Goal: Task Accomplishment & Management: Complete application form

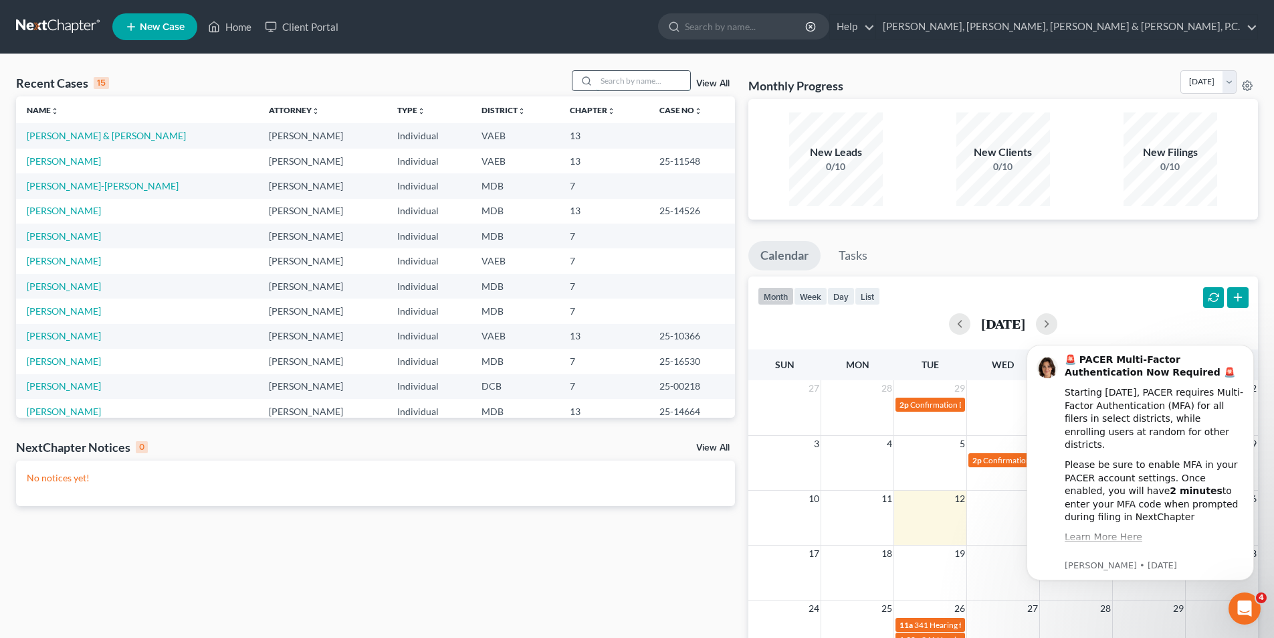
click at [670, 82] on input "search" at bounding box center [644, 80] width 94 height 19
type input "[PERSON_NAME]"
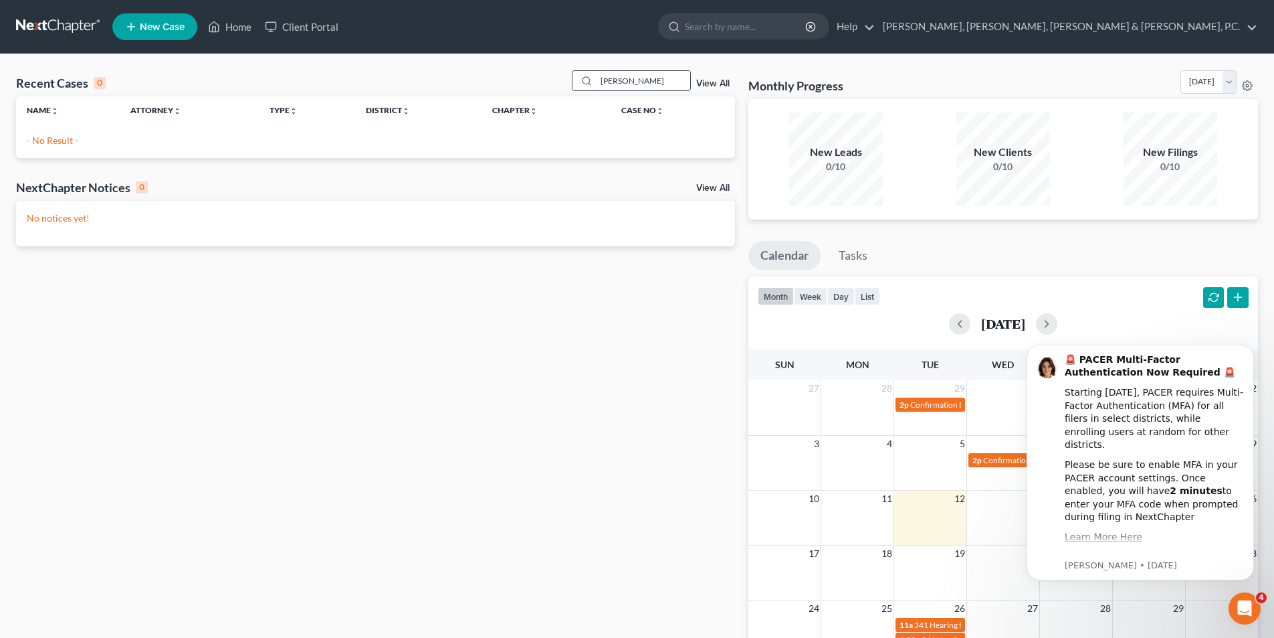
drag, startPoint x: 642, startPoint y: 79, endPoint x: 583, endPoint y: 80, distance: 58.9
click at [583, 80] on div "[PERSON_NAME]" at bounding box center [631, 80] width 119 height 21
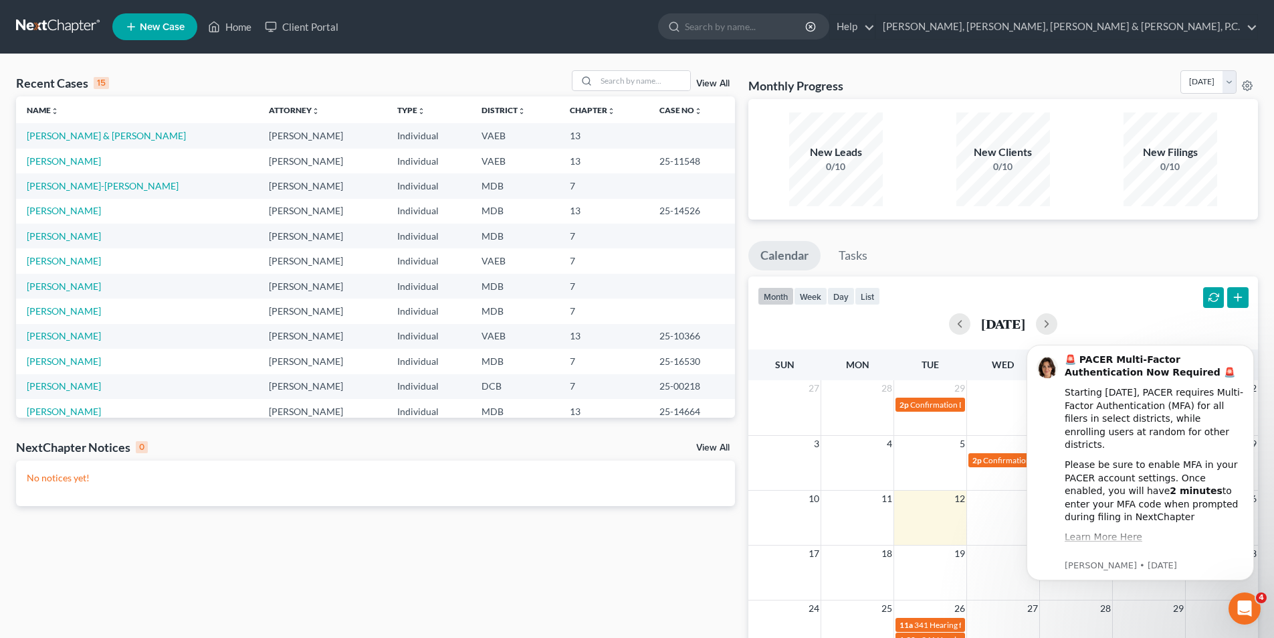
click at [167, 25] on span "New Case" at bounding box center [162, 27] width 45 height 10
select select "38"
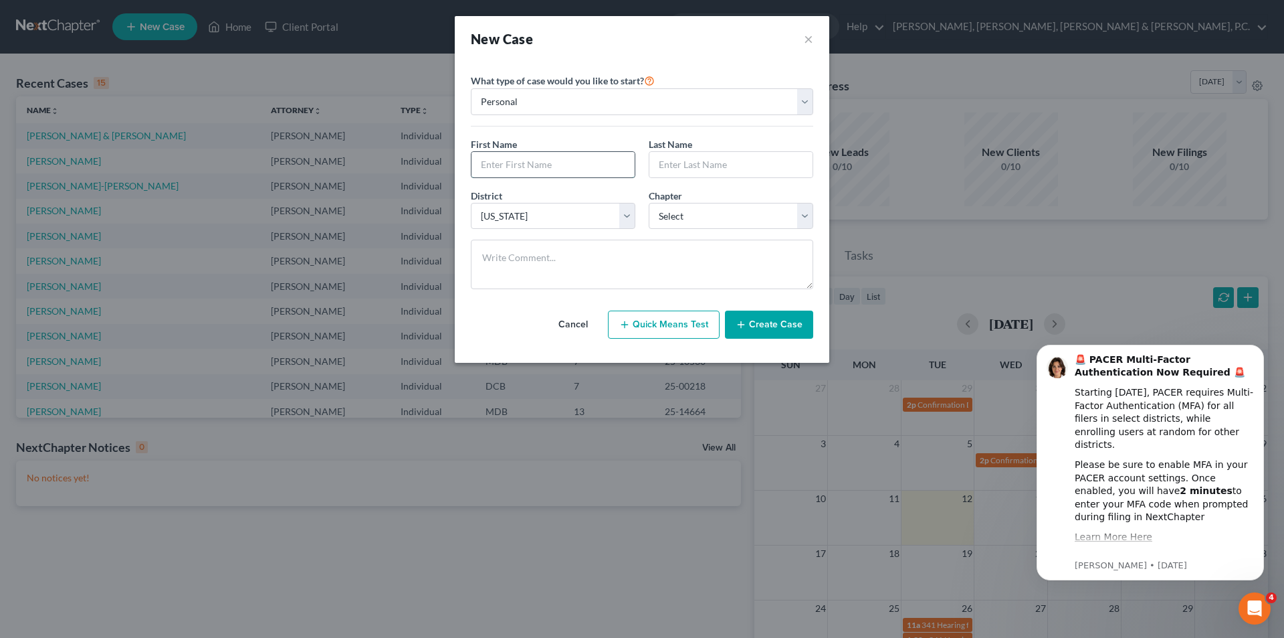
click at [549, 162] on input "text" at bounding box center [553, 164] width 163 height 25
type input "[PERSON_NAME]"
click at [683, 207] on select "Select 7 11 12 13" at bounding box center [731, 216] width 165 height 27
select select "3"
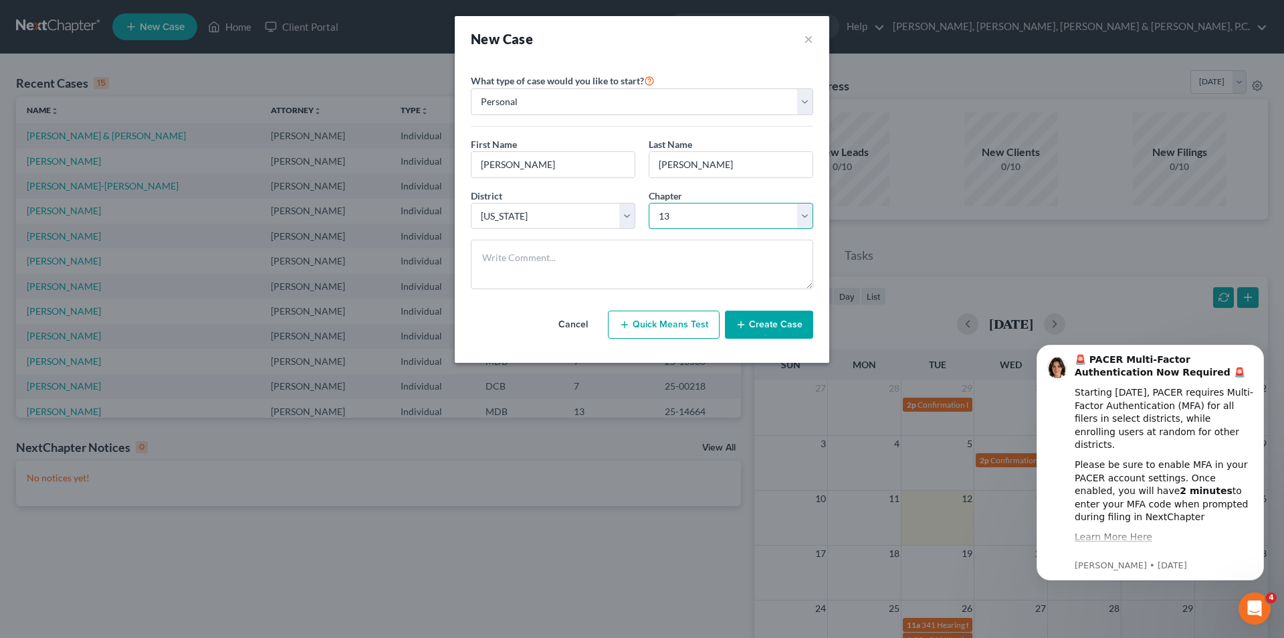
click at [649, 203] on select "Select 7 11 12 13" at bounding box center [731, 216] width 165 height 27
click at [760, 318] on button "Create Case" at bounding box center [769, 324] width 88 height 28
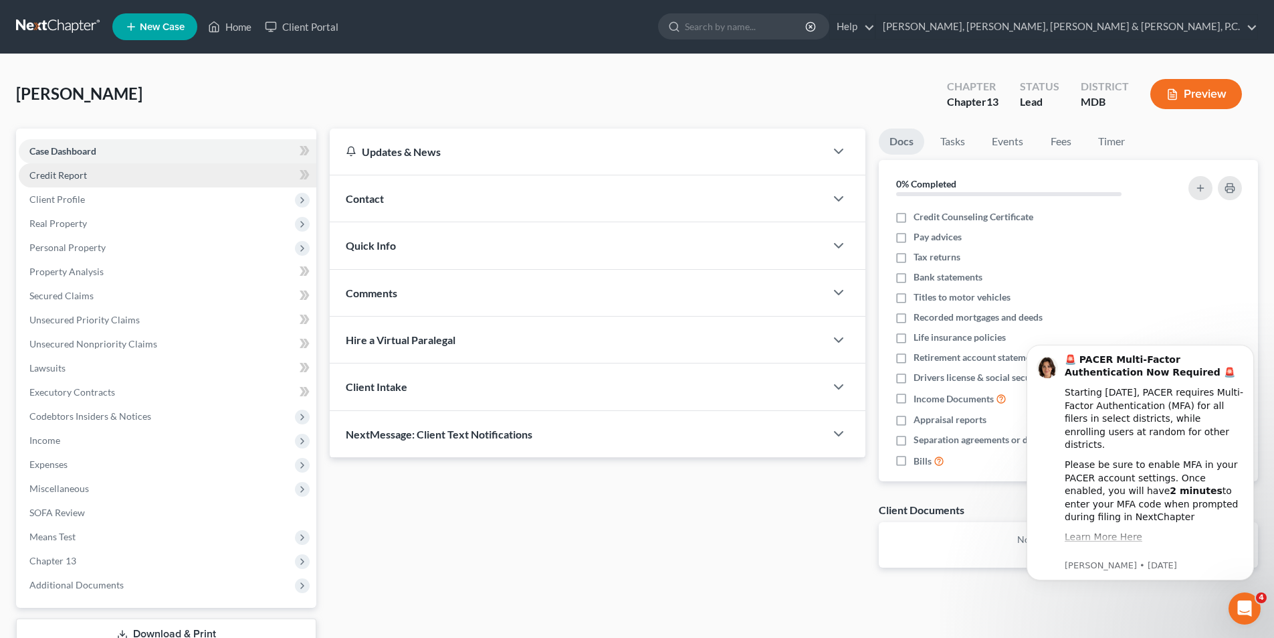
click at [80, 174] on span "Credit Report" at bounding box center [58, 174] width 58 height 11
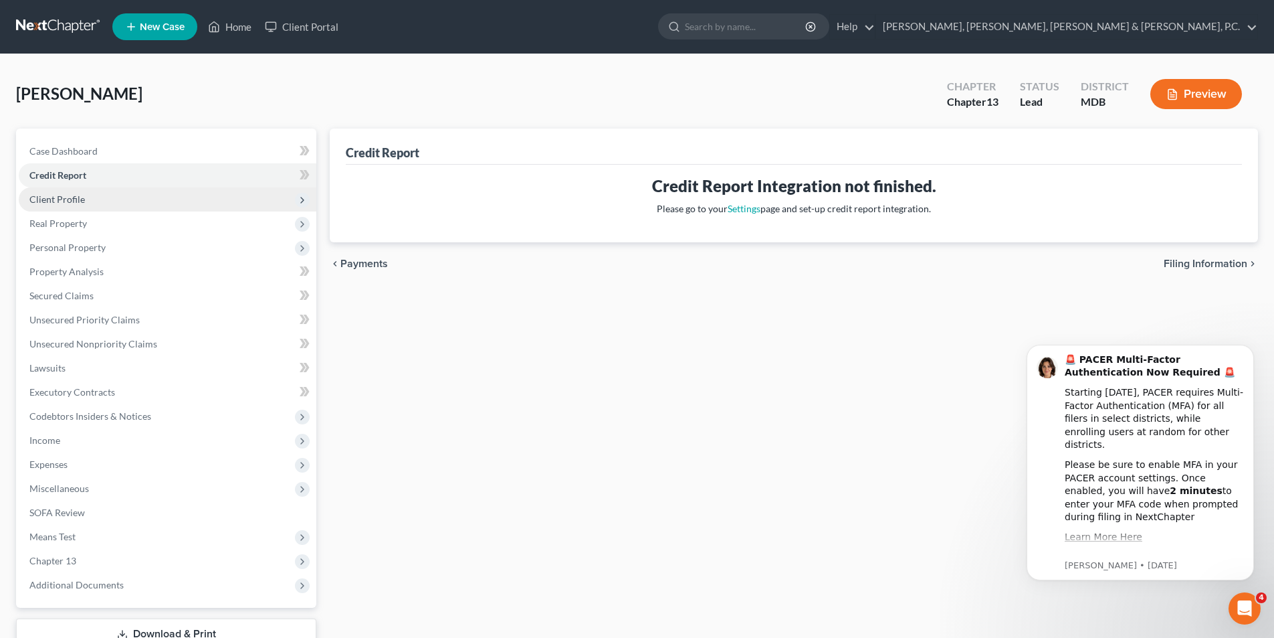
click at [85, 193] on span "Client Profile" at bounding box center [168, 199] width 298 height 24
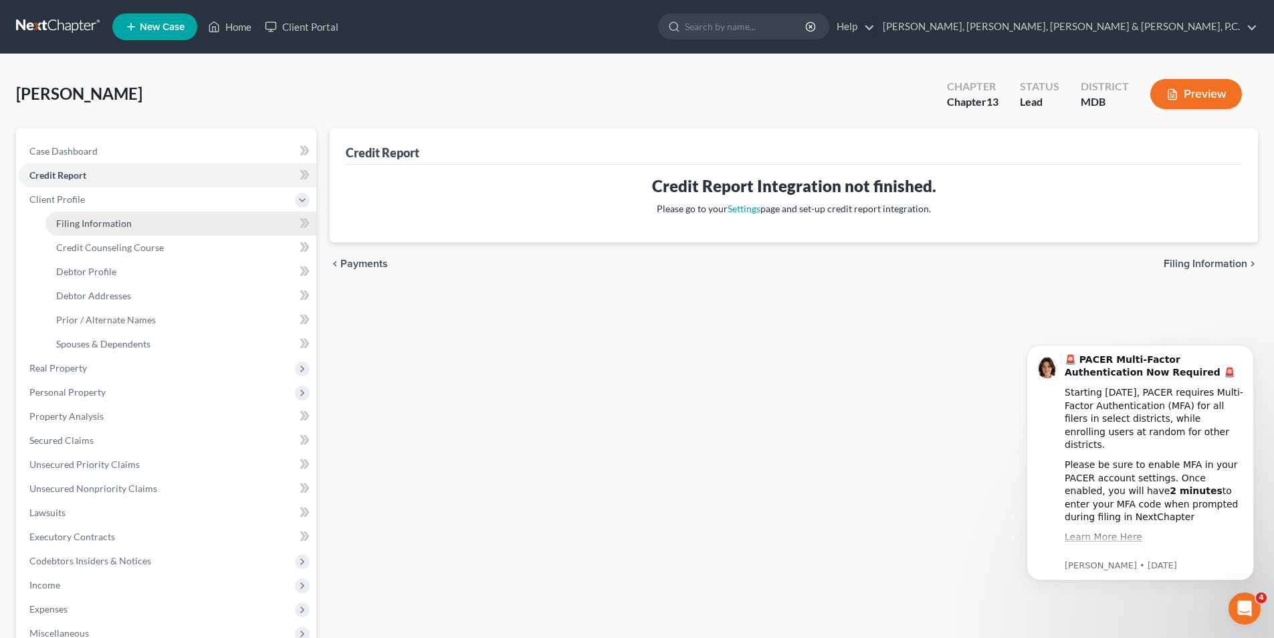
click at [82, 215] on link "Filing Information" at bounding box center [180, 223] width 271 height 24
select select "1"
select select "0"
select select "3"
select select "38"
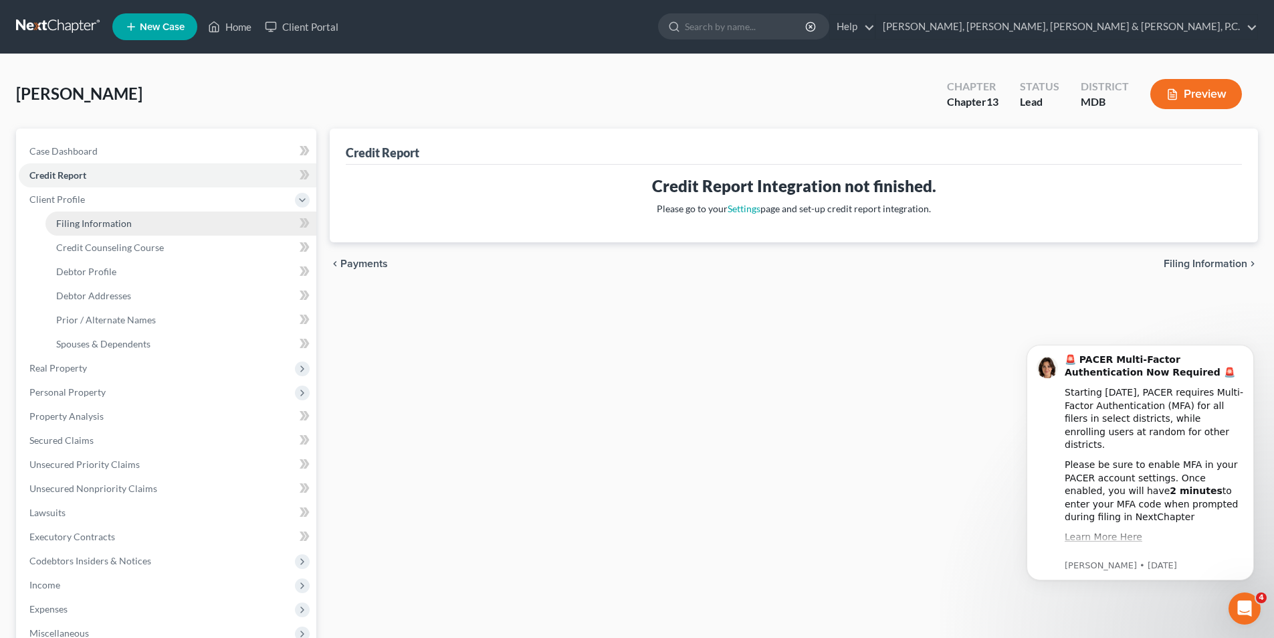
select select "0"
select select "21"
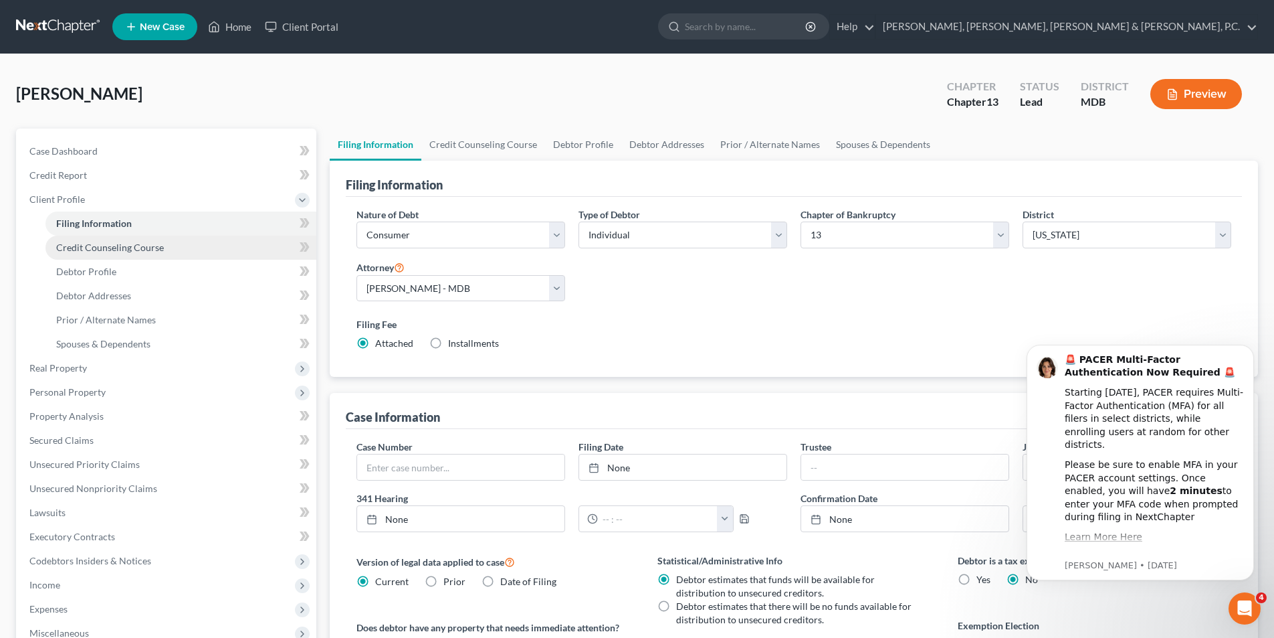
click at [96, 246] on span "Credit Counseling Course" at bounding box center [110, 246] width 108 height 11
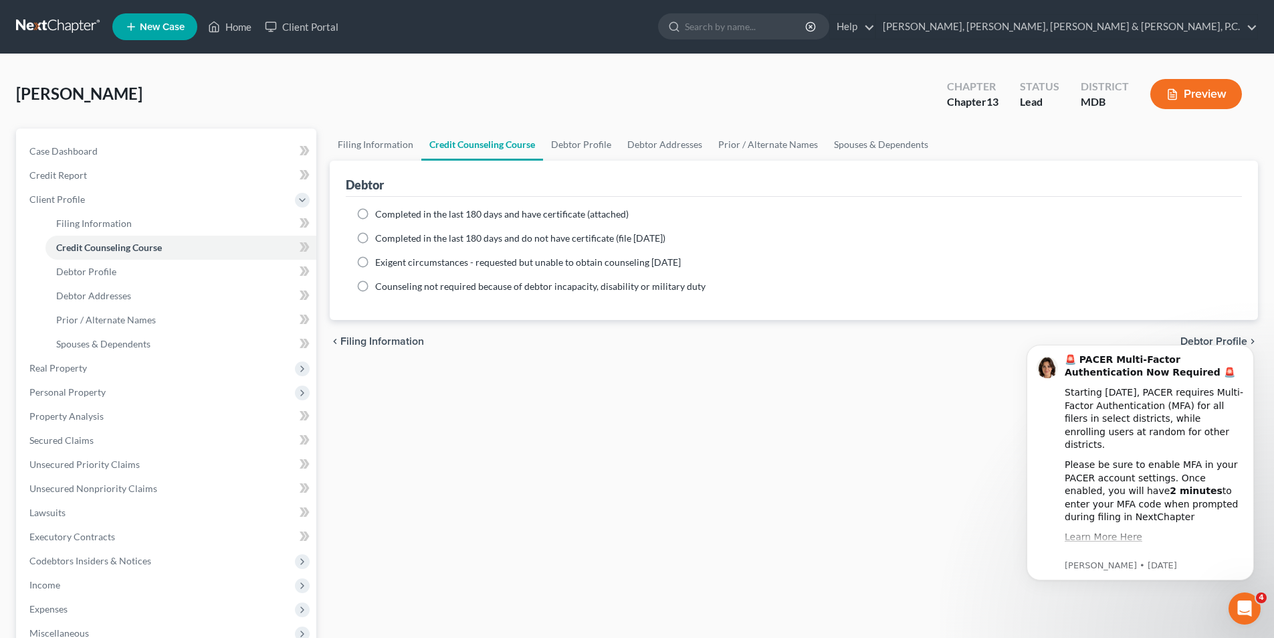
click at [375, 213] on label "Completed in the last 180 days and have certificate (attached)" at bounding box center [502, 213] width 254 height 13
click at [381, 213] on input "Completed in the last 180 days and have certificate (attached)" at bounding box center [385, 211] width 9 height 9
radio input "true"
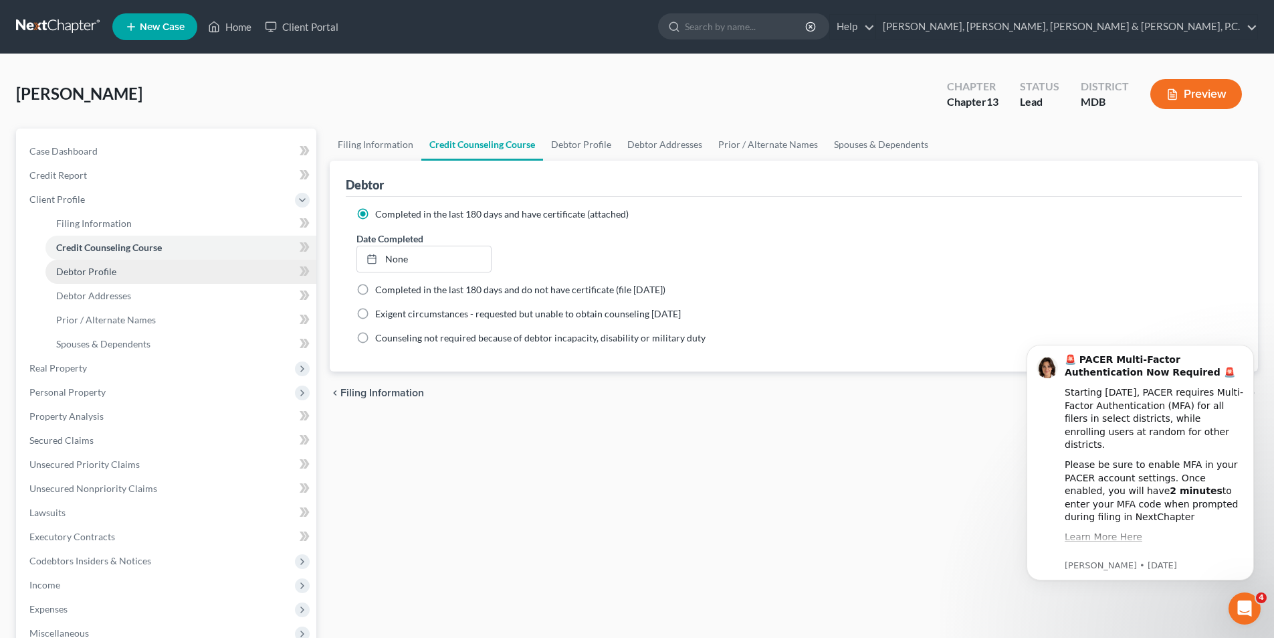
click at [100, 269] on span "Debtor Profile" at bounding box center [86, 271] width 60 height 11
select select "0"
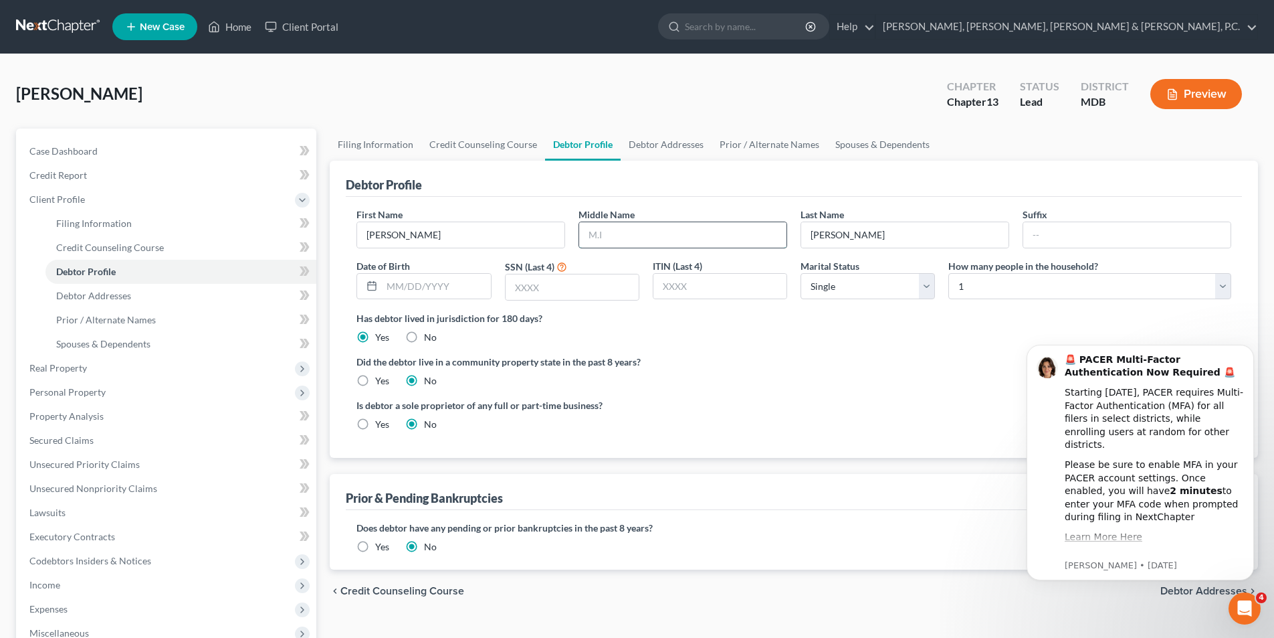
click at [601, 238] on input "text" at bounding box center [682, 234] width 207 height 25
type input "[PERSON_NAME]"
click at [432, 290] on input "text" at bounding box center [436, 286] width 108 height 25
type input "[DATE]"
click at [543, 286] on input "text" at bounding box center [572, 286] width 133 height 25
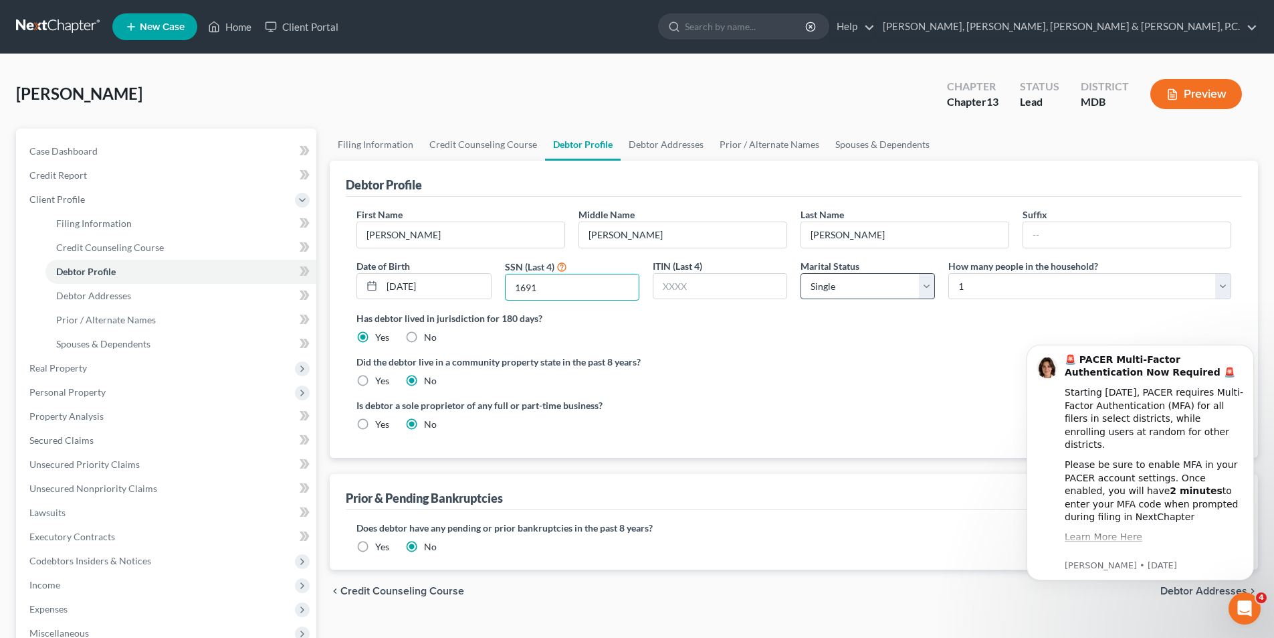
type input "1691"
click at [818, 281] on select "Select Single Married Separated Divorced Widowed" at bounding box center [868, 286] width 134 height 27
select select "3"
click at [801, 273] on select "Select Single Married Separated Divorced Widowed" at bounding box center [868, 286] width 134 height 27
click at [977, 290] on select "Select 1 2 3 4 5 6 7 8 9 10 11 12 13 14 15 16 17 18 19 20" at bounding box center [1090, 286] width 283 height 27
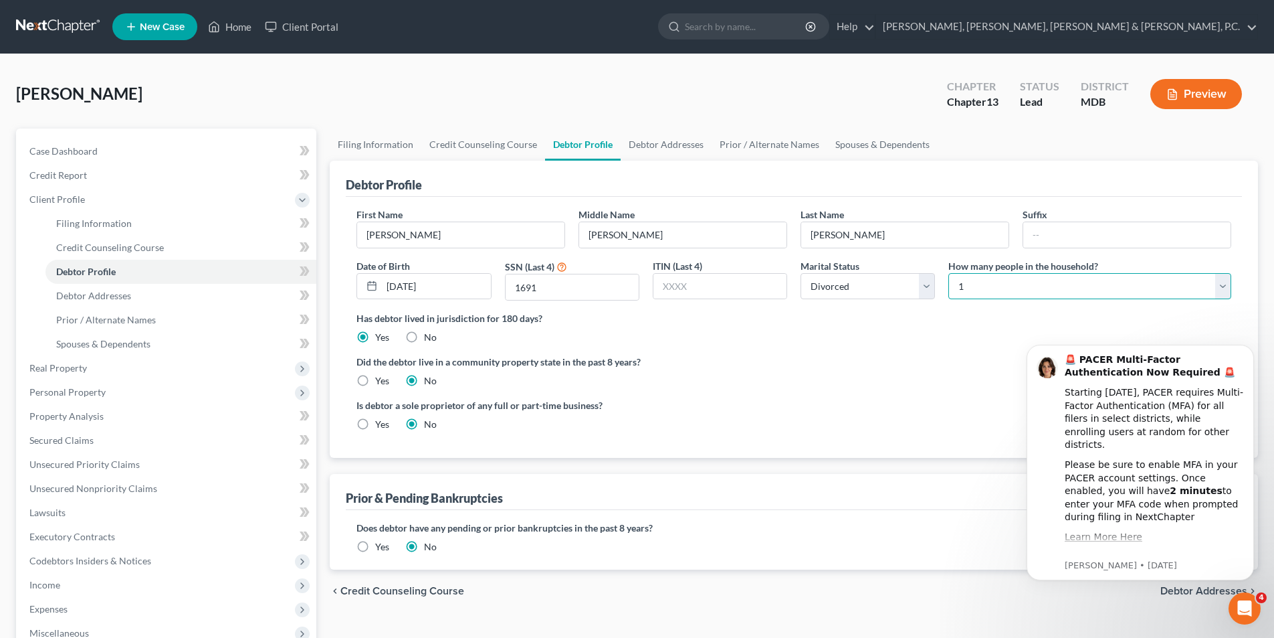
select select "2"
click at [949, 273] on select "Select 1 2 3 4 5 6 7 8 9 10 11 12 13 14 15 16 17 18 19 20" at bounding box center [1090, 286] width 283 height 27
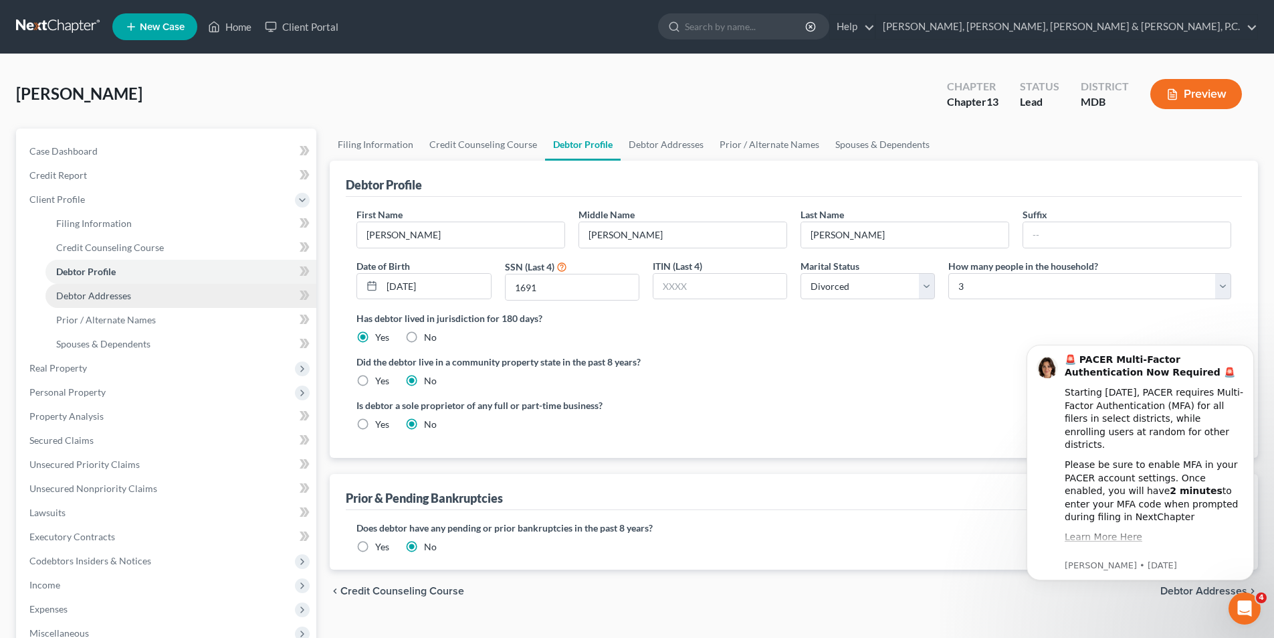
click at [119, 298] on span "Debtor Addresses" at bounding box center [93, 295] width 75 height 11
select select "0"
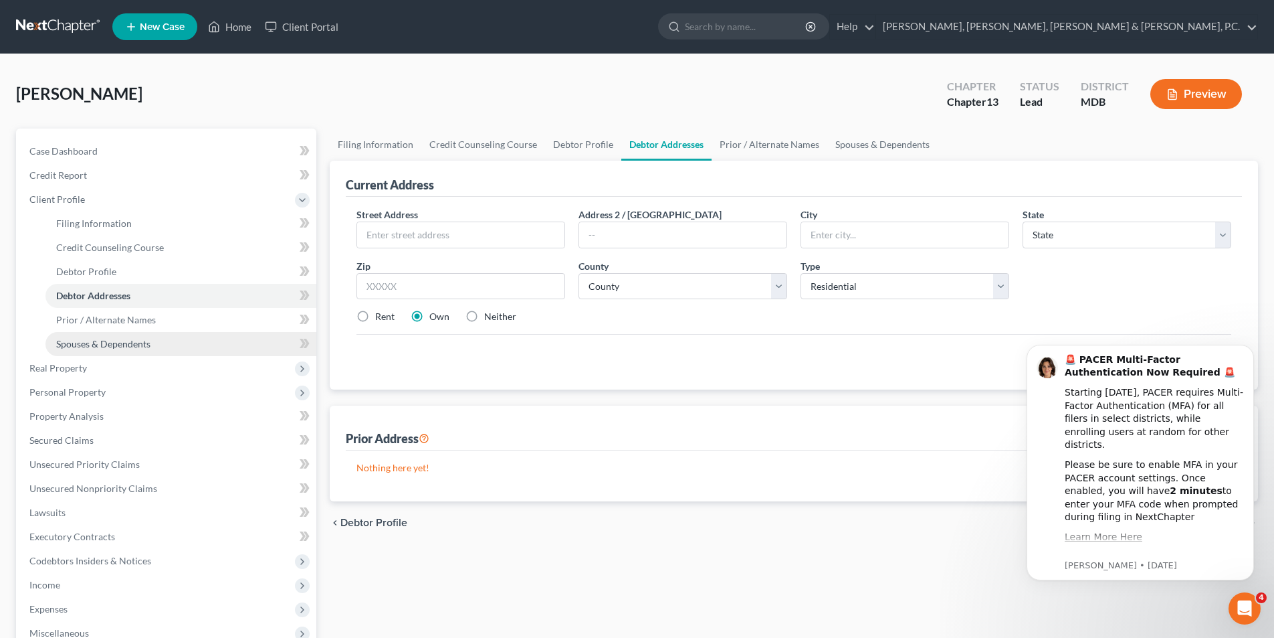
click at [119, 338] on span "Spouses & Dependents" at bounding box center [103, 343] width 94 height 11
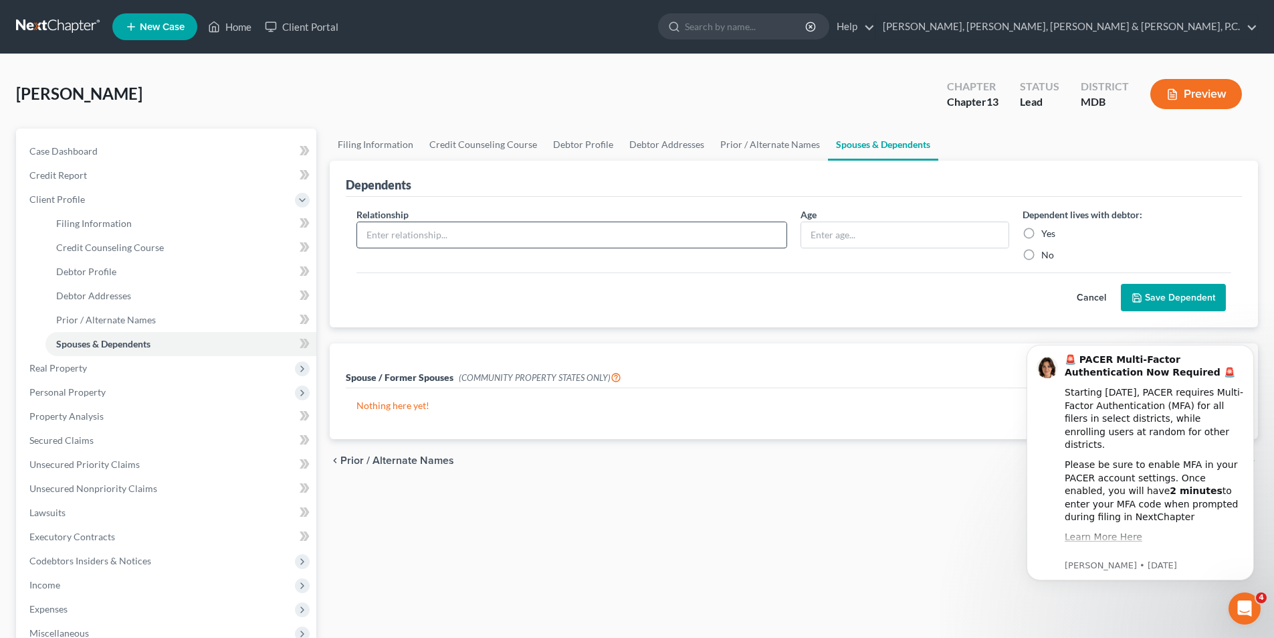
click at [446, 233] on input "text" at bounding box center [571, 234] width 429 height 25
type input "Son"
click at [913, 231] on input "text" at bounding box center [904, 234] width 207 height 25
type input "15"
click at [1042, 233] on label "Yes" at bounding box center [1049, 233] width 14 height 13
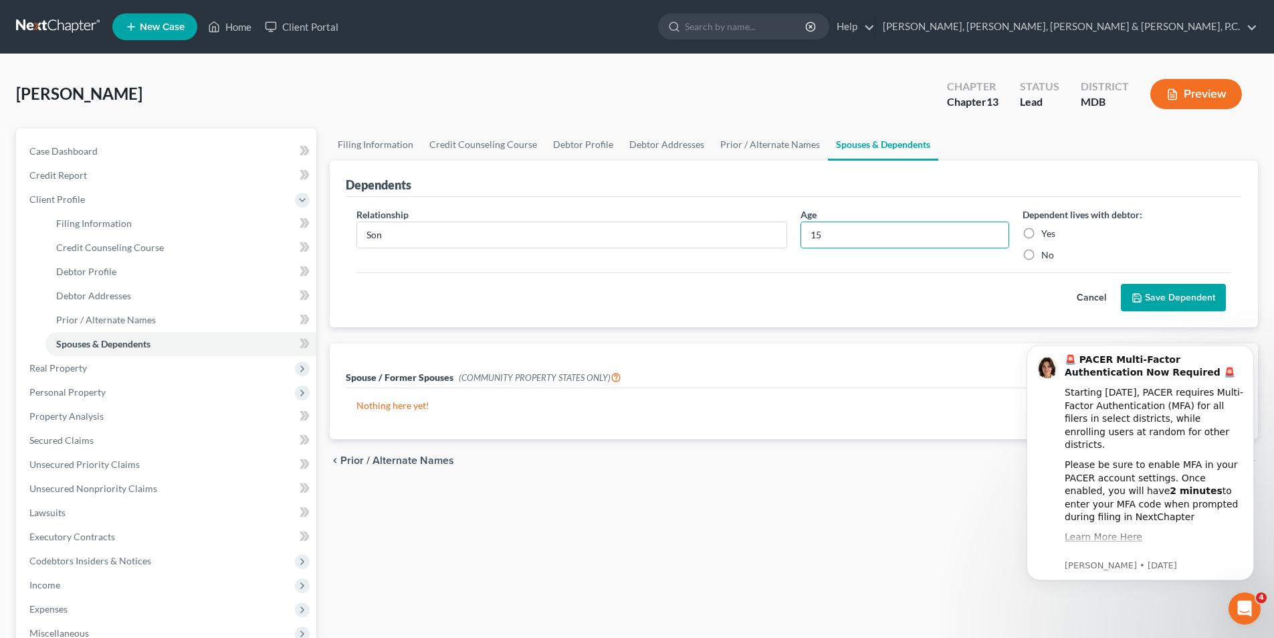
click at [1047, 233] on input "Yes" at bounding box center [1051, 231] width 9 height 9
radio input "true"
click at [1145, 296] on button "Save Dependent" at bounding box center [1173, 298] width 105 height 28
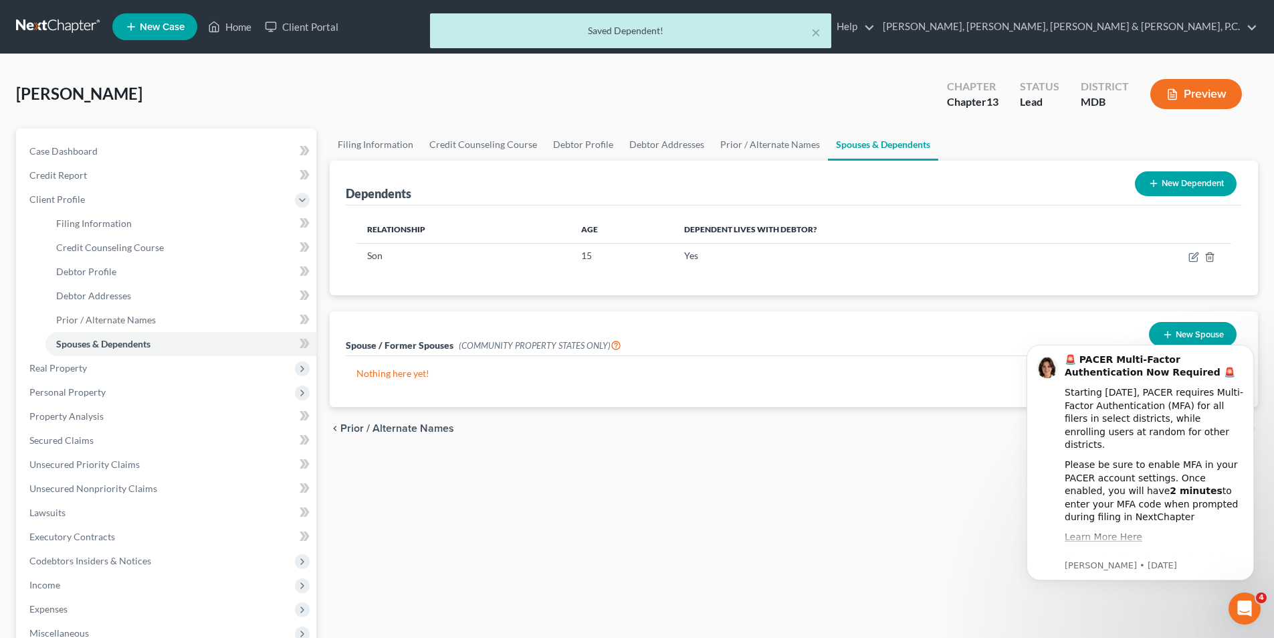
click at [1196, 187] on button "New Dependent" at bounding box center [1186, 183] width 102 height 25
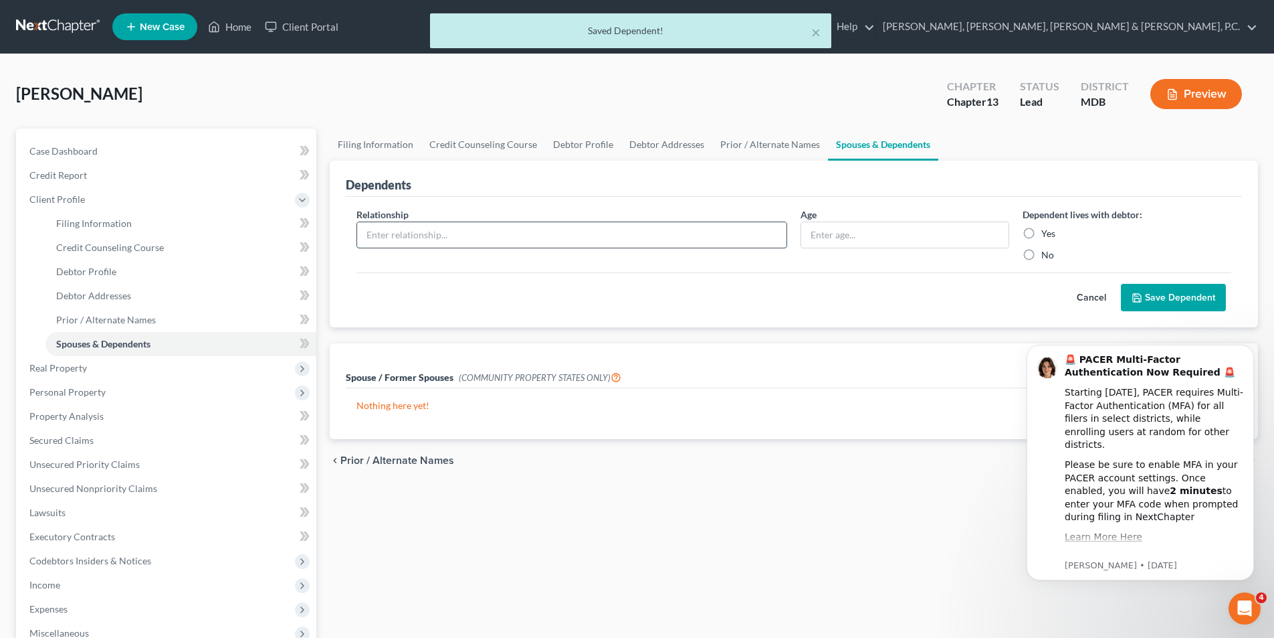
click at [486, 233] on input "text" at bounding box center [571, 234] width 429 height 25
type input "Son"
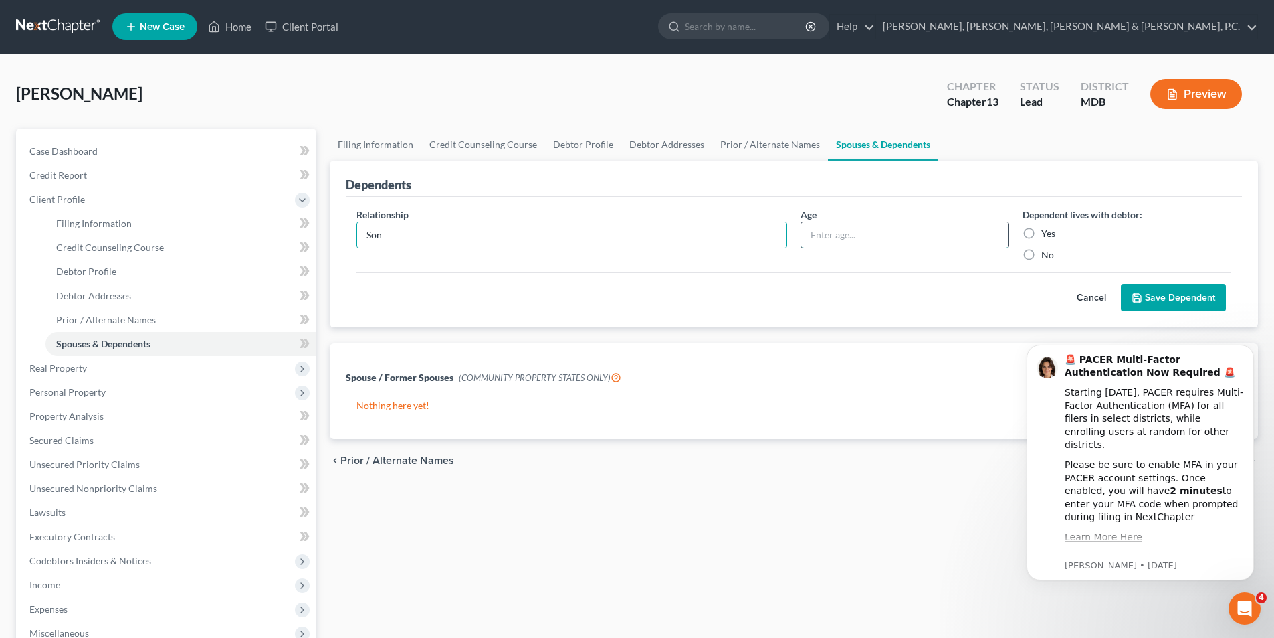
click at [923, 229] on input "text" at bounding box center [904, 234] width 207 height 25
type input "13"
click at [1042, 231] on label "Yes" at bounding box center [1049, 233] width 14 height 13
click at [1047, 231] on input "Yes" at bounding box center [1051, 231] width 9 height 9
radio input "true"
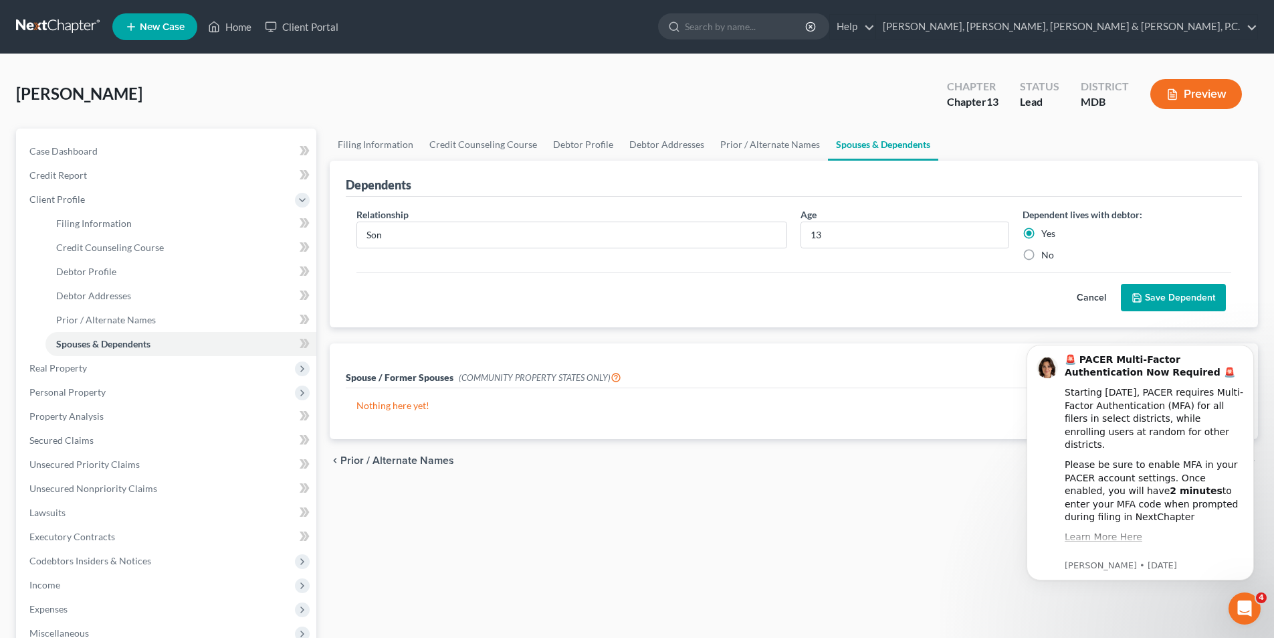
click at [1155, 296] on button "Save Dependent" at bounding box center [1173, 298] width 105 height 28
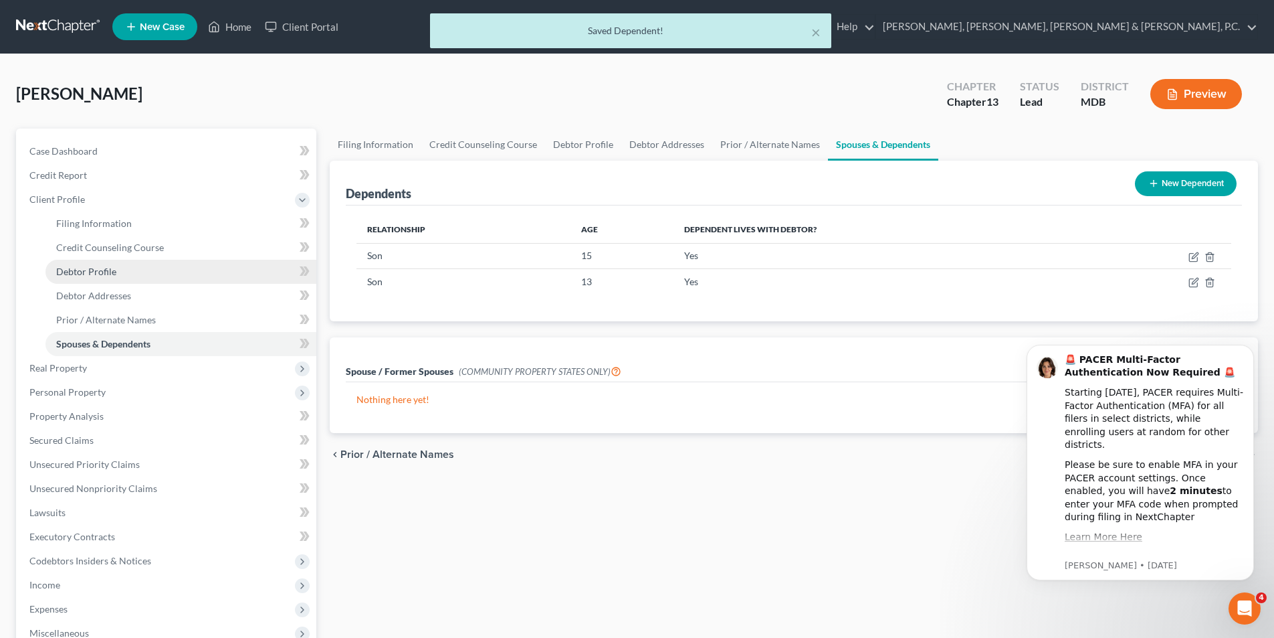
click at [110, 271] on span "Debtor Profile" at bounding box center [86, 271] width 60 height 11
select select "3"
select select "2"
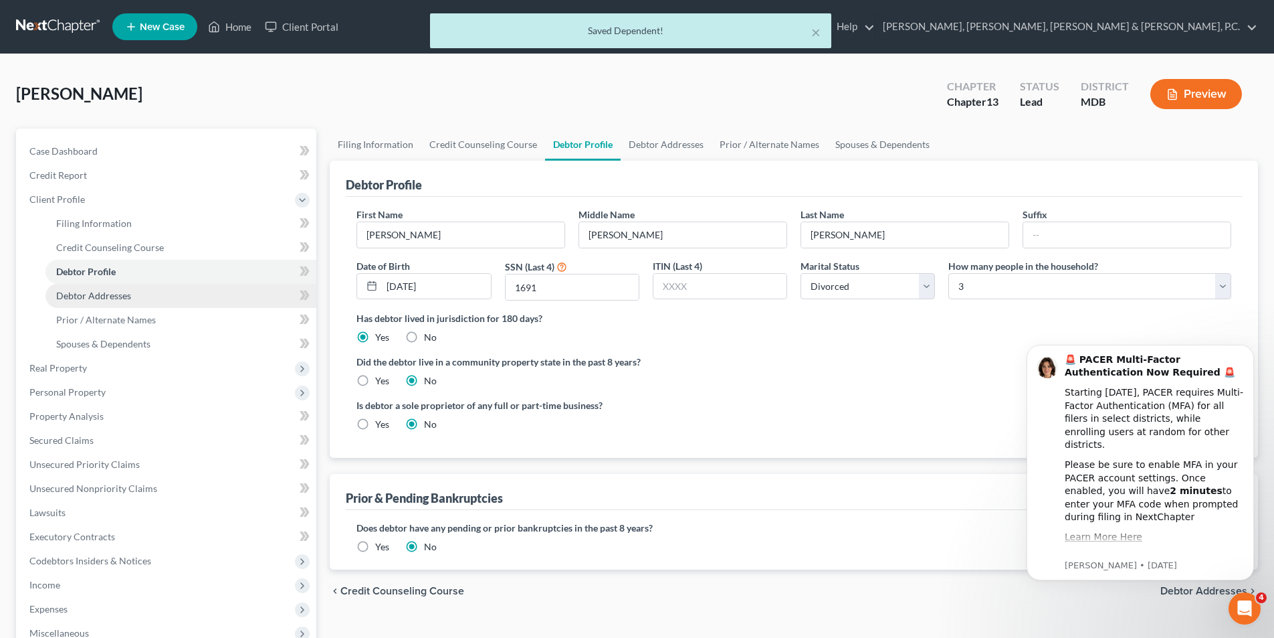
click at [138, 298] on link "Debtor Addresses" at bounding box center [180, 296] width 271 height 24
select select "0"
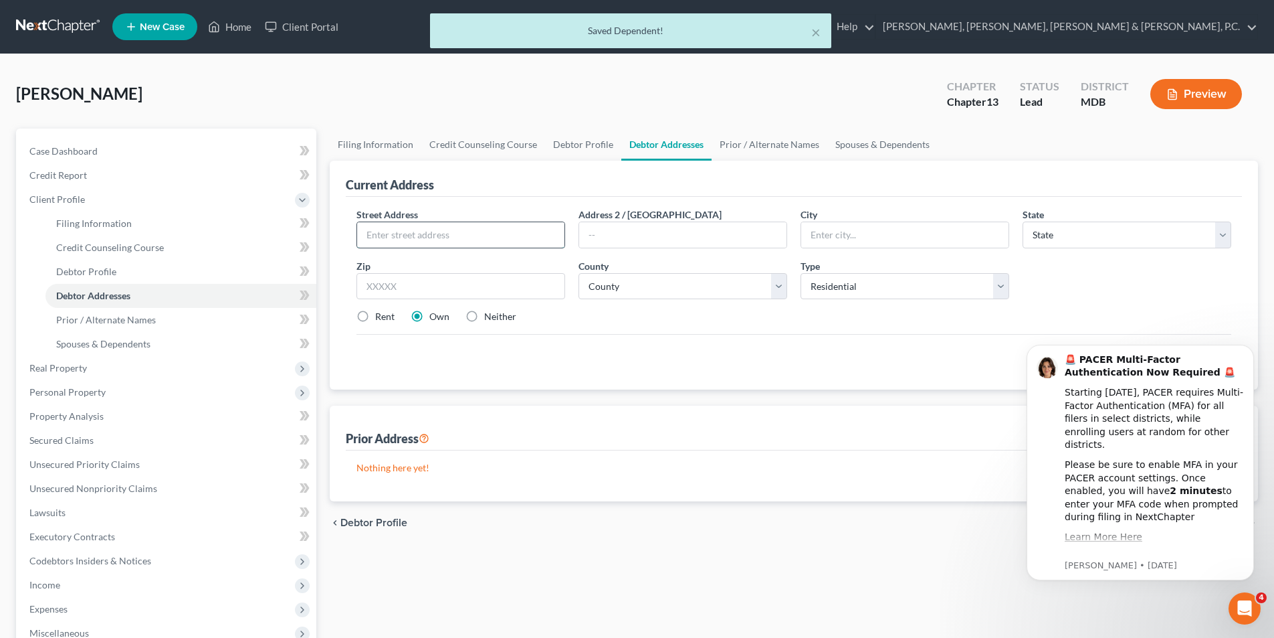
click at [431, 238] on input "text" at bounding box center [460, 234] width 207 height 25
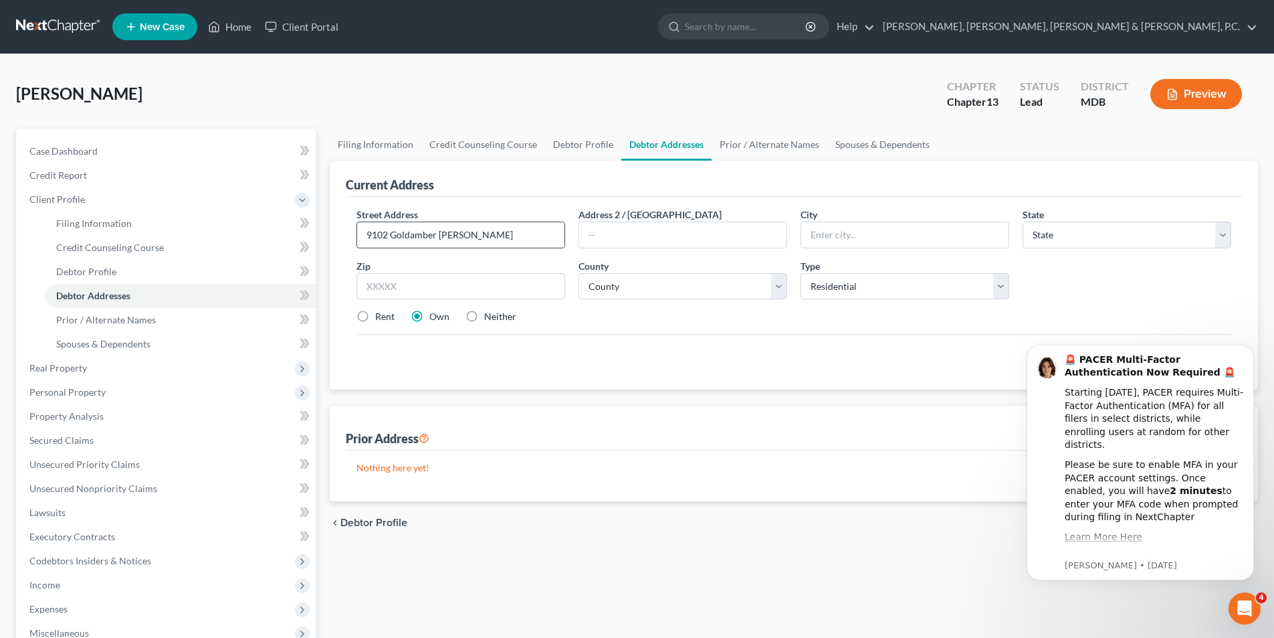
type input "9102 Goldamber [PERSON_NAME]"
type input "Columbia"
select select "21"
type input "21045"
click at [591, 288] on select "County [GEOGRAPHIC_DATA] [GEOGRAPHIC_DATA] [GEOGRAPHIC_DATA] [GEOGRAPHIC_DATA] …" at bounding box center [683, 286] width 209 height 27
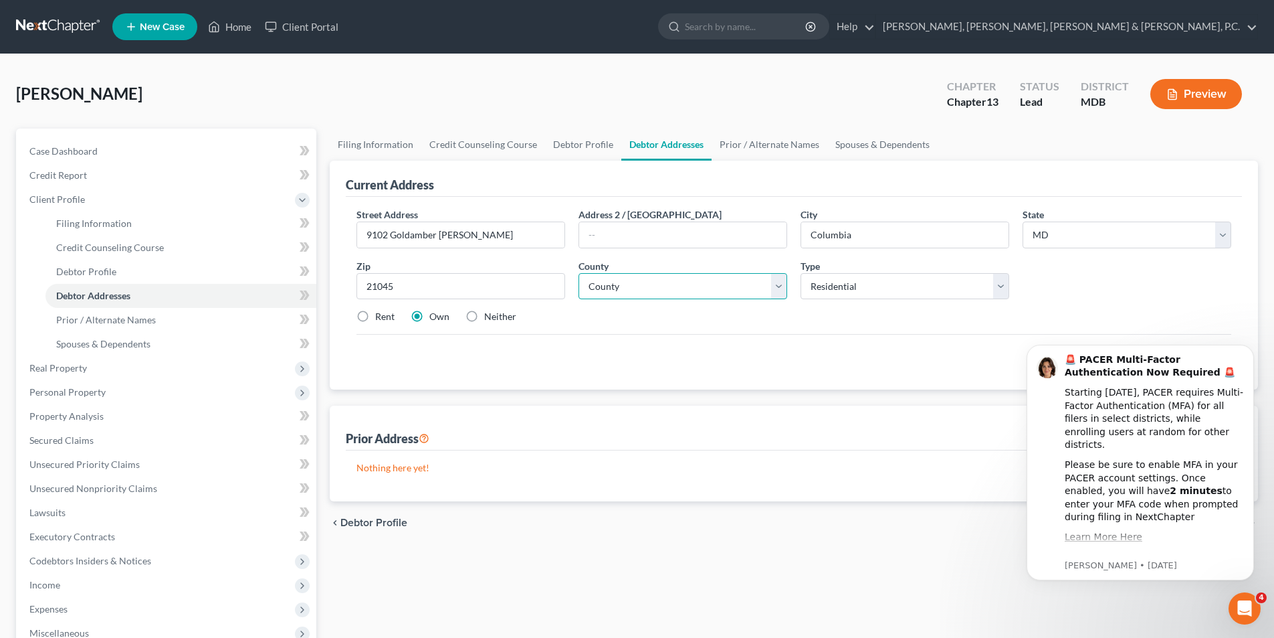
select select "13"
click at [579, 273] on select "County [GEOGRAPHIC_DATA] [GEOGRAPHIC_DATA] [GEOGRAPHIC_DATA] [GEOGRAPHIC_DATA] …" at bounding box center [683, 286] width 209 height 27
click at [1247, 348] on icon "Dismiss notification" at bounding box center [1250, 348] width 7 height 7
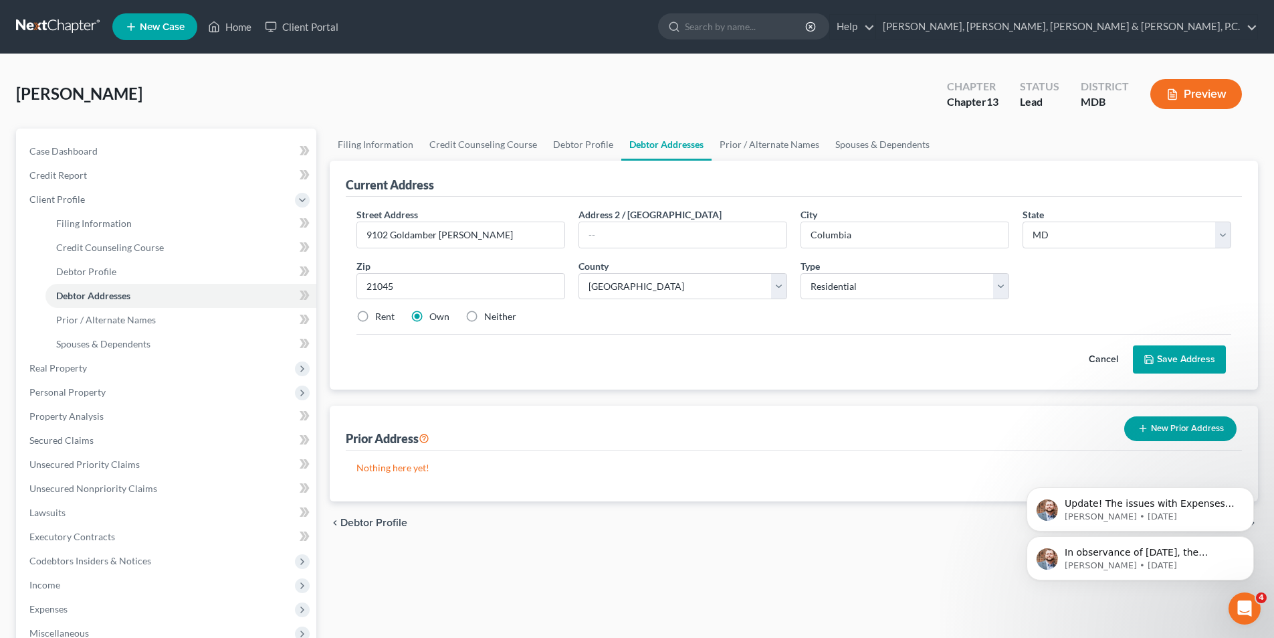
click at [1191, 356] on button "Save Address" at bounding box center [1179, 359] width 93 height 28
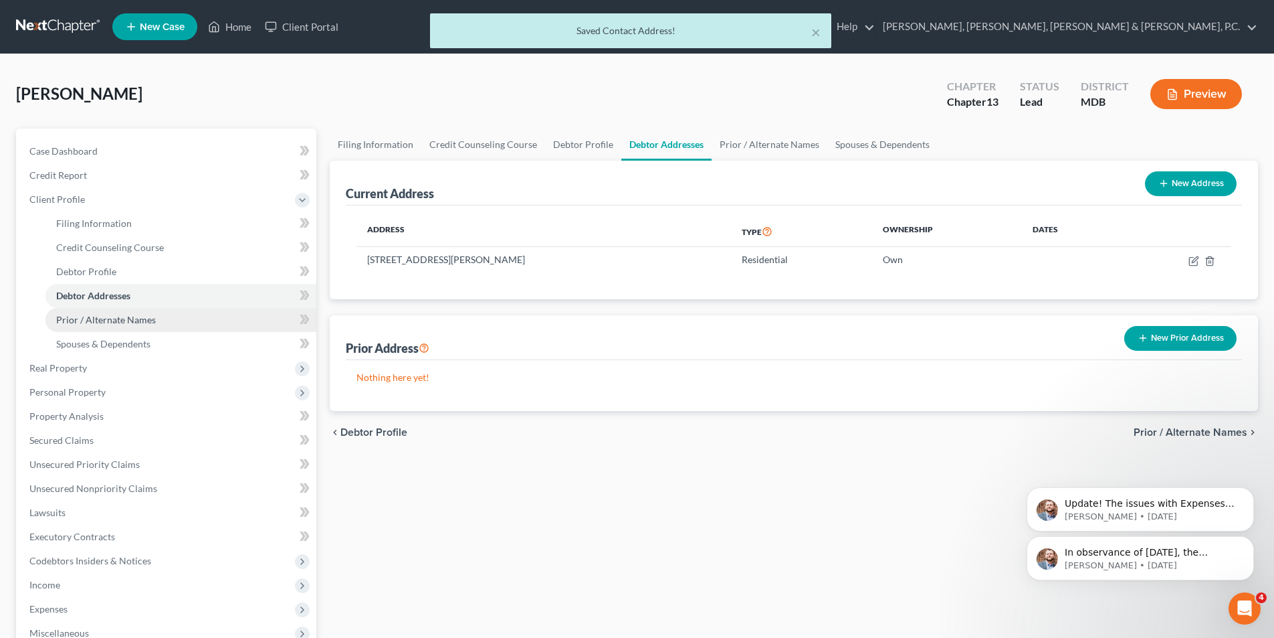
click at [123, 316] on span "Prior / Alternate Names" at bounding box center [106, 319] width 100 height 11
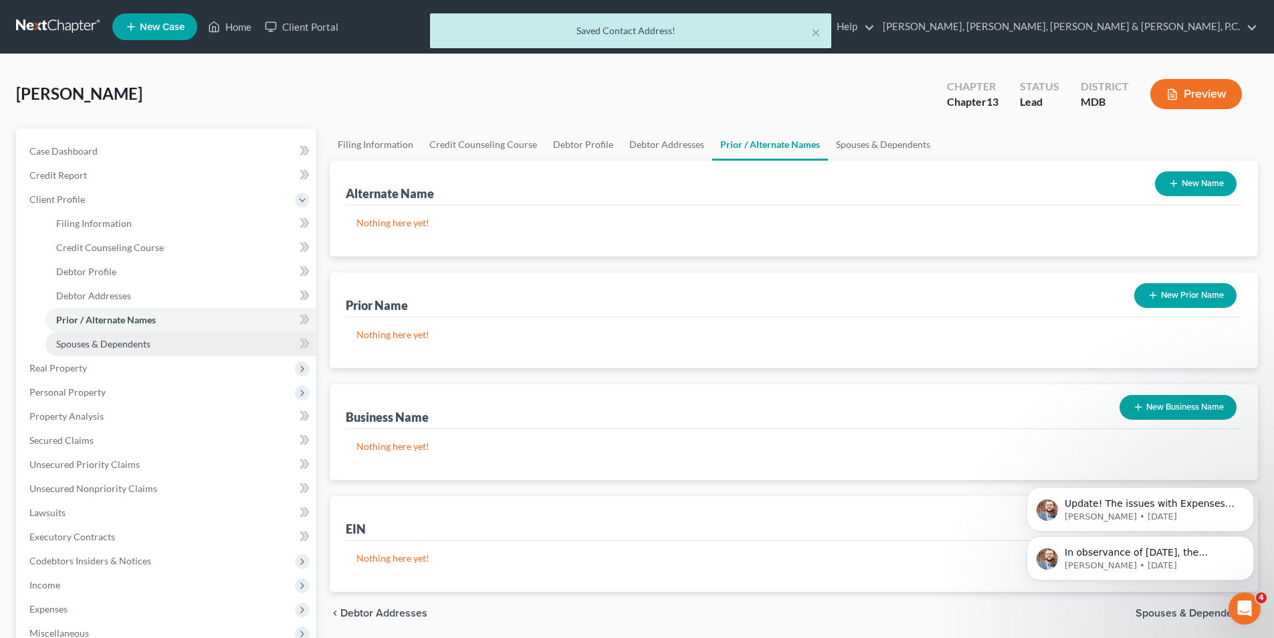
click at [132, 346] on span "Spouses & Dependents" at bounding box center [103, 343] width 94 height 11
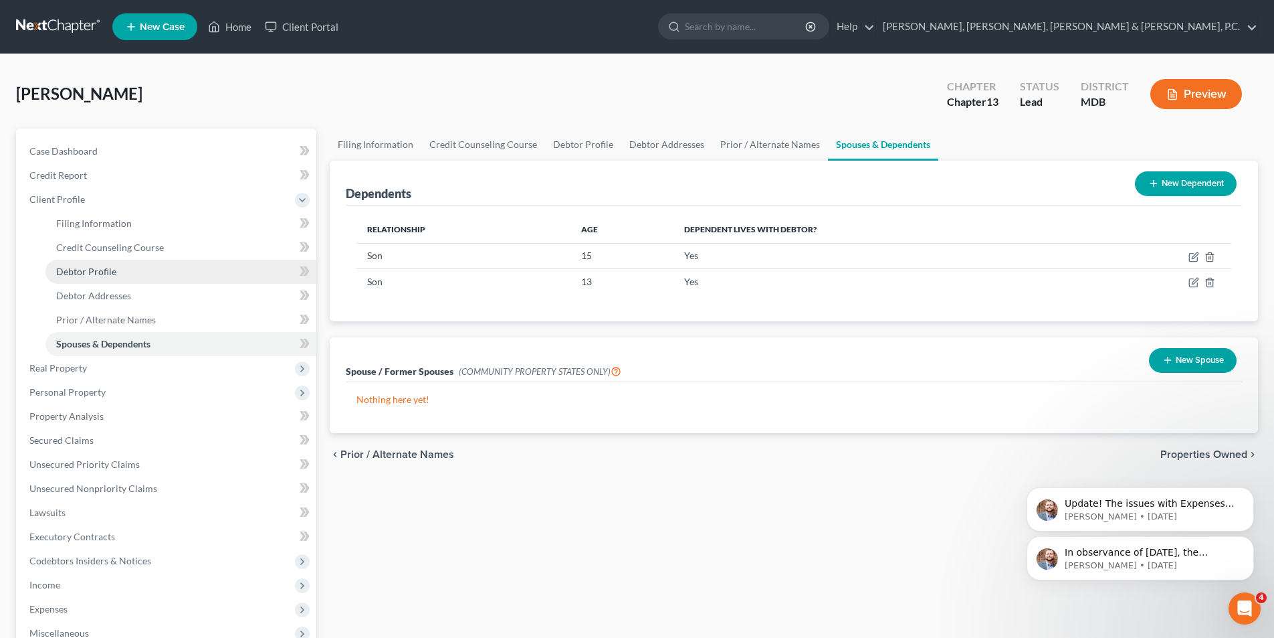
click at [102, 273] on span "Debtor Profile" at bounding box center [86, 271] width 60 height 11
select select "3"
select select "2"
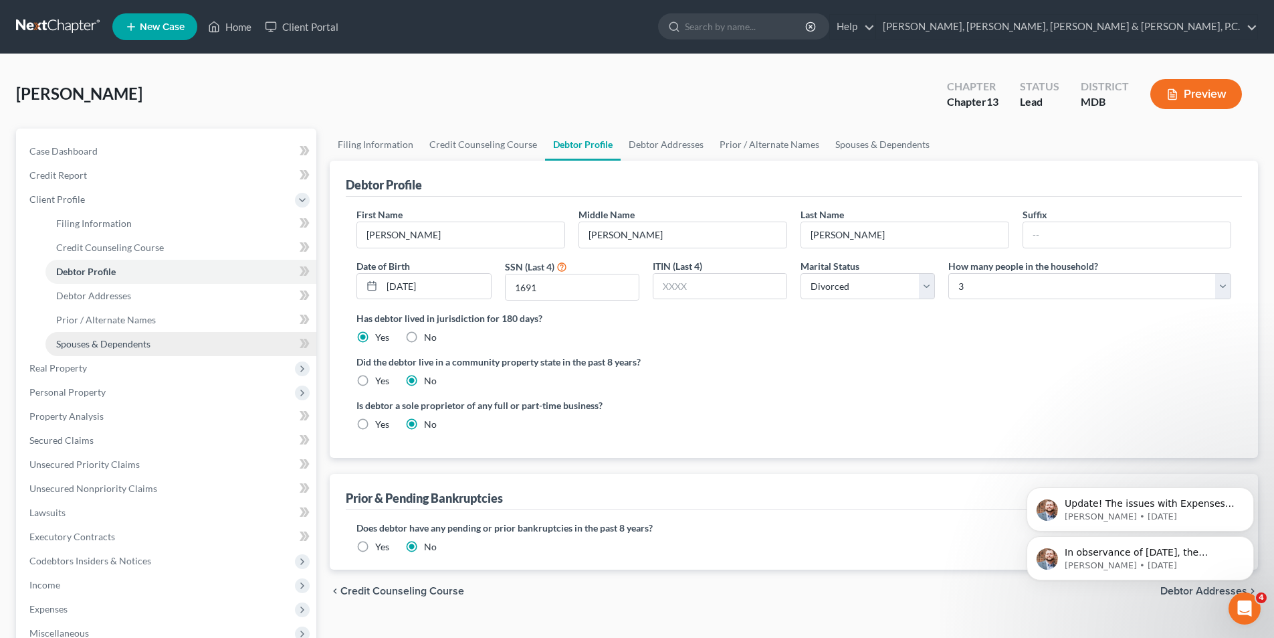
click at [113, 345] on span "Spouses & Dependents" at bounding box center [103, 343] width 94 height 11
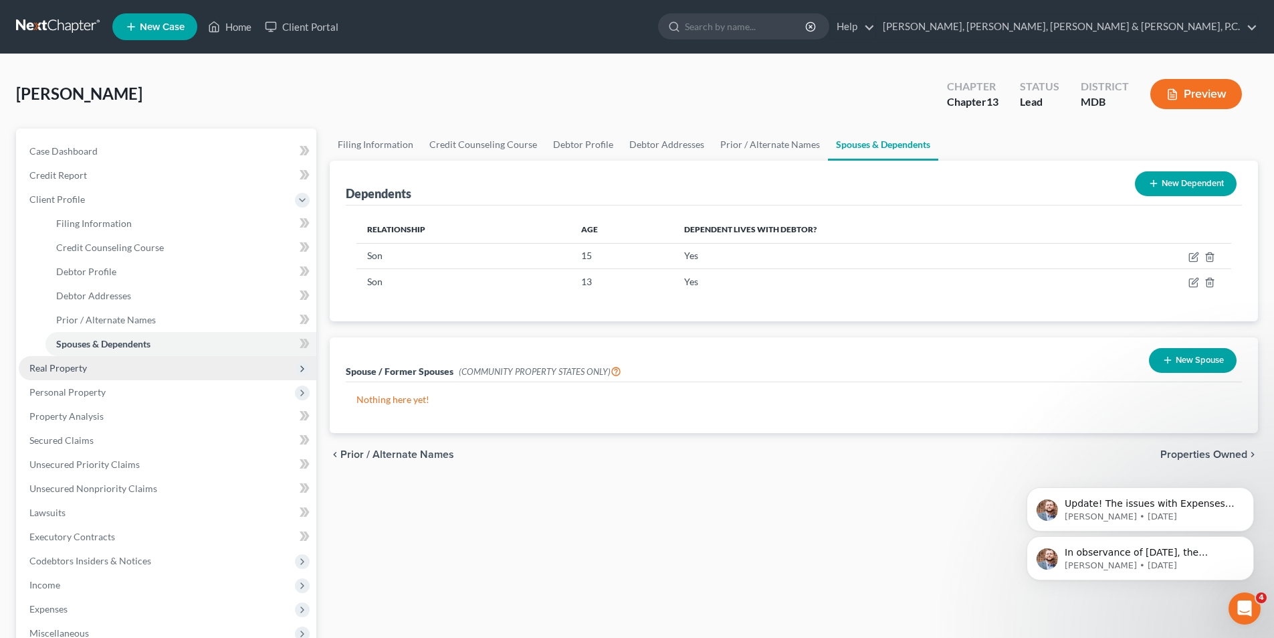
click at [85, 366] on span "Real Property" at bounding box center [58, 367] width 58 height 11
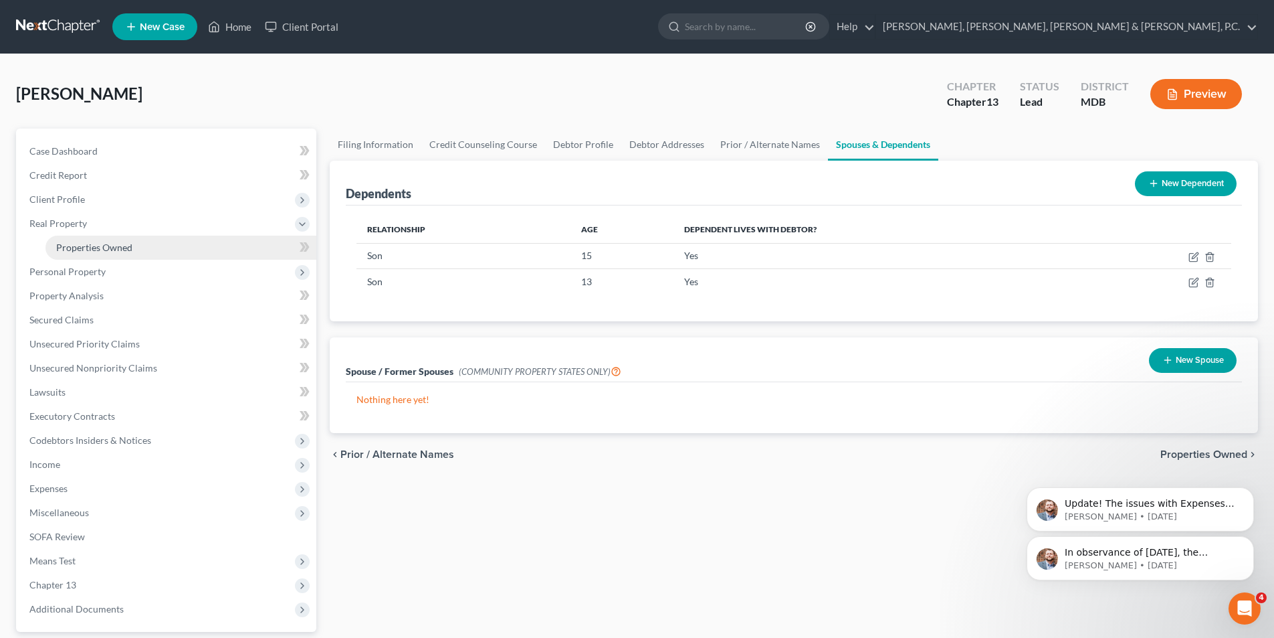
click at [107, 245] on span "Properties Owned" at bounding box center [94, 246] width 76 height 11
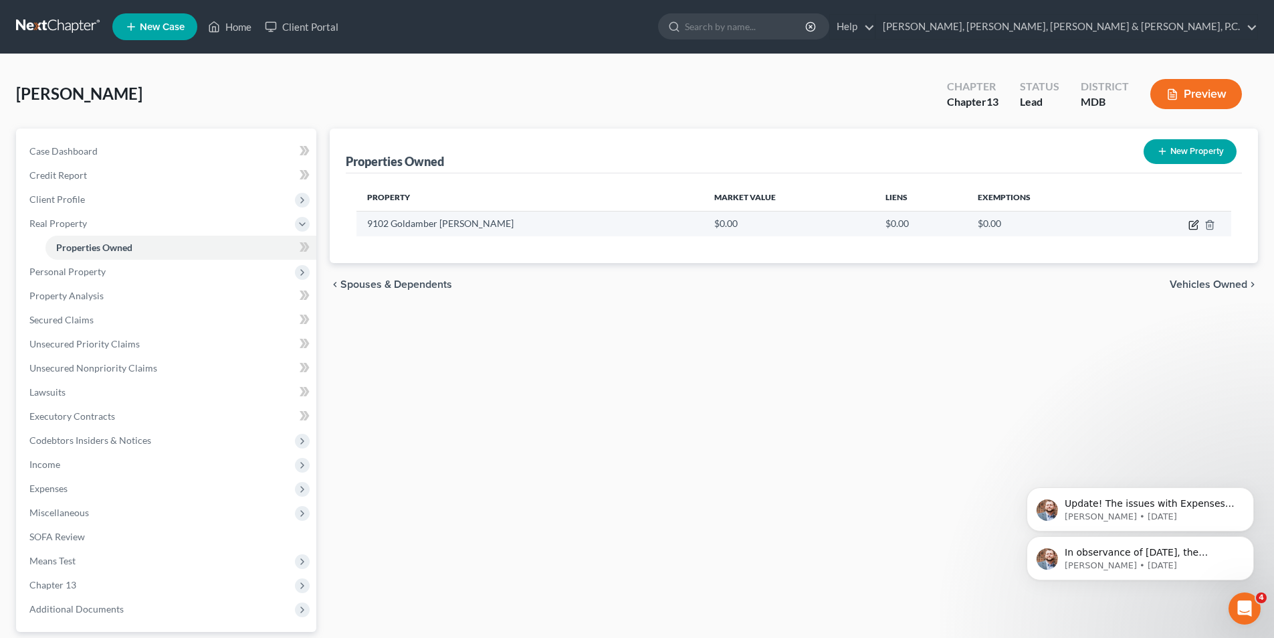
click at [1189, 223] on icon "button" at bounding box center [1193, 225] width 8 height 8
select select "21"
select select "13"
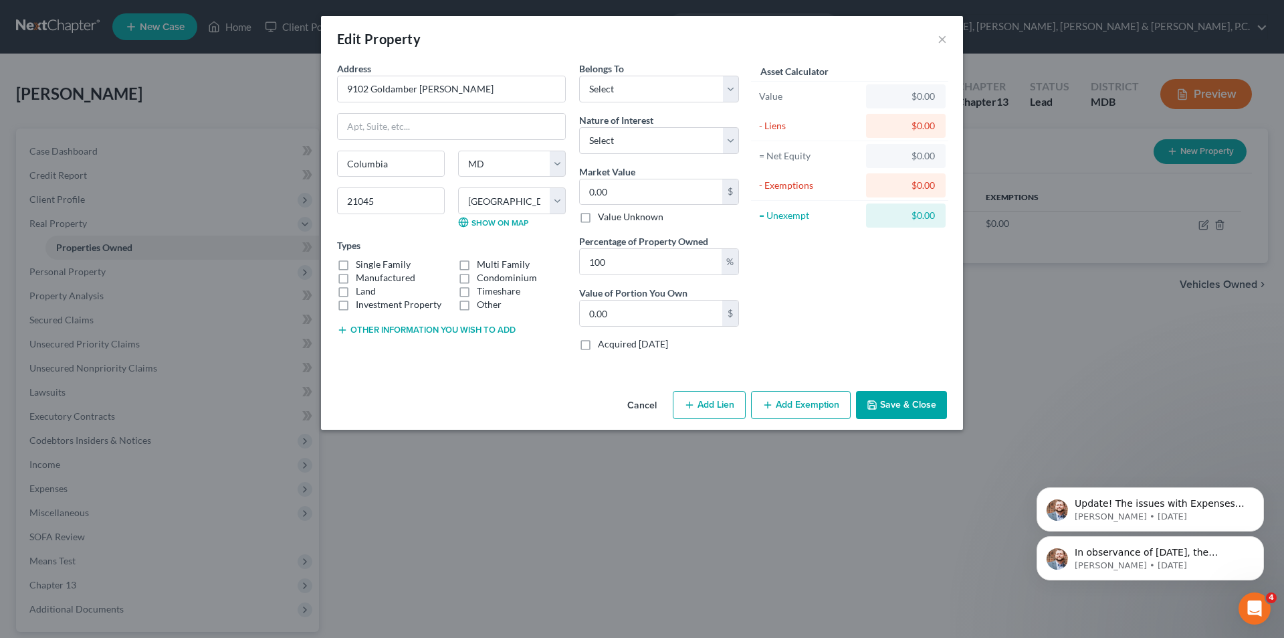
click at [356, 263] on label "Single Family" at bounding box center [383, 264] width 55 height 13
click at [361, 263] on input "Single Family" at bounding box center [365, 262] width 9 height 9
checkbox input "true"
click at [608, 93] on select "Select Debtor 1 Only Debtor 2 Only Debtor 1 And Debtor 2 Only At Least One Of T…" at bounding box center [659, 89] width 160 height 27
select select "0"
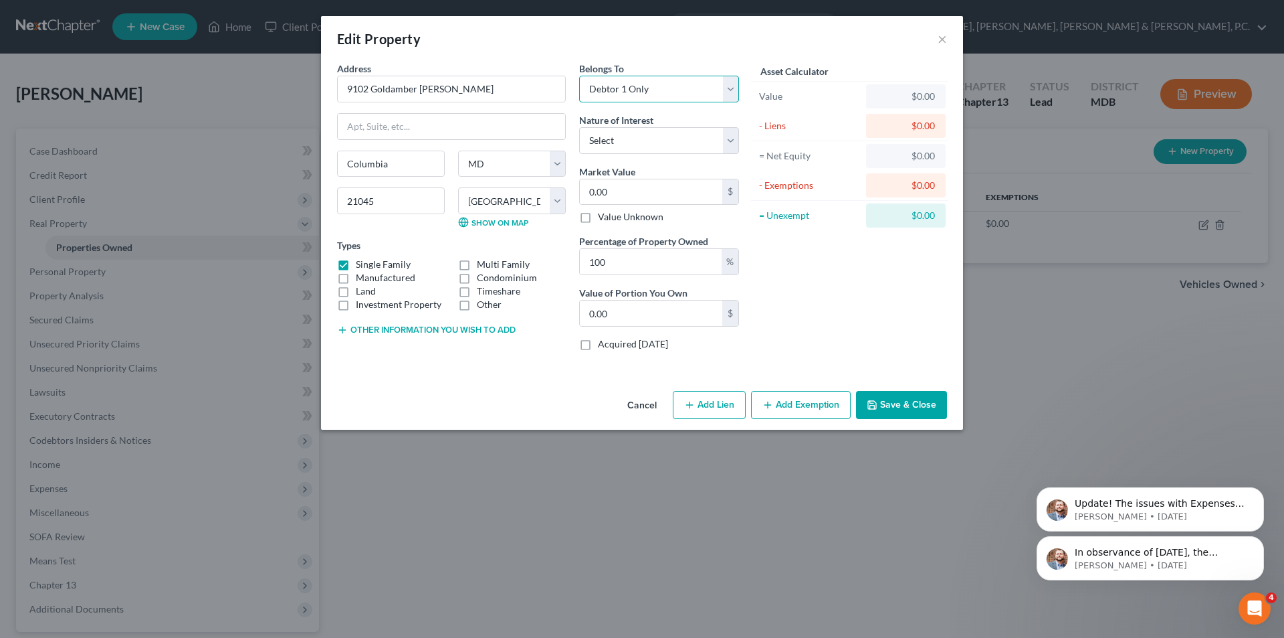
click at [579, 76] on select "Select Debtor 1 Only Debtor 2 Only Debtor 1 And Debtor 2 Only At Least One Of T…" at bounding box center [659, 89] width 160 height 27
click at [615, 187] on input "0.00" at bounding box center [651, 191] width 142 height 25
type input "5"
type input "5.00"
type input "51"
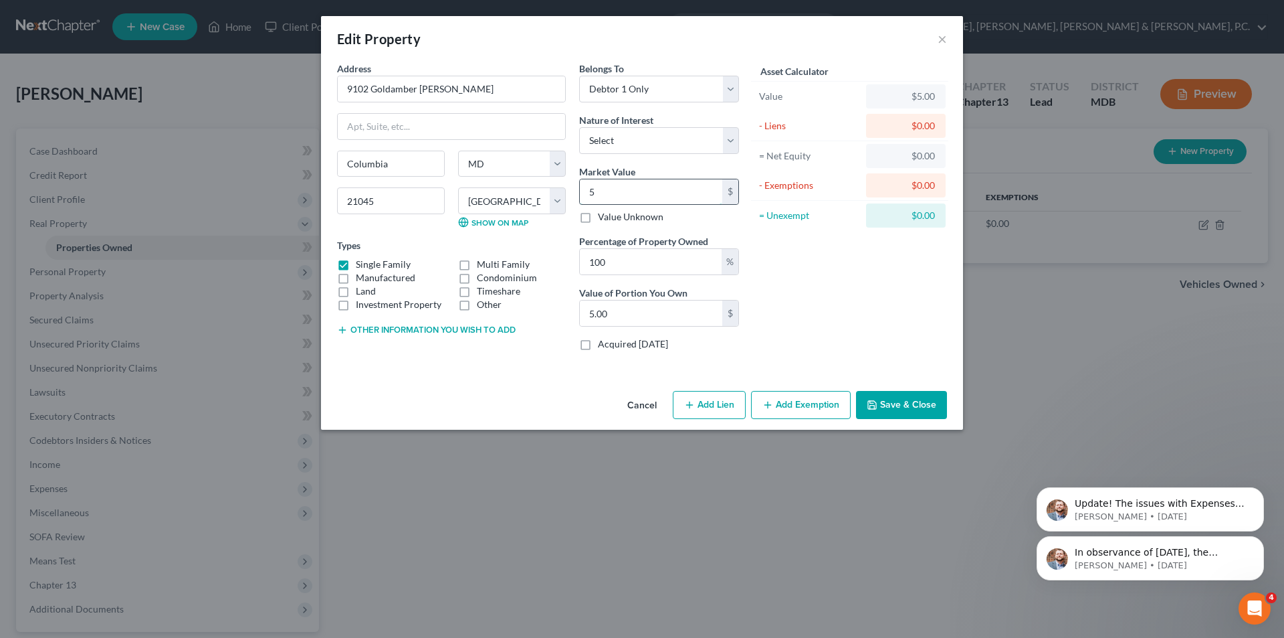
type input "51.00"
type input "510"
type input "510.00"
type input "5100"
type input "5,100.00"
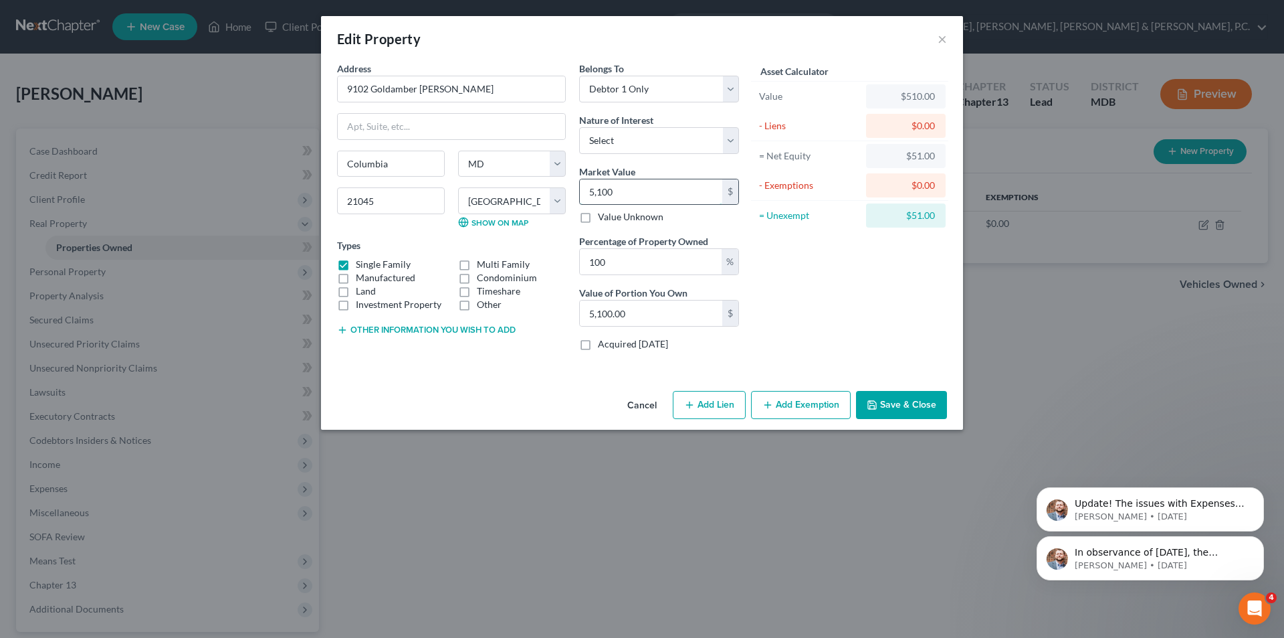
type input "5,1000"
type input "51,000.00"
type input "51,0000"
type input "510,000.00"
type input "510,000"
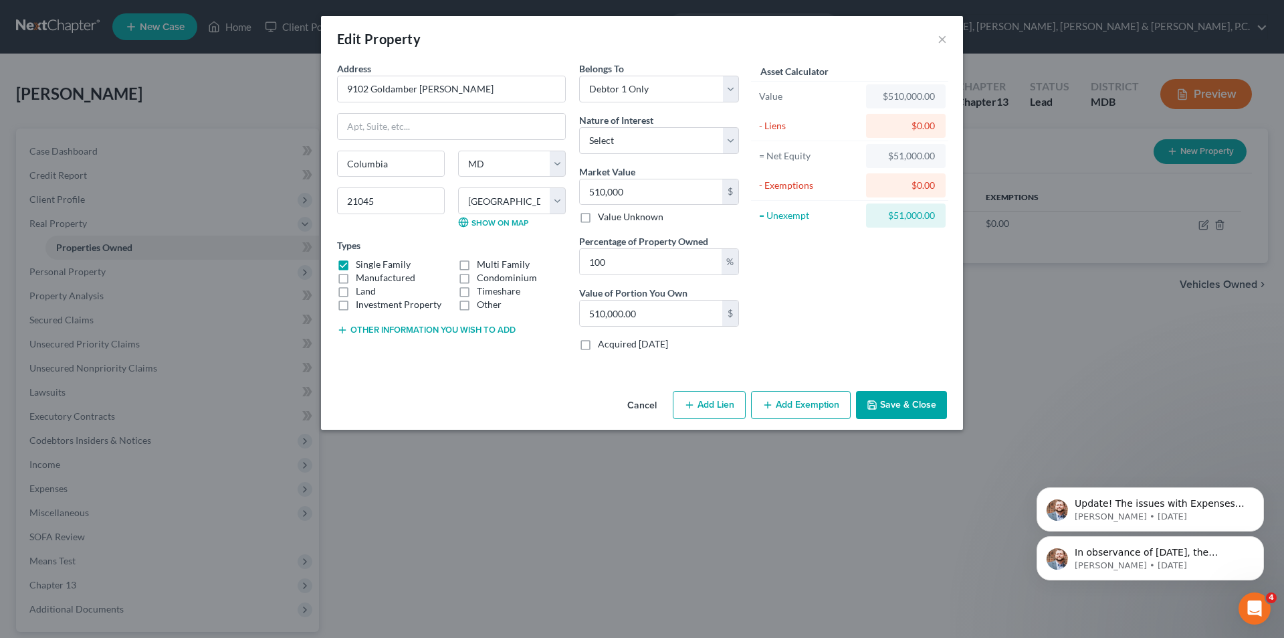
click at [717, 399] on button "Add Lien" at bounding box center [709, 405] width 73 height 28
select select "0"
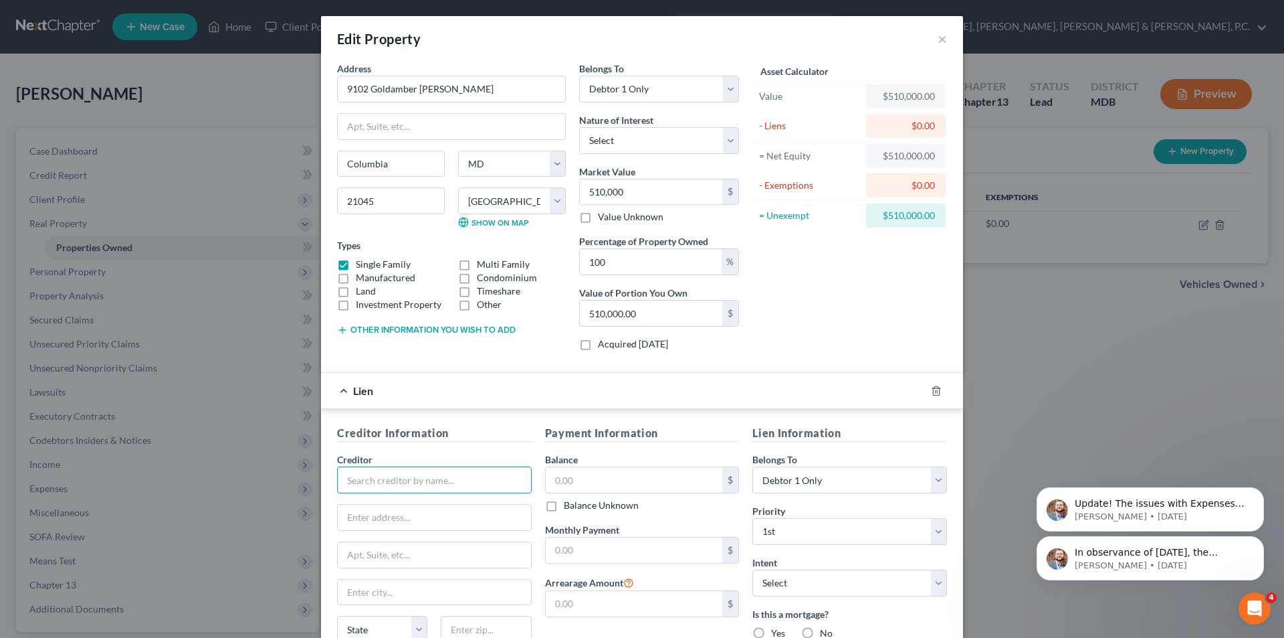
click at [495, 475] on input "text" at bounding box center [434, 479] width 195 height 27
type input "Freedom Mortgage"
type input "PO Box 6656"
type input "[GEOGRAPHIC_DATA]"
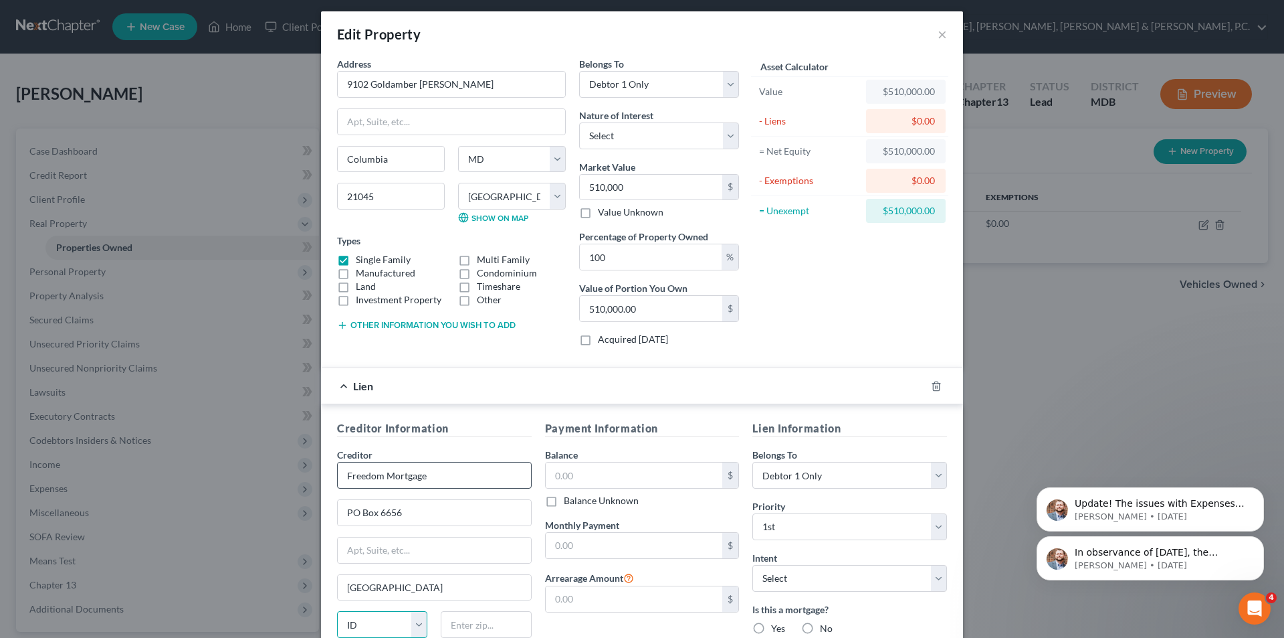
select select "14"
type input "60680"
click at [594, 475] on input "text" at bounding box center [634, 474] width 177 height 25
type input "350,186.69"
click at [591, 543] on input "text" at bounding box center [634, 544] width 177 height 25
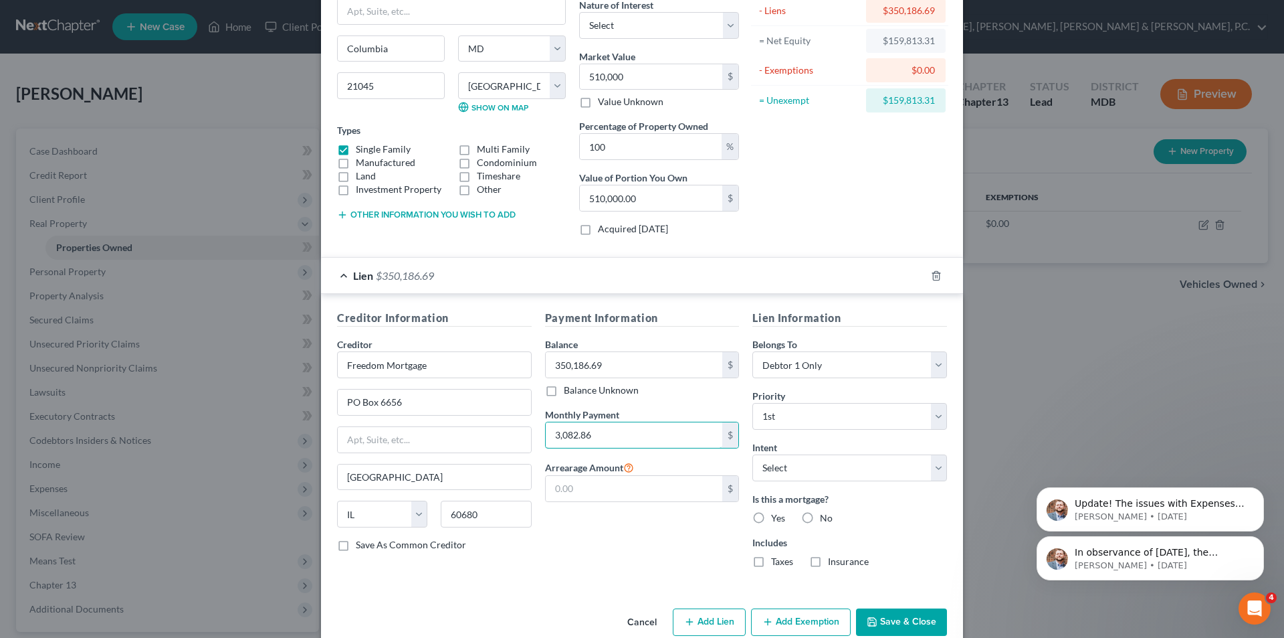
scroll to position [138, 0]
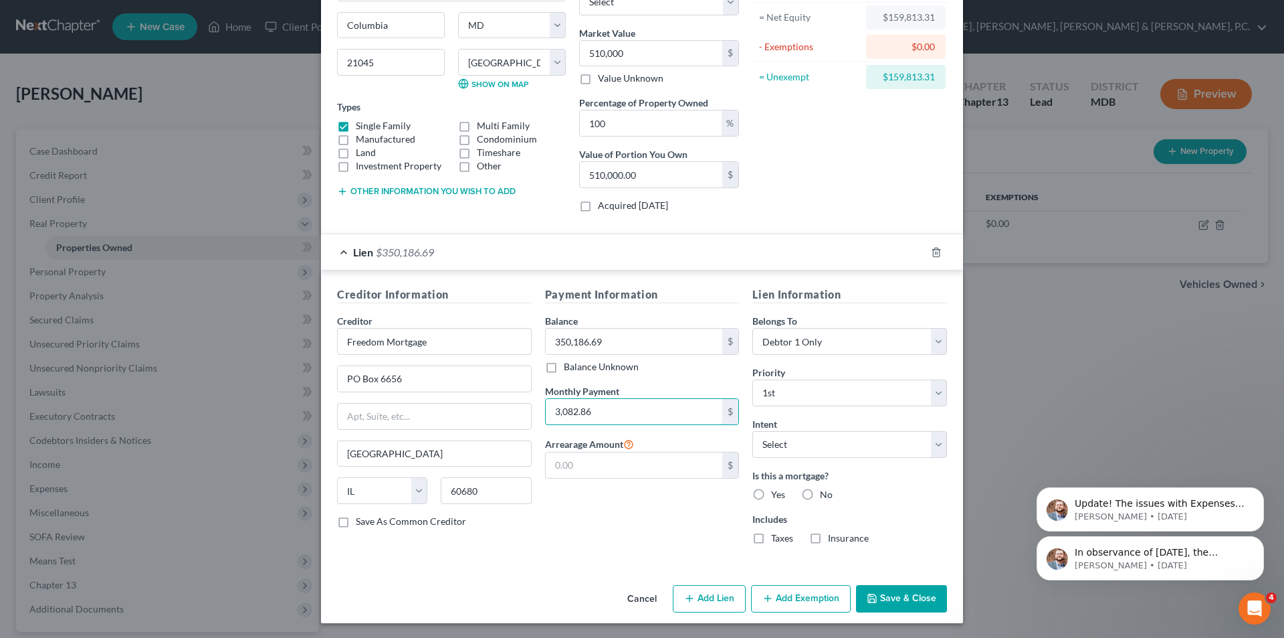
type input "3,082.86"
click at [771, 491] on label "Yes" at bounding box center [778, 494] width 14 height 13
click at [777, 491] on input "Yes" at bounding box center [781, 492] width 9 height 9
radio input "true"
click at [356, 526] on label "Save As Common Creditor" at bounding box center [411, 520] width 110 height 13
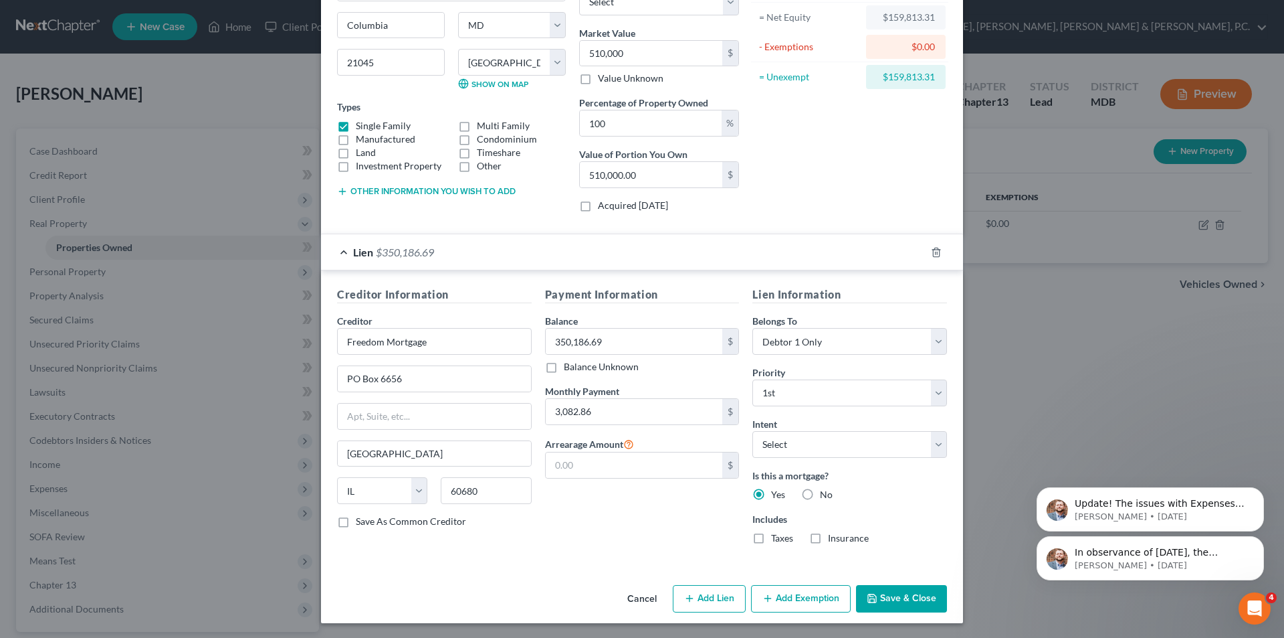
click at [361, 523] on input "Save As Common Creditor" at bounding box center [365, 518] width 9 height 9
click at [896, 597] on button "Save & Close" at bounding box center [901, 599] width 91 height 28
checkbox input "false"
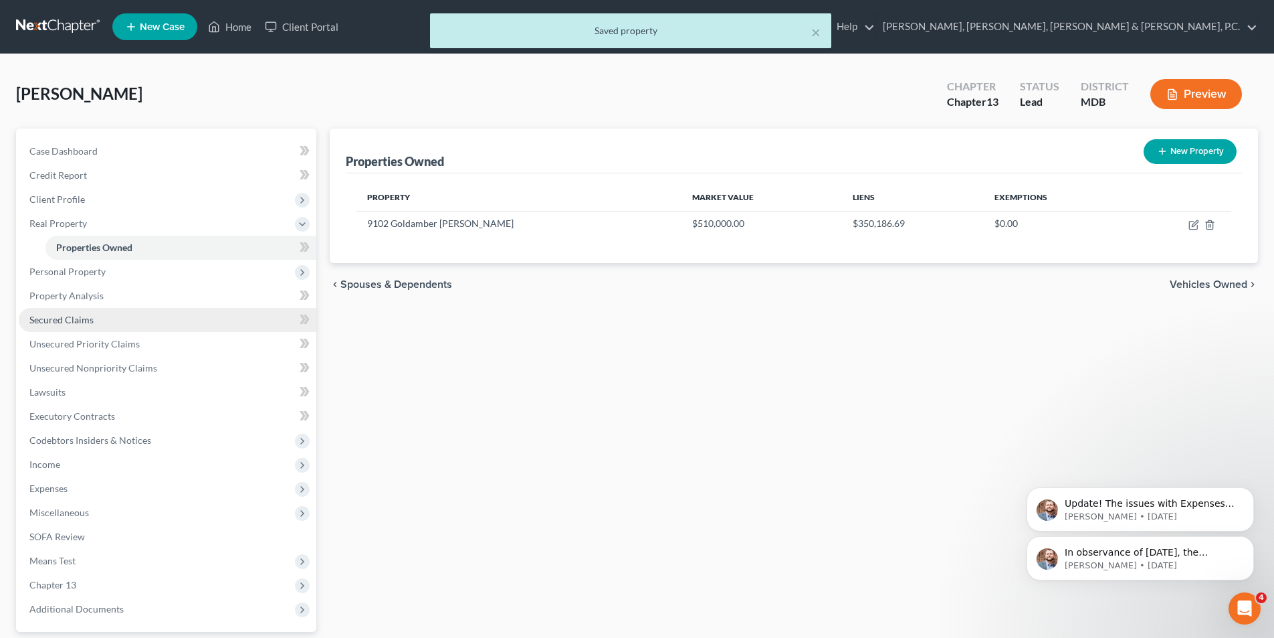
click at [84, 316] on span "Secured Claims" at bounding box center [61, 319] width 64 height 11
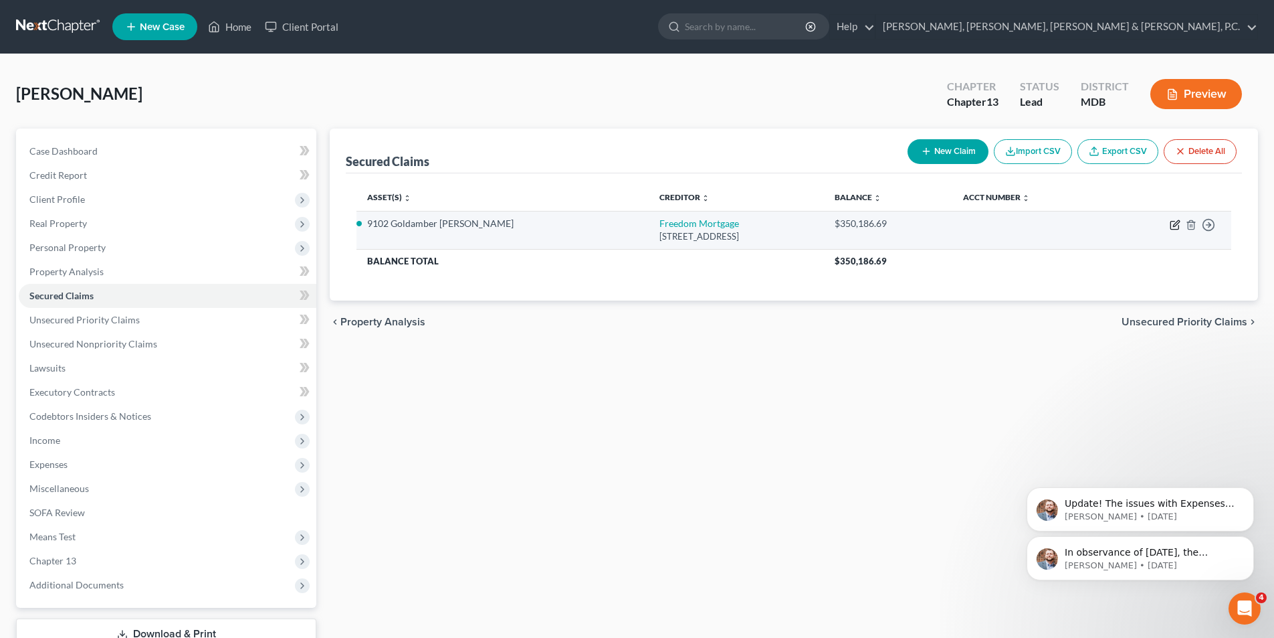
click at [1170, 222] on icon "button" at bounding box center [1175, 224] width 11 height 11
select select "14"
select select "2"
select select "0"
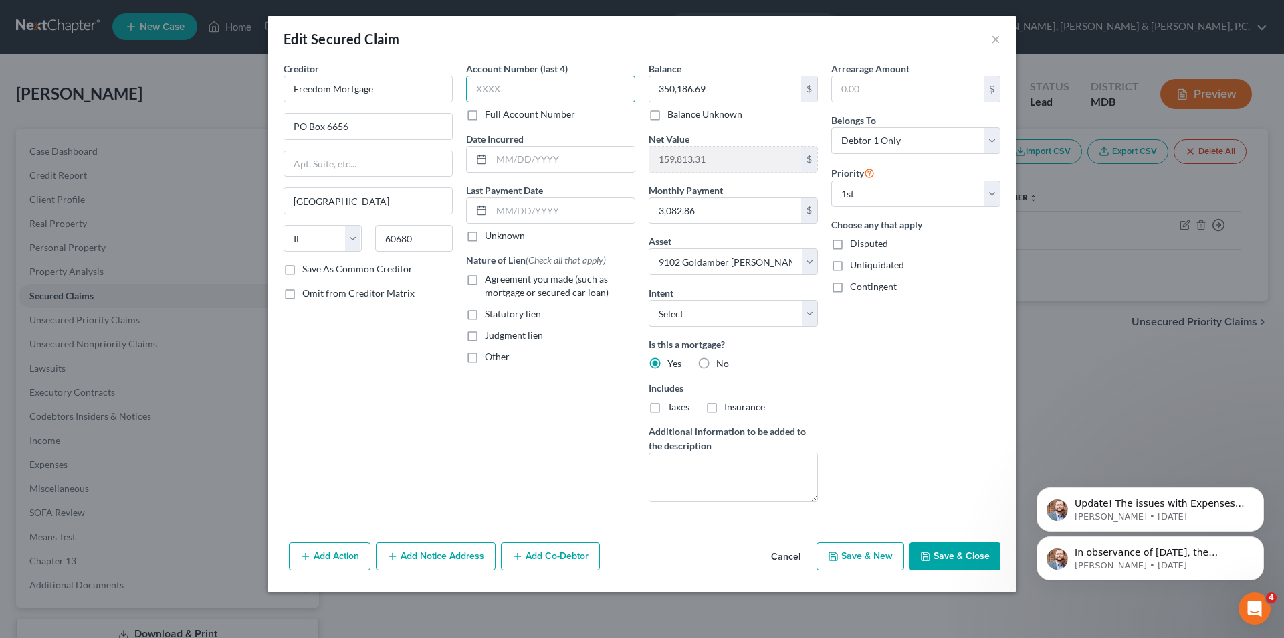
click at [570, 89] on input "text" at bounding box center [550, 89] width 169 height 27
type input "0477"
click at [666, 316] on select "Select Surrender Redeem Reaffirm Avoid Other" at bounding box center [733, 313] width 169 height 27
click at [943, 559] on button "Save & Close" at bounding box center [955, 556] width 91 height 28
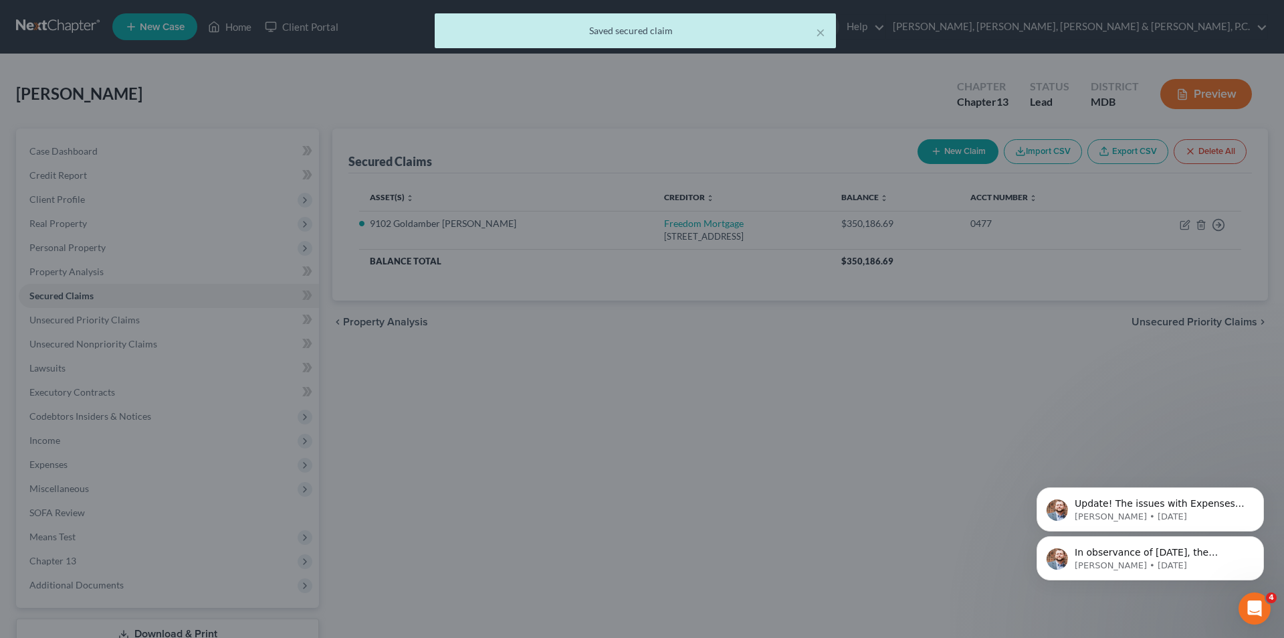
select select "2"
type input "0"
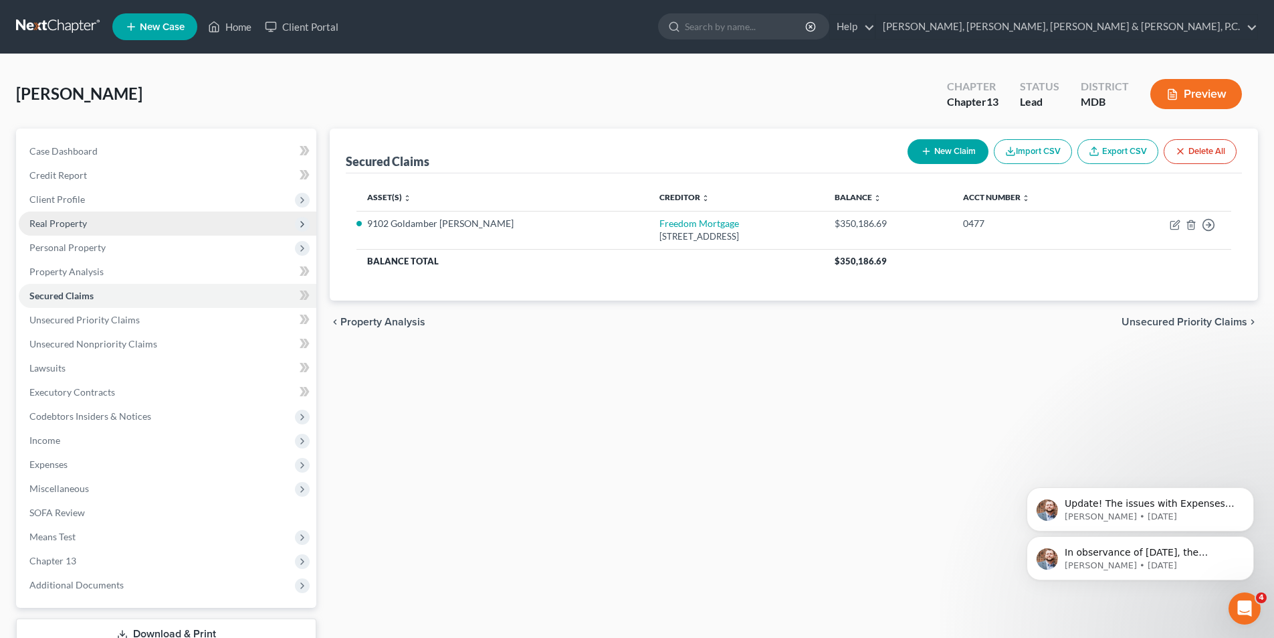
click at [76, 225] on span "Real Property" at bounding box center [58, 222] width 58 height 11
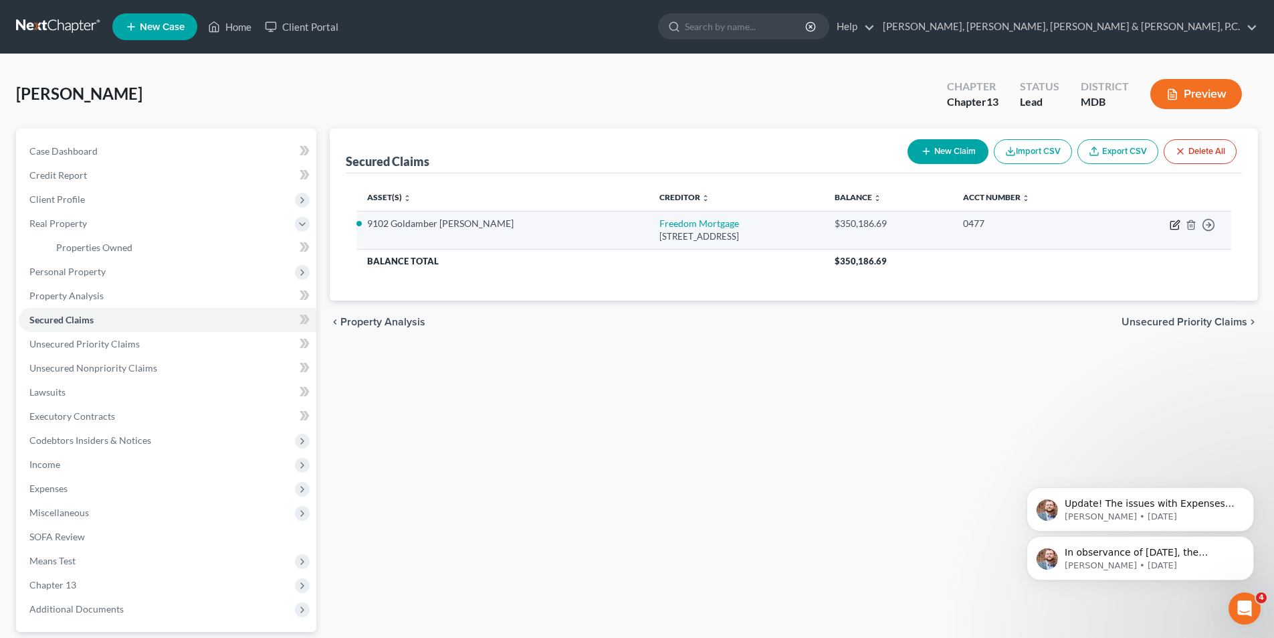
click at [1172, 223] on icon "button" at bounding box center [1175, 224] width 11 height 11
select select "14"
select select "0"
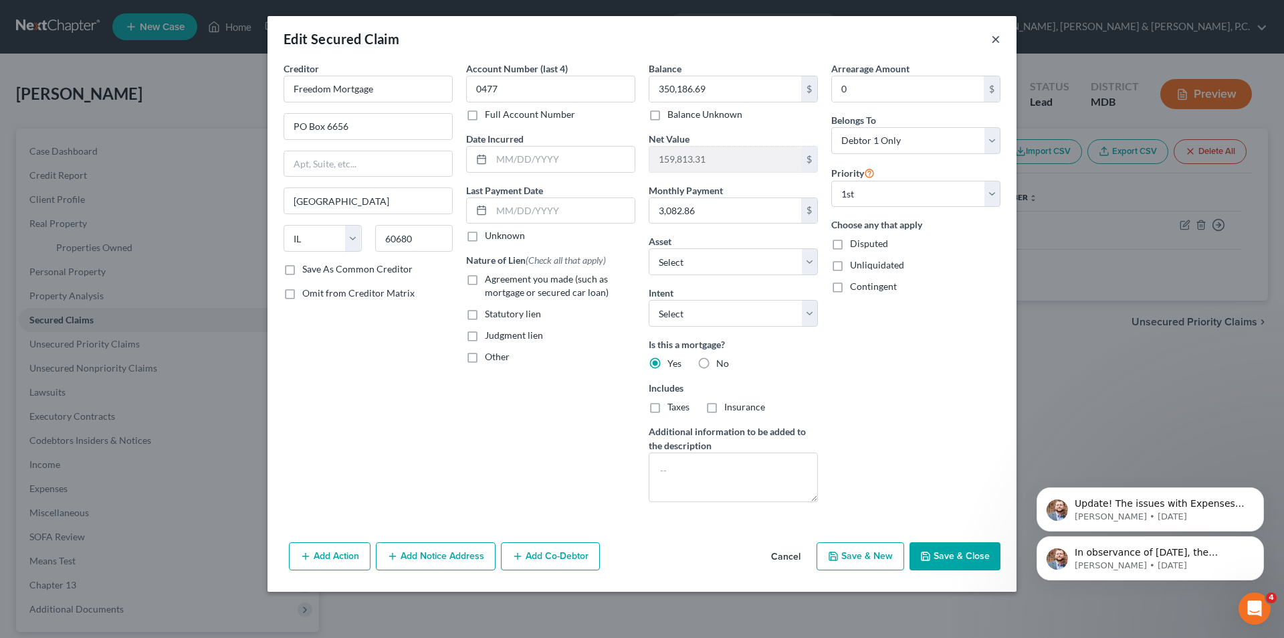
click at [996, 37] on button "×" at bounding box center [995, 39] width 9 height 16
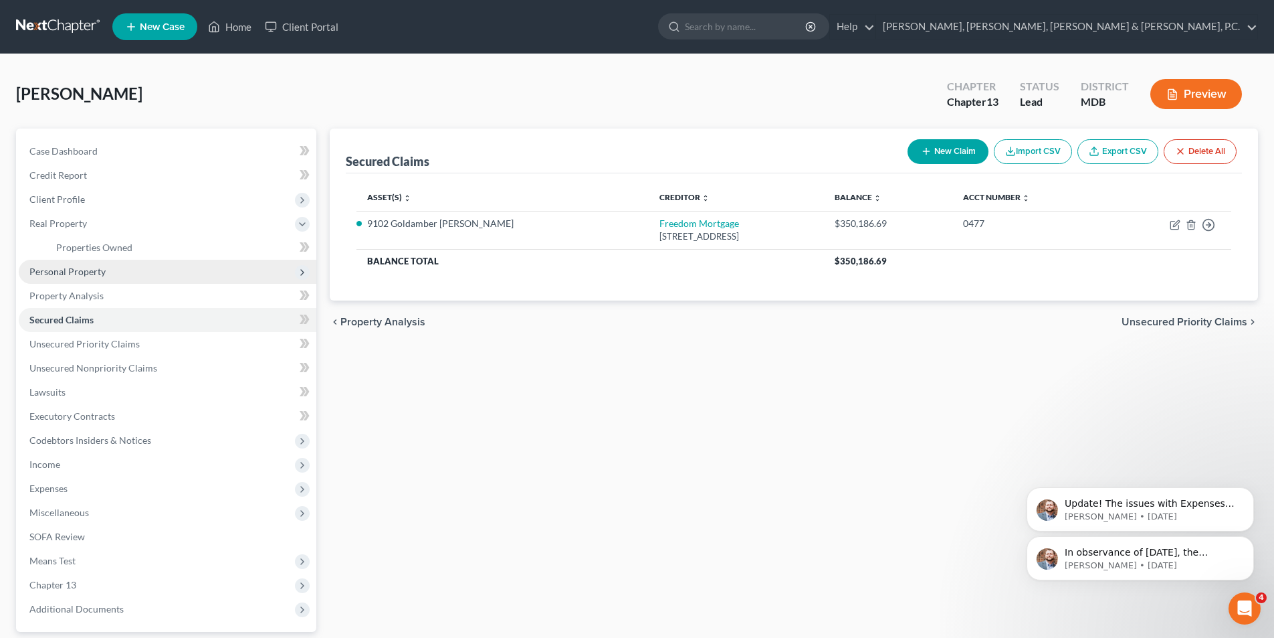
click at [68, 266] on span "Personal Property" at bounding box center [67, 271] width 76 height 11
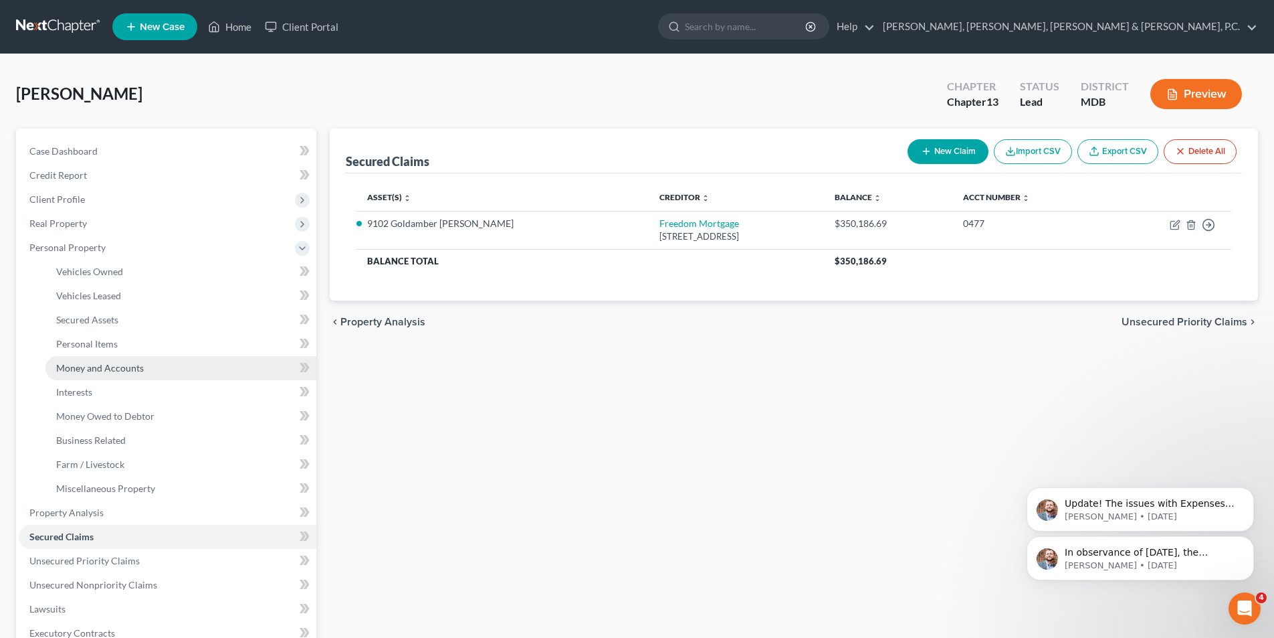
click at [91, 371] on span "Money and Accounts" at bounding box center [100, 367] width 88 height 11
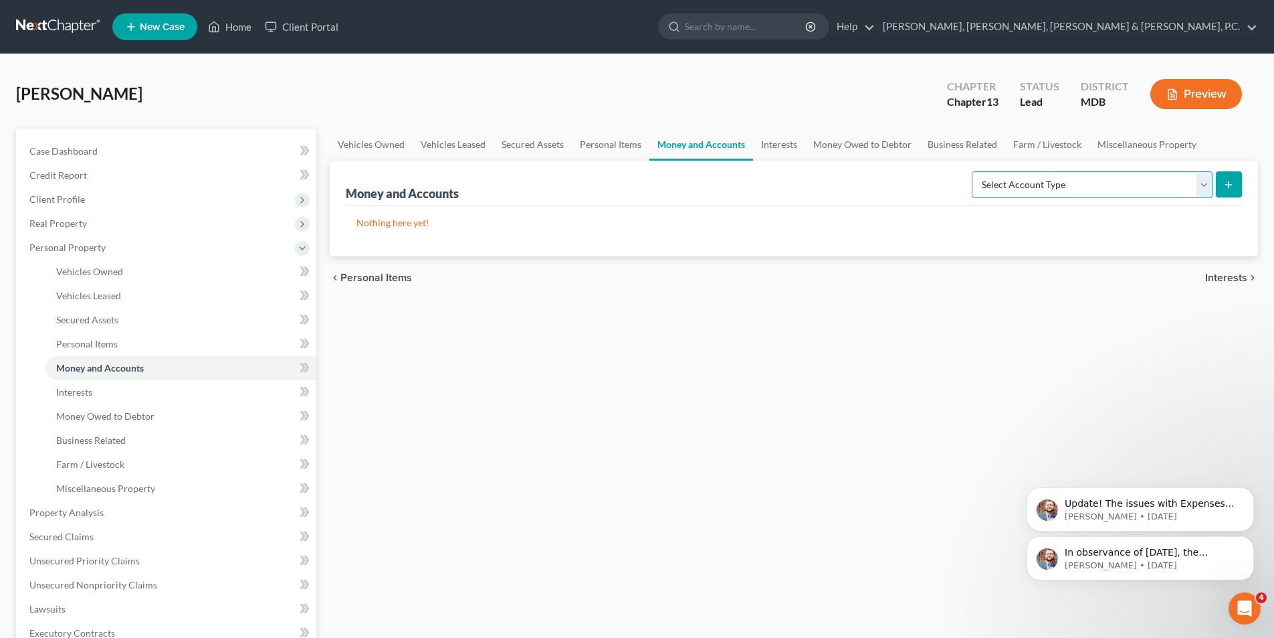
click at [1119, 185] on select "Select Account Type Brokerage Cash on Hand Certificates of Deposit Checking Acc…" at bounding box center [1092, 184] width 241 height 27
select select "checking"
click at [975, 171] on select "Select Account Type Brokerage Cash on Hand Certificates of Deposit Checking Acc…" at bounding box center [1092, 184] width 241 height 27
click at [1228, 181] on icon "submit" at bounding box center [1229, 184] width 11 height 11
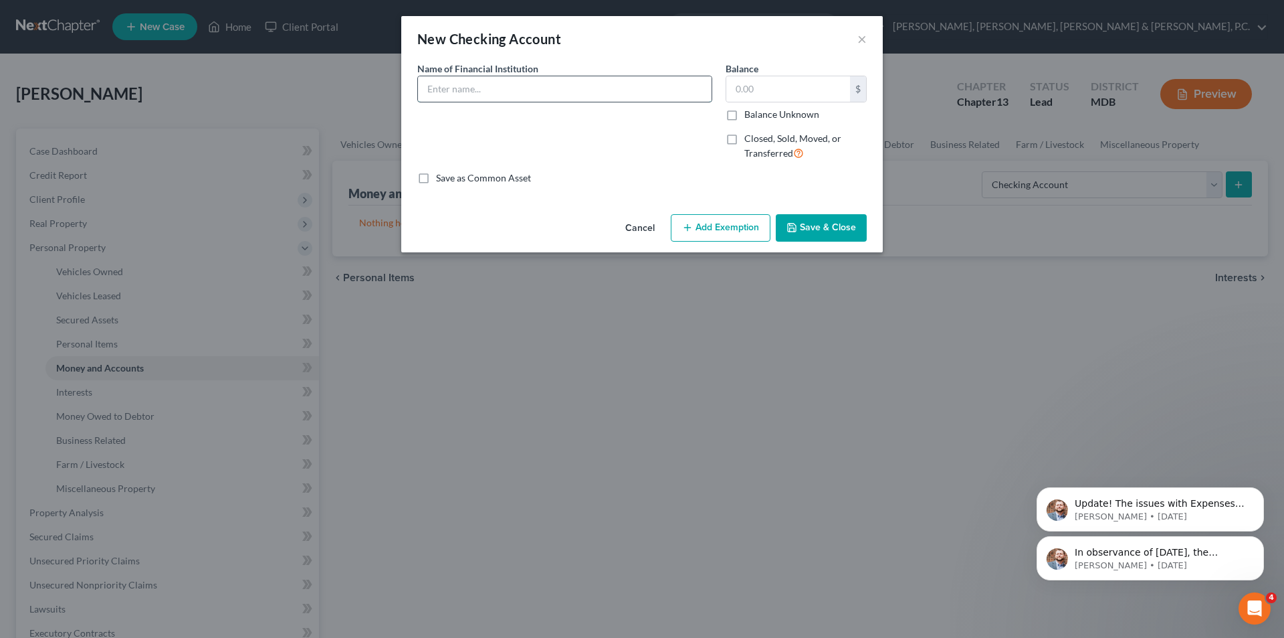
click at [549, 89] on input "text" at bounding box center [565, 88] width 294 height 25
type input "Navy Federal Credit Union (7607)"
click at [743, 86] on input "text" at bounding box center [789, 88] width 124 height 25
type input "140"
click at [740, 225] on button "Add Exemption" at bounding box center [721, 228] width 100 height 28
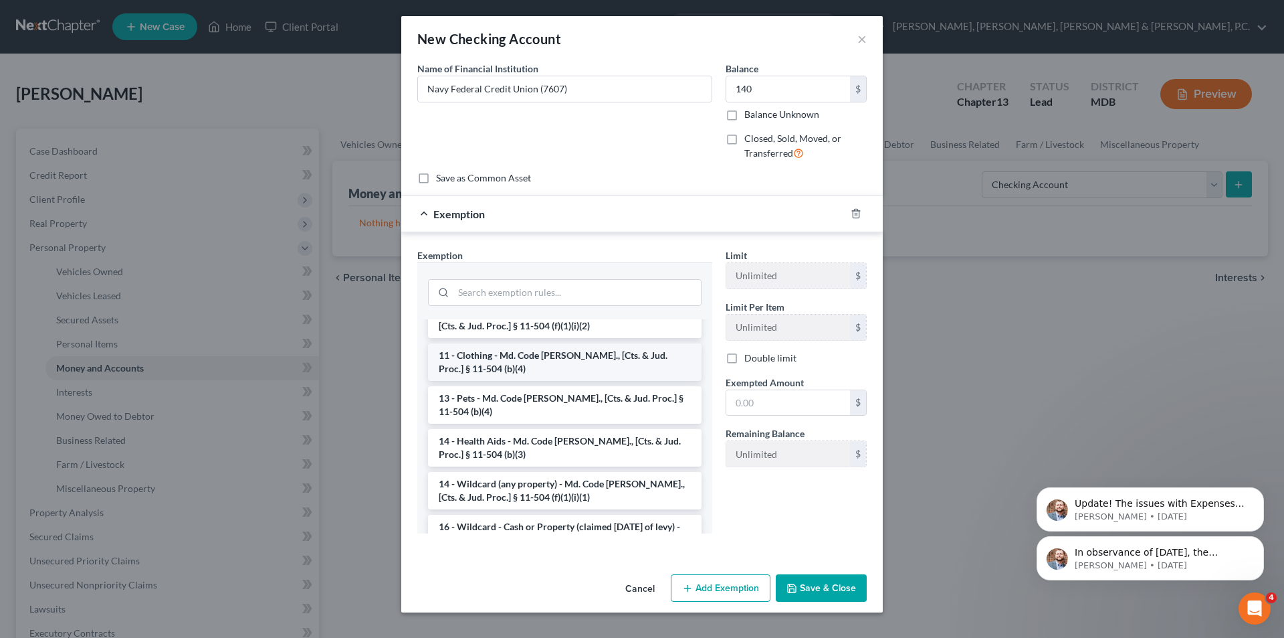
scroll to position [201, 0]
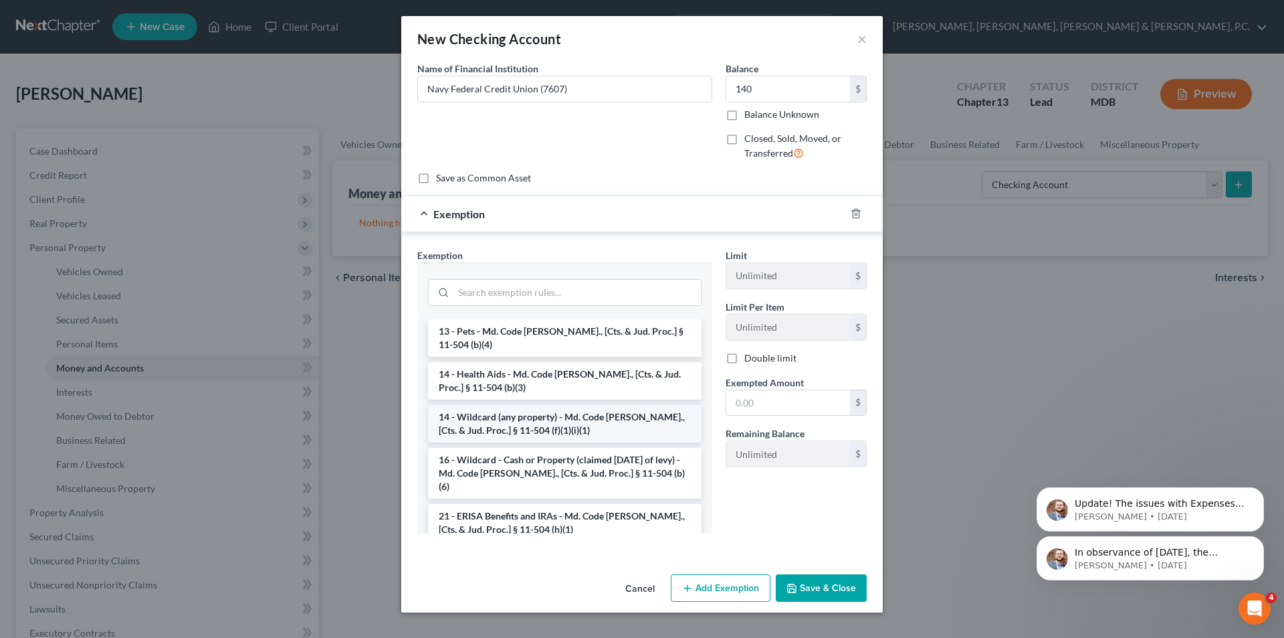
click at [512, 416] on li "14 - Wildcard (any property) - Md. Code [PERSON_NAME]., [Cts. & Jud. Proc.] § 1…" at bounding box center [565, 423] width 274 height 37
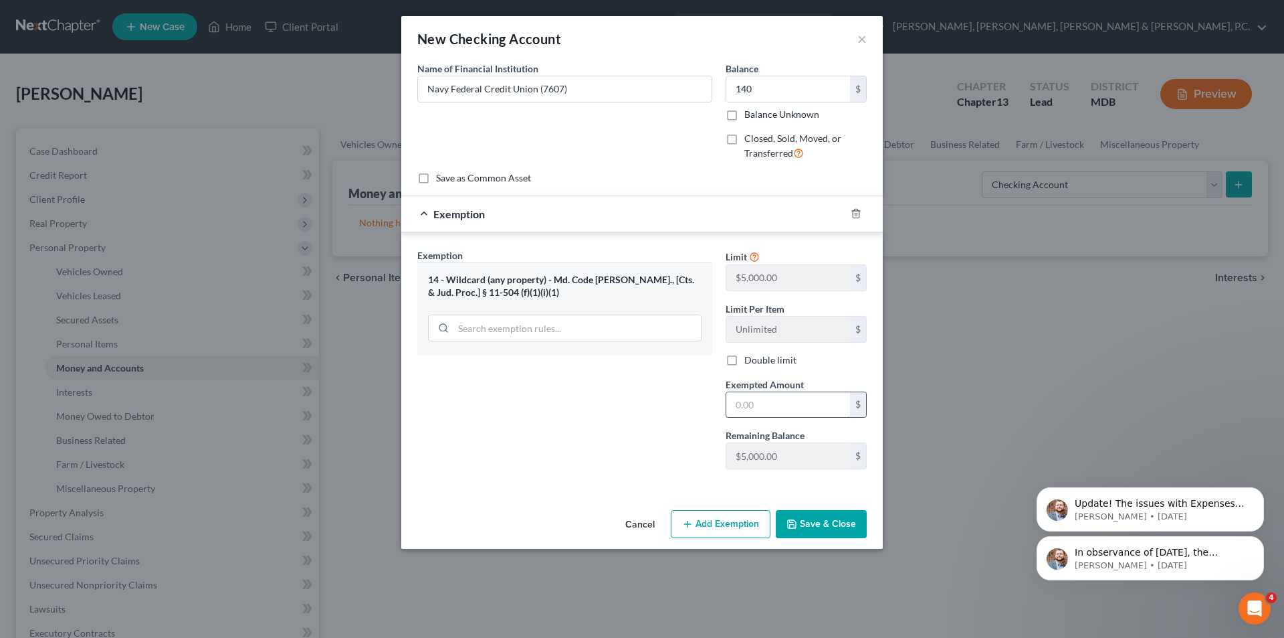
click at [759, 397] on input "text" at bounding box center [789, 404] width 124 height 25
type input "140"
click at [803, 523] on button "Save & Close" at bounding box center [821, 524] width 91 height 28
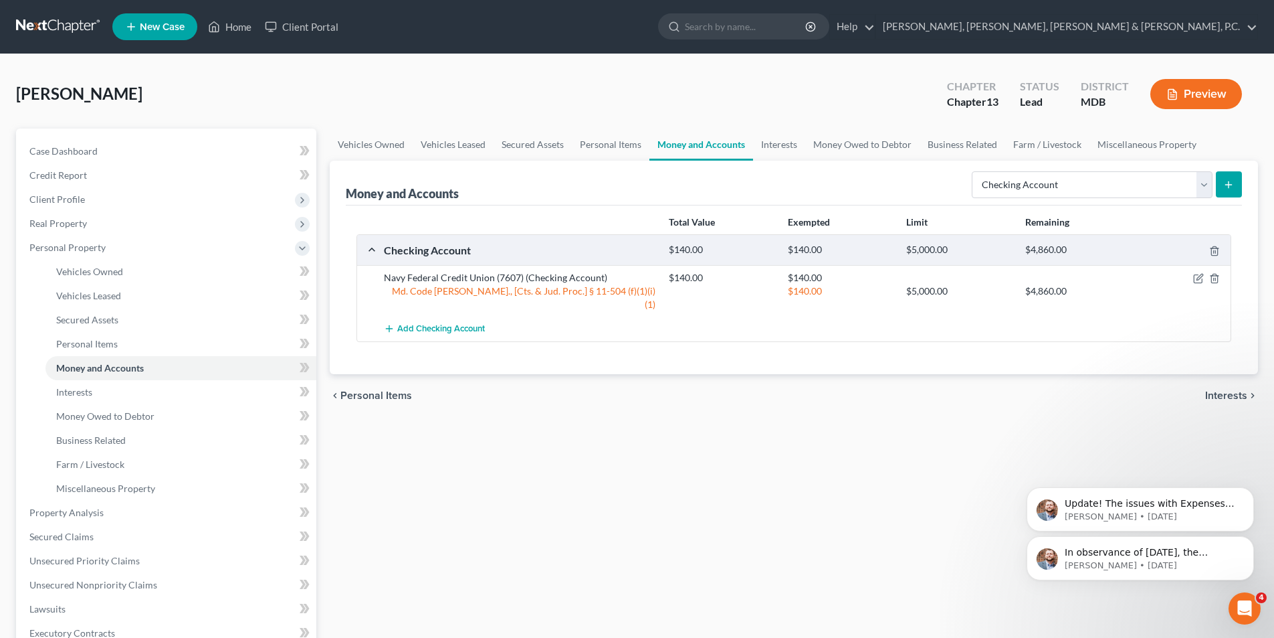
click at [1234, 182] on icon "submit" at bounding box center [1229, 184] width 11 height 11
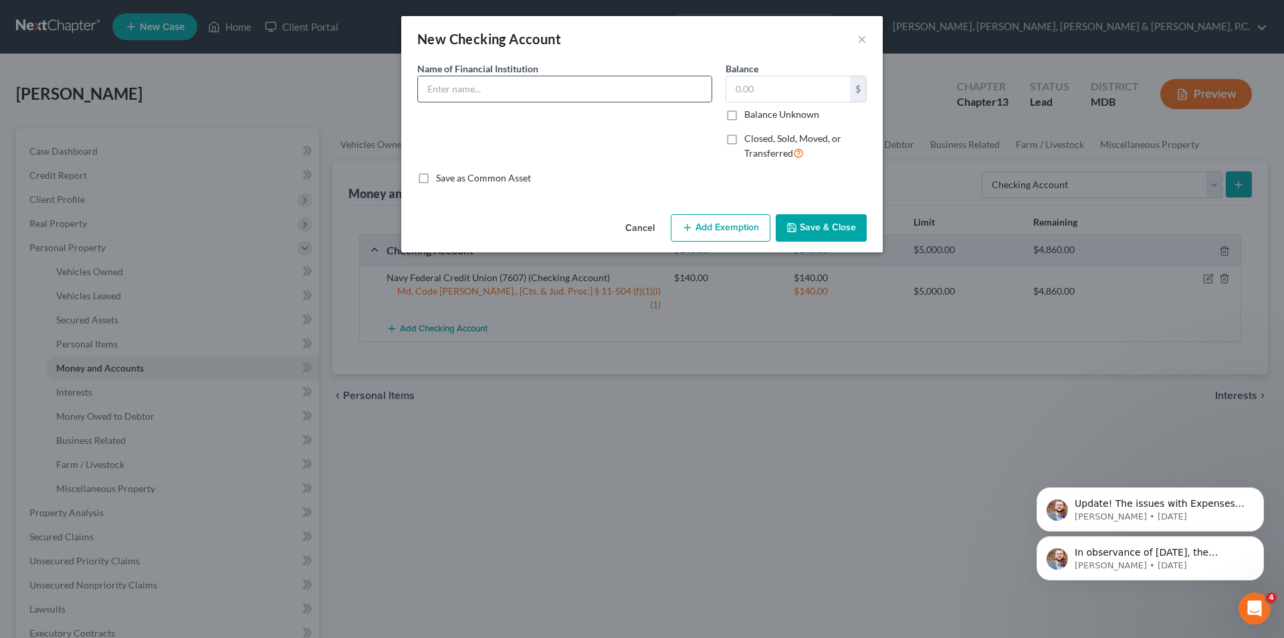
click at [510, 88] on input "text" at bounding box center [565, 88] width 294 height 25
click at [573, 93] on input "Navy Federal Credit Union" at bounding box center [565, 88] width 294 height 25
type input "Navy Federal Credit Union (2592)"
click at [748, 93] on input "text" at bounding box center [789, 88] width 124 height 25
type input "200"
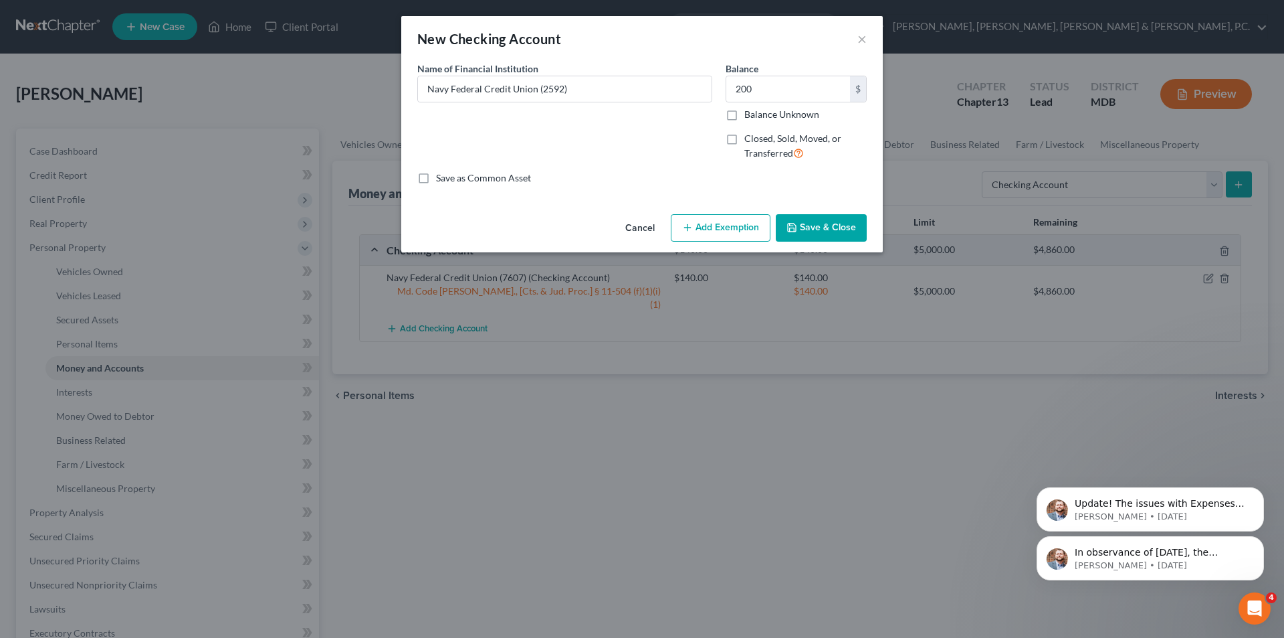
click at [748, 224] on button "Add Exemption" at bounding box center [721, 228] width 100 height 28
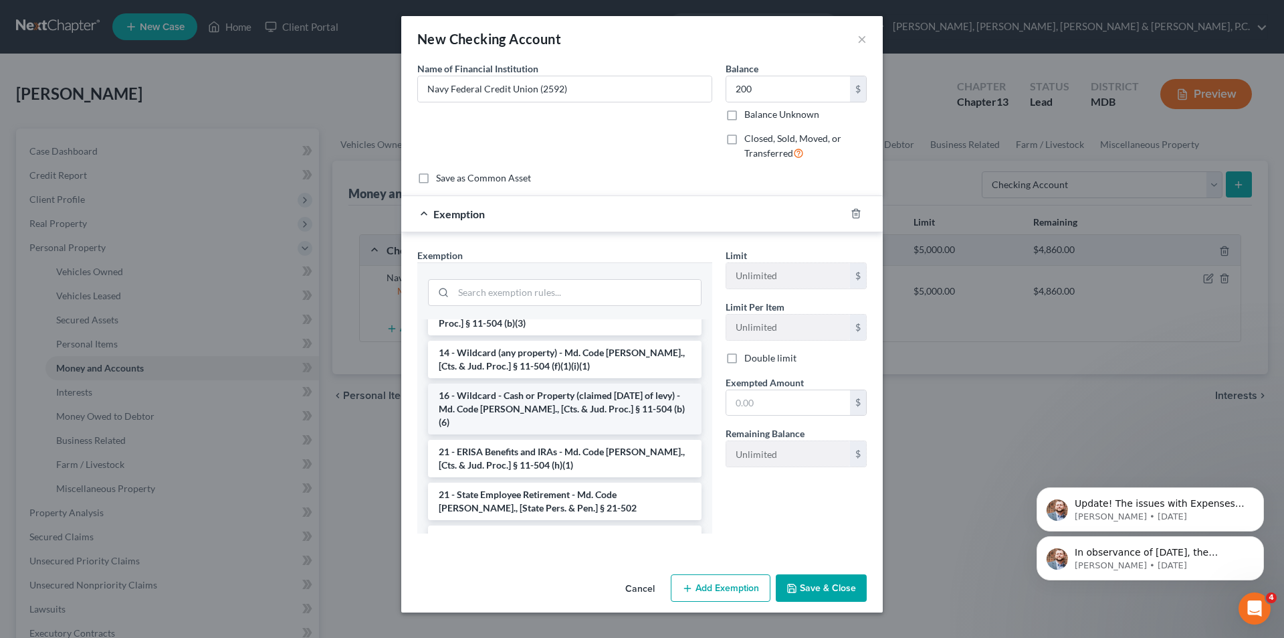
scroll to position [268, 0]
click at [564, 351] on li "14 - Wildcard (any property) - Md. Code [PERSON_NAME]., [Cts. & Jud. Proc.] § 1…" at bounding box center [565, 356] width 274 height 37
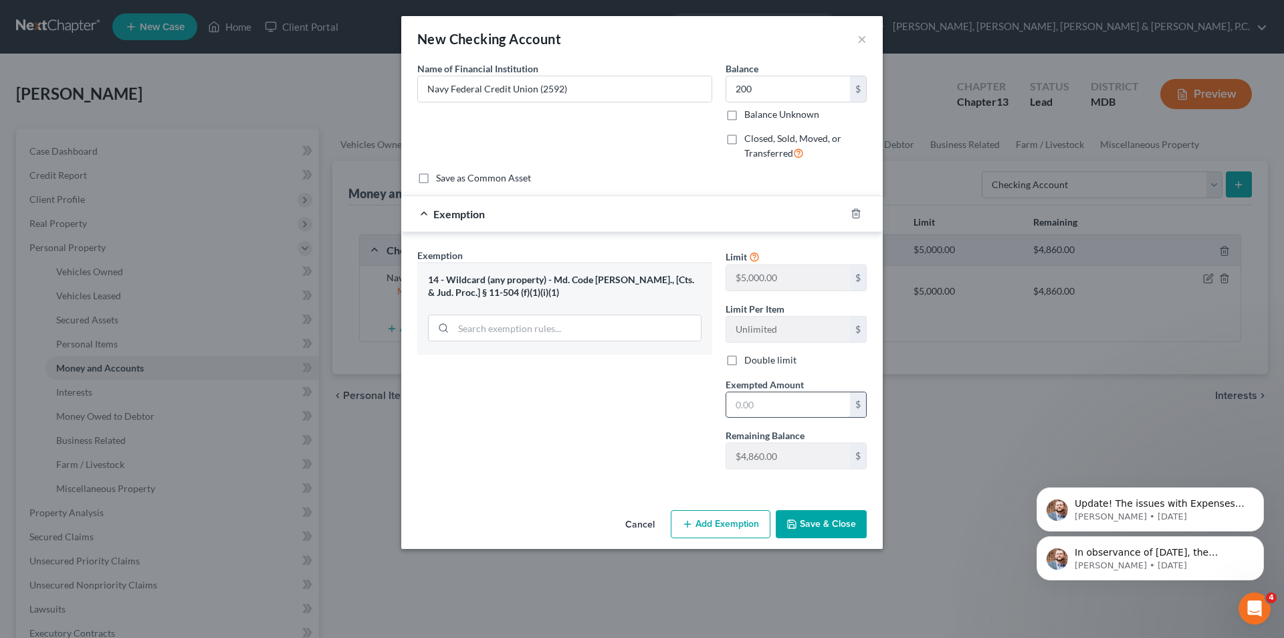
click at [763, 405] on input "text" at bounding box center [789, 404] width 124 height 25
type input "200"
click at [795, 514] on button "Save & Close" at bounding box center [821, 524] width 91 height 28
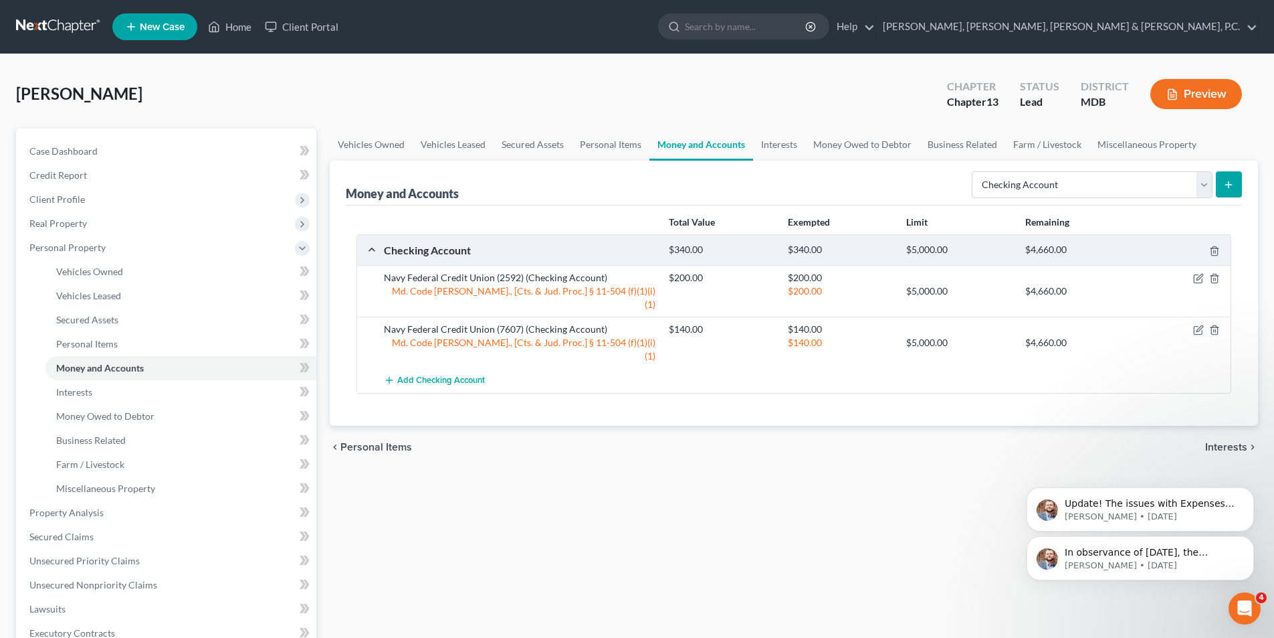
click at [1238, 180] on button "submit" at bounding box center [1229, 184] width 26 height 26
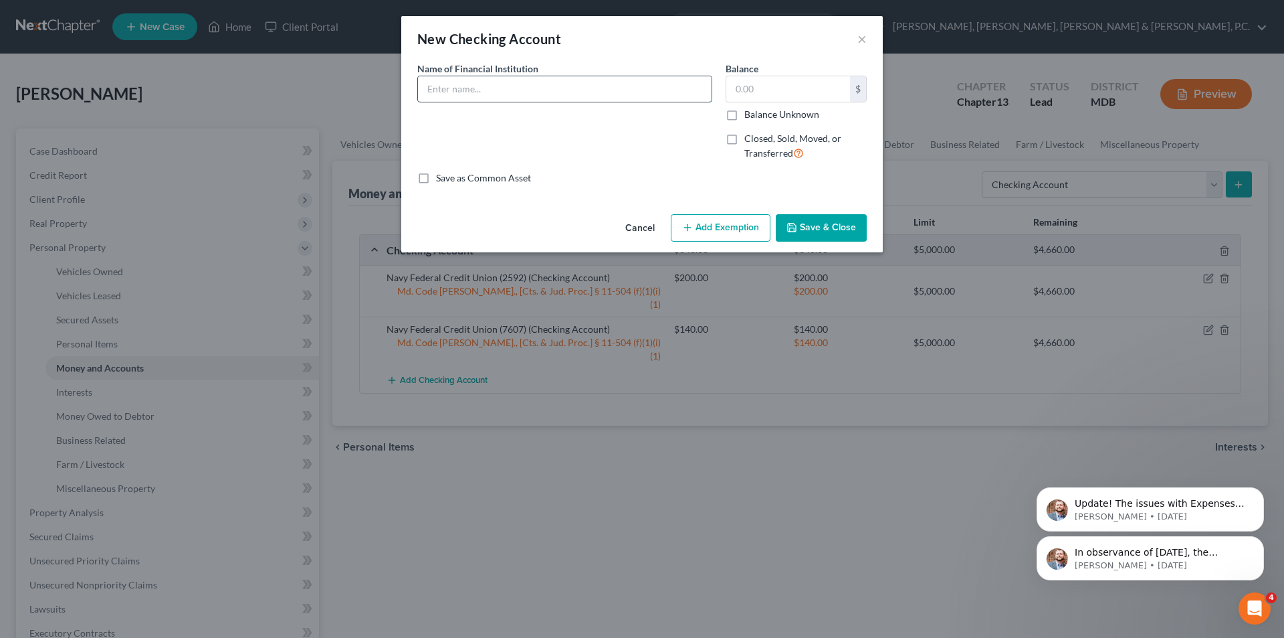
click at [536, 88] on input "text" at bounding box center [565, 88] width 294 height 25
click at [572, 92] on input "Navy Federal Credit Union" at bounding box center [565, 88] width 294 height 25
type input "Navy Federal Credit Union (0382)"
click at [743, 91] on input "text" at bounding box center [789, 88] width 124 height 25
type input "2,000"
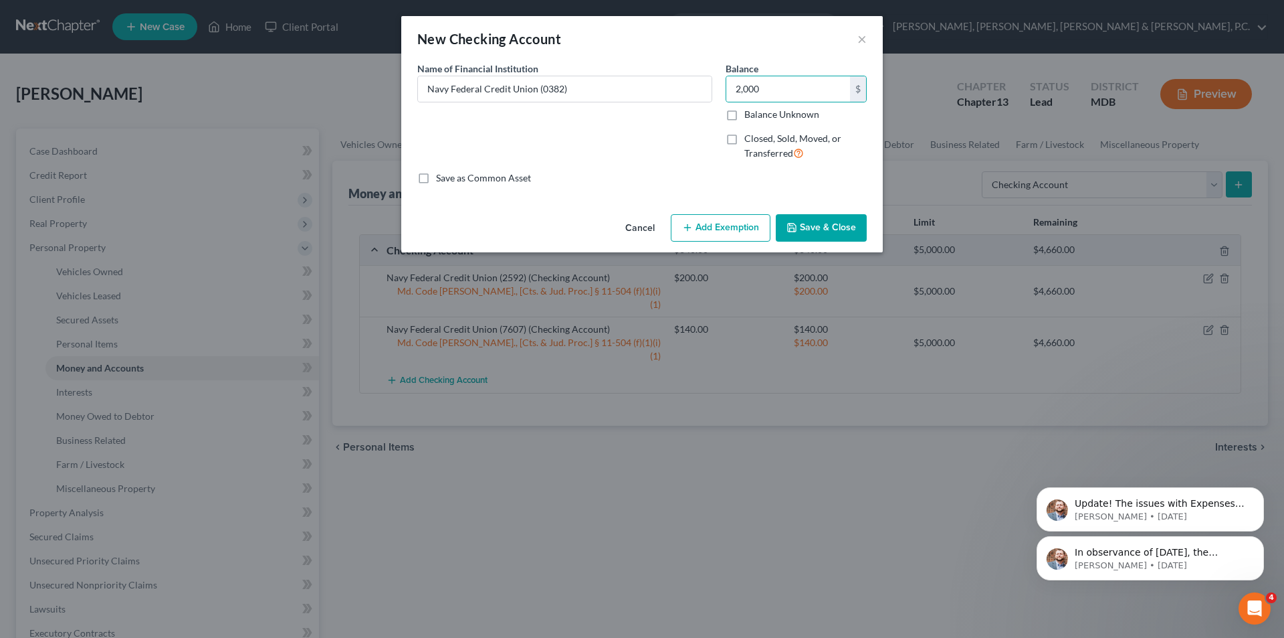
click at [736, 234] on button "Add Exemption" at bounding box center [721, 228] width 100 height 28
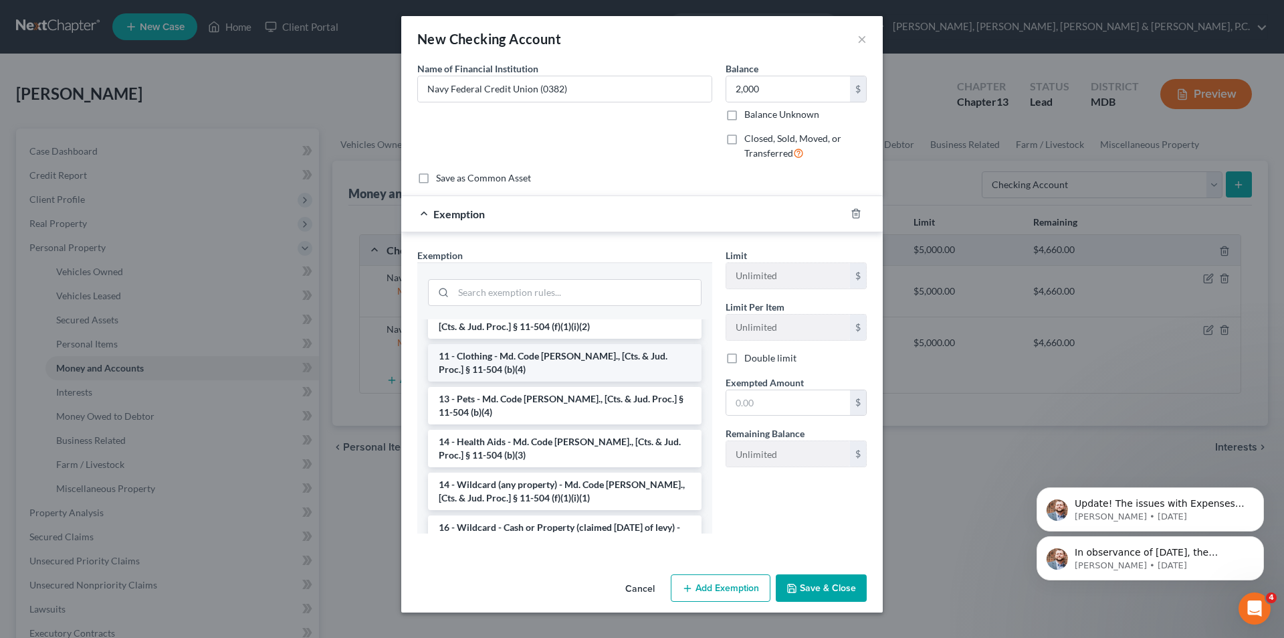
scroll to position [134, 0]
click at [544, 472] on li "14 - Wildcard (any property) - Md. Code [PERSON_NAME]., [Cts. & Jud. Proc.] § 1…" at bounding box center [565, 490] width 274 height 37
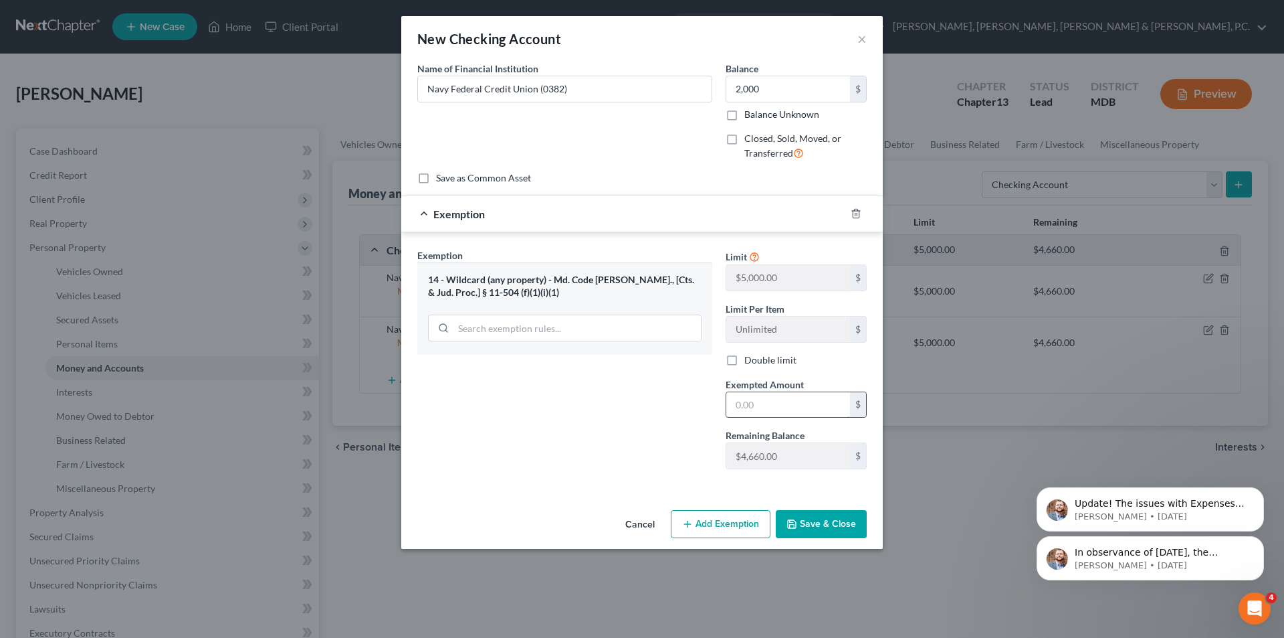
click at [751, 404] on input "text" at bounding box center [789, 404] width 124 height 25
type input "2,000"
click at [807, 514] on button "Save & Close" at bounding box center [821, 524] width 91 height 28
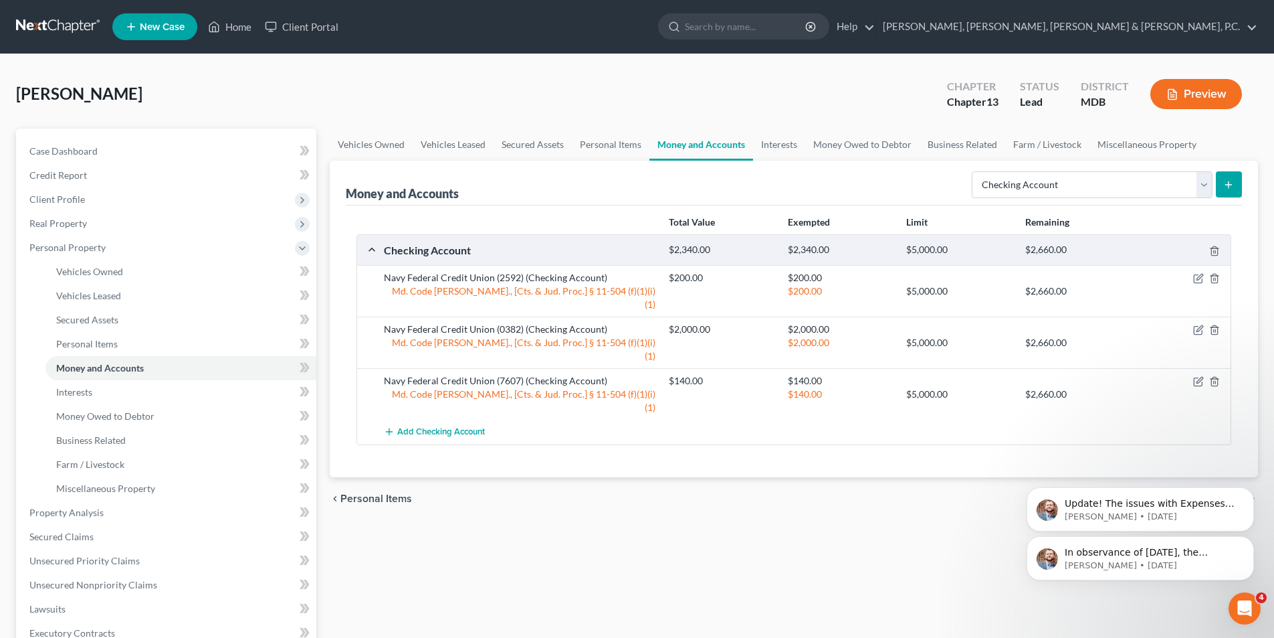
click at [1237, 177] on button "submit" at bounding box center [1229, 184] width 26 height 26
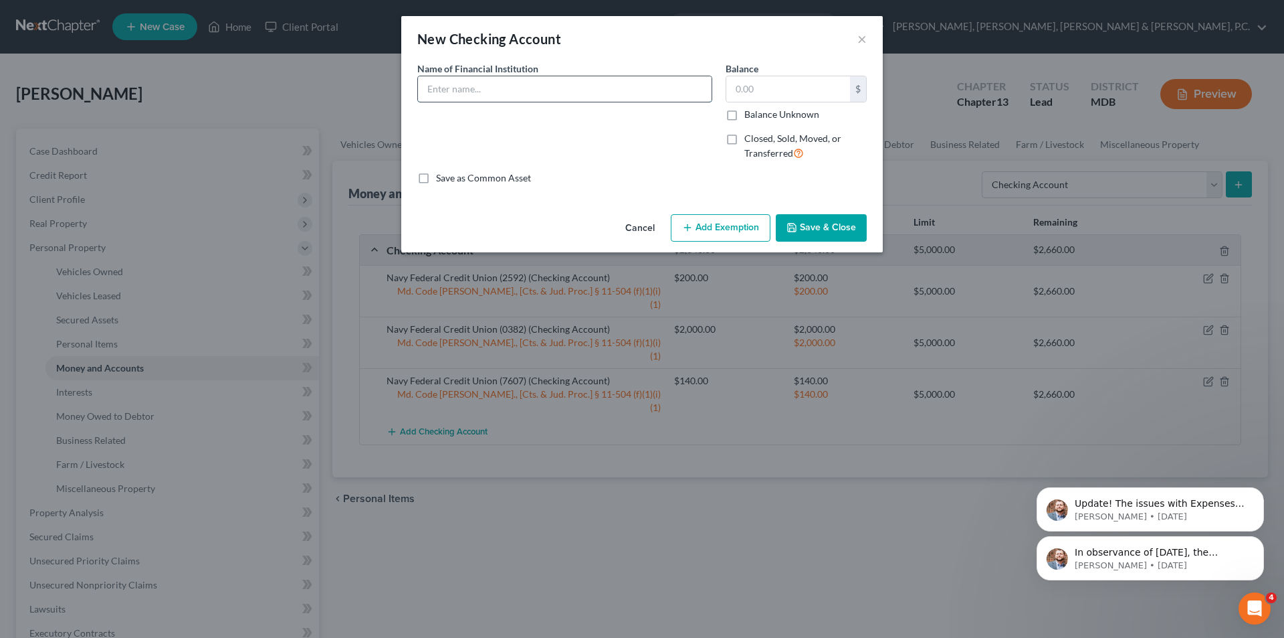
click at [562, 82] on input "text" at bounding box center [565, 88] width 294 height 25
click at [593, 88] on input "Navy Federal Credit Union" at bounding box center [565, 88] width 294 height 25
type input "Navy Federal Credit Union (2758)"
click at [743, 84] on input "text" at bounding box center [789, 88] width 124 height 25
type input "200"
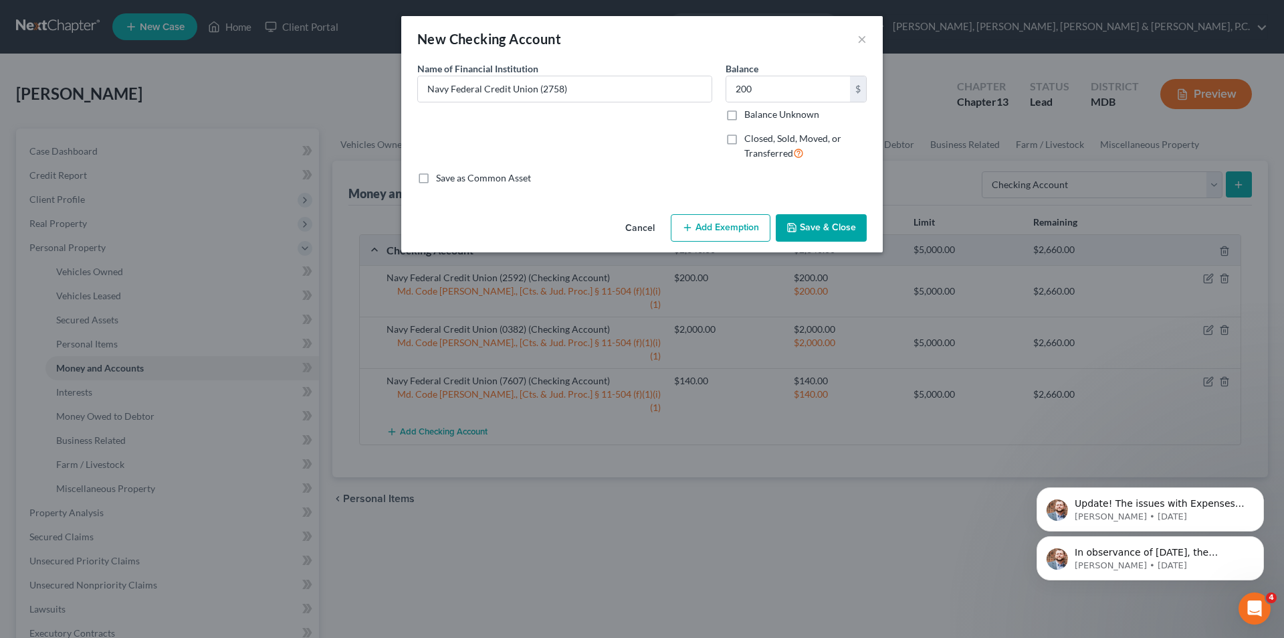
click at [739, 229] on button "Add Exemption" at bounding box center [721, 228] width 100 height 28
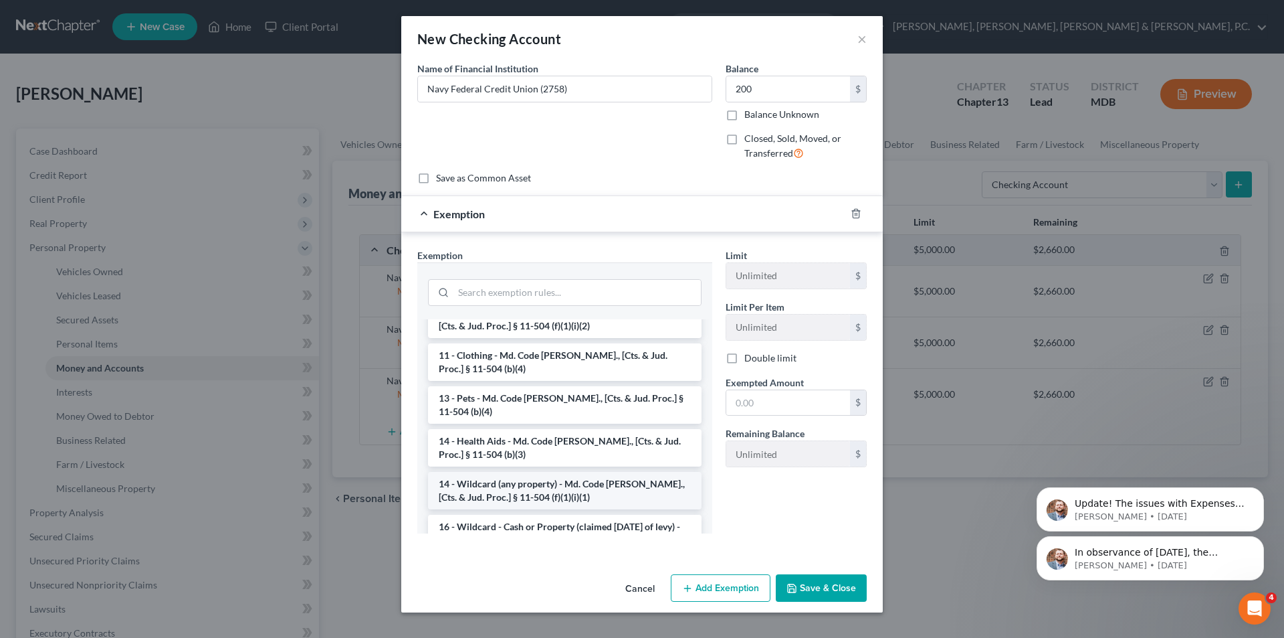
click at [540, 478] on li "14 - Wildcard (any property) - Md. Code [PERSON_NAME]., [Cts. & Jud. Proc.] § 1…" at bounding box center [565, 490] width 274 height 37
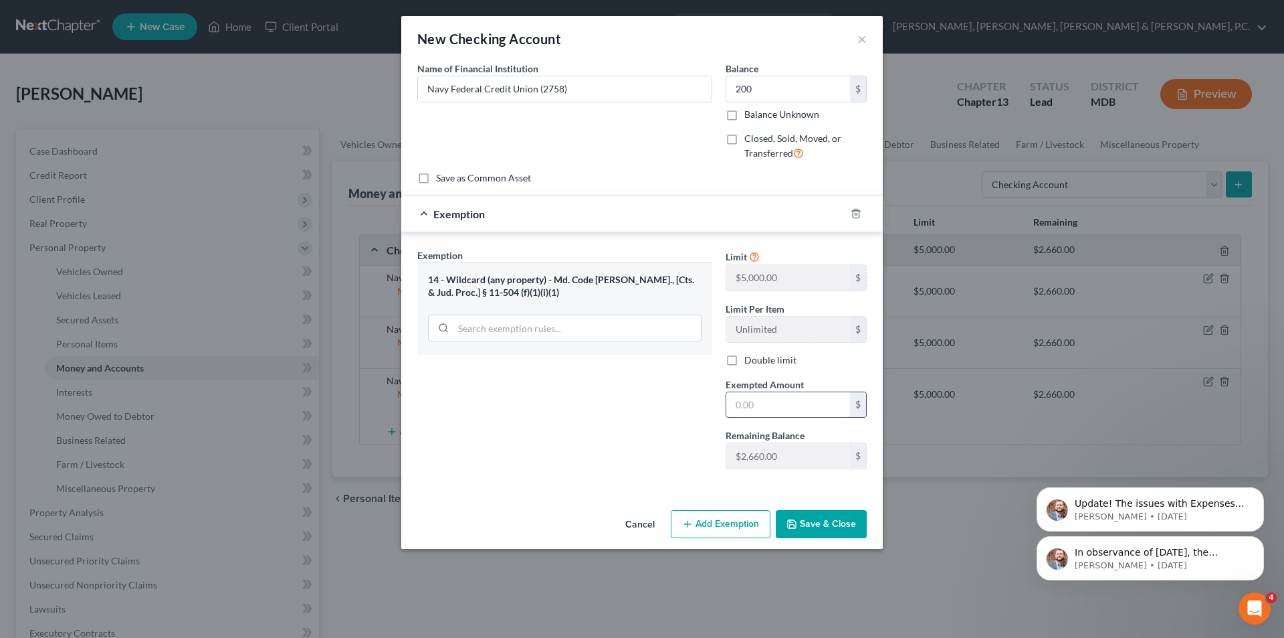
click at [764, 407] on input "text" at bounding box center [789, 404] width 124 height 25
type input "200"
click at [630, 393] on div "Exemption Set must be selected for CA. Exemption * 14 - Wildcard (any property)…" at bounding box center [565, 363] width 308 height 231
click at [823, 519] on button "Save & Close" at bounding box center [821, 524] width 91 height 28
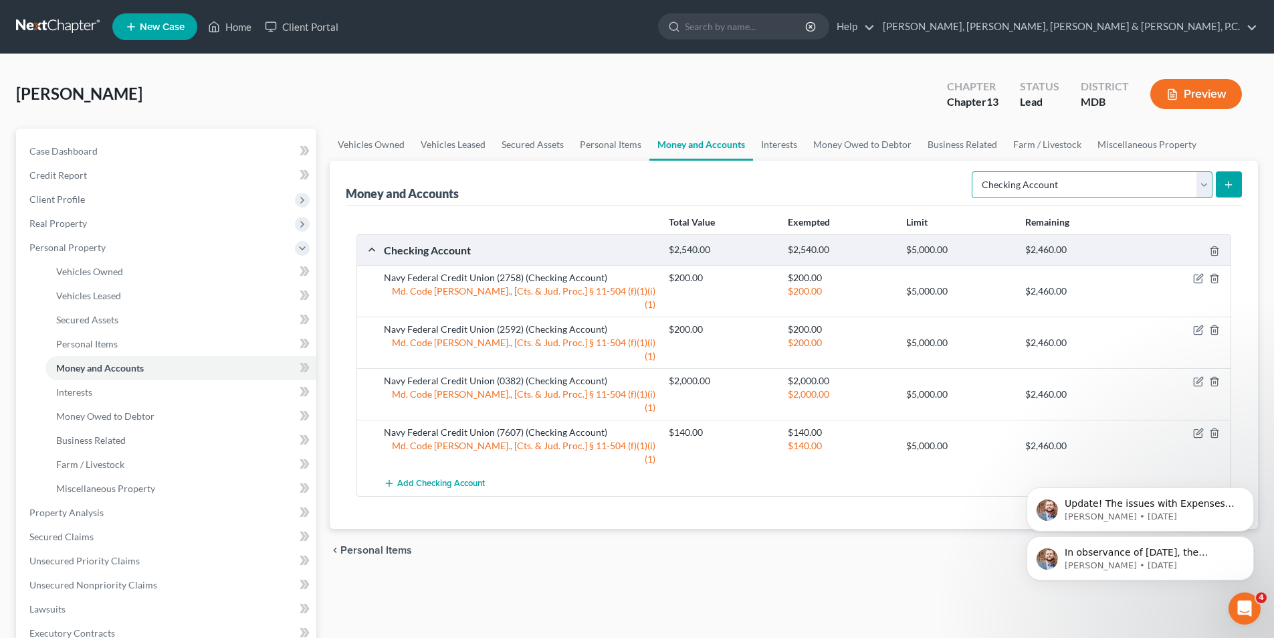
click at [1036, 181] on select "Select Account Type Brokerage Cash on Hand Certificates of Deposit Checking Acc…" at bounding box center [1092, 184] width 241 height 27
select select "savings"
click at [975, 171] on select "Select Account Type Brokerage Cash on Hand Certificates of Deposit Checking Acc…" at bounding box center [1092, 184] width 241 height 27
click at [1233, 179] on icon "submit" at bounding box center [1229, 184] width 11 height 11
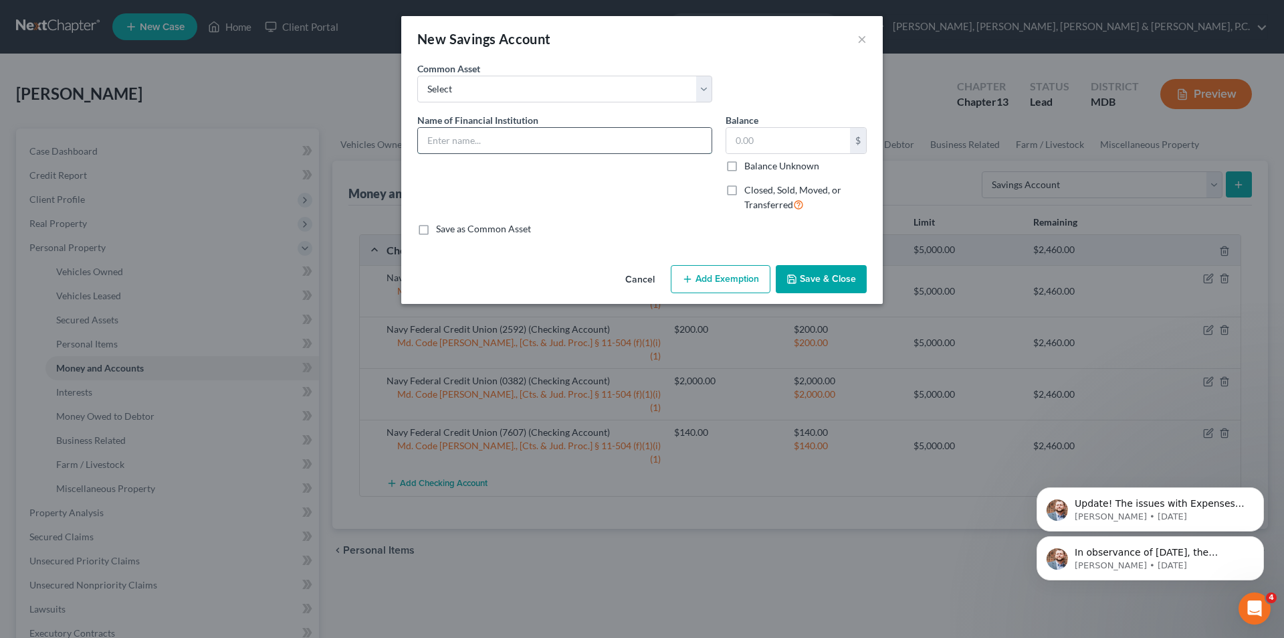
click at [514, 147] on input "text" at bounding box center [565, 140] width 294 height 25
click at [570, 138] on input "Navy Federal Credit Union" at bounding box center [565, 140] width 294 height 25
type input "Navy Federal Credit Union (0044)"
click at [750, 140] on input "text" at bounding box center [789, 140] width 124 height 25
type input "50"
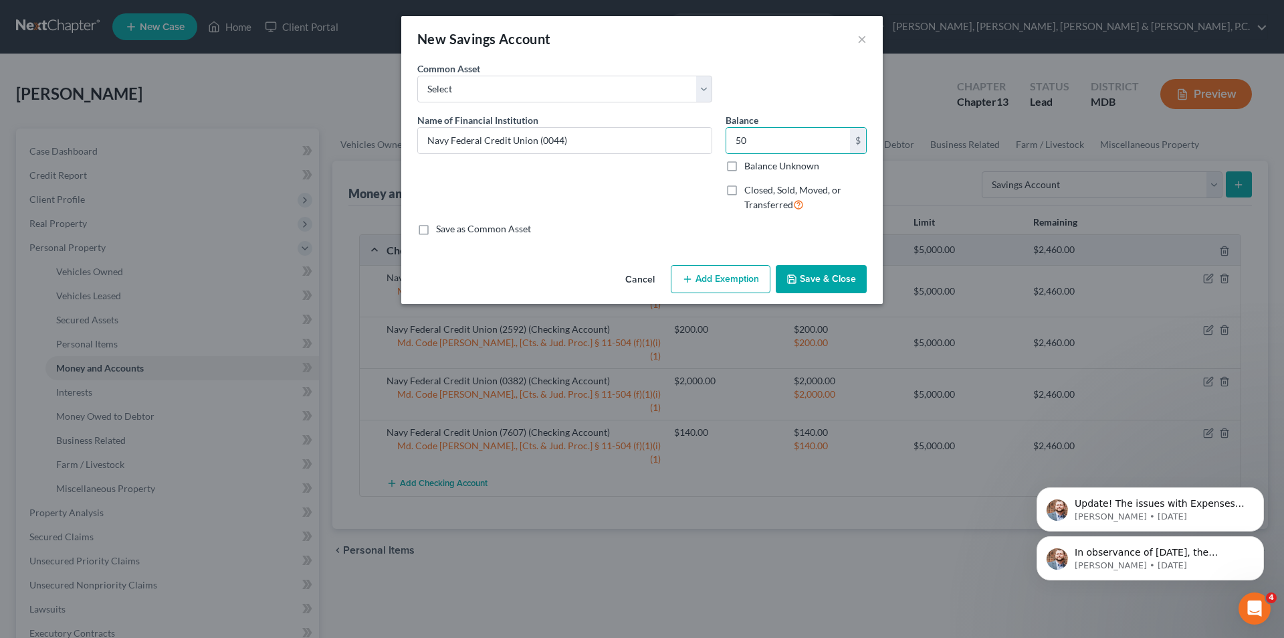
click at [755, 274] on button "Add Exemption" at bounding box center [721, 279] width 100 height 28
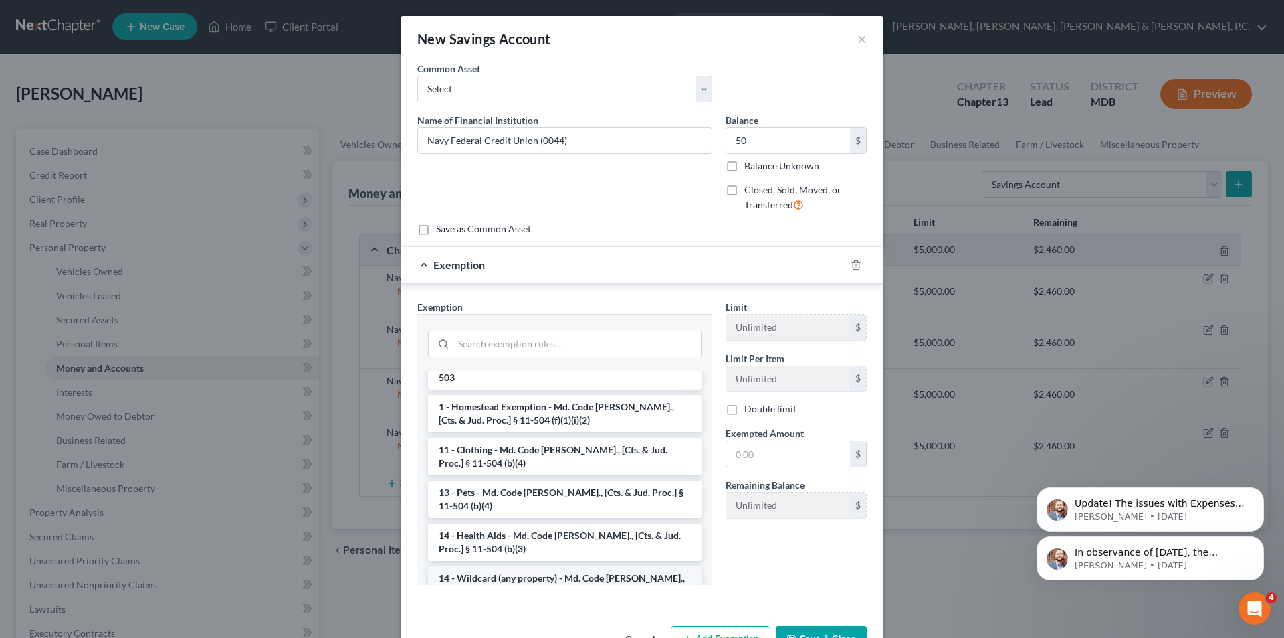
click at [504, 567] on li "14 - Wildcard (any property) - Md. Code [PERSON_NAME]., [Cts. & Jud. Proc.] § 1…" at bounding box center [565, 584] width 274 height 37
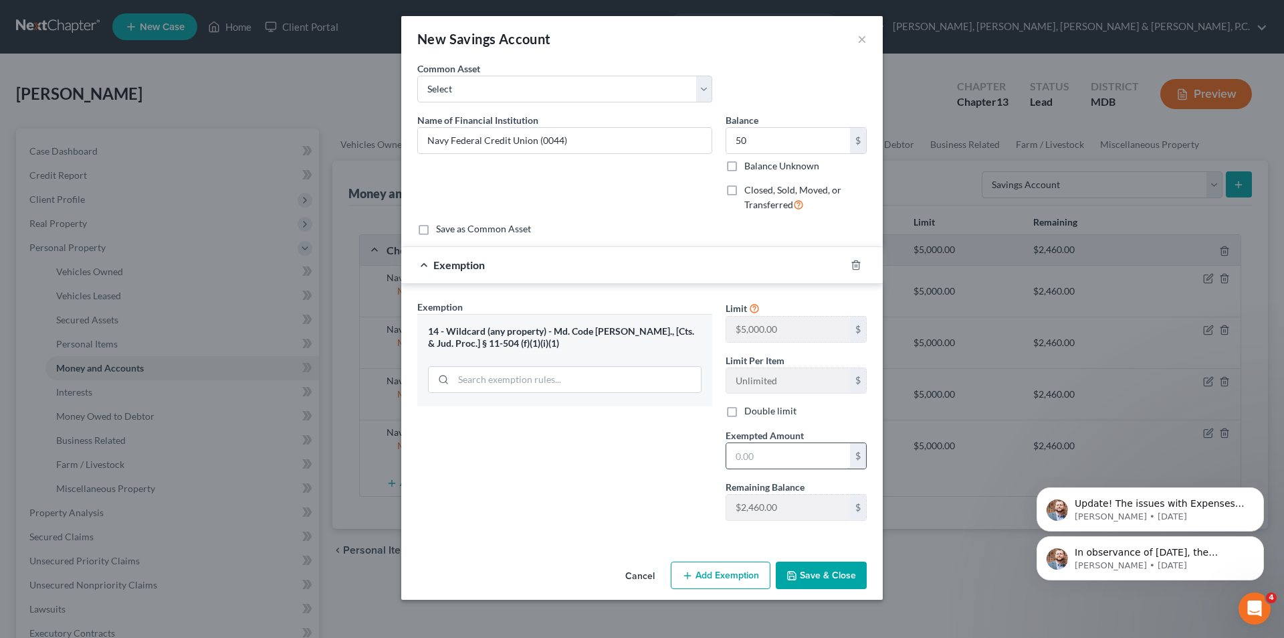
click at [754, 448] on input "text" at bounding box center [789, 455] width 124 height 25
type input "50"
click at [636, 494] on div "Exemption Set must be selected for CA. Exemption * 14 - Wildcard (any property)…" at bounding box center [565, 415] width 308 height 231
click at [848, 574] on button "Save & Close" at bounding box center [821, 575] width 91 height 28
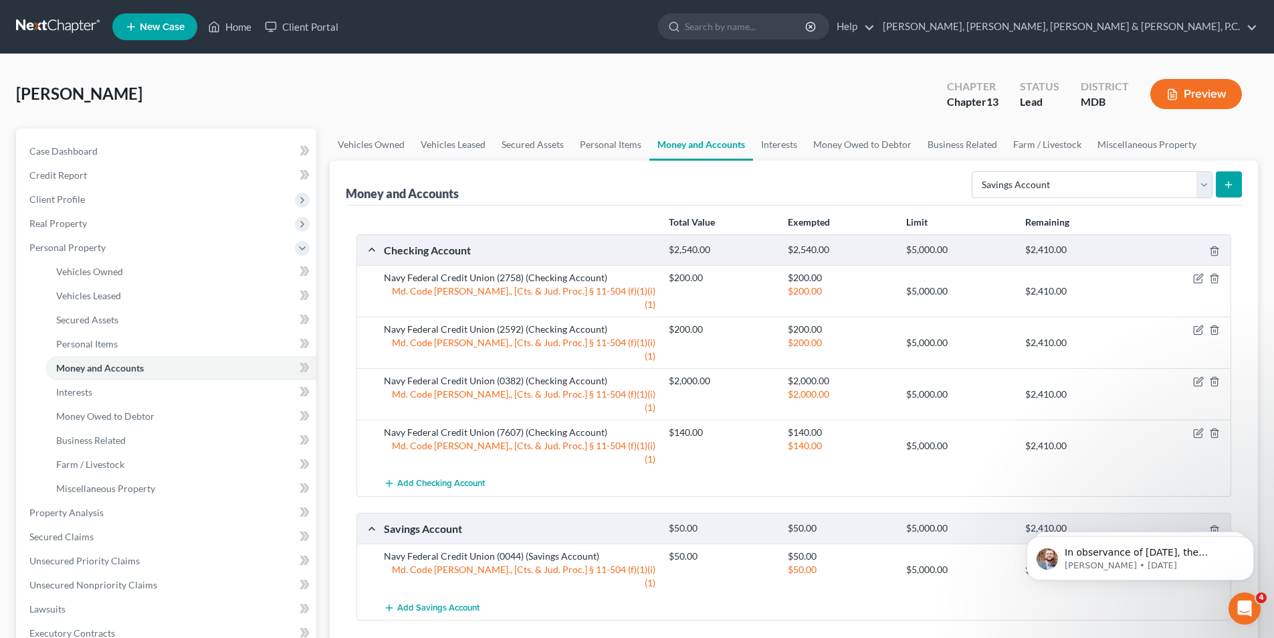
click at [1223, 184] on button "submit" at bounding box center [1229, 184] width 26 height 26
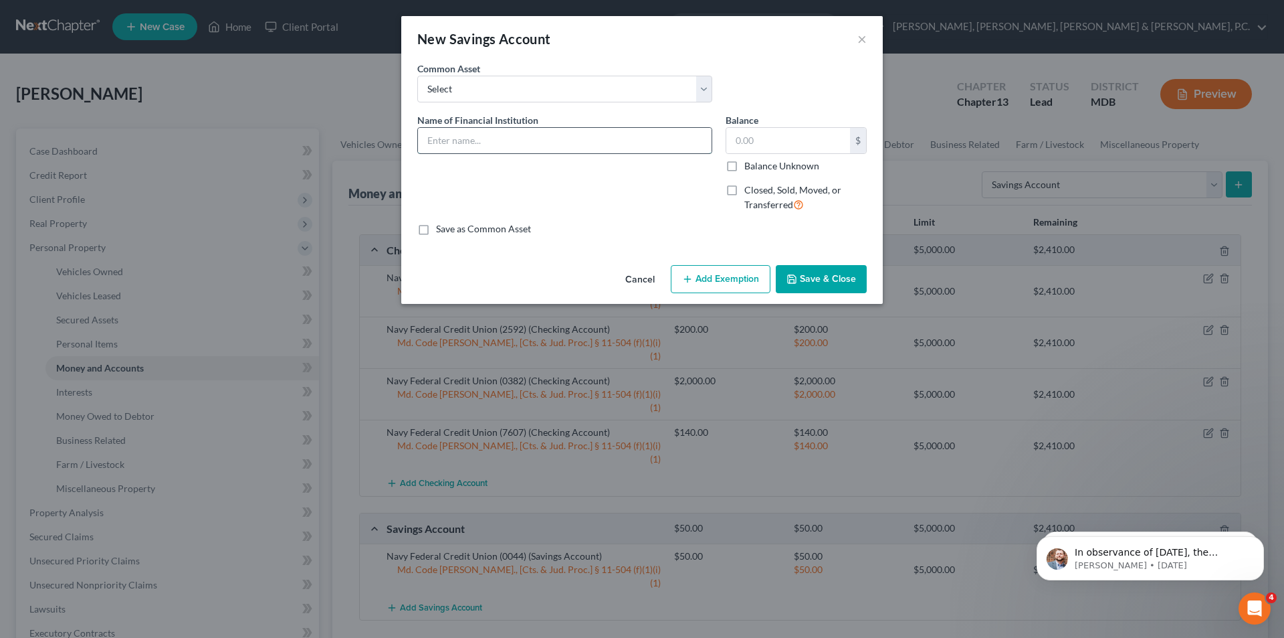
click at [606, 137] on input "text" at bounding box center [565, 140] width 294 height 25
click at [587, 147] on input "Navy Federal Credit Union" at bounding box center [565, 140] width 294 height 25
type input "Navy Federal Credit Union (0200)"
click at [755, 138] on input "text" at bounding box center [789, 140] width 124 height 25
type input "20"
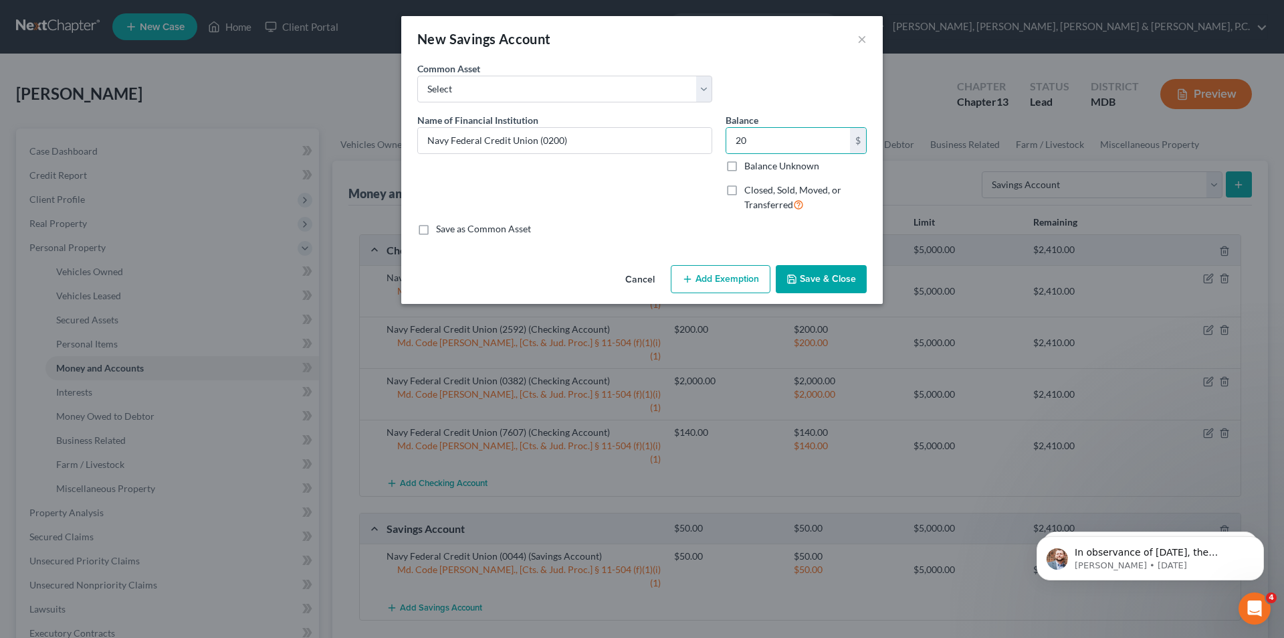
click at [745, 280] on button "Add Exemption" at bounding box center [721, 279] width 100 height 28
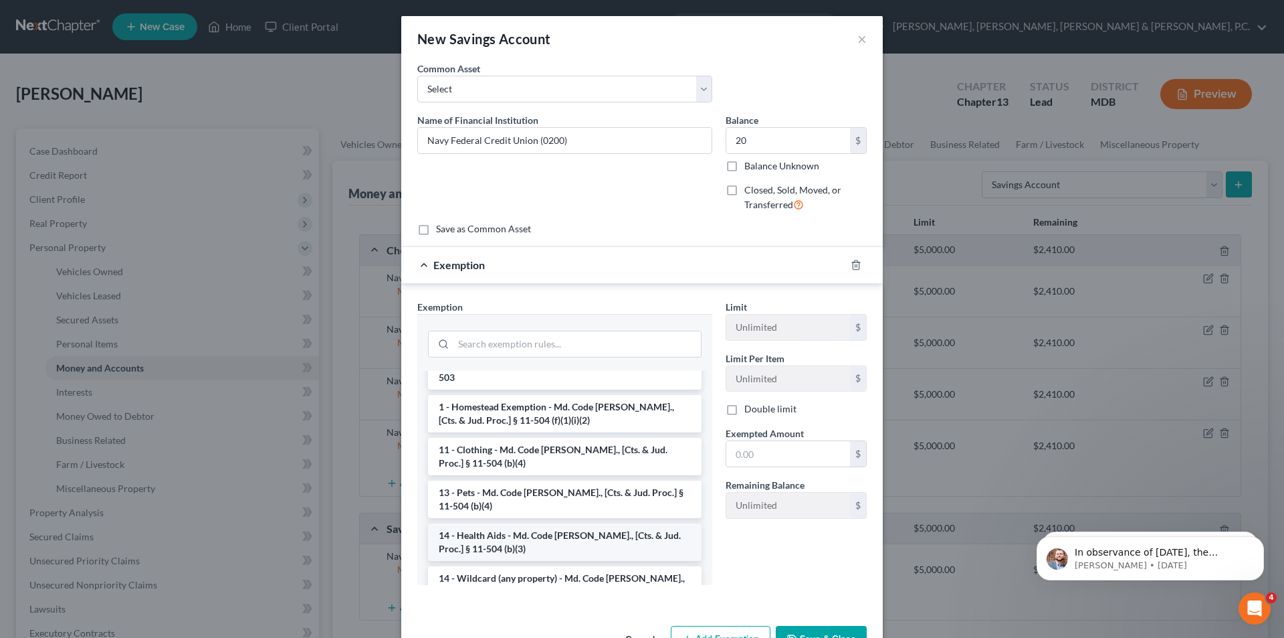
scroll to position [201, 0]
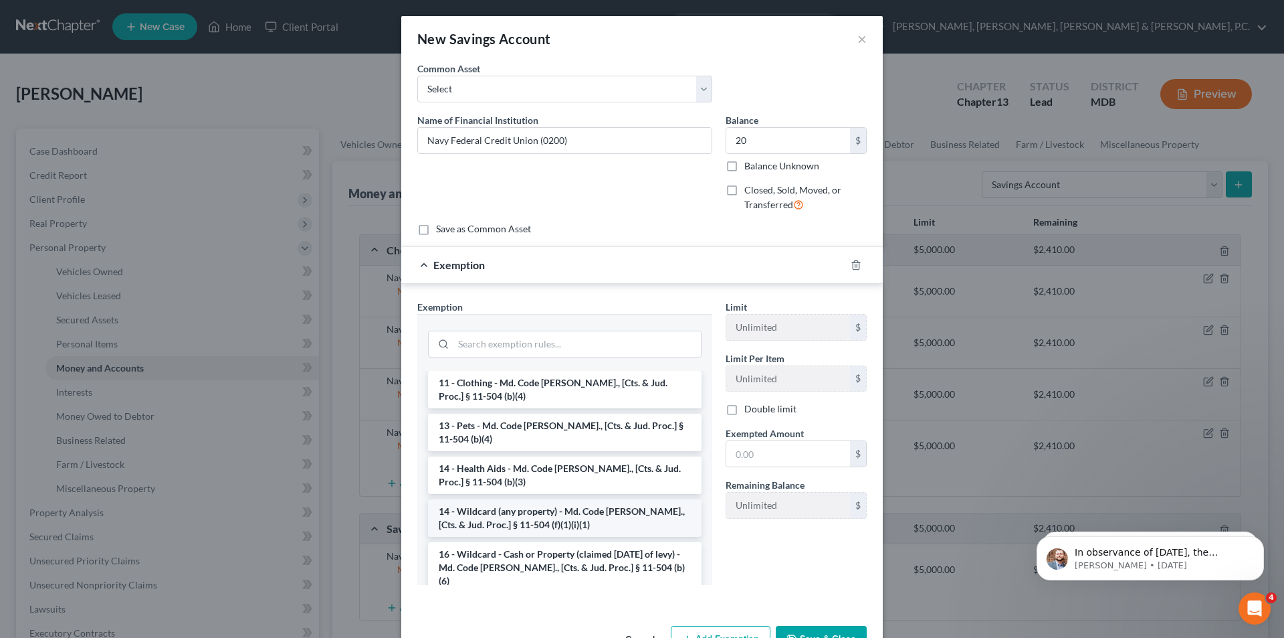
click at [527, 511] on li "14 - Wildcard (any property) - Md. Code [PERSON_NAME]., [Cts. & Jud. Proc.] § 1…" at bounding box center [565, 517] width 274 height 37
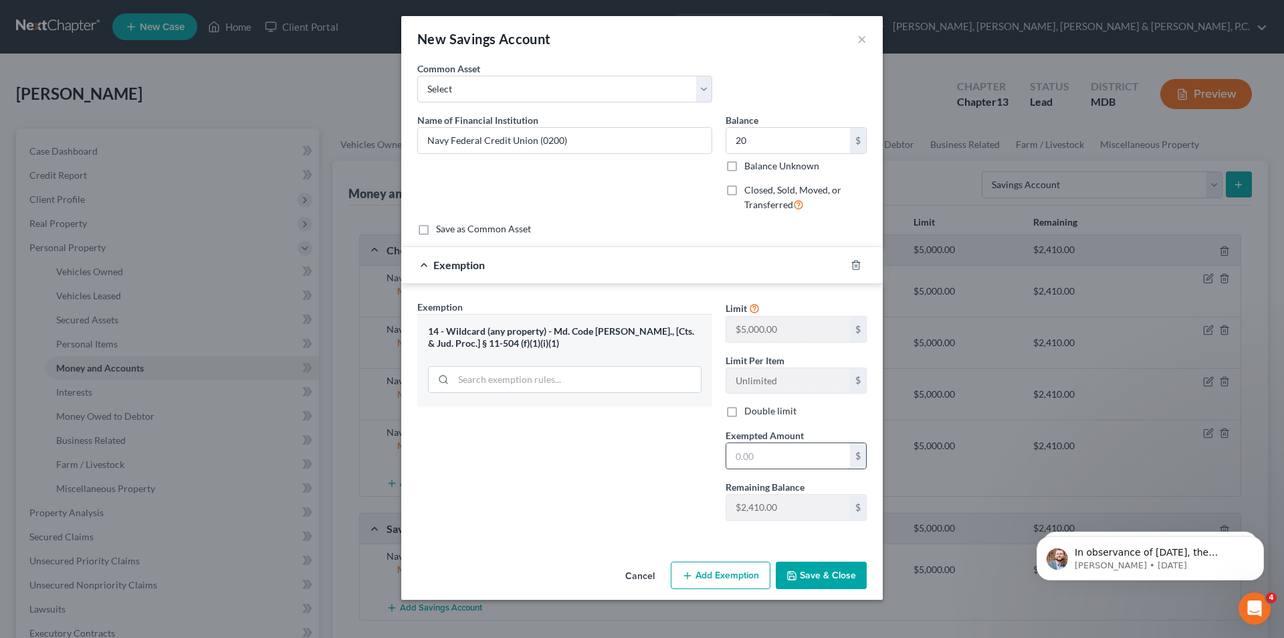
click at [751, 454] on input "text" at bounding box center [789, 455] width 124 height 25
type input "20"
click at [682, 453] on div "Exemption Set must be selected for CA. Exemption * 14 - Wildcard (any property)…" at bounding box center [565, 415] width 308 height 231
click at [803, 584] on button "Save & Close" at bounding box center [821, 575] width 91 height 28
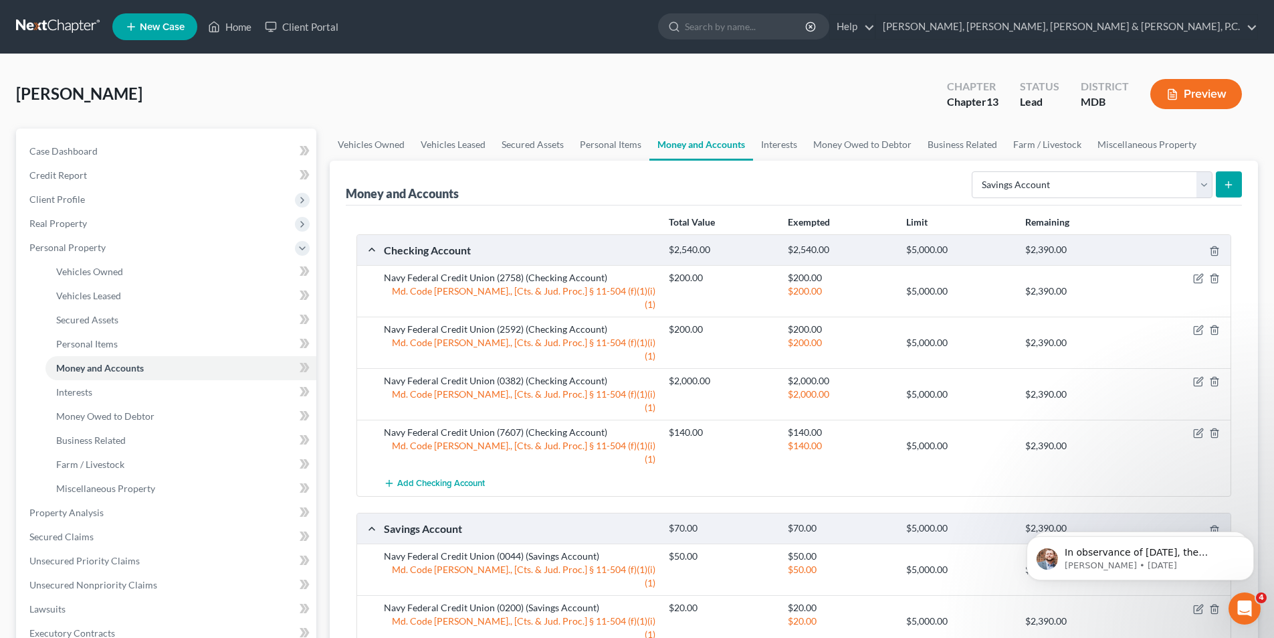
click at [1238, 189] on button "submit" at bounding box center [1229, 184] width 26 height 26
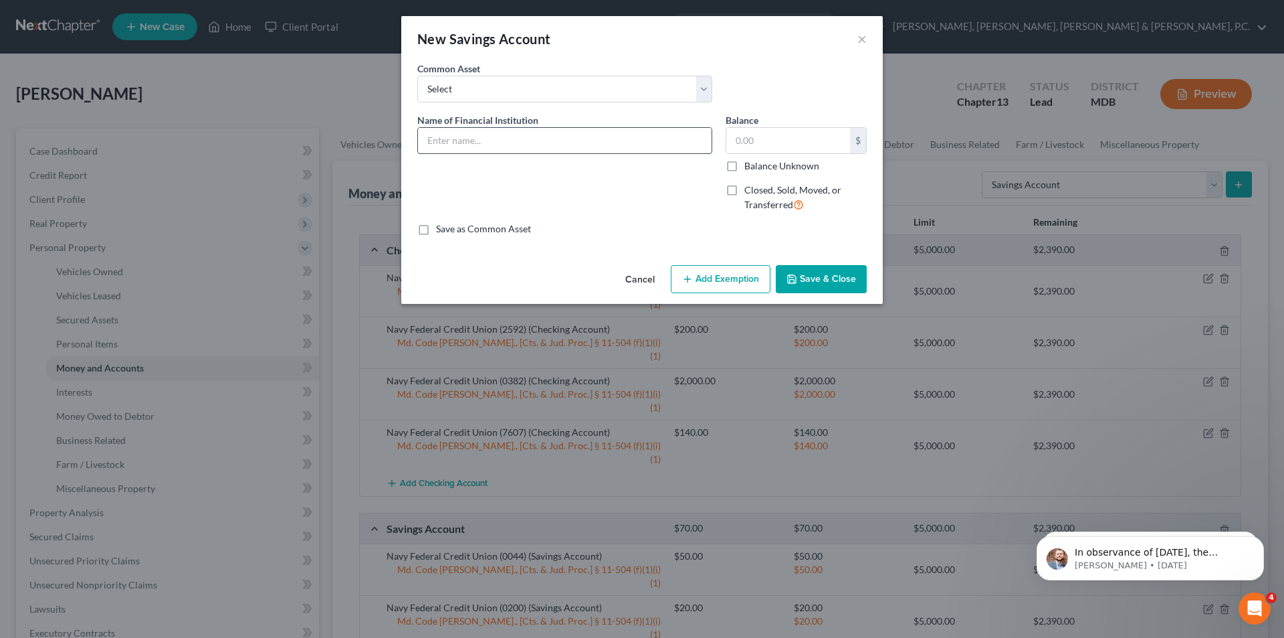
click at [455, 144] on input "text" at bounding box center [565, 140] width 294 height 25
click at [574, 142] on input "Navy Federal Credit Union" at bounding box center [565, 140] width 294 height 25
type input "Navy Federal Credit Union (0218)"
click at [749, 134] on input "text" at bounding box center [789, 140] width 124 height 25
type input "40"
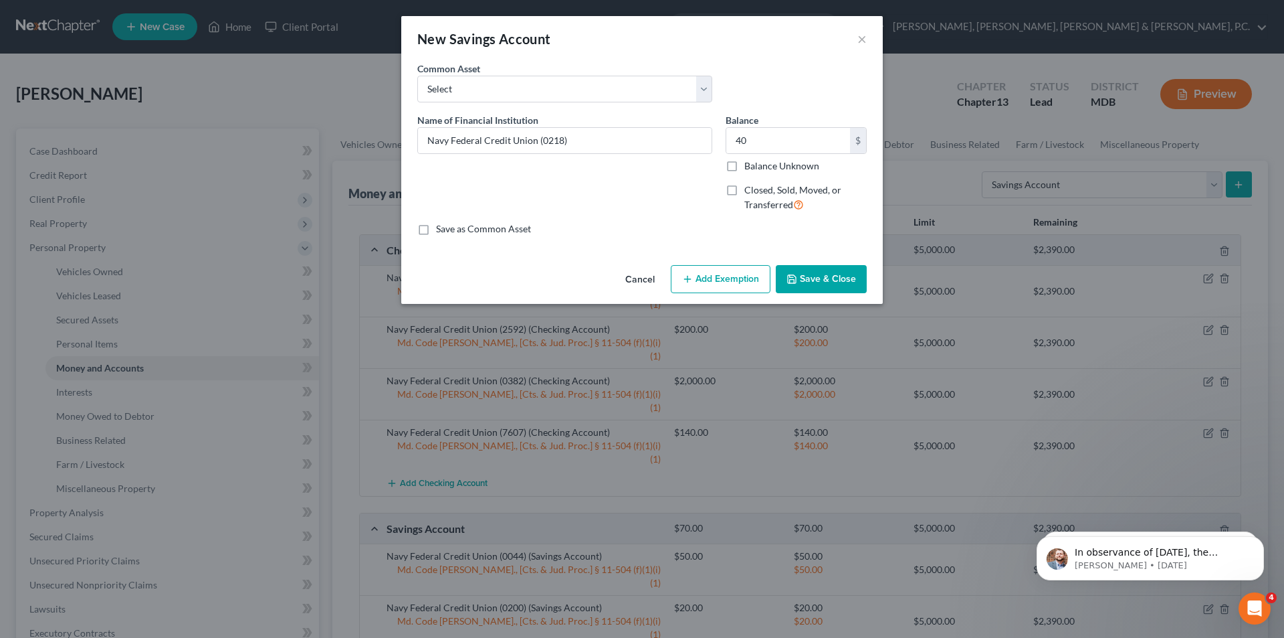
click at [745, 282] on button "Add Exemption" at bounding box center [721, 279] width 100 height 28
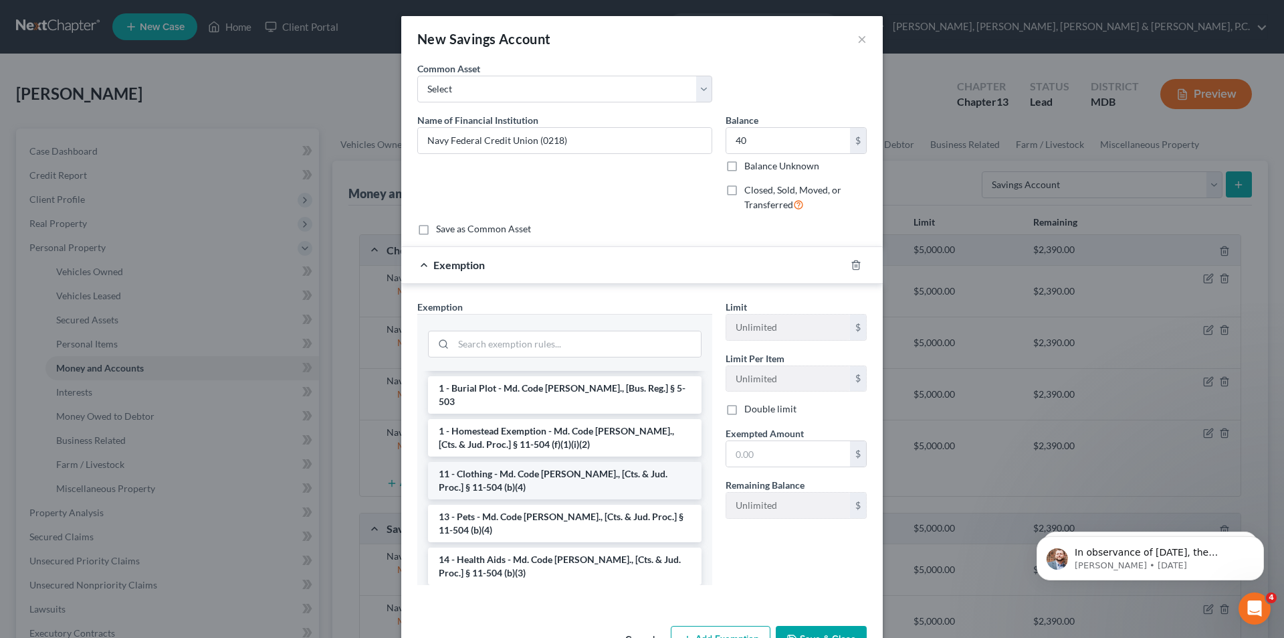
scroll to position [134, 0]
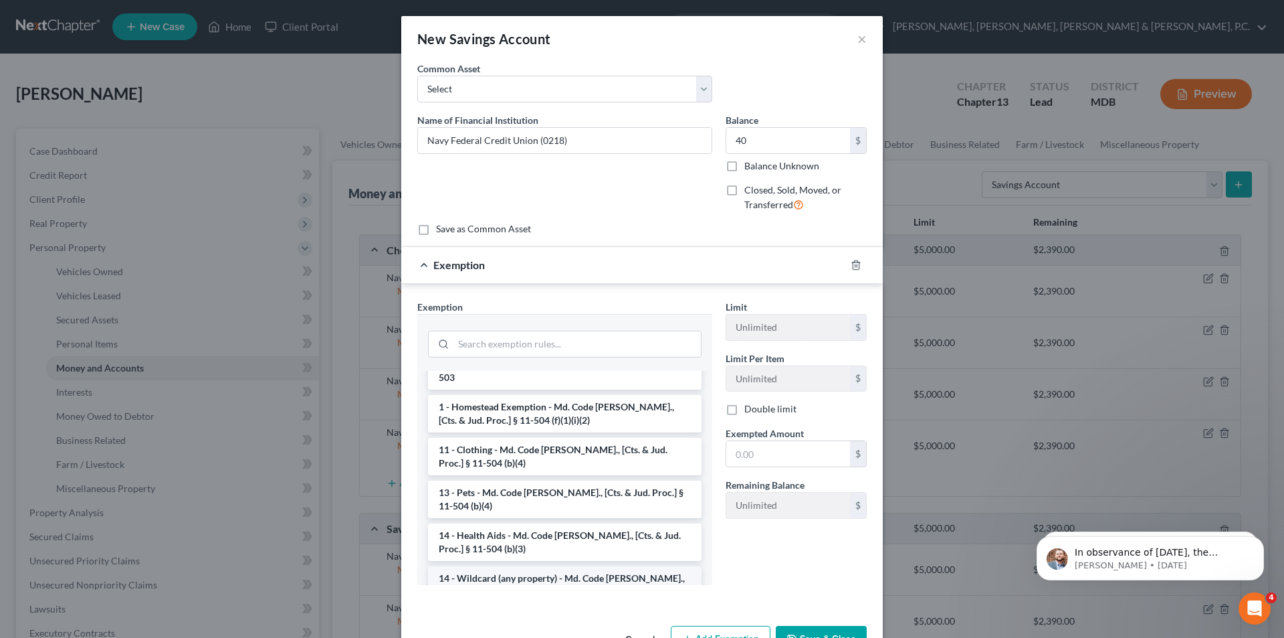
click at [494, 566] on li "14 - Wildcard (any property) - Md. Code [PERSON_NAME]., [Cts. & Jud. Proc.] § 1…" at bounding box center [565, 584] width 274 height 37
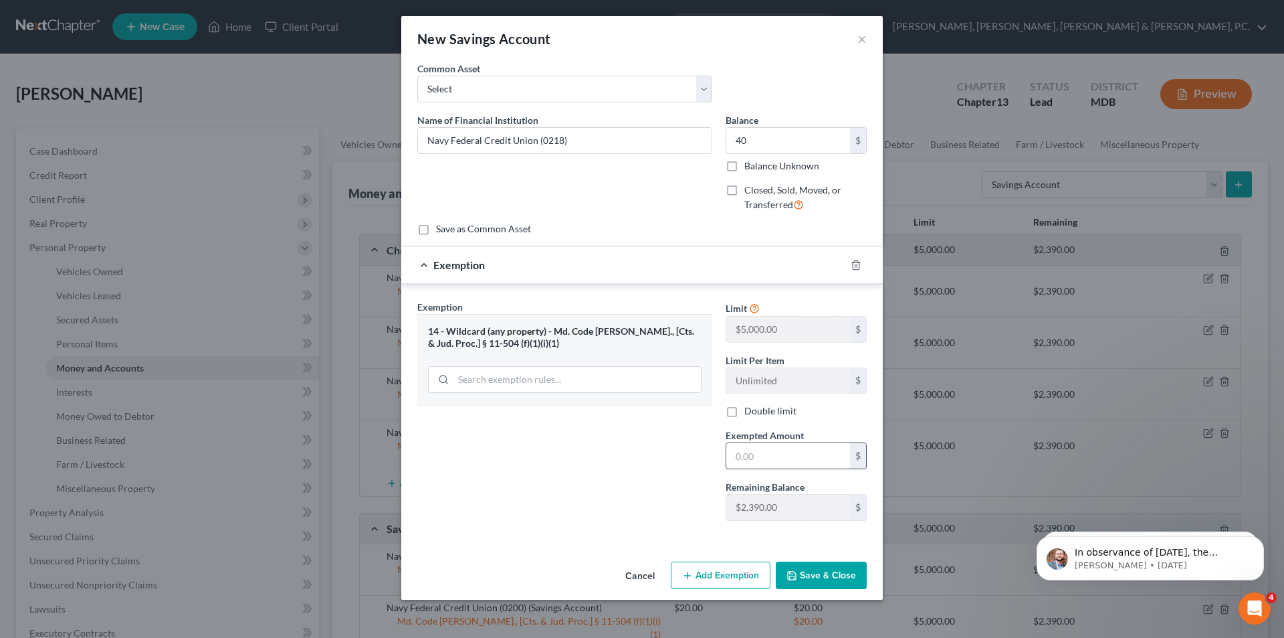
click at [765, 452] on input "text" at bounding box center [789, 455] width 124 height 25
type input "40"
click at [808, 581] on button "Save & Close" at bounding box center [821, 575] width 91 height 28
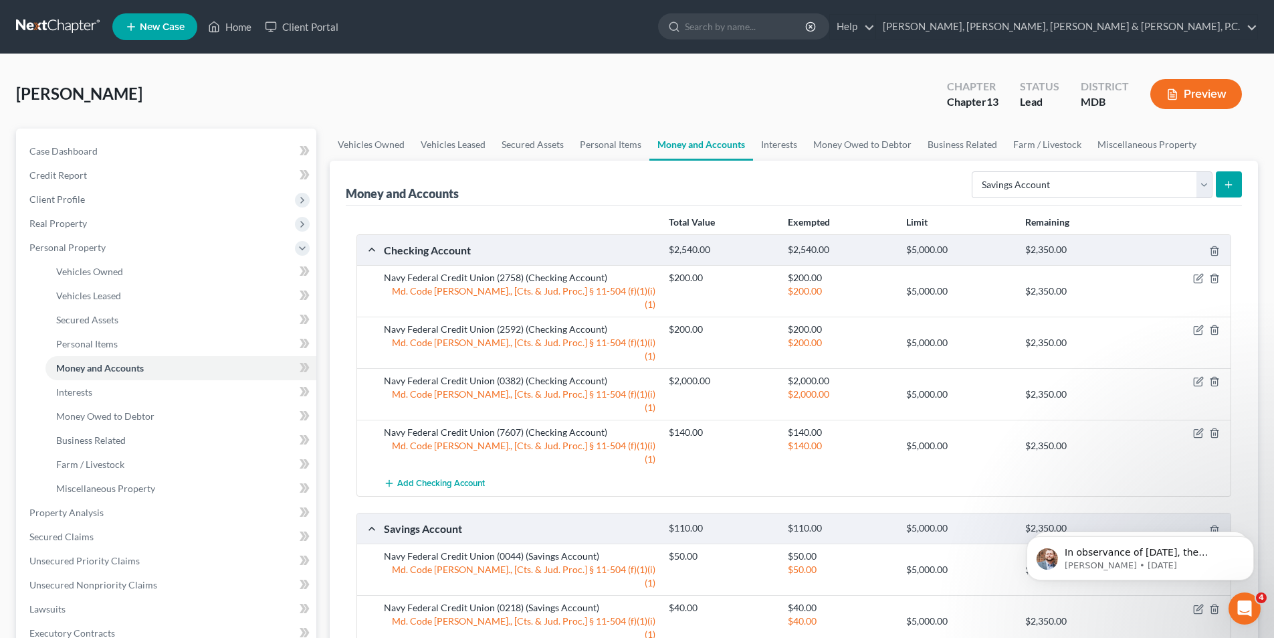
click at [1231, 187] on icon "submit" at bounding box center [1229, 184] width 11 height 11
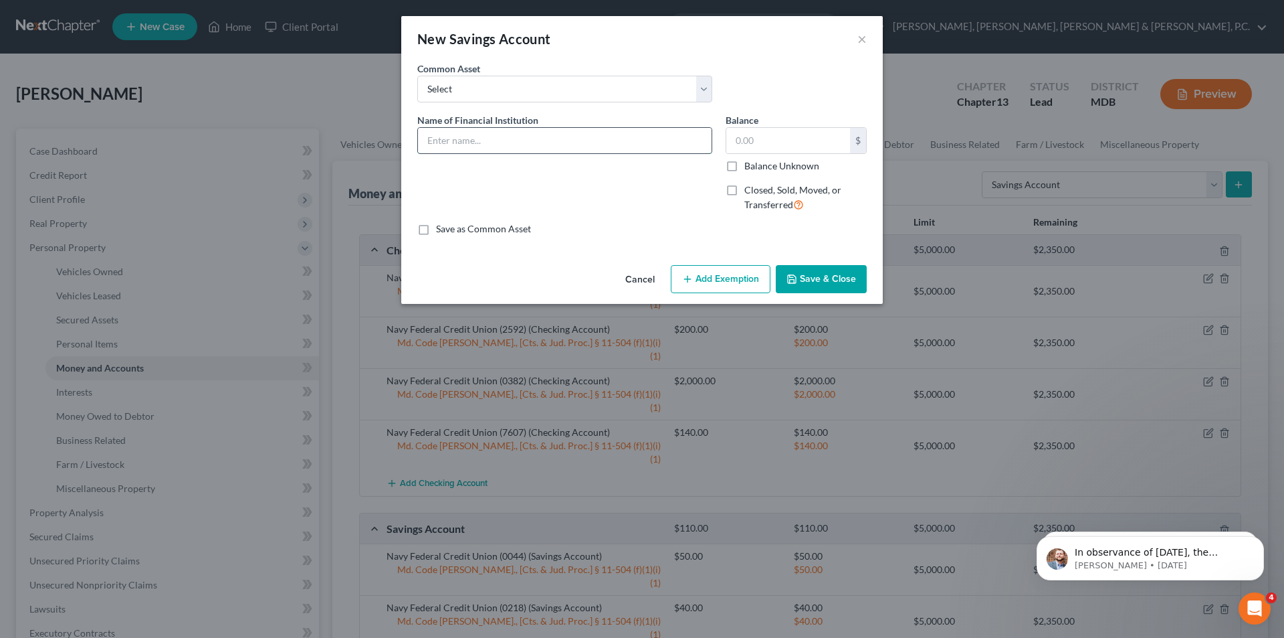
click at [586, 137] on input "text" at bounding box center [565, 140] width 294 height 25
click at [589, 144] on input "Navy Federal Credit Union" at bounding box center [565, 140] width 294 height 25
type input "Navy Federal Credit Union (0234)"
click at [746, 136] on input "text" at bounding box center [789, 140] width 124 height 25
type input "25"
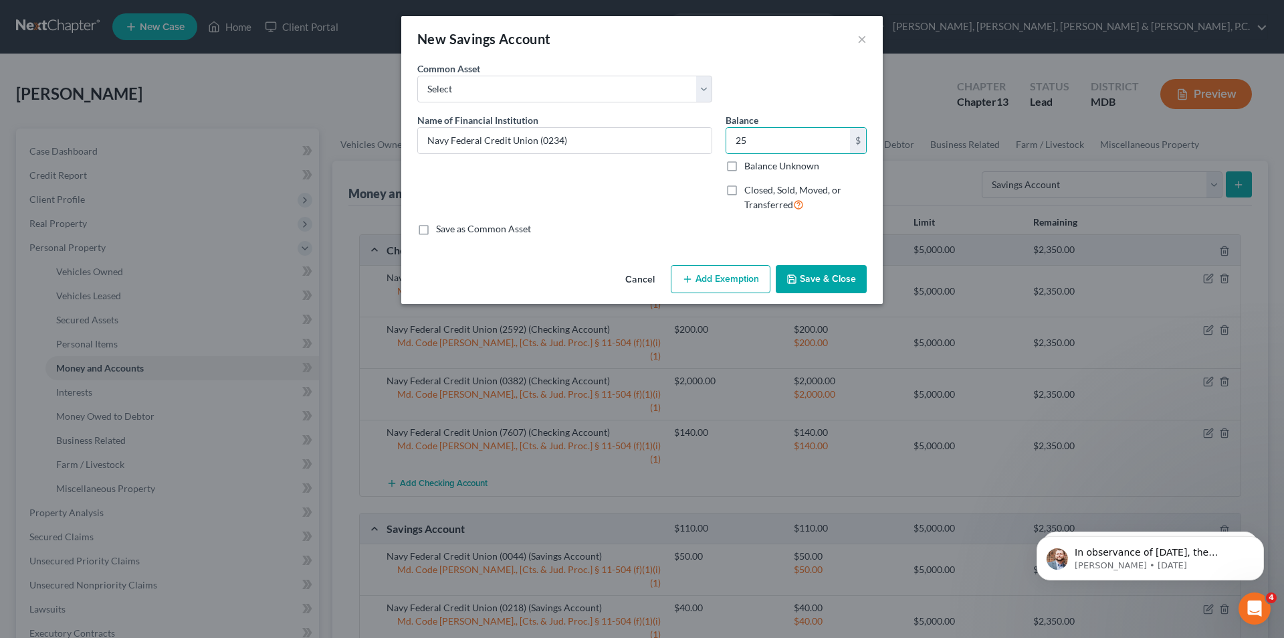
click at [719, 280] on button "Add Exemption" at bounding box center [721, 279] width 100 height 28
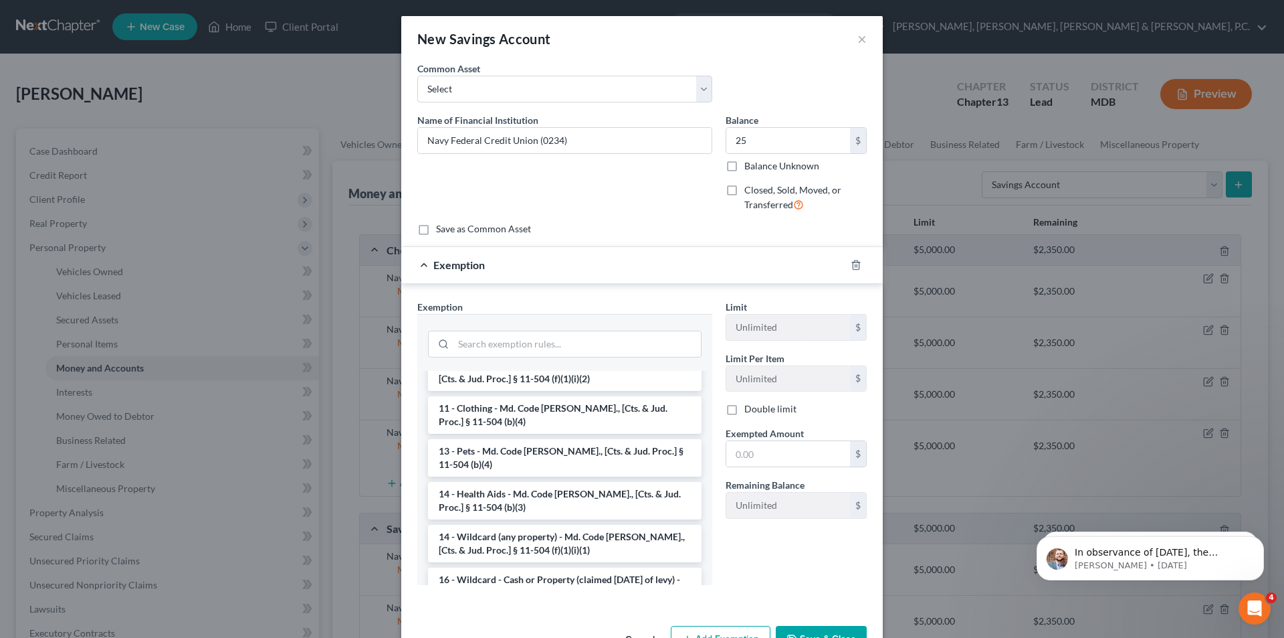
scroll to position [213, 0]
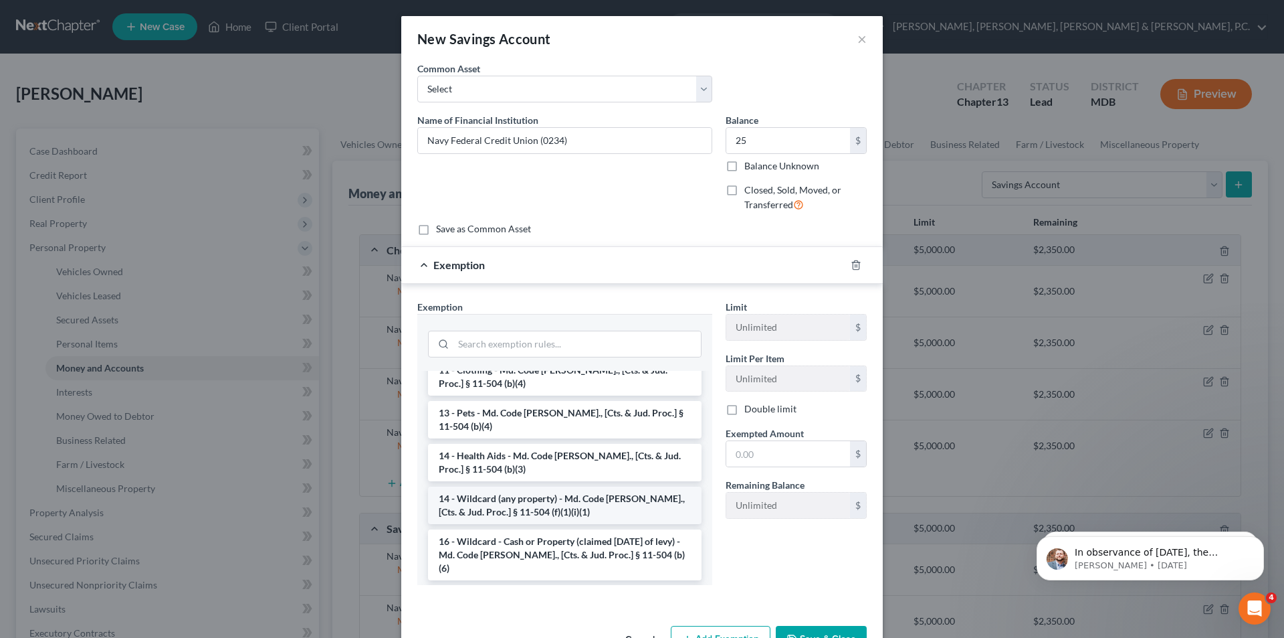
click at [576, 494] on li "14 - Wildcard (any property) - Md. Code [PERSON_NAME]., [Cts. & Jud. Proc.] § 1…" at bounding box center [565, 504] width 274 height 37
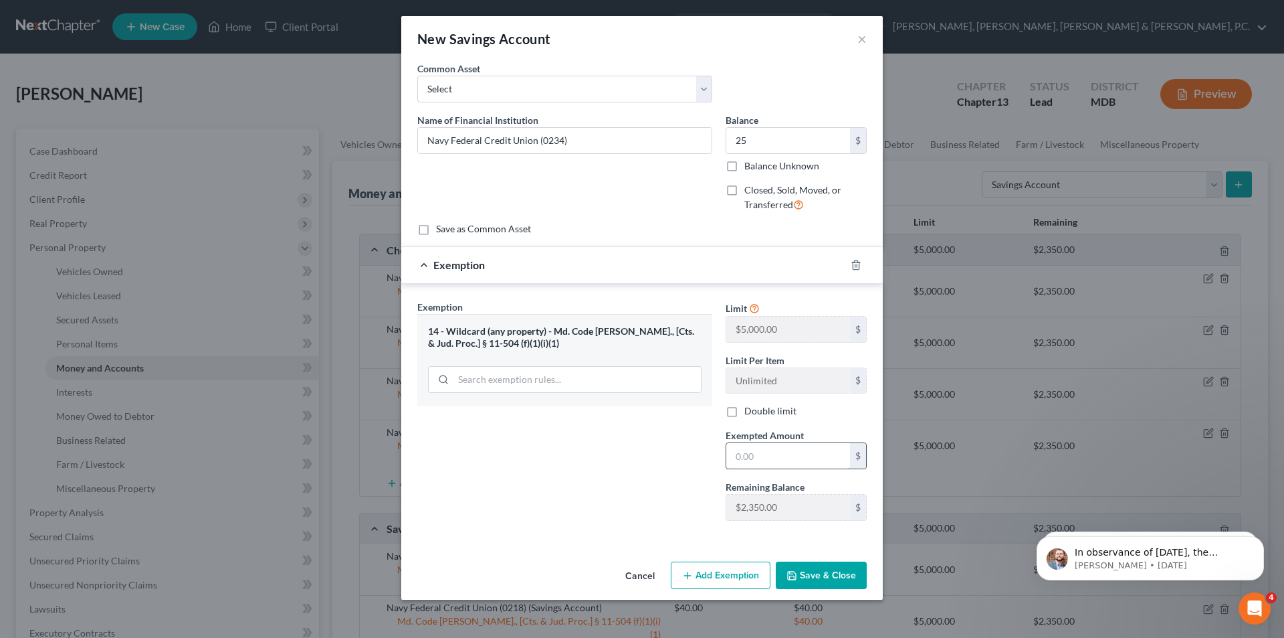
click at [753, 458] on input "text" at bounding box center [789, 455] width 124 height 25
type input "25"
drag, startPoint x: 620, startPoint y: 469, endPoint x: 668, endPoint y: 481, distance: 49.0
click at [620, 469] on div "Exemption Set must be selected for CA. Exemption * 14 - Wildcard (any property)…" at bounding box center [565, 415] width 308 height 231
click at [825, 569] on button "Save & Close" at bounding box center [821, 575] width 91 height 28
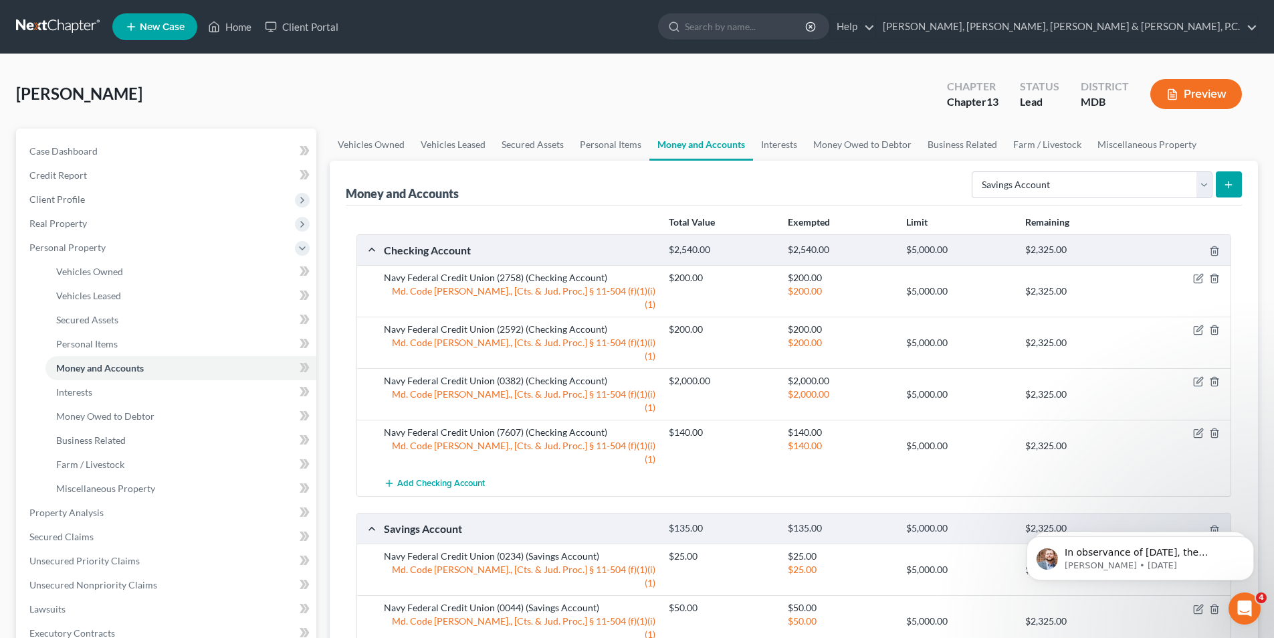
click at [1229, 182] on line "submit" at bounding box center [1229, 184] width 0 height 6
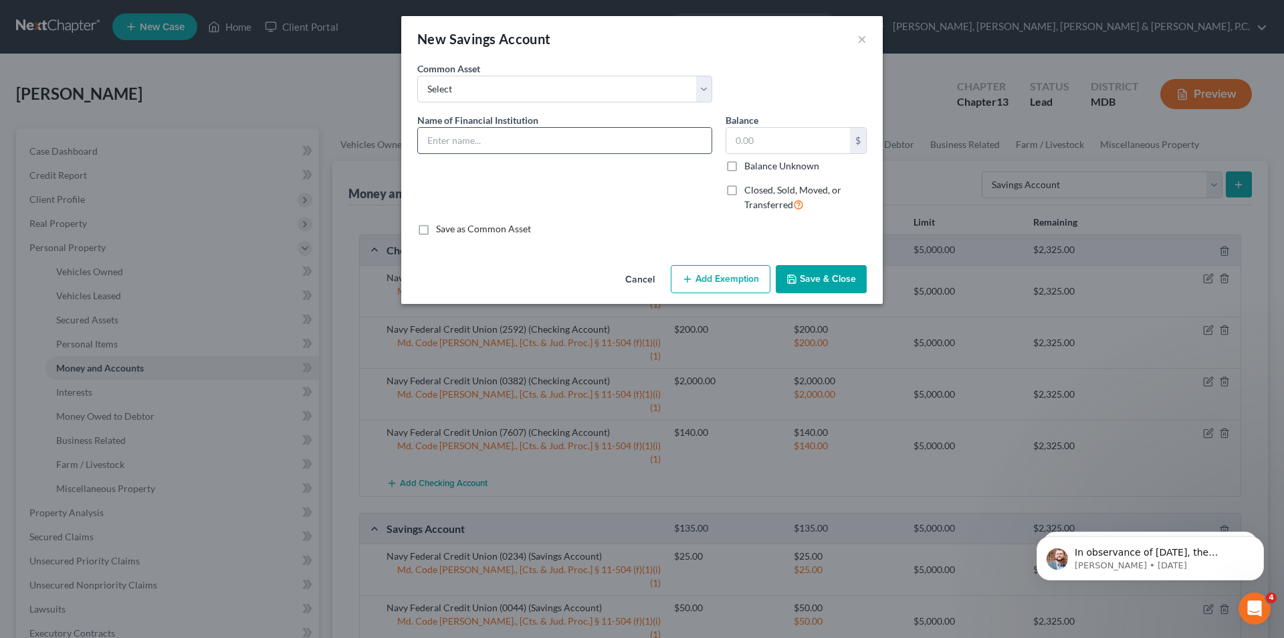
drag, startPoint x: 579, startPoint y: 136, endPoint x: 583, endPoint y: 144, distance: 8.7
click at [579, 136] on input "text" at bounding box center [565, 140] width 294 height 25
click at [592, 140] on input "Navy Federal Credit Union" at bounding box center [565, 140] width 294 height 25
type input "Navy Federal Credit Union (0291)"
click at [782, 144] on input "text" at bounding box center [789, 140] width 124 height 25
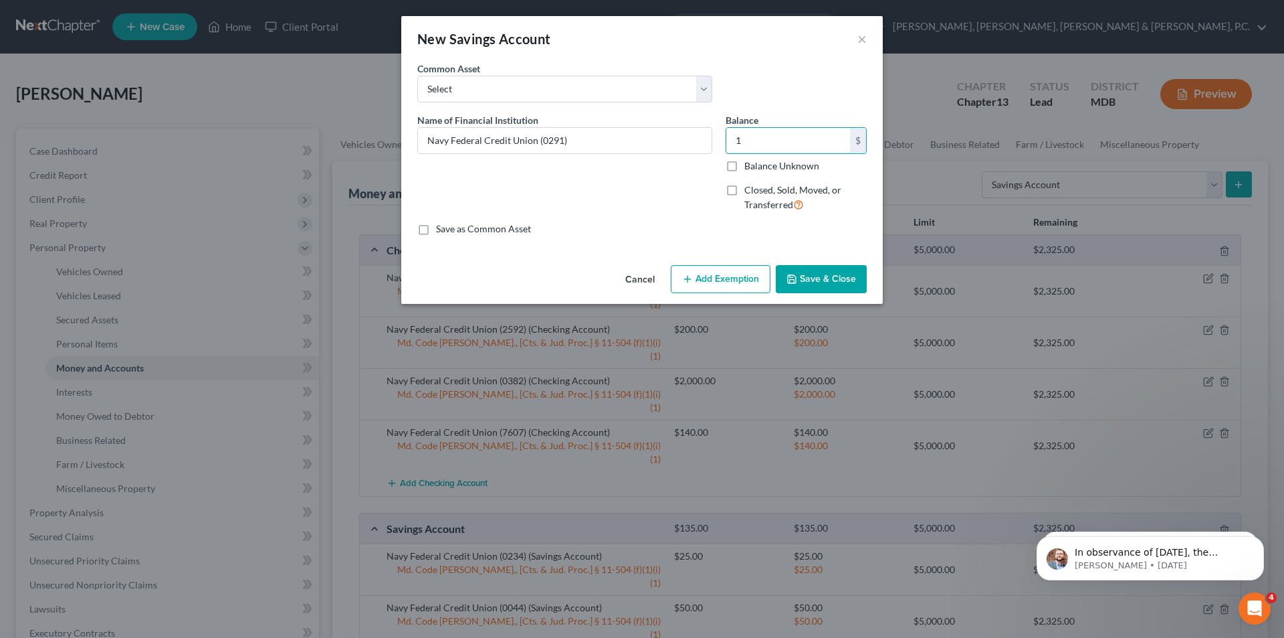
type input "1"
click at [747, 278] on button "Add Exemption" at bounding box center [721, 279] width 100 height 28
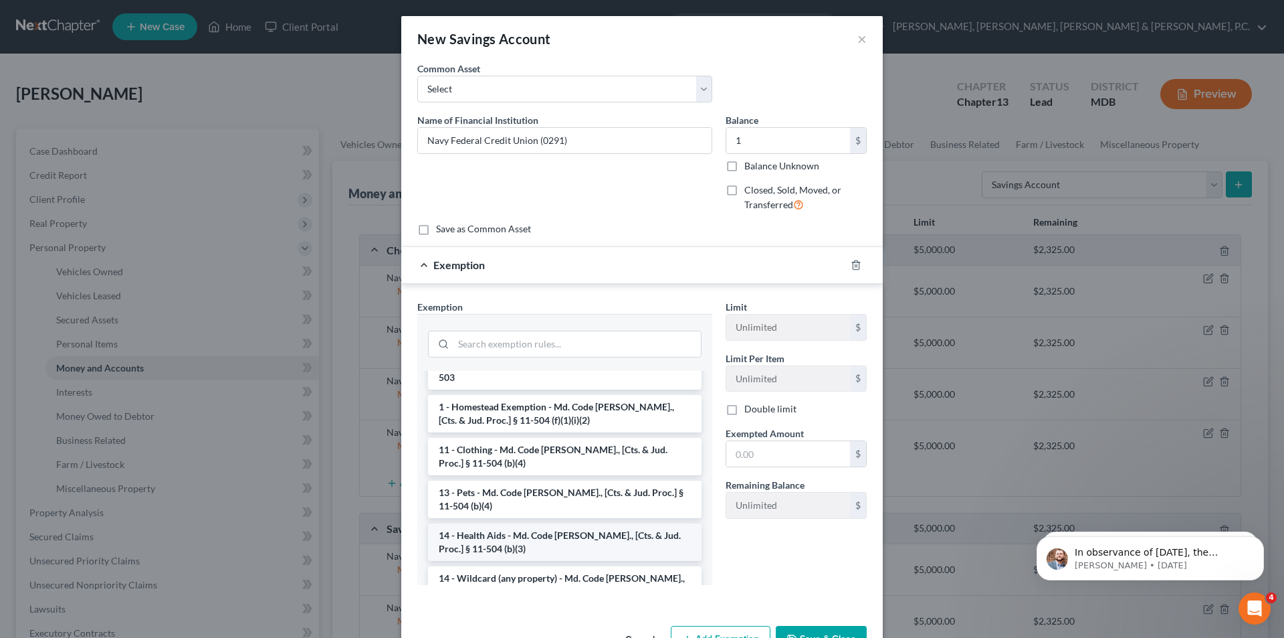
scroll to position [201, 0]
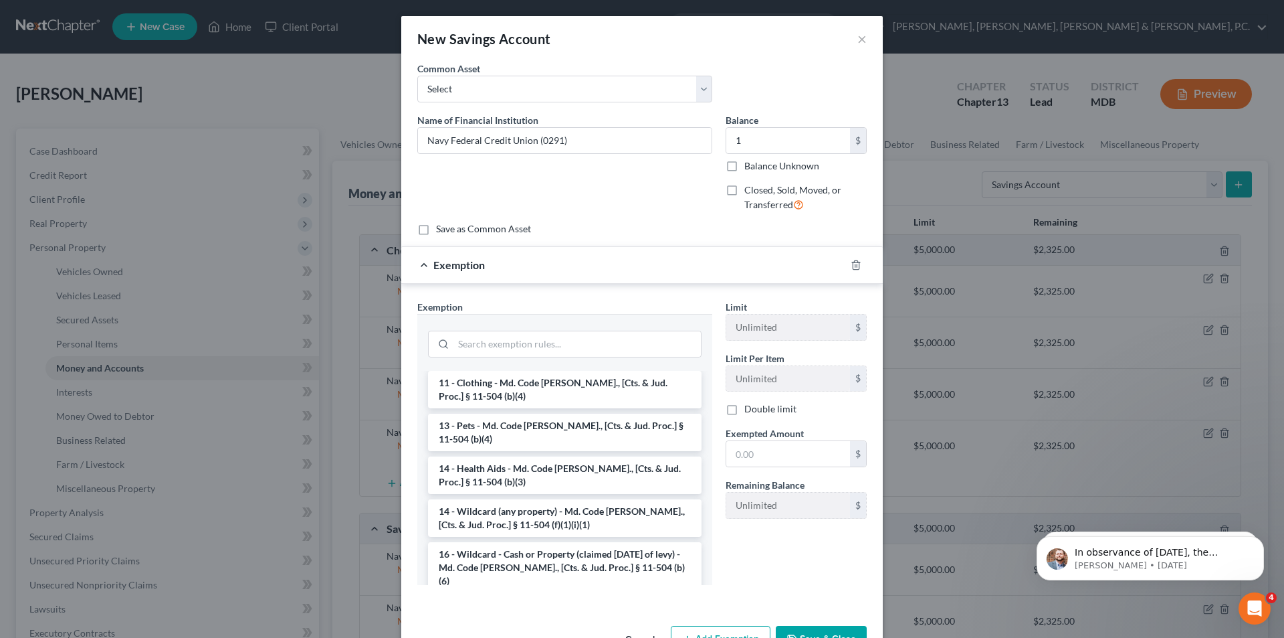
drag, startPoint x: 519, startPoint y: 509, endPoint x: 529, endPoint y: 499, distance: 14.2
click at [519, 507] on li "14 - Wildcard (any property) - Md. Code [PERSON_NAME]., [Cts. & Jud. Proc.] § 1…" at bounding box center [565, 517] width 274 height 37
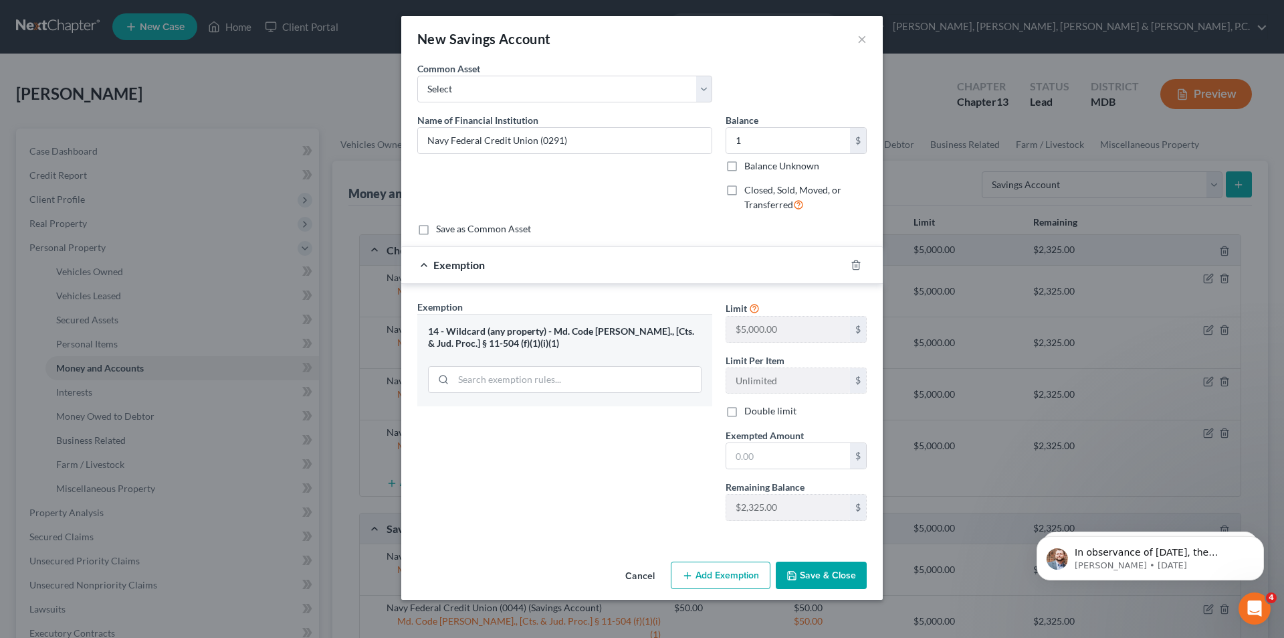
click at [802, 572] on button "Save & Close" at bounding box center [821, 575] width 91 height 28
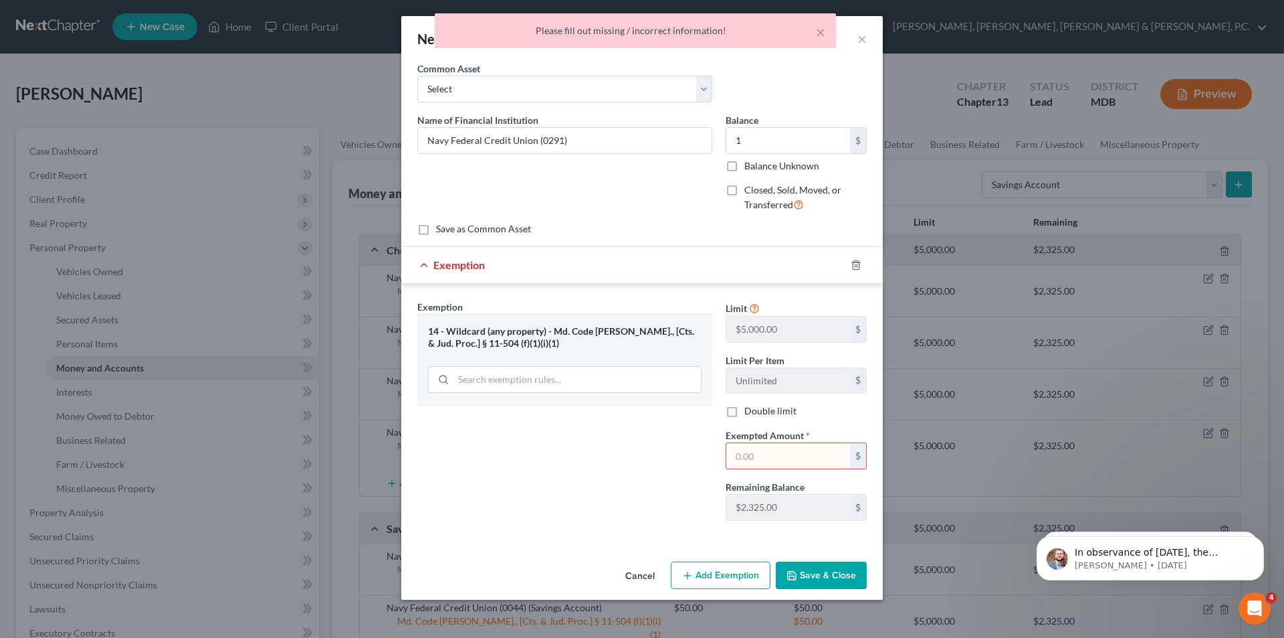
click at [781, 447] on input "text" at bounding box center [789, 455] width 124 height 25
type input "1"
drag, startPoint x: 615, startPoint y: 482, endPoint x: 646, endPoint y: 492, distance: 32.6
click at [615, 482] on div "Exemption Set must be selected for CA. Exemption * 14 - Wildcard (any property)…" at bounding box center [565, 415] width 308 height 231
click at [818, 573] on button "Save & Close" at bounding box center [821, 575] width 91 height 28
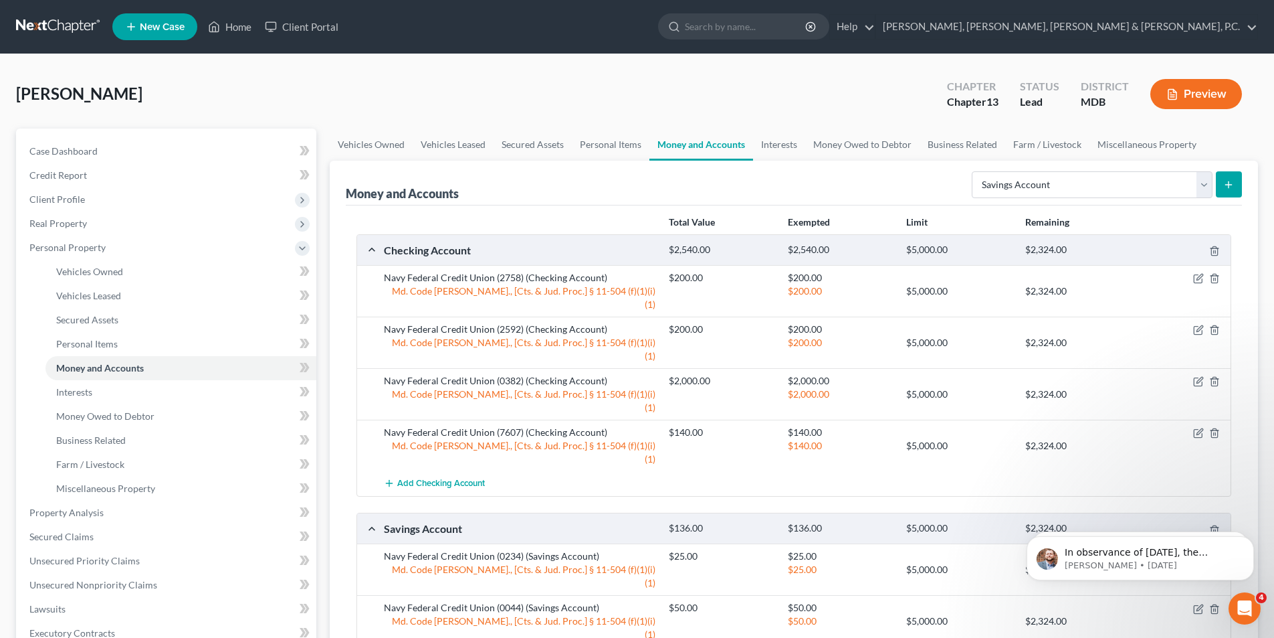
click at [1227, 181] on icon "submit" at bounding box center [1229, 184] width 11 height 11
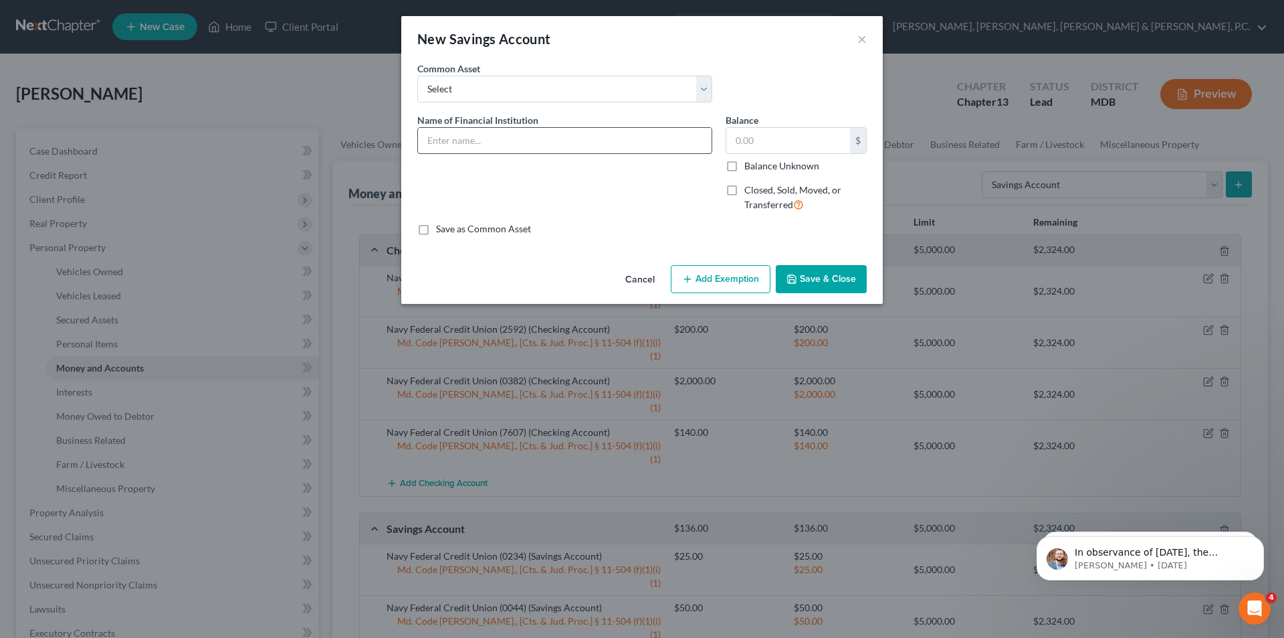
drag, startPoint x: 536, startPoint y: 142, endPoint x: 488, endPoint y: 146, distance: 47.7
click at [488, 146] on input "text" at bounding box center [565, 140] width 294 height 25
click at [567, 140] on input "Navy Federal Credit Union" at bounding box center [565, 140] width 294 height 25
type input "Navy Federal Credit Union (0309)"
click at [763, 134] on input "text" at bounding box center [789, 140] width 124 height 25
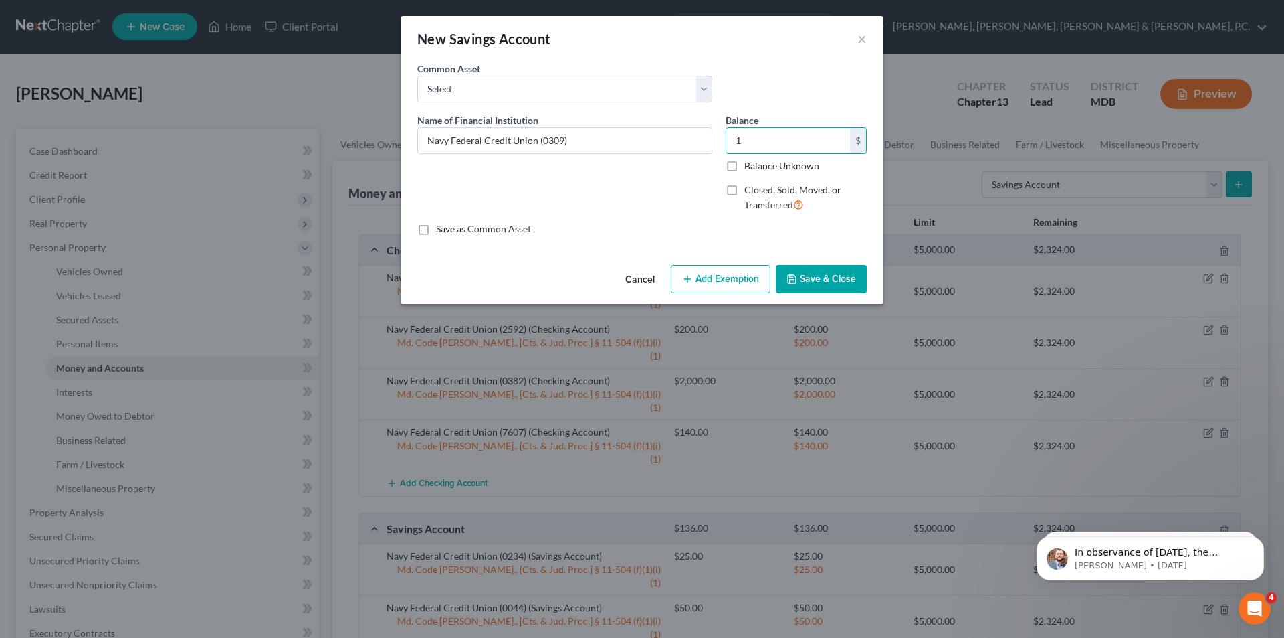
type input "1"
click at [741, 276] on button "Add Exemption" at bounding box center [721, 279] width 100 height 28
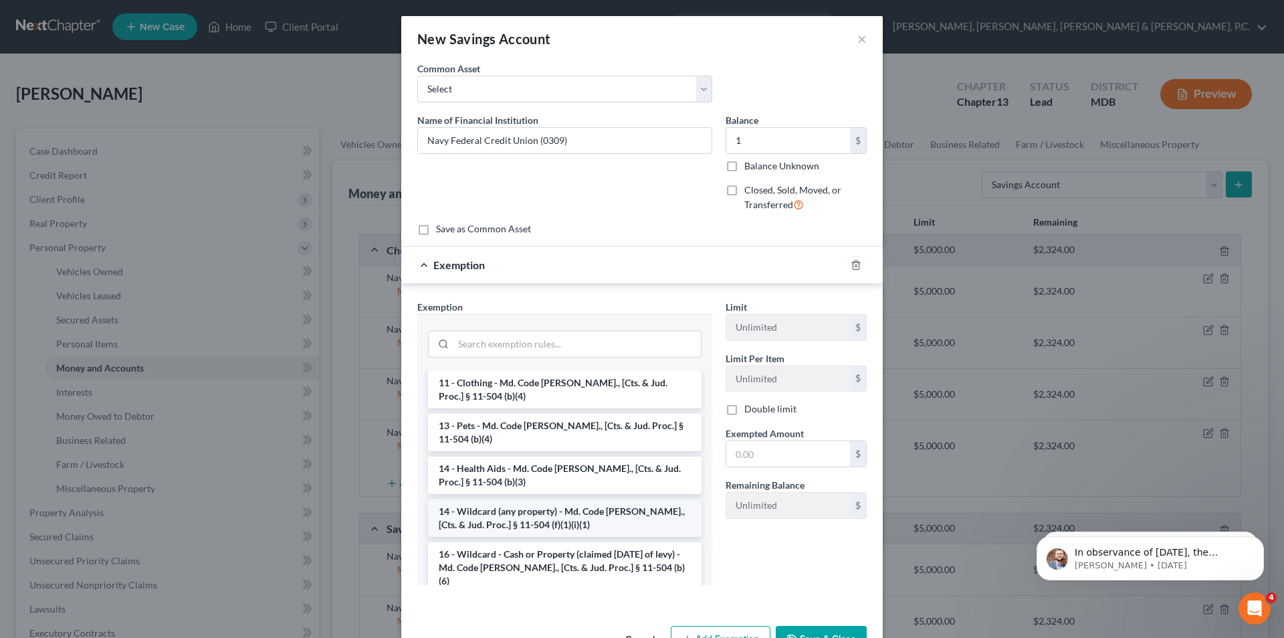
click at [570, 508] on li "14 - Wildcard (any property) - Md. Code [PERSON_NAME]., [Cts. & Jud. Proc.] § 1…" at bounding box center [565, 517] width 274 height 37
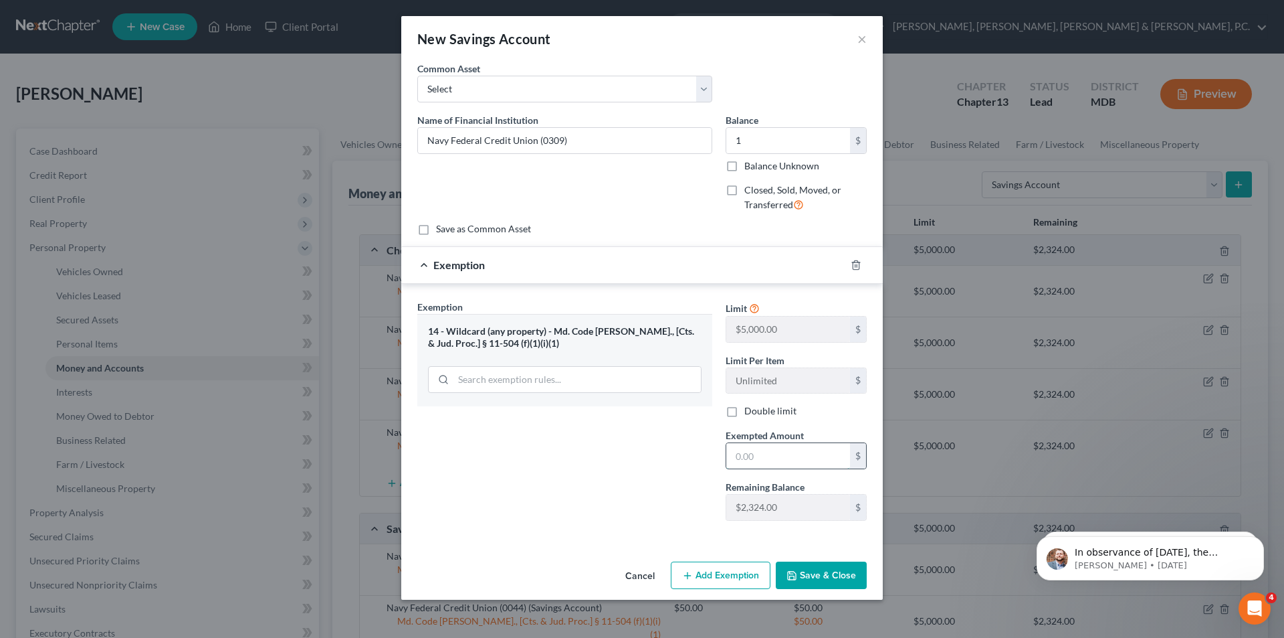
click at [743, 452] on input "text" at bounding box center [789, 455] width 124 height 25
type input "1"
click at [650, 447] on div "Exemption Set must be selected for CA. Exemption * 14 - Wildcard (any property)…" at bounding box center [565, 415] width 308 height 231
click at [791, 576] on polyline "button" at bounding box center [792, 576] width 5 height 3
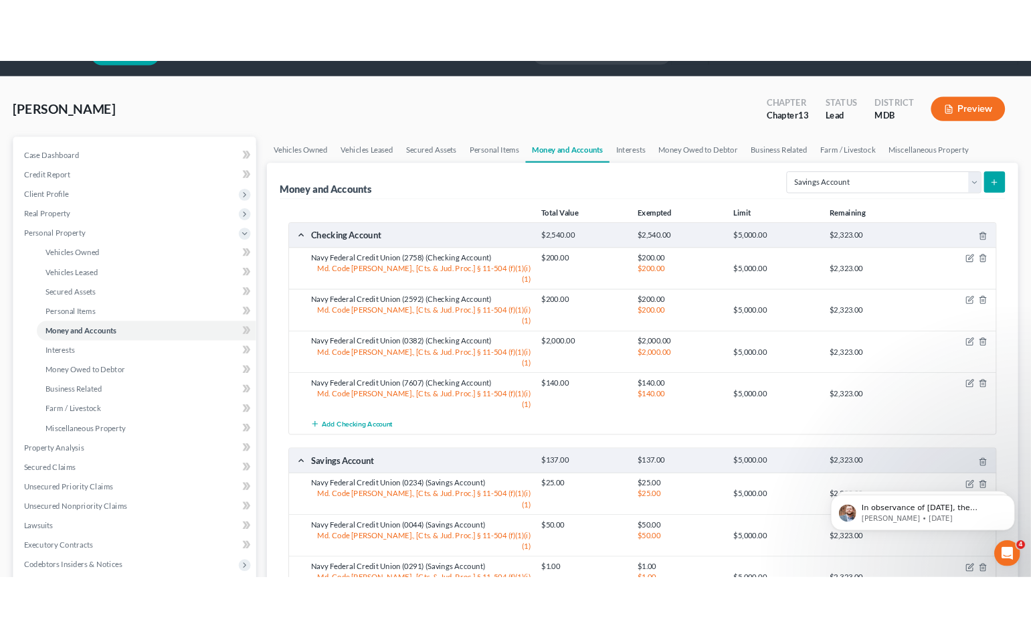
scroll to position [0, 0]
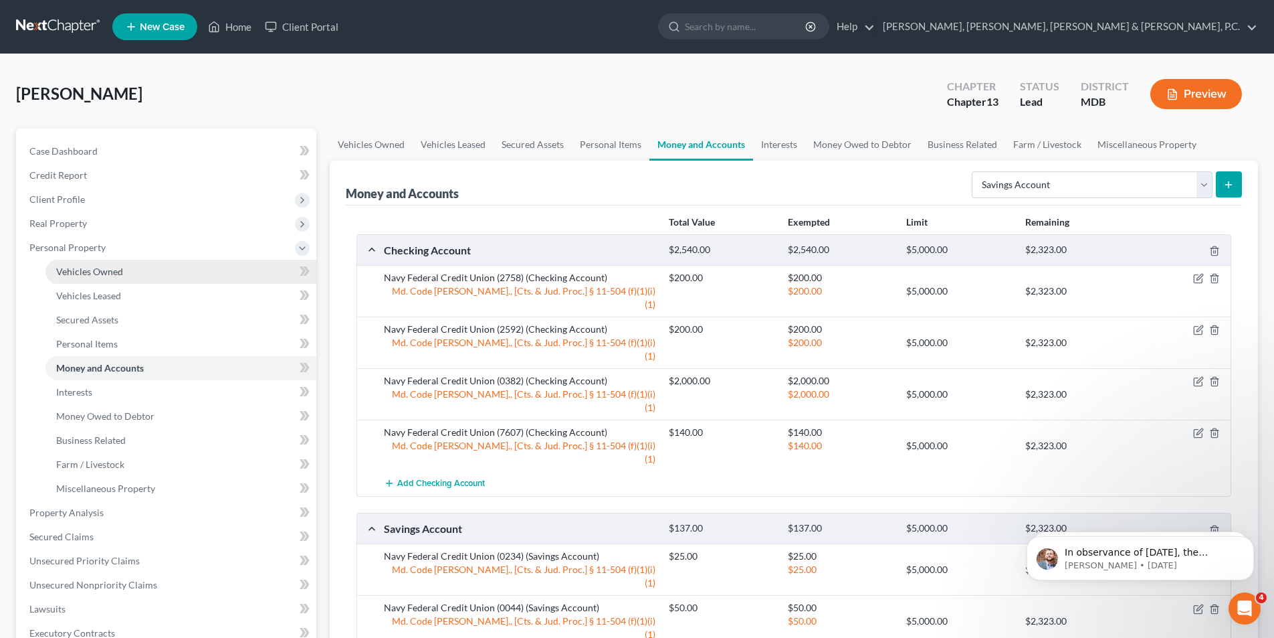
click at [117, 266] on span "Vehicles Owned" at bounding box center [89, 271] width 67 height 11
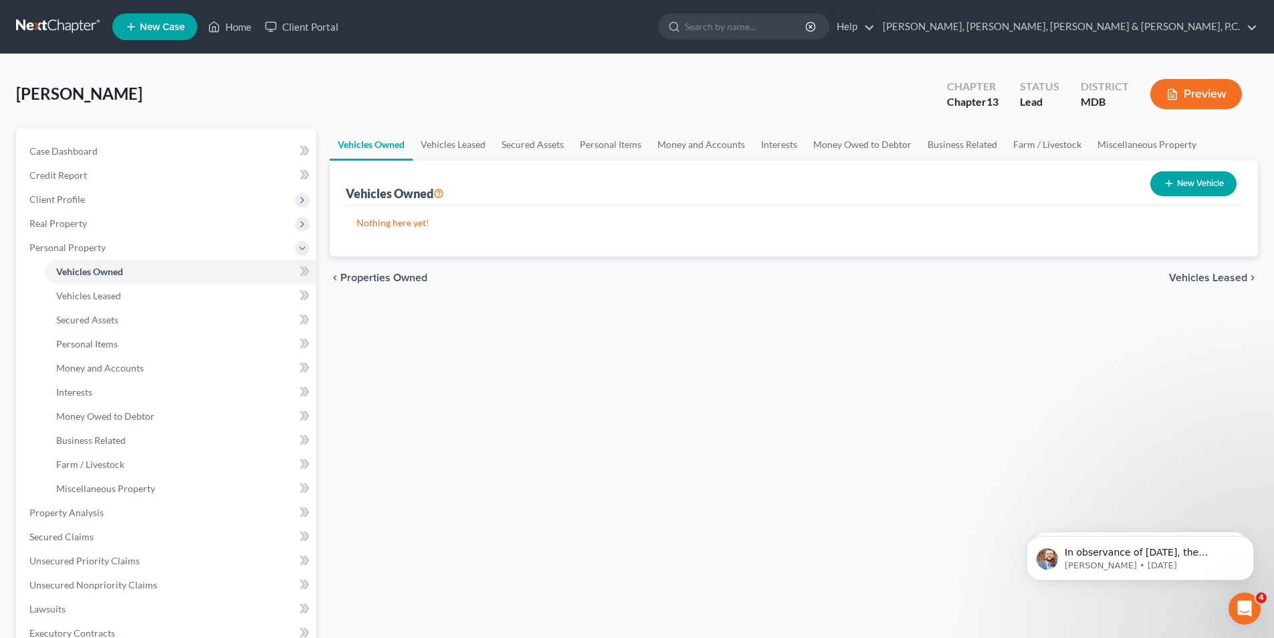
click at [1195, 183] on button "New Vehicle" at bounding box center [1194, 183] width 86 height 25
select select "0"
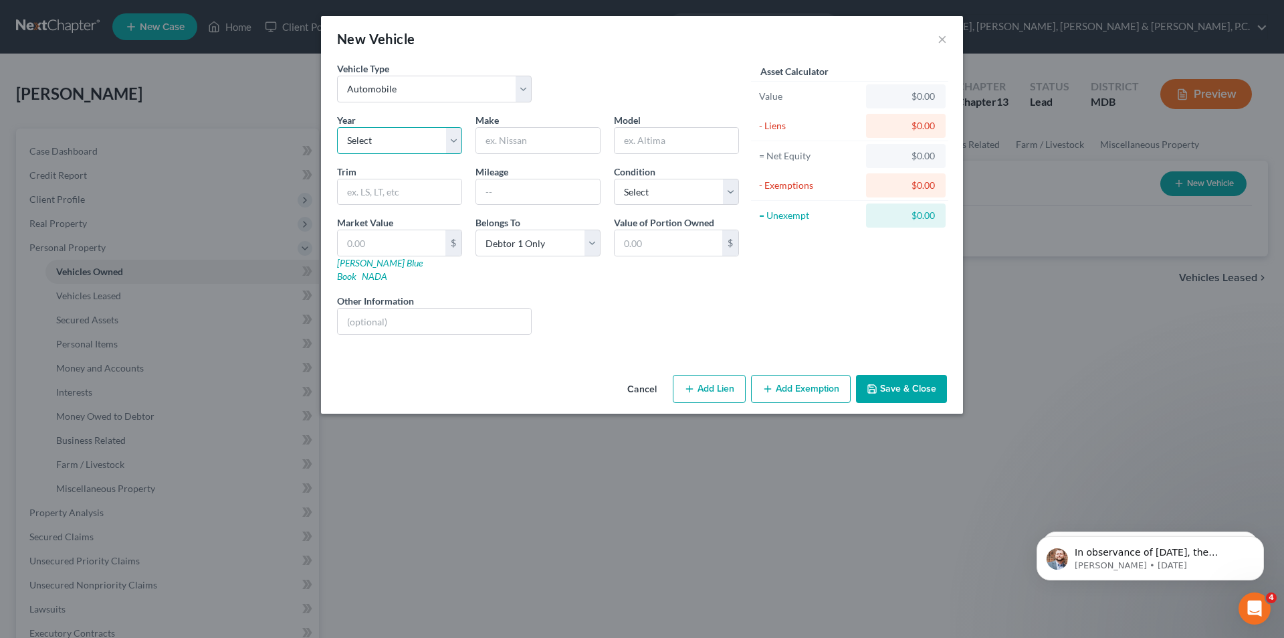
click at [387, 136] on select "Select 2026 2025 2024 2023 2022 2021 2020 2019 2018 2017 2016 2015 2014 2013 20…" at bounding box center [399, 140] width 125 height 27
select select "13"
click at [337, 127] on select "Select 2026 2025 2024 2023 2022 2021 2020 2019 2018 2017 2016 2015 2014 2013 20…" at bounding box center [399, 140] width 125 height 27
click at [522, 140] on input "text" at bounding box center [538, 140] width 124 height 25
type input "BMW"
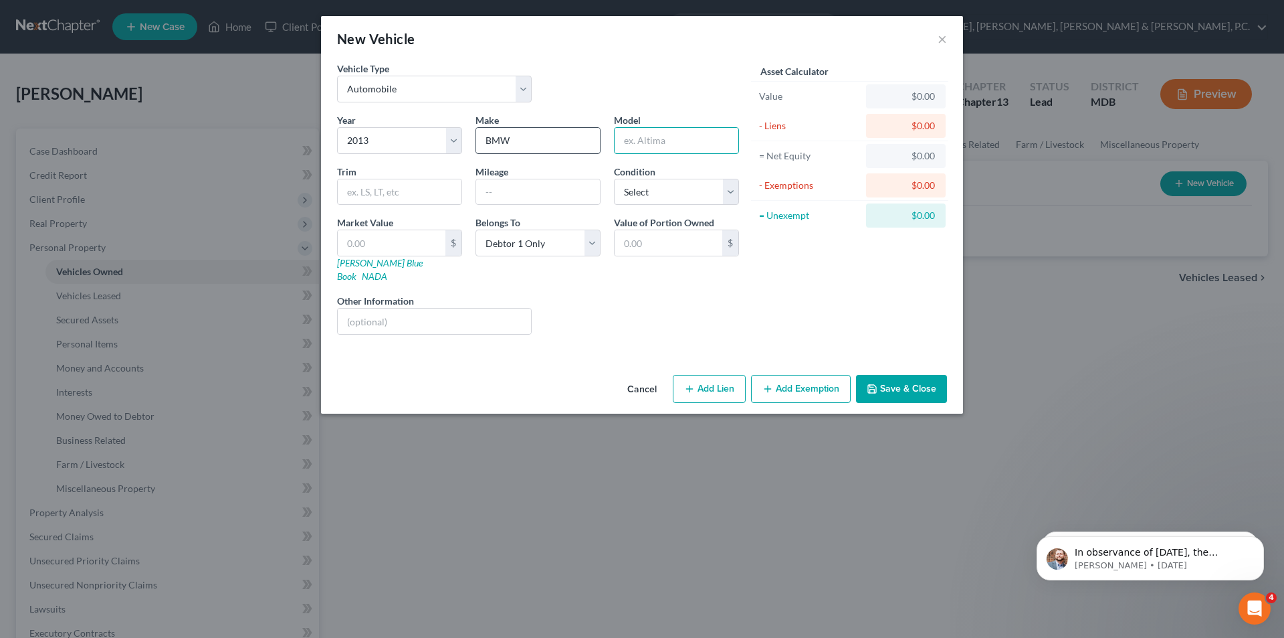
type input "M"
type input "335xi"
click at [538, 187] on input "text" at bounding box center [538, 191] width 124 height 25
type input "110,000"
click at [646, 188] on select "Select Excellent Very Good Good Fair Poor" at bounding box center [676, 192] width 125 height 27
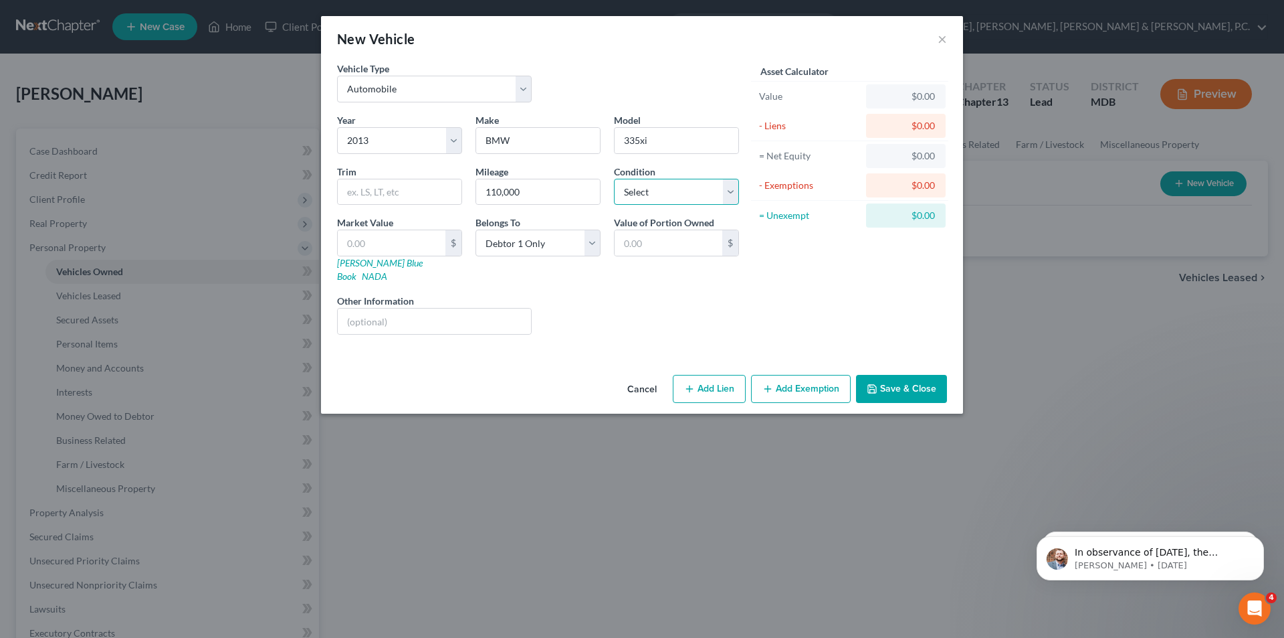
select select "2"
click at [614, 179] on select "Select Excellent Very Good Good Fair Poor" at bounding box center [676, 192] width 125 height 27
click at [393, 239] on input "text" at bounding box center [392, 242] width 108 height 25
type input "6"
type input "6.00"
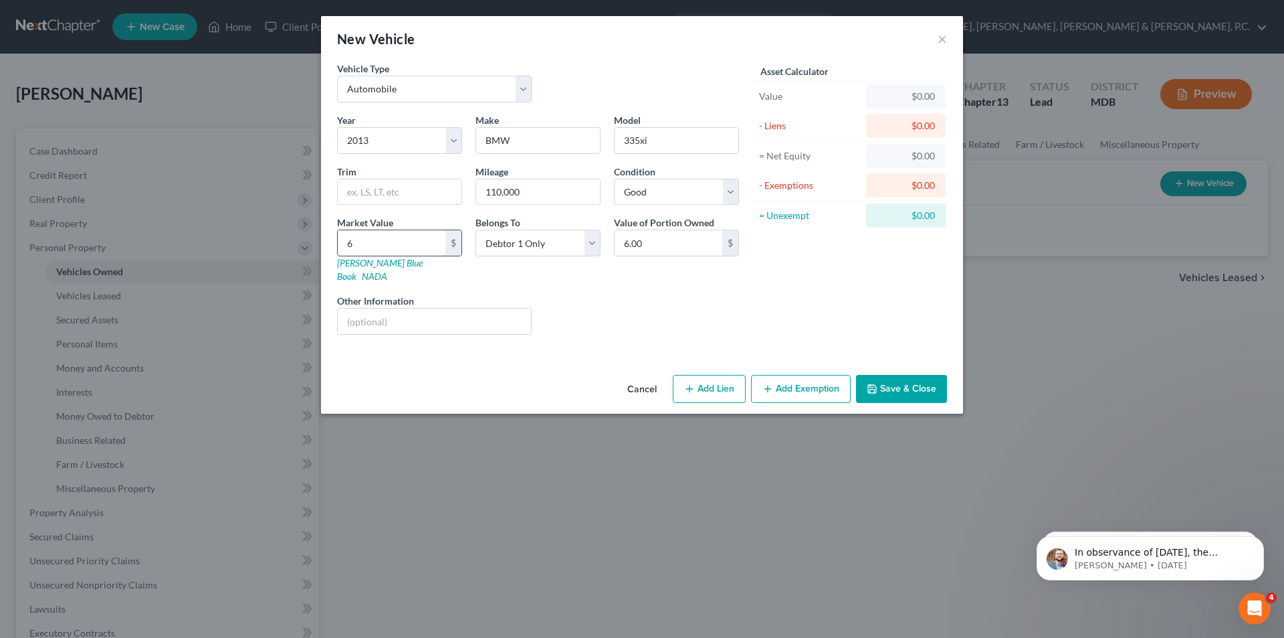
type input "60"
type input "60.00"
type input "600"
type input "600.00"
type input "6000"
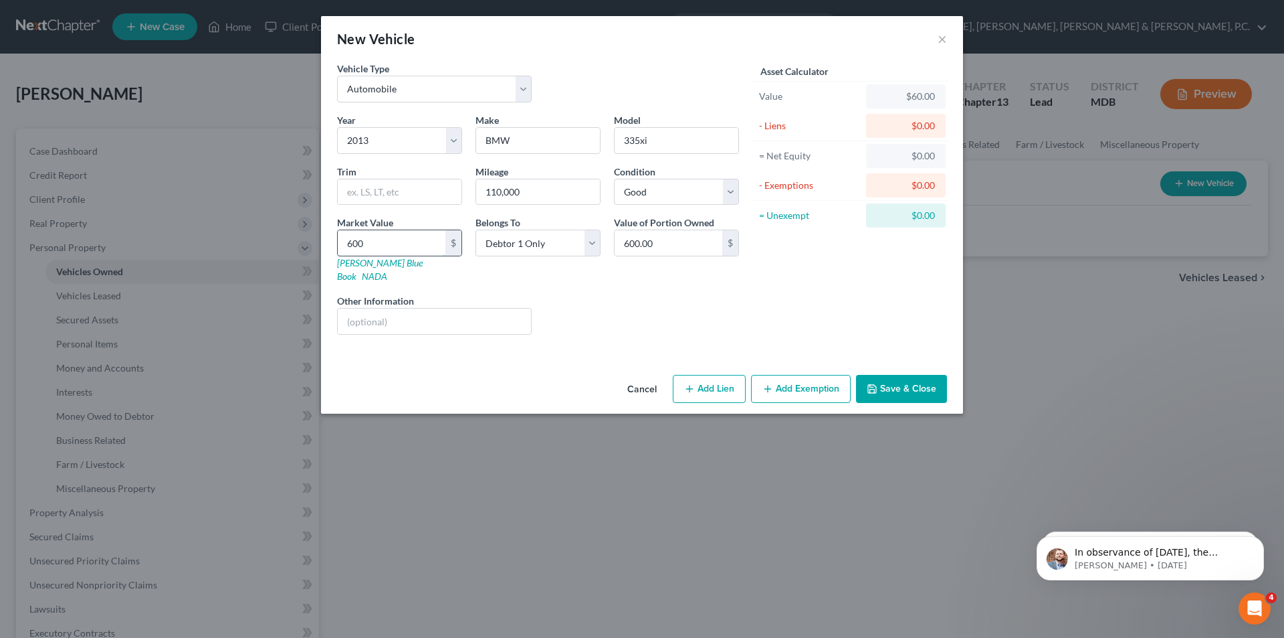
type input "6,000.00"
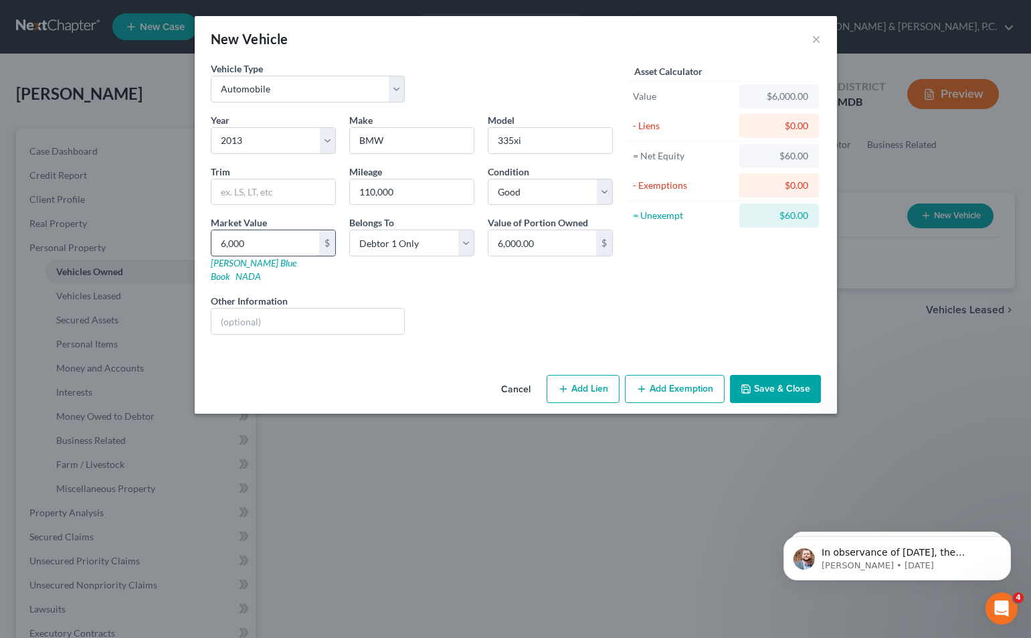
type input "5"
type input "5.00"
type input "50"
type input "50.00"
type input "500"
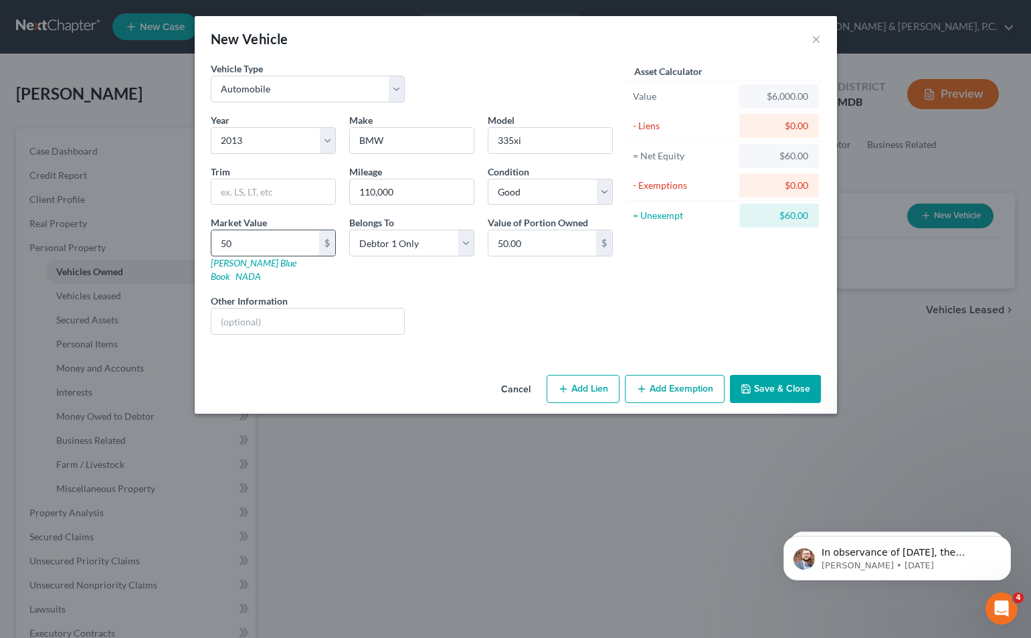
type input "500.00"
type input "5000"
type input "5,000.00"
type input "5,000"
click at [634, 375] on button "Add Exemption" at bounding box center [675, 389] width 100 height 28
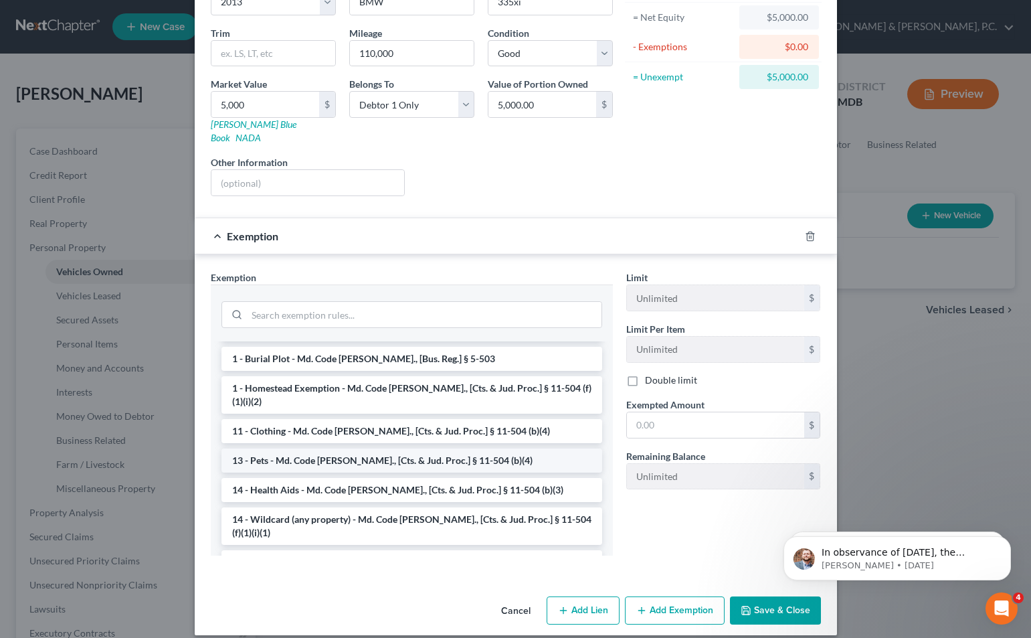
scroll to position [134, 0]
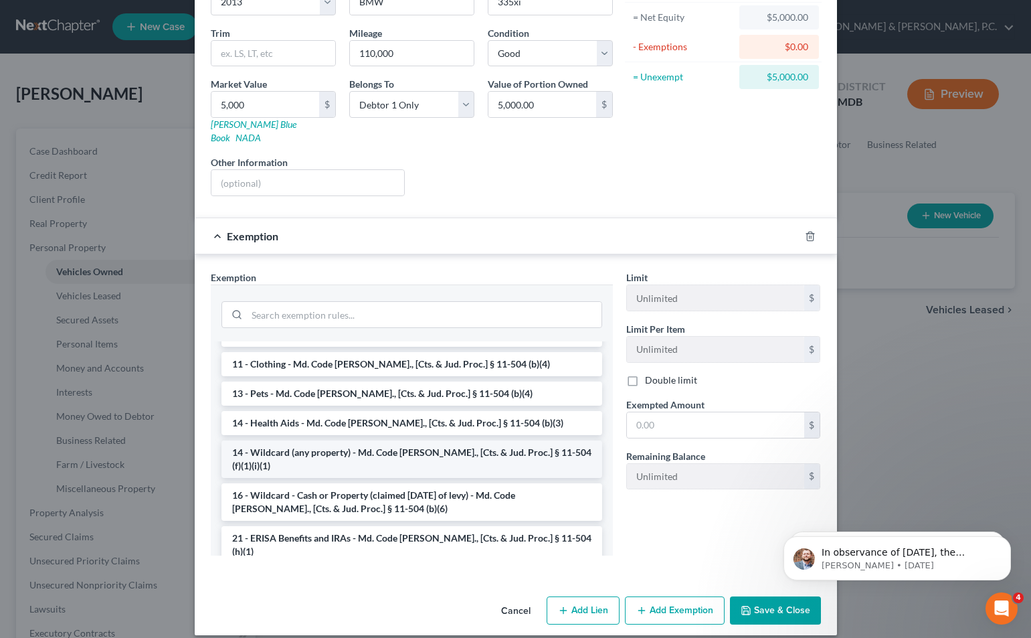
click at [393, 440] on li "14 - Wildcard (any property) - Md. Code [PERSON_NAME]., [Cts. & Jud. Proc.] § 1…" at bounding box center [411, 458] width 381 height 37
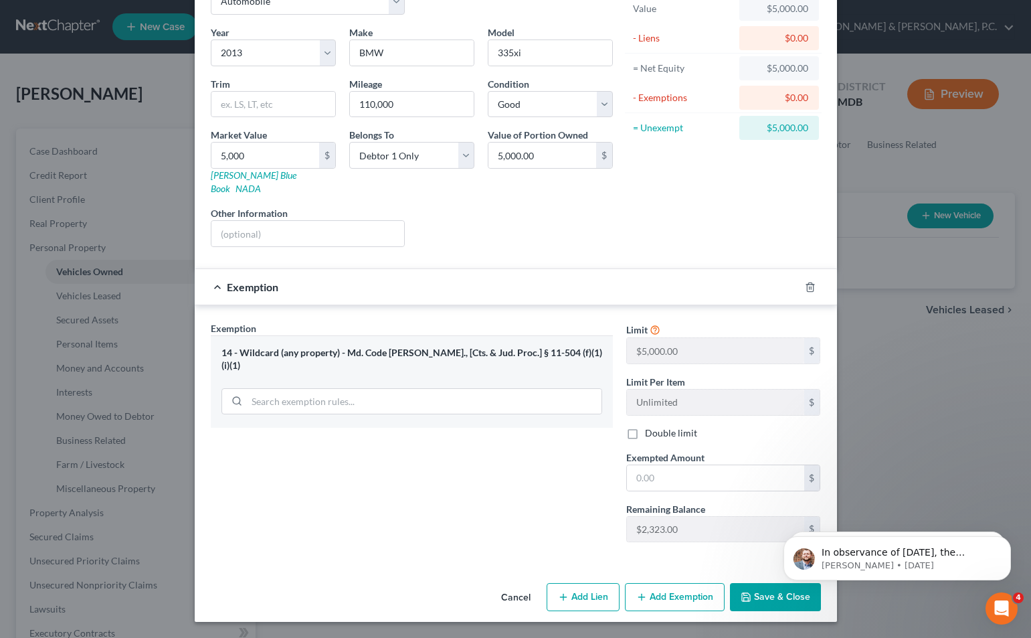
scroll to position [74, 0]
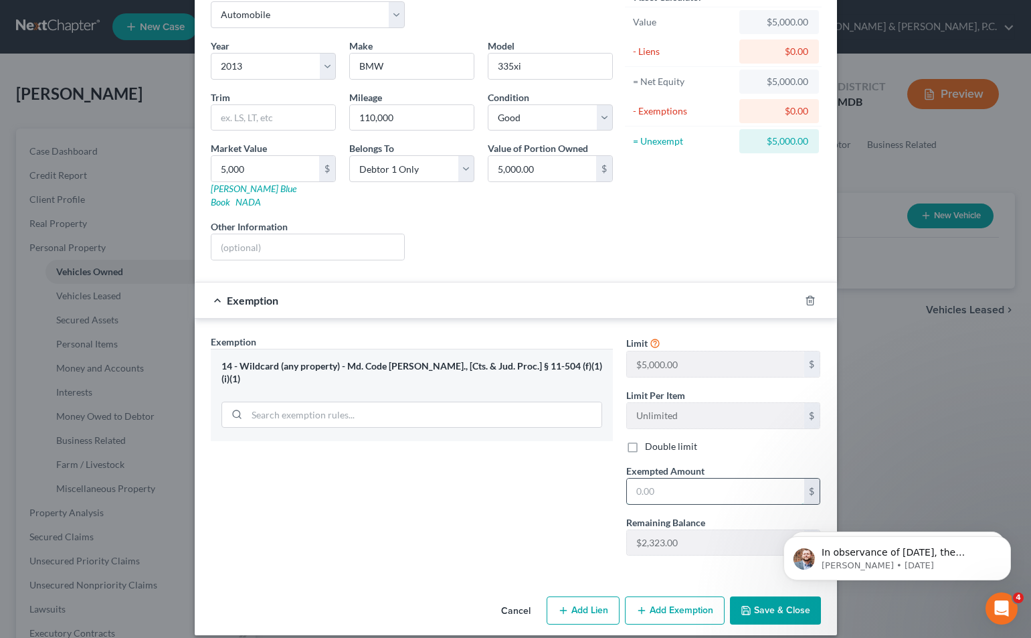
click at [663, 482] on input "text" at bounding box center [715, 490] width 177 height 25
type input "1,773"
click at [658, 600] on button "Add Exemption" at bounding box center [675, 610] width 100 height 28
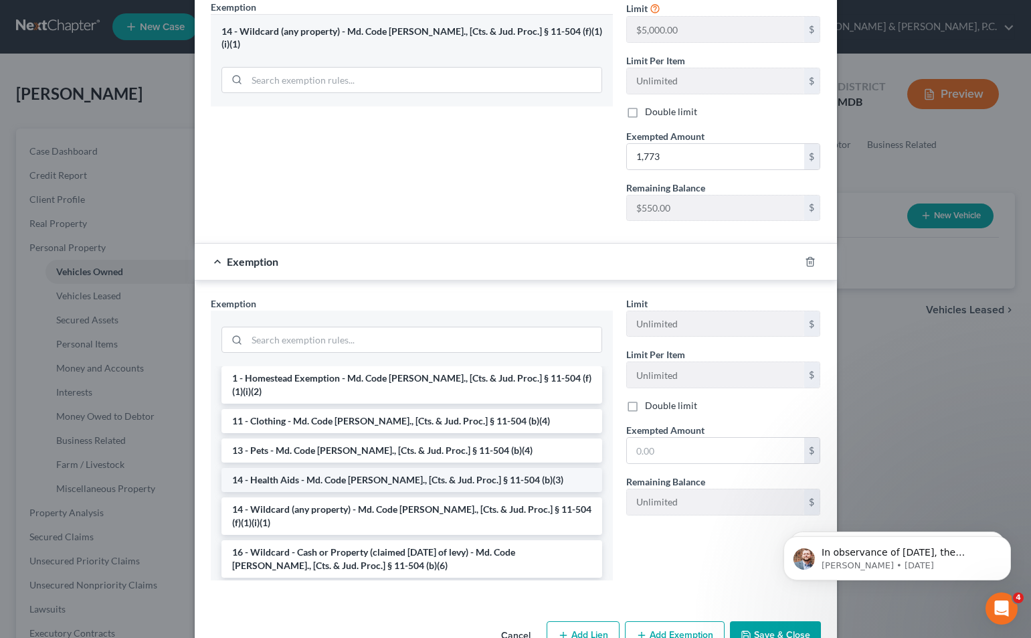
scroll to position [134, 0]
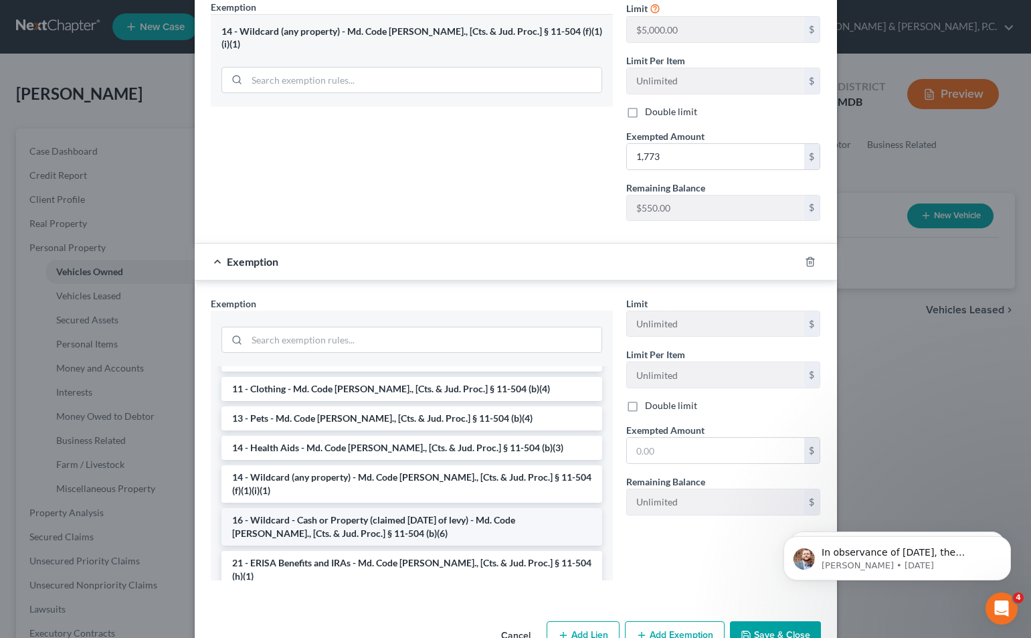
click at [470, 508] on li "16 - Wildcard - Cash or Property (claimed [DATE] of levy) - Md. Code [PERSON_NA…" at bounding box center [411, 526] width 381 height 37
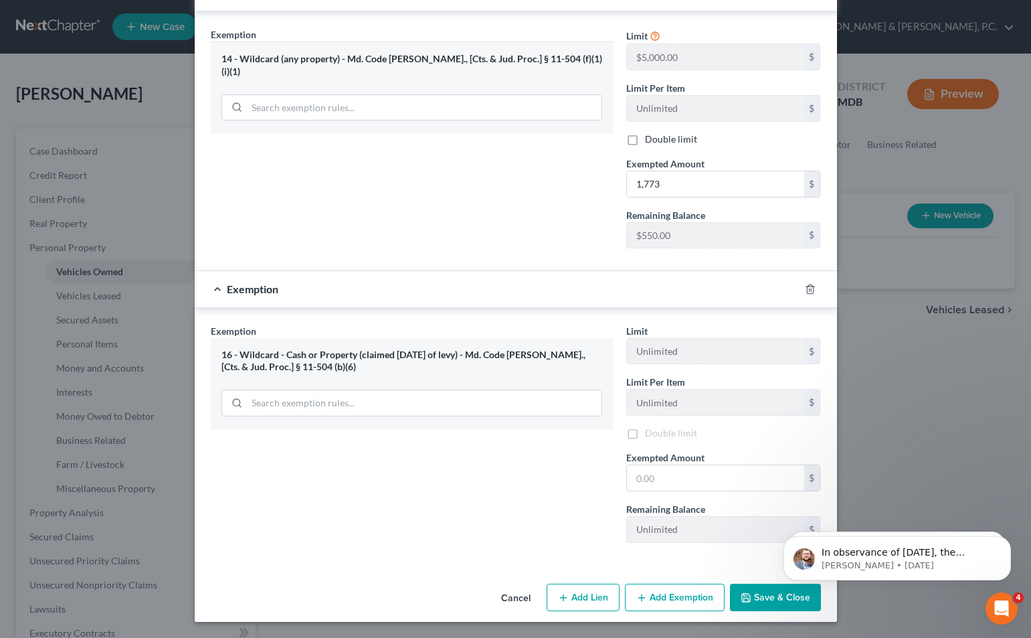
scroll to position [370, 0]
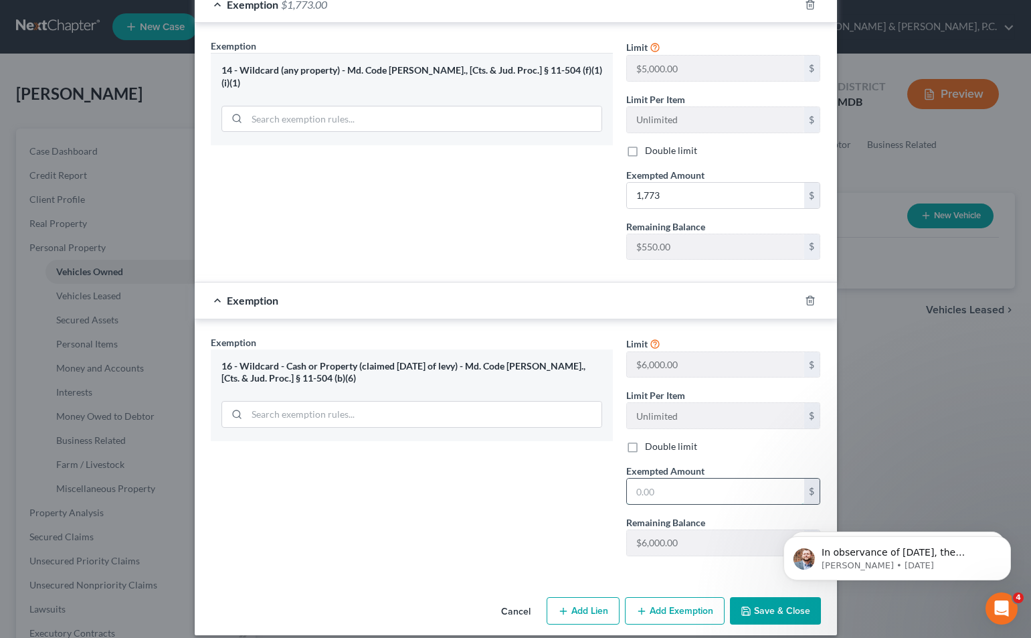
click at [654, 479] on input "text" at bounding box center [715, 490] width 177 height 25
type input "550"
click html "In observance of [DATE], the NextChapter team will be out of office [DATE][DATE…"
click at [752, 597] on button "Save & Close" at bounding box center [775, 611] width 91 height 28
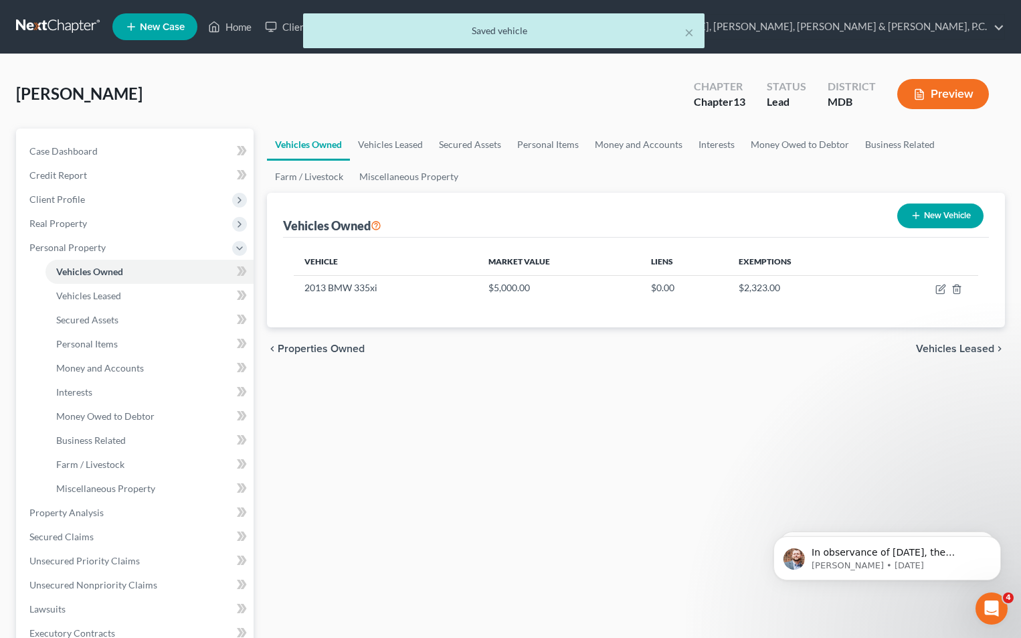
click at [941, 213] on button "New Vehicle" at bounding box center [940, 215] width 86 height 25
select select "0"
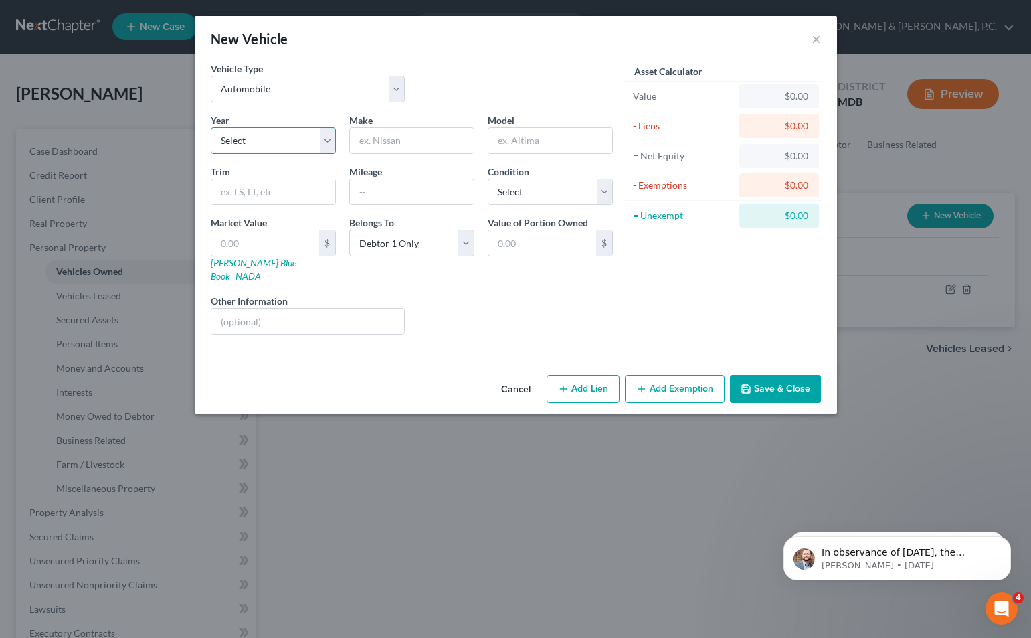
click at [280, 142] on select "Select 2026 2025 2024 2023 2022 2021 2020 2019 2018 2017 2016 2015 2014 2013 20…" at bounding box center [273, 140] width 125 height 27
select select "59"
click at [211, 127] on select "Select 2026 2025 2024 2023 2022 2021 2020 2019 2018 2017 2016 2015 2014 2013 20…" at bounding box center [273, 140] width 125 height 27
click at [407, 138] on input "text" at bounding box center [412, 140] width 124 height 25
type input "Chevrolet"
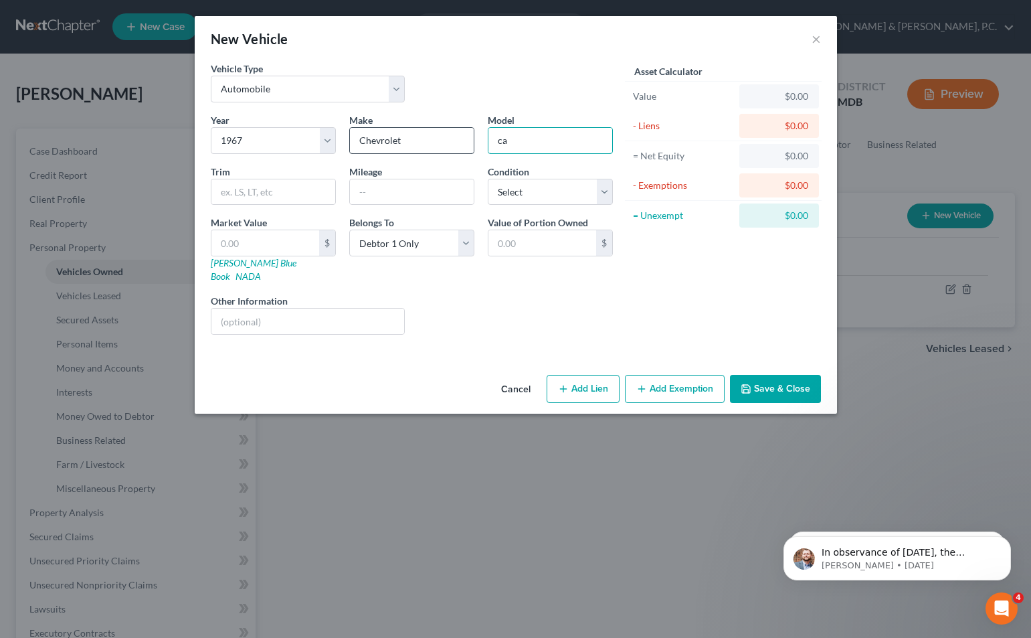
type input "c"
type input "Camaro"
click at [507, 193] on select "Select Excellent Very Good Good Fair Poor" at bounding box center [550, 192] width 125 height 27
select select "3"
click at [488, 179] on select "Select Excellent Very Good Good Fair Poor" at bounding box center [550, 192] width 125 height 27
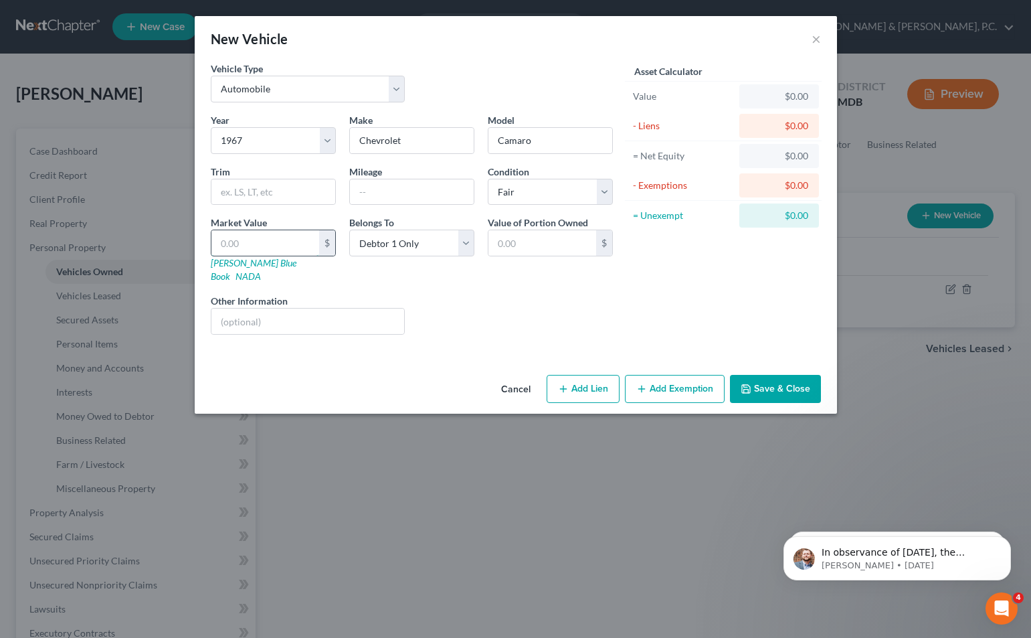
click at [294, 247] on input "text" at bounding box center [265, 242] width 108 height 25
type input "1"
type input "1.00"
type input "10"
type input "10.00"
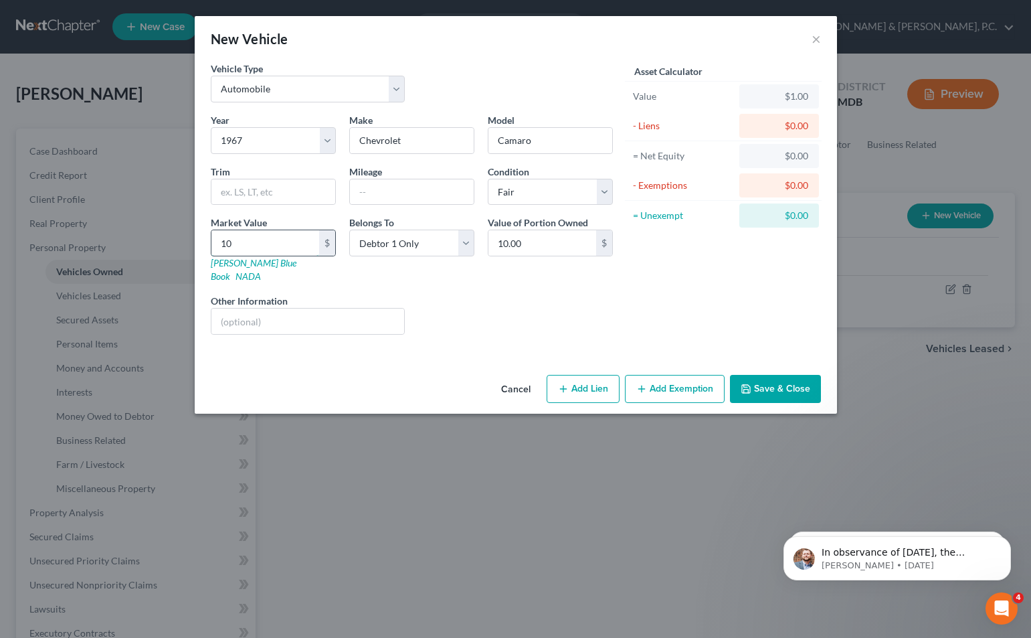
type input "100"
type input "100.00"
type input "1000"
type input "1,000.00"
type input "1,000"
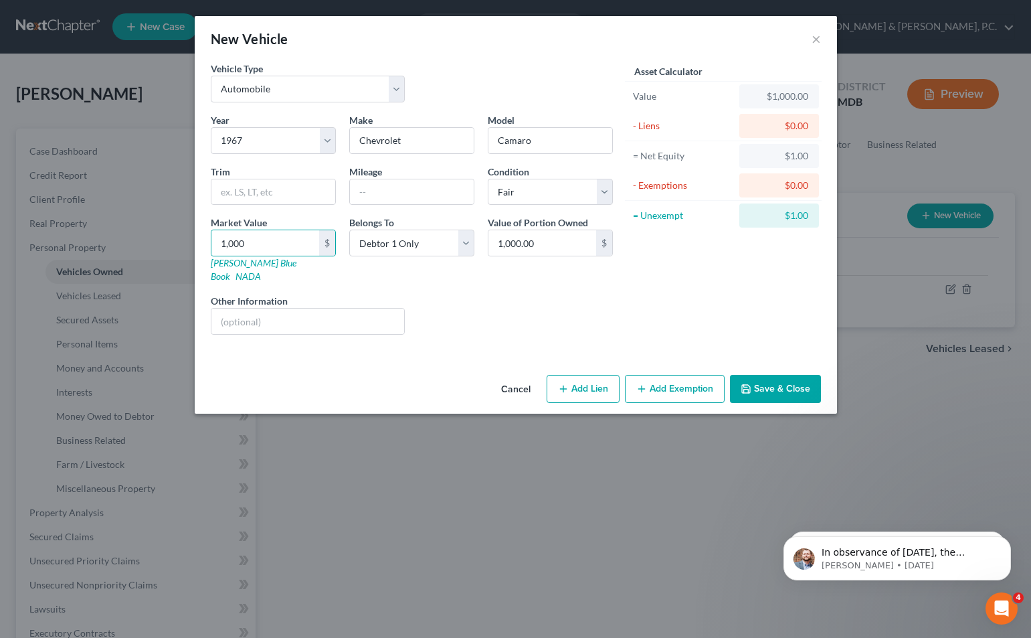
click at [571, 375] on button "Add Lien" at bounding box center [583, 389] width 73 height 28
select select "0"
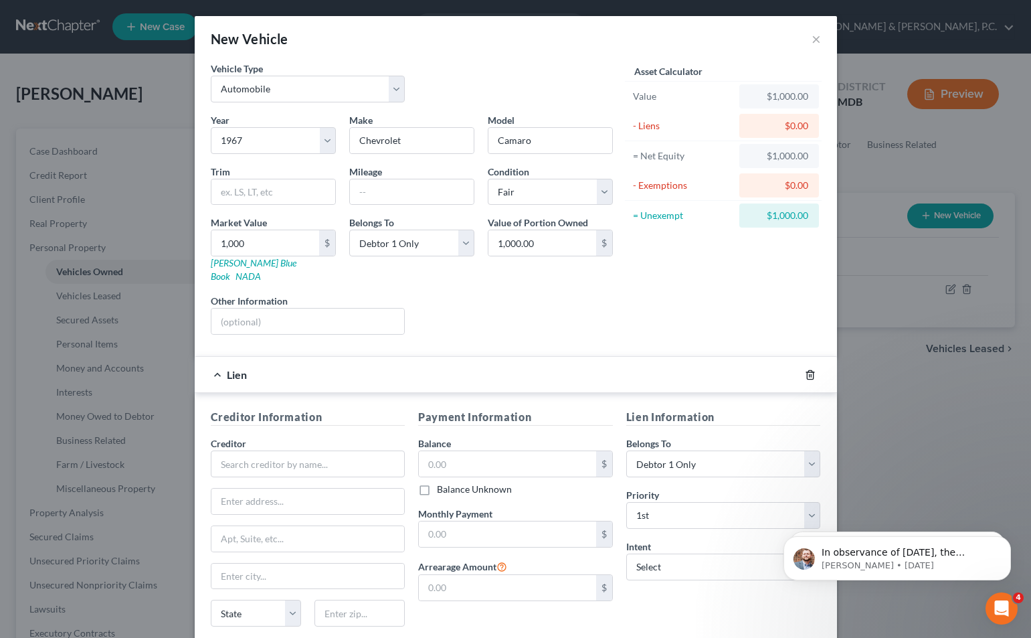
click at [805, 369] on icon "button" at bounding box center [810, 374] width 11 height 11
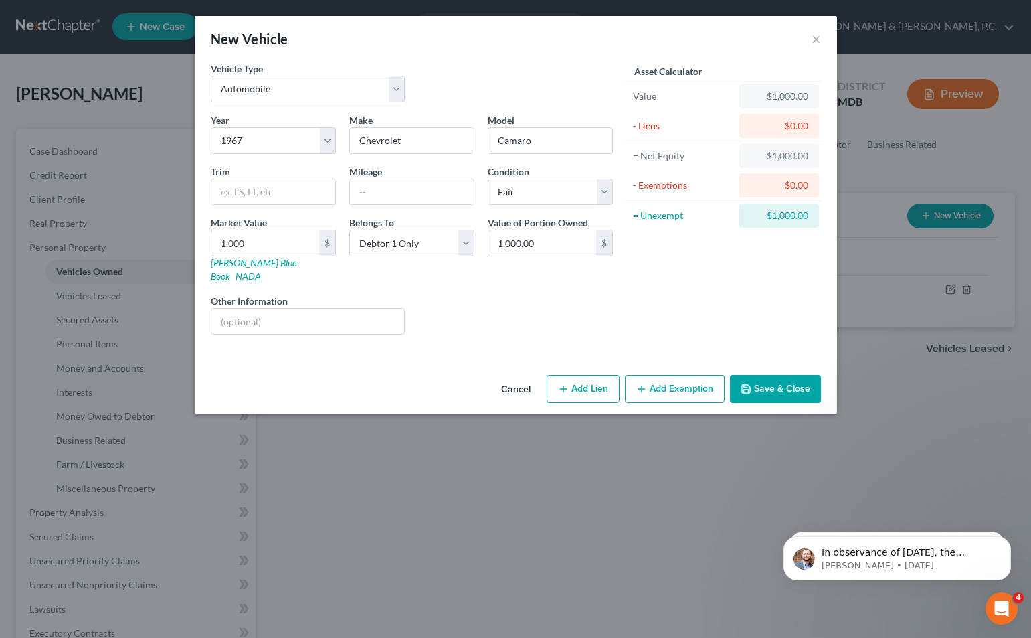
click at [781, 375] on button "Save & Close" at bounding box center [775, 389] width 91 height 28
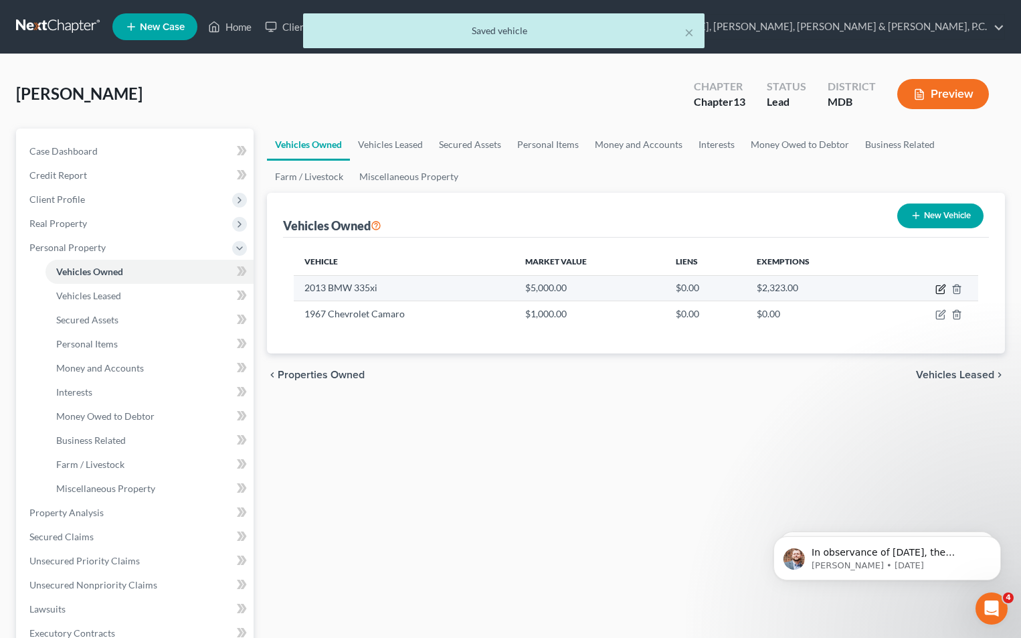
click at [943, 287] on icon "button" at bounding box center [942, 287] width 6 height 6
select select "0"
select select "13"
select select "2"
select select "0"
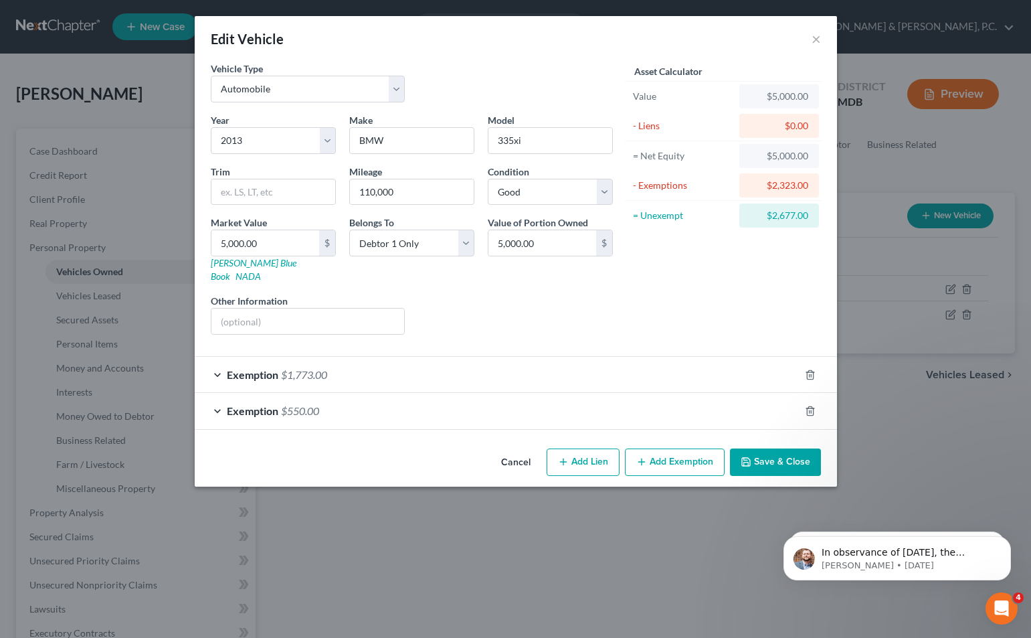
click at [575, 361] on div "Exemption $1,773.00" at bounding box center [497, 374] width 605 height 35
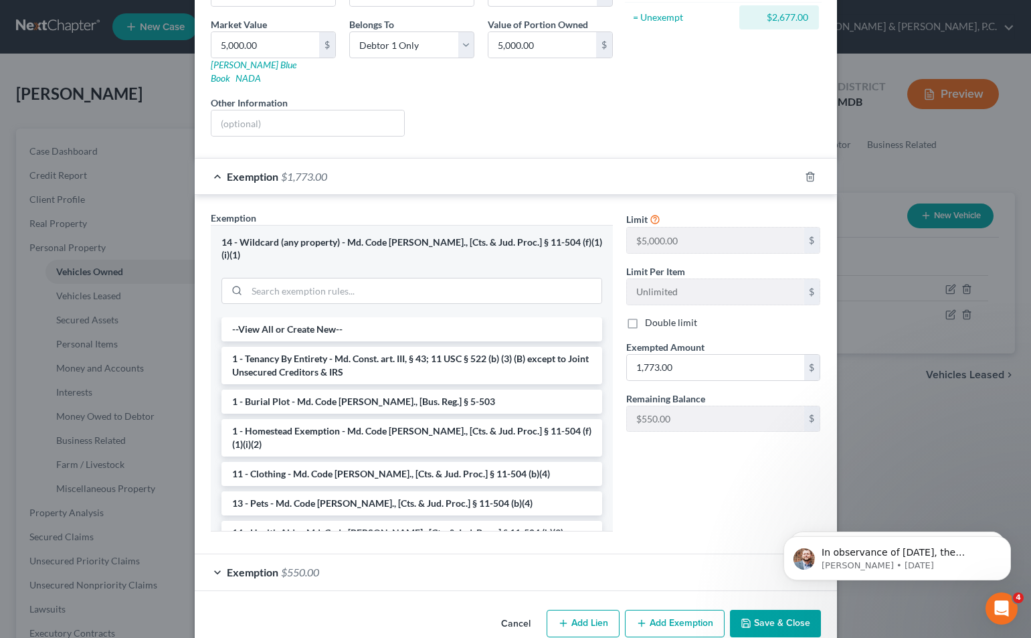
scroll to position [199, 0]
type input "883"
click at [551, 553] on div "Exemption $550.00" at bounding box center [497, 570] width 605 height 35
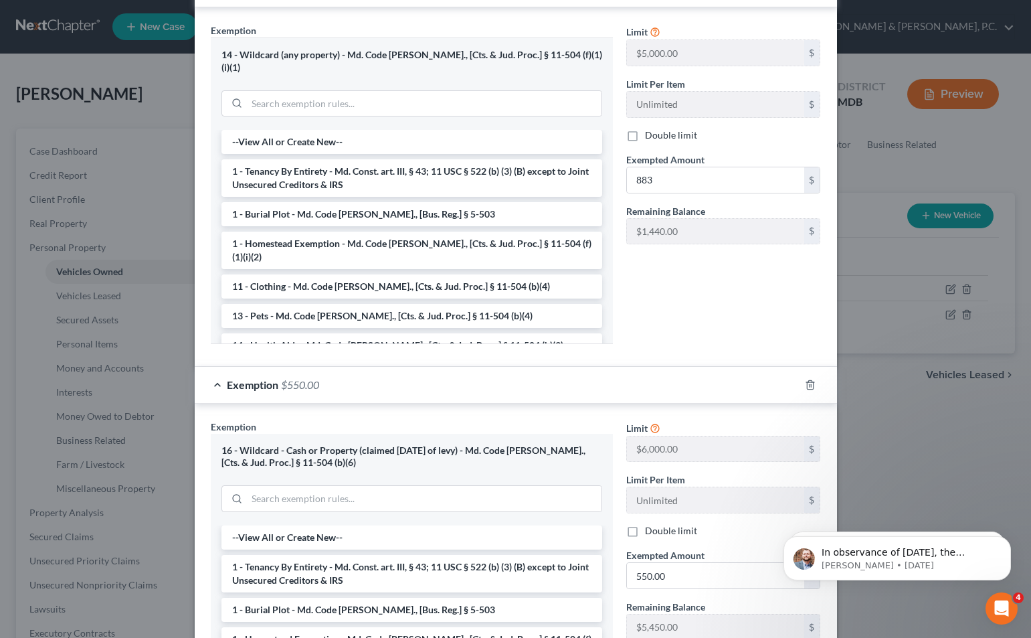
scroll to position [399, 0]
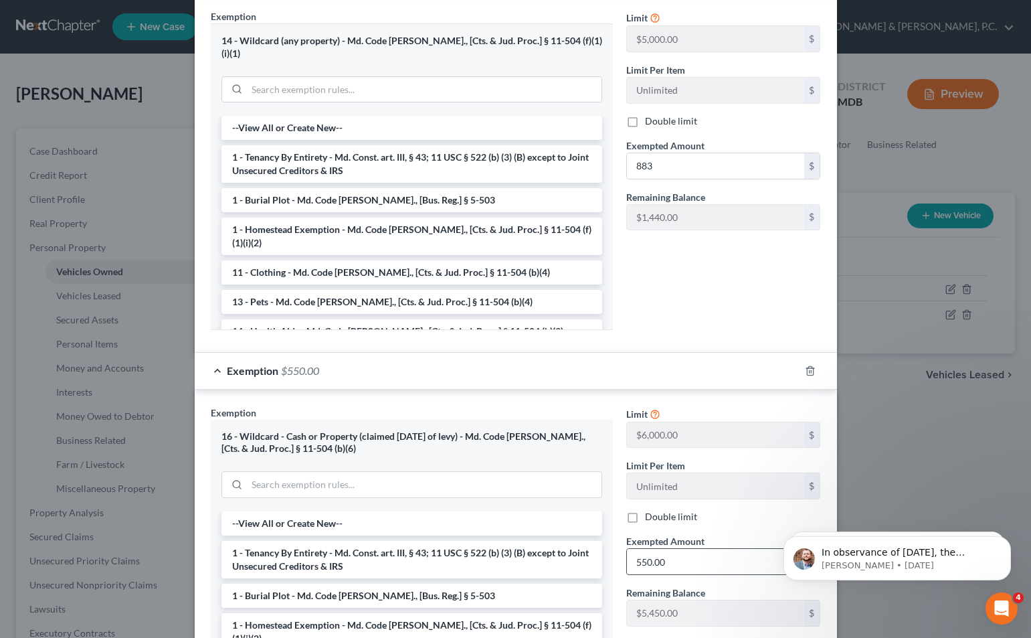
click at [676, 549] on input "550.00" at bounding box center [715, 561] width 177 height 25
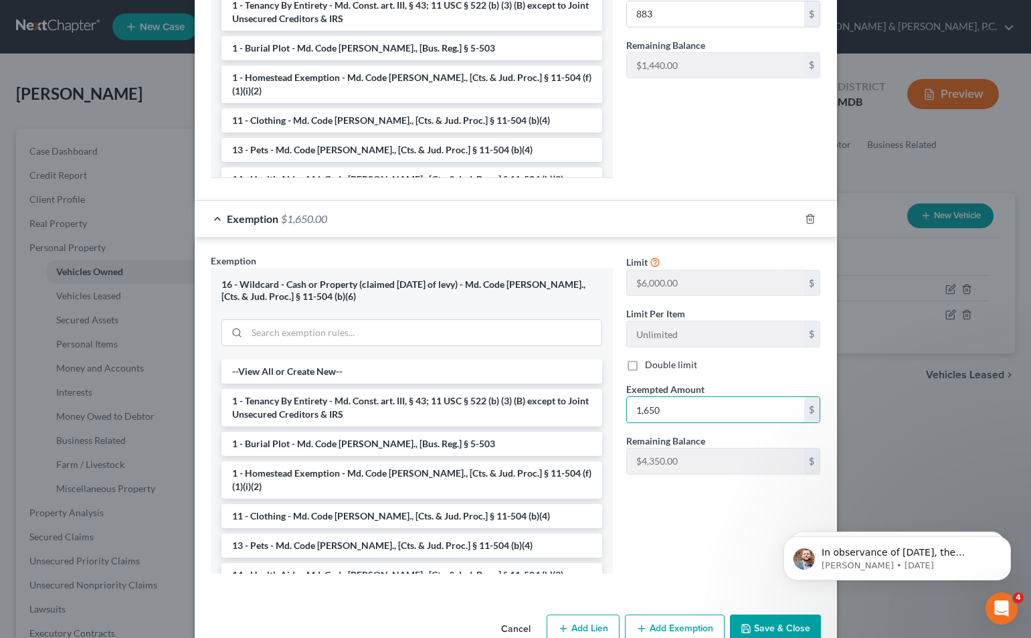
scroll to position [557, 0]
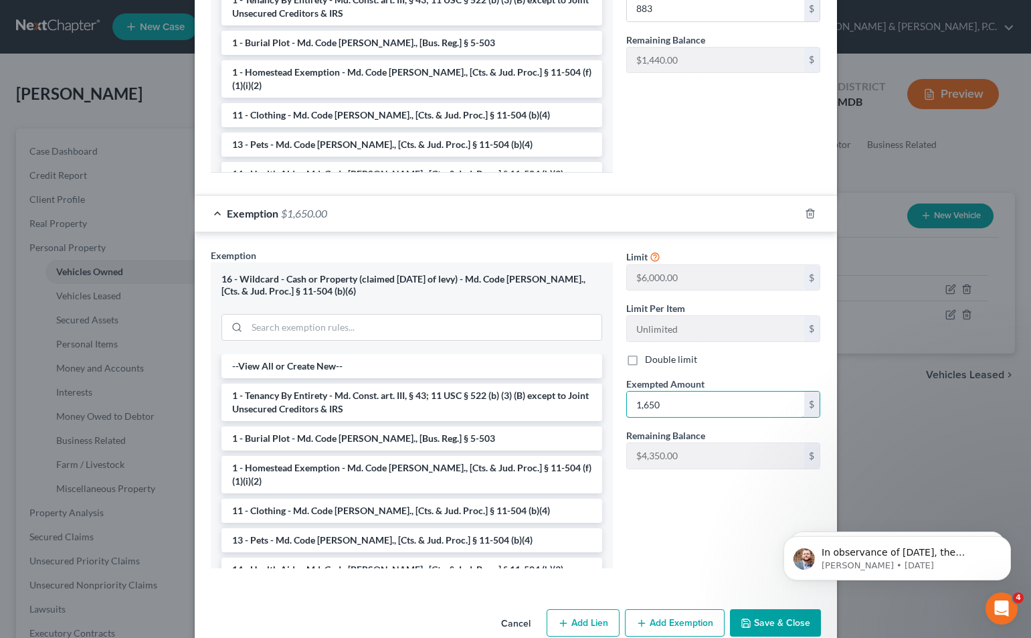
type input "1,650"
click html "In observance of [DATE], the NextChapter team will be out of office [DATE][DATE…"
click at [754, 609] on button "Save & Close" at bounding box center [775, 623] width 91 height 28
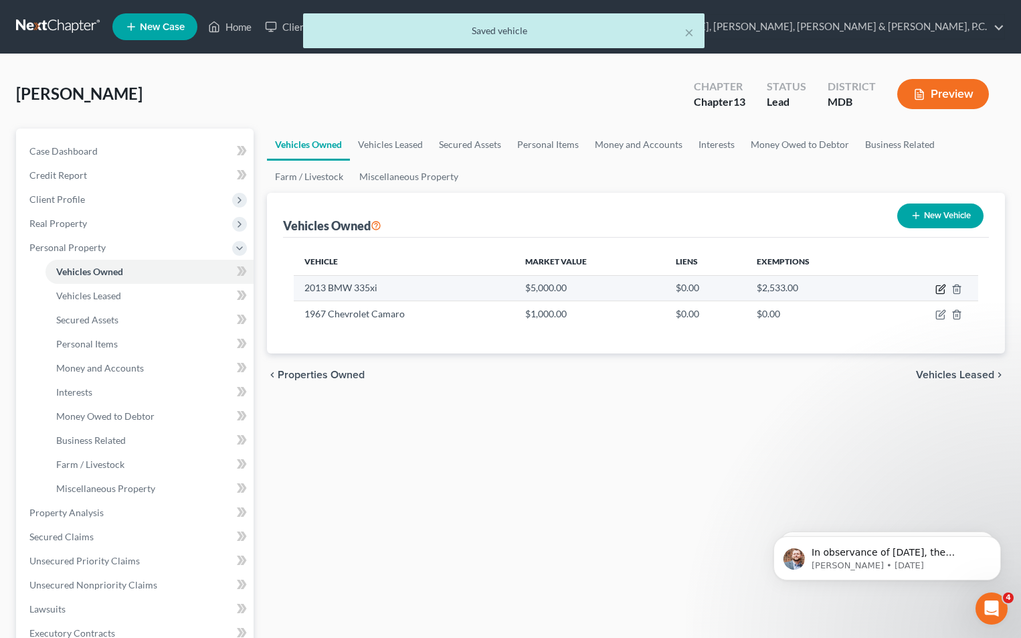
click at [939, 287] on icon "button" at bounding box center [940, 289] width 11 height 11
select select "0"
select select "13"
select select "2"
select select "0"
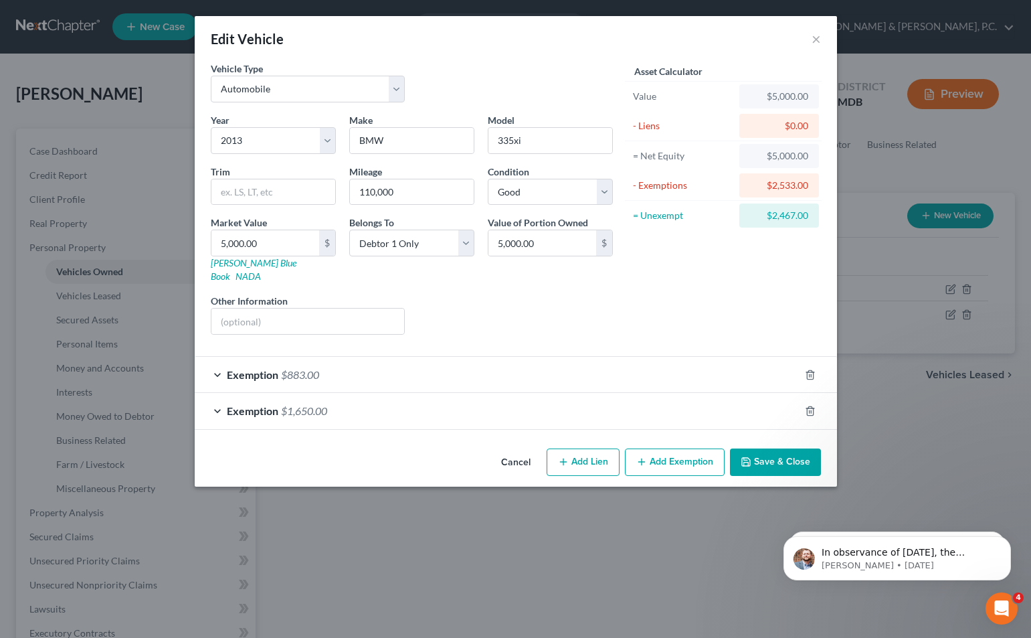
click at [704, 398] on div "Exemption $1,650.00" at bounding box center [497, 410] width 605 height 35
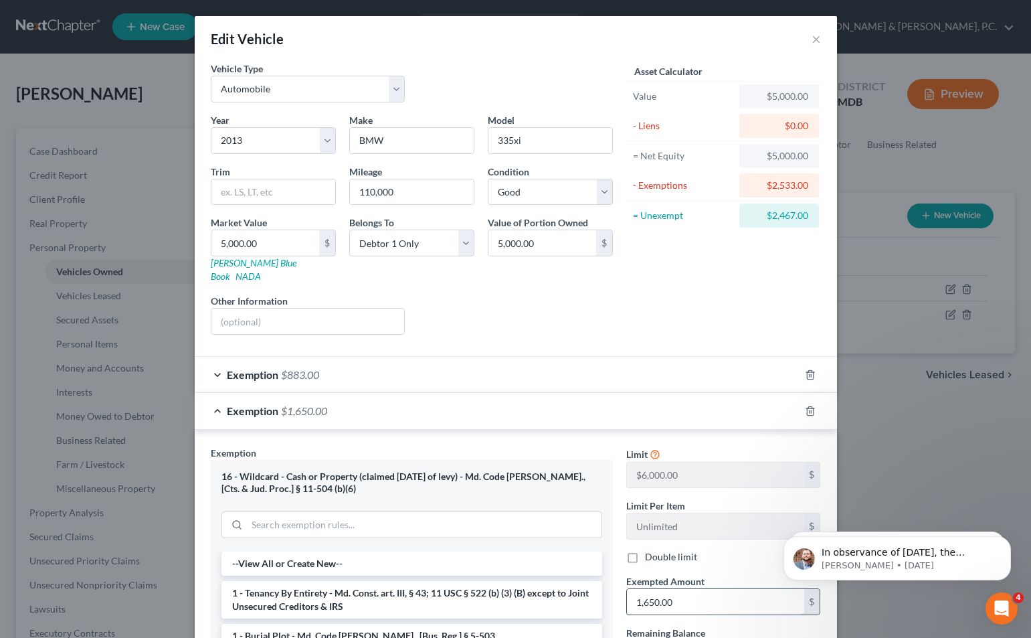
click at [687, 590] on input "1,650.00" at bounding box center [715, 601] width 177 height 25
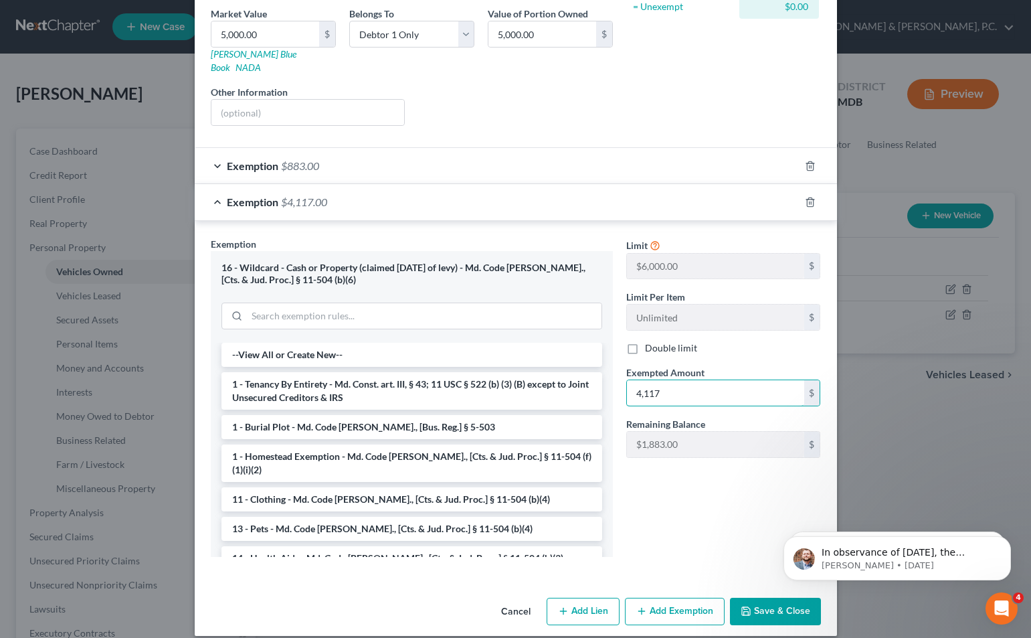
scroll to position [209, 0]
type input "4,117"
click at [765, 597] on button "Save & Close" at bounding box center [775, 611] width 91 height 28
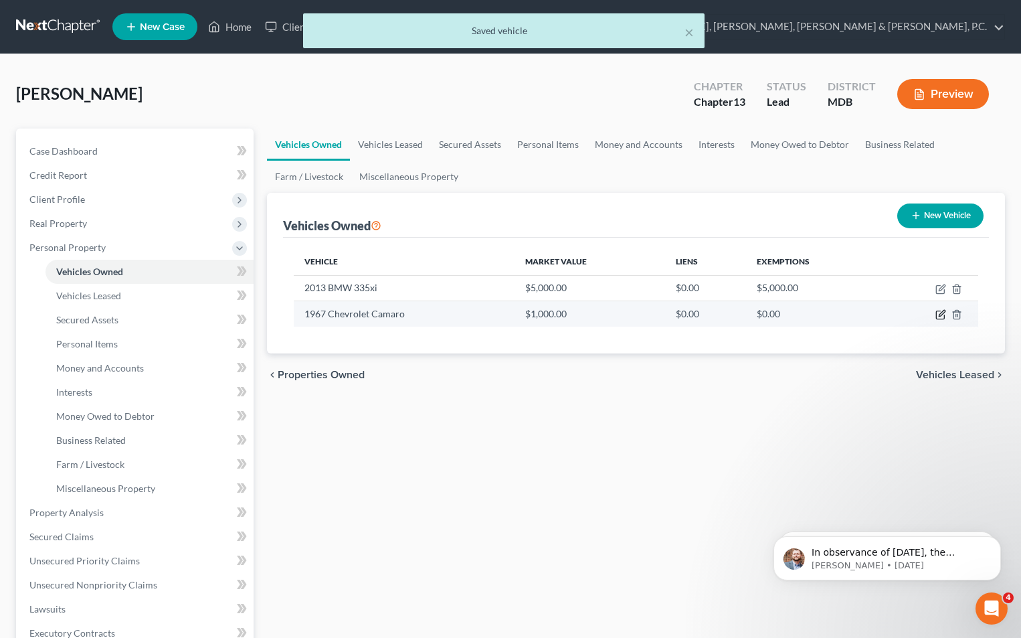
click at [941, 316] on icon "button" at bounding box center [942, 313] width 6 height 6
select select "0"
select select "59"
select select "3"
select select "0"
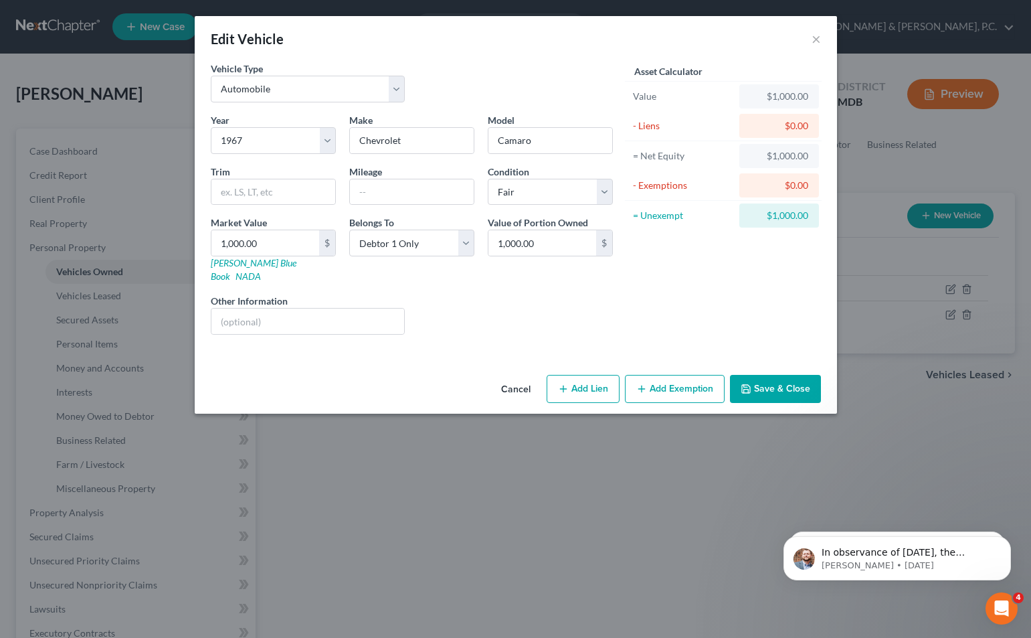
click at [652, 375] on button "Add Exemption" at bounding box center [675, 389] width 100 height 28
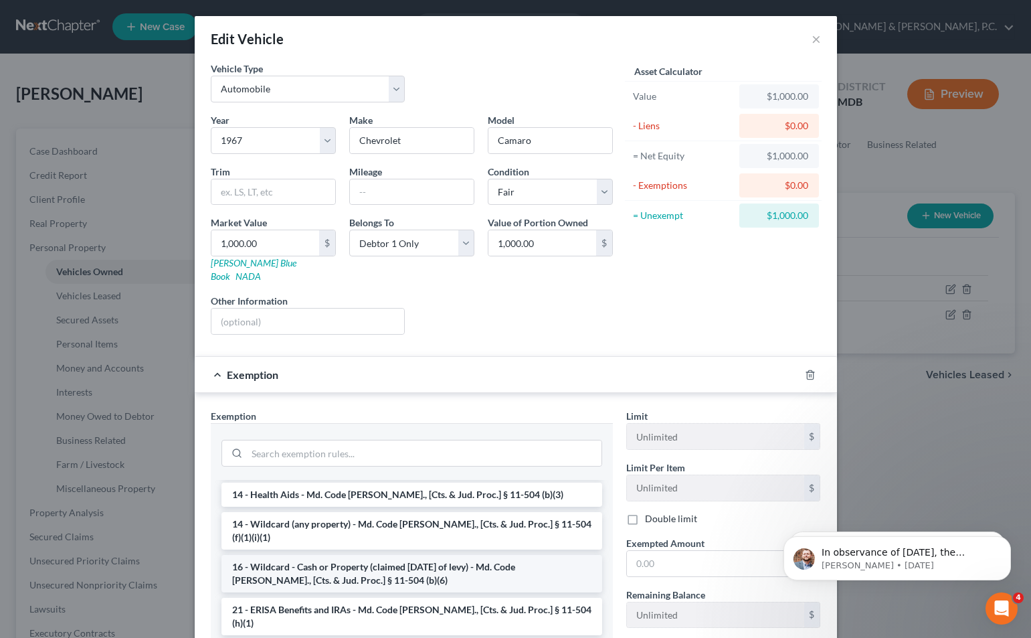
scroll to position [134, 0]
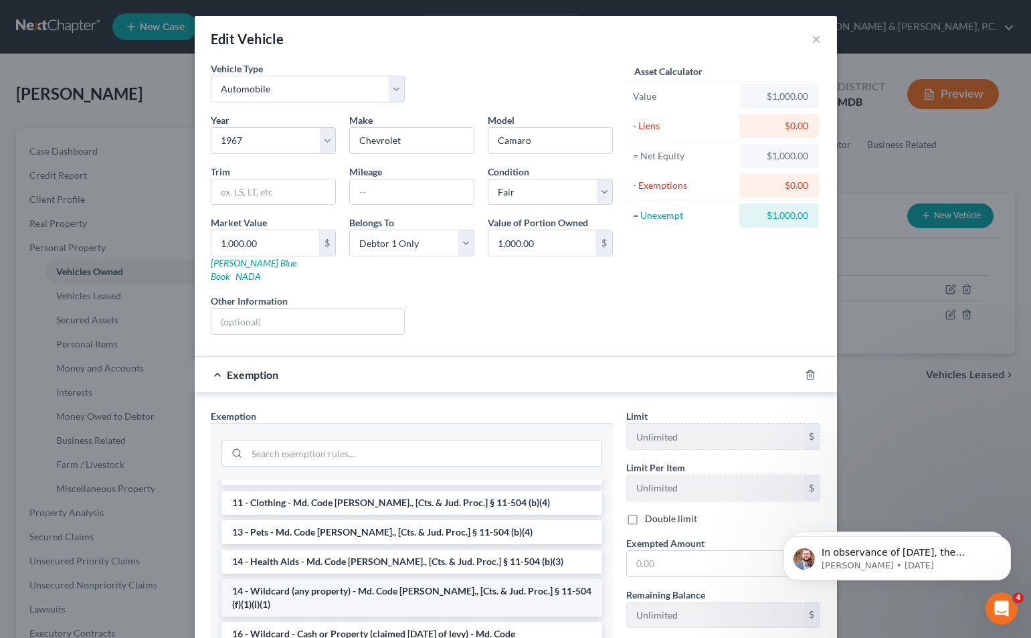
click at [394, 579] on li "14 - Wildcard (any property) - Md. Code [PERSON_NAME]., [Cts. & Jud. Proc.] § 1…" at bounding box center [411, 597] width 381 height 37
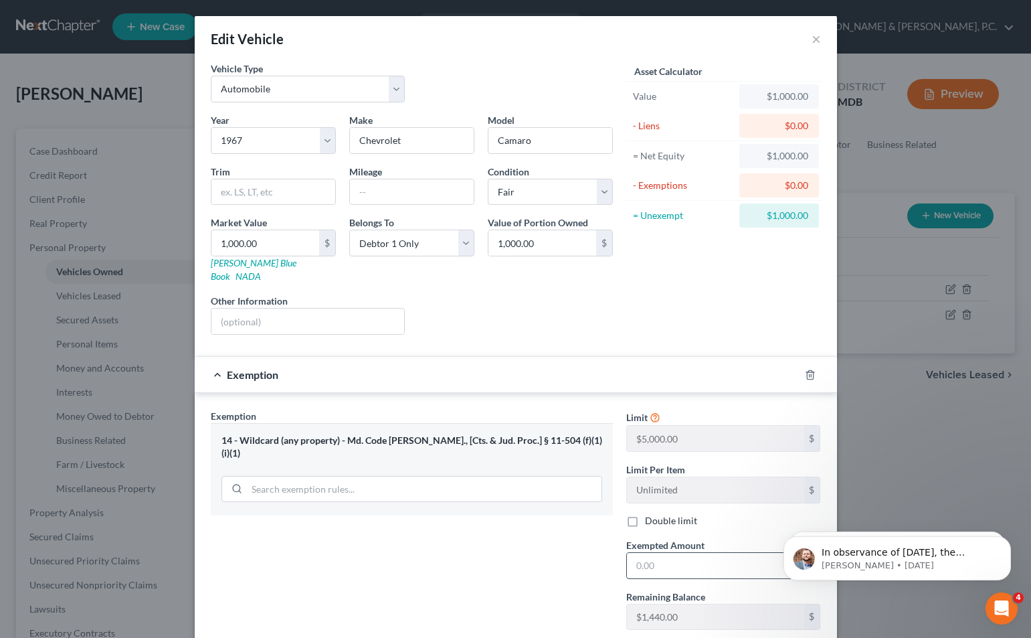
click at [650, 553] on input "text" at bounding box center [715, 565] width 177 height 25
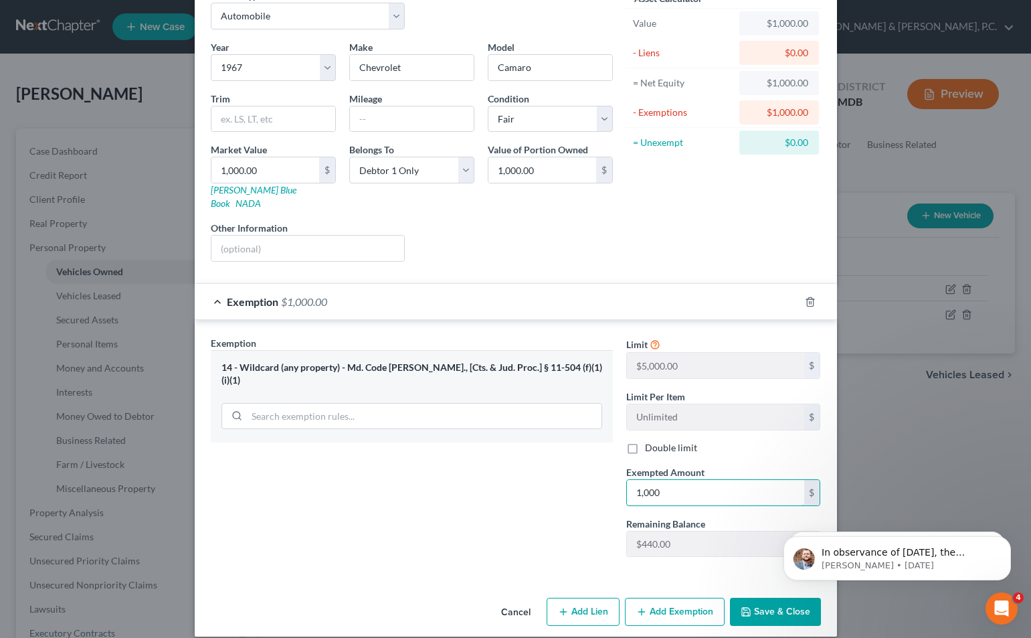
scroll to position [74, 0]
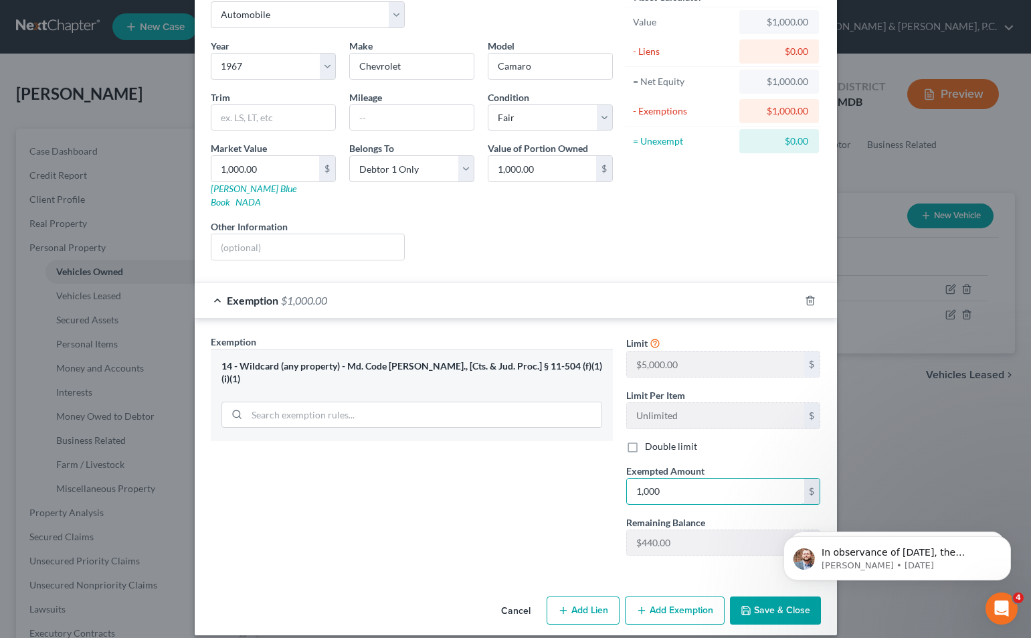
type input "1,000"
click at [765, 596] on button "Save & Close" at bounding box center [775, 610] width 91 height 28
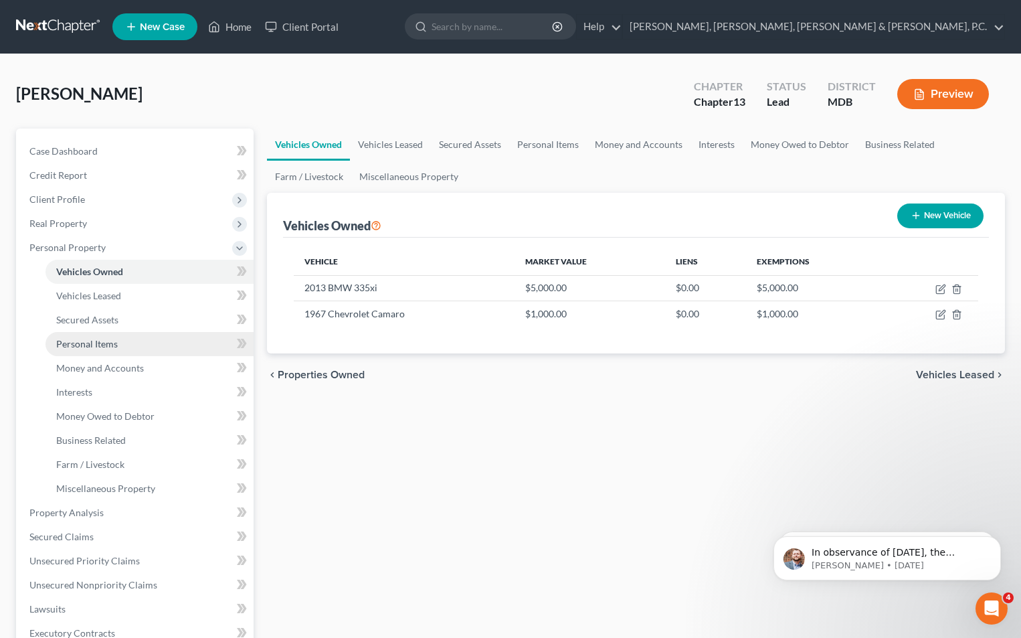
click at [108, 345] on span "Personal Items" at bounding box center [87, 343] width 62 height 11
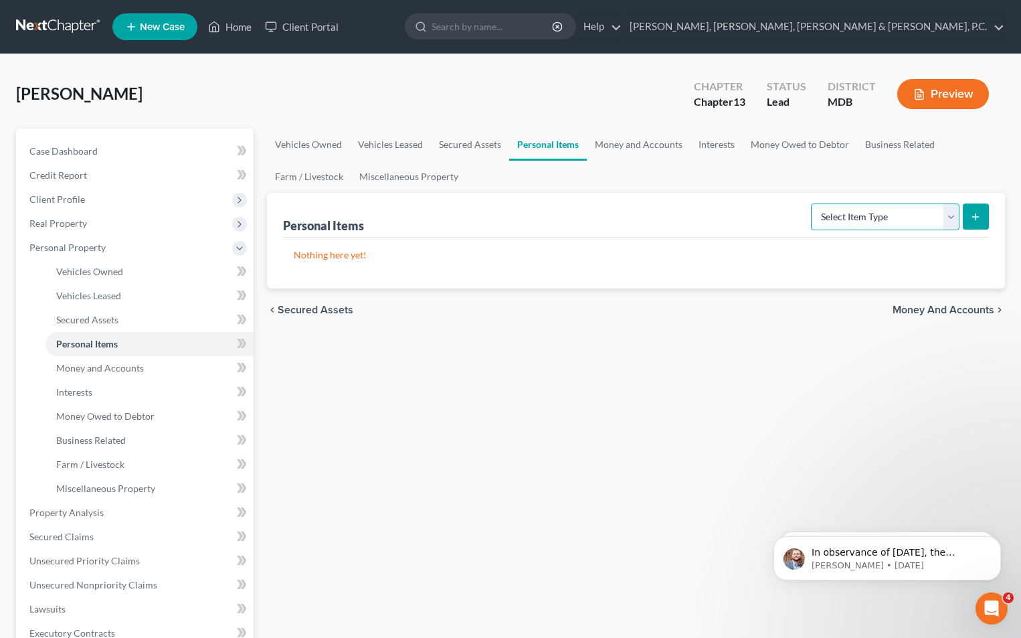
click at [938, 219] on select "Select Item Type Clothing Collectibles Of Value Electronics Firearms Household …" at bounding box center [885, 216] width 149 height 27
select select "firearms"
click at [812, 203] on select "Select Item Type Clothing Collectibles Of Value Electronics Firearms Household …" at bounding box center [885, 216] width 149 height 27
click at [971, 221] on icon "submit" at bounding box center [975, 216] width 11 height 11
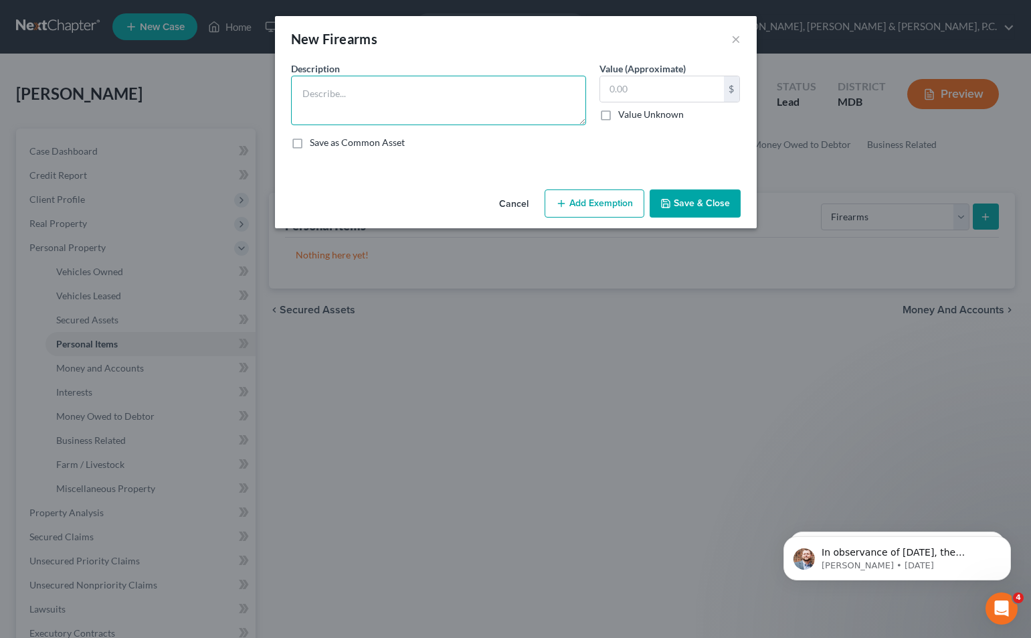
click at [428, 102] on textarea at bounding box center [438, 101] width 295 height 50
type textarea "Mosin Rifle, Shotgun, Hi-Point Pistol, .22 Rifle"
click at [710, 87] on input "text" at bounding box center [662, 88] width 124 height 25
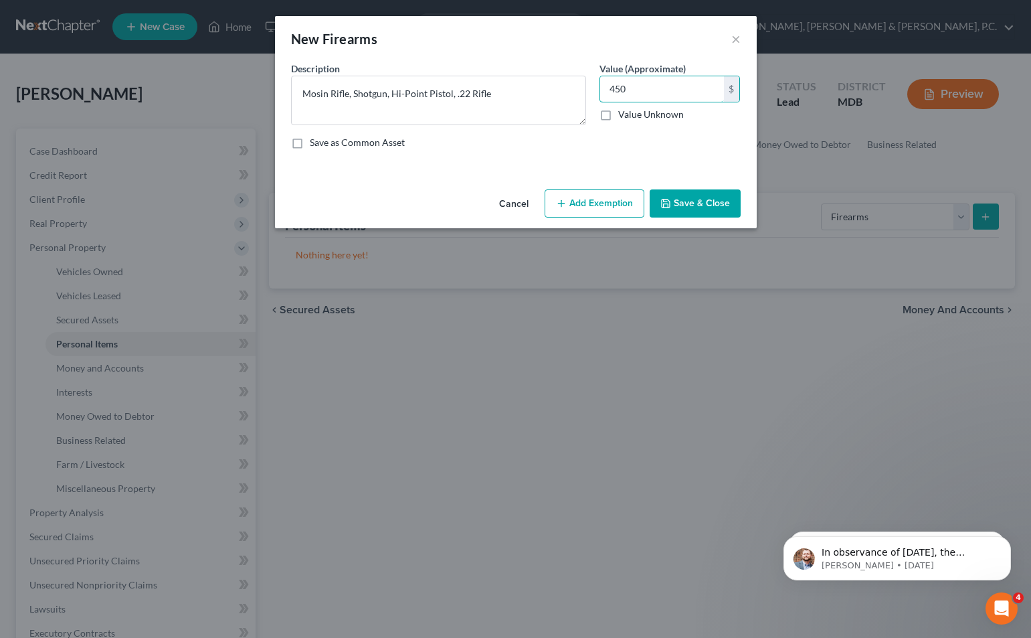
type input "450"
click at [611, 193] on button "Add Exemption" at bounding box center [595, 203] width 100 height 28
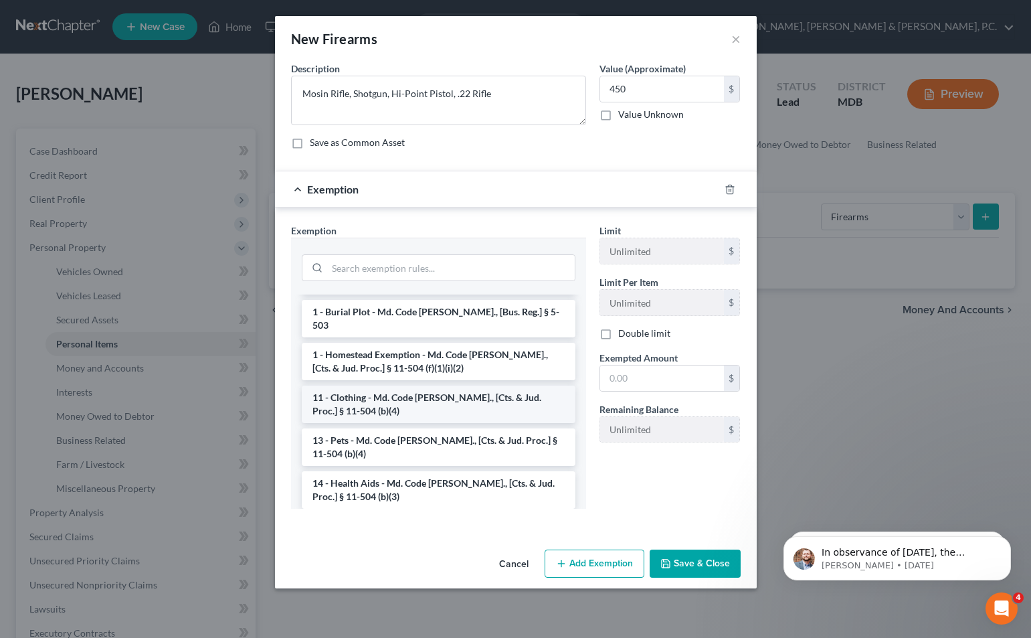
scroll to position [134, 0]
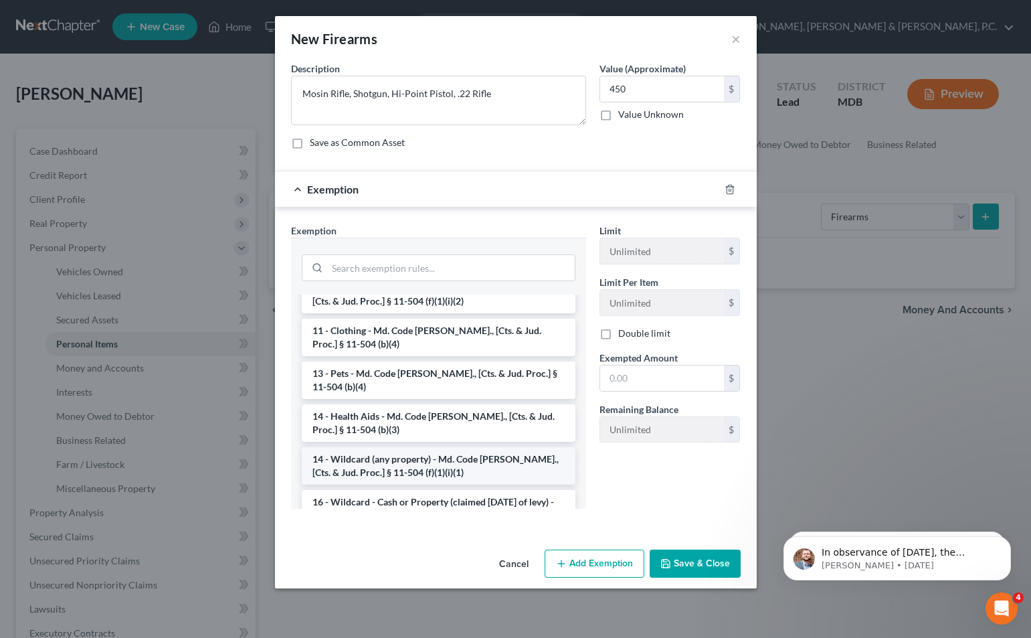
click at [444, 449] on li "14 - Wildcard (any property) - Md. Code [PERSON_NAME]., [Cts. & Jud. Proc.] § 1…" at bounding box center [439, 465] width 274 height 37
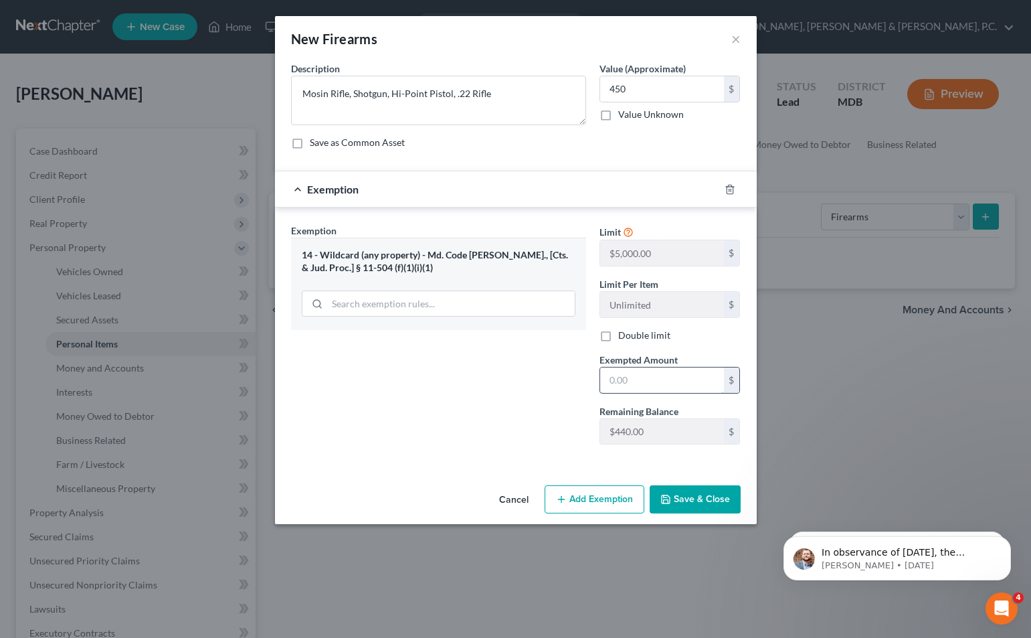
click at [622, 379] on input "text" at bounding box center [662, 379] width 124 height 25
type input "450"
click at [639, 84] on input "450" at bounding box center [662, 88] width 124 height 25
type input "440"
click at [640, 373] on input "450" at bounding box center [662, 379] width 124 height 25
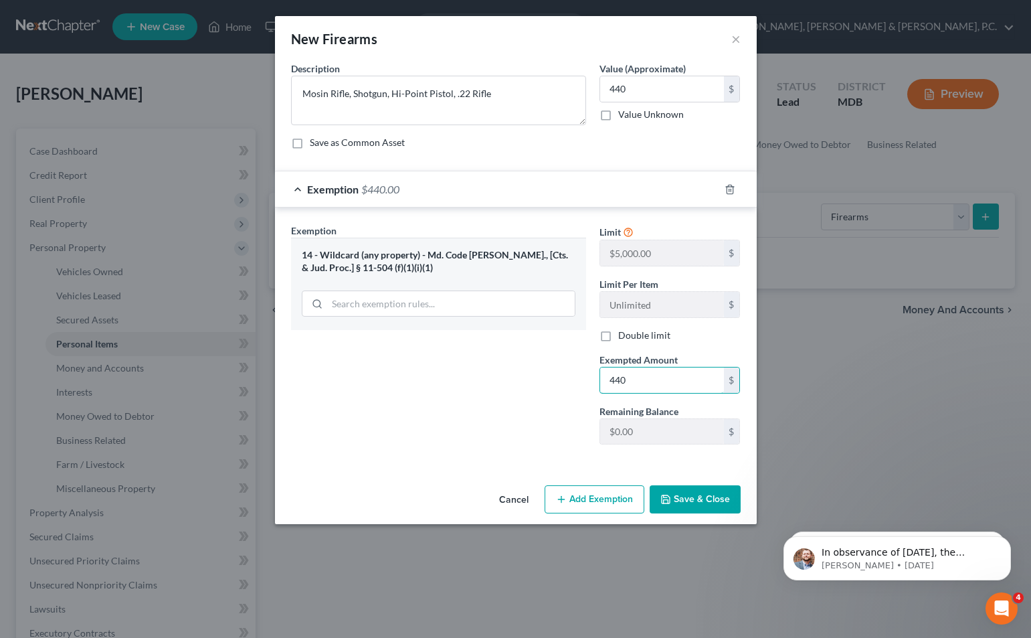
type input "440"
click at [702, 494] on button "Save & Close" at bounding box center [695, 499] width 91 height 28
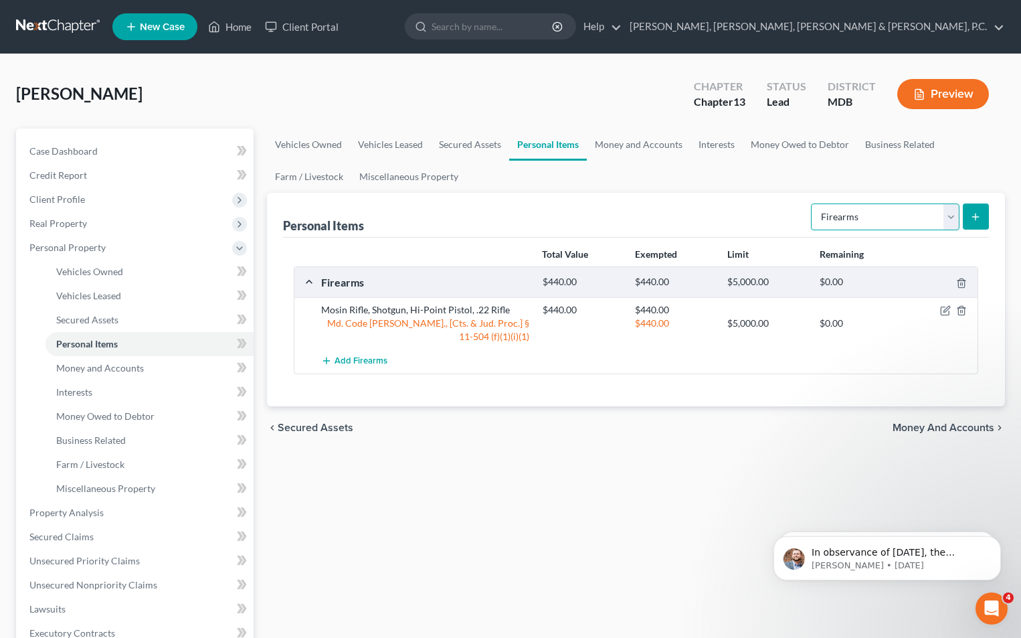
click at [937, 220] on select "Select Item Type Clothing Collectibles Of Value Electronics Firearms Household …" at bounding box center [885, 216] width 149 height 27
select select "clothing"
click at [812, 203] on select "Select Item Type Clothing Collectibles Of Value Electronics Firearms Household …" at bounding box center [885, 216] width 149 height 27
click at [985, 211] on button "submit" at bounding box center [976, 216] width 26 height 26
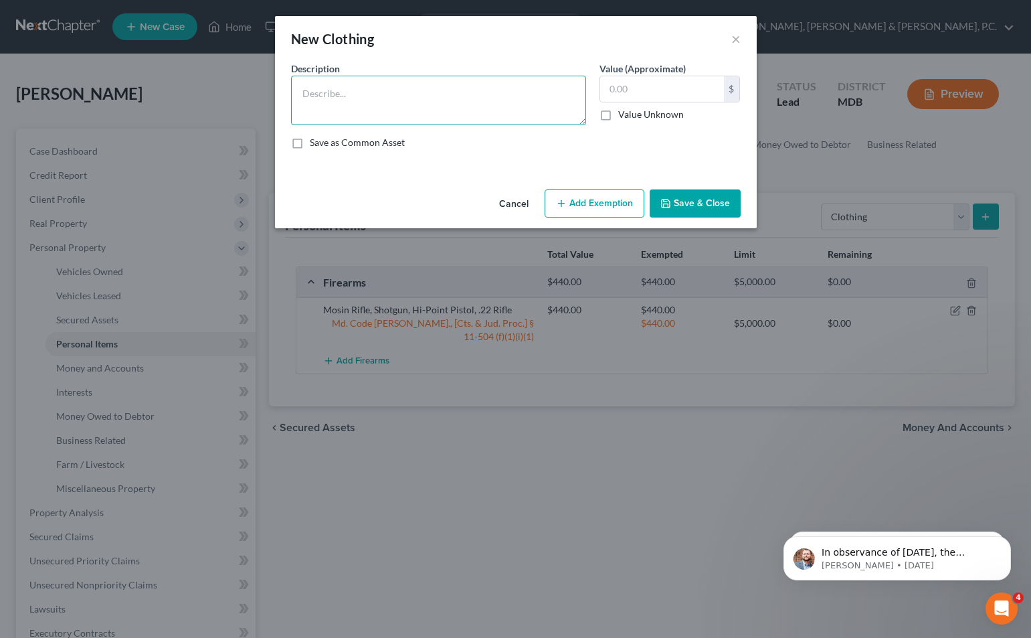
click at [457, 112] on textarea at bounding box center [438, 101] width 295 height 50
type textarea "Men's Clothing"
click at [638, 90] on input "text" at bounding box center [662, 88] width 124 height 25
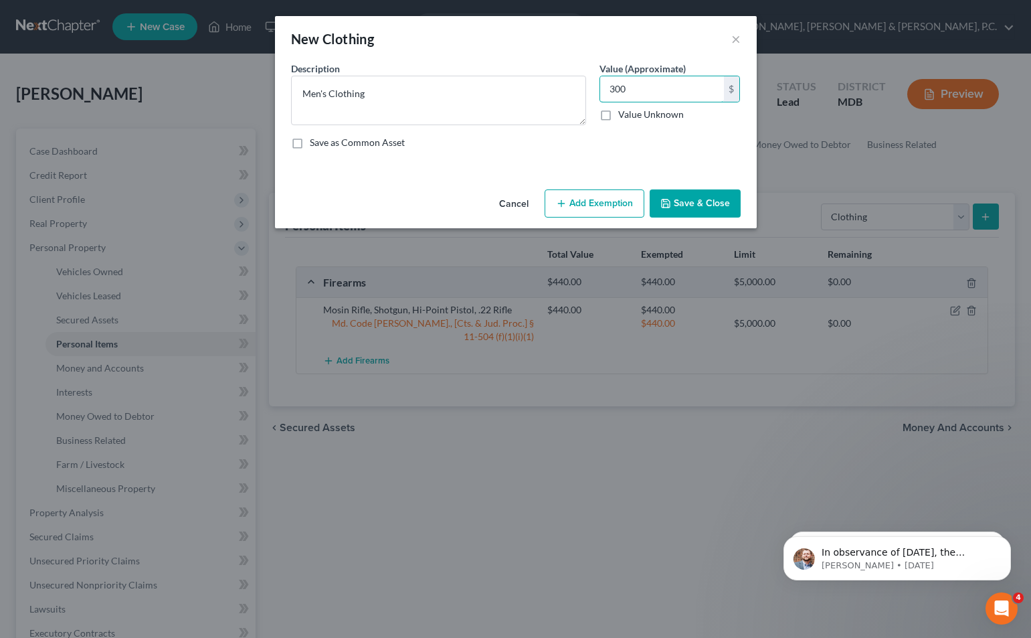
type input "300"
click at [630, 195] on button "Add Exemption" at bounding box center [595, 203] width 100 height 28
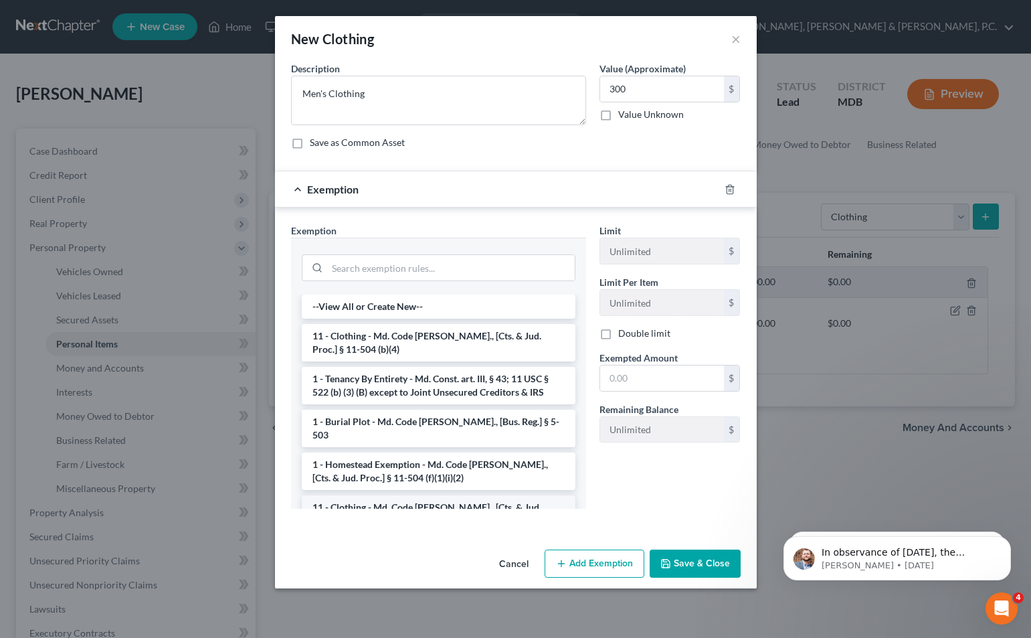
click at [445, 495] on li "11 - Clothing - Md. Code [PERSON_NAME]., [Cts. & Jud. Proc.] § 11-504 (b)(4)" at bounding box center [439, 513] width 274 height 37
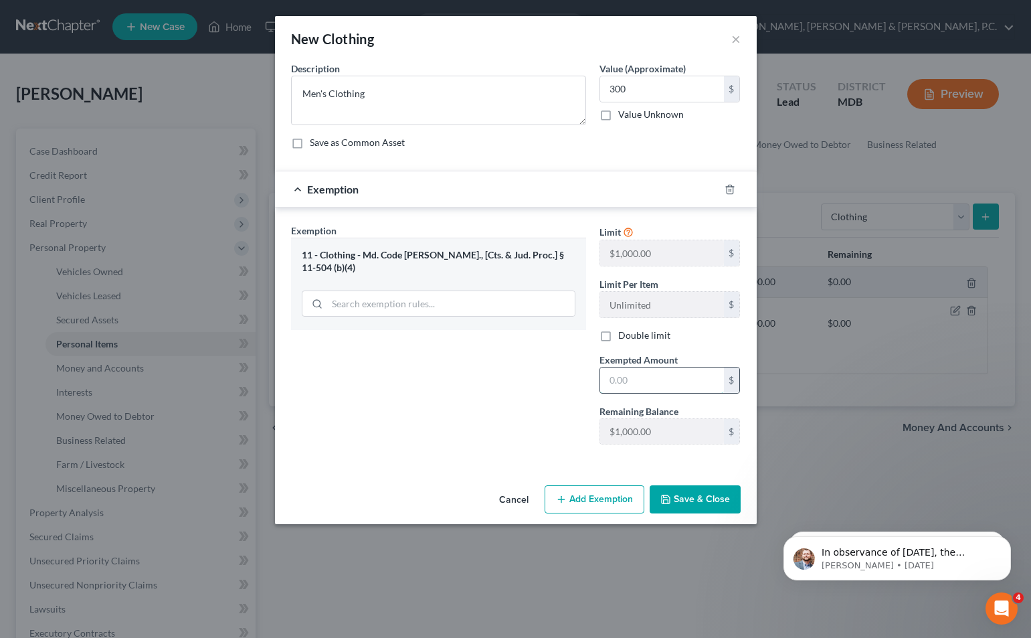
click at [609, 383] on input "text" at bounding box center [662, 379] width 124 height 25
type input "300"
click at [674, 492] on button "Save & Close" at bounding box center [695, 499] width 91 height 28
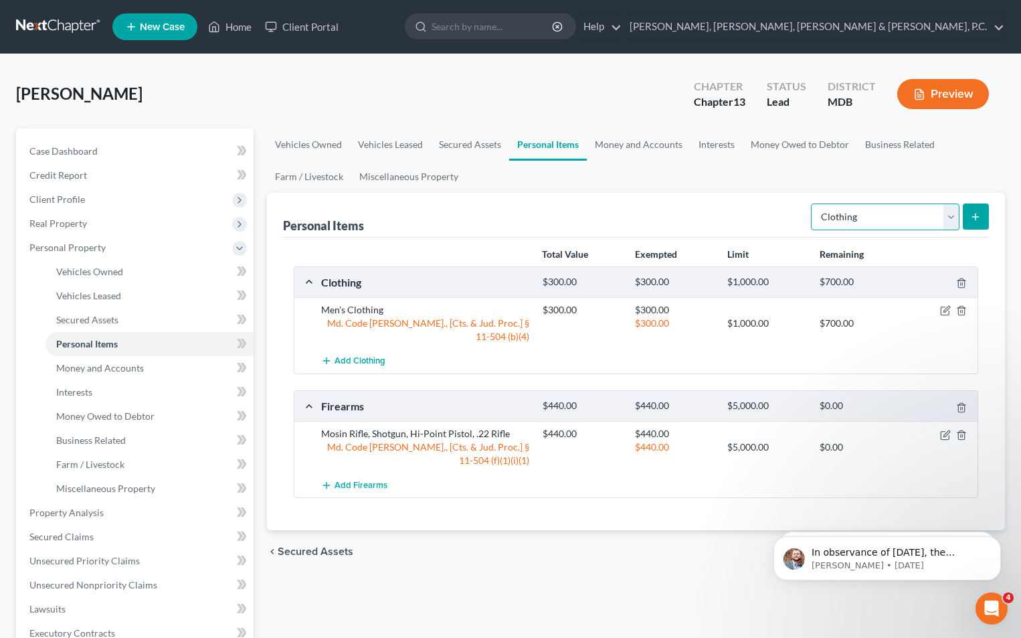
click at [925, 217] on select "Select Item Type Clothing Collectibles Of Value Electronics Firearms Household …" at bounding box center [885, 216] width 149 height 27
select select "household_goods"
click at [812, 203] on select "Select Item Type Clothing Collectibles Of Value Electronics Firearms Household …" at bounding box center [885, 216] width 149 height 27
click at [973, 210] on button "submit" at bounding box center [976, 216] width 26 height 26
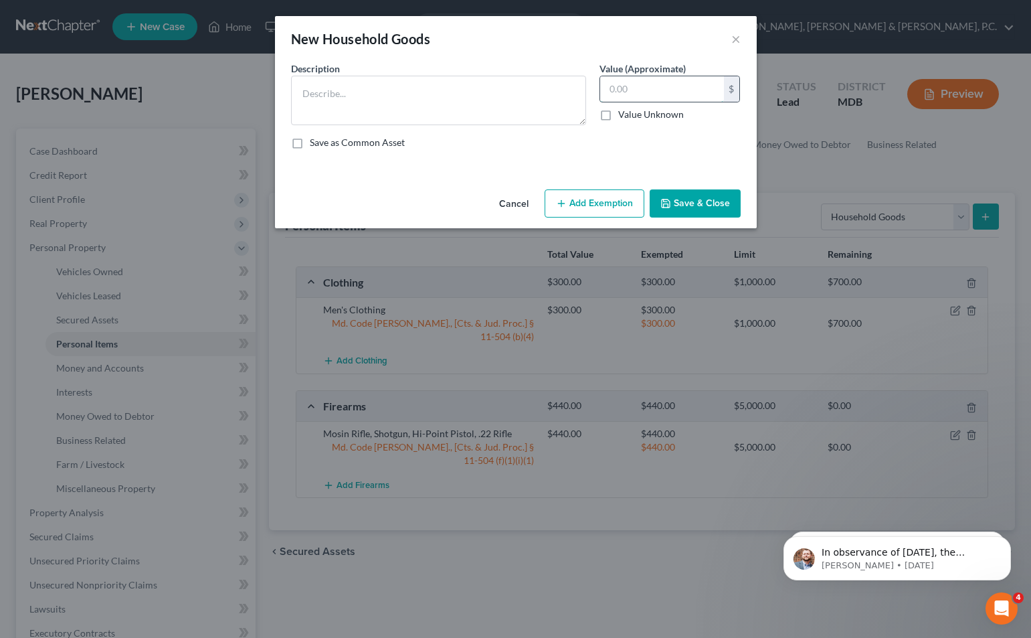
click at [621, 89] on input "text" at bounding box center [662, 88] width 124 height 25
type input "700"
click at [626, 205] on button "Add Exemption" at bounding box center [595, 203] width 100 height 28
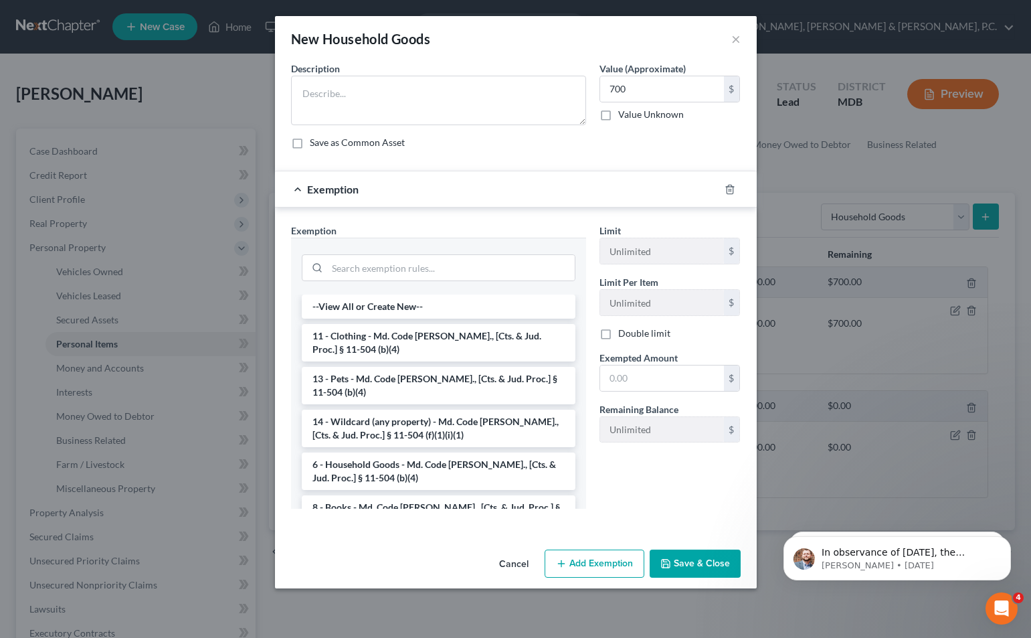
click at [404, 465] on li "6 - Household Goods - Md. Code [PERSON_NAME]., [Cts. & Jud. Proc.] § 11-504 (b)…" at bounding box center [439, 470] width 274 height 37
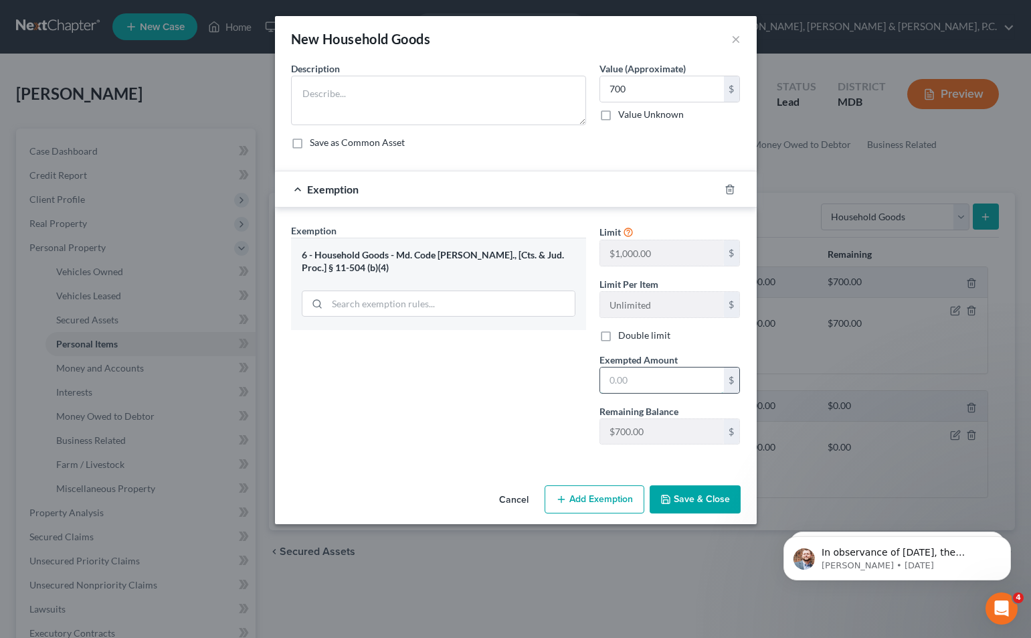
click at [637, 382] on input "text" at bounding box center [662, 379] width 124 height 25
type input "700"
paste textarea "Kitchen Table and chairs, couches, dining room set, bedroom set, TVs, misc. hou…"
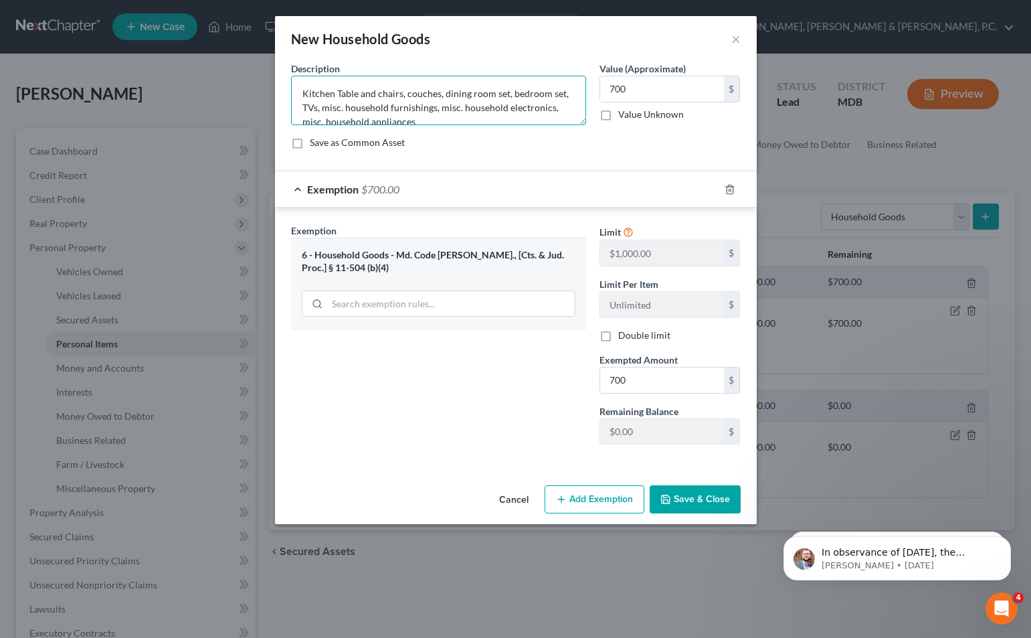
scroll to position [3, 0]
type textarea "Kitchen Table and chairs, couches, dining room set, bedroom set, TVs, misc. hou…"
click at [722, 506] on button "Save & Close" at bounding box center [695, 499] width 91 height 28
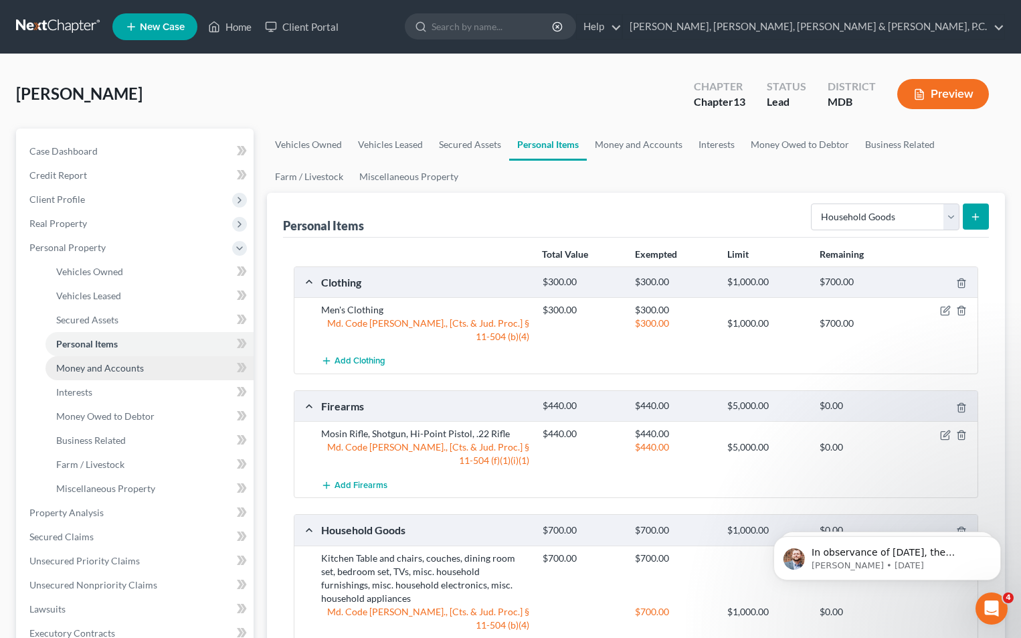
click at [106, 364] on span "Money and Accounts" at bounding box center [100, 367] width 88 height 11
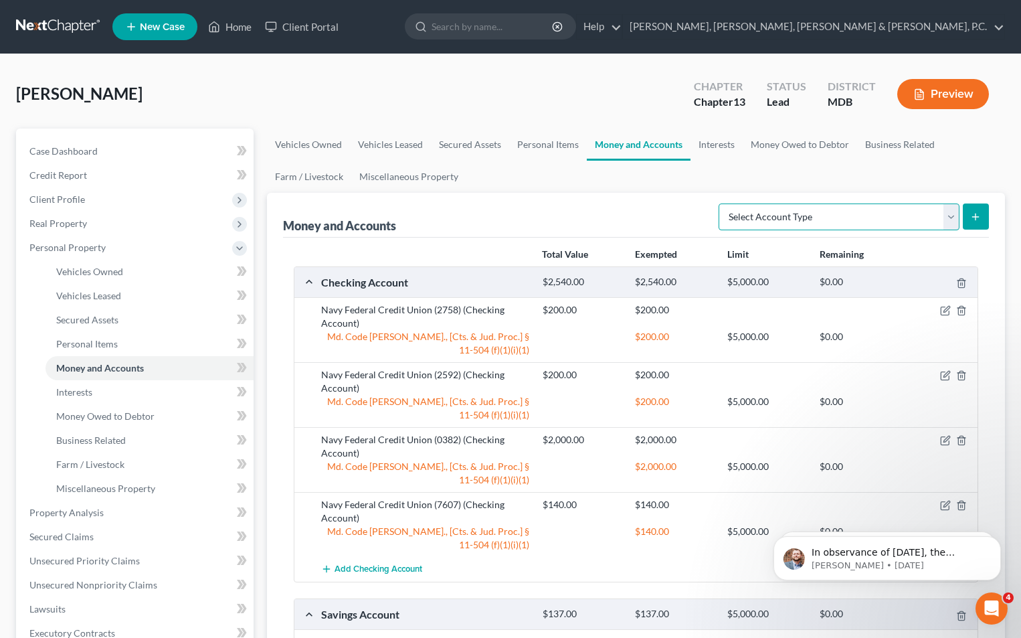
click at [867, 218] on select "Select Account Type Brokerage Cash on Hand Certificates of Deposit Checking Acc…" at bounding box center [838, 216] width 241 height 27
click at [84, 391] on span "Interests" at bounding box center [74, 391] width 36 height 11
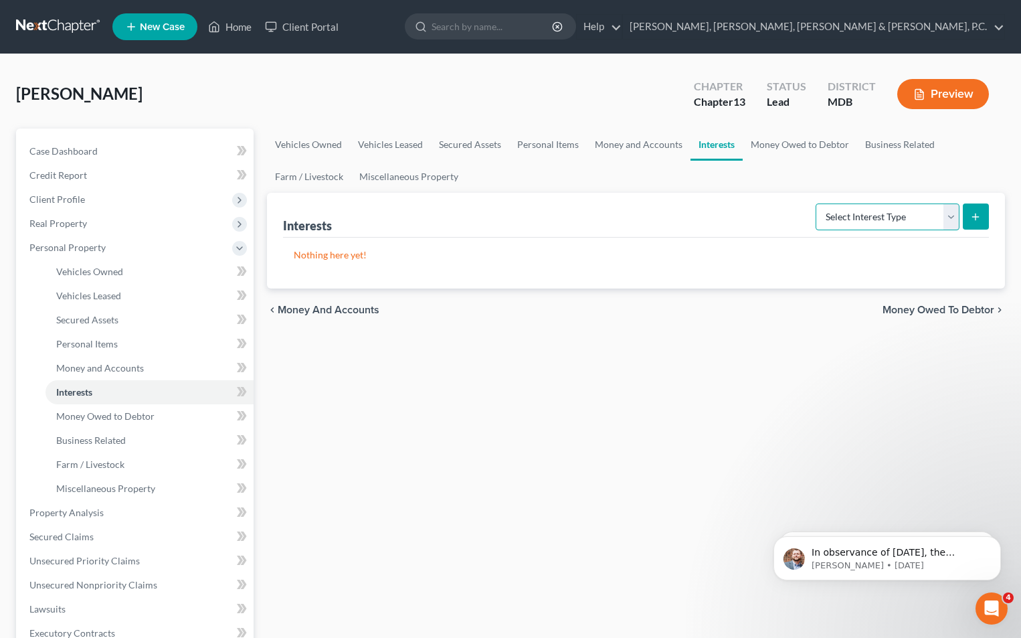
click at [868, 217] on select "Select Interest Type 401K Annuity Bond Education IRA Government Bond Government…" at bounding box center [887, 216] width 144 height 27
click at [935, 213] on select "Select Interest Type 401K Annuity Bond Education IRA Government Bond Government…" at bounding box center [887, 216] width 144 height 27
select select "other_retirement_plan"
click at [817, 203] on select "Select Interest Type 401K Annuity Bond Education IRA Government Bond Government…" at bounding box center [887, 216] width 144 height 27
click at [980, 215] on icon "submit" at bounding box center [975, 216] width 11 height 11
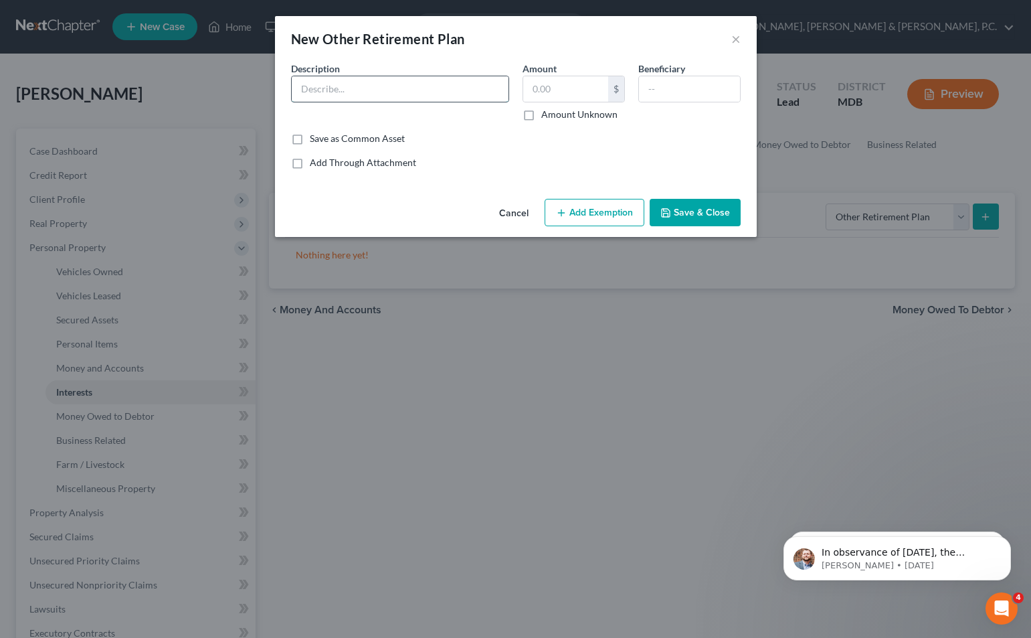
click at [412, 84] on input "text" at bounding box center [400, 88] width 217 height 25
type input "Fidelity Investment Account"
click at [574, 84] on input "text" at bounding box center [565, 88] width 85 height 25
type input "91.09"
click at [609, 208] on button "Add Exemption" at bounding box center [595, 213] width 100 height 28
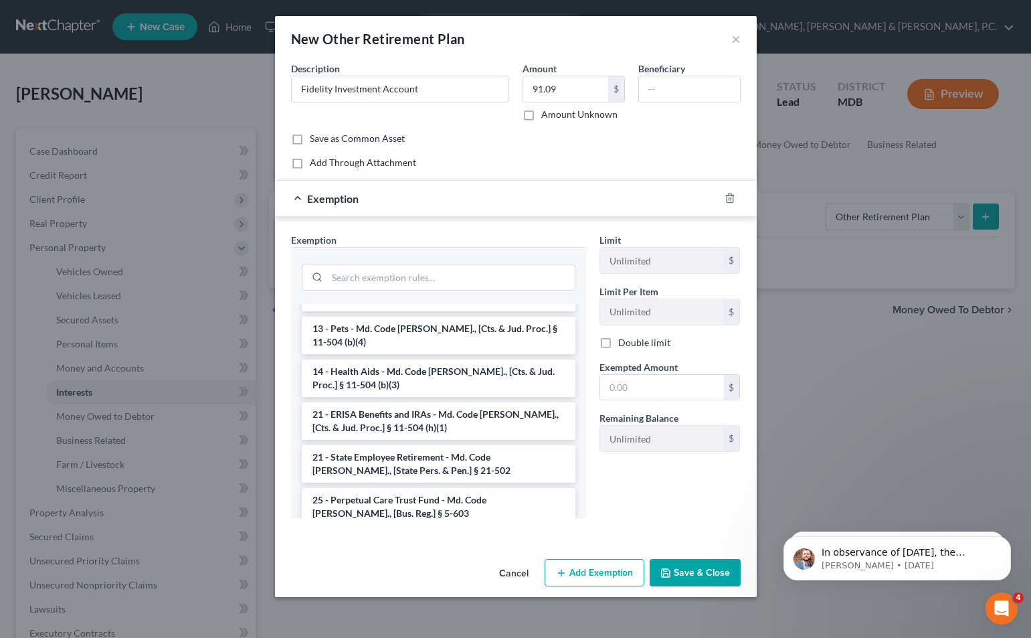
scroll to position [951, 0]
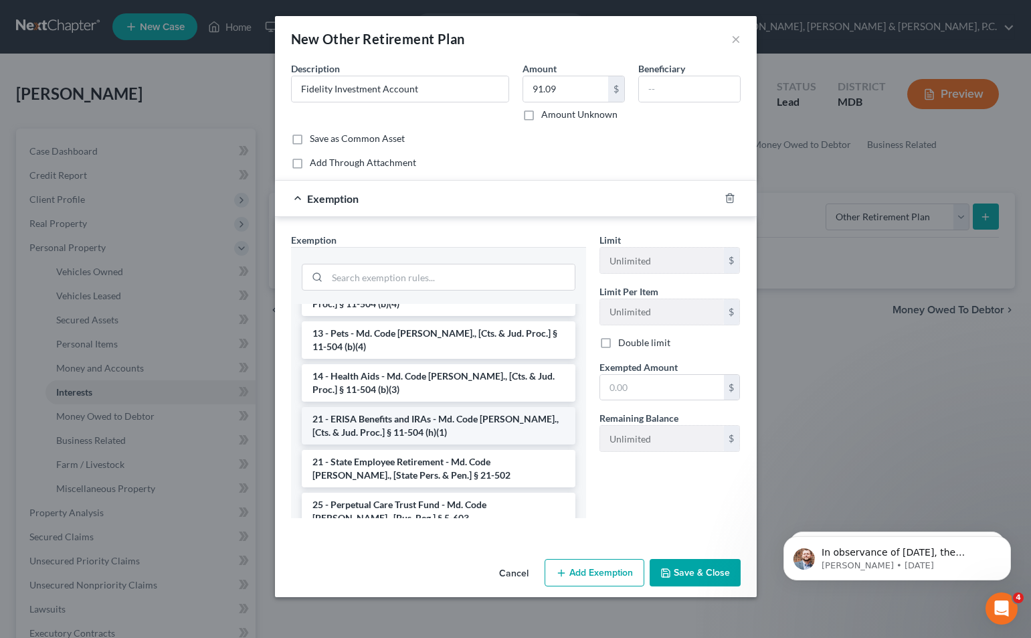
click at [515, 407] on li "21 - ERISA Benefits and IRAs - Md. Code [PERSON_NAME]., [Cts. & Jud. Proc.] § 1…" at bounding box center [439, 425] width 274 height 37
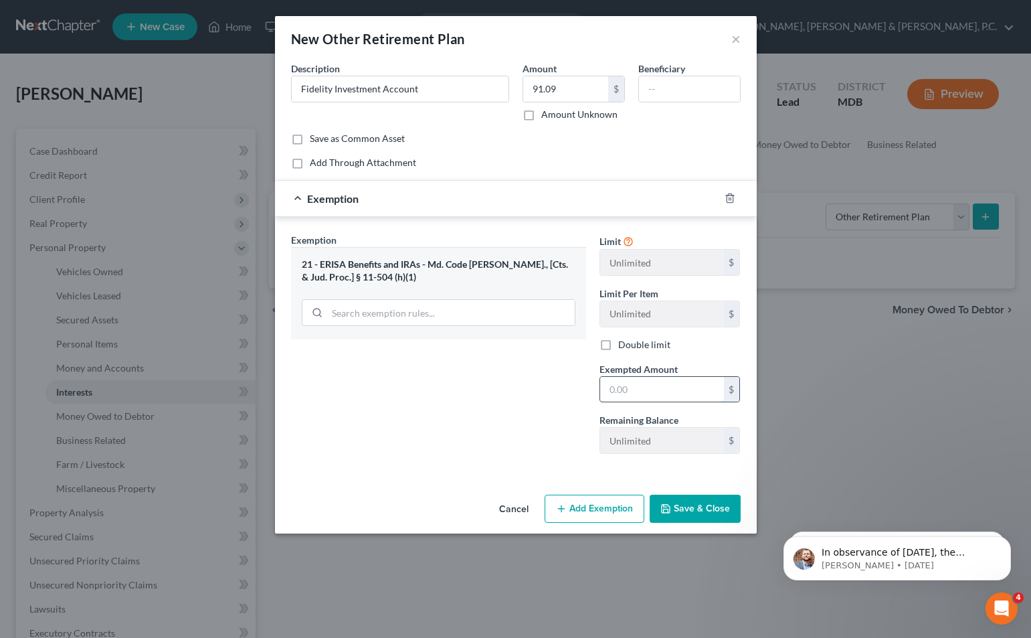
click at [620, 387] on input "text" at bounding box center [662, 389] width 124 height 25
type input "91.09"
click at [690, 504] on button "Save & Close" at bounding box center [695, 508] width 91 height 28
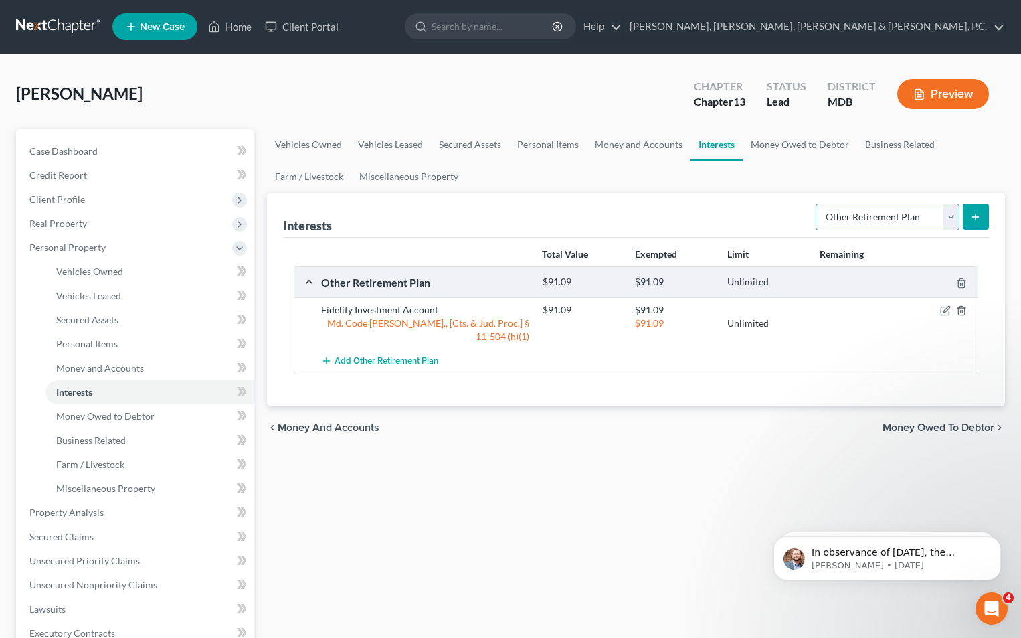
click at [850, 208] on select "Select Interest Type 401K Annuity Bond Education IRA Government Bond Government…" at bounding box center [887, 216] width 144 height 27
select select "401k"
click at [817, 203] on select "Select Interest Type 401K Annuity Bond Education IRA Government Bond Government…" at bounding box center [887, 216] width 144 height 27
click at [966, 213] on button "submit" at bounding box center [976, 216] width 26 height 26
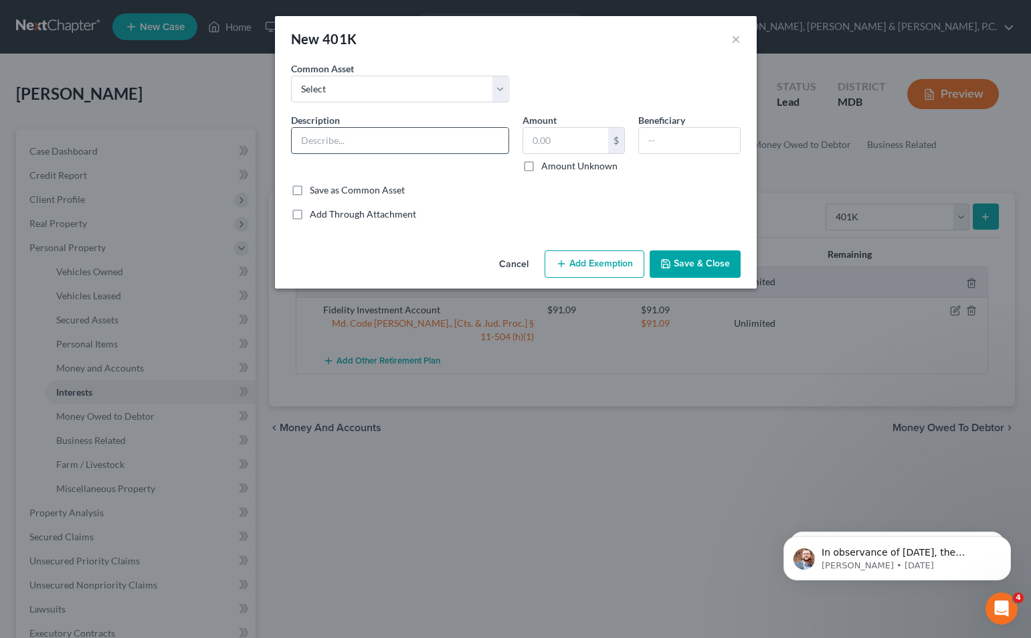
click at [418, 135] on input "text" at bounding box center [400, 140] width 217 height 25
type input "401(k)"
click at [548, 142] on input "text" at bounding box center [565, 140] width 85 height 25
type input "3,387.86"
click at [590, 257] on button "Add Exemption" at bounding box center [595, 264] width 100 height 28
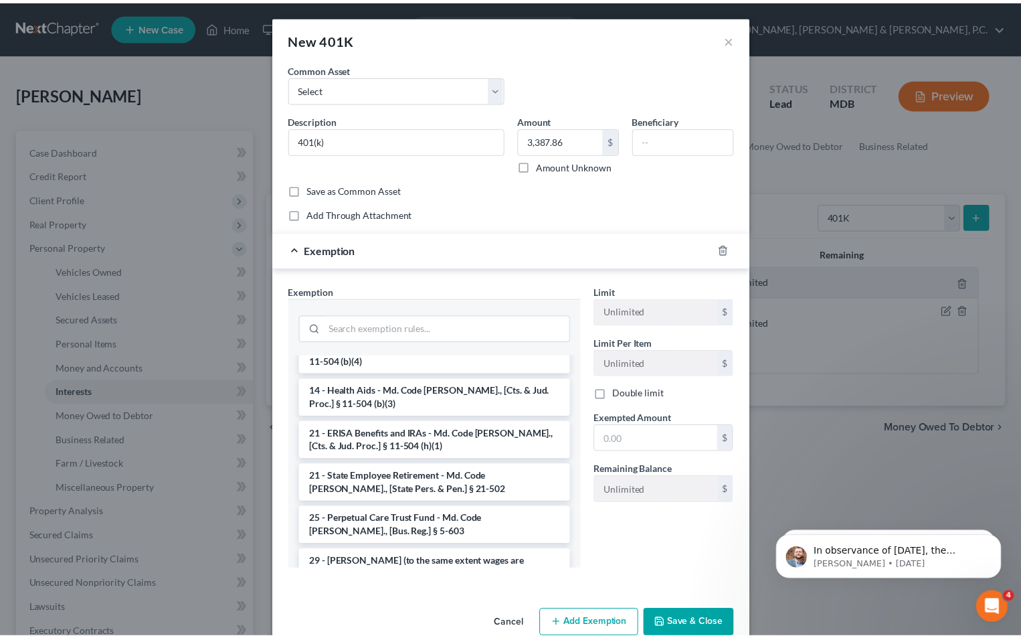
scroll to position [983, 0]
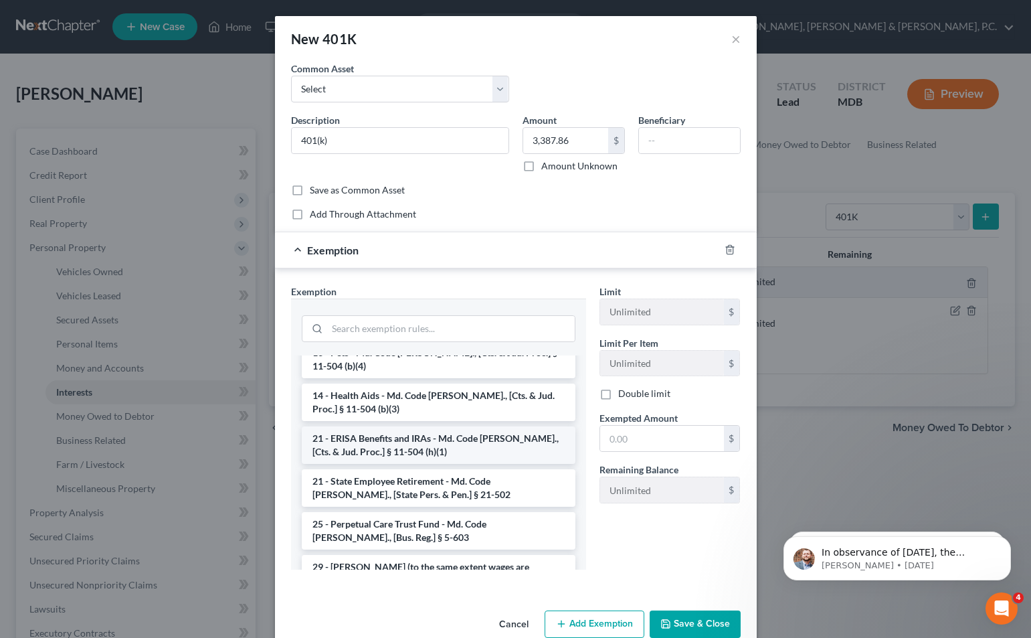
click at [493, 426] on li "21 - ERISA Benefits and IRAs - Md. Code [PERSON_NAME]., [Cts. & Jud. Proc.] § 1…" at bounding box center [439, 444] width 274 height 37
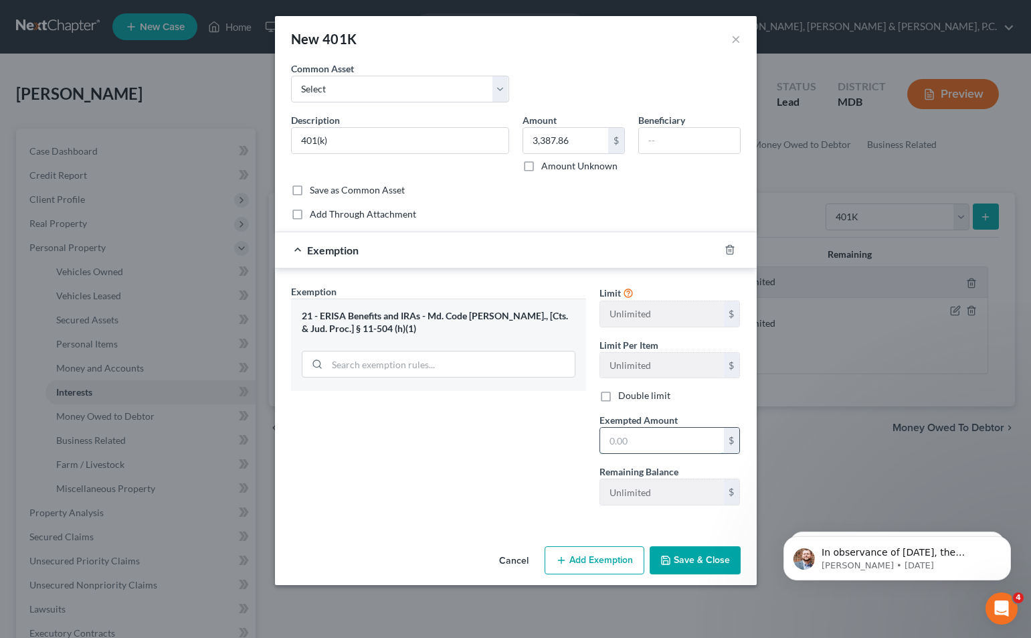
click at [624, 438] on input "text" at bounding box center [662, 439] width 124 height 25
type input "3,387.86"
click at [690, 563] on button "Save & Close" at bounding box center [695, 560] width 91 height 28
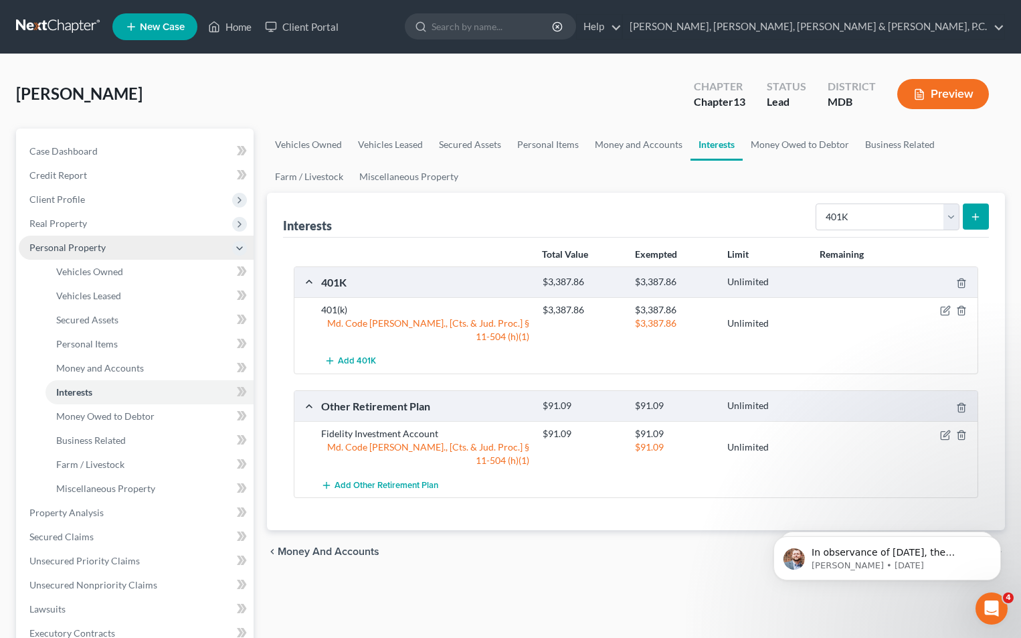
click at [80, 243] on span "Personal Property" at bounding box center [67, 246] width 76 height 11
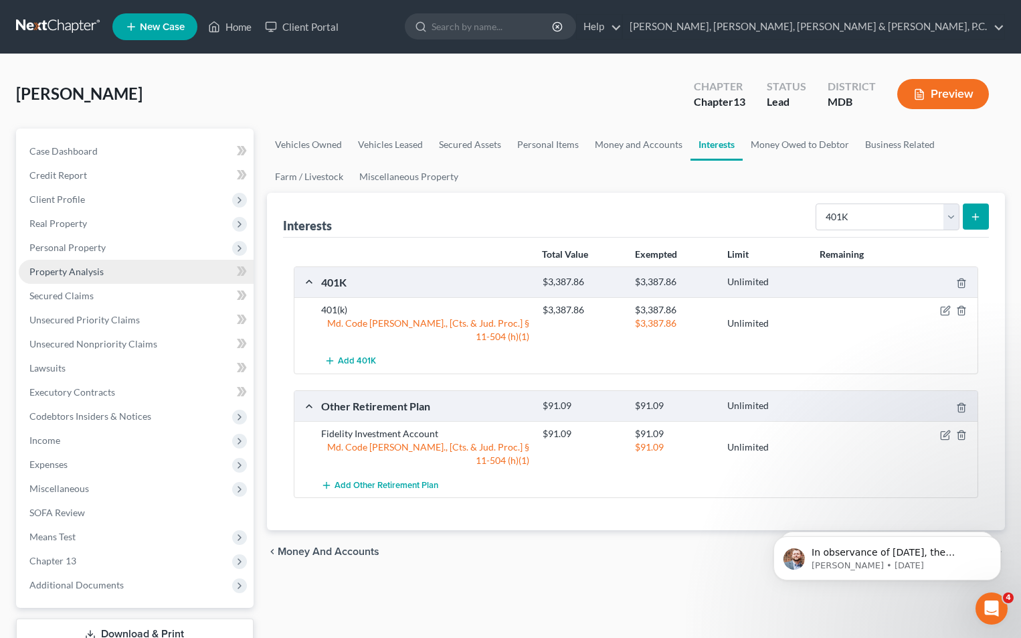
click at [74, 272] on span "Property Analysis" at bounding box center [66, 271] width 74 height 11
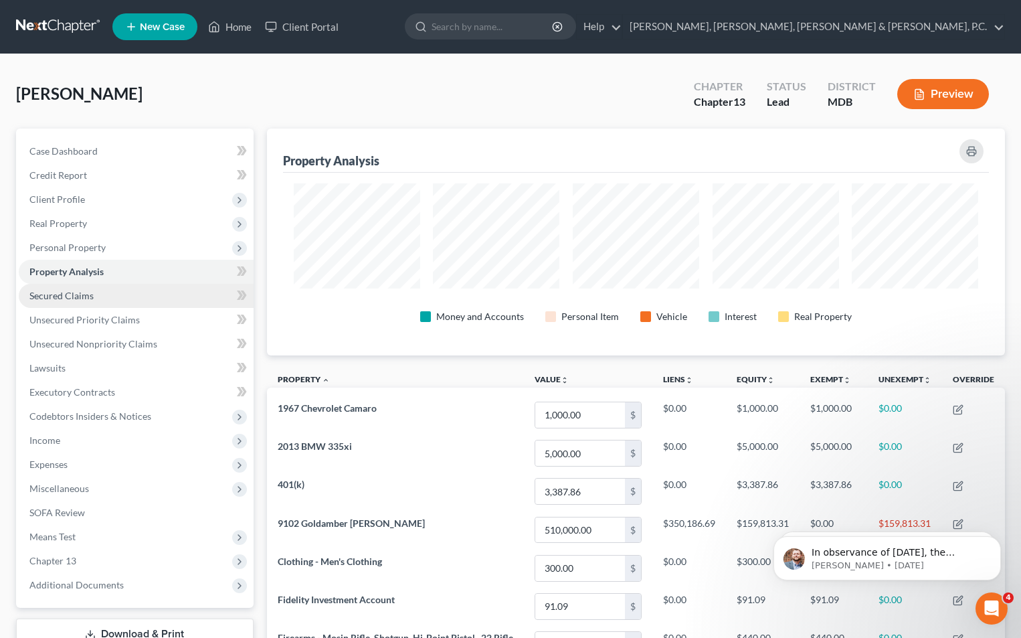
click at [78, 294] on span "Secured Claims" at bounding box center [61, 295] width 64 height 11
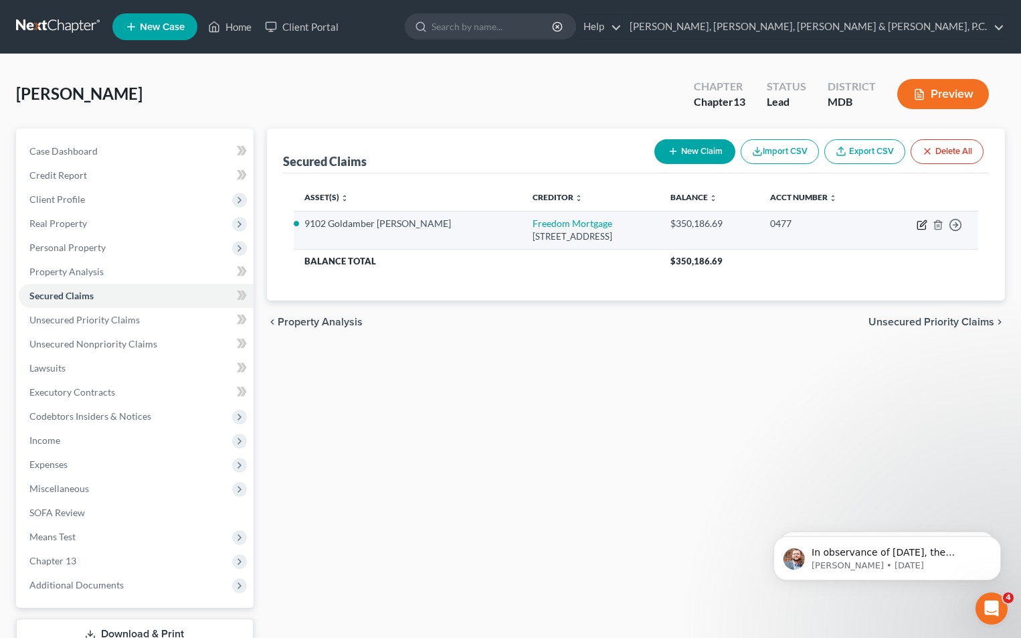
click at [923, 225] on icon "button" at bounding box center [921, 224] width 11 height 11
select select "14"
select select "0"
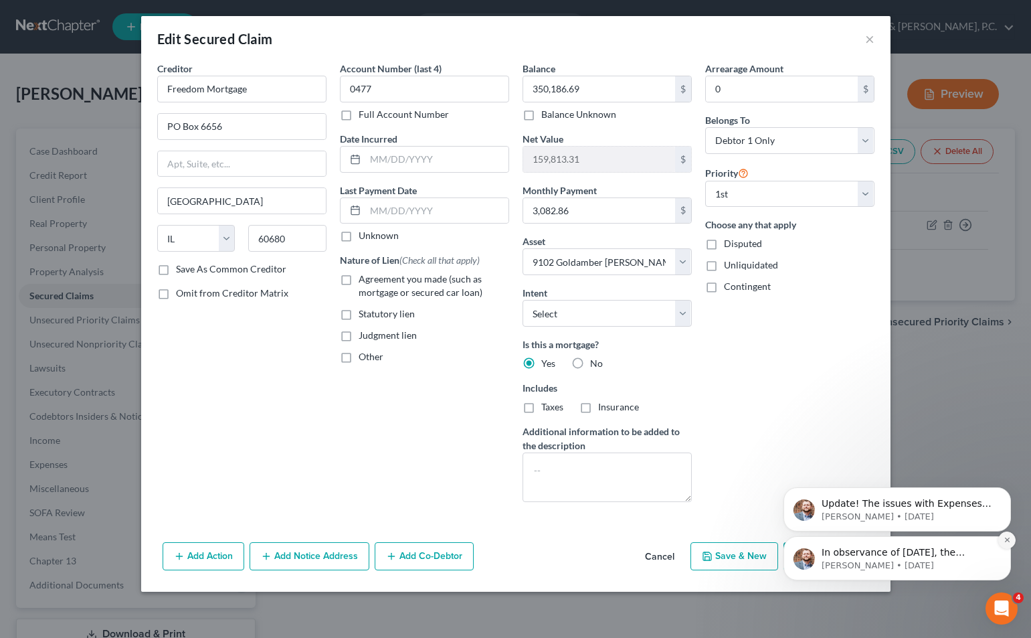
click at [1007, 537] on icon "Dismiss notification" at bounding box center [1006, 539] width 7 height 7
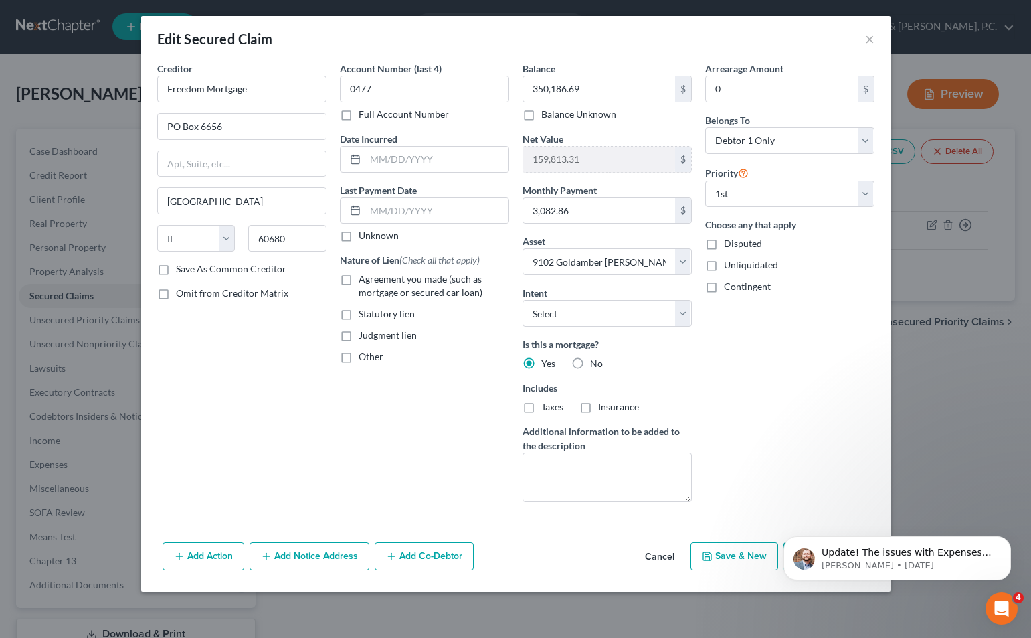
click at [1007, 537] on icon "Dismiss notification" at bounding box center [1007, 540] width 6 height 6
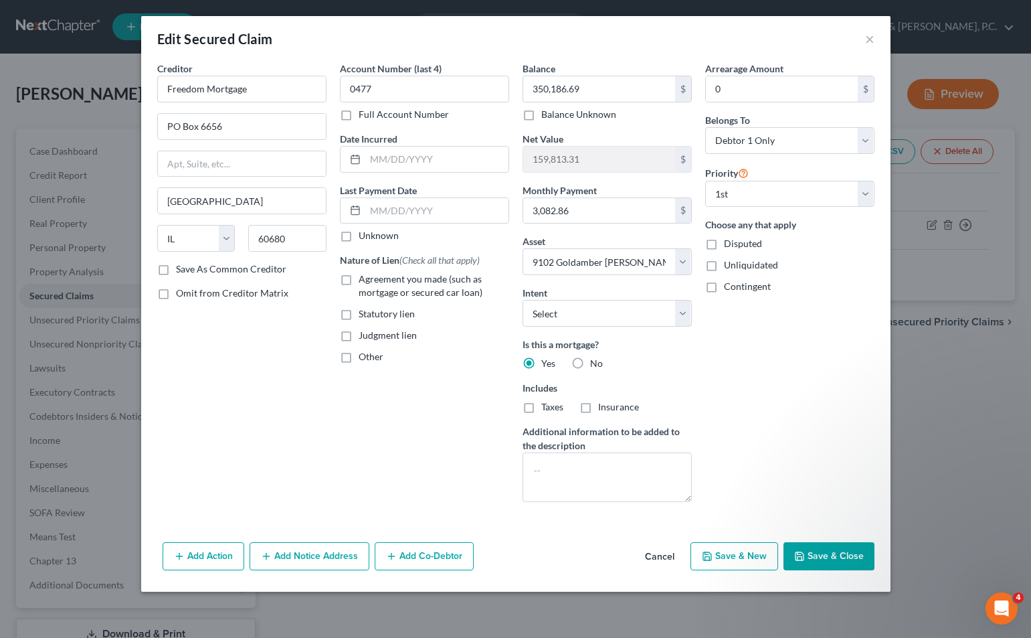
click at [851, 553] on button "Save & Close" at bounding box center [828, 556] width 91 height 28
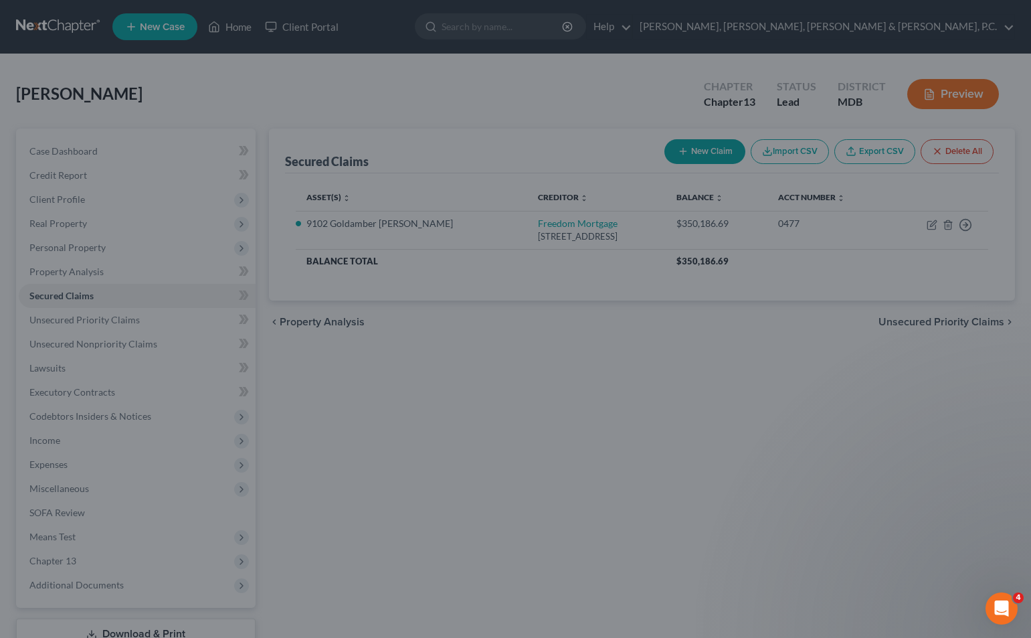
select select "14"
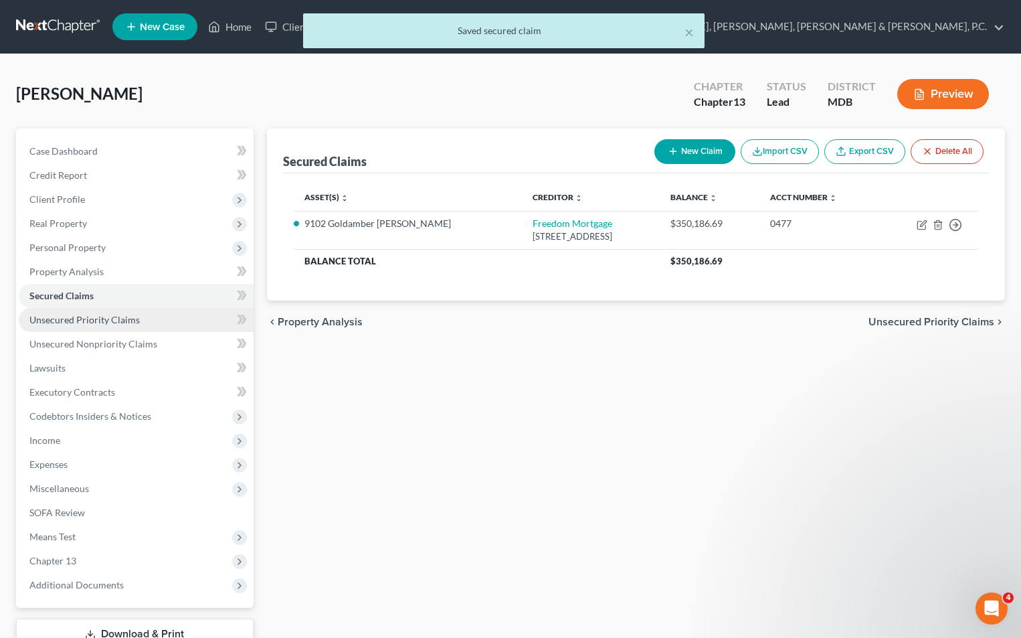
click at [115, 326] on link "Unsecured Priority Claims" at bounding box center [136, 320] width 235 height 24
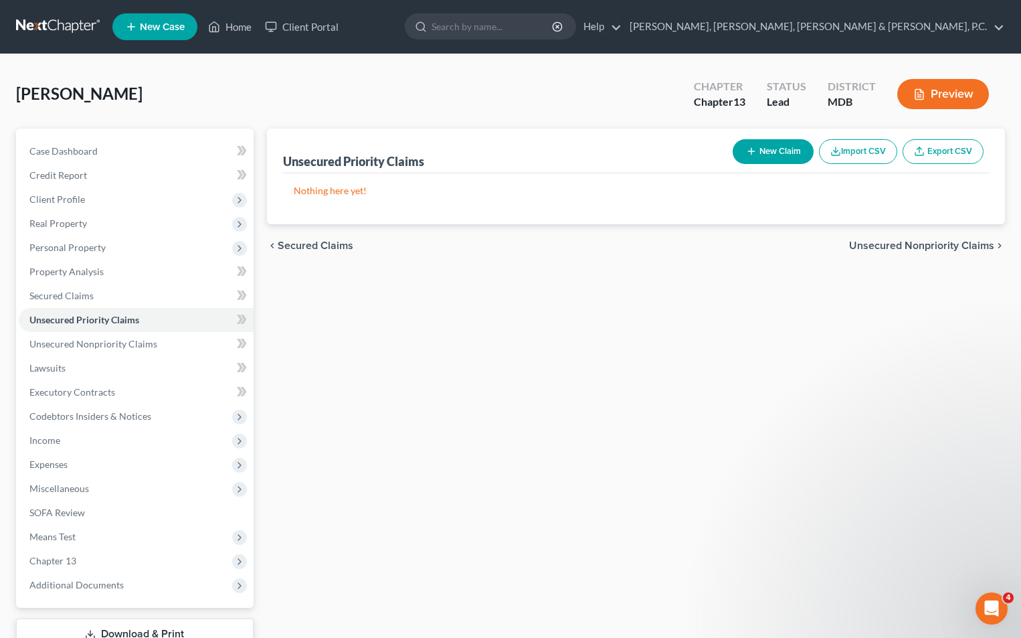
click at [766, 147] on button "New Claim" at bounding box center [773, 151] width 81 height 25
select select "0"
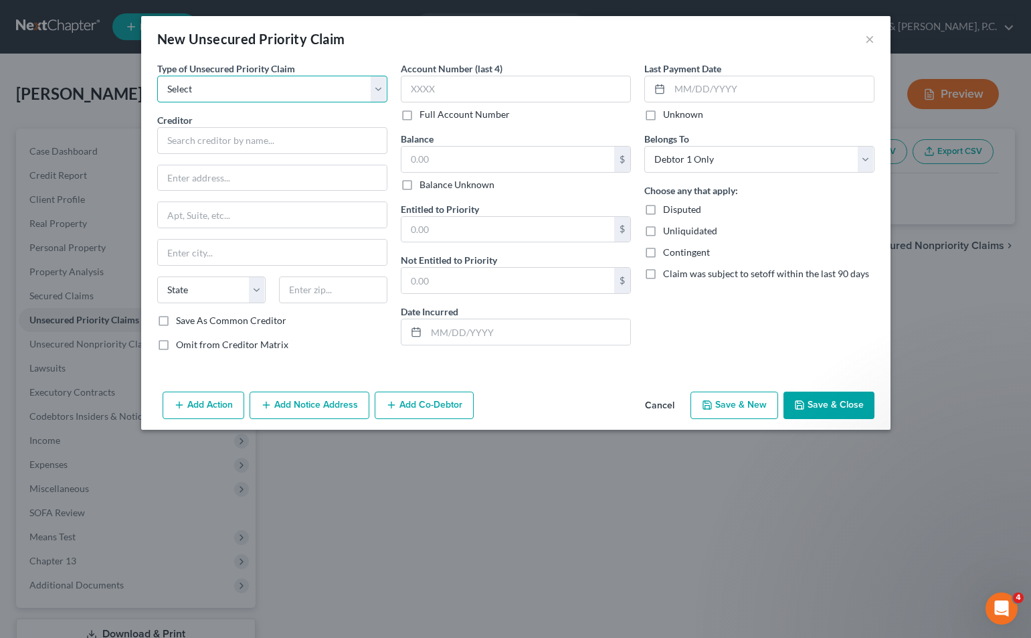
click at [361, 96] on select "Select Taxes & Other Government Units Domestic Support Obligations Extensions o…" at bounding box center [272, 89] width 230 height 27
select select "0"
click at [157, 76] on select "Select Taxes & Other Government Units Domestic Support Obligations Extensions o…" at bounding box center [272, 89] width 230 height 27
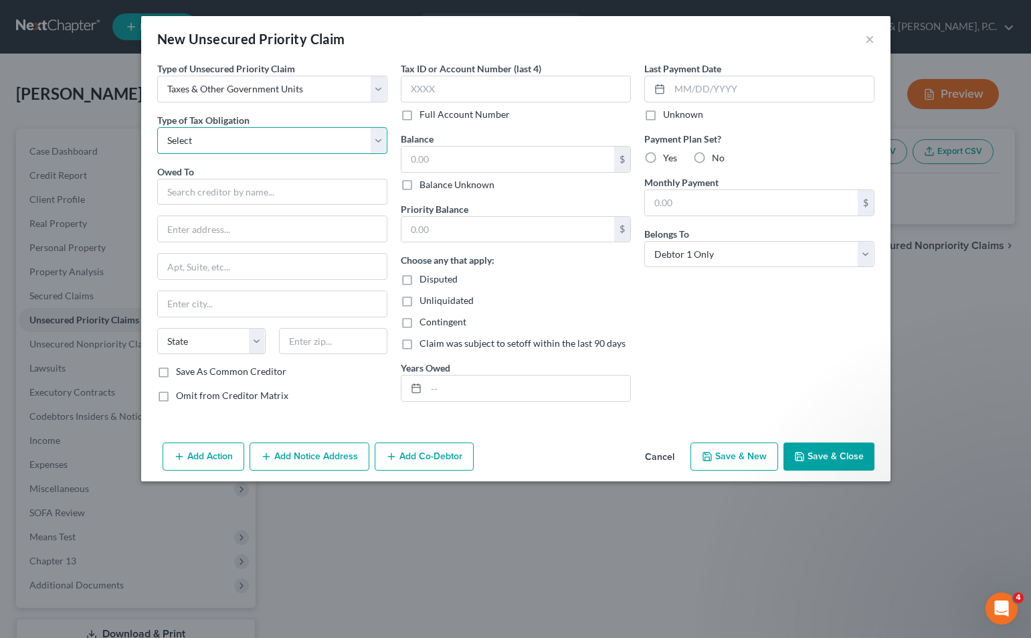
click at [312, 140] on select "Select Federal City State Franchise Tax Board Other" at bounding box center [272, 140] width 230 height 27
select select "0"
click at [157, 127] on select "Select Federal City State Franchise Tax Board Other" at bounding box center [272, 140] width 230 height 27
click at [270, 195] on input "text" at bounding box center [272, 192] width 230 height 27
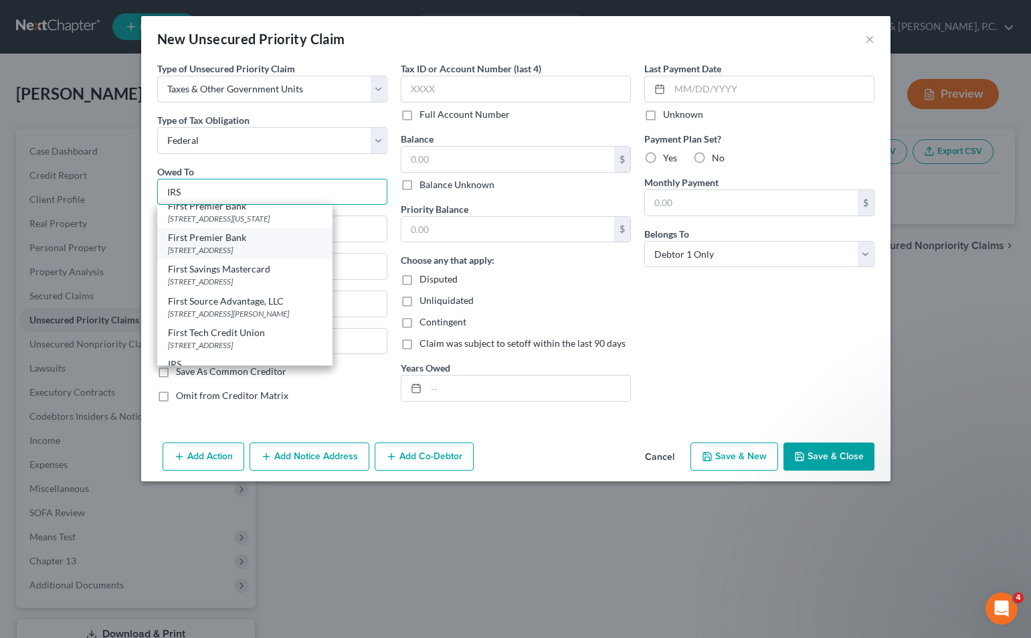
scroll to position [502, 0]
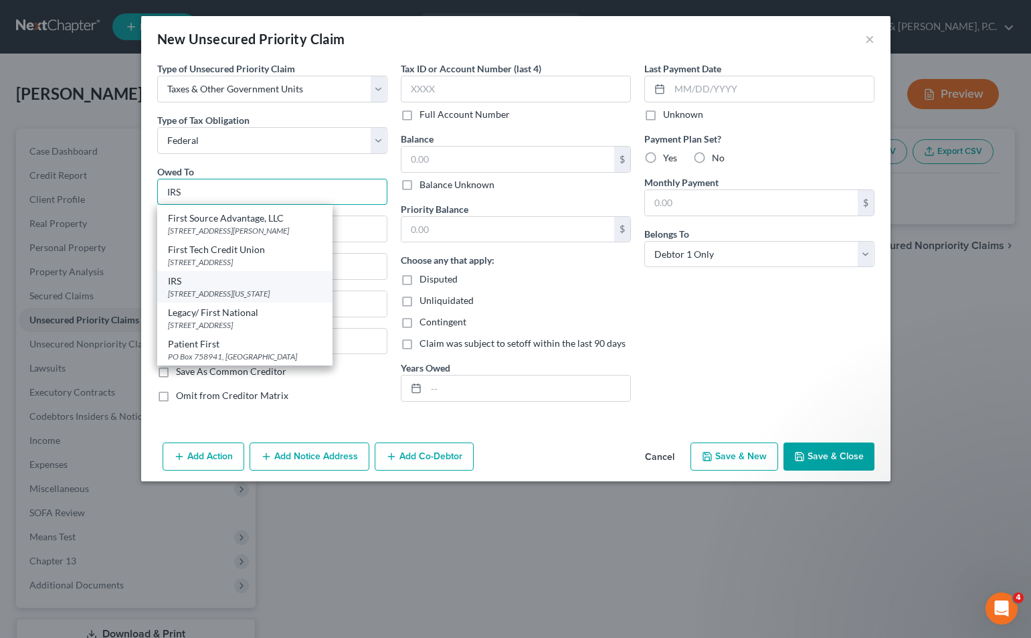
type input "IRS"
click at [208, 288] on div "[STREET_ADDRESS][US_STATE]" at bounding box center [245, 293] width 154 height 11
type input "[STREET_ADDRESS]"
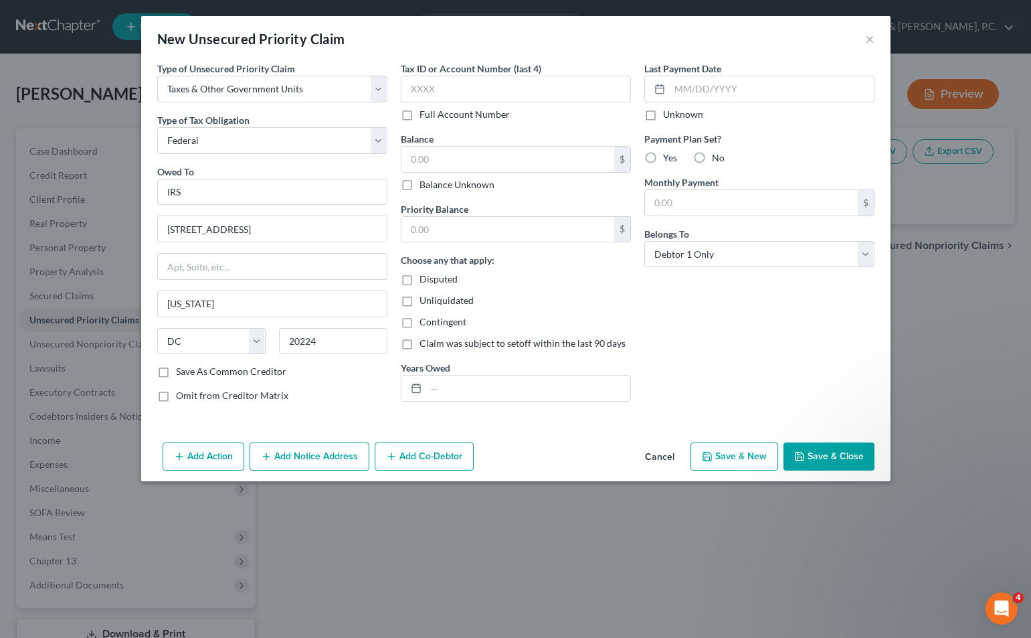
scroll to position [0, 0]
click at [435, 163] on input "text" at bounding box center [507, 159] width 213 height 25
click at [437, 221] on input "text" at bounding box center [507, 229] width 213 height 25
click at [471, 378] on input "text" at bounding box center [528, 387] width 204 height 25
click at [834, 446] on button "Save & Close" at bounding box center [828, 456] width 91 height 28
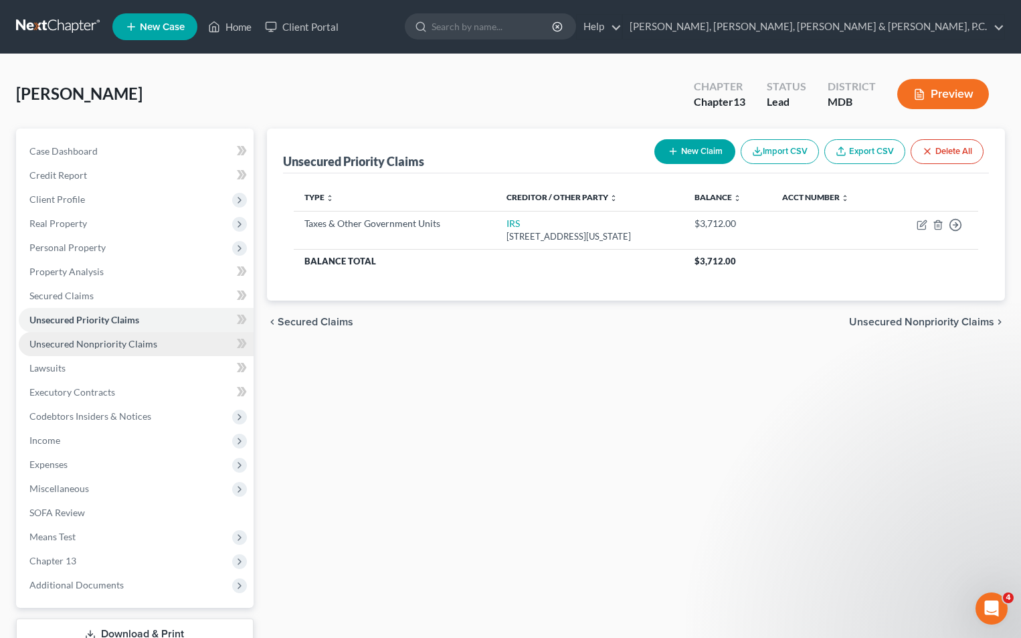
click at [136, 344] on span "Unsecured Nonpriority Claims" at bounding box center [93, 343] width 128 height 11
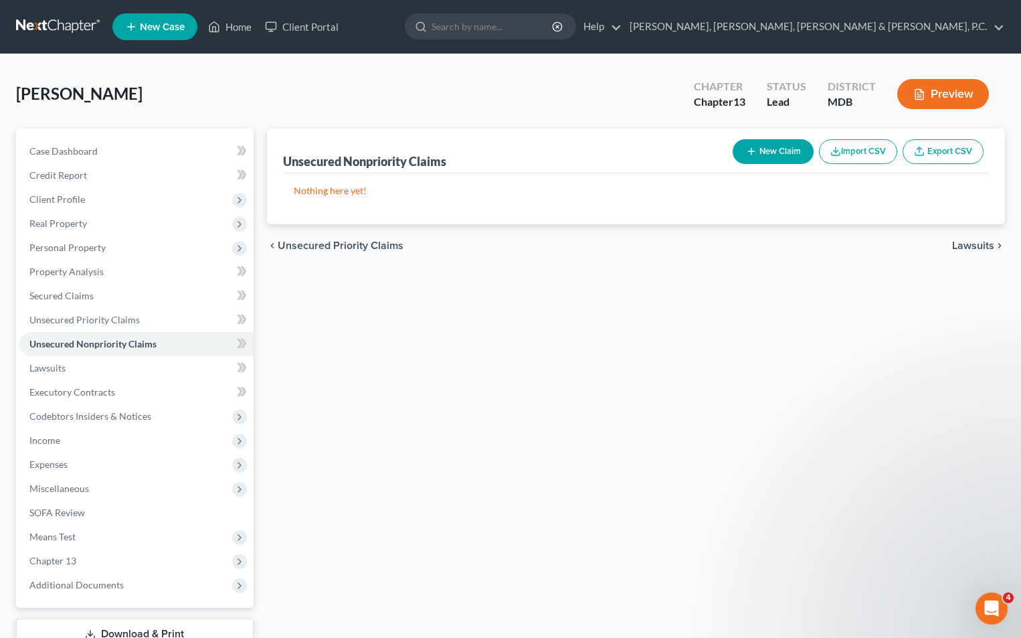
click at [778, 149] on button "New Claim" at bounding box center [773, 151] width 81 height 25
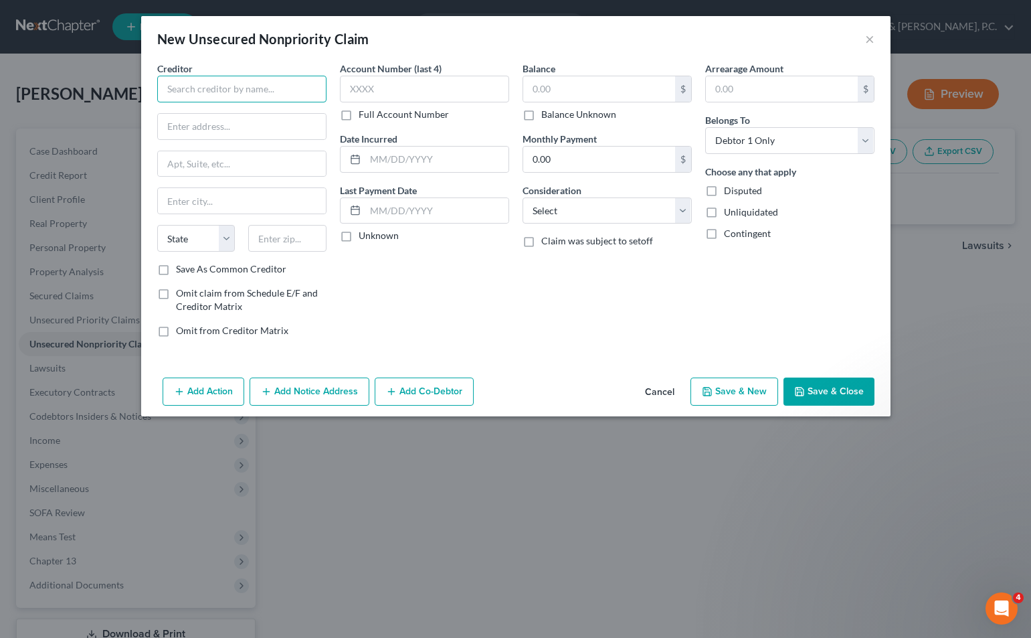
click at [315, 93] on input "text" at bounding box center [241, 89] width 169 height 27
click at [176, 272] on label "Save As Common Creditor" at bounding box center [231, 268] width 110 height 13
click at [181, 271] on input "Save As Common Creditor" at bounding box center [185, 266] width 9 height 9
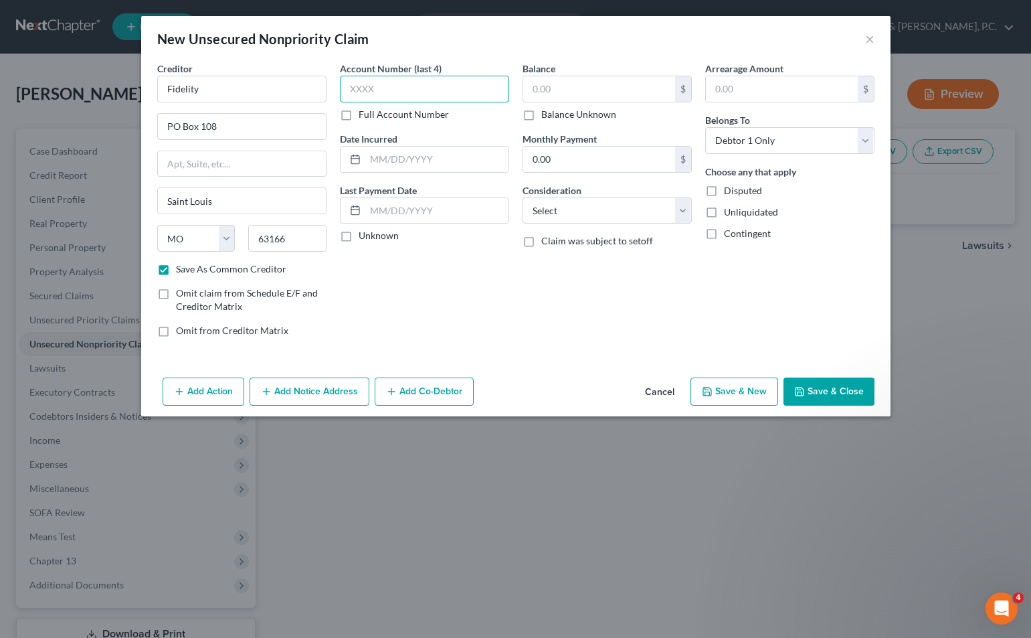
click at [385, 88] on input "text" at bounding box center [424, 89] width 169 height 27
click at [632, 88] on input "text" at bounding box center [599, 88] width 152 height 25
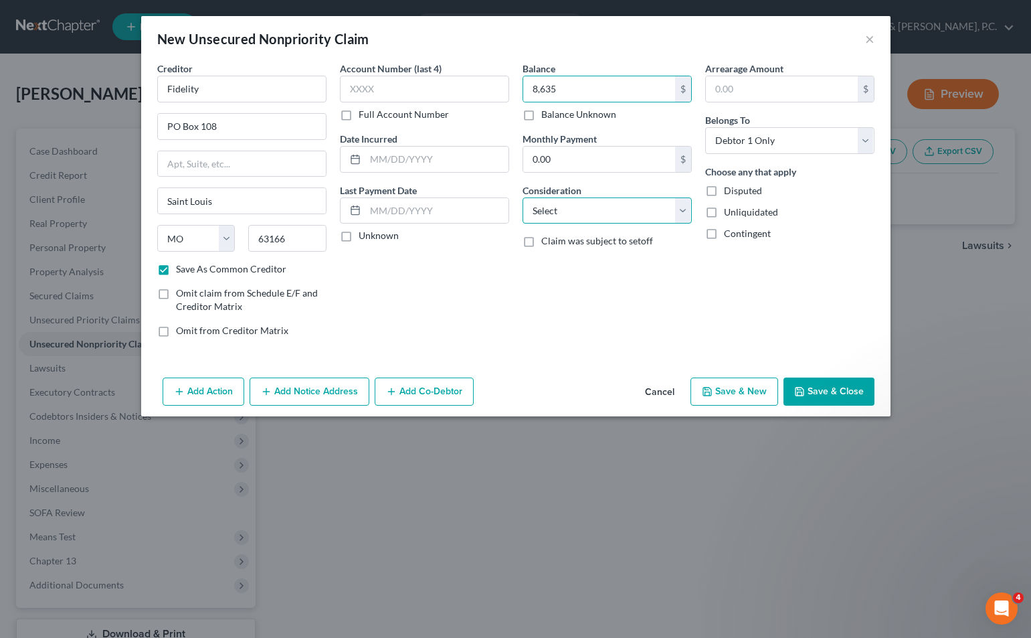
click at [577, 207] on select "Select Cable / Satellite Services Collection Agency Credit Card Debt Debt Couns…" at bounding box center [606, 210] width 169 height 27
click at [522, 197] on select "Select Cable / Satellite Services Collection Agency Credit Card Debt Debt Couns…" at bounding box center [606, 210] width 169 height 27
click at [731, 386] on button "Save & New" at bounding box center [734, 391] width 88 height 28
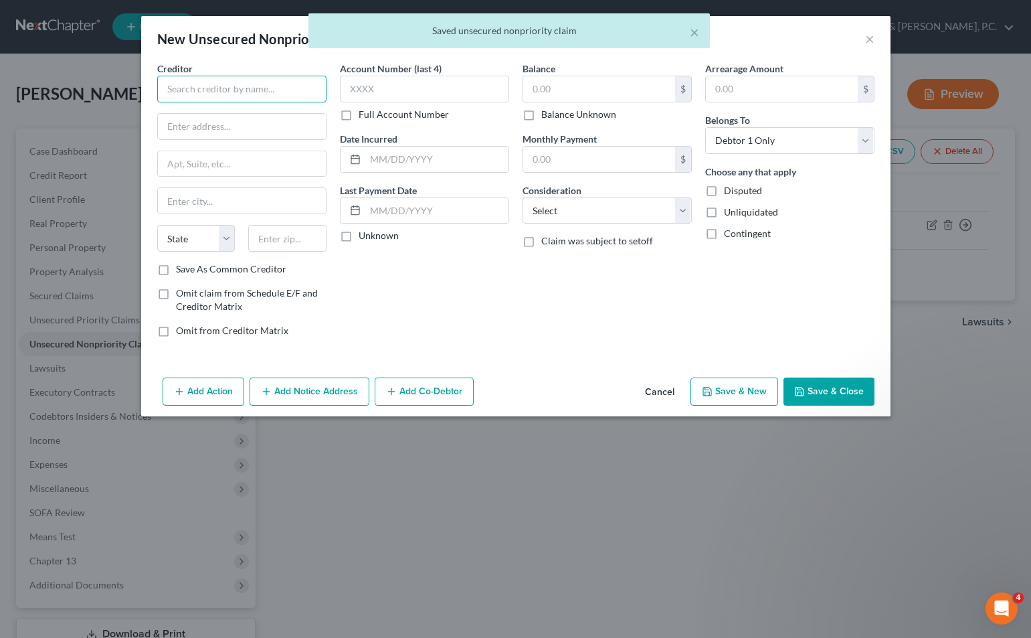
click at [284, 88] on input "text" at bounding box center [241, 89] width 169 height 27
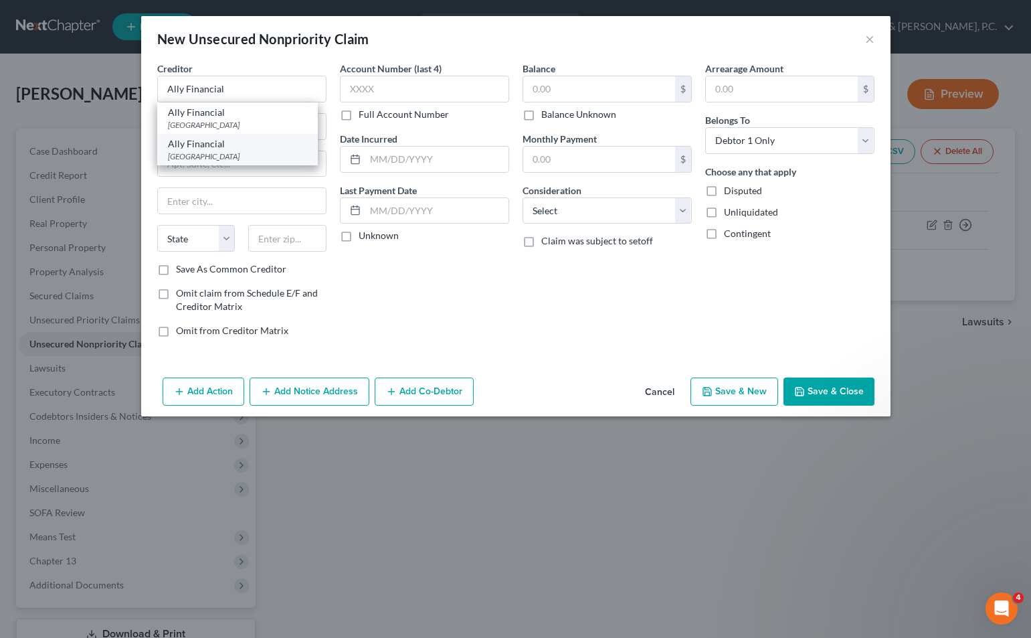
click at [250, 157] on div "[GEOGRAPHIC_DATA]" at bounding box center [237, 156] width 139 height 11
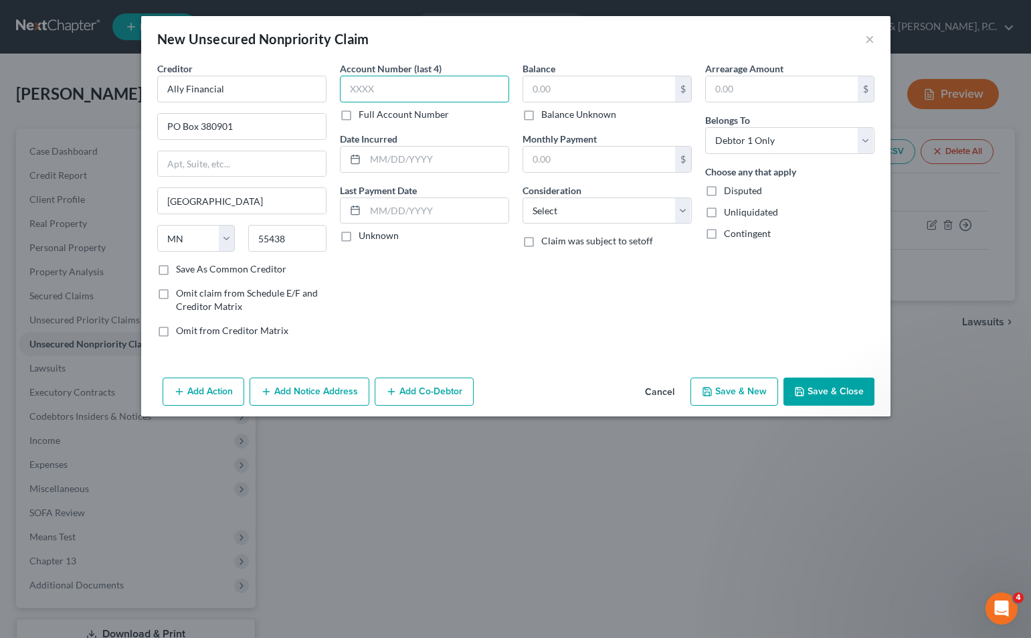
click at [451, 83] on input "text" at bounding box center [424, 89] width 169 height 27
click at [566, 79] on input "text" at bounding box center [599, 88] width 152 height 25
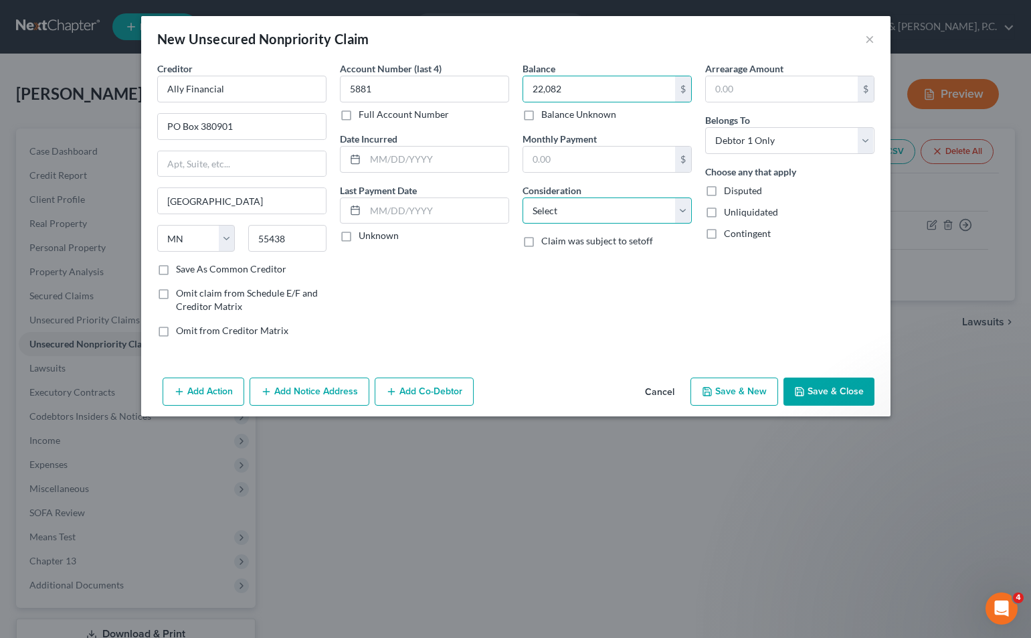
click at [584, 203] on select "Select Cable / Satellite Services Collection Agency Credit Card Debt Debt Couns…" at bounding box center [606, 210] width 169 height 27
click at [522, 197] on select "Select Cable / Satellite Services Collection Agency Credit Card Debt Debt Couns…" at bounding box center [606, 210] width 169 height 27
click at [729, 389] on button "Save & New" at bounding box center [734, 391] width 88 height 28
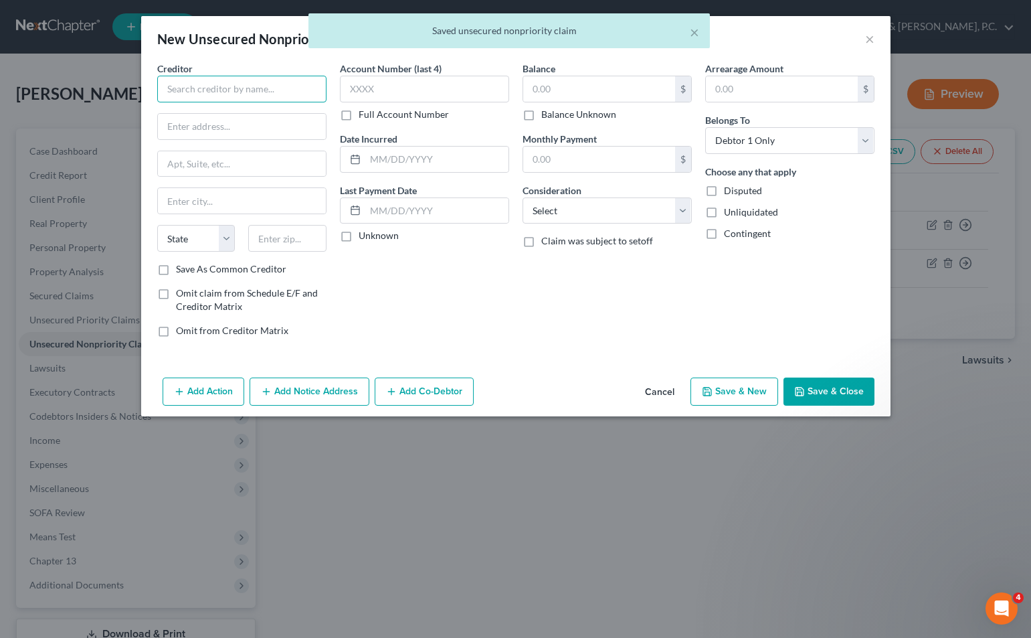
click at [308, 89] on input "text" at bounding box center [241, 89] width 169 height 27
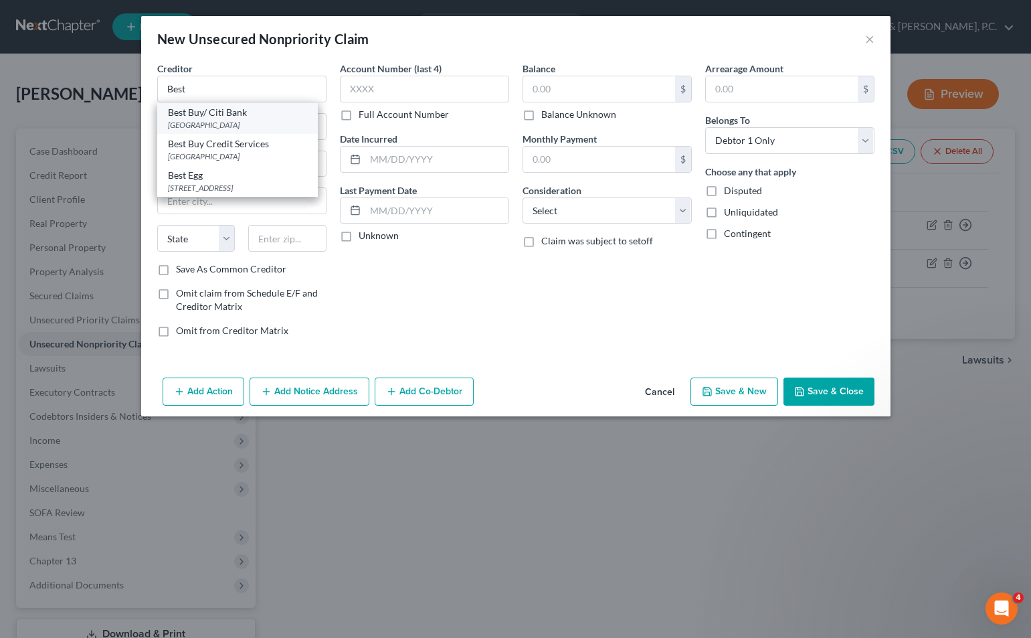
click at [276, 117] on div "Best Buy/ Citi Bank" at bounding box center [237, 112] width 139 height 13
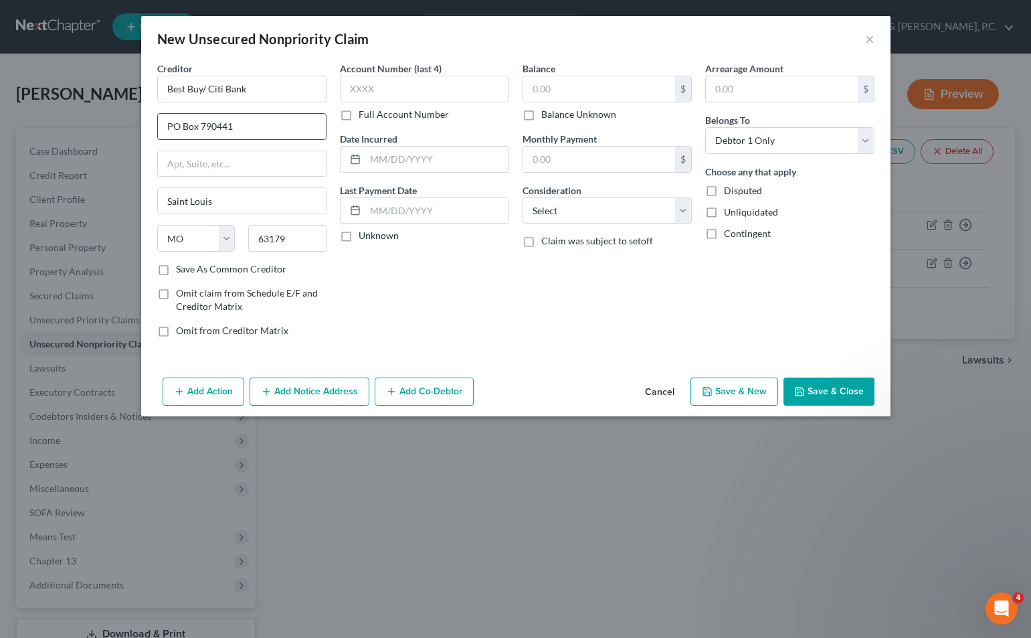
click at [259, 127] on input "PO Box 790441" at bounding box center [242, 126] width 168 height 25
click at [176, 272] on label "Save As Common Creditor" at bounding box center [231, 268] width 110 height 13
click at [181, 271] on input "Save As Common Creditor" at bounding box center [185, 266] width 9 height 9
click at [399, 95] on input "text" at bounding box center [424, 89] width 169 height 27
drag, startPoint x: 393, startPoint y: 80, endPoint x: 311, endPoint y: 86, distance: 82.5
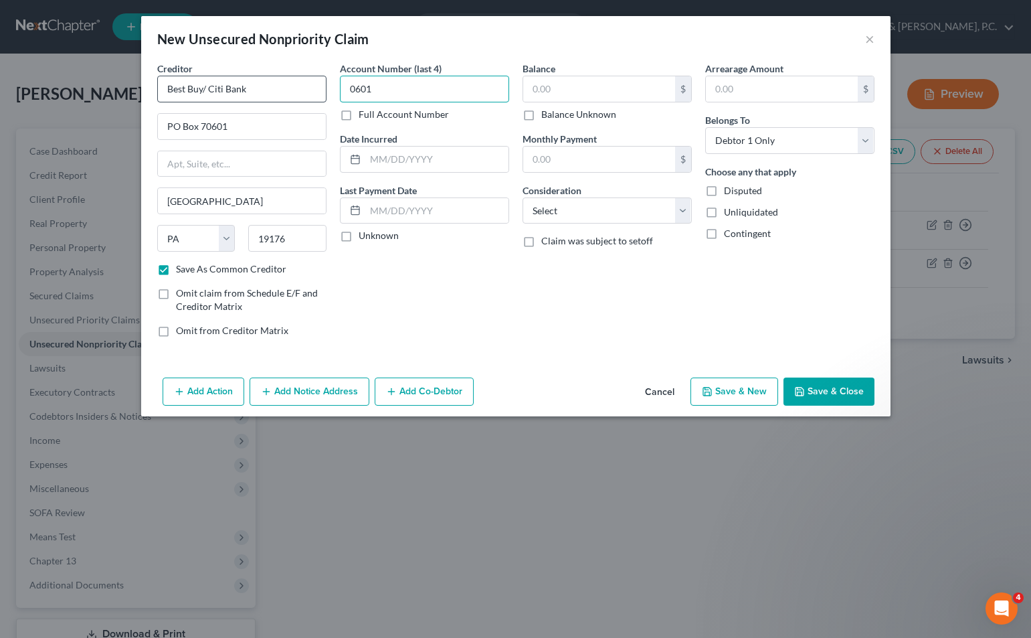
click at [311, 86] on div "Creditor * Best Buy/ [GEOGRAPHIC_DATA] [US_STATE][GEOGRAPHIC_DATA] [GEOGRAPHIC_…" at bounding box center [516, 205] width 731 height 286
click at [610, 90] on input "text" at bounding box center [599, 88] width 152 height 25
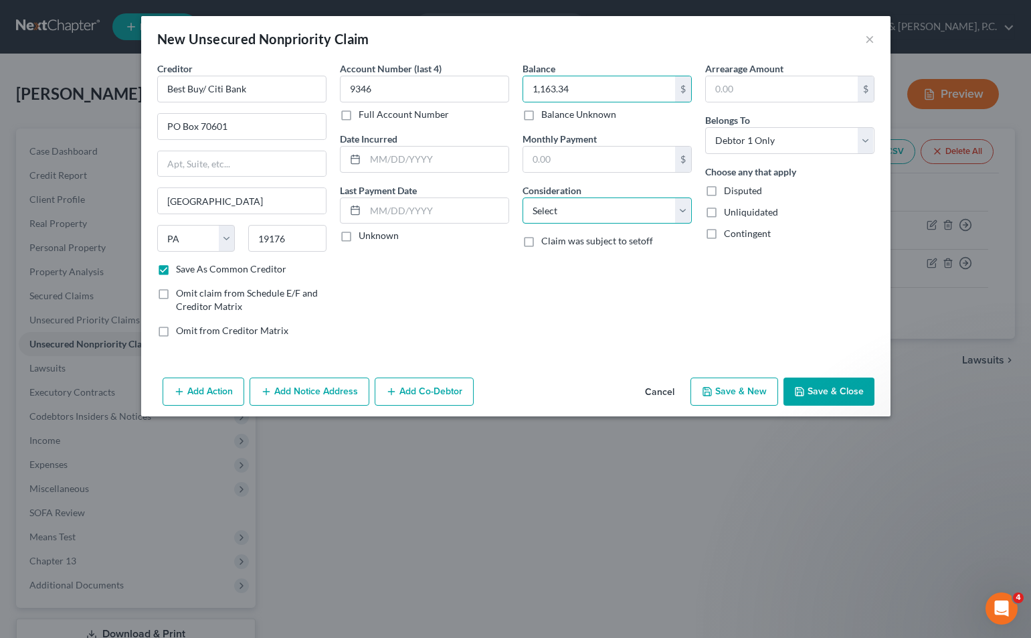
click at [633, 201] on select "Select Cable / Satellite Services Collection Agency Credit Card Debt Debt Couns…" at bounding box center [606, 210] width 169 height 27
click at [522, 197] on select "Select Cable / Satellite Services Collection Agency Credit Card Debt Debt Couns…" at bounding box center [606, 210] width 169 height 27
click at [712, 391] on icon "button" at bounding box center [707, 391] width 11 height 11
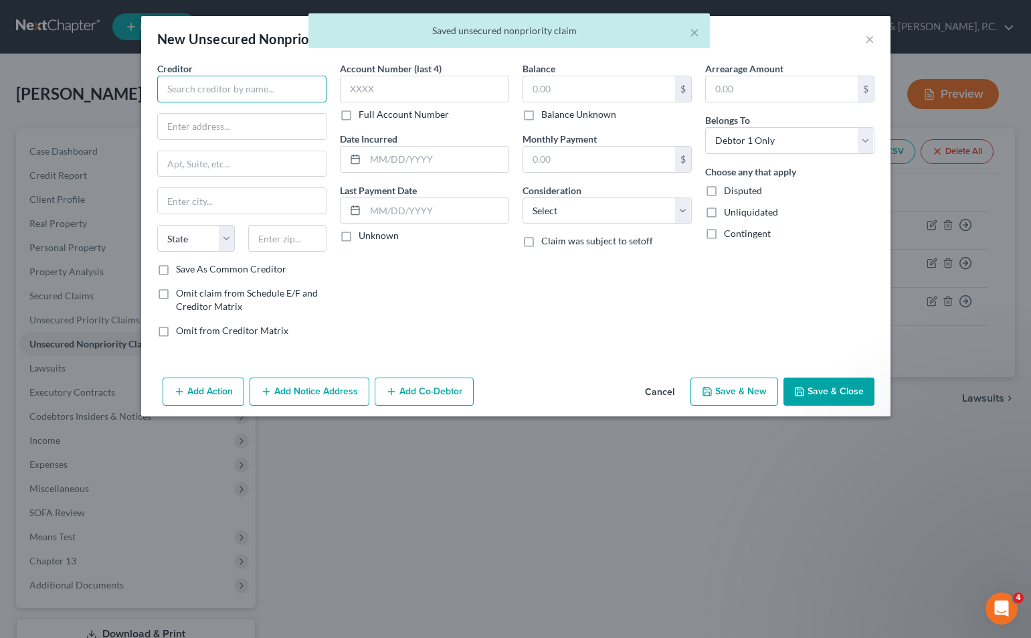
click at [314, 96] on input "text" at bounding box center [241, 89] width 169 height 27
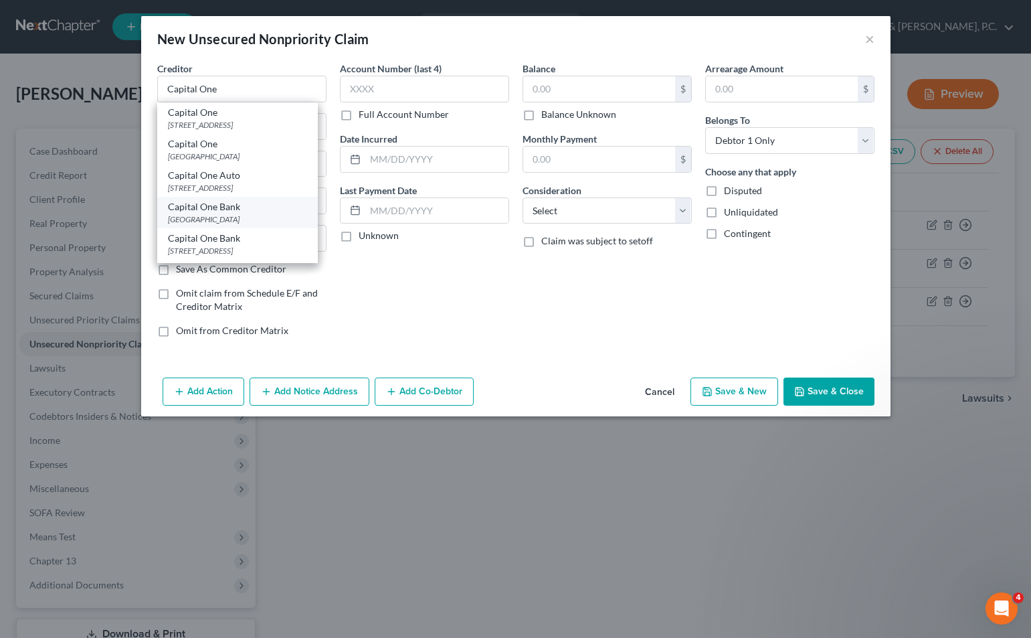
click at [240, 209] on div "Capital One Bank" at bounding box center [237, 206] width 139 height 13
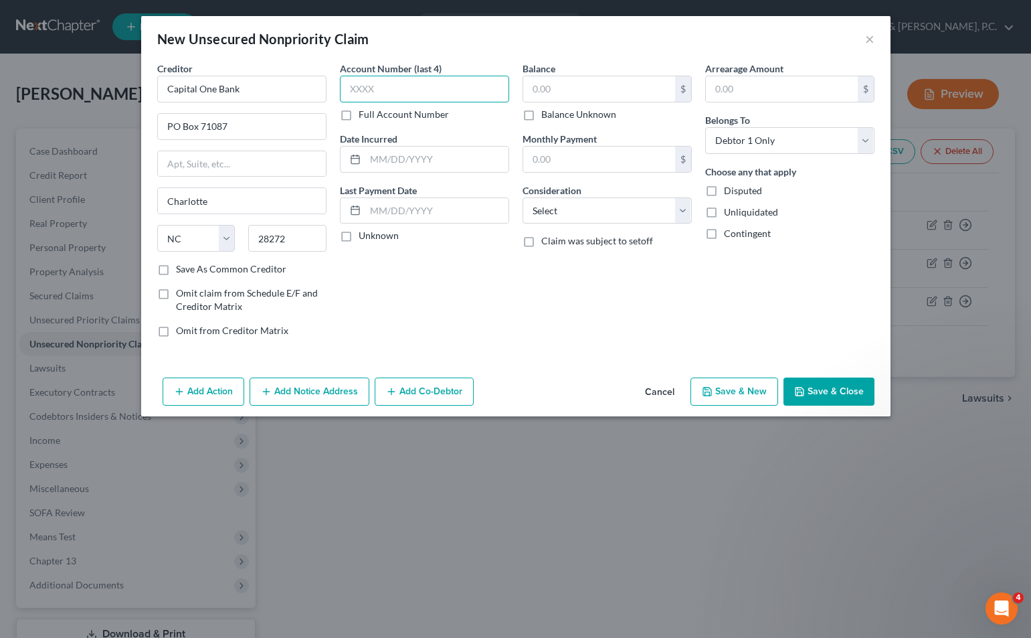
click at [423, 89] on input "text" at bounding box center [424, 89] width 169 height 27
click at [545, 82] on input "text" at bounding box center [599, 88] width 152 height 25
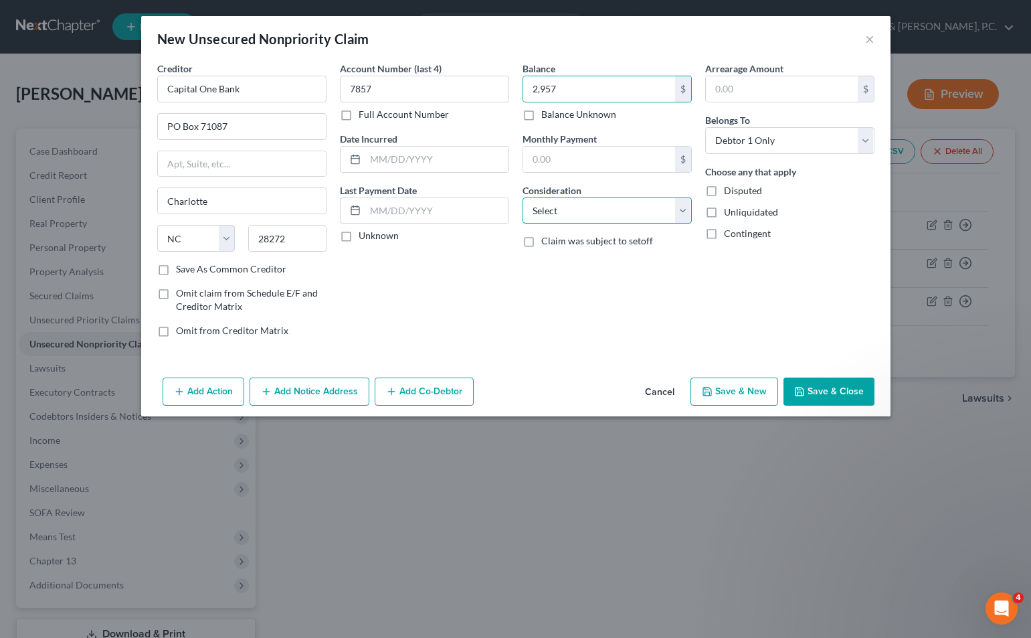
click at [581, 215] on select "Select Cable / Satellite Services Collection Agency Credit Card Debt Debt Couns…" at bounding box center [606, 210] width 169 height 27
click at [522, 197] on select "Select Cable / Satellite Services Collection Agency Credit Card Debt Debt Couns…" at bounding box center [606, 210] width 169 height 27
click at [712, 383] on button "Save & New" at bounding box center [734, 391] width 88 height 28
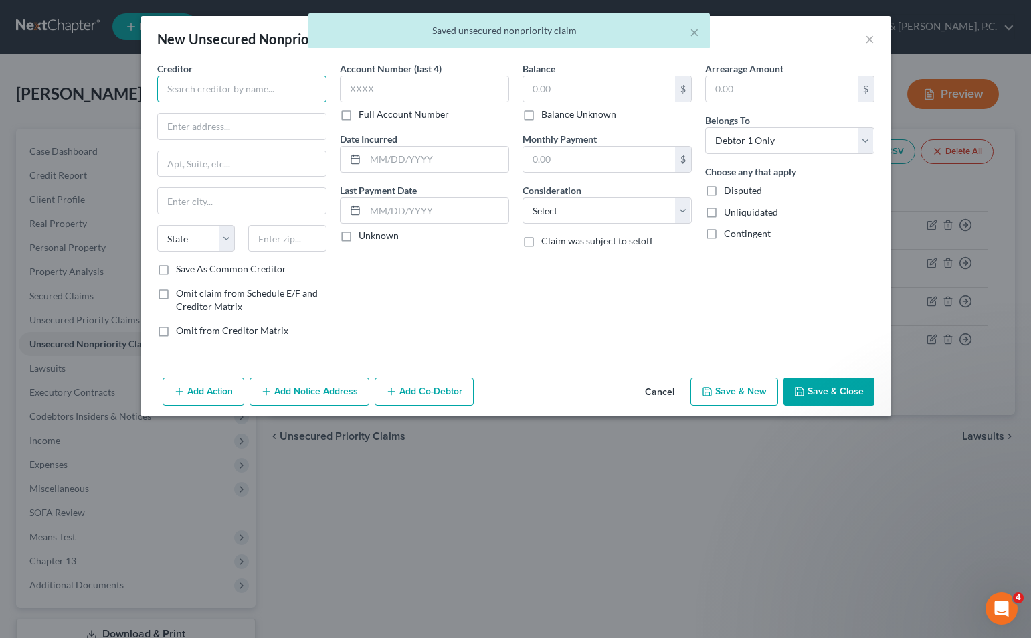
click at [279, 88] on input "text" at bounding box center [241, 89] width 169 height 27
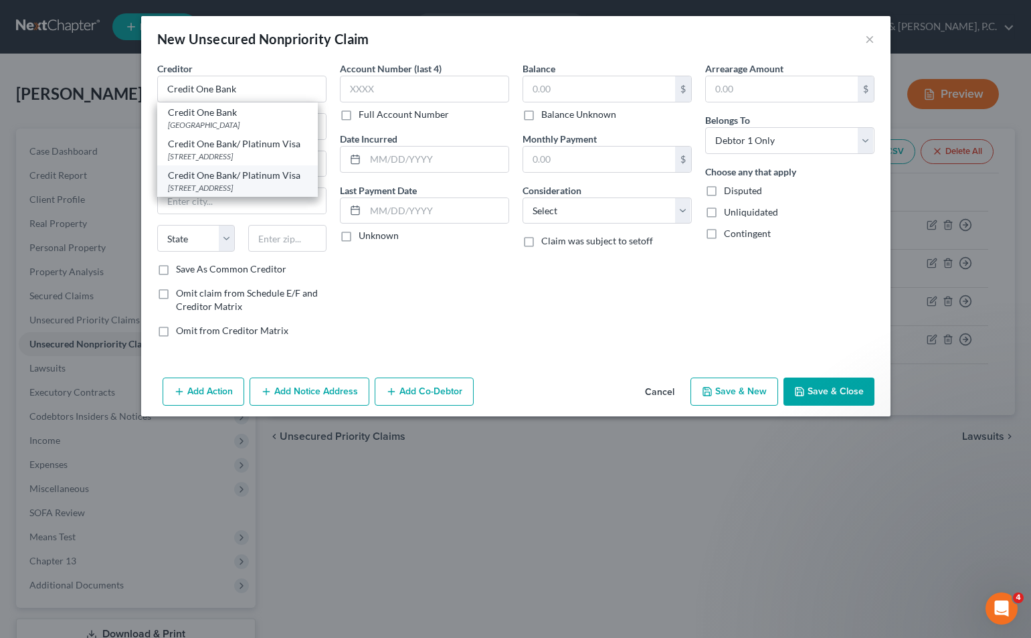
click at [284, 177] on div "Credit One Bank/ Platinum Visa" at bounding box center [237, 175] width 139 height 13
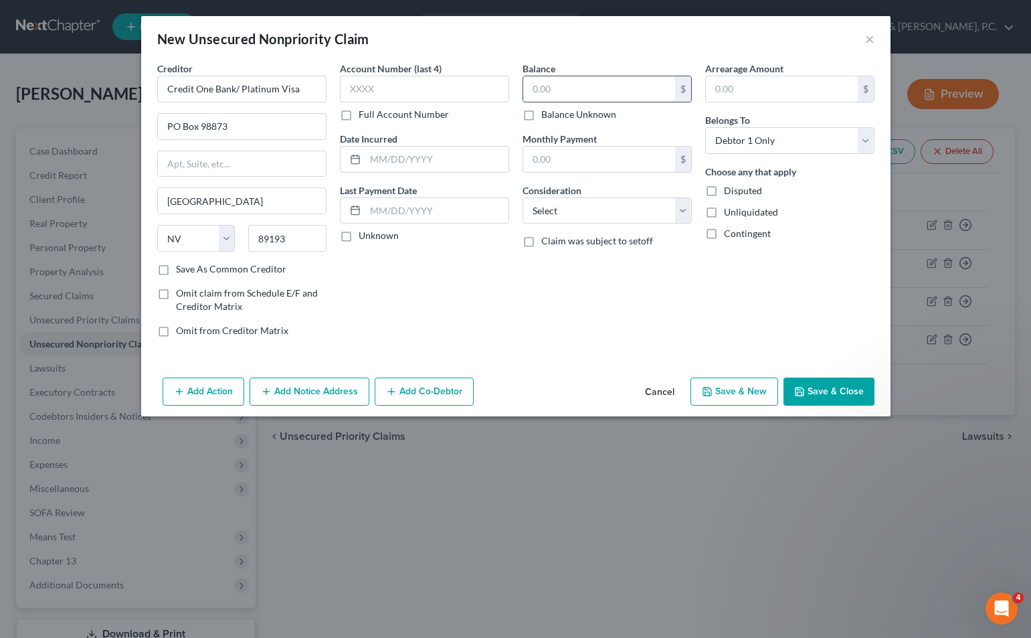
click at [549, 84] on input "text" at bounding box center [599, 88] width 152 height 25
click at [461, 71] on div "Account Number (last 4) Full Account Number" at bounding box center [424, 92] width 169 height 60
click at [475, 96] on input "text" at bounding box center [424, 89] width 169 height 27
click at [583, 80] on input "text" at bounding box center [599, 88] width 152 height 25
click at [587, 208] on select "Select Cable / Satellite Services Collection Agency Credit Card Debt Debt Couns…" at bounding box center [606, 210] width 169 height 27
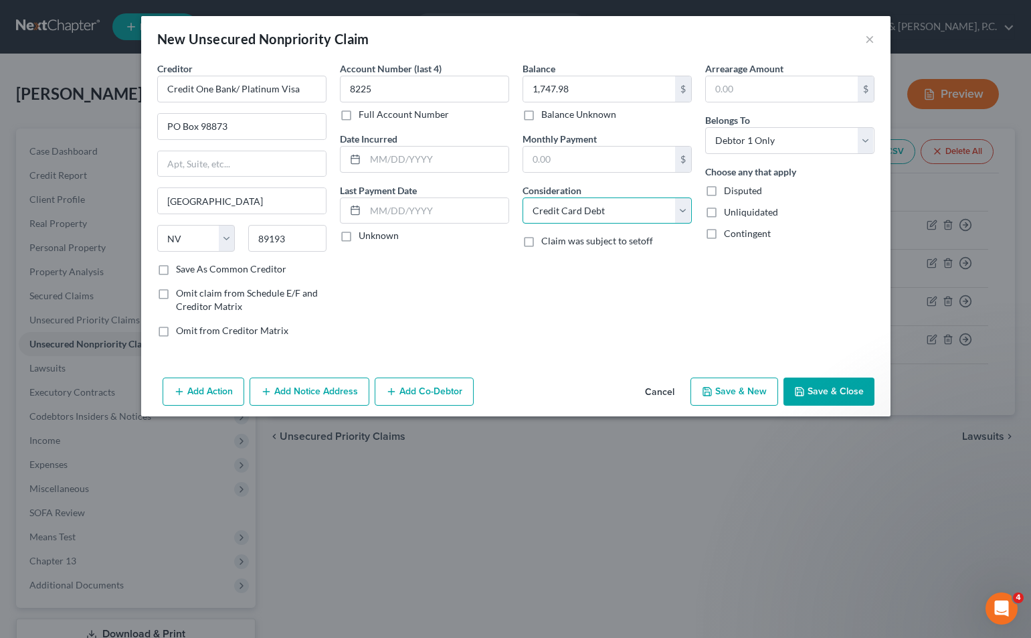
click at [522, 197] on select "Select Cable / Satellite Services Collection Agency Credit Card Debt Debt Couns…" at bounding box center [606, 210] width 169 height 27
click at [747, 386] on button "Save & New" at bounding box center [734, 391] width 88 height 28
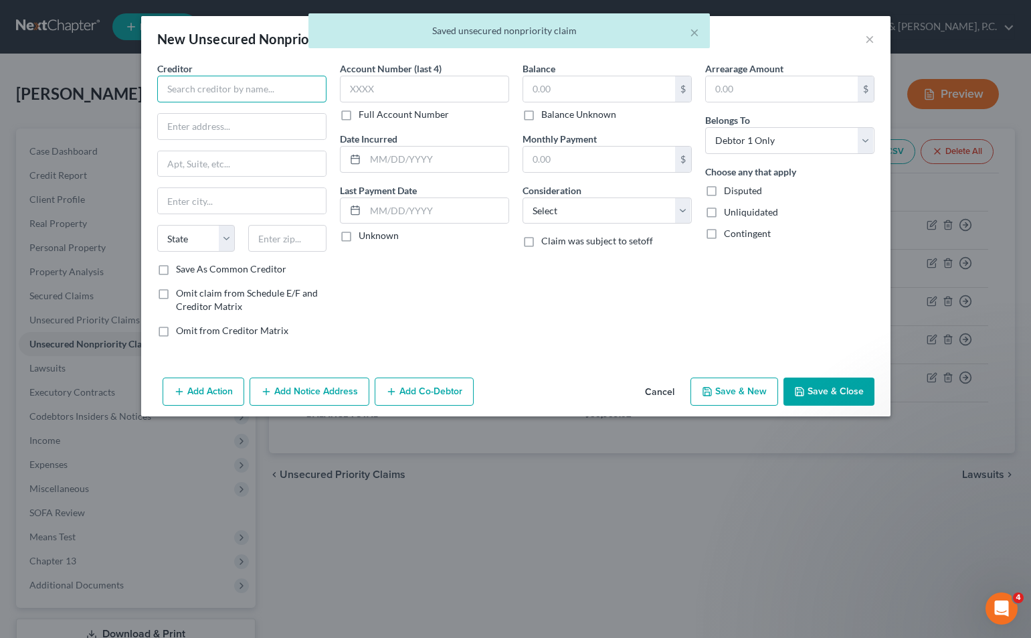
click at [303, 92] on input "text" at bounding box center [241, 89] width 169 height 27
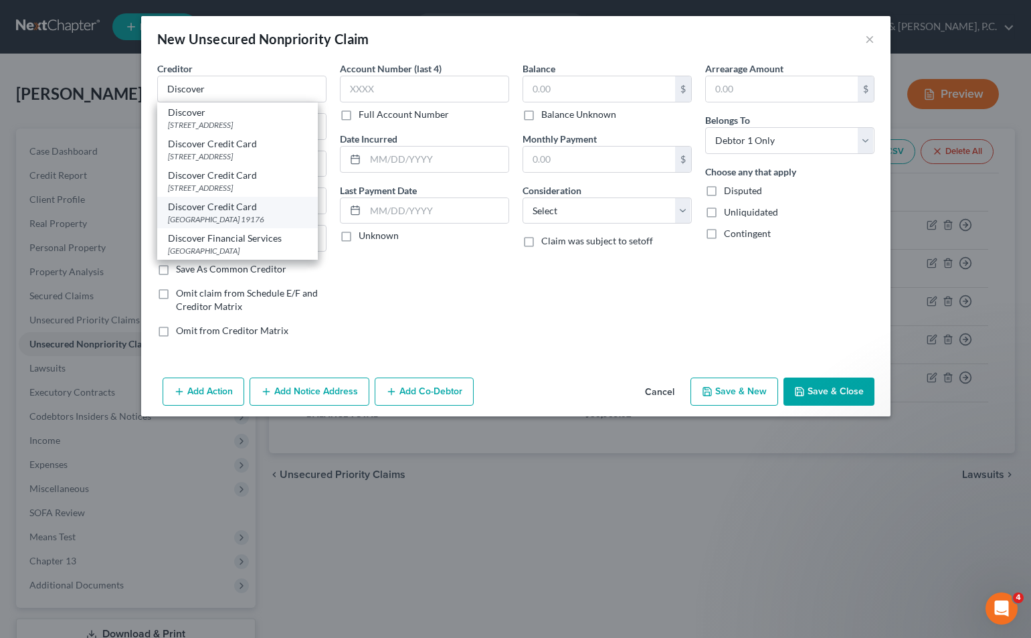
click at [248, 211] on div "Discover Credit Card" at bounding box center [237, 206] width 139 height 13
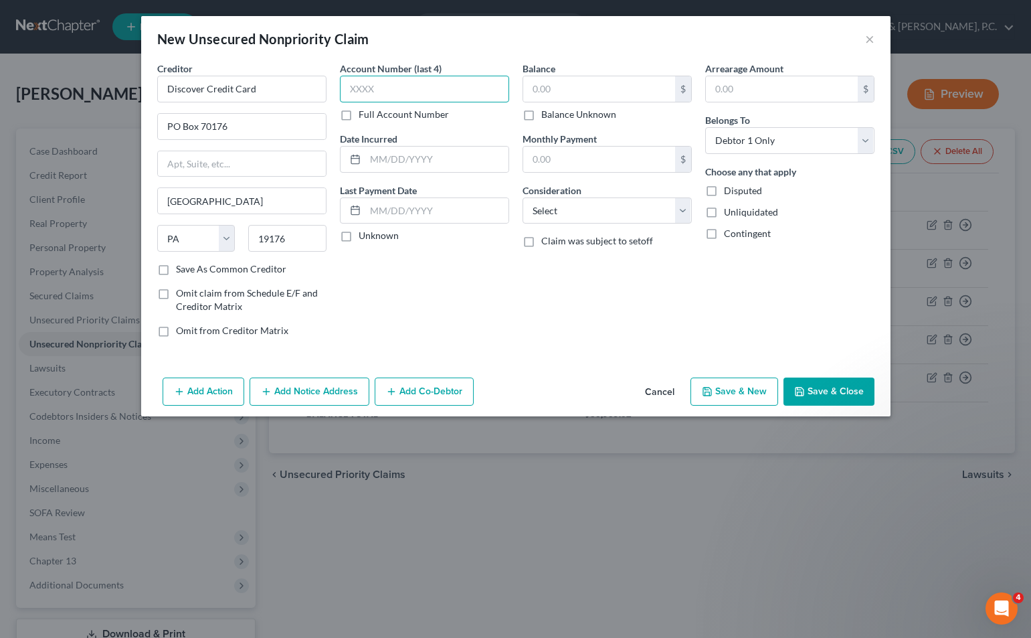
click at [372, 93] on input "text" at bounding box center [424, 89] width 169 height 27
click at [579, 92] on input "text" at bounding box center [599, 88] width 152 height 25
click at [606, 214] on select "Select Cable / Satellite Services Collection Agency Credit Card Debt Debt Couns…" at bounding box center [606, 210] width 169 height 27
click at [522, 197] on select "Select Cable / Satellite Services Collection Agency Credit Card Debt Debt Couns…" at bounding box center [606, 210] width 169 height 27
click at [732, 381] on button "Save & New" at bounding box center [734, 391] width 88 height 28
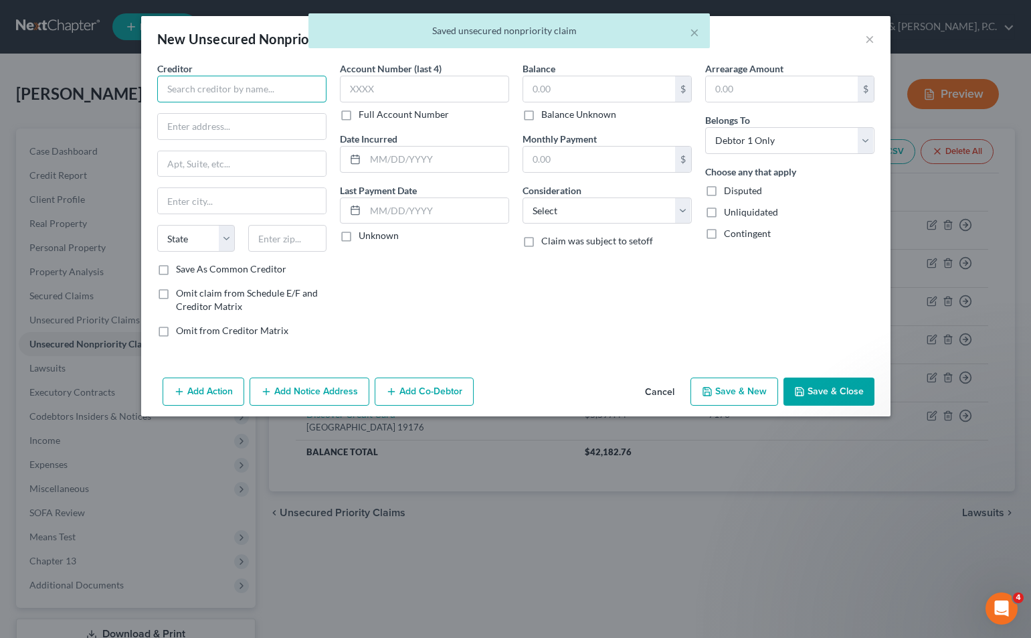
click at [281, 88] on input "text" at bounding box center [241, 89] width 169 height 27
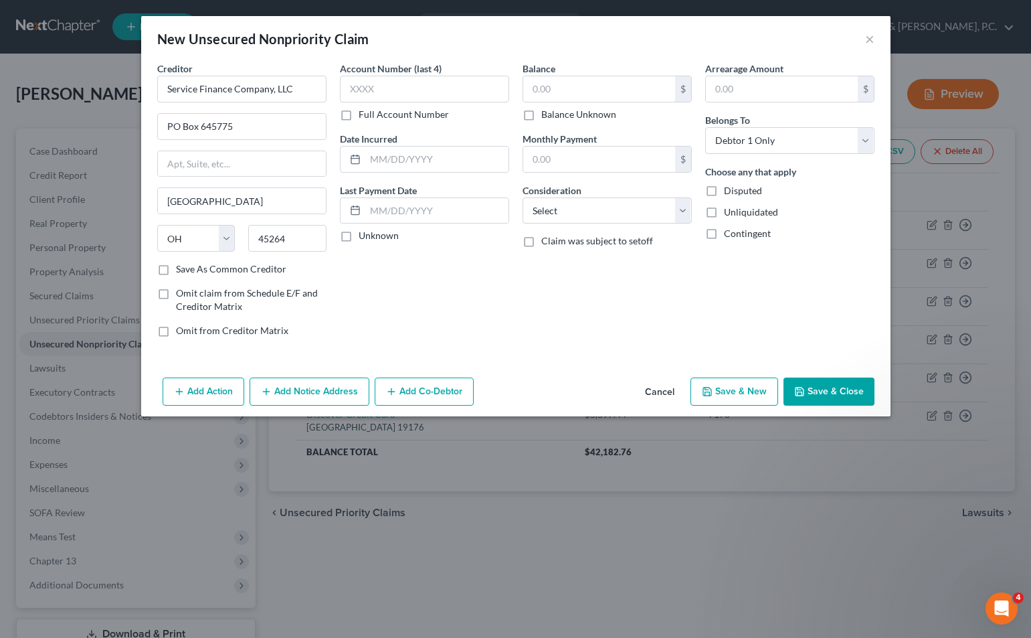
click at [176, 272] on label "Save As Common Creditor" at bounding box center [231, 268] width 110 height 13
click at [181, 271] on input "Save As Common Creditor" at bounding box center [185, 266] width 9 height 9
click at [400, 85] on input "text" at bounding box center [424, 89] width 169 height 27
click at [539, 93] on input "text" at bounding box center [599, 88] width 152 height 25
click at [564, 211] on select "Select Cable / Satellite Services Collection Agency Credit Card Debt Debt Couns…" at bounding box center [606, 210] width 169 height 27
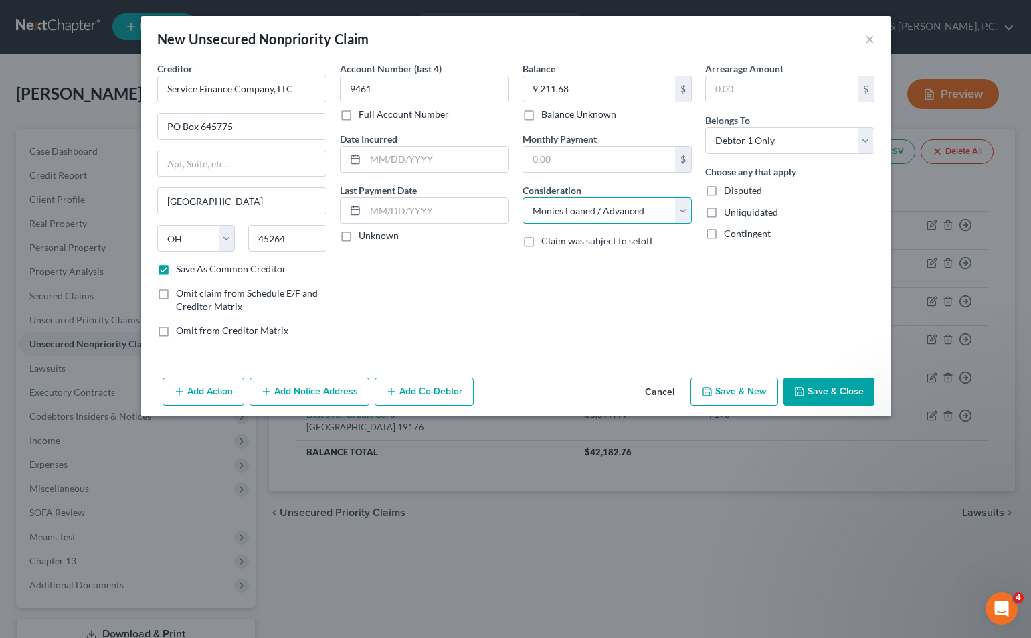
click at [522, 197] on select "Select Cable / Satellite Services Collection Agency Credit Card Debt Debt Couns…" at bounding box center [606, 210] width 169 height 27
click at [730, 387] on button "Save & New" at bounding box center [734, 391] width 88 height 28
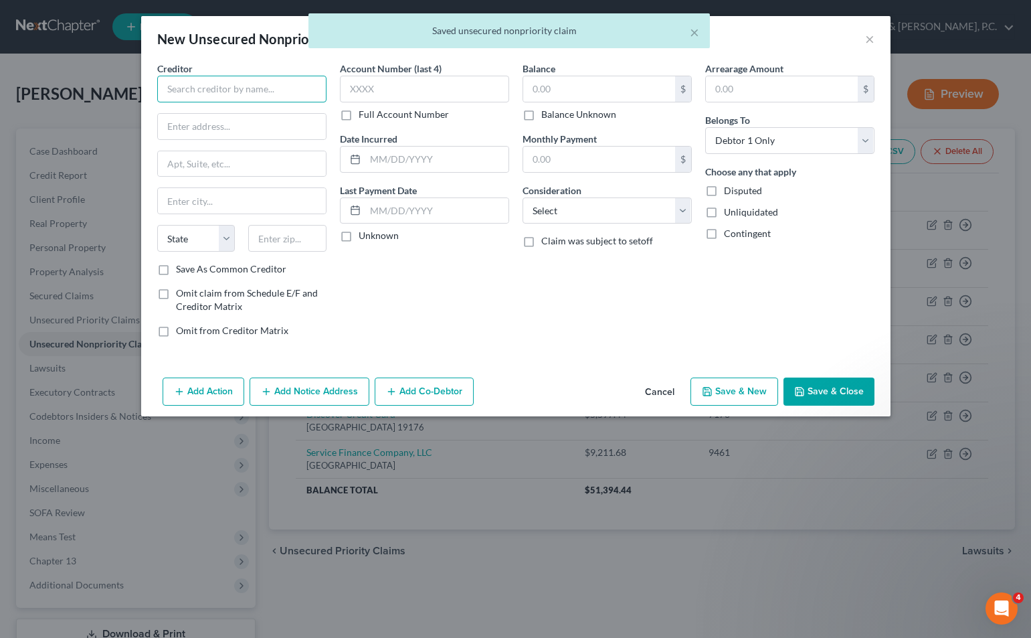
click at [289, 83] on input "text" at bounding box center [241, 89] width 169 height 27
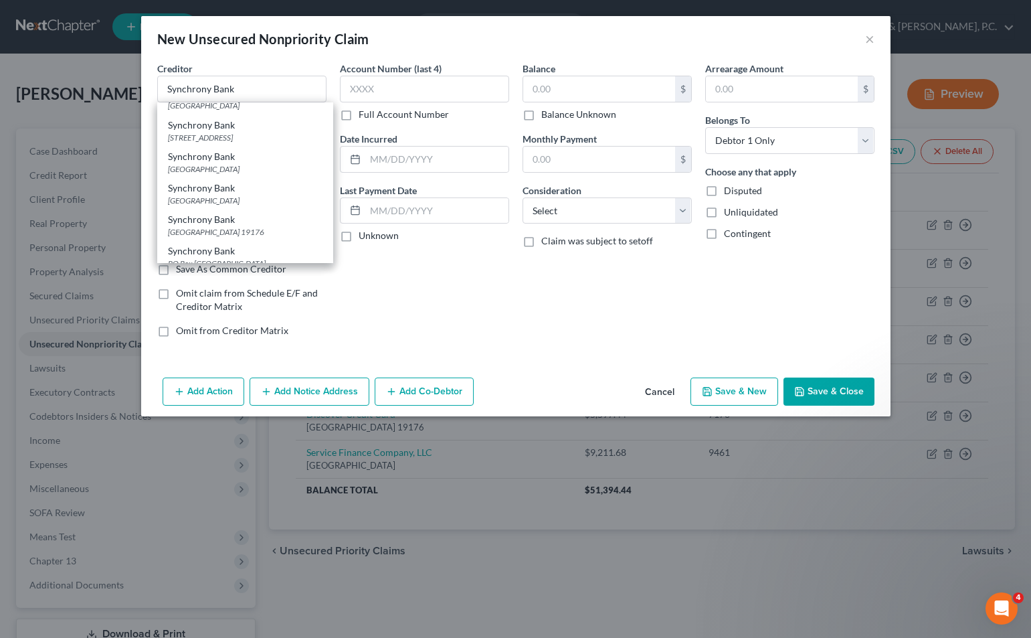
scroll to position [212, 0]
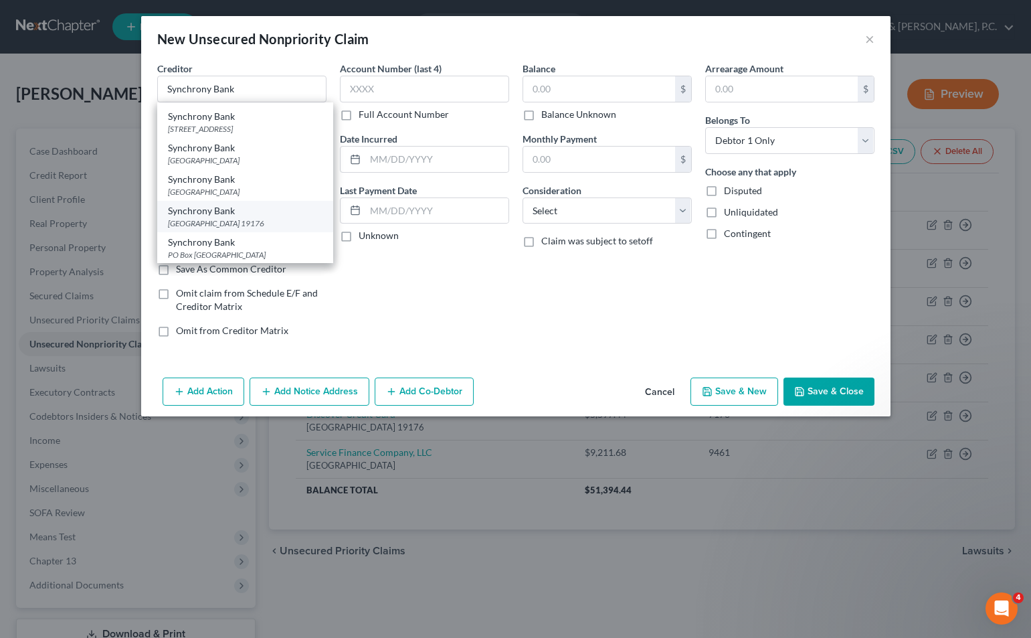
click at [210, 215] on div "Synchrony Bank" at bounding box center [245, 210] width 155 height 13
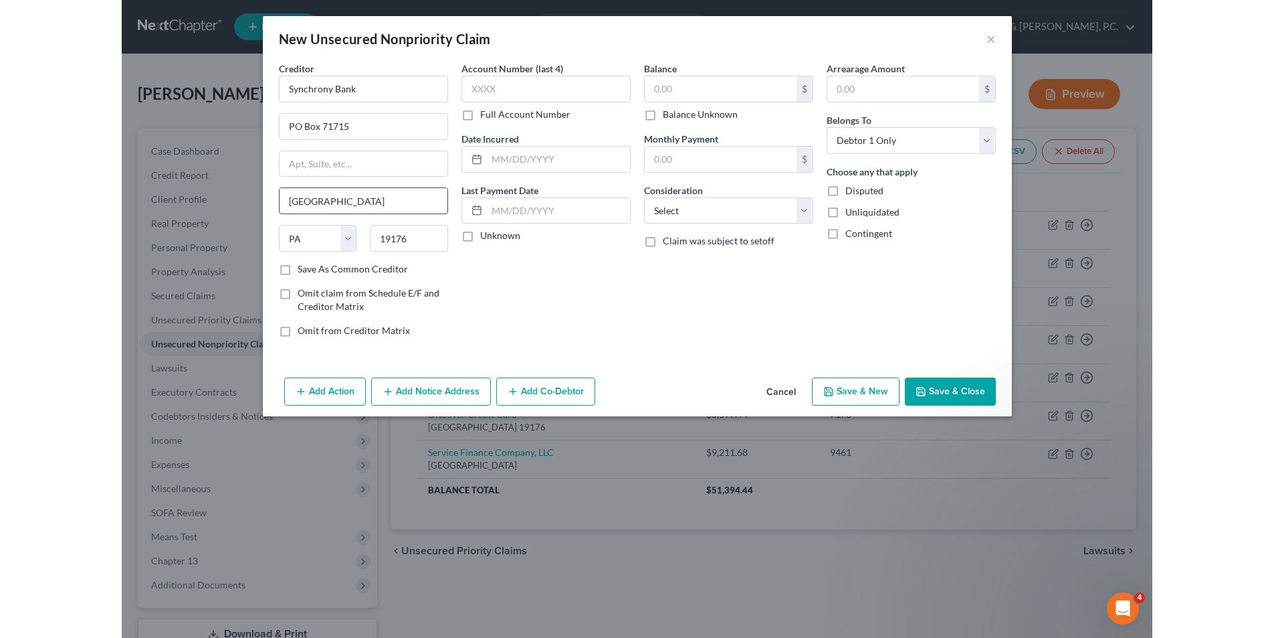
scroll to position [0, 0]
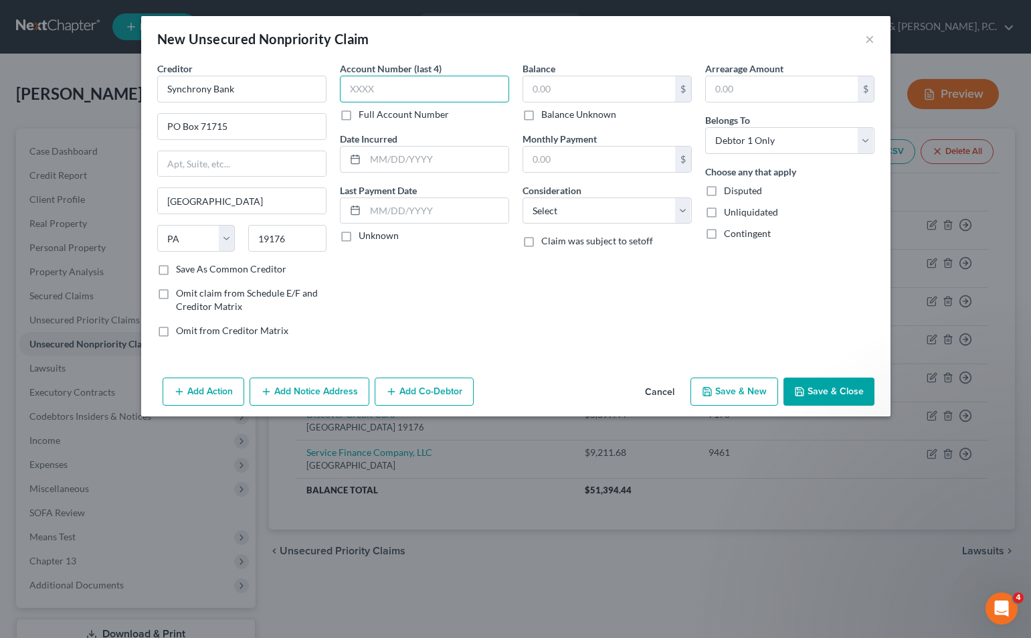
click at [462, 92] on input "text" at bounding box center [424, 89] width 169 height 27
click at [560, 84] on input "text" at bounding box center [599, 88] width 152 height 25
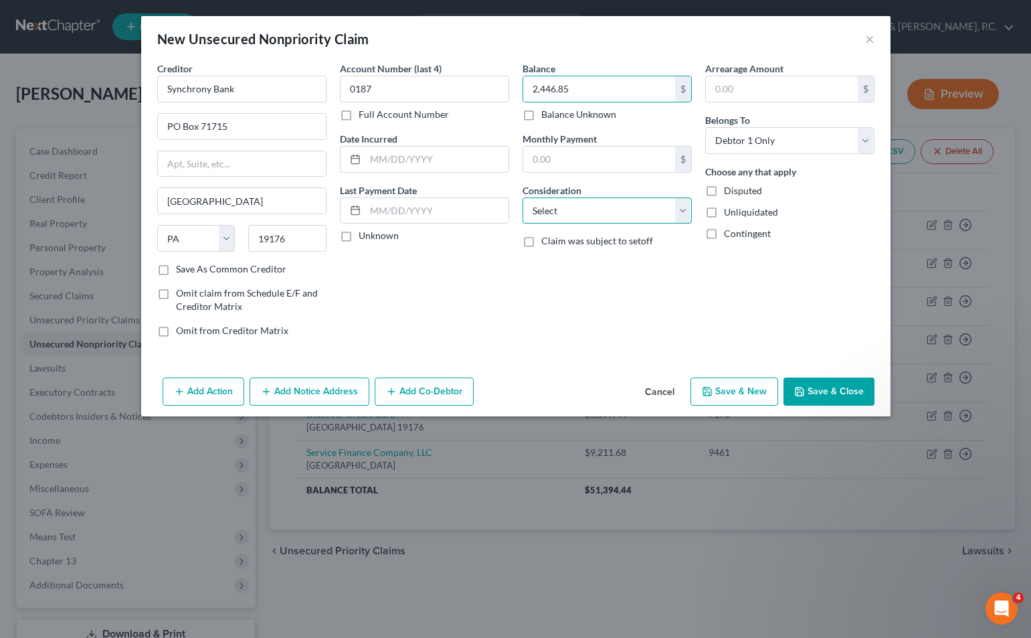
click at [605, 207] on select "Select Cable / Satellite Services Collection Agency Credit Card Debt Debt Couns…" at bounding box center [606, 210] width 169 height 27
click at [522, 197] on select "Select Cable / Satellite Services Collection Agency Credit Card Debt Debt Couns…" at bounding box center [606, 210] width 169 height 27
click at [711, 392] on icon "button" at bounding box center [707, 391] width 8 height 8
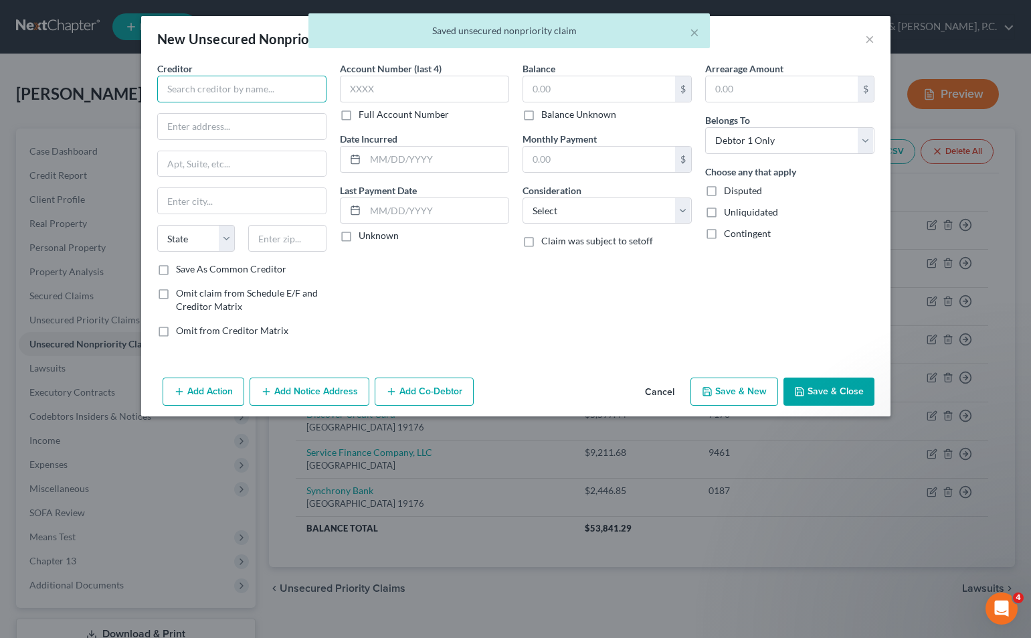
click at [274, 87] on input "text" at bounding box center [241, 89] width 169 height 27
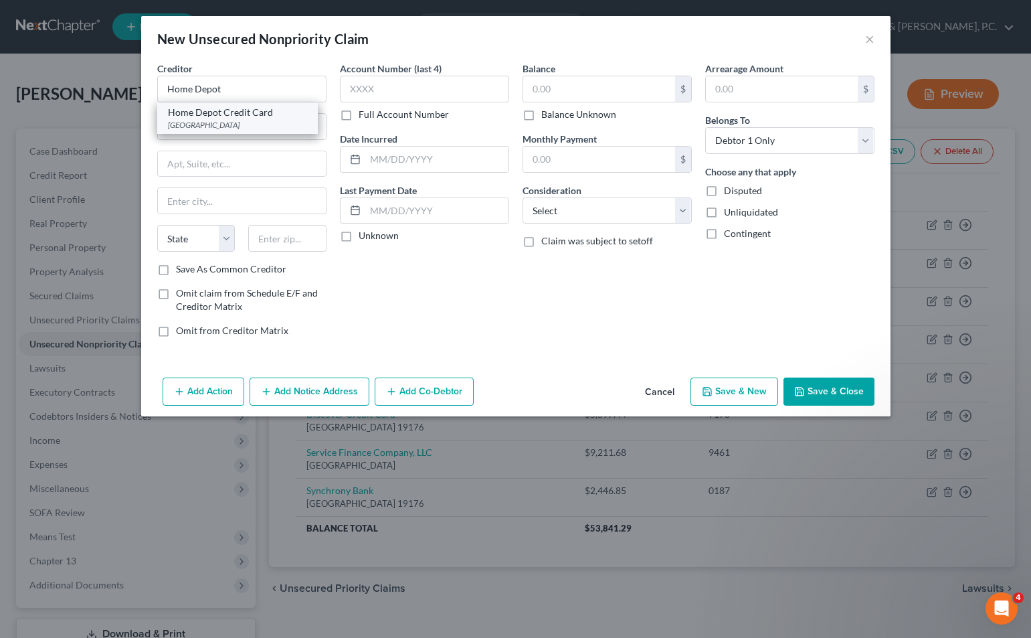
click at [276, 114] on div "Home Depot Credit Card" at bounding box center [237, 112] width 139 height 13
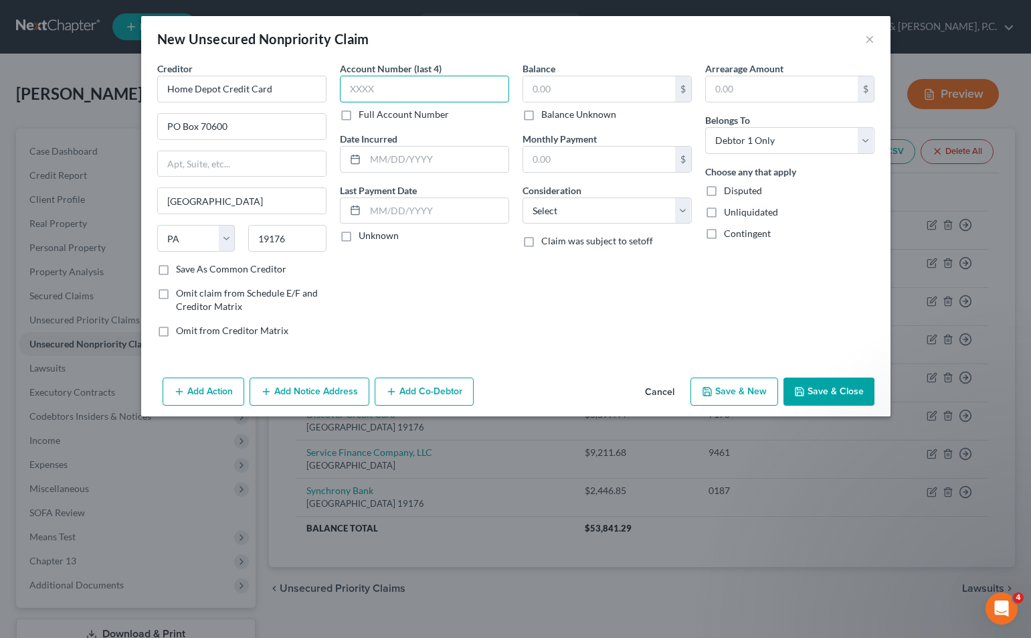
drag, startPoint x: 494, startPoint y: 88, endPoint x: 482, endPoint y: 79, distance: 14.7
click at [493, 88] on input "text" at bounding box center [424, 89] width 169 height 27
click at [574, 92] on input "text" at bounding box center [599, 88] width 152 height 25
click at [592, 199] on select "Select Cable / Satellite Services Collection Agency Credit Card Debt Debt Couns…" at bounding box center [606, 210] width 169 height 27
click at [522, 197] on select "Select Cable / Satellite Services Collection Agency Credit Card Debt Debt Couns…" at bounding box center [606, 210] width 169 height 27
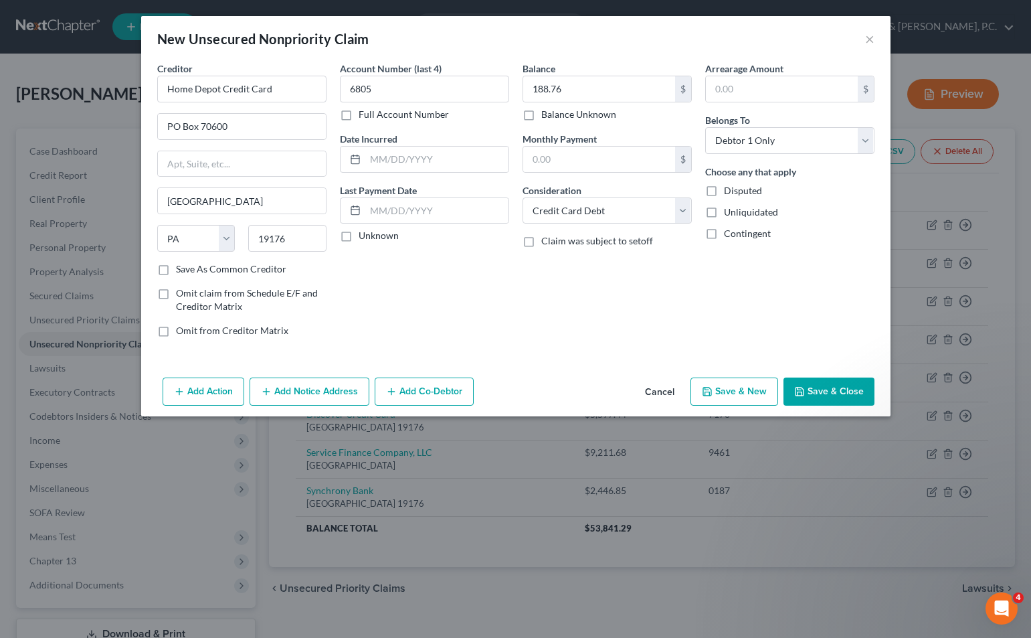
click at [727, 389] on button "Save & New" at bounding box center [734, 391] width 88 height 28
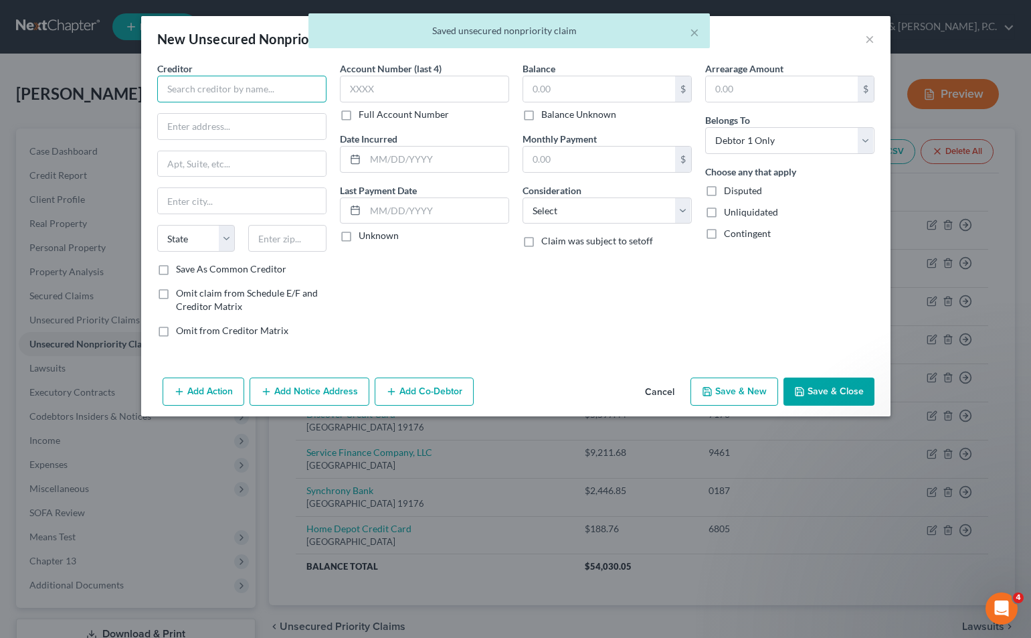
click at [289, 87] on input "text" at bounding box center [241, 89] width 169 height 27
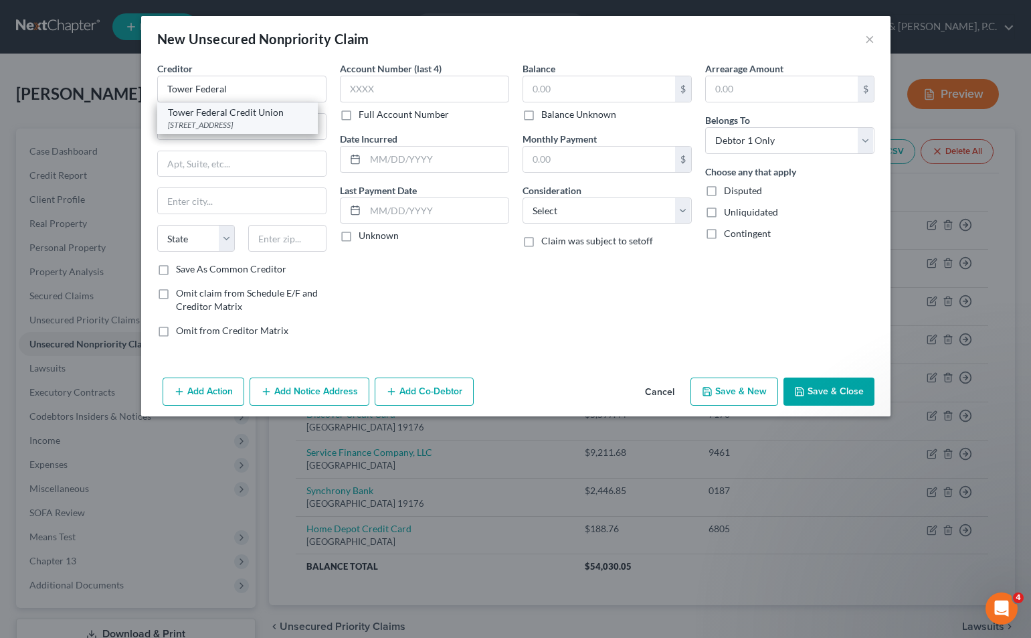
click at [262, 114] on div "Tower Federal Credit Union" at bounding box center [237, 112] width 139 height 13
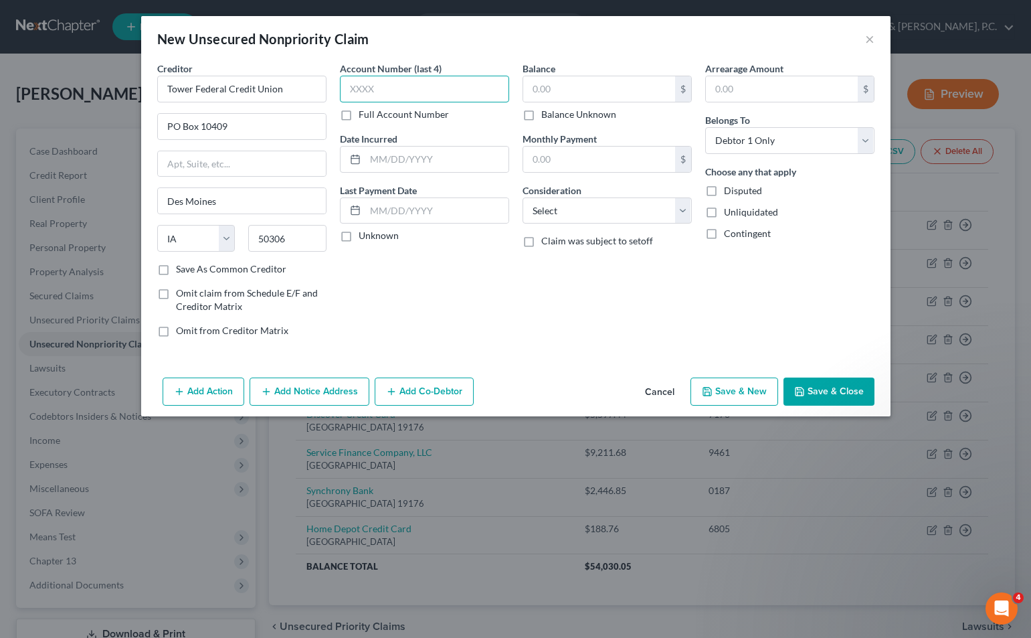
click at [480, 91] on input "text" at bounding box center [424, 89] width 169 height 27
click at [589, 87] on input "text" at bounding box center [599, 88] width 152 height 25
click at [579, 211] on select "Select Cable / Satellite Services Collection Agency Credit Card Debt Debt Couns…" at bounding box center [606, 210] width 169 height 27
click at [522, 197] on select "Select Cable / Satellite Services Collection Agency Credit Card Debt Debt Couns…" at bounding box center [606, 210] width 169 height 27
click at [722, 395] on button "Save & New" at bounding box center [734, 391] width 88 height 28
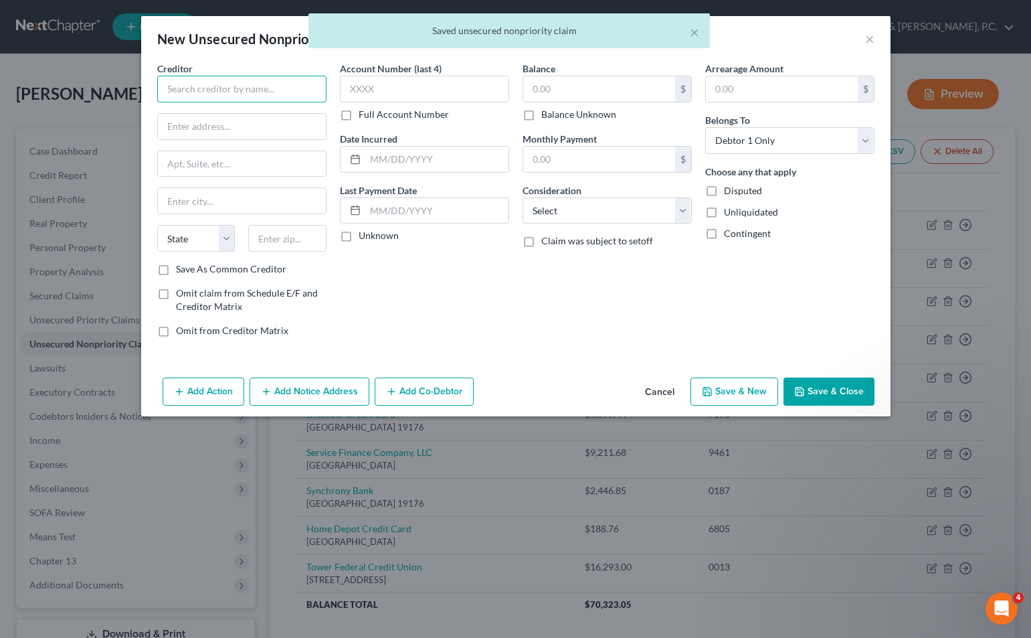
click at [204, 85] on input "text" at bounding box center [241, 89] width 169 height 27
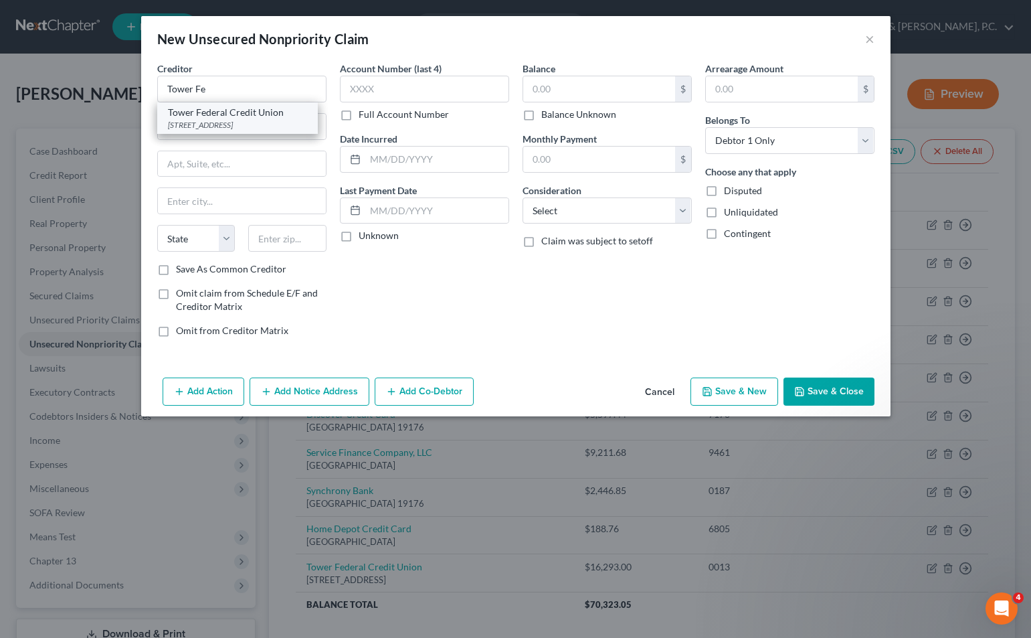
click at [223, 112] on div "Tower Federal Credit Union" at bounding box center [237, 112] width 139 height 13
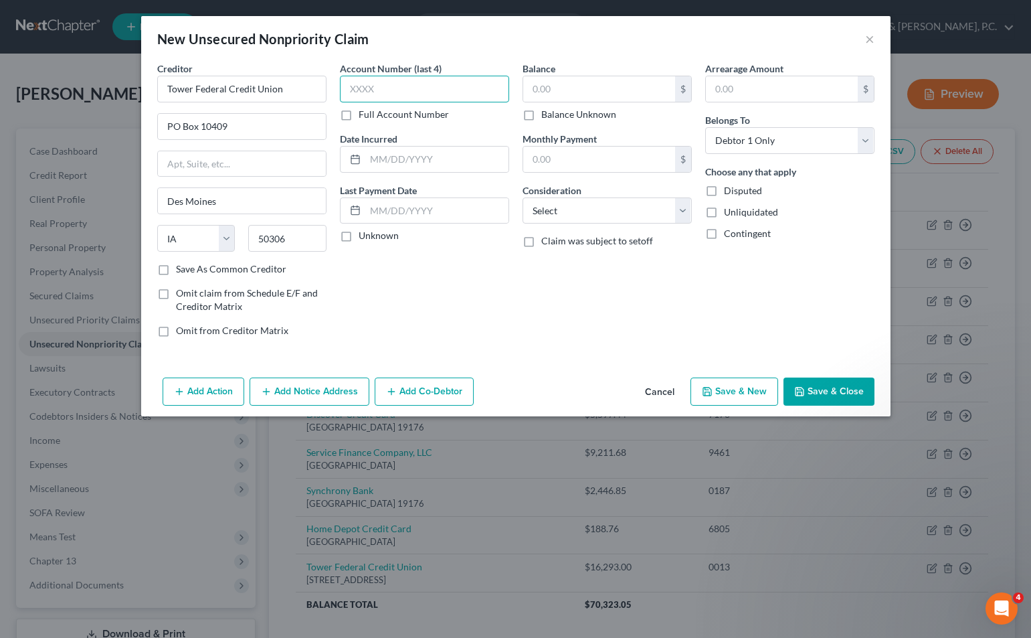
click at [387, 82] on input "text" at bounding box center [424, 89] width 169 height 27
click at [561, 84] on input "text" at bounding box center [599, 88] width 152 height 25
click at [623, 217] on select "Select Cable / Satellite Services Collection Agency Credit Card Debt Debt Couns…" at bounding box center [606, 210] width 169 height 27
click at [522, 197] on select "Select Cable / Satellite Services Collection Agency Credit Card Debt Debt Couns…" at bounding box center [606, 210] width 169 height 27
click at [731, 385] on button "Save & New" at bounding box center [734, 391] width 88 height 28
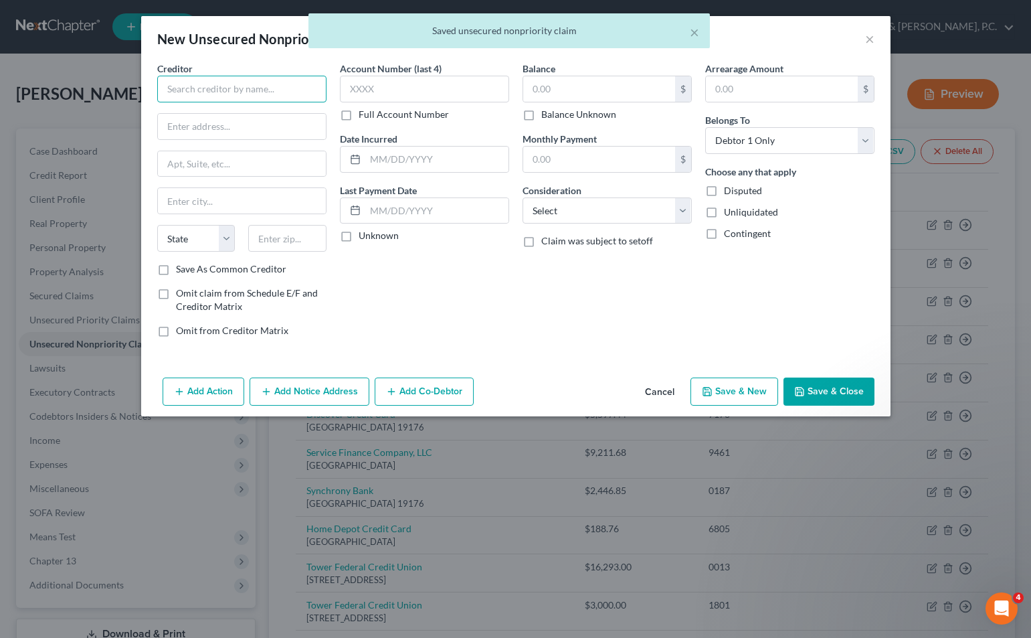
click at [265, 96] on input "text" at bounding box center [241, 89] width 169 height 27
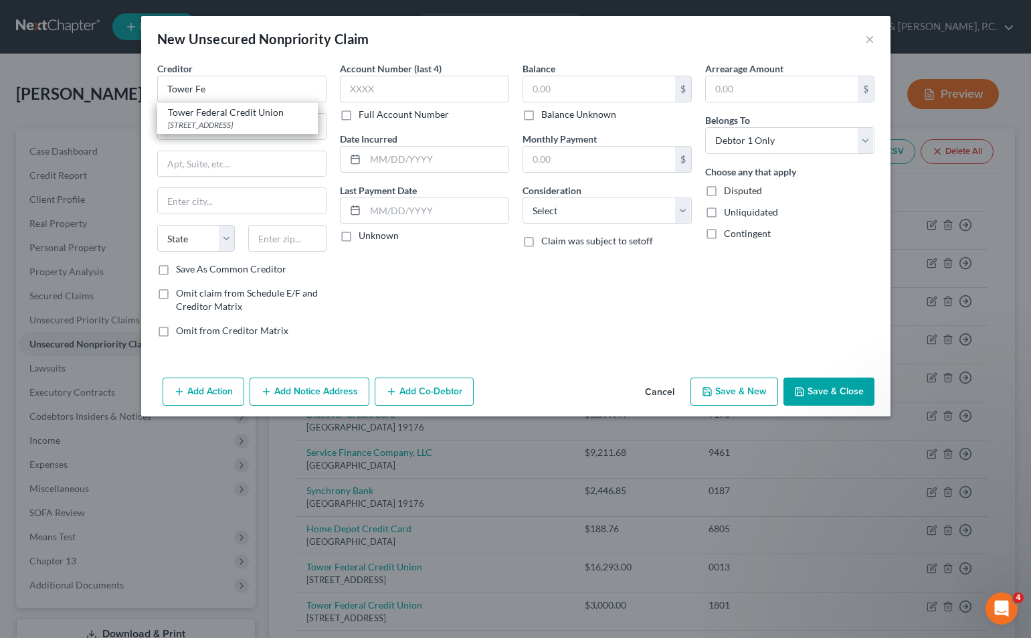
click at [264, 109] on div "Tower Federal Credit Union" at bounding box center [237, 112] width 139 height 13
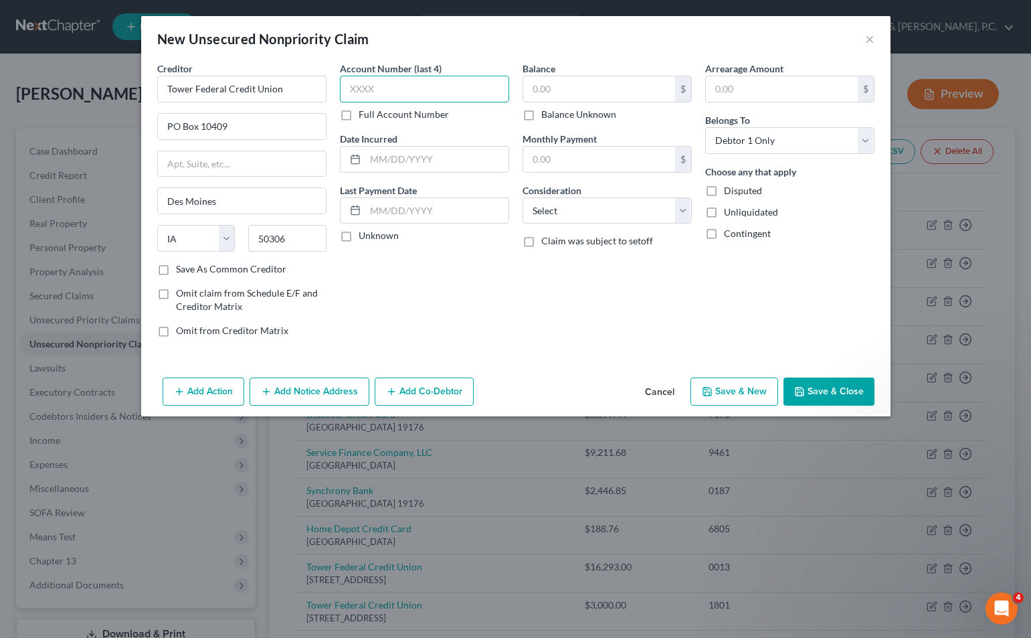
click at [387, 87] on input "text" at bounding box center [424, 89] width 169 height 27
click at [603, 83] on input "text" at bounding box center [599, 88] width 152 height 25
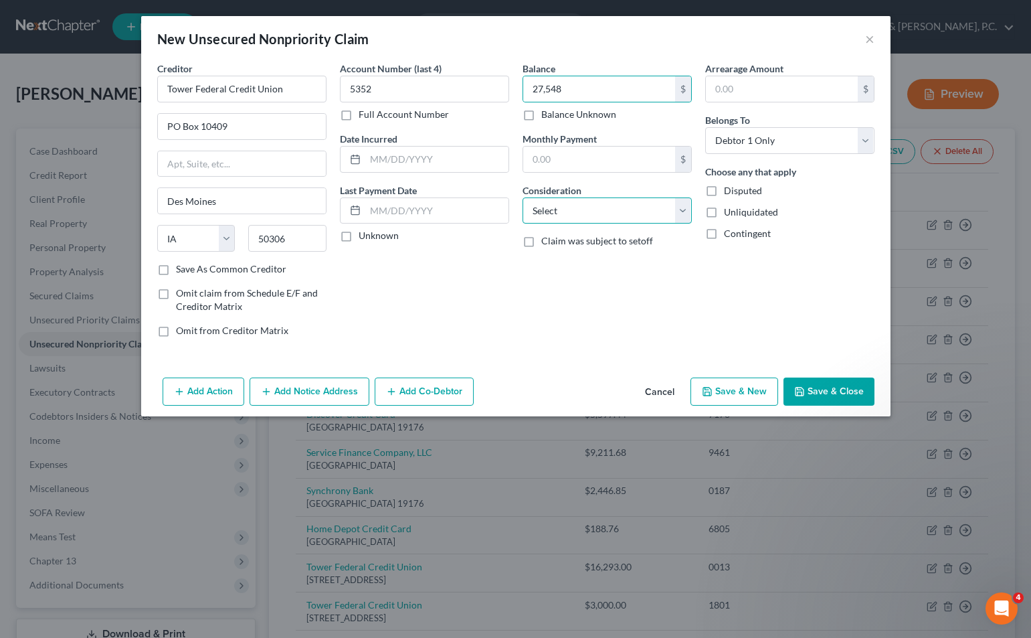
click at [611, 202] on select "Select Cable / Satellite Services Collection Agency Credit Card Debt Debt Couns…" at bounding box center [606, 210] width 169 height 27
click at [522, 197] on select "Select Cable / Satellite Services Collection Agency Credit Card Debt Debt Couns…" at bounding box center [606, 210] width 169 height 27
click at [731, 391] on button "Save & New" at bounding box center [734, 391] width 88 height 28
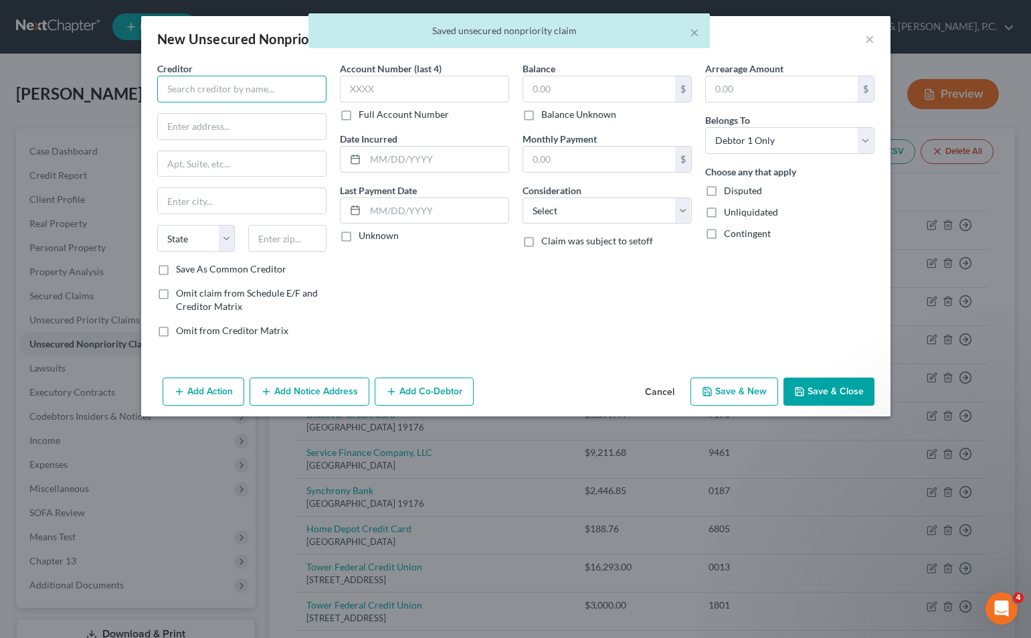
click at [306, 89] on input "text" at bounding box center [241, 89] width 169 height 27
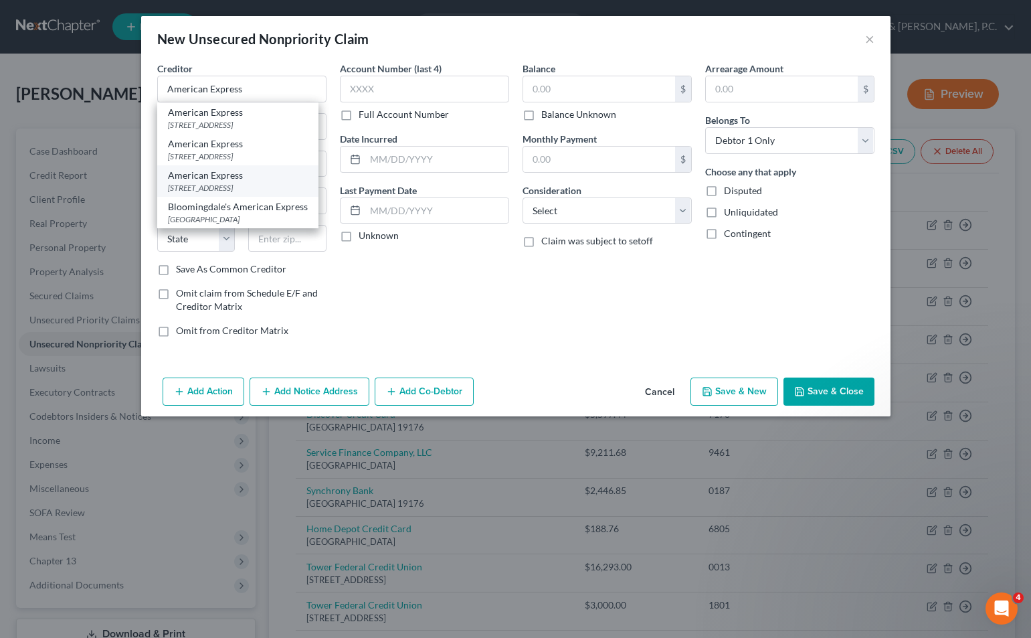
click at [223, 187] on div "[STREET_ADDRESS]" at bounding box center [238, 187] width 140 height 11
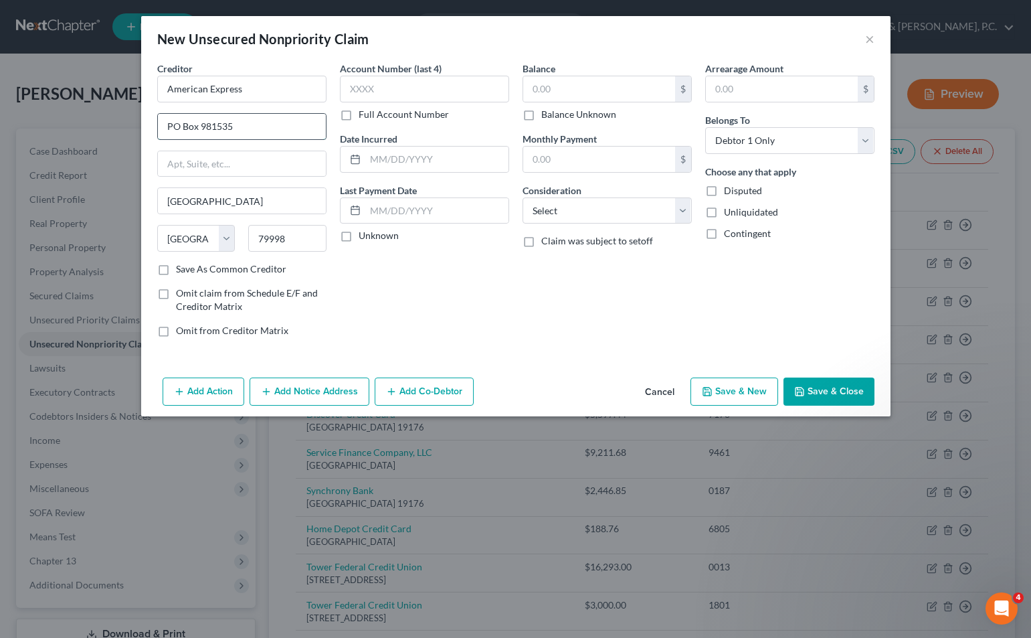
click at [244, 121] on input "PO Box 981535" at bounding box center [242, 126] width 168 height 25
click at [176, 268] on label "Save As Common Creditor" at bounding box center [231, 268] width 110 height 13
click at [181, 268] on input "Save As Common Creditor" at bounding box center [185, 266] width 9 height 9
click at [417, 92] on input "text" at bounding box center [424, 89] width 169 height 27
click at [554, 87] on input "text" at bounding box center [599, 88] width 152 height 25
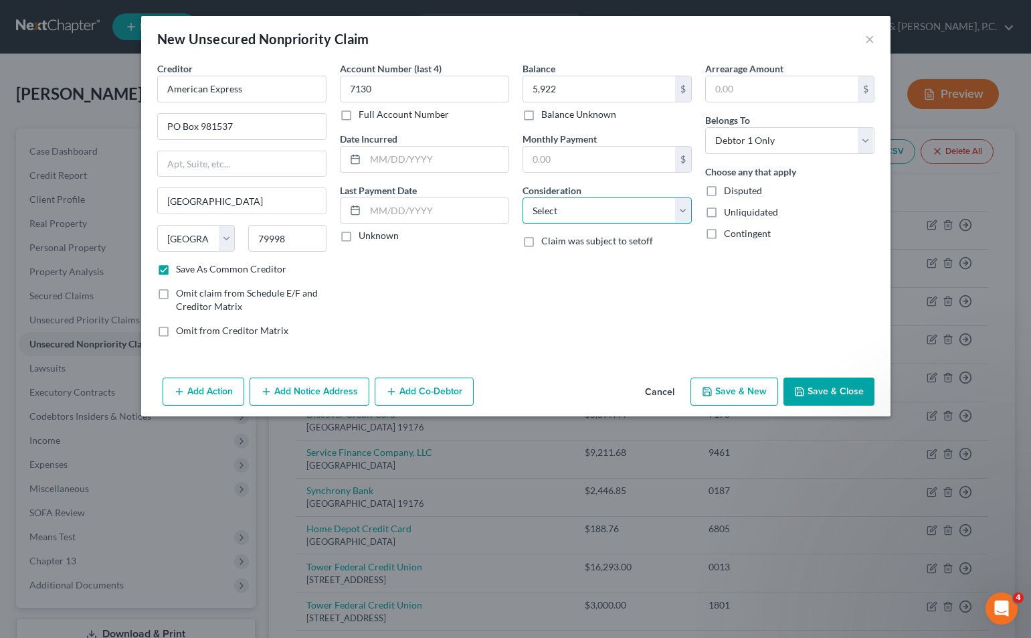
click at [572, 204] on select "Select Cable / Satellite Services Collection Agency Credit Card Debt Debt Couns…" at bounding box center [606, 210] width 169 height 27
click at [522, 197] on select "Select Cable / Satellite Services Collection Agency Credit Card Debt Debt Couns…" at bounding box center [606, 210] width 169 height 27
click at [725, 383] on button "Save & New" at bounding box center [734, 391] width 88 height 28
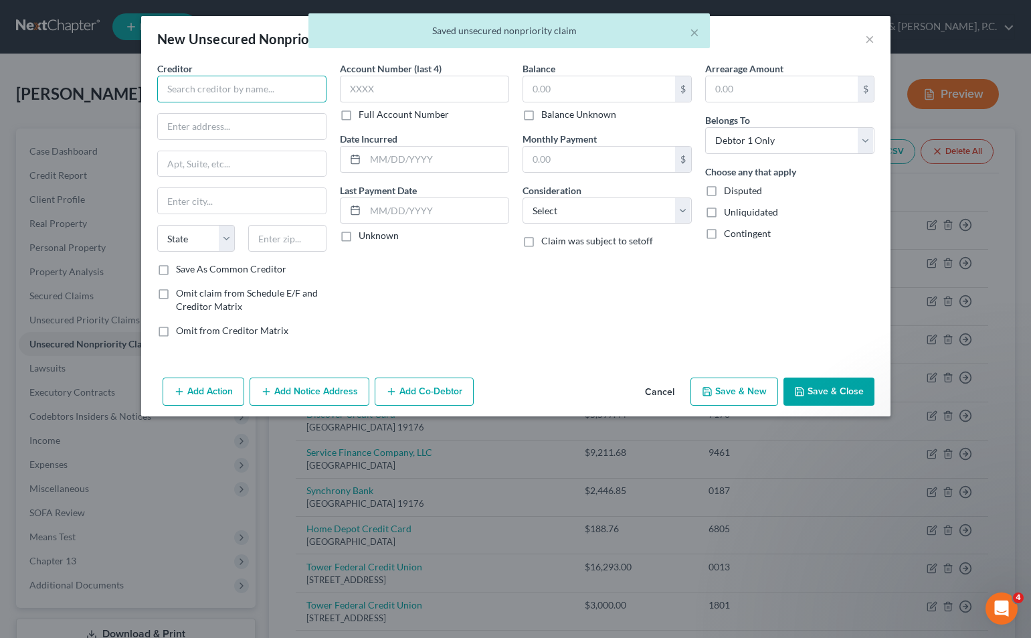
click at [286, 92] on input "text" at bounding box center [241, 89] width 169 height 27
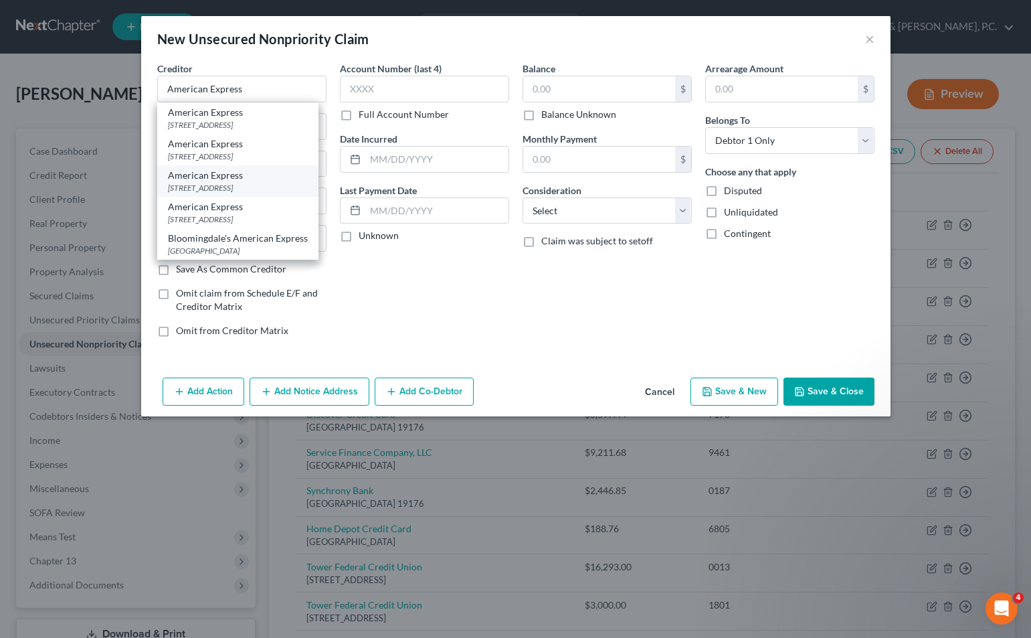
click at [227, 179] on div "American Express" at bounding box center [238, 175] width 140 height 13
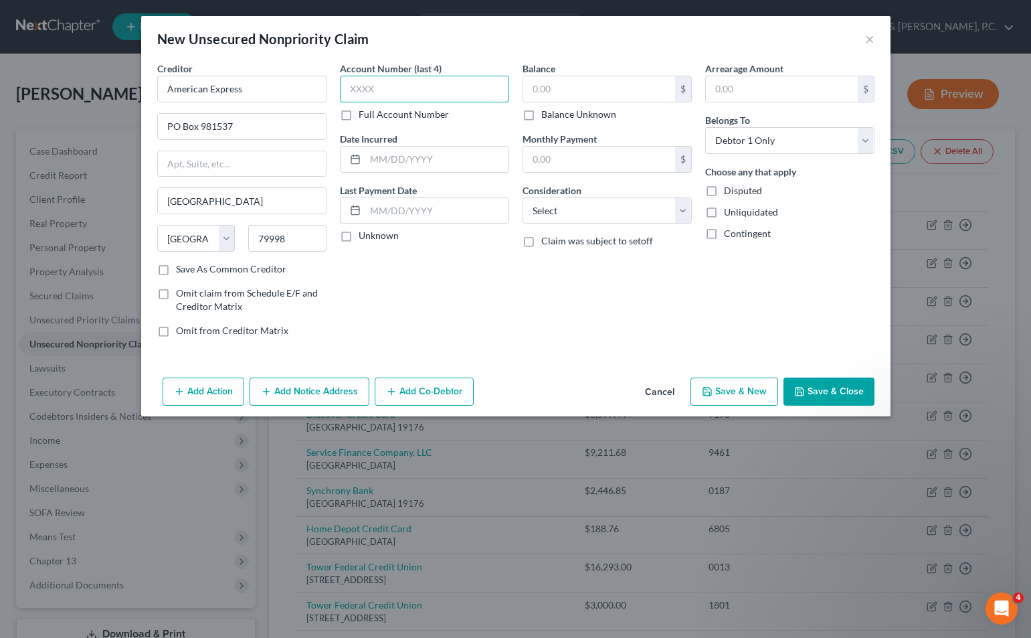
click at [381, 84] on input "text" at bounding box center [424, 89] width 169 height 27
click at [569, 92] on input "text" at bounding box center [599, 88] width 152 height 25
click at [571, 202] on select "Select Cable / Satellite Services Collection Agency Credit Card Debt Debt Couns…" at bounding box center [606, 210] width 169 height 27
click at [522, 197] on select "Select Cable / Satellite Services Collection Agency Credit Card Debt Debt Couns…" at bounding box center [606, 210] width 169 height 27
click at [731, 384] on button "Save & New" at bounding box center [734, 391] width 88 height 28
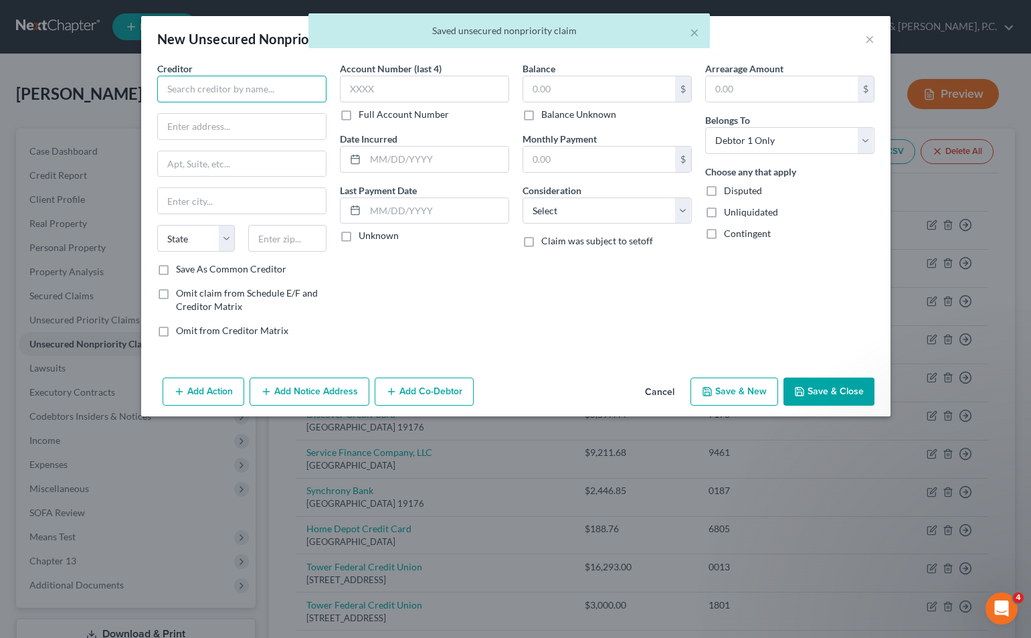
click at [318, 89] on input "text" at bounding box center [241, 89] width 169 height 27
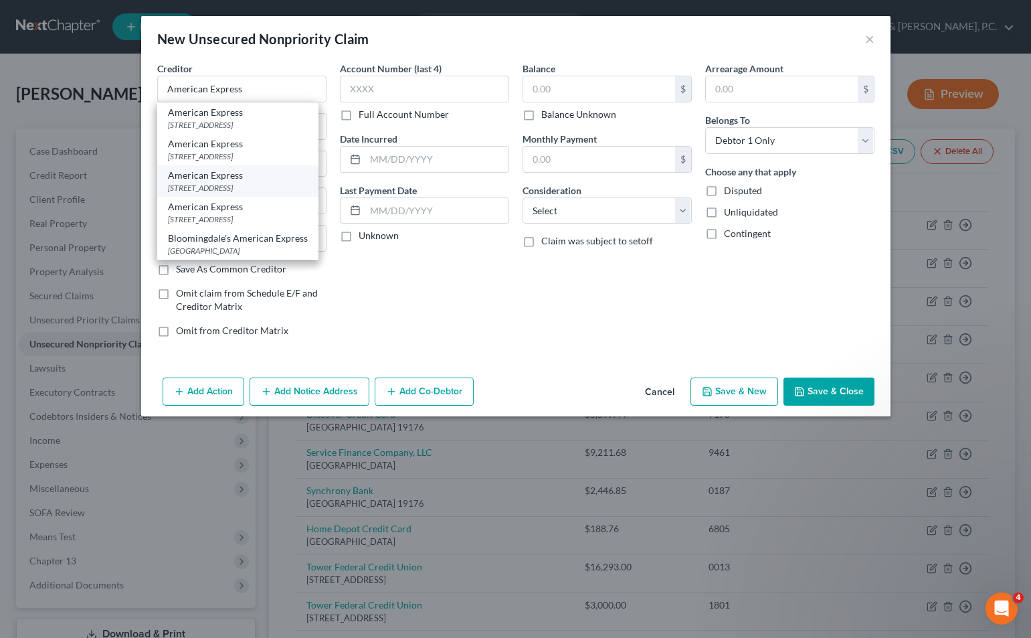
click at [225, 181] on div "American Express" at bounding box center [238, 175] width 140 height 13
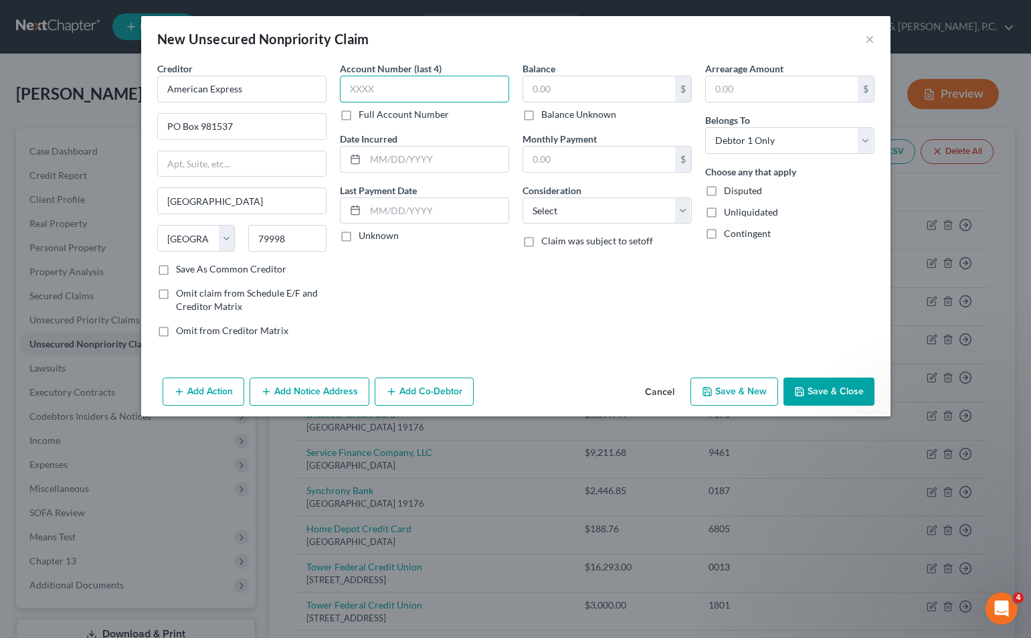
click at [362, 88] on input "text" at bounding box center [424, 89] width 169 height 27
click at [577, 93] on input "text" at bounding box center [599, 88] width 152 height 25
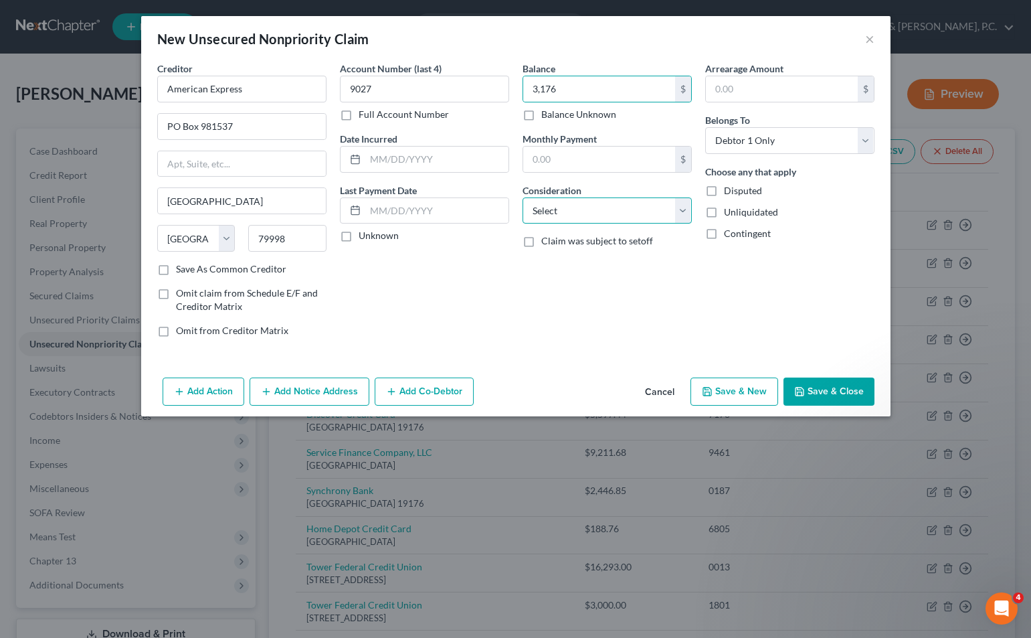
click at [567, 203] on select "Select Cable / Satellite Services Collection Agency Credit Card Debt Debt Couns…" at bounding box center [606, 210] width 169 height 27
click at [522, 197] on select "Select Cable / Satellite Services Collection Agency Credit Card Debt Debt Couns…" at bounding box center [606, 210] width 169 height 27
click at [737, 381] on button "Save & New" at bounding box center [734, 391] width 88 height 28
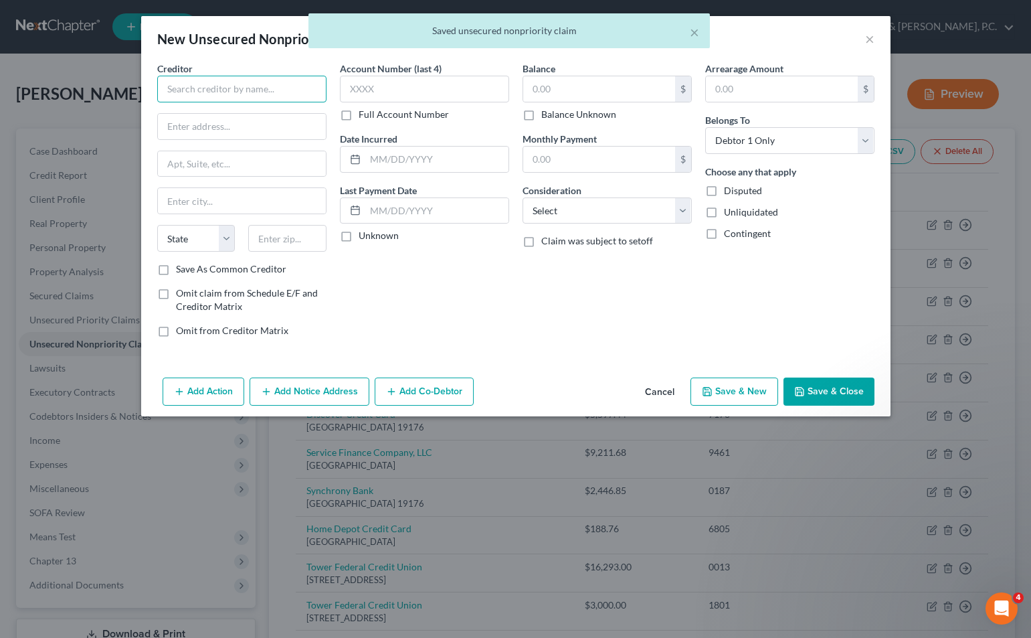
click at [277, 91] on input "text" at bounding box center [241, 89] width 169 height 27
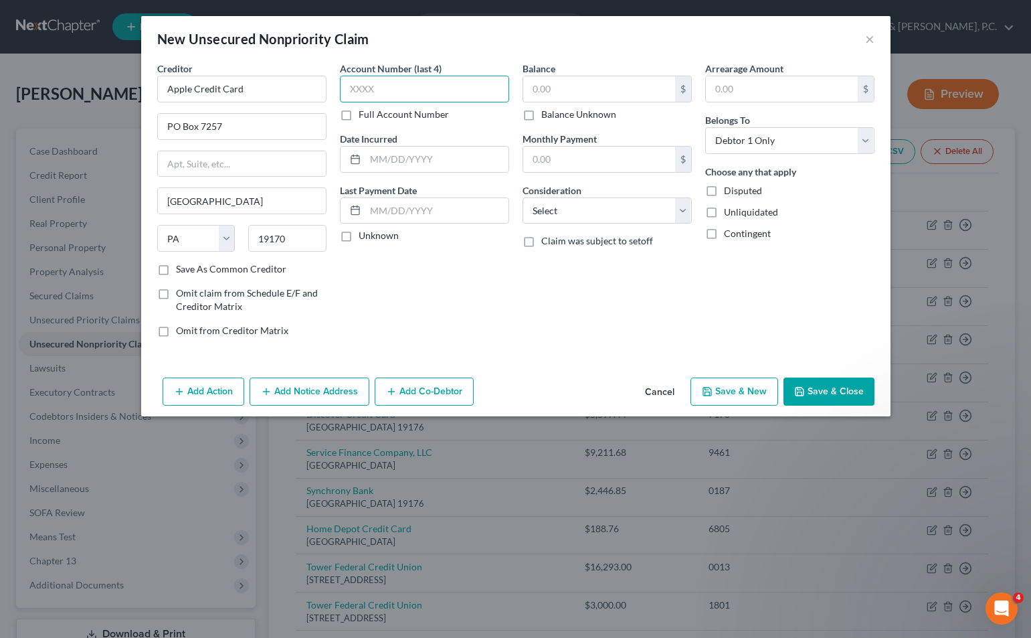
click at [394, 88] on input "text" at bounding box center [424, 89] width 169 height 27
click at [546, 91] on input "text" at bounding box center [599, 88] width 152 height 25
click at [572, 209] on select "Select Cable / Satellite Services Collection Agency Credit Card Debt Debt Couns…" at bounding box center [606, 210] width 169 height 27
click at [522, 197] on select "Select Cable / Satellite Services Collection Agency Credit Card Debt Debt Couns…" at bounding box center [606, 210] width 169 height 27
click at [838, 387] on button "Save & Close" at bounding box center [828, 391] width 91 height 28
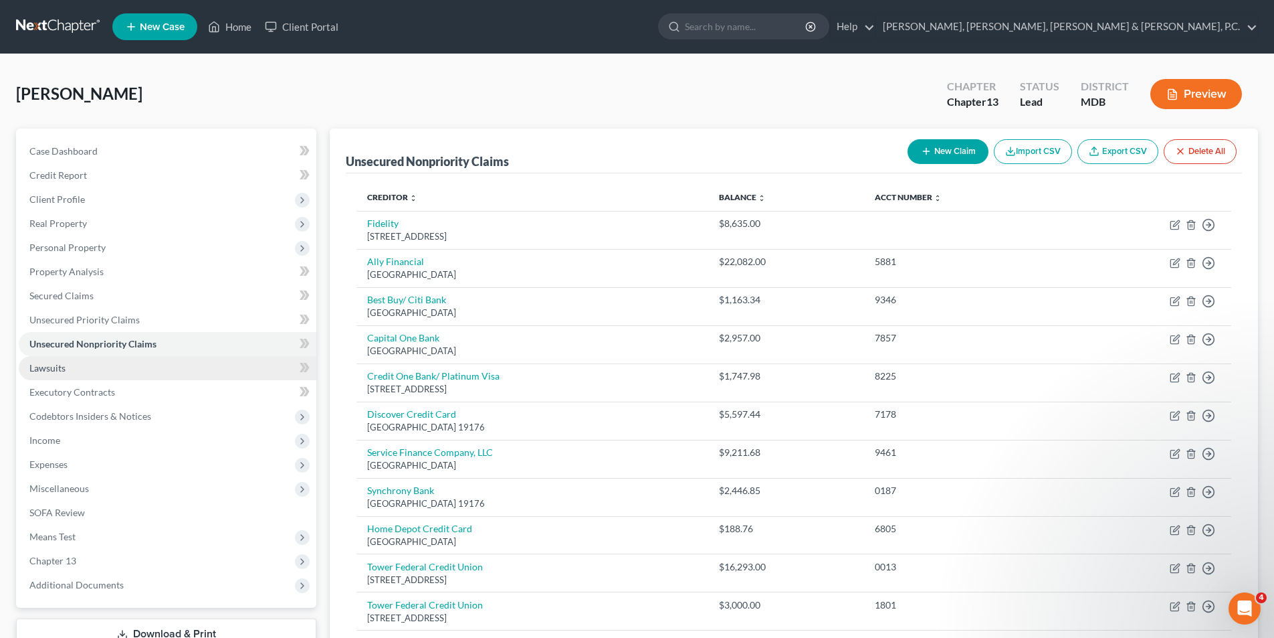
click at [66, 363] on link "Lawsuits" at bounding box center [168, 368] width 298 height 24
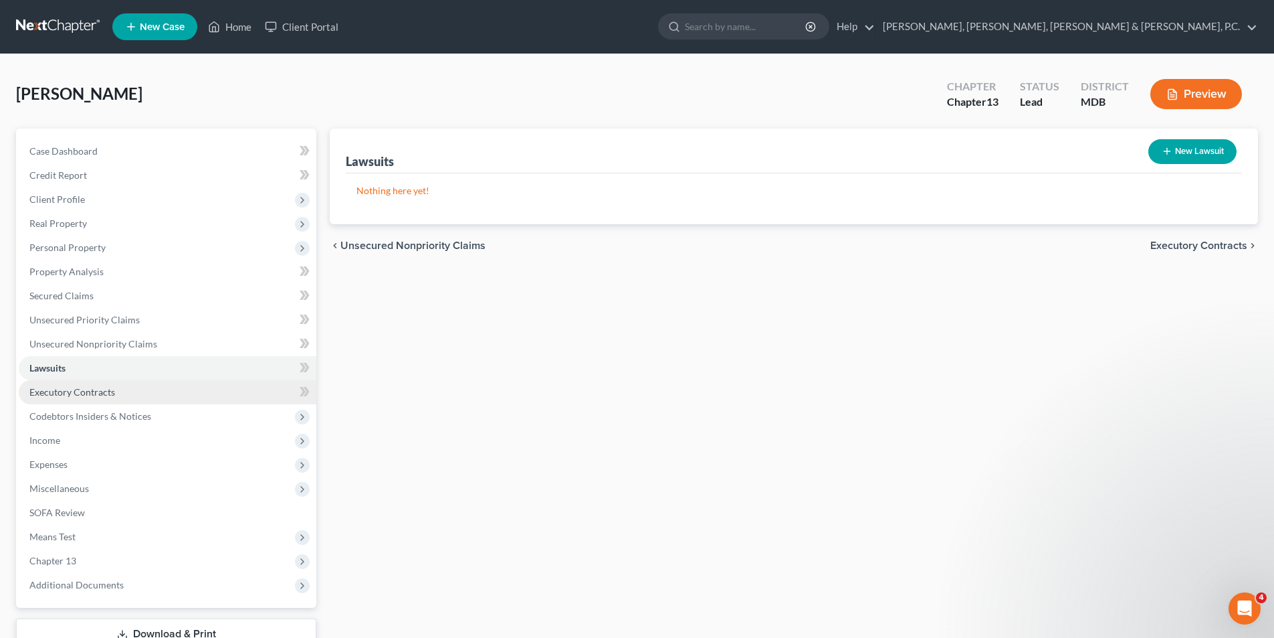
click at [72, 386] on span "Executory Contracts" at bounding box center [72, 391] width 86 height 11
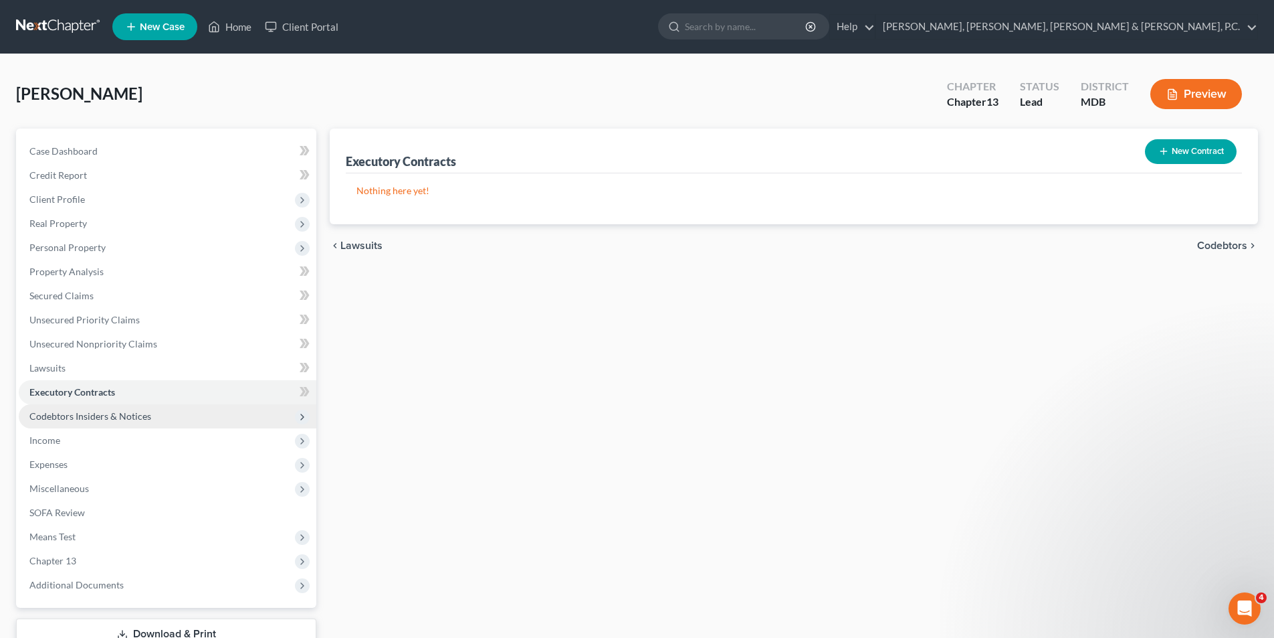
click at [74, 409] on span "Codebtors Insiders & Notices" at bounding box center [168, 416] width 298 height 24
click at [76, 421] on span "Codebtors Insiders & Notices" at bounding box center [168, 416] width 298 height 24
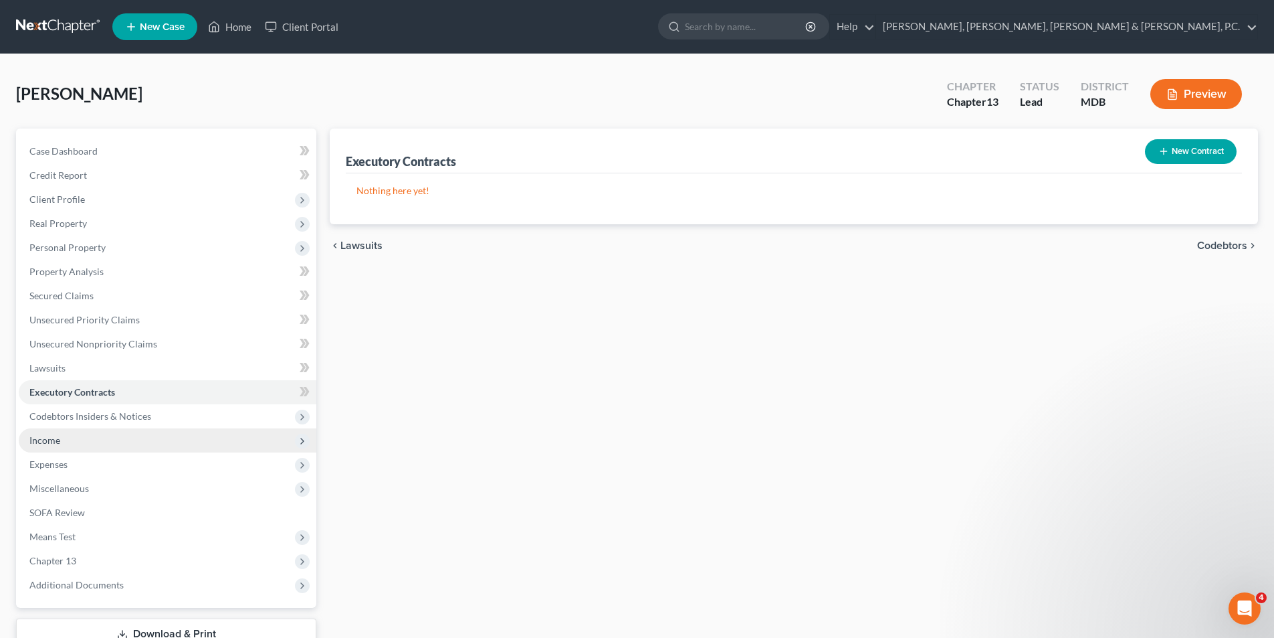
click at [59, 436] on span "Income" at bounding box center [44, 439] width 31 height 11
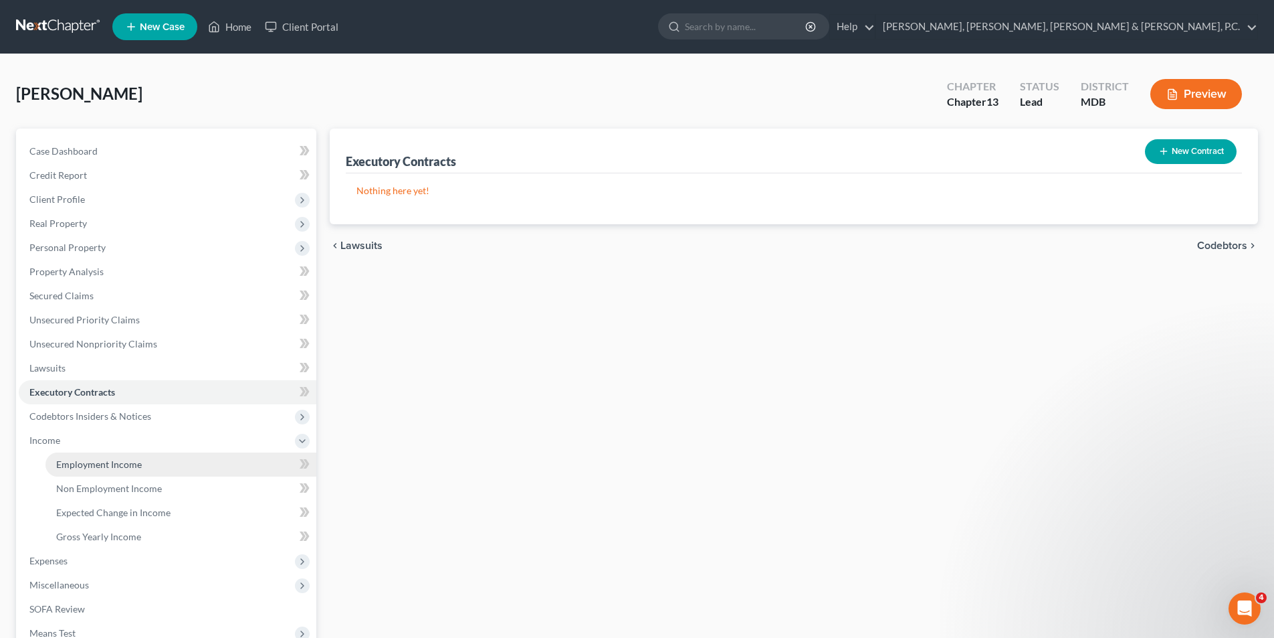
click at [73, 460] on span "Employment Income" at bounding box center [99, 463] width 86 height 11
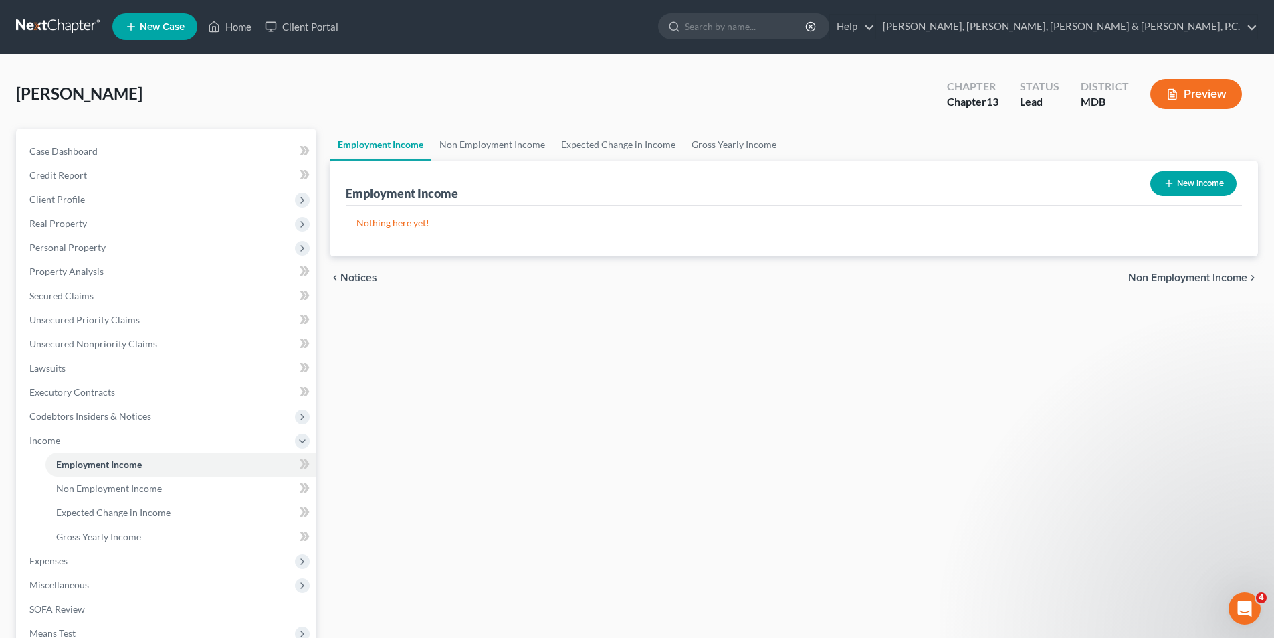
click at [1165, 176] on button "New Income" at bounding box center [1194, 183] width 86 height 25
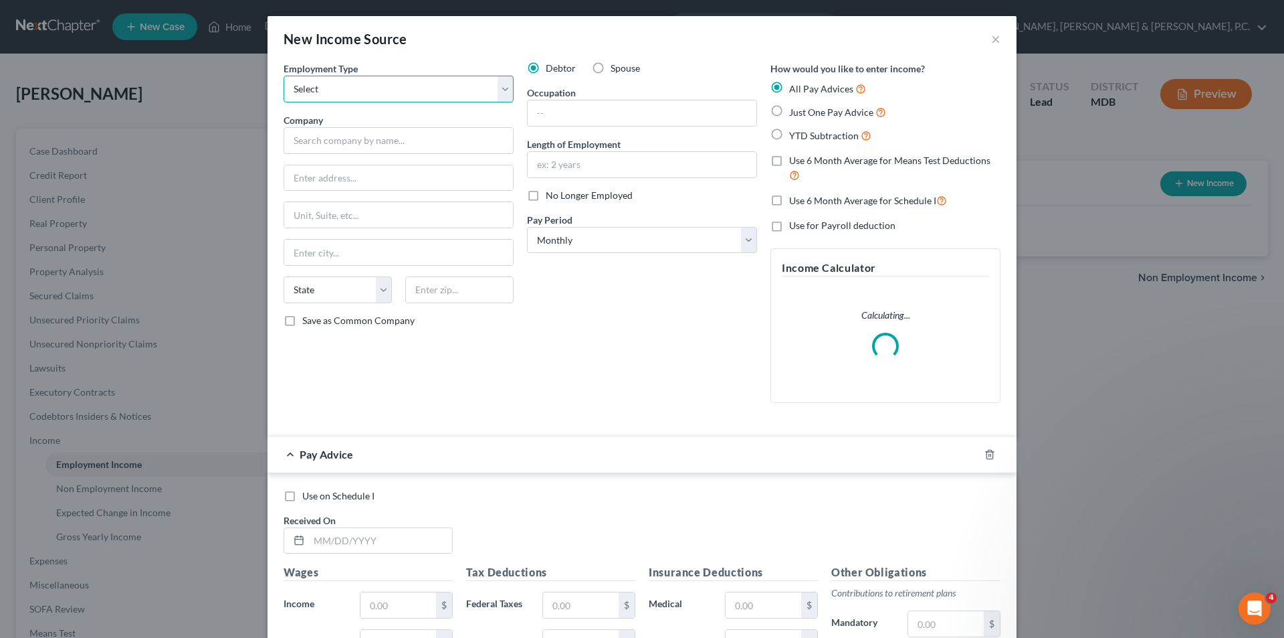
click at [438, 89] on select "Select Full or [DEMOGRAPHIC_DATA] Employment Self Employment" at bounding box center [399, 89] width 230 height 27
click at [284, 76] on select "Select Full or [DEMOGRAPHIC_DATA] Employment Self Employment" at bounding box center [399, 89] width 230 height 27
click at [388, 142] on input "text" at bounding box center [399, 140] width 230 height 27
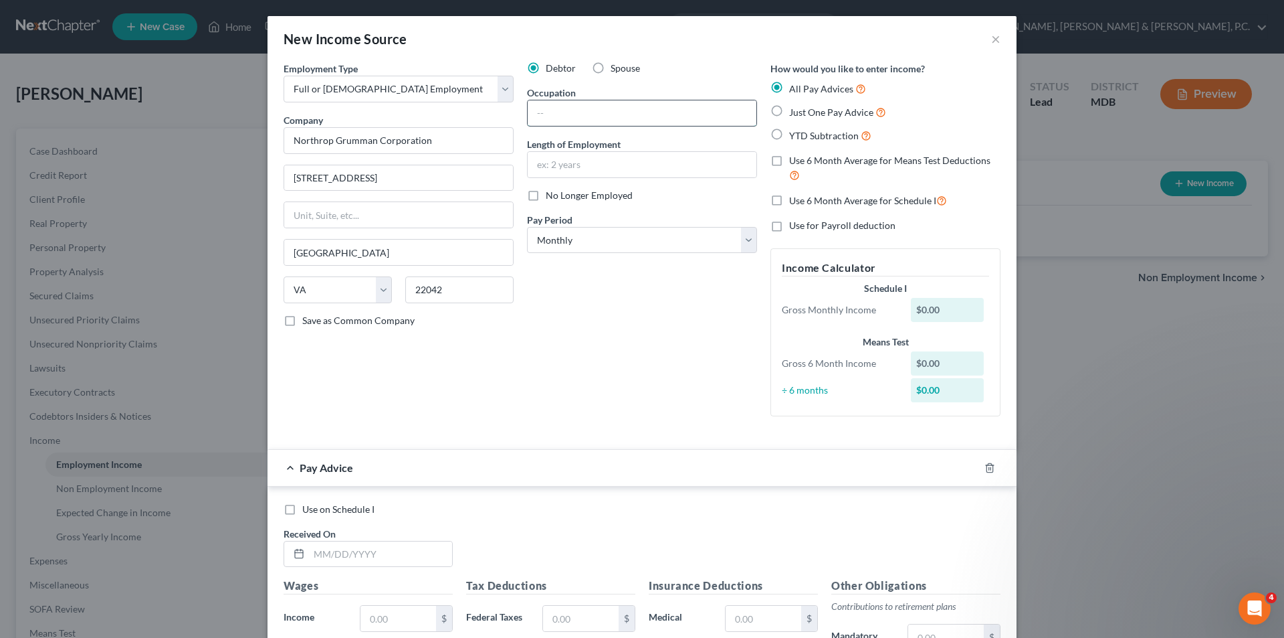
click at [582, 105] on input "text" at bounding box center [642, 112] width 229 height 25
click at [588, 163] on input "text" at bounding box center [642, 164] width 229 height 25
click at [612, 231] on select "Select Monthly Twice Monthly Every Other Week Weekly" at bounding box center [642, 240] width 230 height 27
click at [527, 227] on select "Select Monthly Twice Monthly Every Other Week Weekly" at bounding box center [642, 240] width 230 height 27
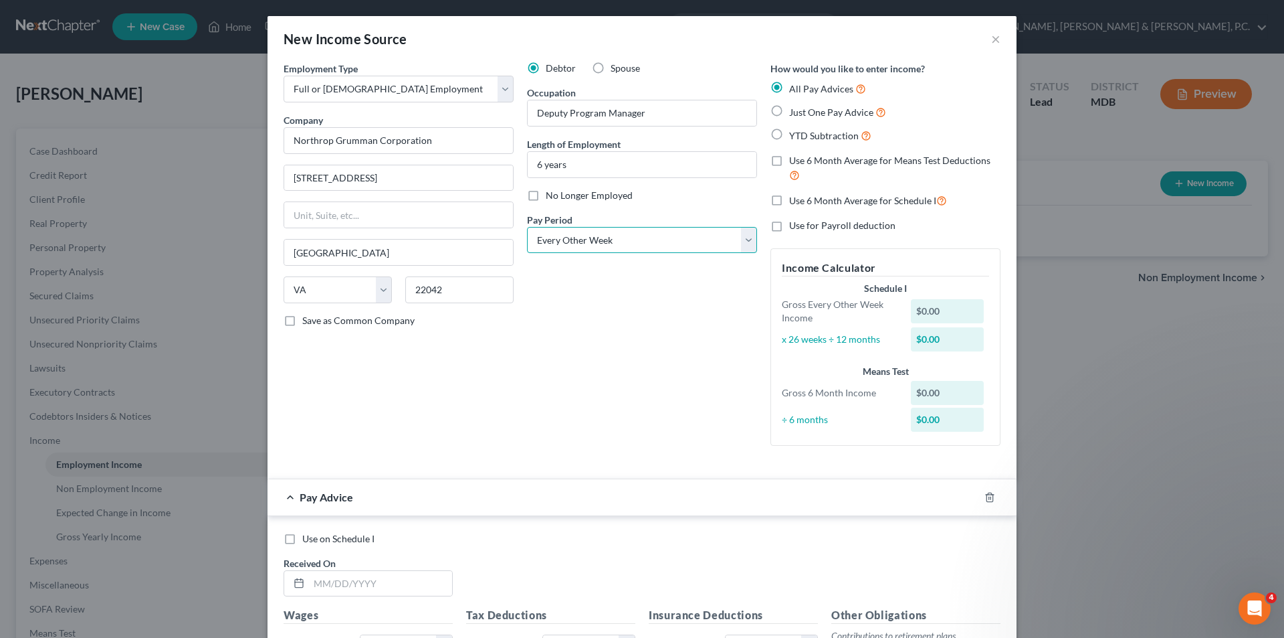
scroll to position [268, 0]
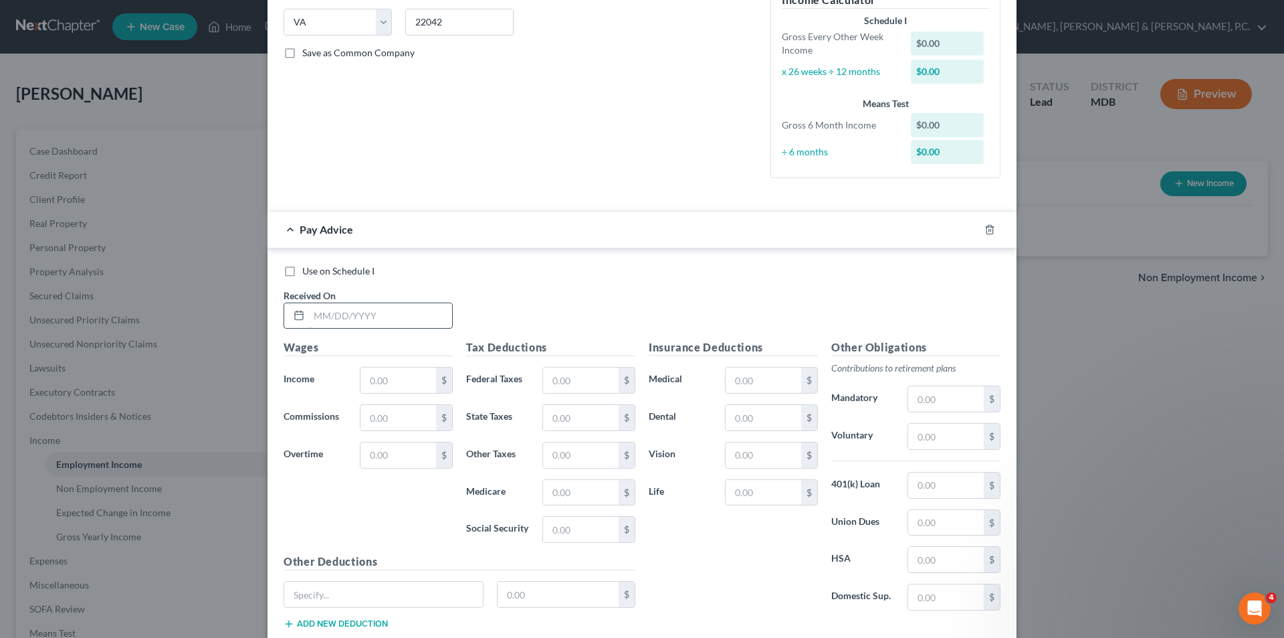
click at [394, 316] on input "text" at bounding box center [380, 315] width 143 height 25
click at [547, 374] on input "text" at bounding box center [581, 379] width 76 height 25
click at [764, 373] on input "text" at bounding box center [764, 379] width 76 height 25
click at [947, 555] on input "text" at bounding box center [946, 559] width 76 height 25
drag, startPoint x: 947, startPoint y: 555, endPoint x: 910, endPoint y: 555, distance: 36.1
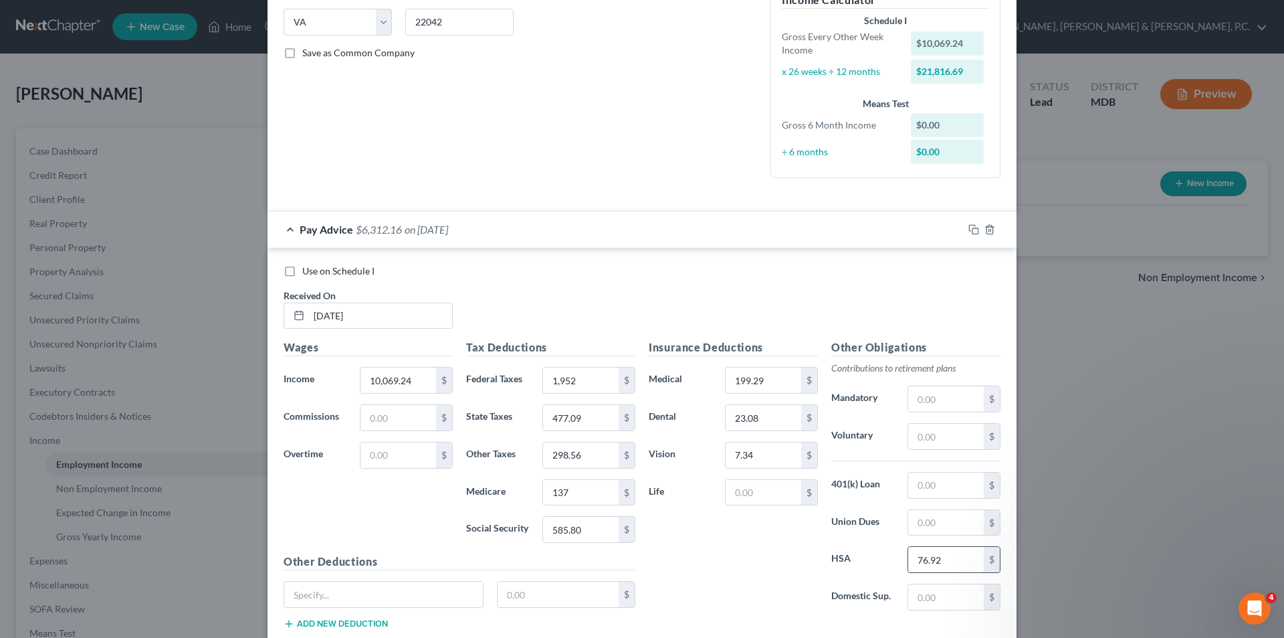
click at [910, 555] on input "76.92" at bounding box center [946, 559] width 76 height 25
click at [914, 567] on input "0" at bounding box center [946, 559] width 76 height 25
click at [927, 557] on input "30" at bounding box center [946, 559] width 76 height 25
click at [776, 377] on input "199.29" at bounding box center [764, 379] width 76 height 25
drag, startPoint x: 454, startPoint y: 599, endPoint x: 448, endPoint y: 591, distance: 9.1
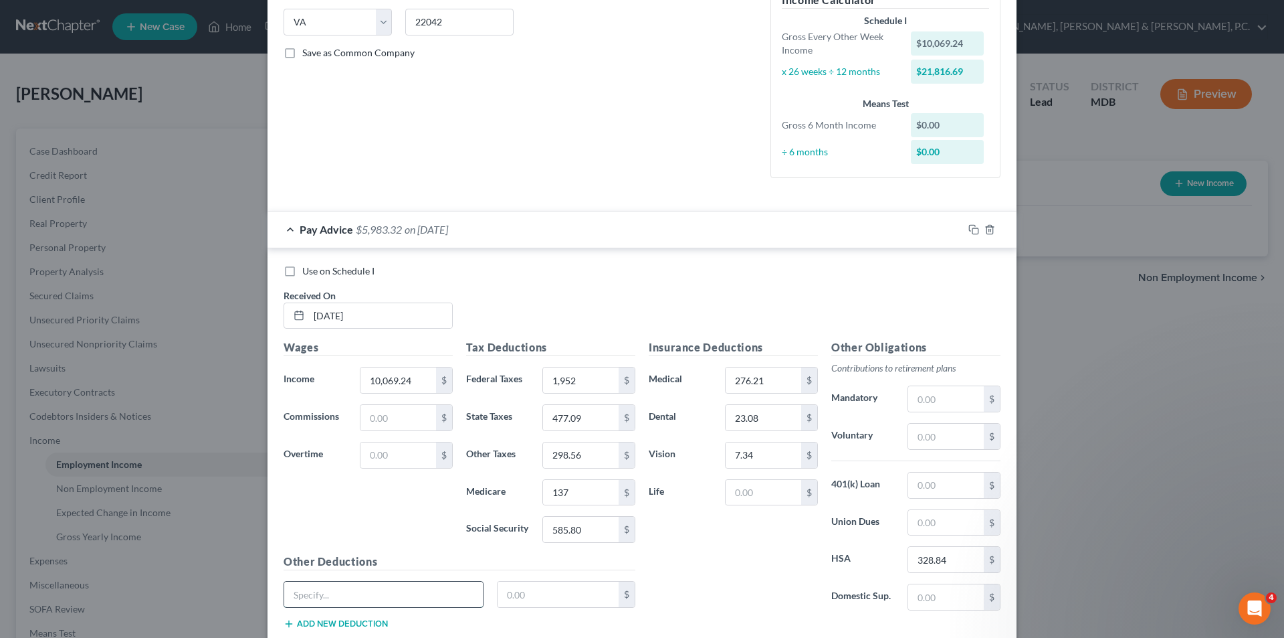
click at [452, 597] on input "text" at bounding box center [383, 593] width 199 height 25
click at [513, 588] on input "text" at bounding box center [559, 593] width 122 height 25
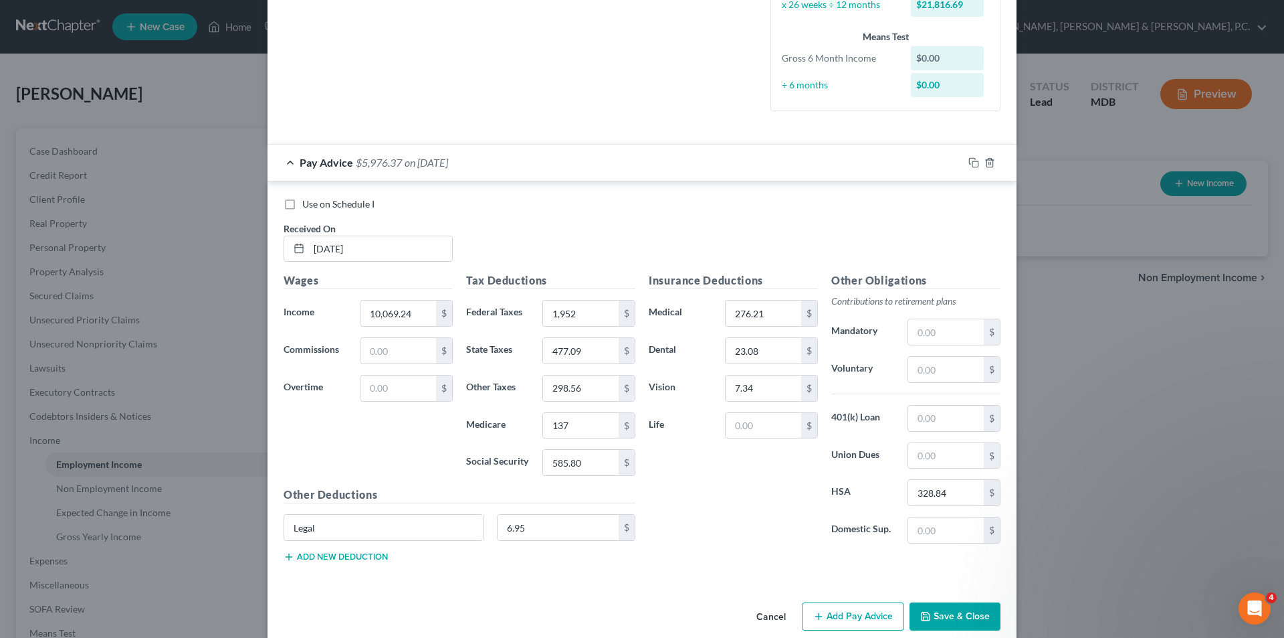
click at [372, 557] on button "Add new deduction" at bounding box center [336, 556] width 104 height 11
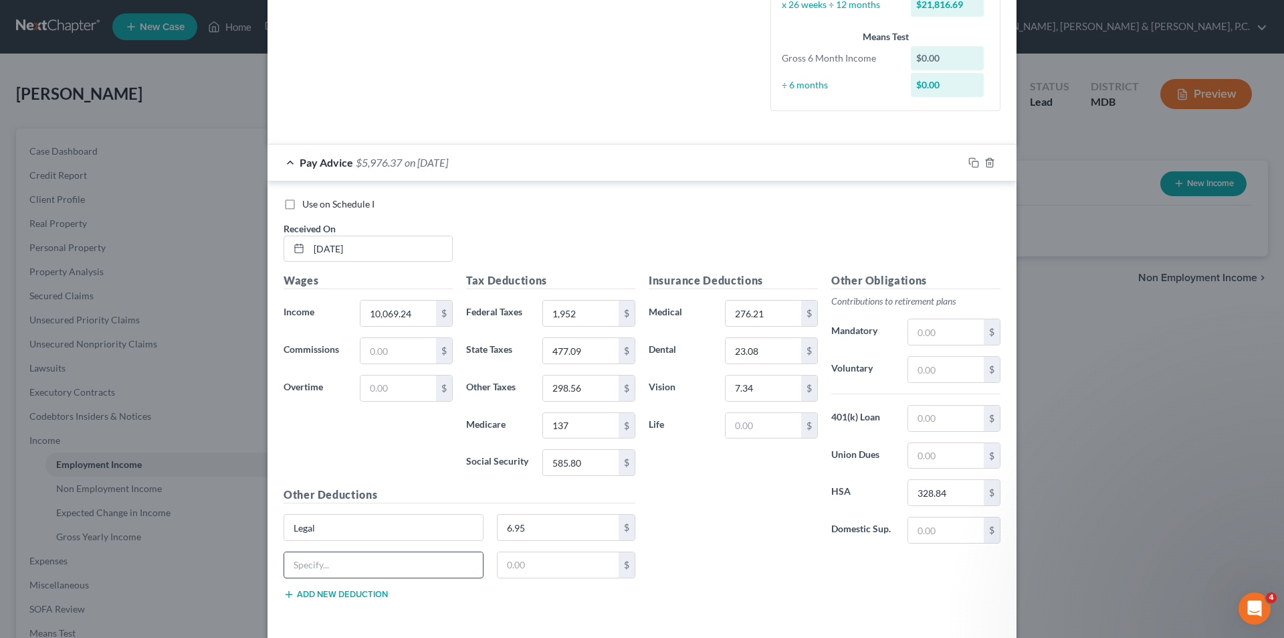
click at [371, 560] on input "text" at bounding box center [383, 564] width 199 height 25
click at [505, 561] on input "text" at bounding box center [559, 564] width 122 height 25
drag, startPoint x: 695, startPoint y: 530, endPoint x: 712, endPoint y: 480, distance: 52.9
click at [698, 520] on div "Insurance Deductions Medical 276.21 $ Dental 23.08 $ Vision 7.34 $ Life $" at bounding box center [733, 413] width 183 height 282
click at [747, 424] on input "text" at bounding box center [764, 425] width 76 height 25
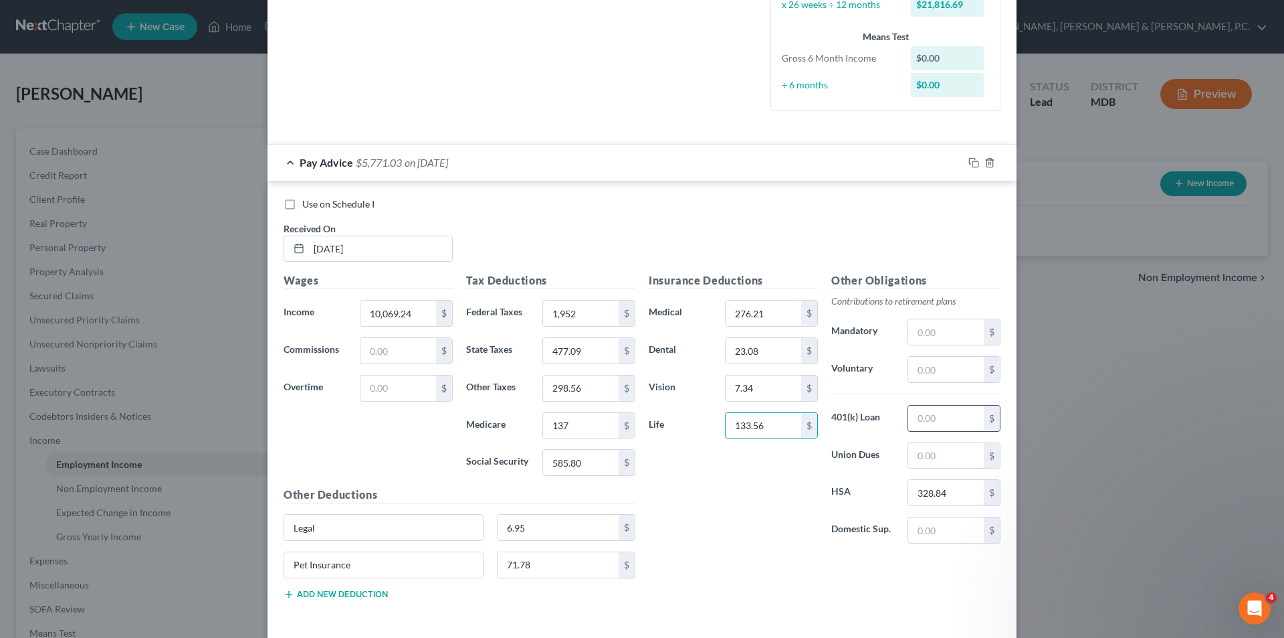
click at [935, 415] on input "text" at bounding box center [946, 417] width 76 height 25
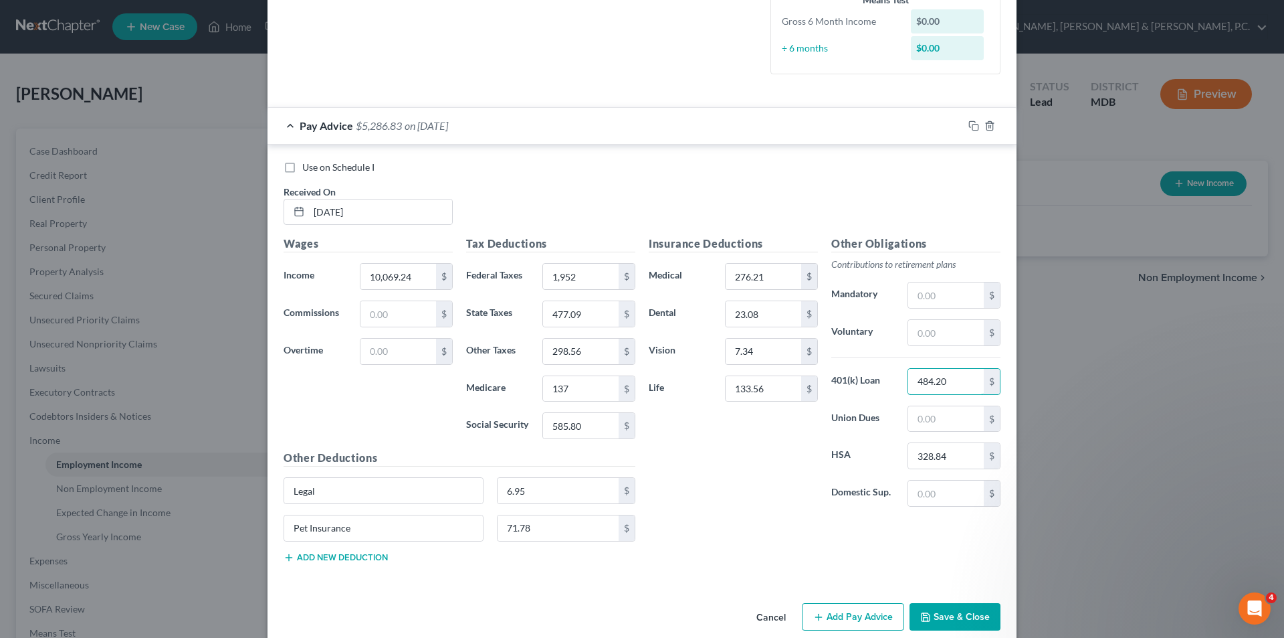
scroll to position [391, 0]
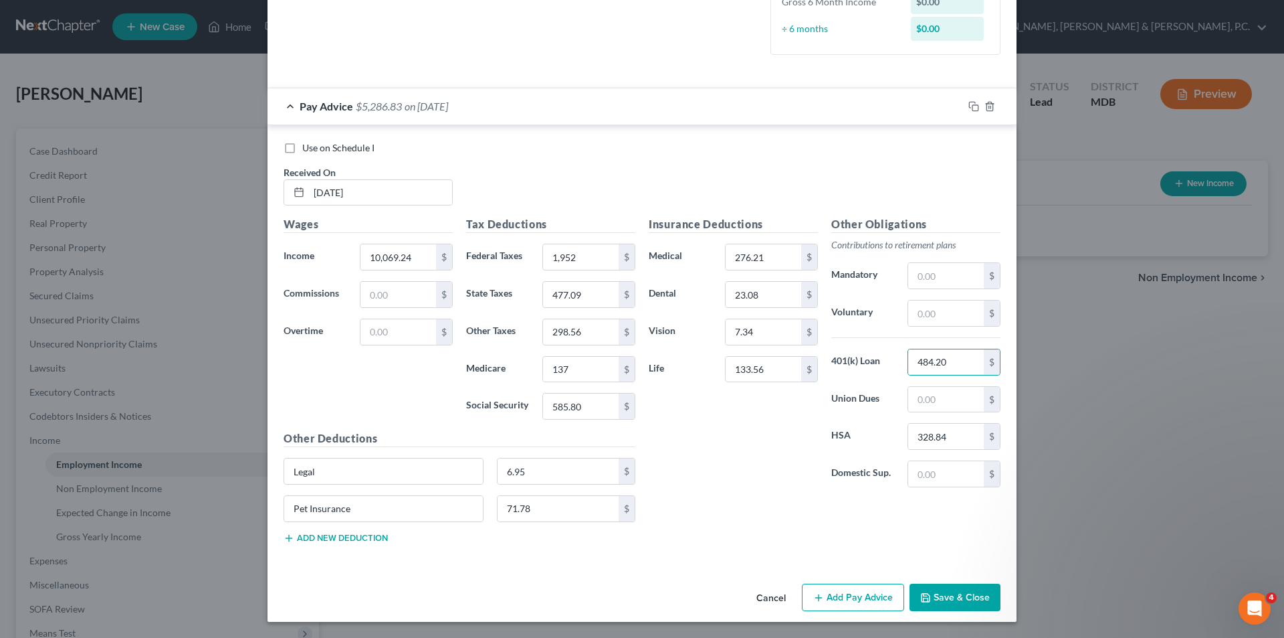
click at [370, 533] on button "Add new deduction" at bounding box center [336, 537] width 104 height 11
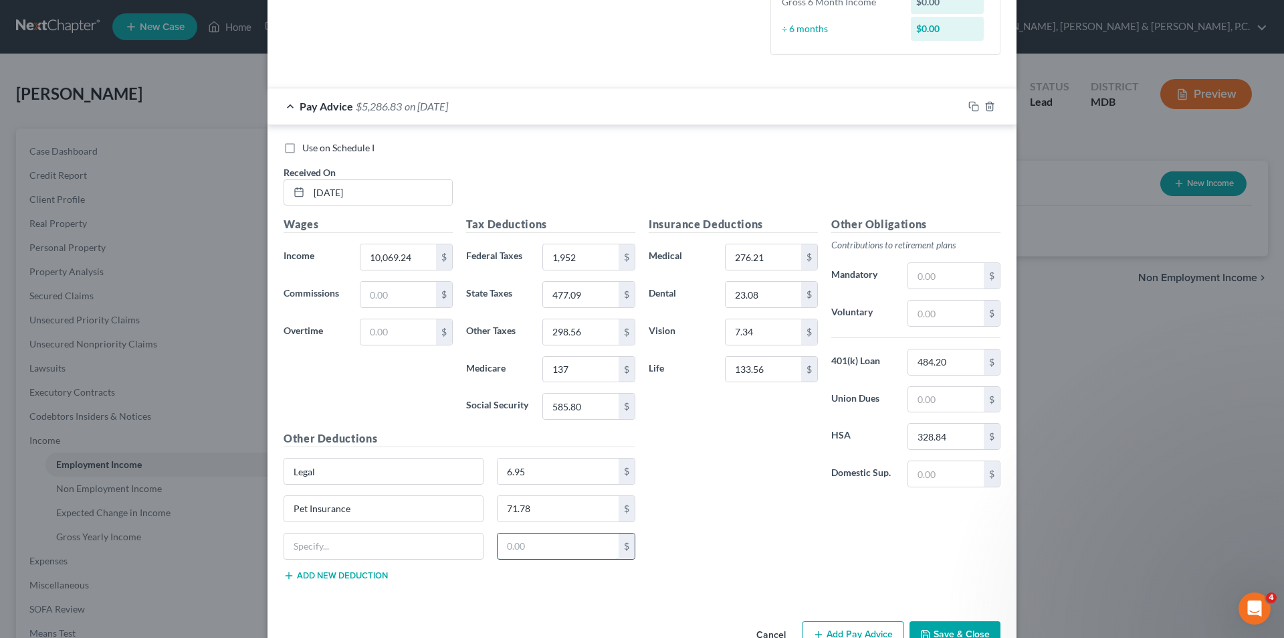
click at [526, 544] on input "text" at bounding box center [559, 545] width 122 height 25
click at [384, 545] on input "text" at bounding box center [383, 545] width 199 height 25
drag, startPoint x: 385, startPoint y: 545, endPoint x: 289, endPoint y: 549, distance: 95.7
click at [284, 555] on input "DRT ED Db" at bounding box center [383, 545] width 199 height 25
drag, startPoint x: 738, startPoint y: 502, endPoint x: 731, endPoint y: 503, distance: 6.7
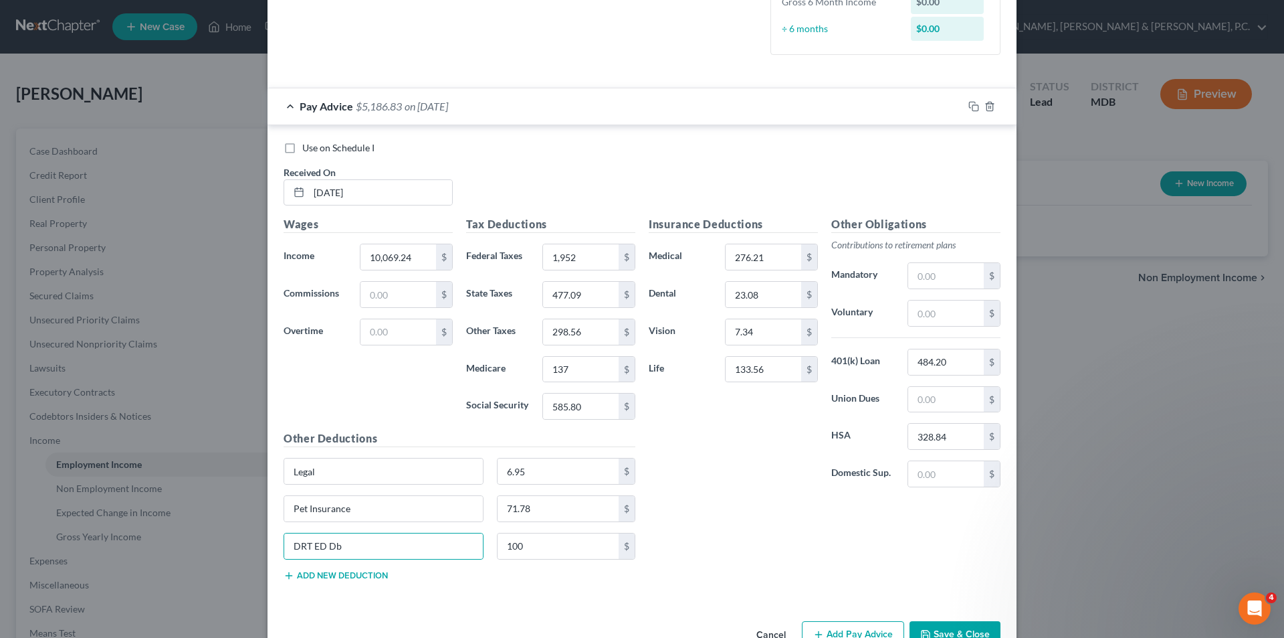
click at [733, 503] on div "Insurance Deductions Medical 276.21 $ Dental 23.08 $ Vision 7.34 $ Life 133.56 …" at bounding box center [824, 403] width 365 height 375
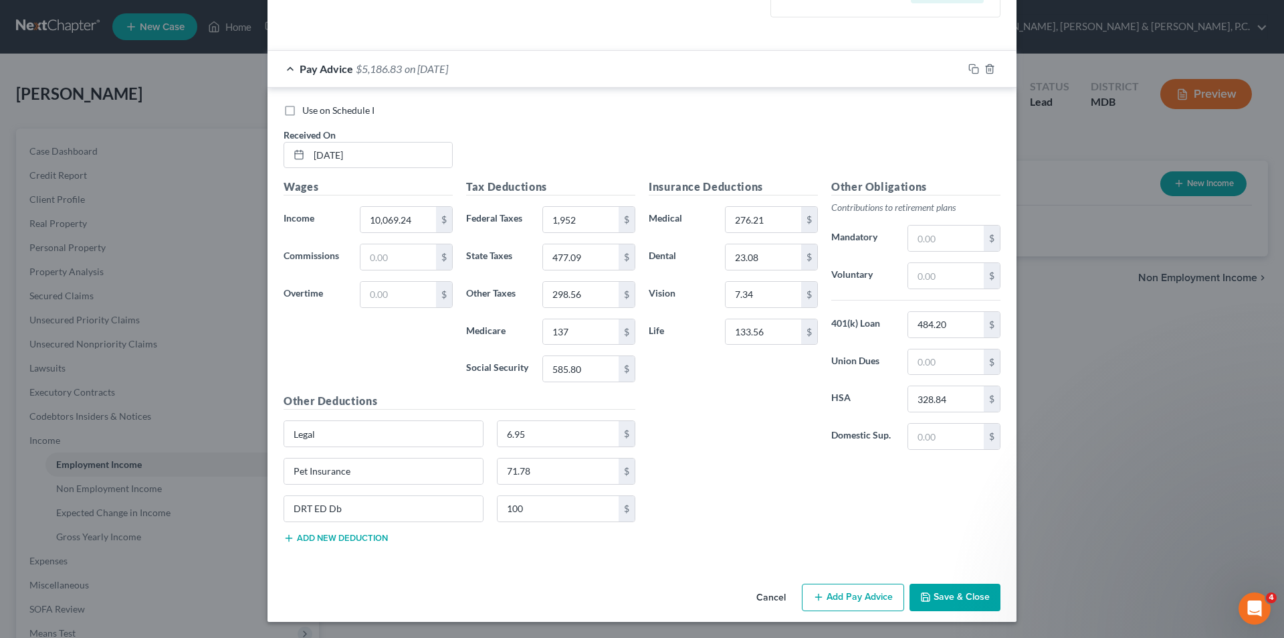
click at [852, 601] on button "Add Pay Advice" at bounding box center [853, 597] width 102 height 28
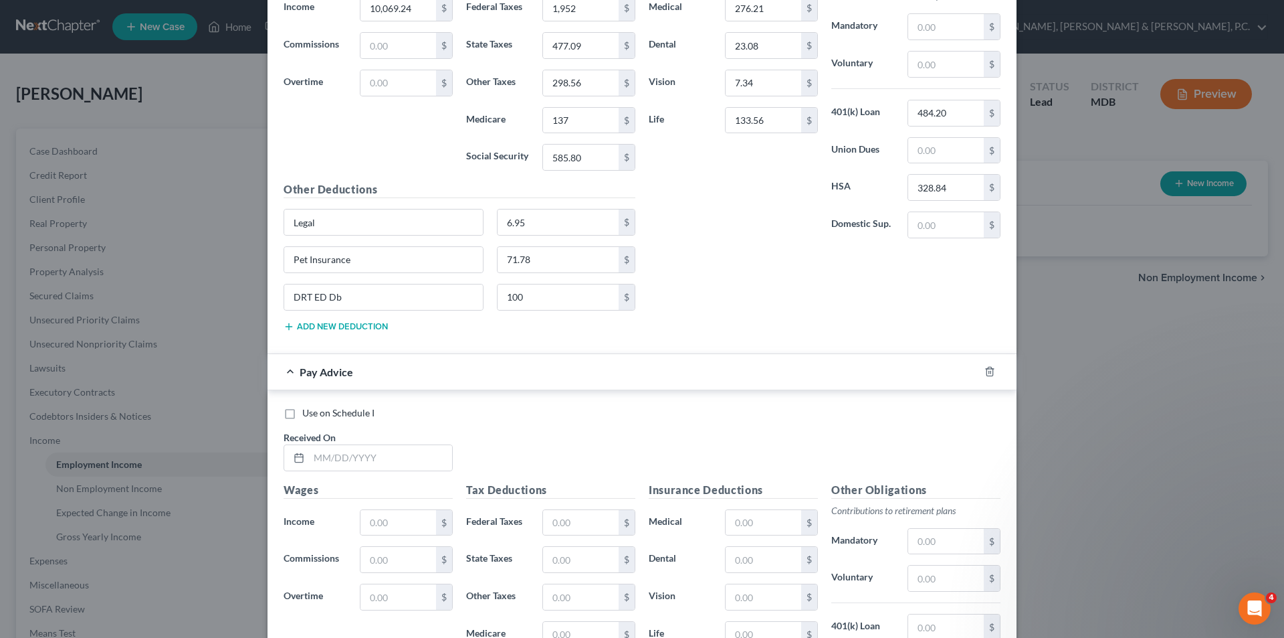
scroll to position [643, 0]
click at [425, 450] on input "text" at bounding box center [380, 454] width 143 height 25
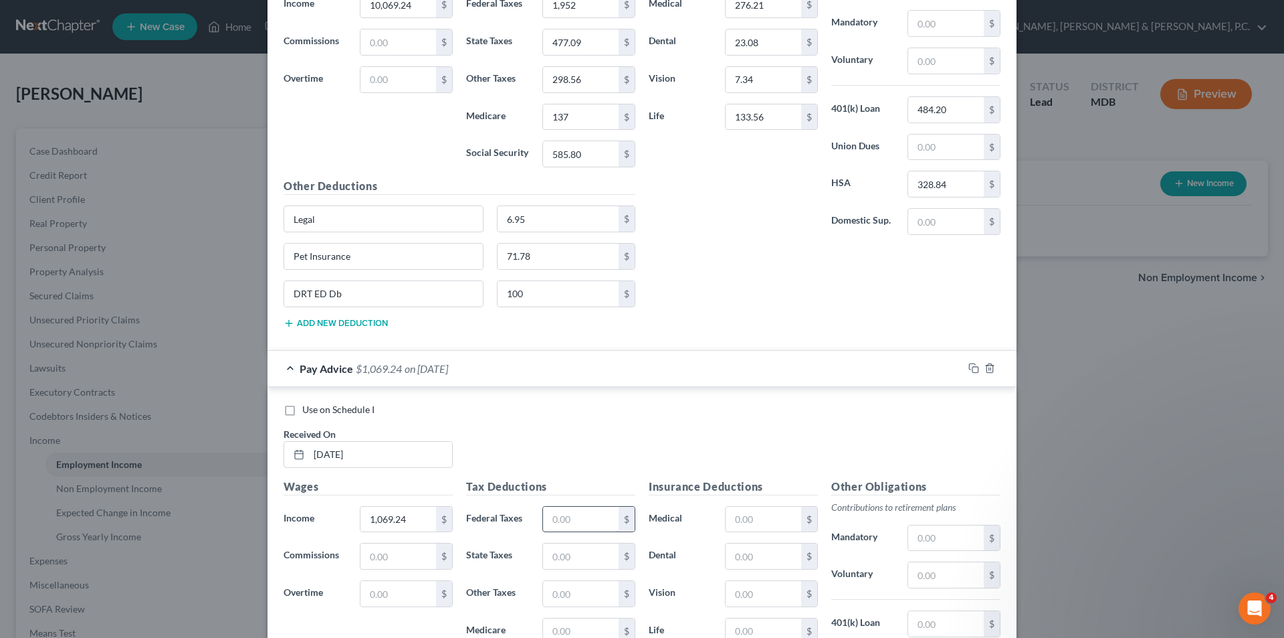
click at [593, 519] on input "text" at bounding box center [581, 518] width 76 height 25
click at [752, 511] on input "text" at bounding box center [764, 518] width 76 height 25
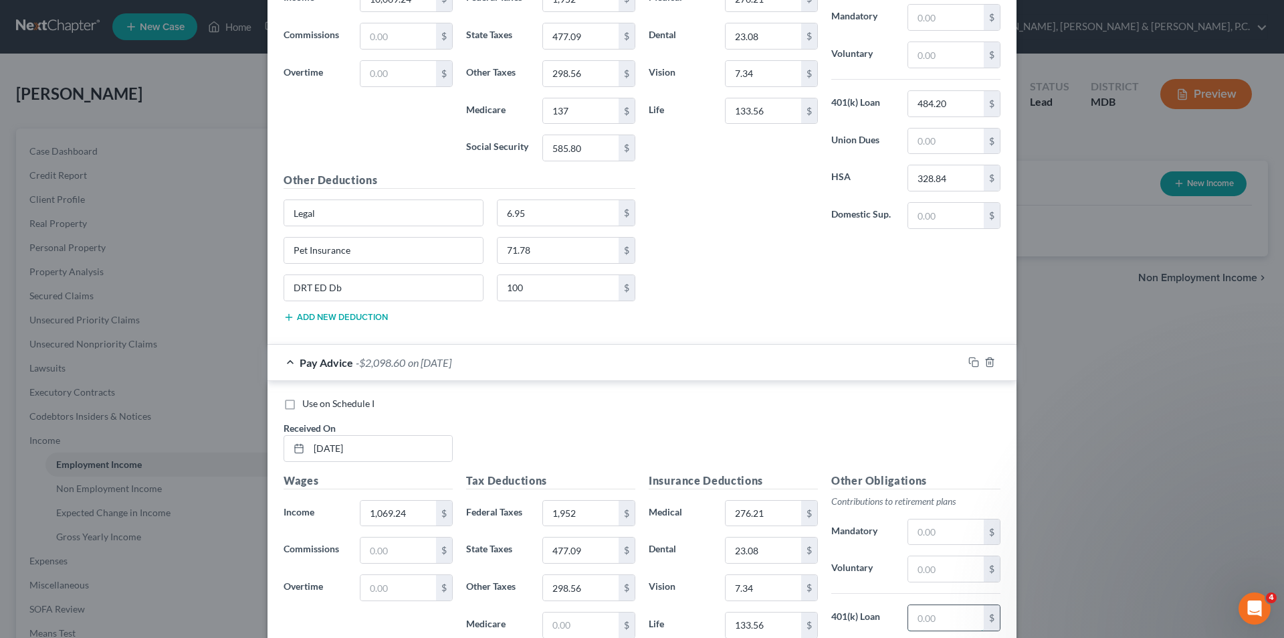
click at [936, 614] on input "text" at bounding box center [946, 617] width 76 height 25
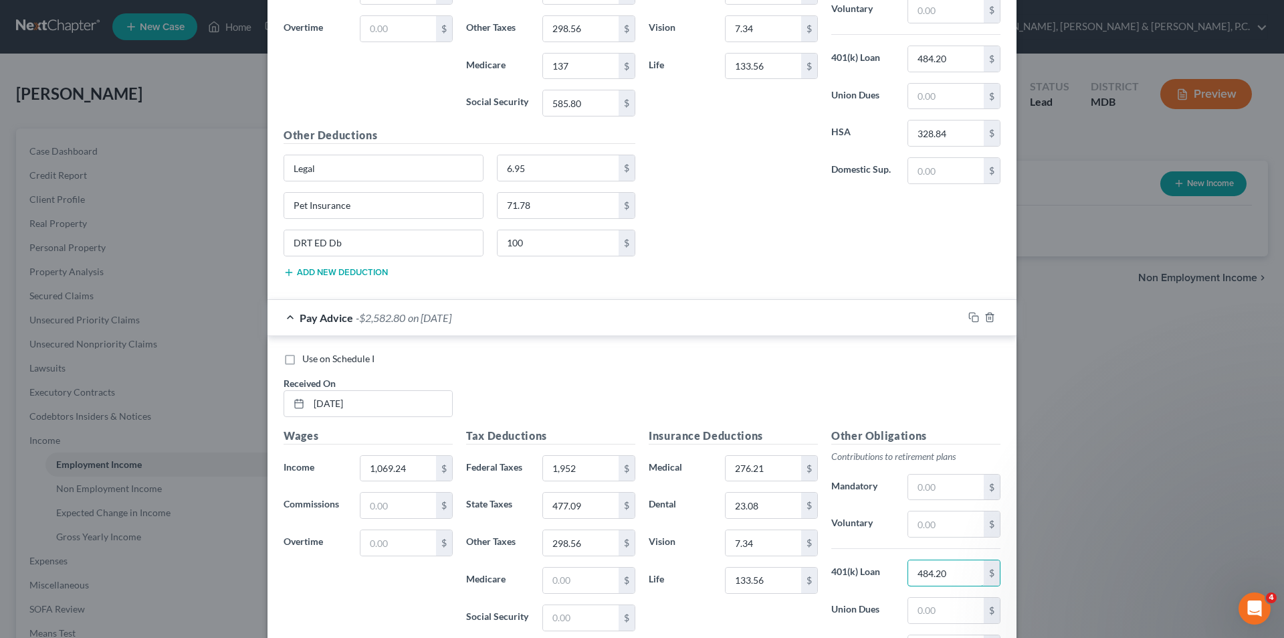
scroll to position [716, 0]
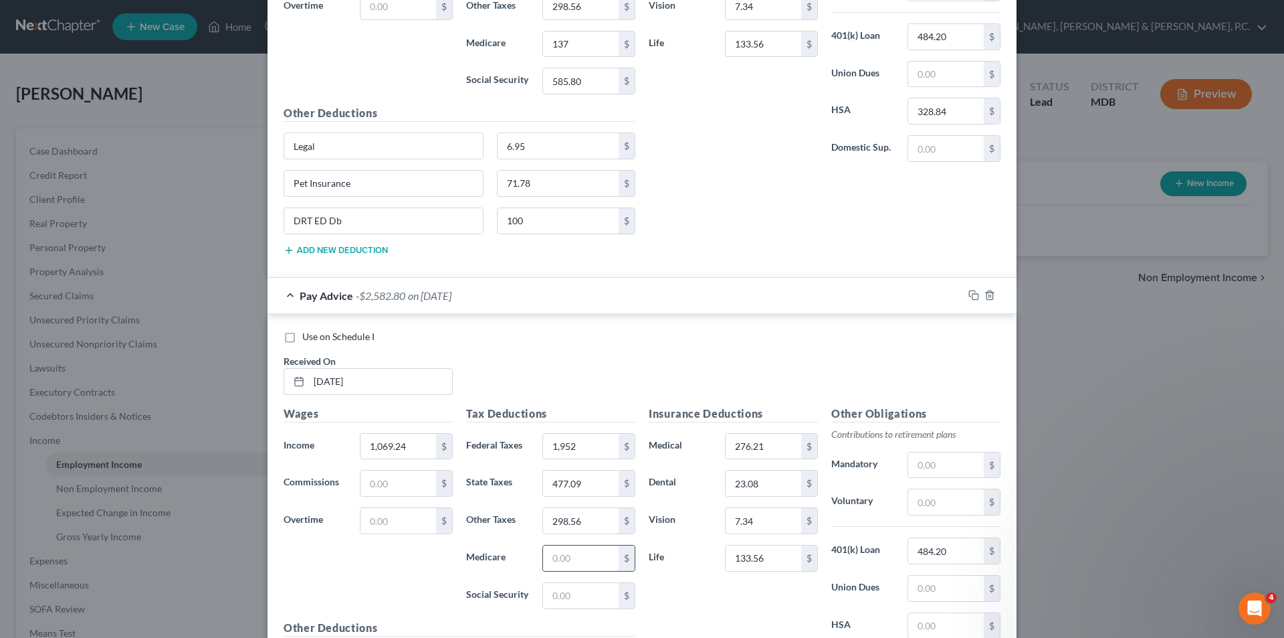
click at [550, 550] on input "text" at bounding box center [581, 557] width 76 height 25
click at [935, 622] on input "text" at bounding box center [946, 625] width 76 height 25
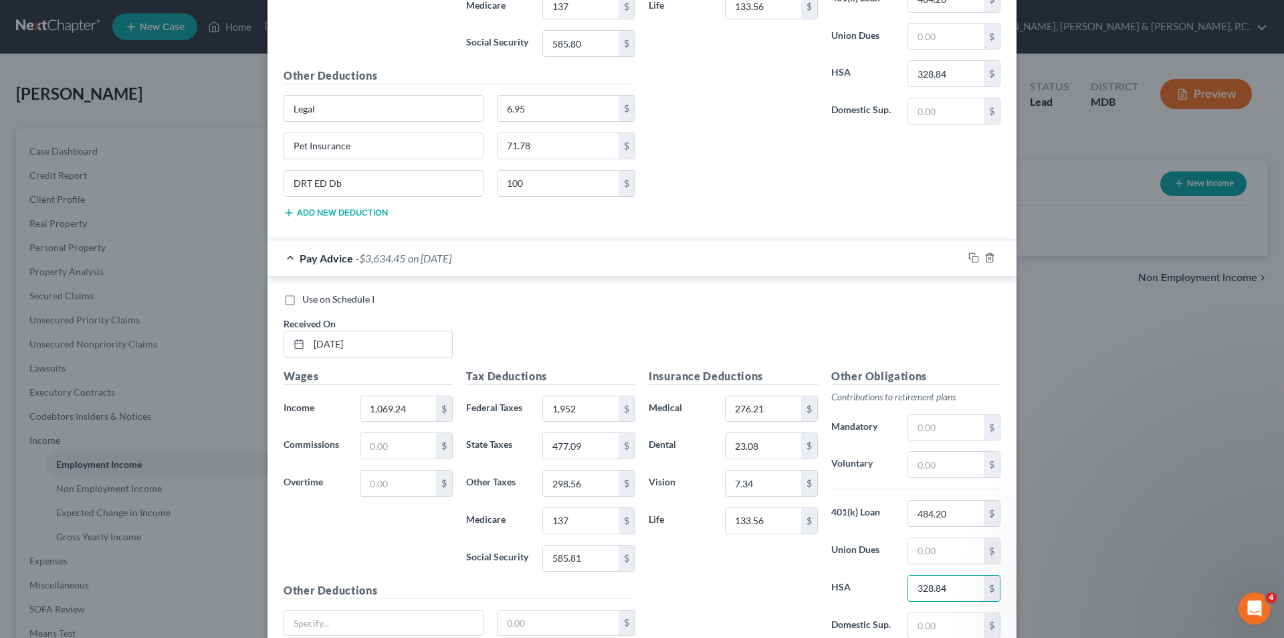
scroll to position [783, 0]
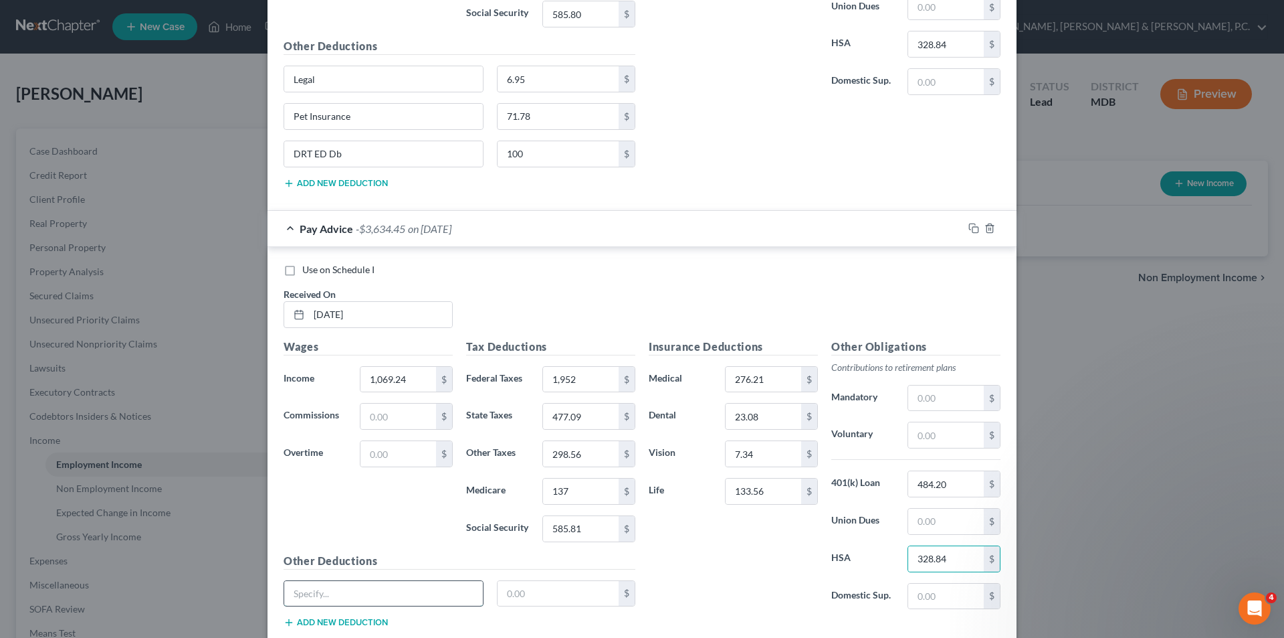
click at [388, 587] on input "text" at bounding box center [383, 593] width 199 height 25
click at [530, 591] on input "text" at bounding box center [559, 593] width 122 height 25
click at [375, 619] on button "Add new deduction" at bounding box center [336, 622] width 104 height 11
click at [375, 619] on input "text" at bounding box center [383, 629] width 199 height 25
click at [513, 630] on input "text" at bounding box center [559, 629] width 122 height 25
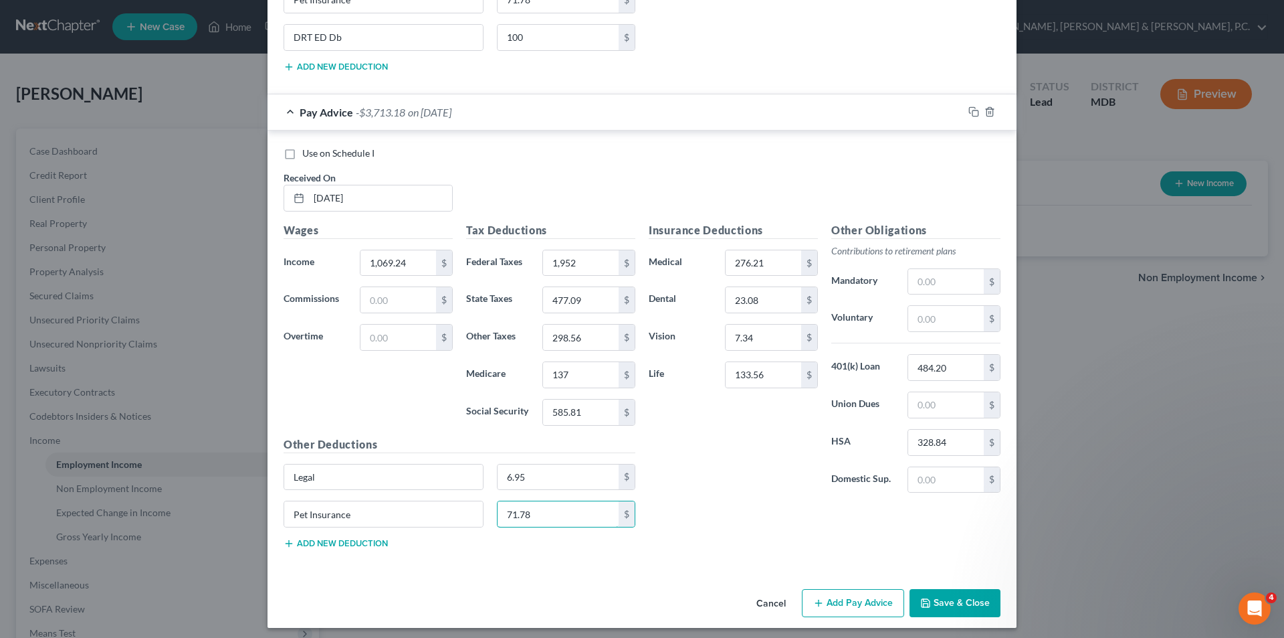
scroll to position [905, 0]
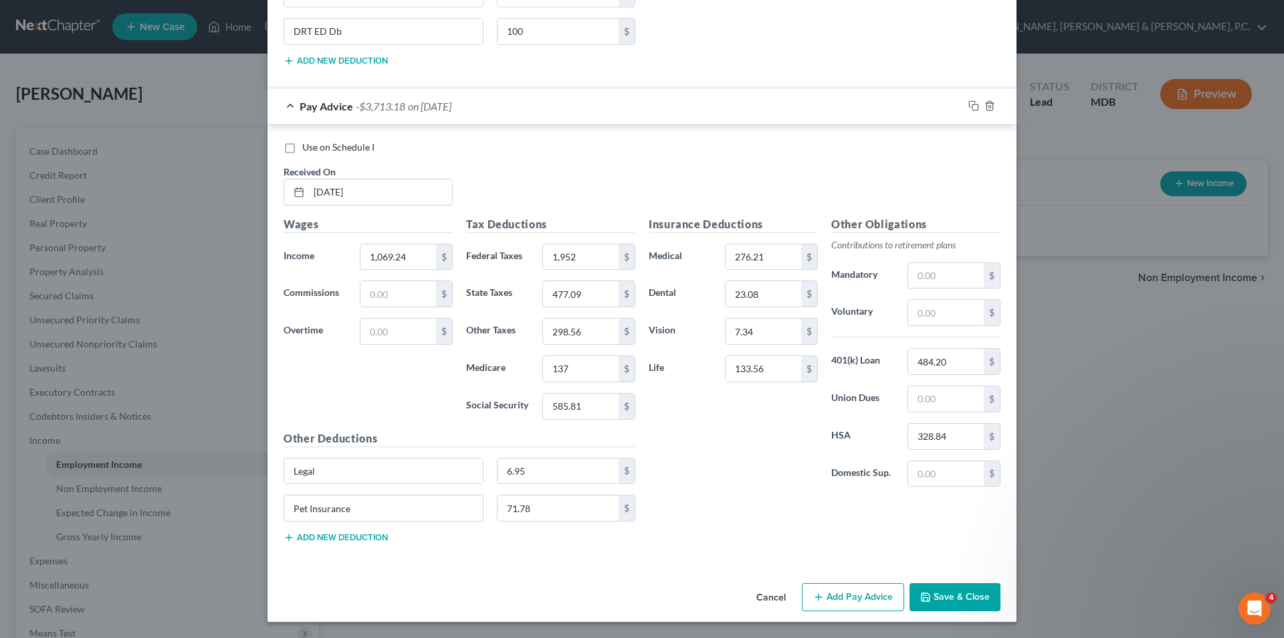
click at [326, 533] on button "Add new deduction" at bounding box center [336, 537] width 104 height 11
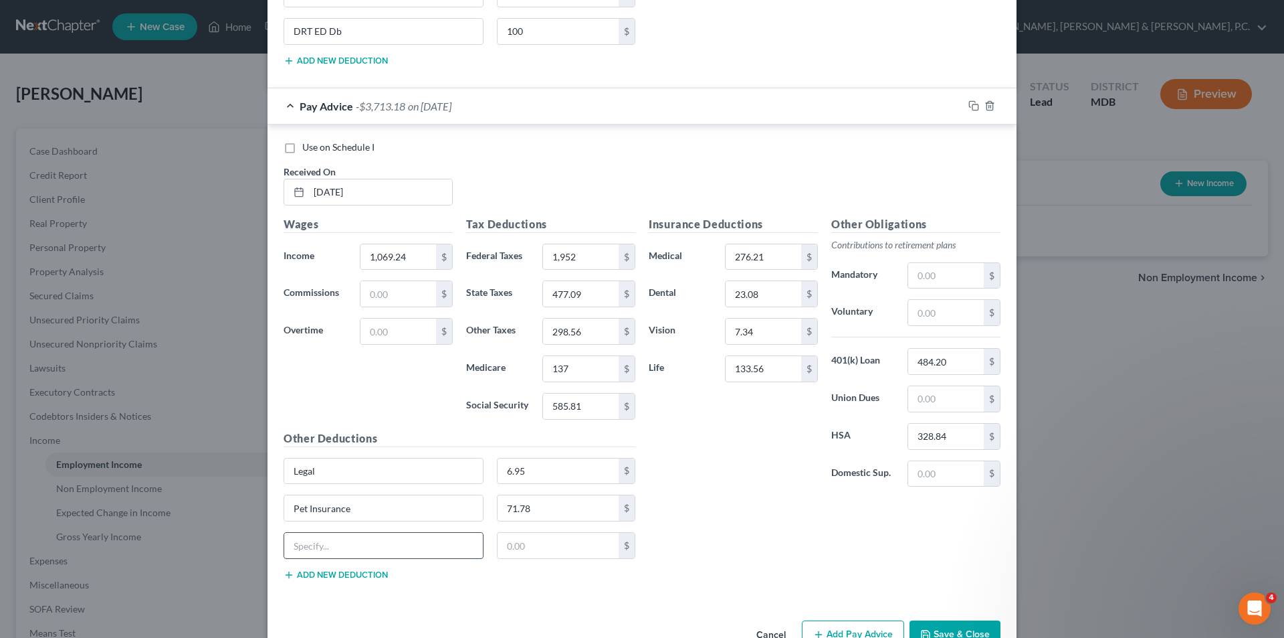
paste input "DRT ED Db"
click at [518, 550] on input "text" at bounding box center [559, 544] width 122 height 25
click at [369, 256] on input "1,069.24" at bounding box center [399, 256] width 76 height 25
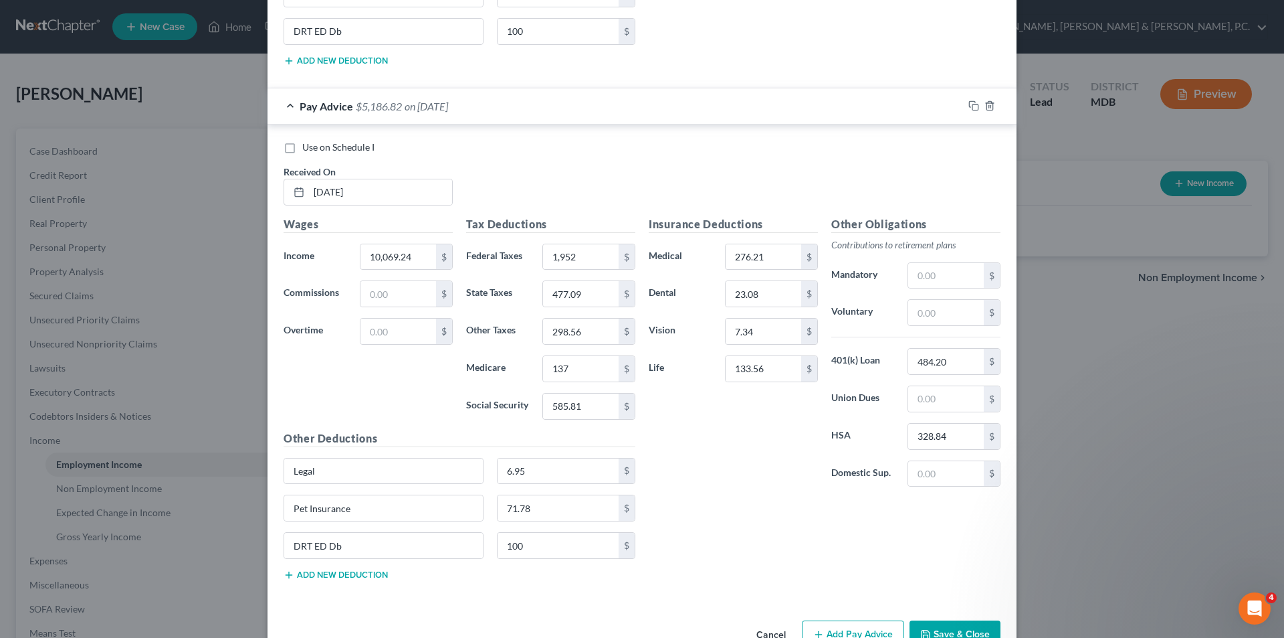
scroll to position [943, 0]
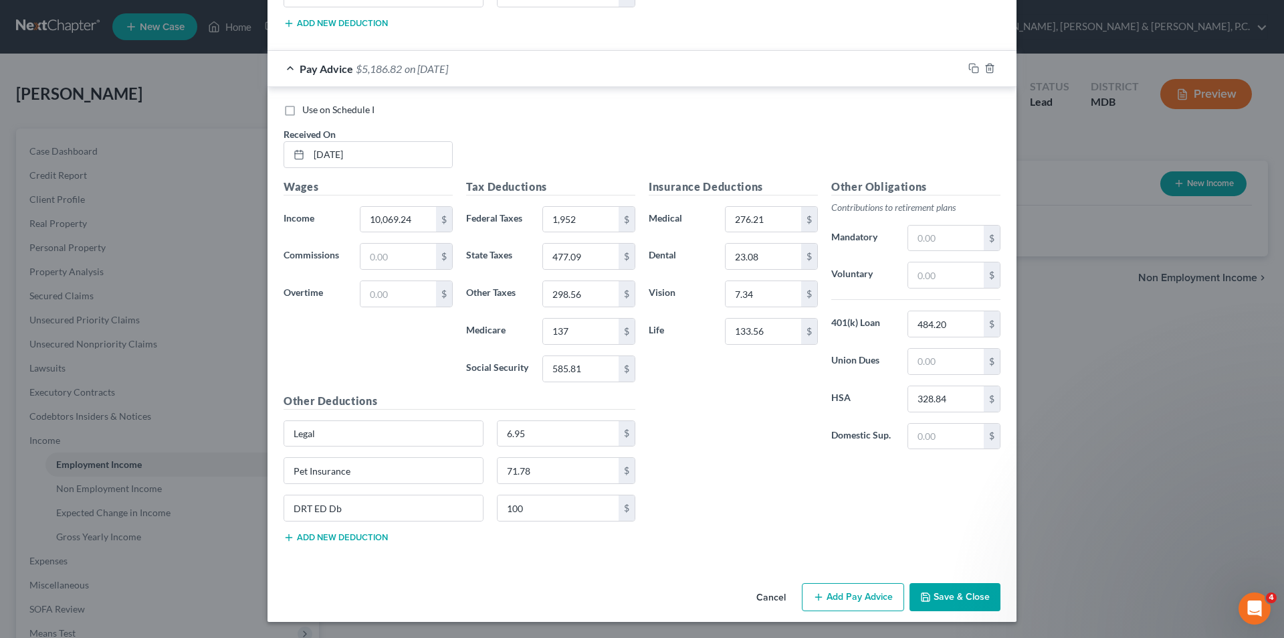
click at [875, 592] on button "Add Pay Advice" at bounding box center [853, 597] width 102 height 28
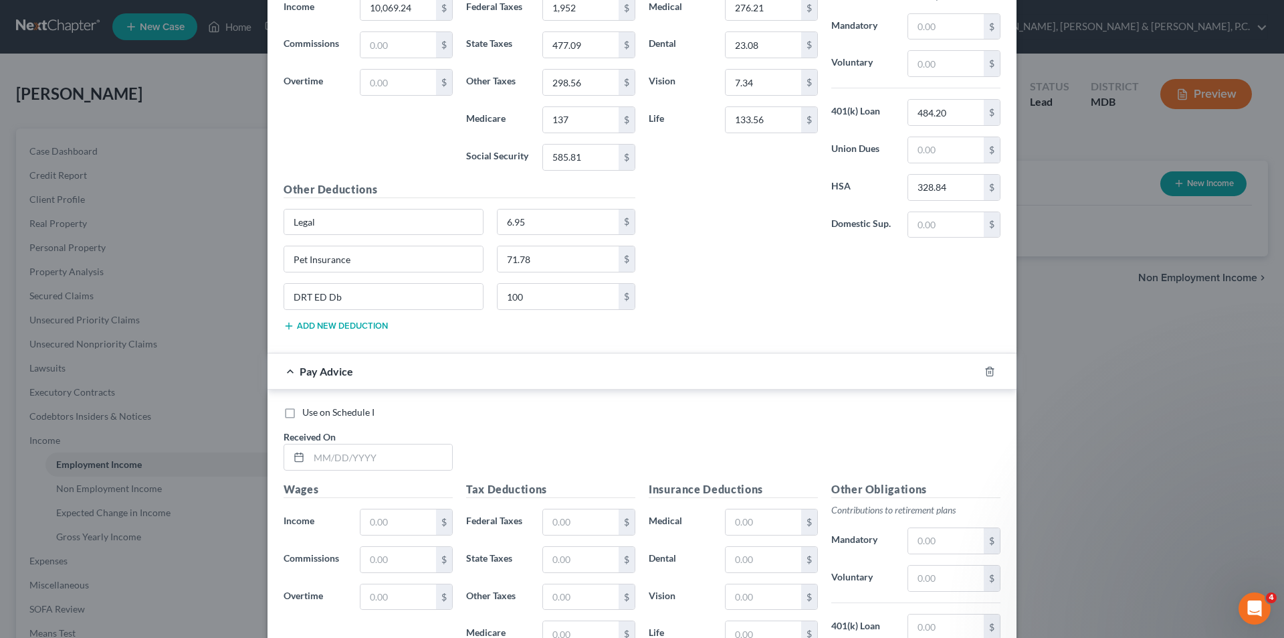
scroll to position [1156, 0]
click at [423, 458] on input "text" at bounding box center [380, 454] width 143 height 25
click at [577, 520] on input "text" at bounding box center [581, 519] width 76 height 25
click at [575, 627] on input "text" at bounding box center [581, 631] width 76 height 25
click at [766, 518] on input "text" at bounding box center [764, 519] width 76 height 25
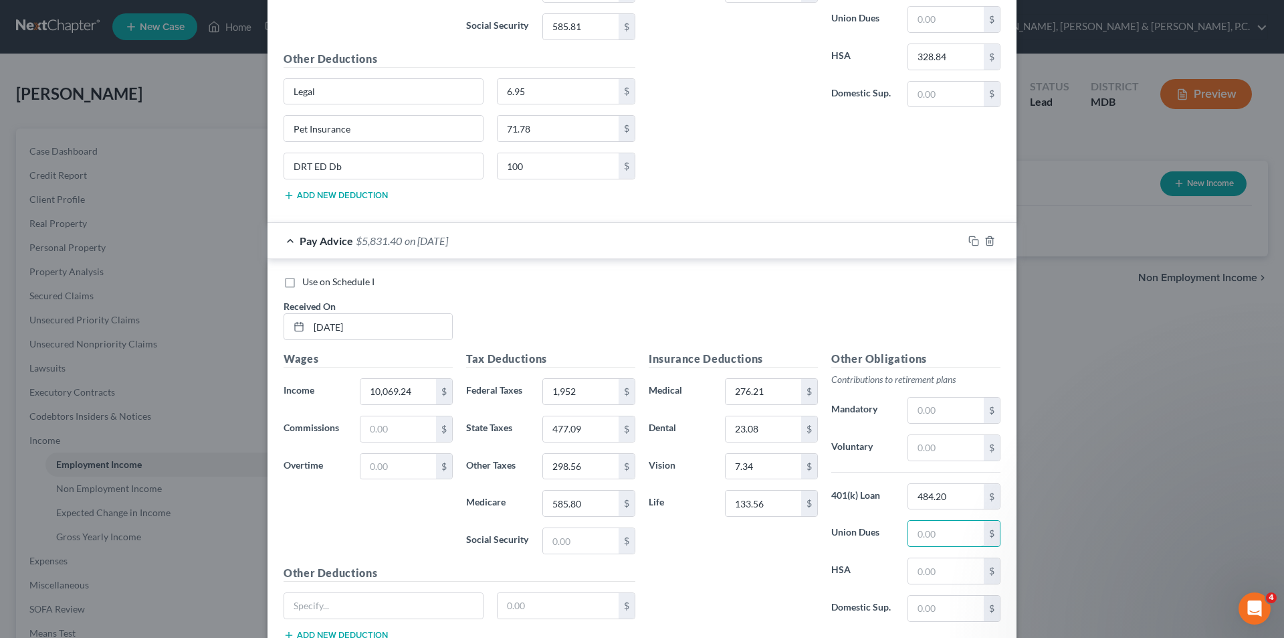
scroll to position [1315, 0]
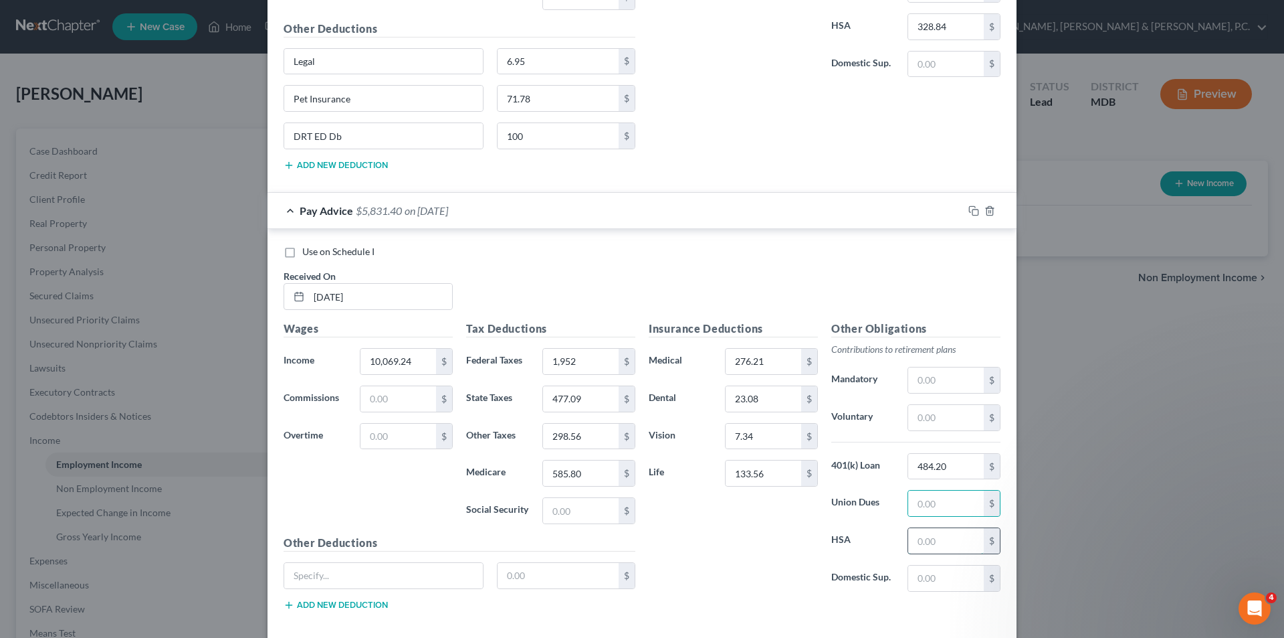
click at [931, 536] on input "text" at bounding box center [946, 540] width 76 height 25
click at [433, 567] on input "text" at bounding box center [383, 575] width 199 height 25
click at [583, 585] on input "text" at bounding box center [559, 575] width 122 height 25
click at [361, 603] on button "Add new deduction" at bounding box center [336, 604] width 104 height 11
click at [360, 603] on input "text" at bounding box center [383, 612] width 199 height 25
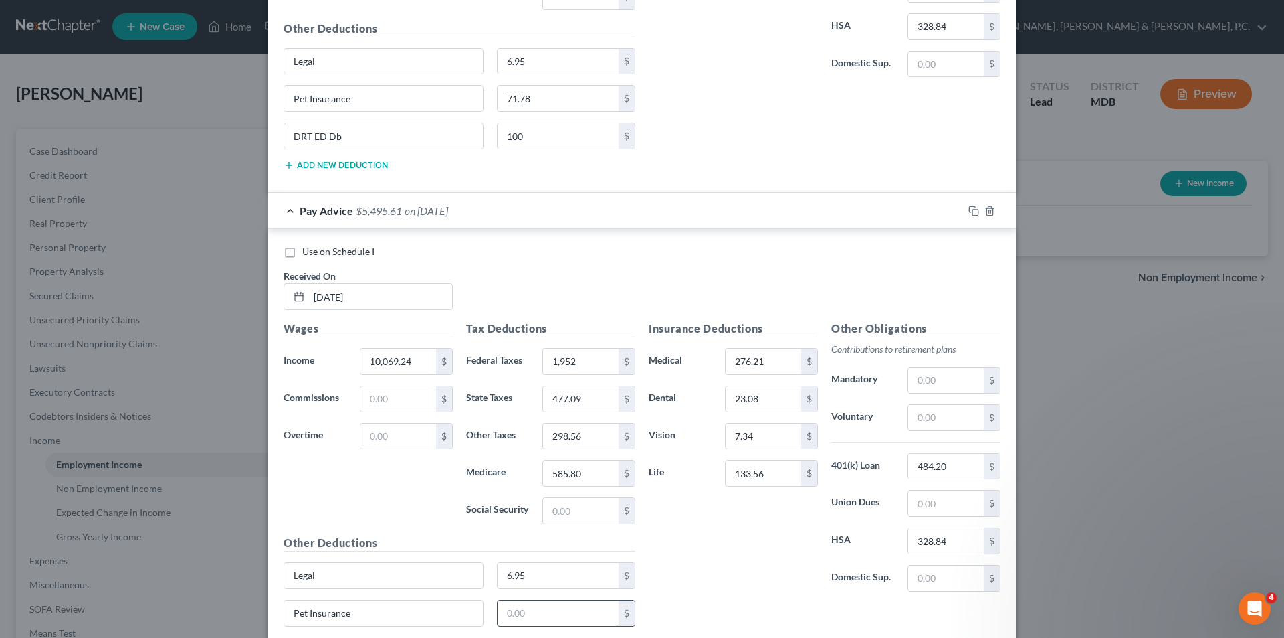
click at [508, 613] on input "text" at bounding box center [559, 612] width 122 height 25
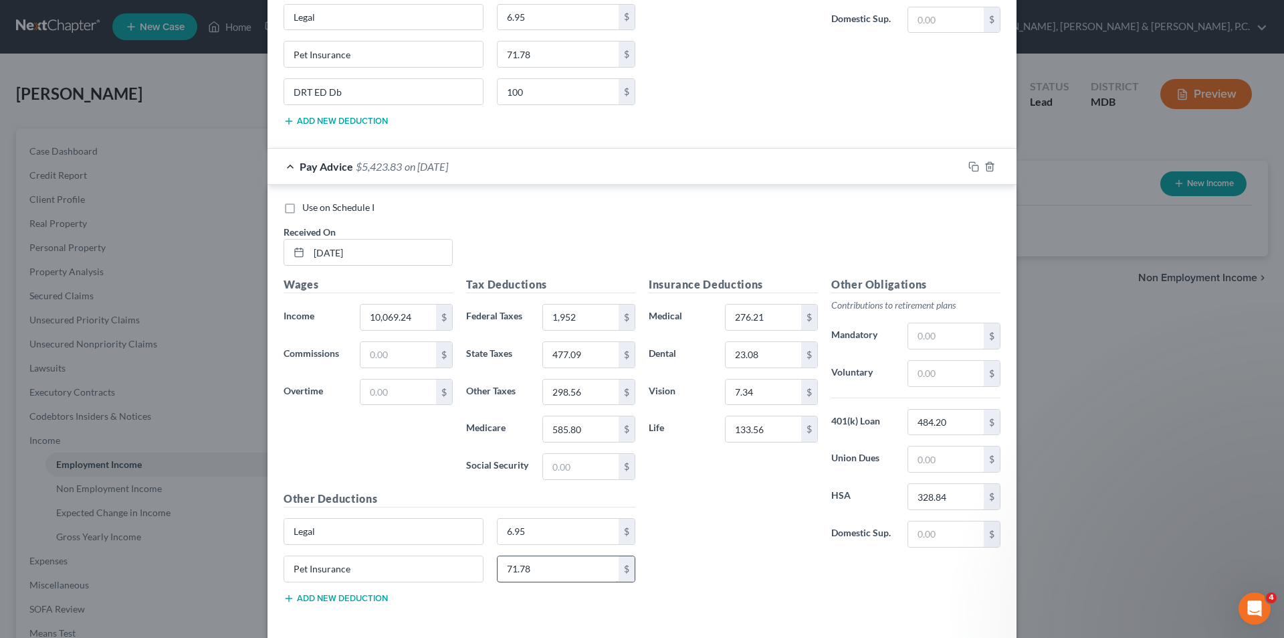
scroll to position [1381, 0]
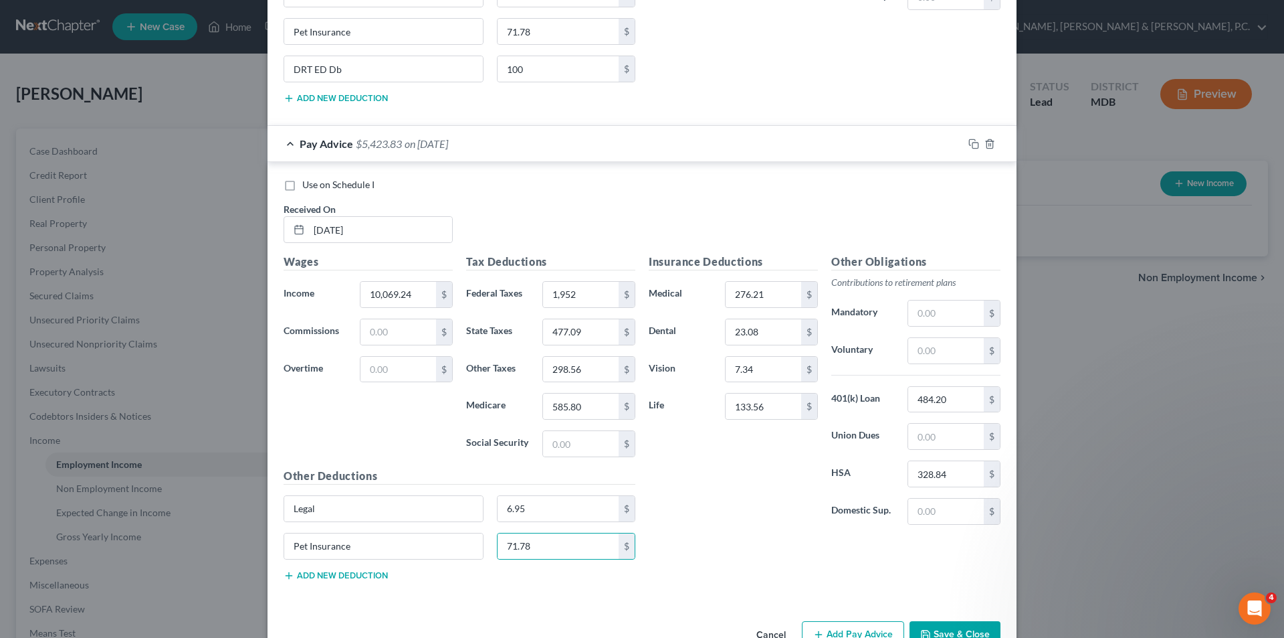
click at [336, 575] on button "Add new deduction" at bounding box center [336, 575] width 104 height 11
click at [322, 585] on input "text" at bounding box center [383, 583] width 199 height 25
paste input "DRT ED Db"
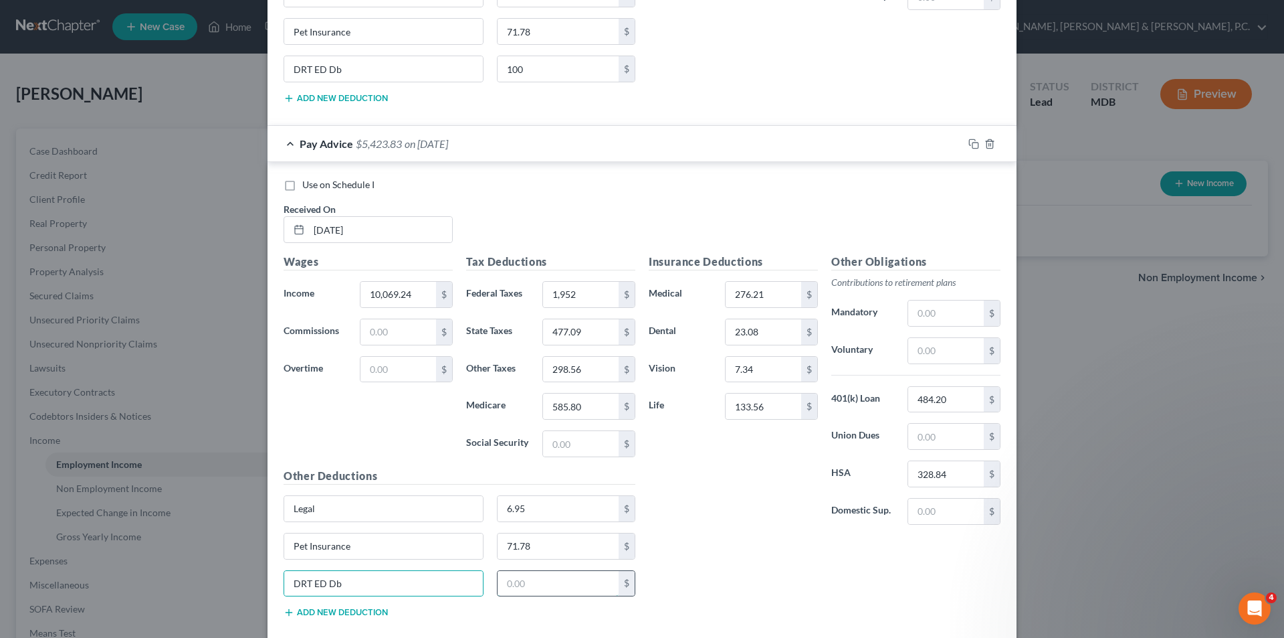
click at [532, 578] on input "text" at bounding box center [559, 583] width 122 height 25
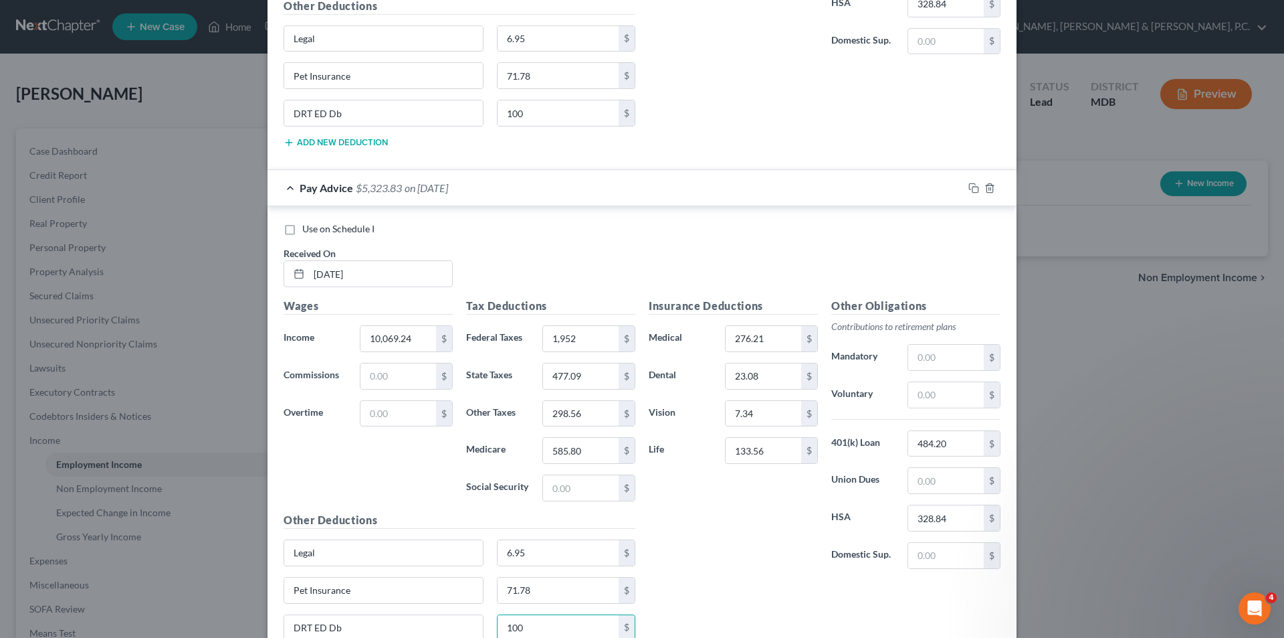
scroll to position [1315, 0]
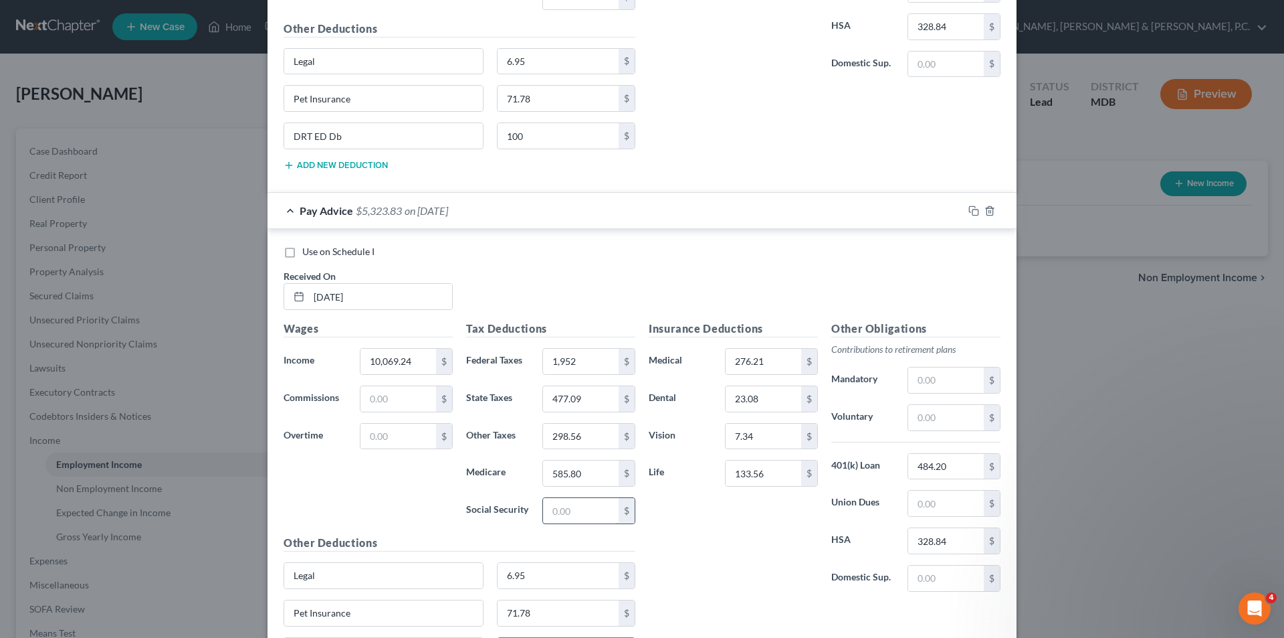
click at [583, 506] on input "text" at bounding box center [581, 510] width 76 height 25
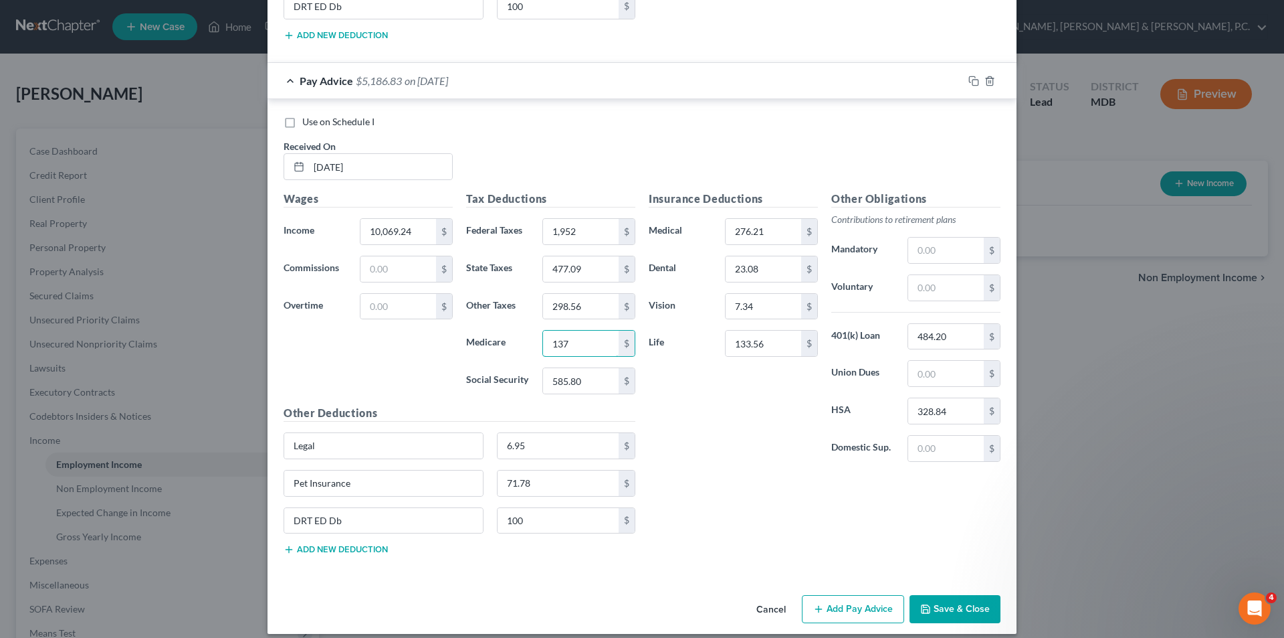
scroll to position [1456, 0]
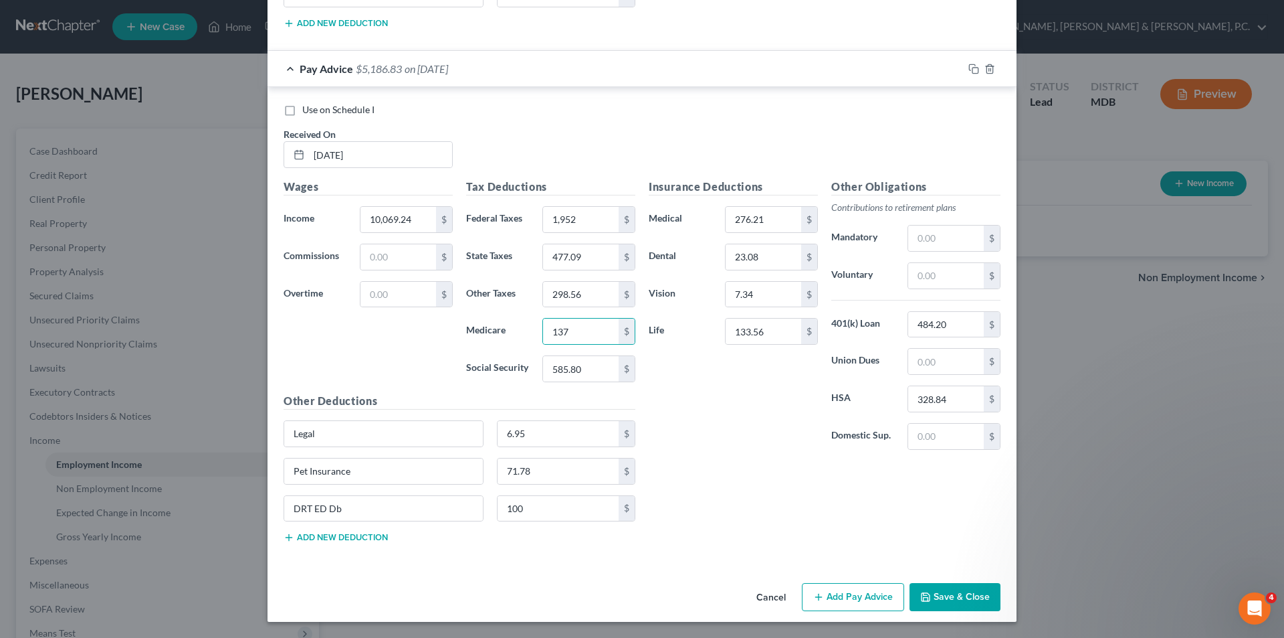
click at [830, 589] on button "Add Pay Advice" at bounding box center [853, 597] width 102 height 28
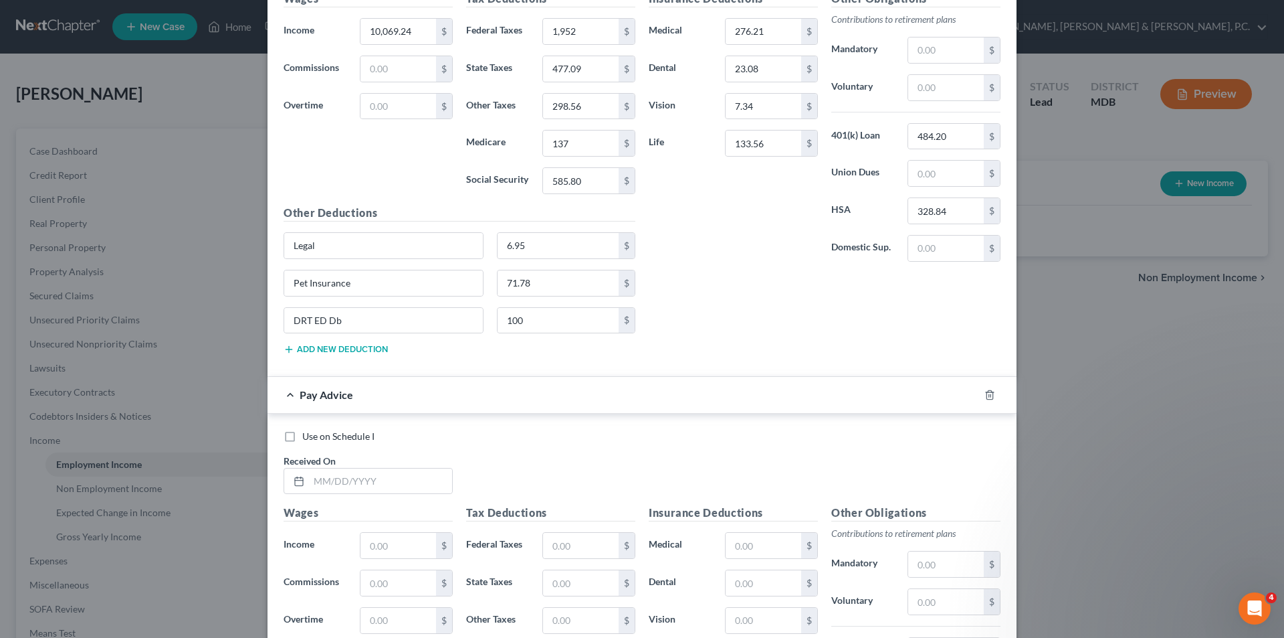
scroll to position [1672, 0]
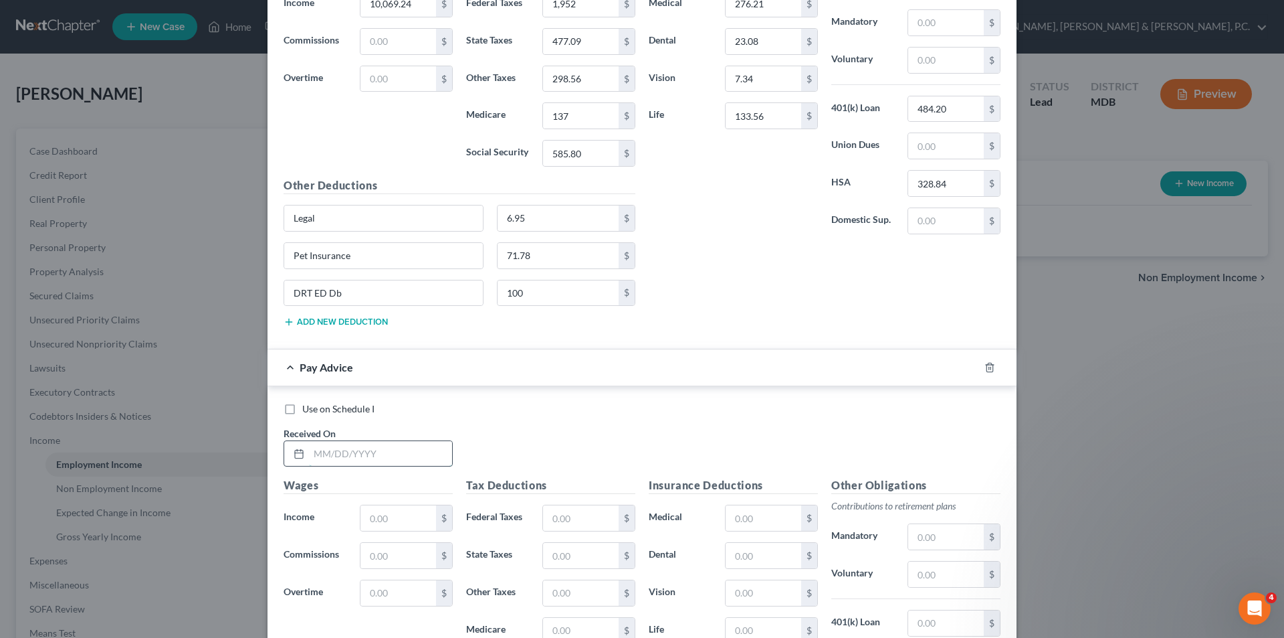
click at [424, 446] on input "text" at bounding box center [380, 453] width 143 height 25
click at [566, 510] on input "text" at bounding box center [581, 517] width 76 height 25
click at [574, 627] on input "text" at bounding box center [581, 629] width 76 height 25
click at [771, 516] on input "text" at bounding box center [764, 517] width 76 height 25
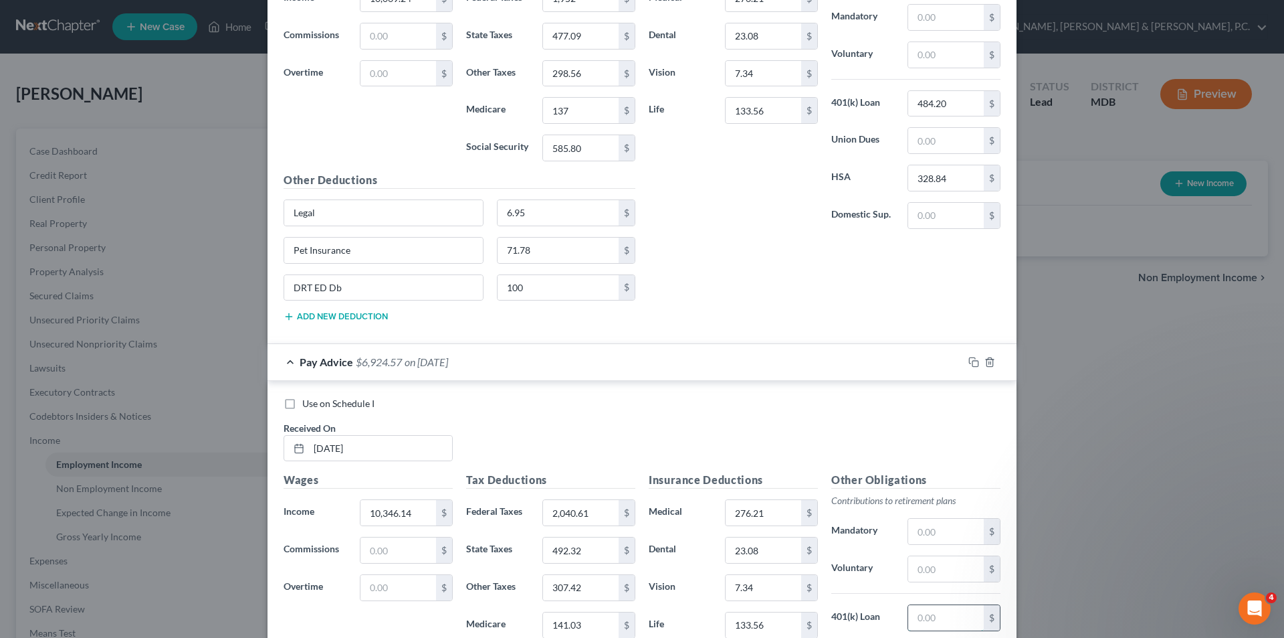
click at [923, 611] on input "text" at bounding box center [946, 617] width 76 height 25
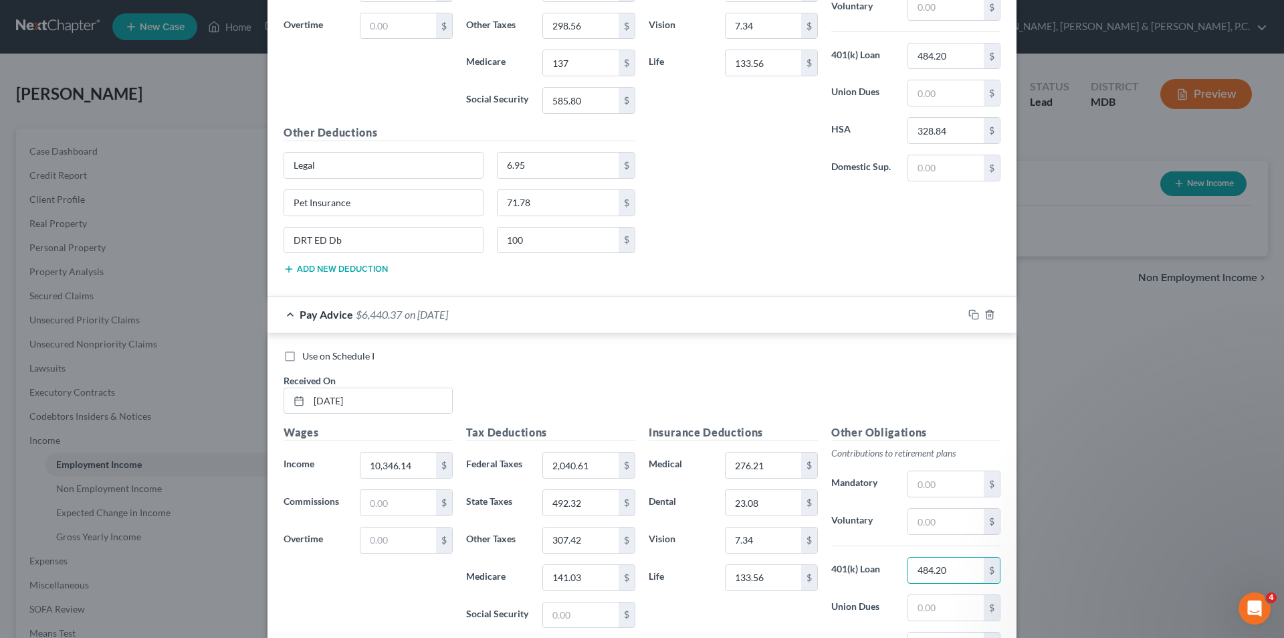
scroll to position [1744, 0]
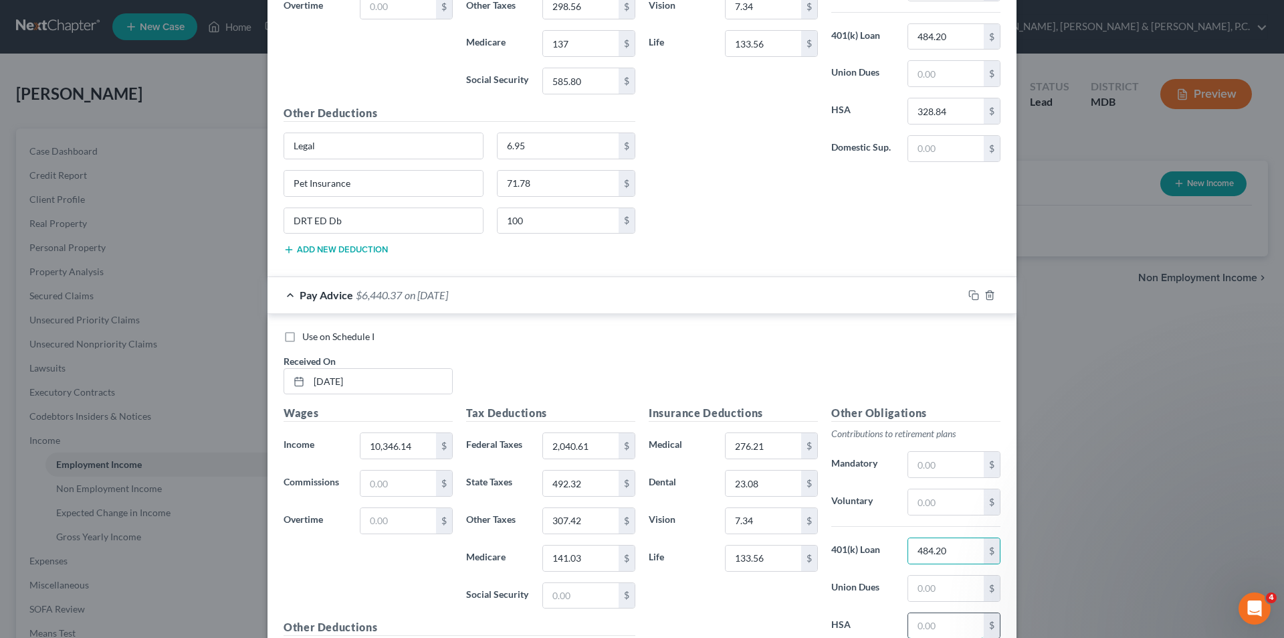
click at [933, 622] on input "text" at bounding box center [946, 625] width 76 height 25
click at [573, 594] on input "text" at bounding box center [581, 595] width 76 height 25
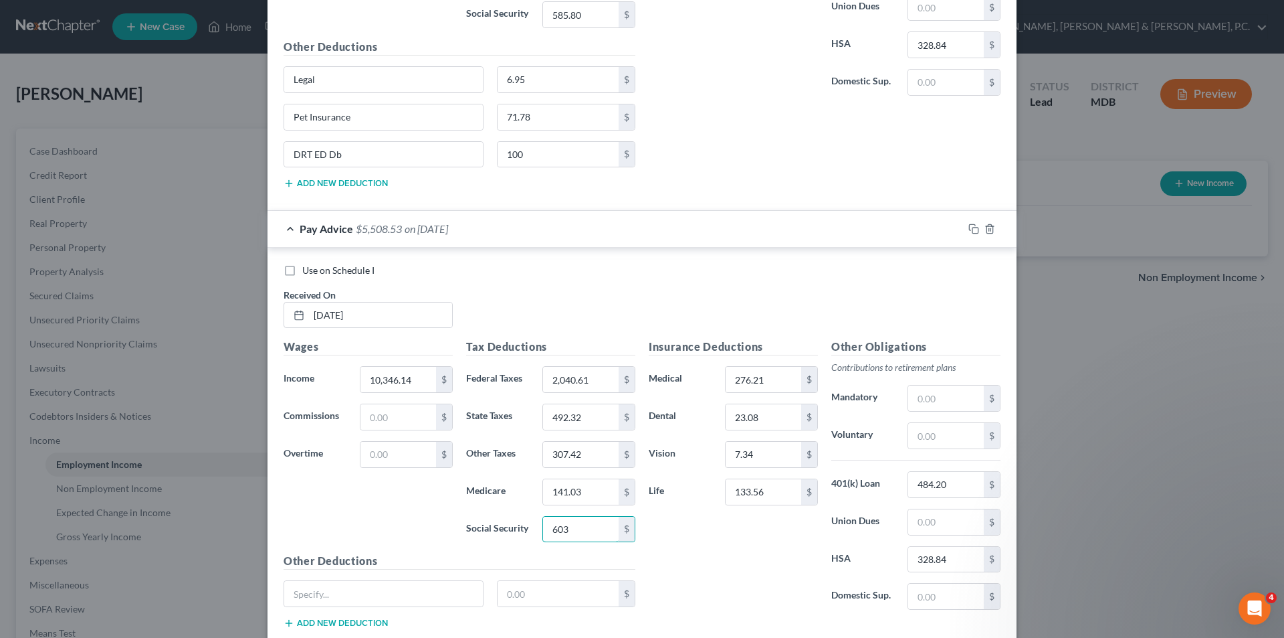
scroll to position [1811, 0]
click at [421, 585] on input "text" at bounding box center [383, 592] width 199 height 25
click at [516, 596] on input "text" at bounding box center [559, 592] width 122 height 25
click at [366, 617] on button "Add new deduction" at bounding box center [336, 622] width 104 height 11
click at [360, 623] on input "text" at bounding box center [383, 629] width 199 height 25
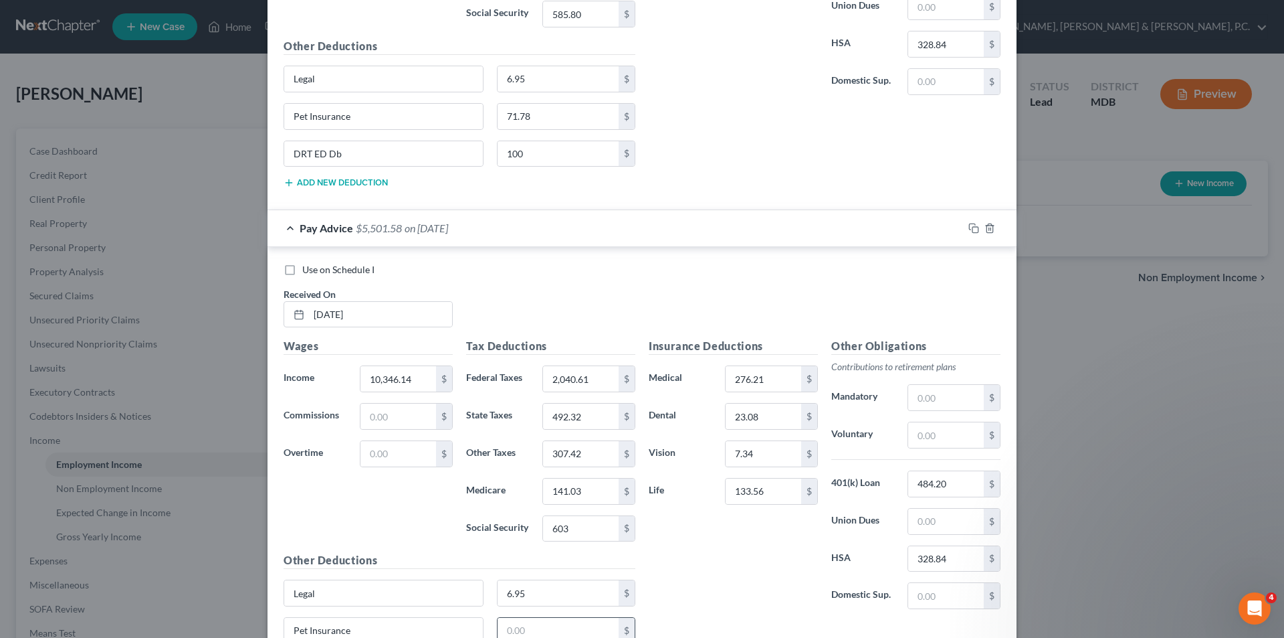
click at [523, 621] on input "text" at bounding box center [559, 629] width 122 height 25
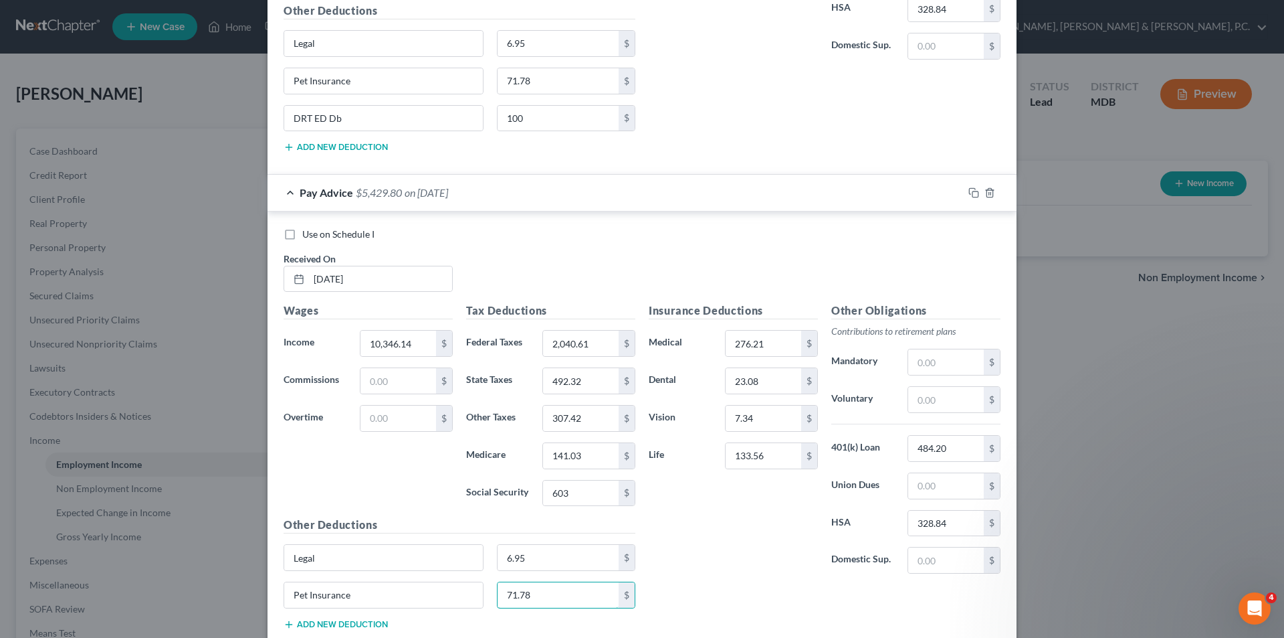
scroll to position [1878, 0]
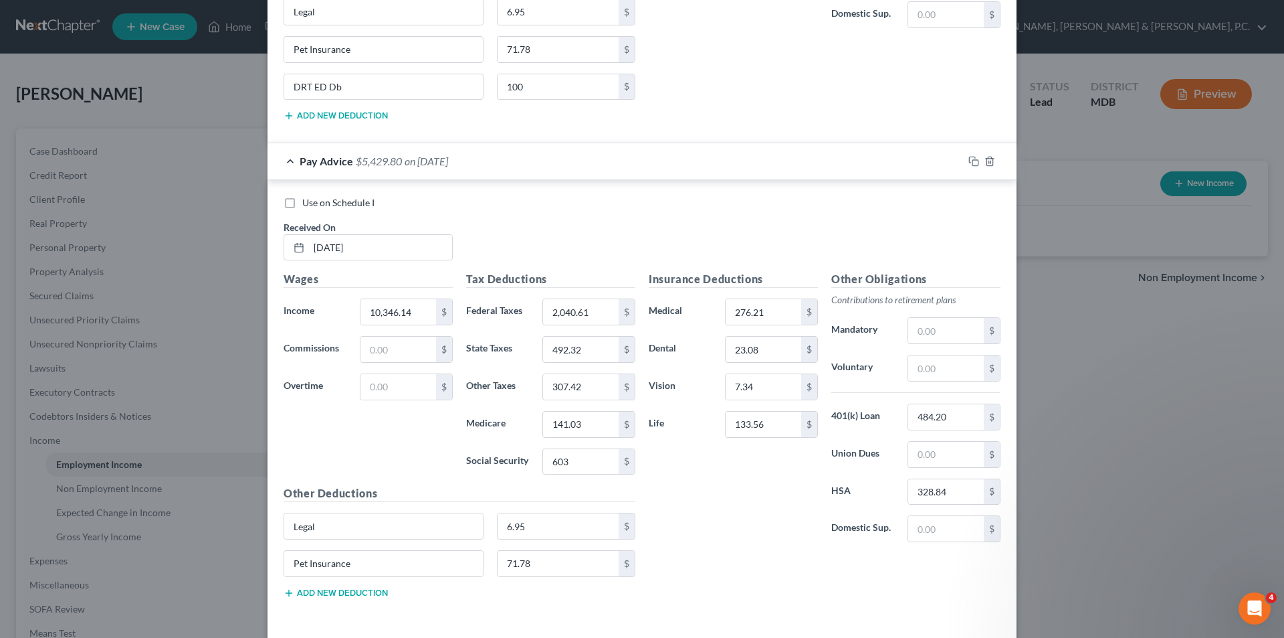
click at [374, 589] on button "Add new deduction" at bounding box center [336, 592] width 104 height 11
paste input "DRT ED Db"
click at [573, 593] on input "text" at bounding box center [559, 600] width 122 height 25
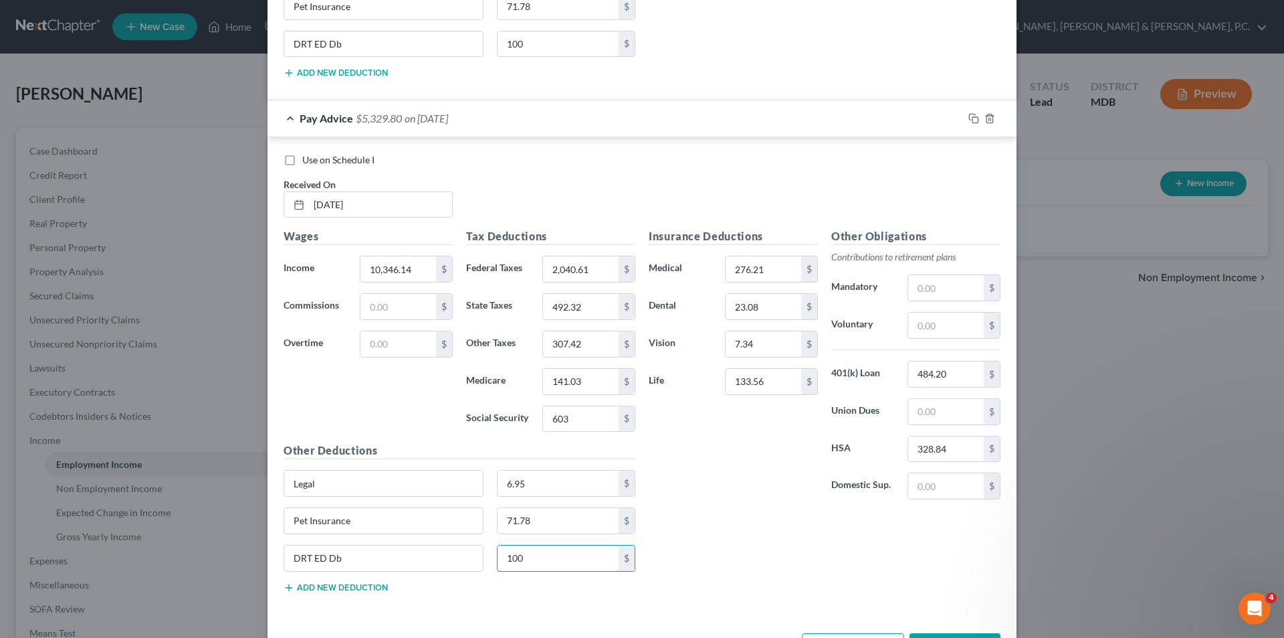
scroll to position [1970, 0]
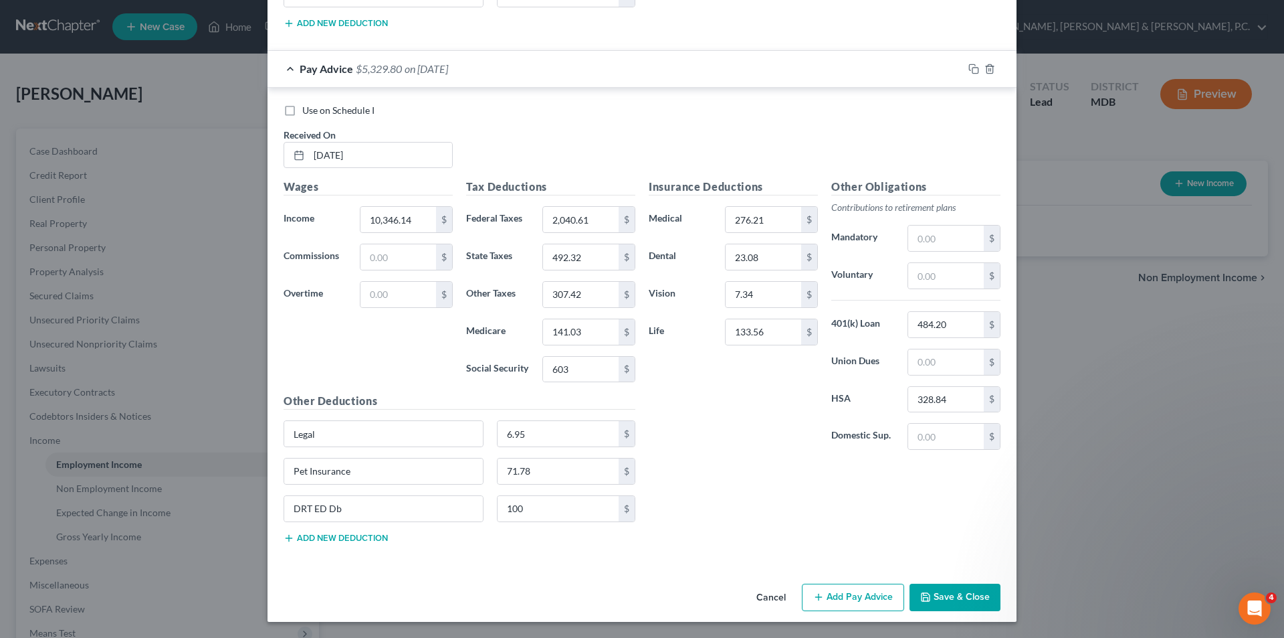
click at [847, 587] on button "Add Pay Advice" at bounding box center [853, 597] width 102 height 28
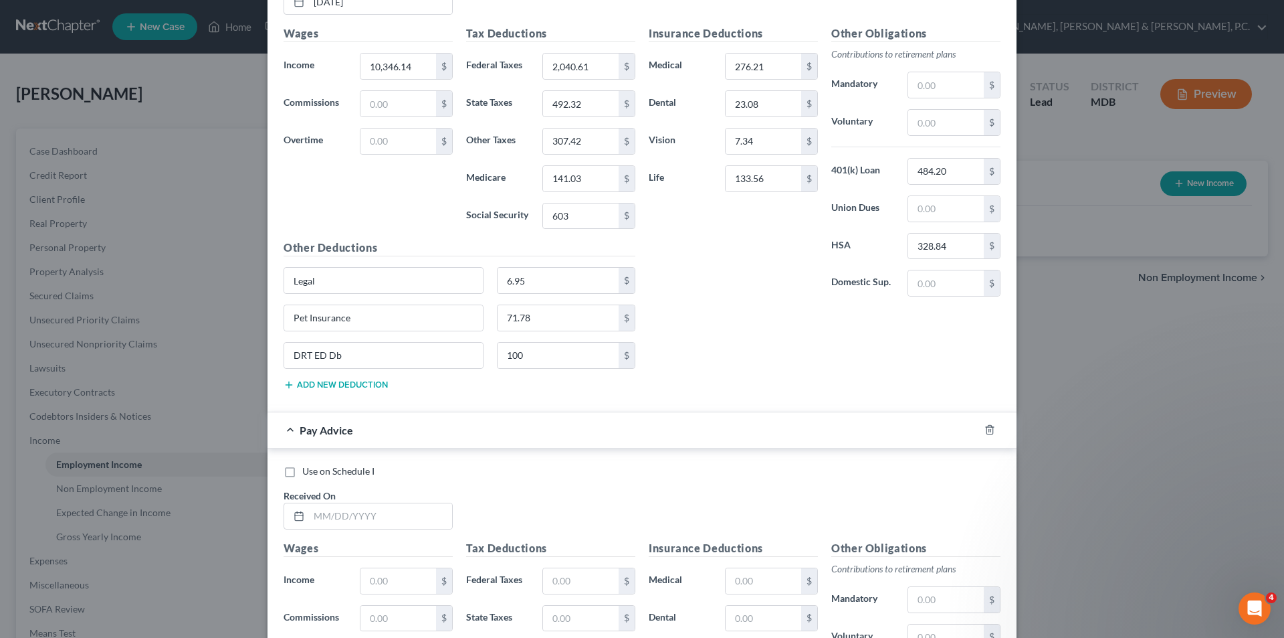
scroll to position [2183, 0]
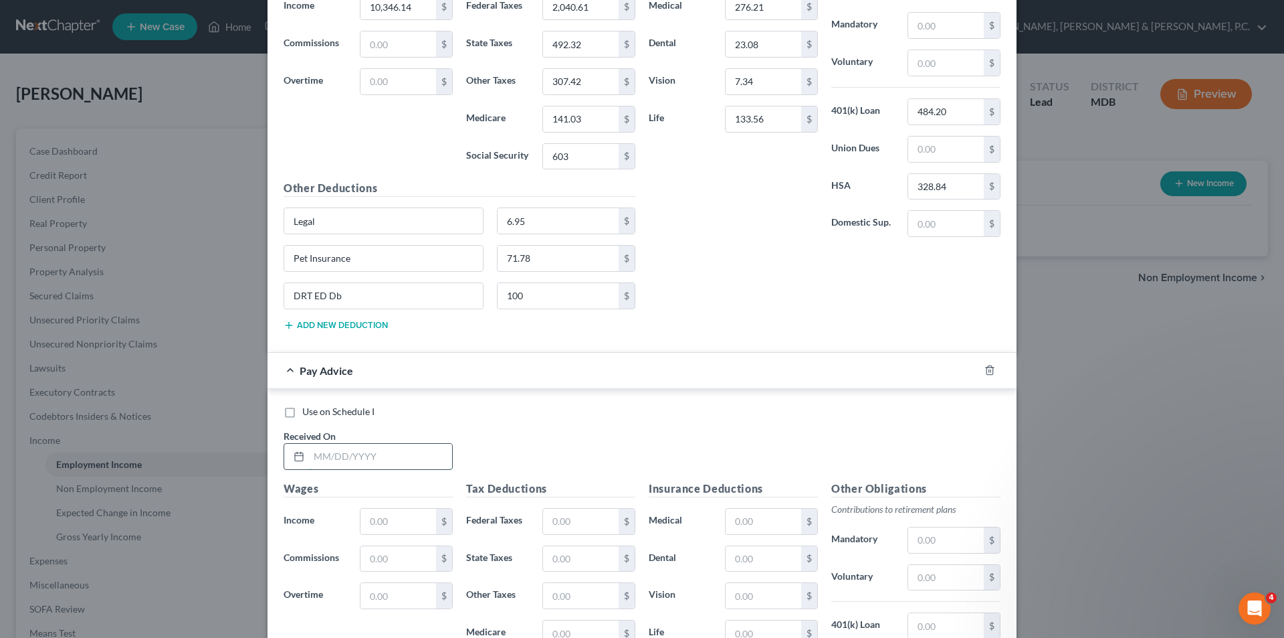
click at [393, 458] on input "text" at bounding box center [380, 456] width 143 height 25
click at [561, 625] on input "text" at bounding box center [581, 632] width 76 height 25
click at [761, 517] on input "text" at bounding box center [764, 519] width 76 height 25
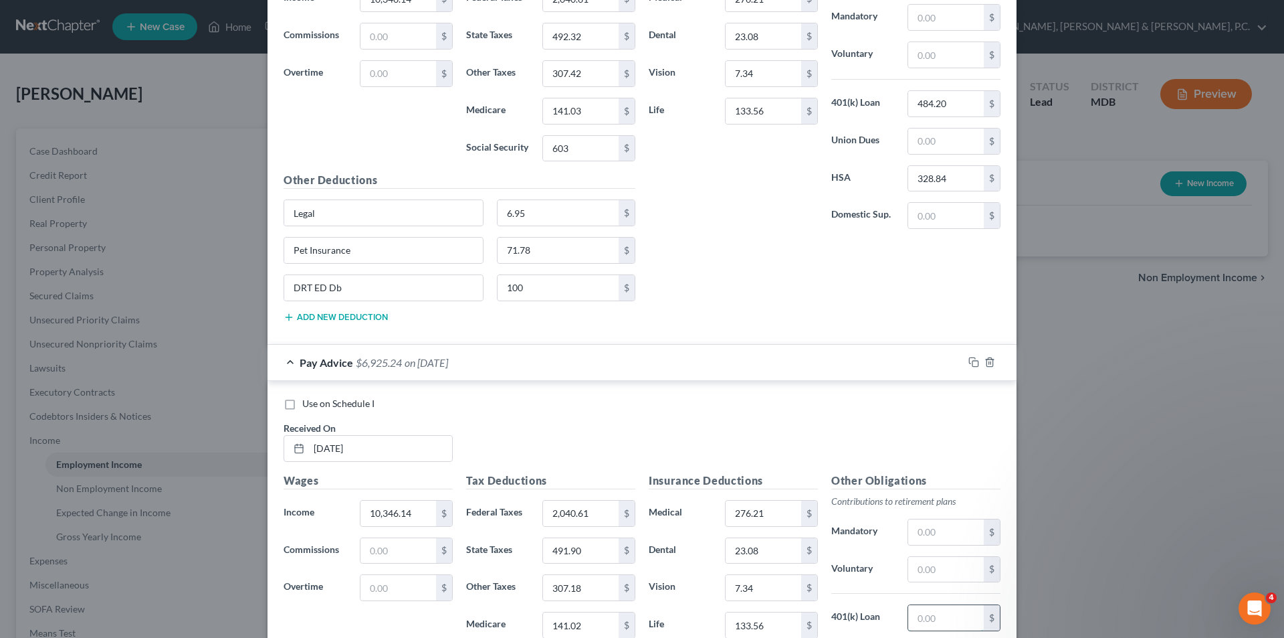
click at [939, 607] on input "text" at bounding box center [946, 617] width 76 height 25
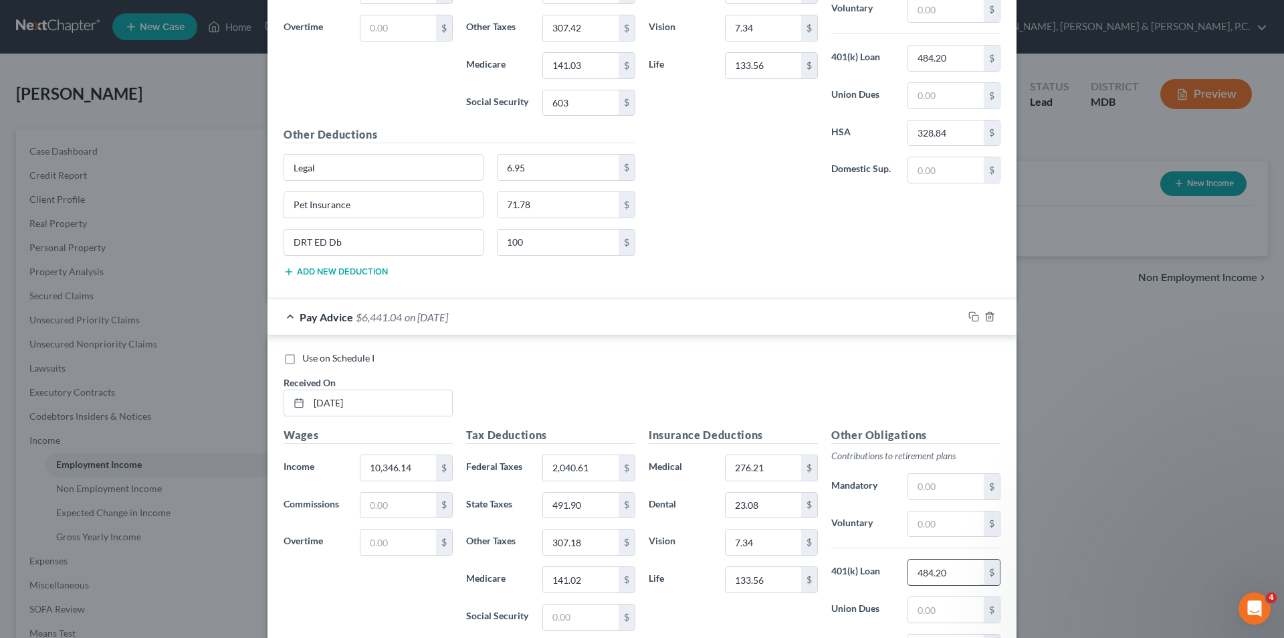
scroll to position [2258, 0]
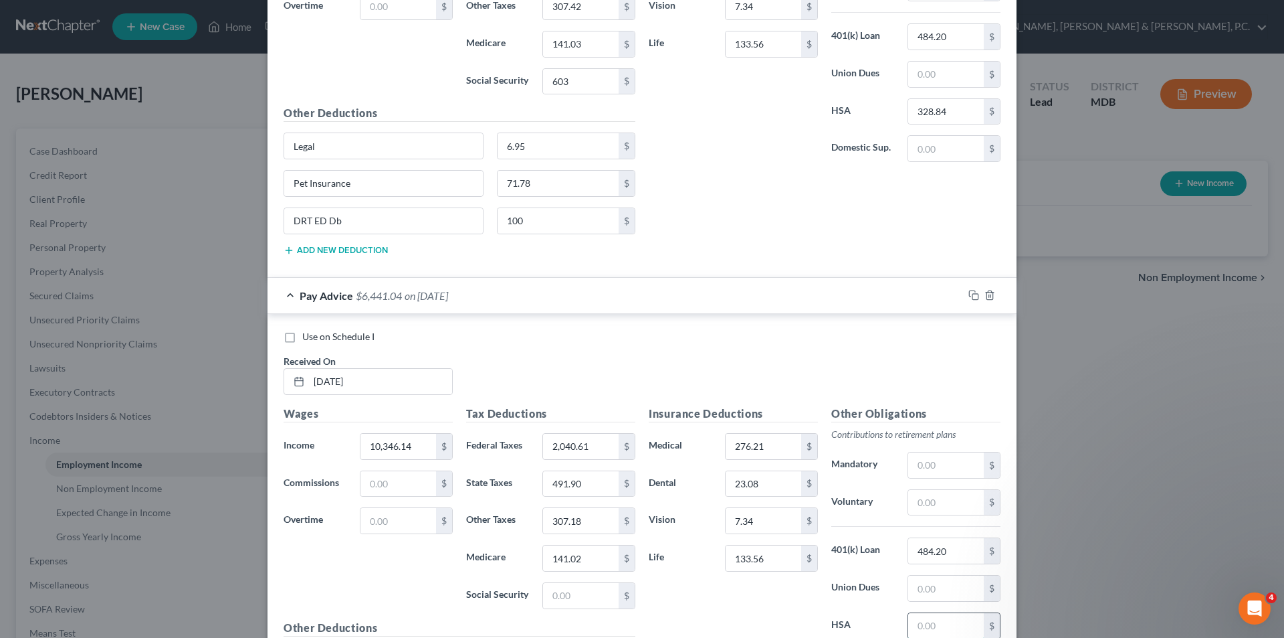
click at [938, 623] on input "text" at bounding box center [946, 625] width 76 height 25
click at [591, 597] on input "text" at bounding box center [581, 595] width 76 height 25
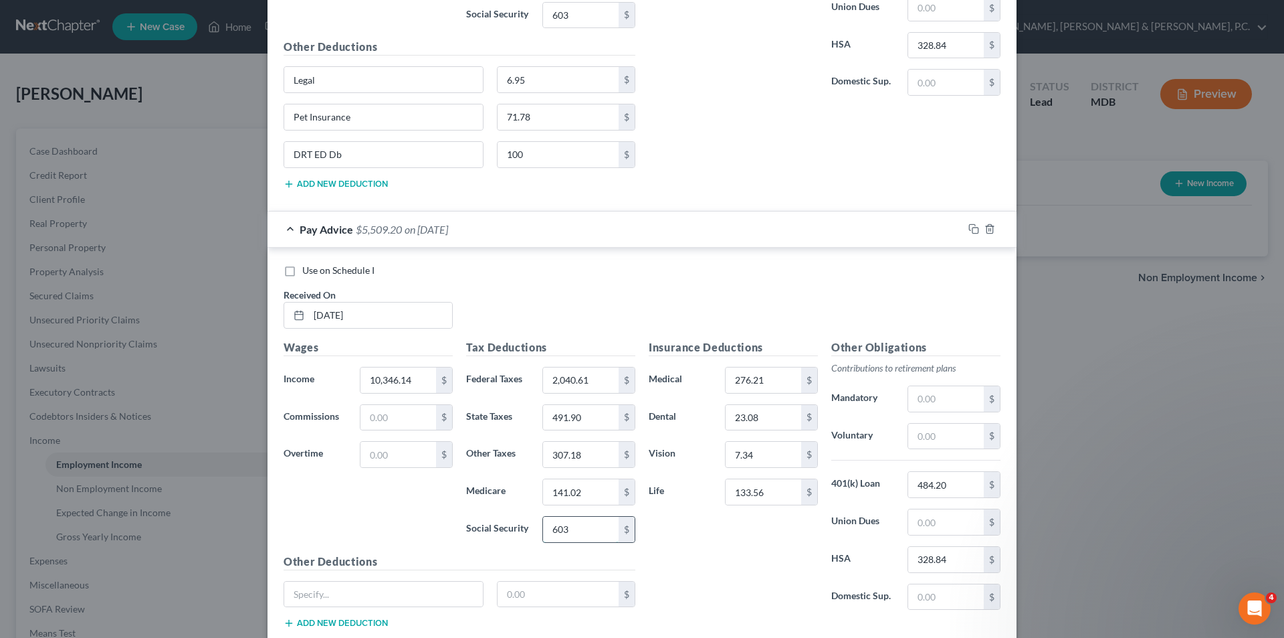
scroll to position [2325, 0]
click at [354, 591] on input "text" at bounding box center [383, 593] width 199 height 25
click at [546, 597] on input "text" at bounding box center [559, 593] width 122 height 25
click at [361, 616] on div "Legal 6.95 $" at bounding box center [459, 598] width 365 height 37
click at [361, 619] on button "Add new deduction" at bounding box center [336, 622] width 104 height 11
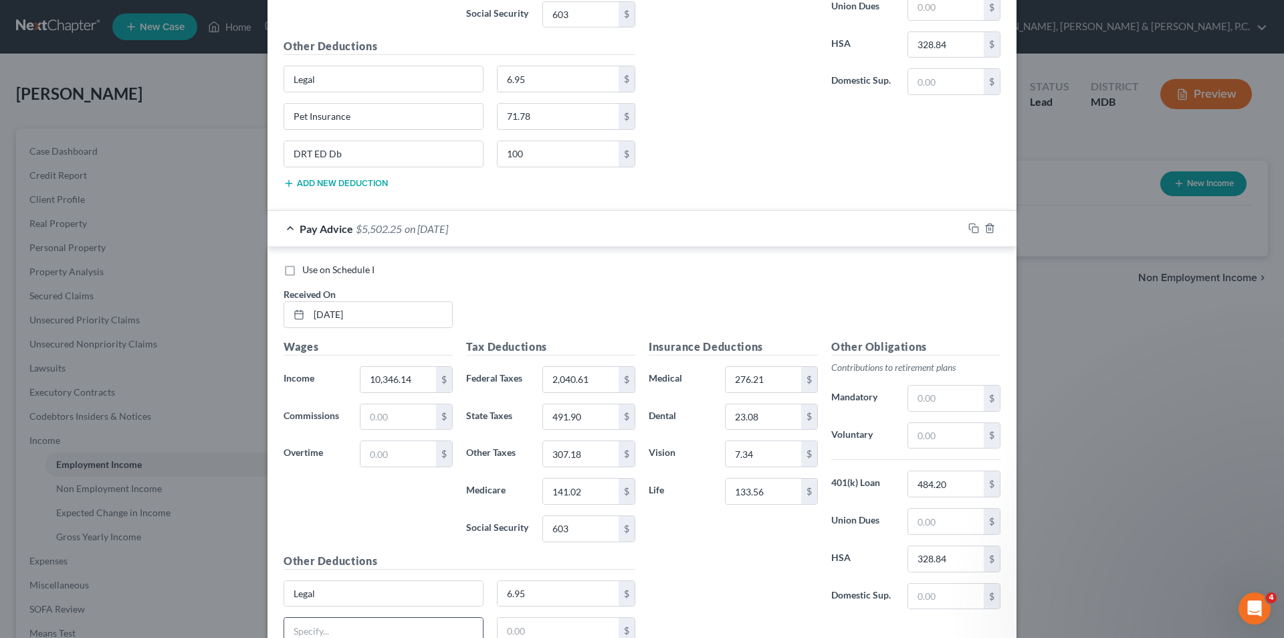
click at [357, 625] on input "text" at bounding box center [383, 629] width 199 height 25
click at [516, 620] on input "text" at bounding box center [559, 629] width 122 height 25
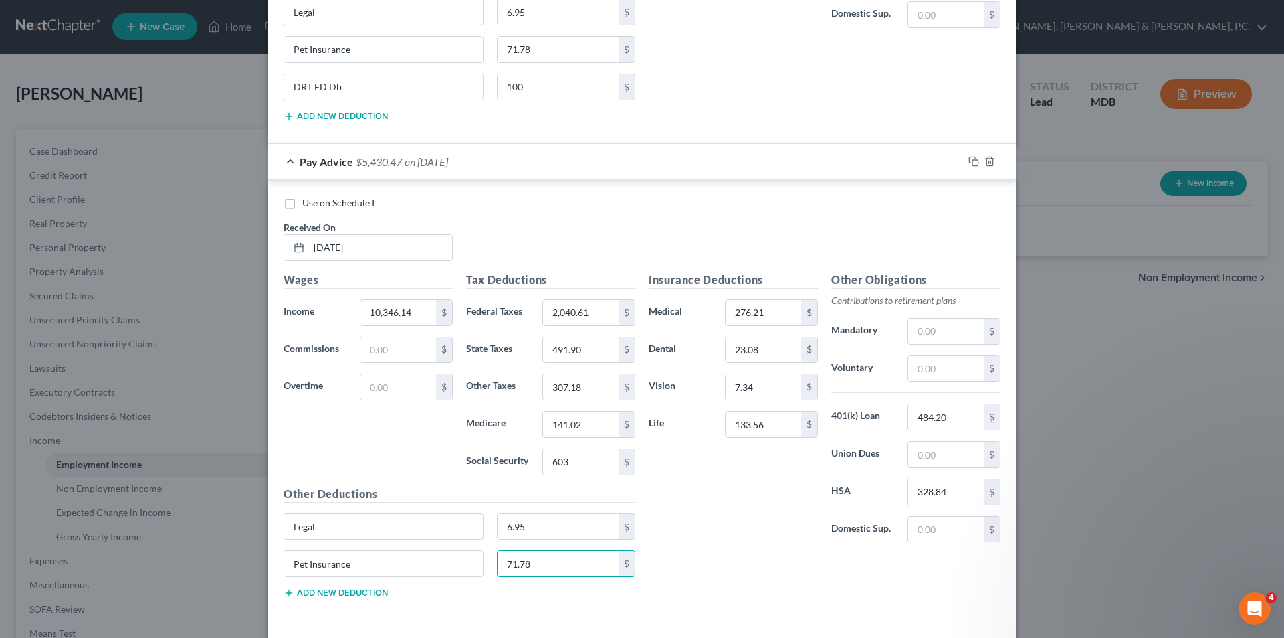
click at [369, 590] on button "Add new deduction" at bounding box center [336, 592] width 104 height 11
paste input "DRT ED Db"
click at [553, 597] on input "text" at bounding box center [559, 600] width 122 height 25
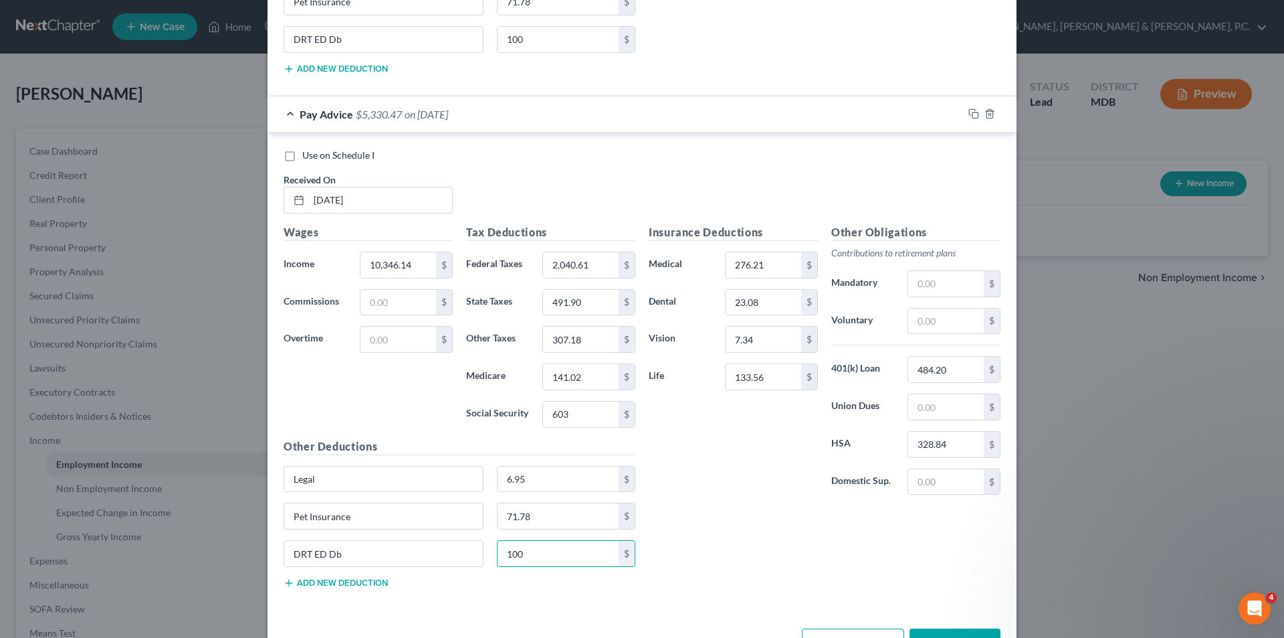
scroll to position [2485, 0]
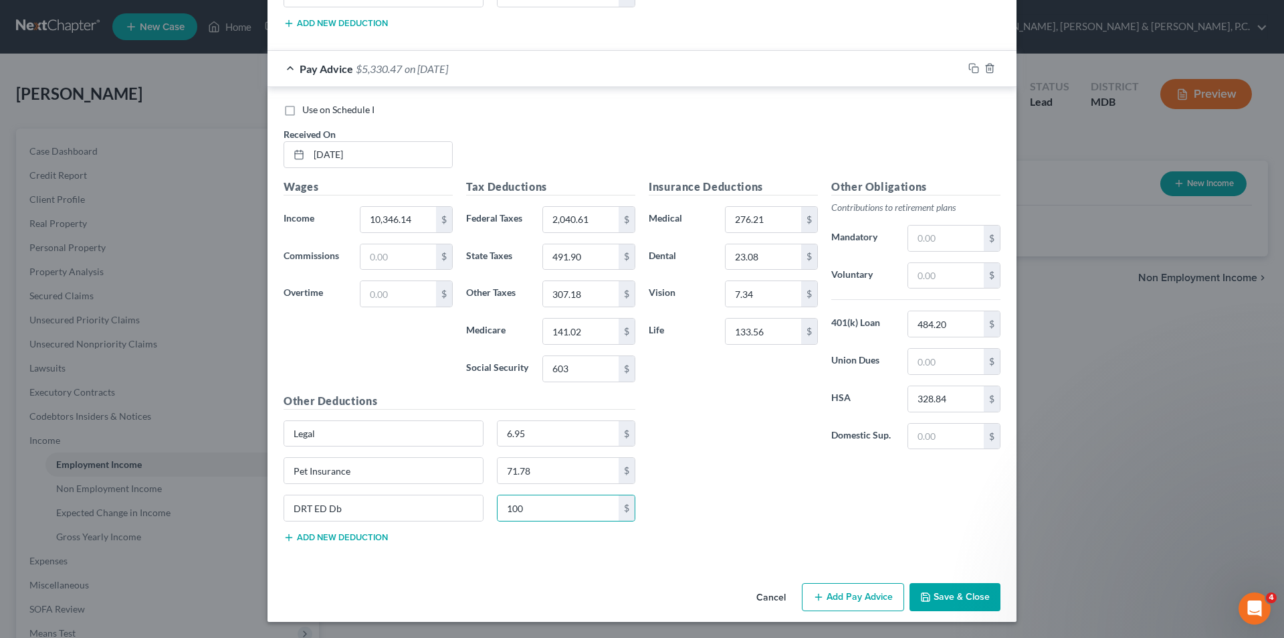
click at [834, 597] on button "Add Pay Advice" at bounding box center [853, 597] width 102 height 28
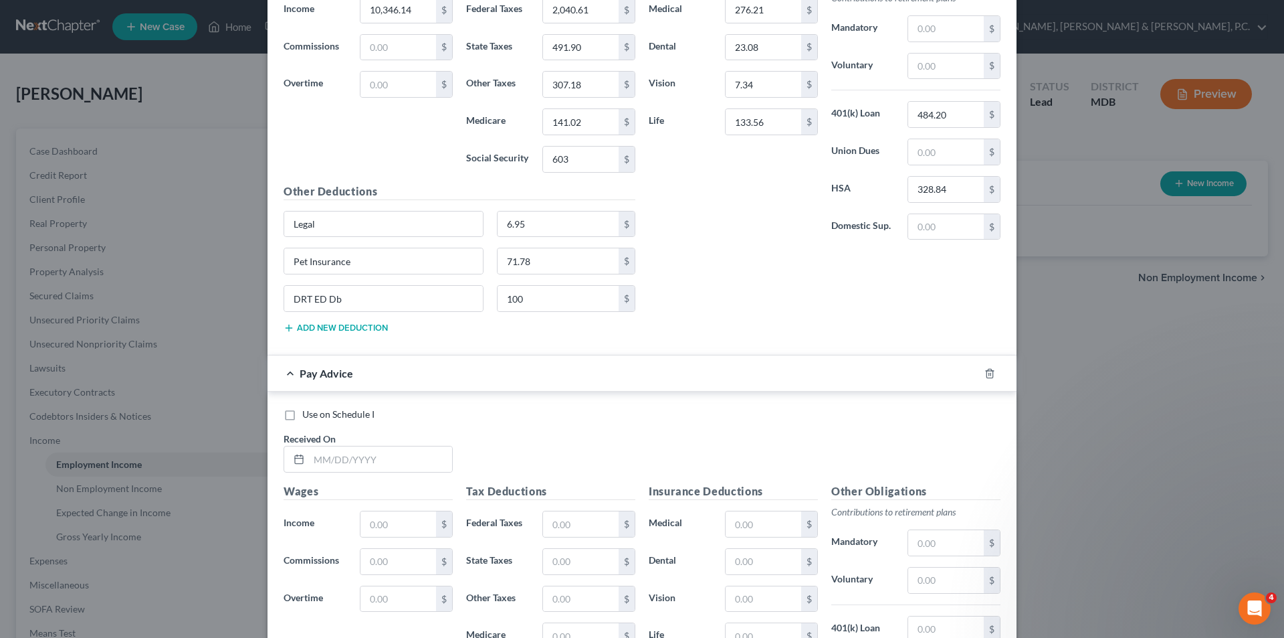
scroll to position [2698, 0]
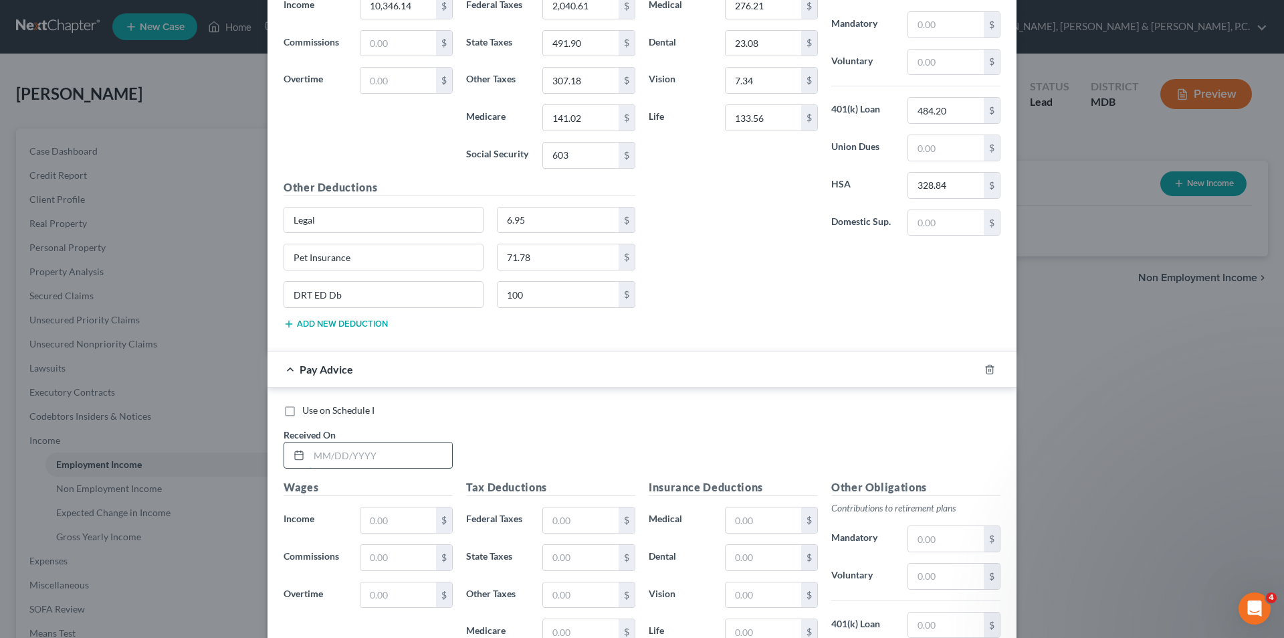
click at [401, 458] on input "text" at bounding box center [380, 454] width 143 height 25
click at [589, 520] on input "text" at bounding box center [581, 519] width 76 height 25
click at [583, 557] on input "491.90" at bounding box center [581, 557] width 76 height 25
click at [573, 621] on input "text" at bounding box center [581, 631] width 76 height 25
click at [740, 514] on input "text" at bounding box center [764, 519] width 76 height 25
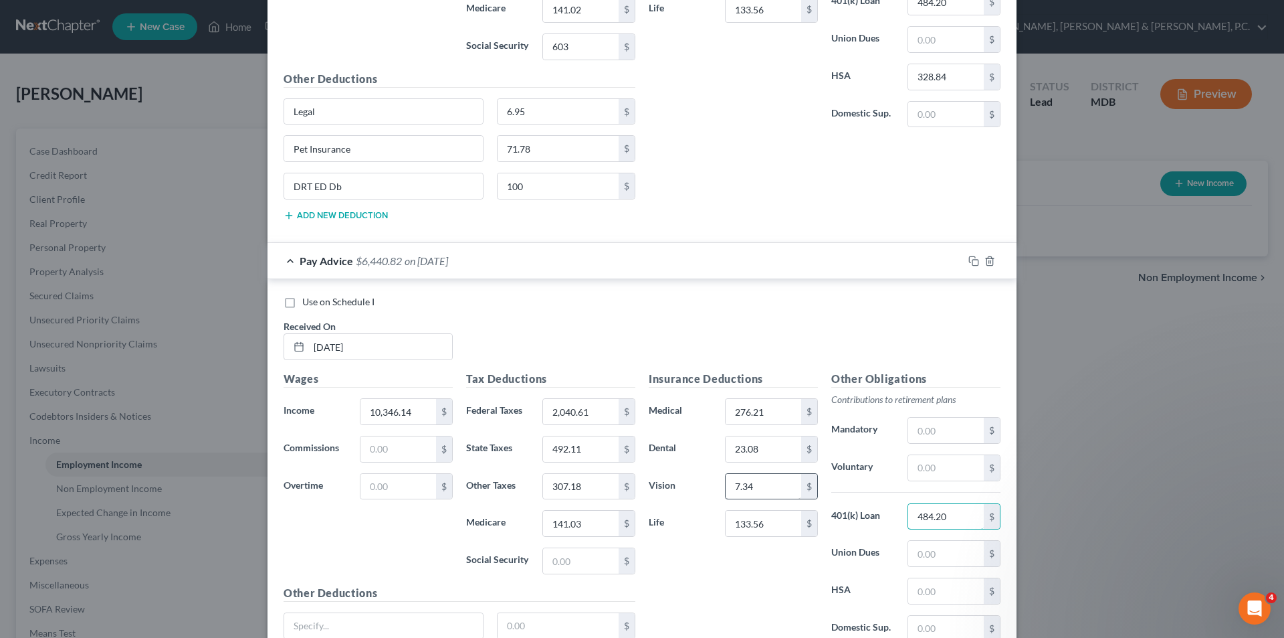
scroll to position [2838, 0]
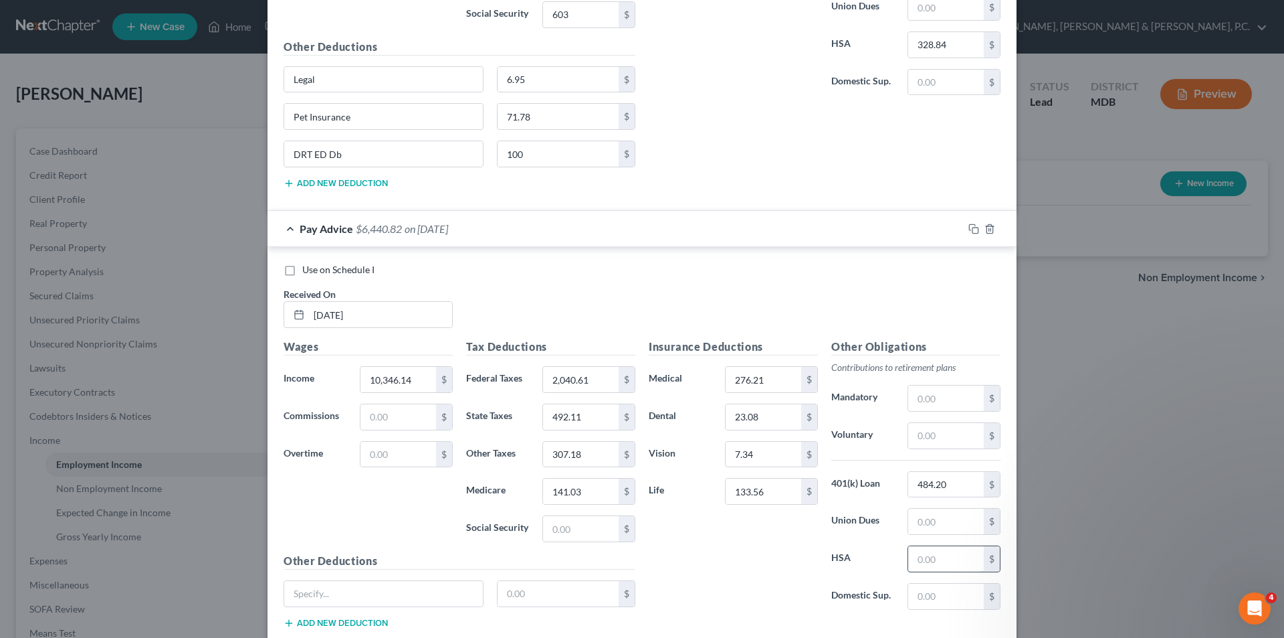
click at [931, 561] on input "text" at bounding box center [946, 558] width 76 height 25
click at [600, 520] on input "text" at bounding box center [581, 528] width 76 height 25
drag, startPoint x: 455, startPoint y: 593, endPoint x: 450, endPoint y: 585, distance: 9.3
click at [453, 591] on input "text" at bounding box center [383, 593] width 199 height 25
click at [525, 595] on input "text" at bounding box center [559, 593] width 122 height 25
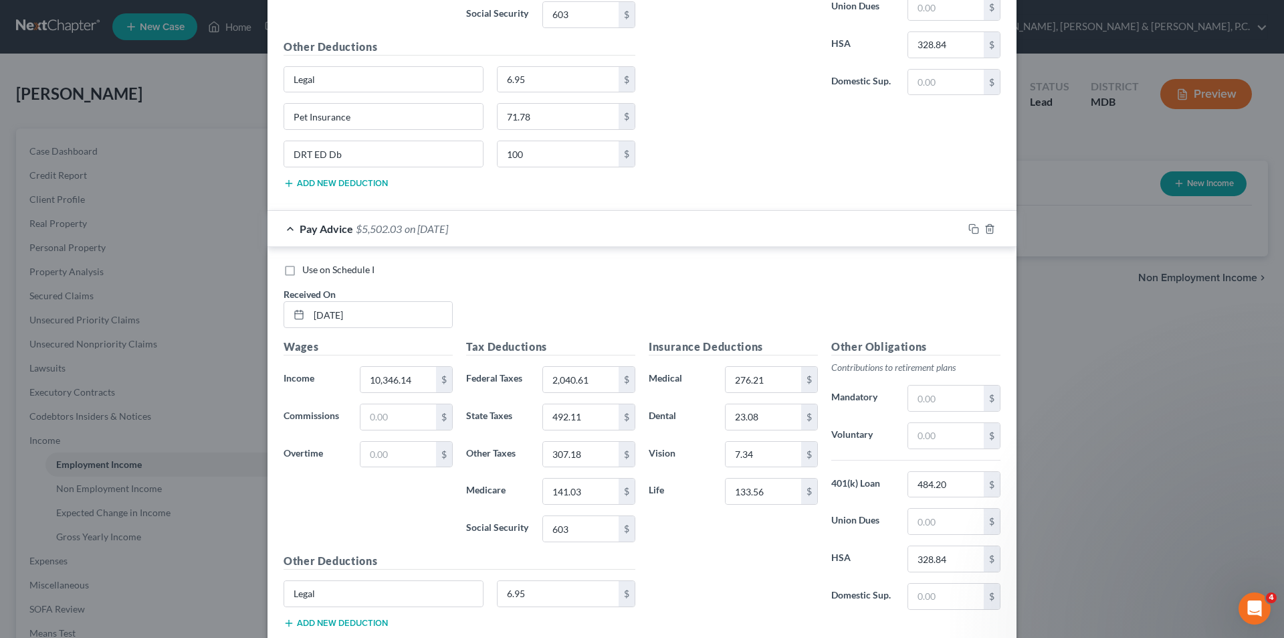
click at [343, 621] on button "Add new deduction" at bounding box center [336, 622] width 104 height 11
click at [342, 621] on input "text" at bounding box center [383, 630] width 199 height 25
click at [377, 553] on h5 "Other Deductions" at bounding box center [460, 561] width 352 height 17
click at [504, 626] on input "text" at bounding box center [559, 630] width 122 height 25
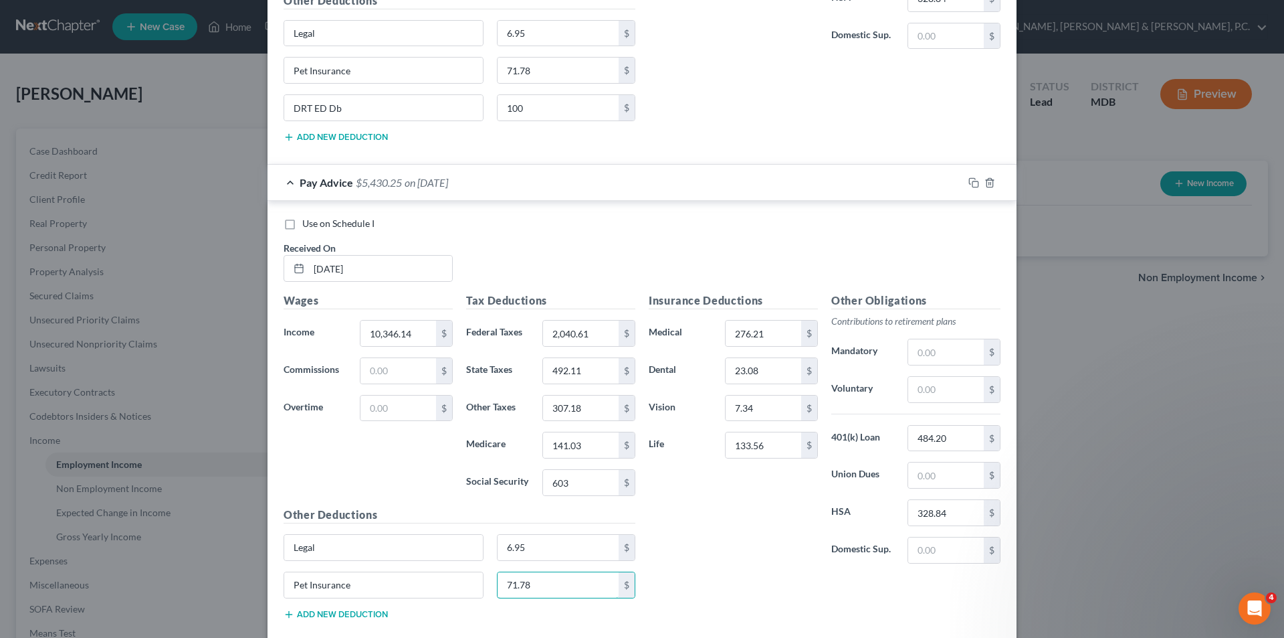
scroll to position [2905, 0]
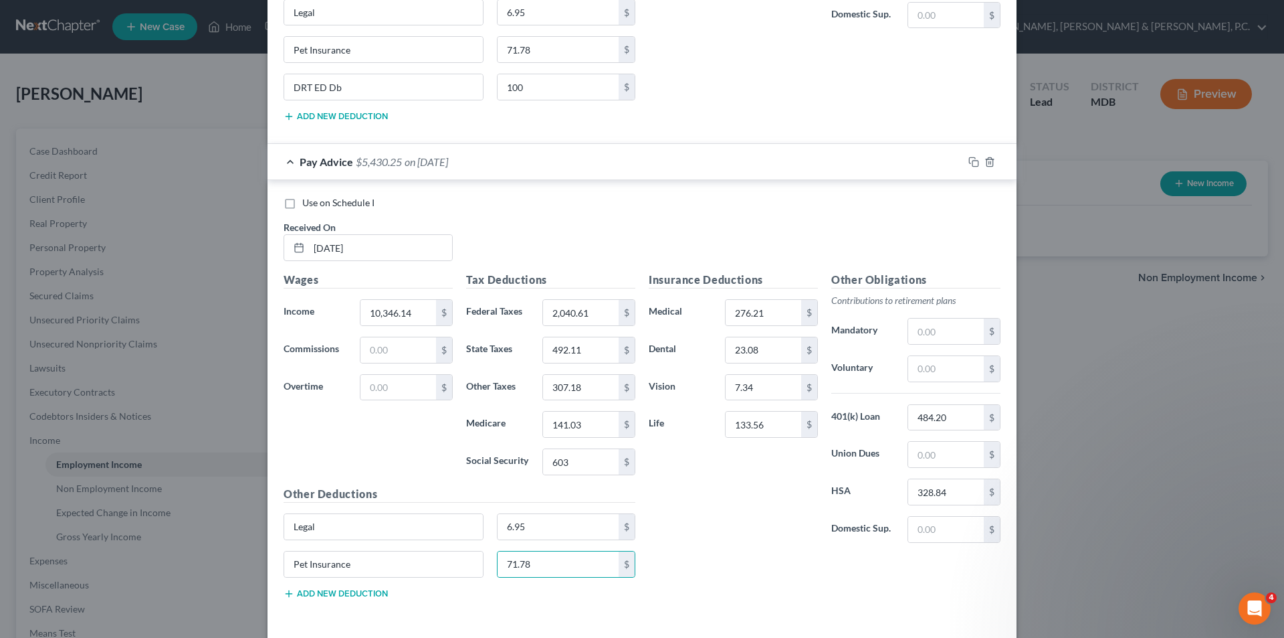
click at [374, 591] on button "Add new deduction" at bounding box center [336, 593] width 104 height 11
click at [365, 602] on input "text" at bounding box center [383, 601] width 199 height 25
paste input "DRT ED Db"
click at [548, 601] on input "text" at bounding box center [559, 601] width 122 height 25
click at [761, 424] on input "133.56" at bounding box center [764, 423] width 76 height 25
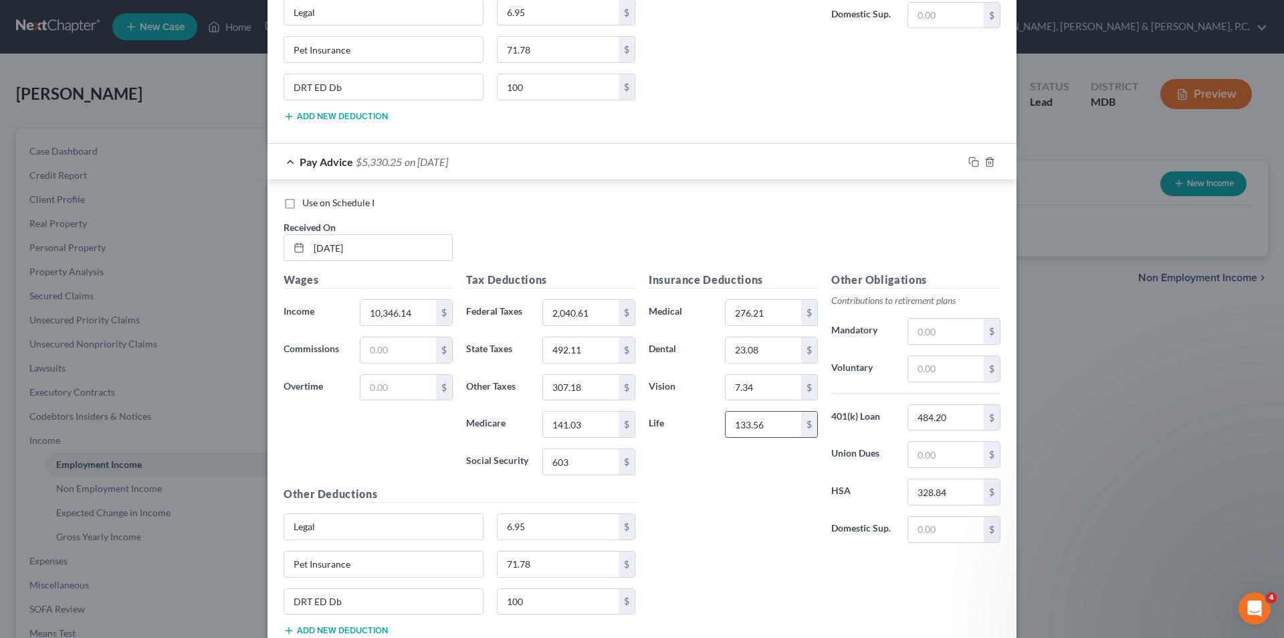
click at [763, 423] on input "133.56" at bounding box center [764, 423] width 76 height 25
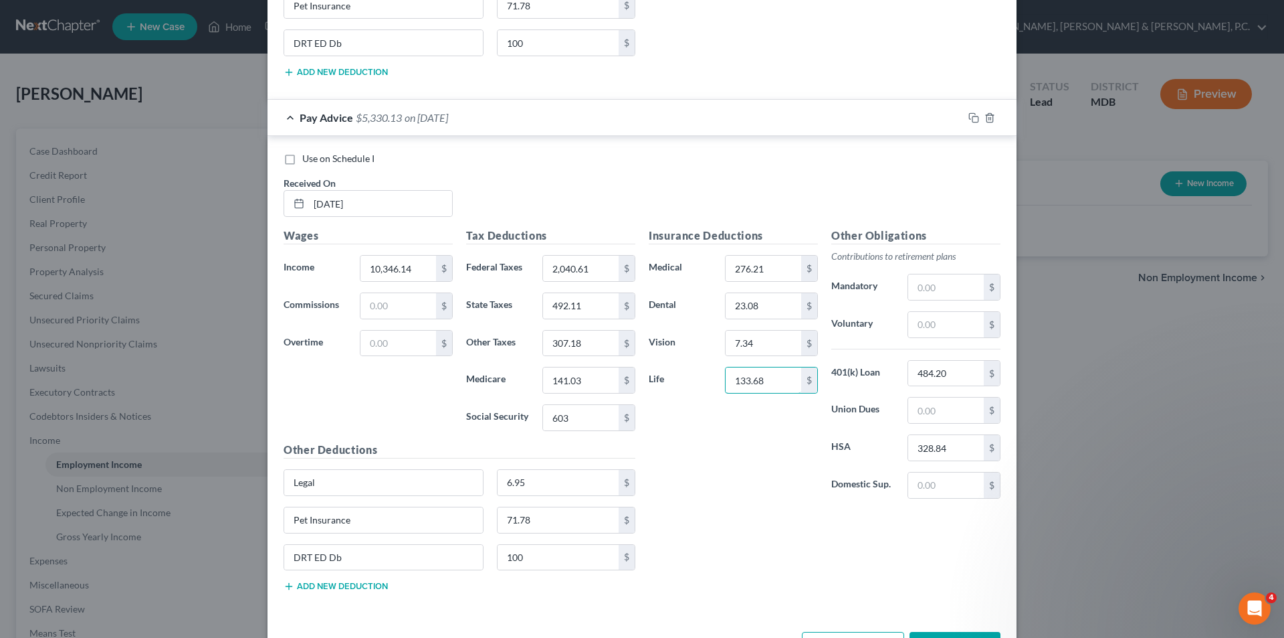
scroll to position [2998, 0]
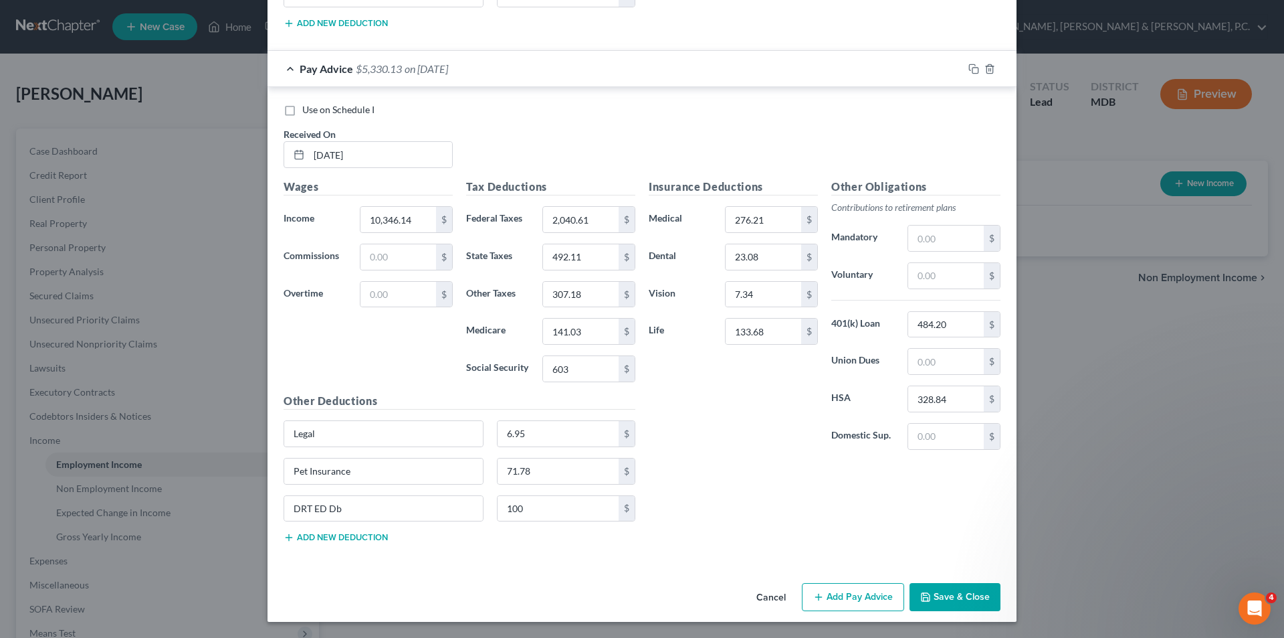
click at [842, 593] on button "Add Pay Advice" at bounding box center [853, 597] width 102 height 28
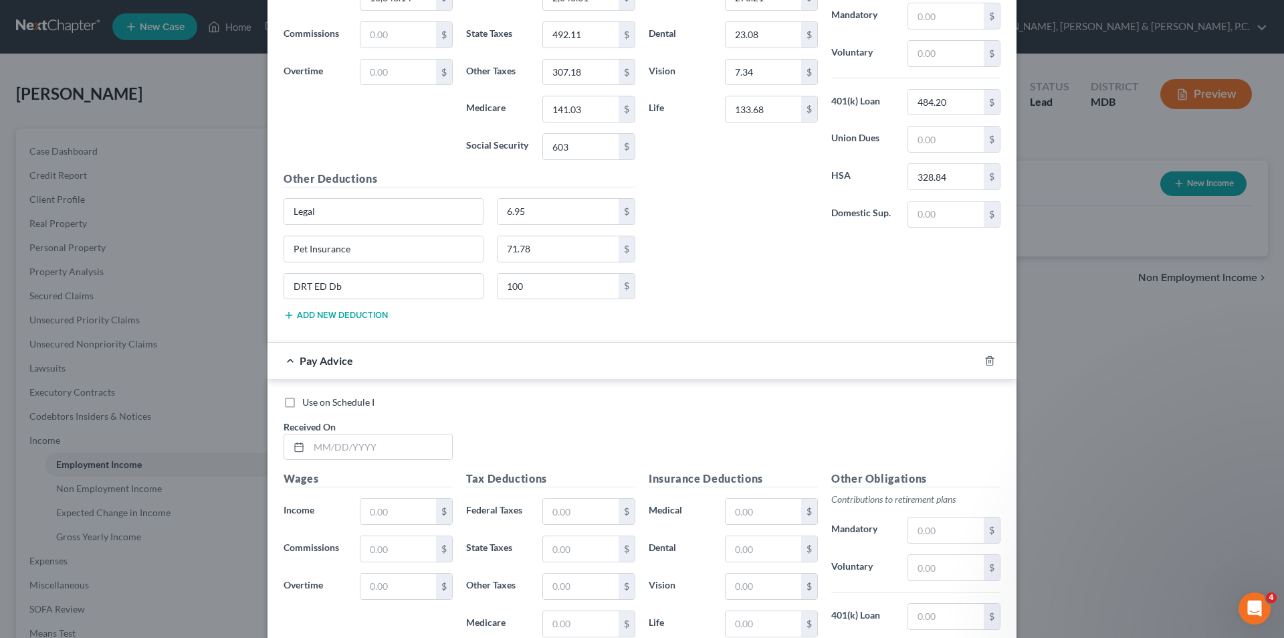
scroll to position [3207, 0]
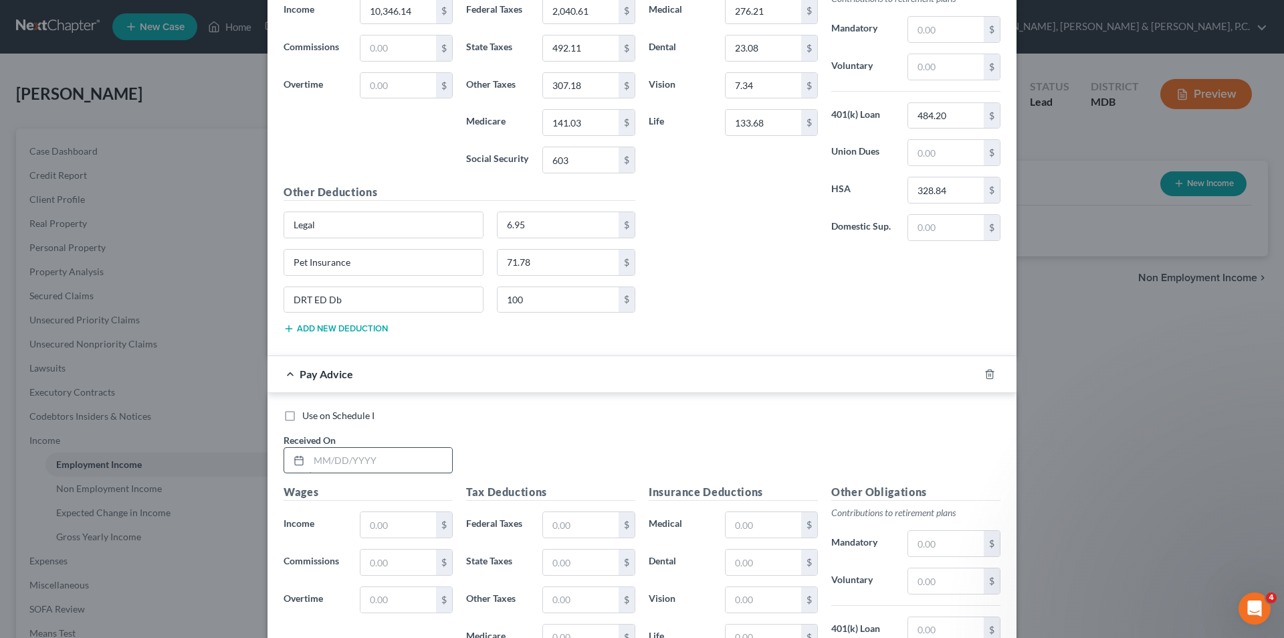
click at [429, 455] on input "text" at bounding box center [380, 460] width 143 height 25
click at [580, 515] on input "text" at bounding box center [581, 524] width 76 height 25
click at [735, 524] on input "text" at bounding box center [764, 524] width 76 height 25
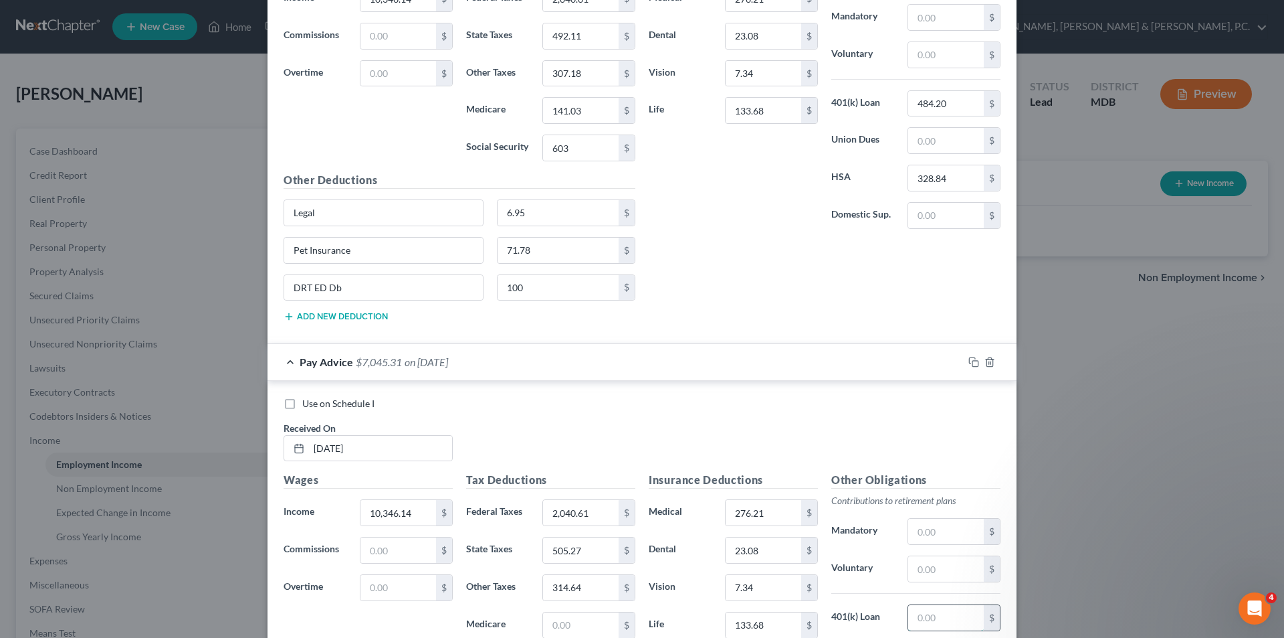
click at [939, 611] on input "text" at bounding box center [946, 617] width 76 height 25
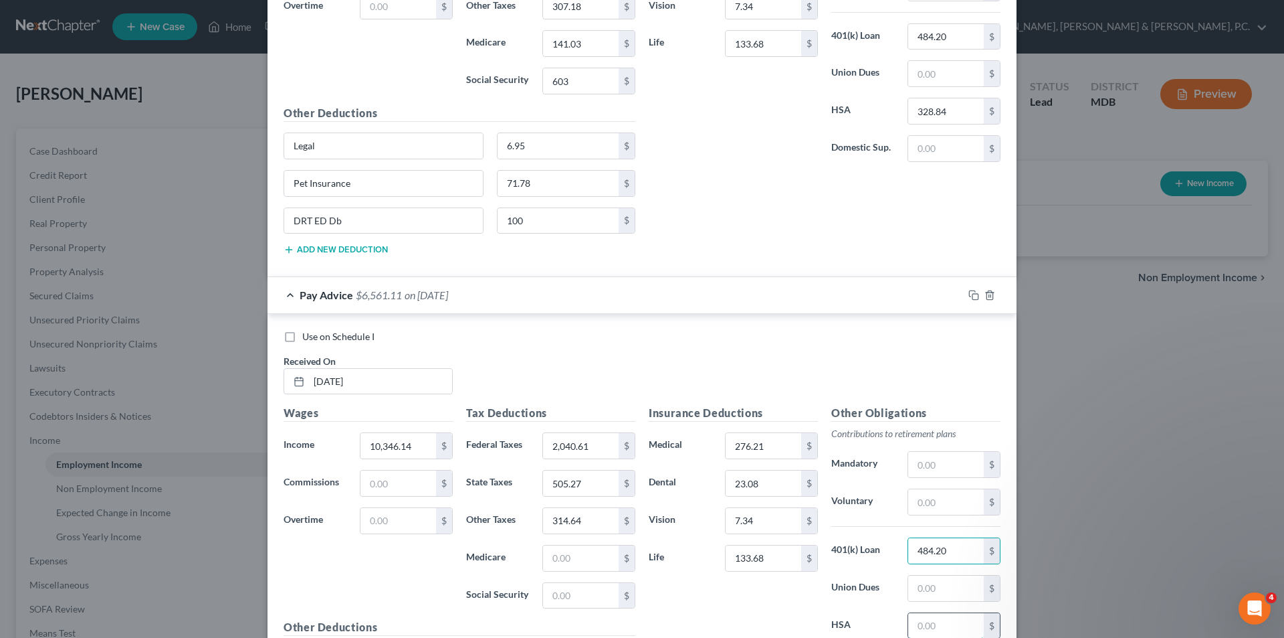
click at [928, 622] on input "text" at bounding box center [946, 625] width 76 height 25
click at [591, 559] on input "text" at bounding box center [581, 557] width 76 height 25
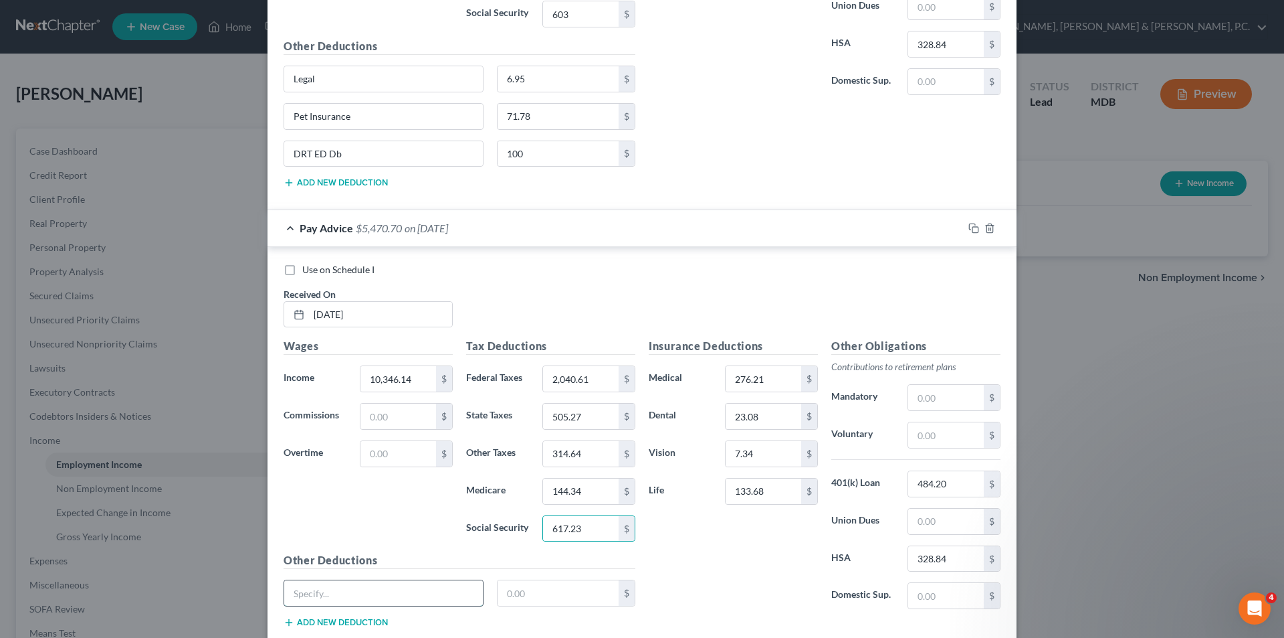
click at [403, 595] on input "text" at bounding box center [383, 592] width 199 height 25
click at [558, 591] on input "text" at bounding box center [559, 592] width 122 height 25
drag, startPoint x: 366, startPoint y: 622, endPoint x: 365, endPoint y: 613, distance: 8.7
click at [365, 621] on button "Add new deduction" at bounding box center [336, 622] width 104 height 11
click at [356, 625] on input "text" at bounding box center [383, 629] width 199 height 25
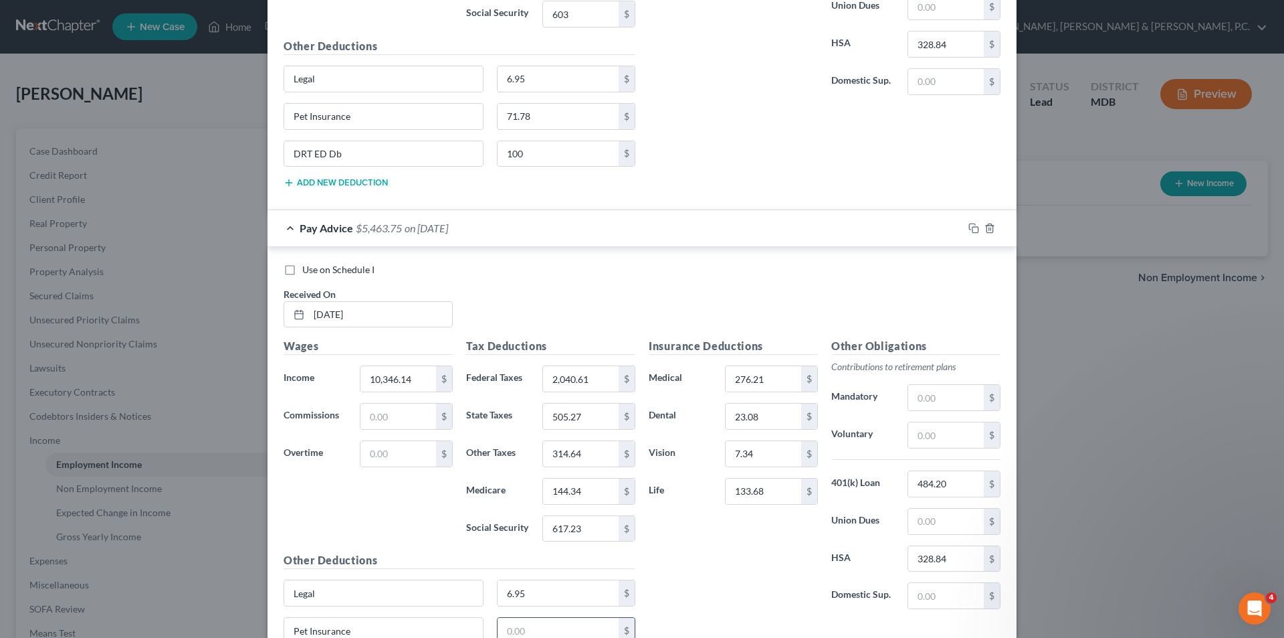
click at [514, 620] on input "text" at bounding box center [559, 629] width 122 height 25
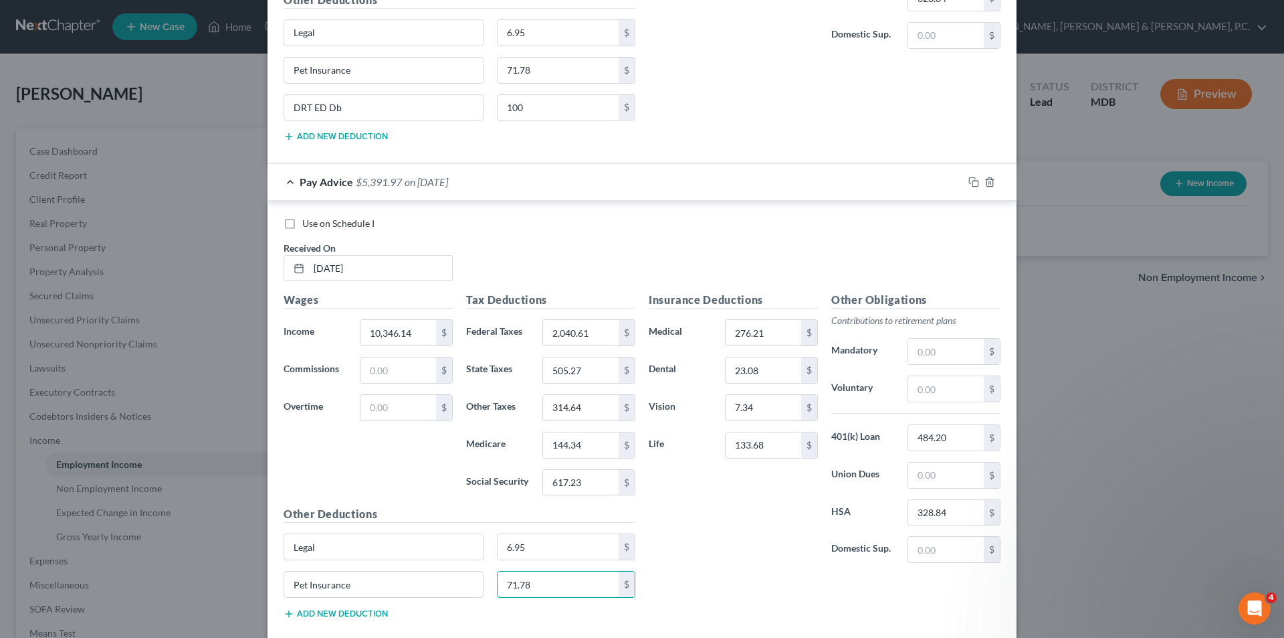
scroll to position [3420, 0]
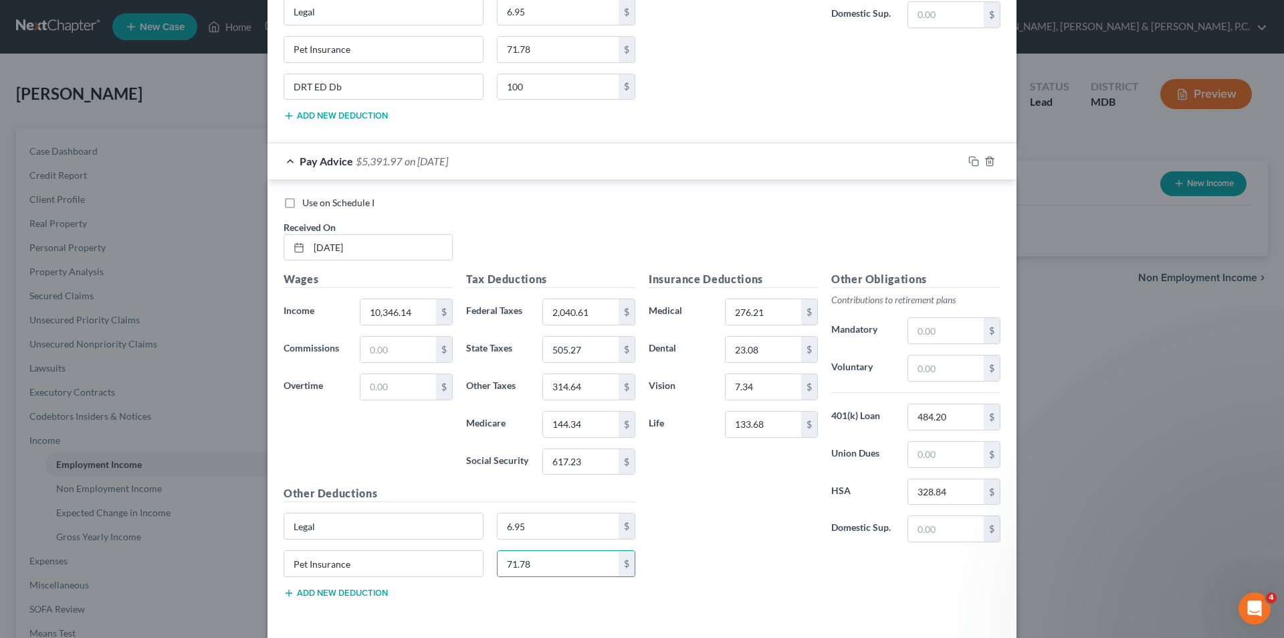
click at [378, 585] on div "Pet Insurance 71.78 $" at bounding box center [459, 568] width 365 height 37
click at [370, 594] on button "Add new deduction" at bounding box center [336, 592] width 104 height 11
paste input "DRT ED Db"
click at [530, 595] on input "text" at bounding box center [559, 600] width 122 height 25
click at [755, 351] on input "23.08" at bounding box center [764, 348] width 76 height 25
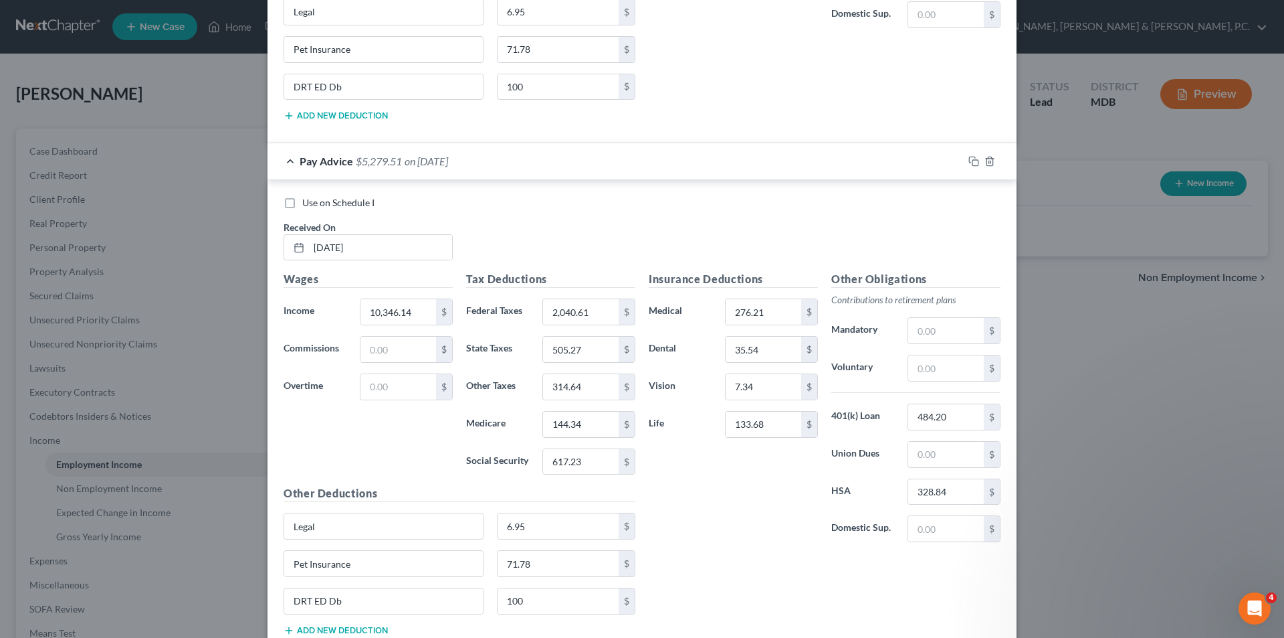
click at [969, 256] on div "Use on Schedule I Received On * [DATE]" at bounding box center [642, 234] width 731 height 76
click at [770, 314] on input "276.21" at bounding box center [764, 311] width 76 height 25
click at [769, 425] on input "133.68" at bounding box center [764, 423] width 76 height 25
click at [597, 316] on input "2,040.61" at bounding box center [581, 311] width 76 height 25
click at [595, 349] on input "505.27" at bounding box center [581, 348] width 76 height 25
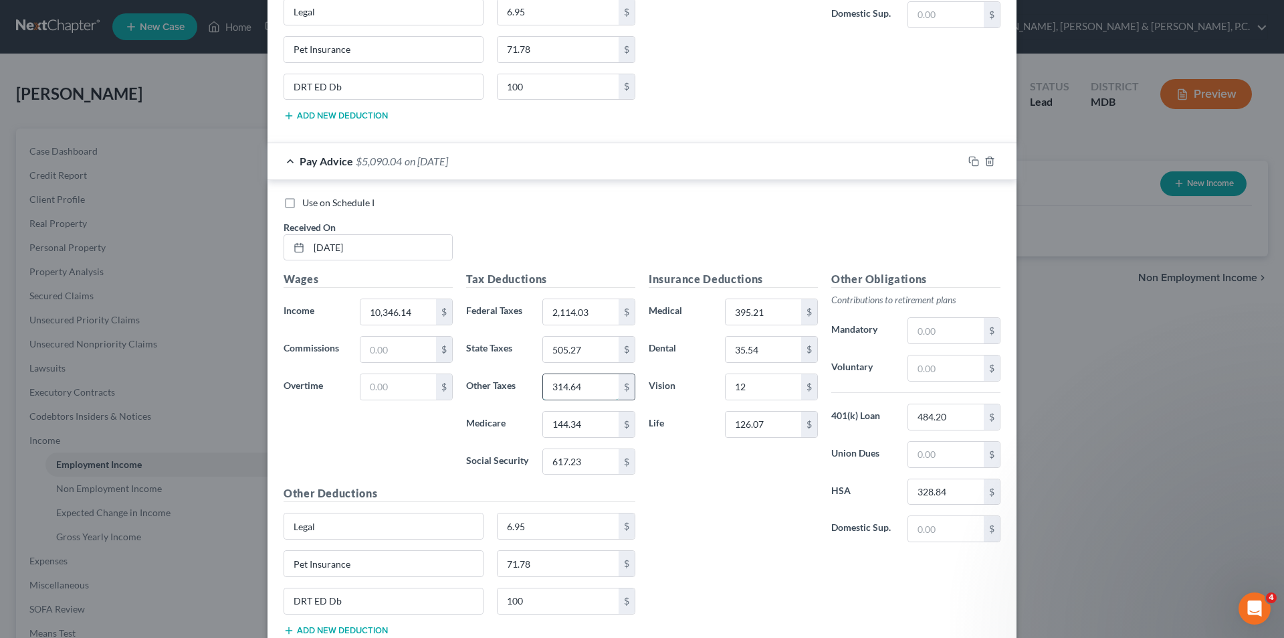
click at [585, 381] on input "314.64" at bounding box center [581, 386] width 76 height 25
click at [591, 427] on input "144.34" at bounding box center [581, 423] width 76 height 25
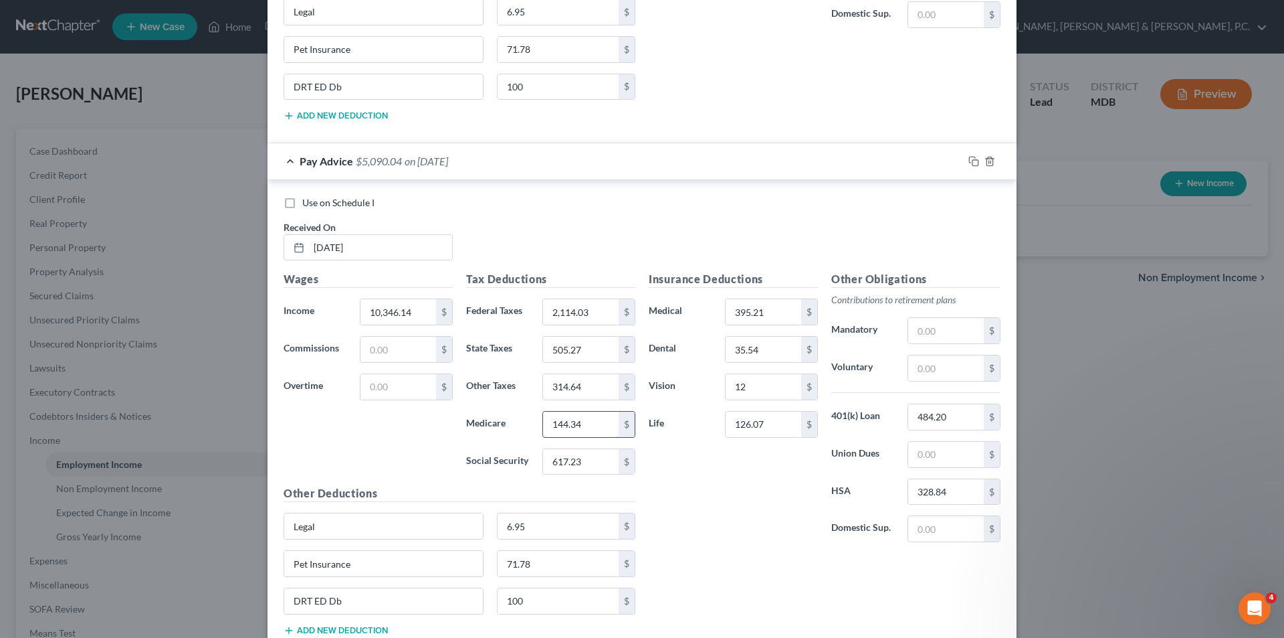
click at [576, 420] on input "144.34" at bounding box center [581, 423] width 76 height 25
click at [595, 315] on input "2,114.03" at bounding box center [581, 311] width 76 height 25
click at [789, 309] on input "395.21" at bounding box center [764, 311] width 76 height 25
click at [774, 303] on input "395.21" at bounding box center [764, 311] width 76 height 25
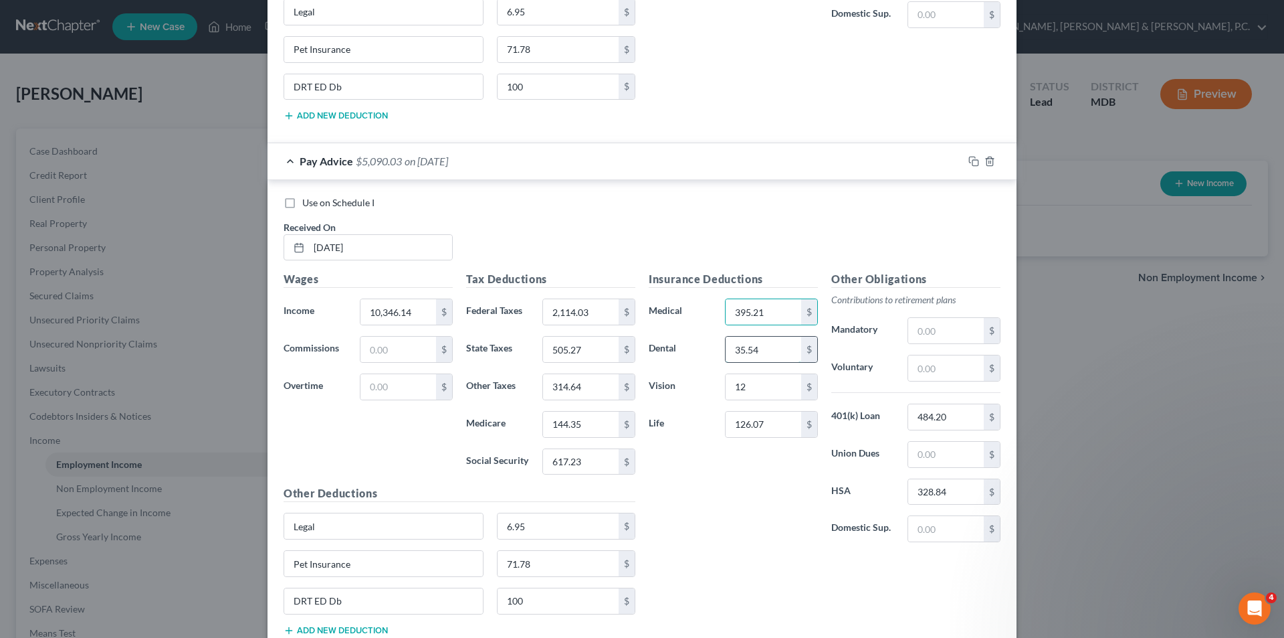
click at [767, 346] on input "35.54" at bounding box center [764, 348] width 76 height 25
click at [763, 384] on input "12" at bounding box center [764, 386] width 76 height 25
click at [761, 383] on input "12" at bounding box center [764, 386] width 76 height 25
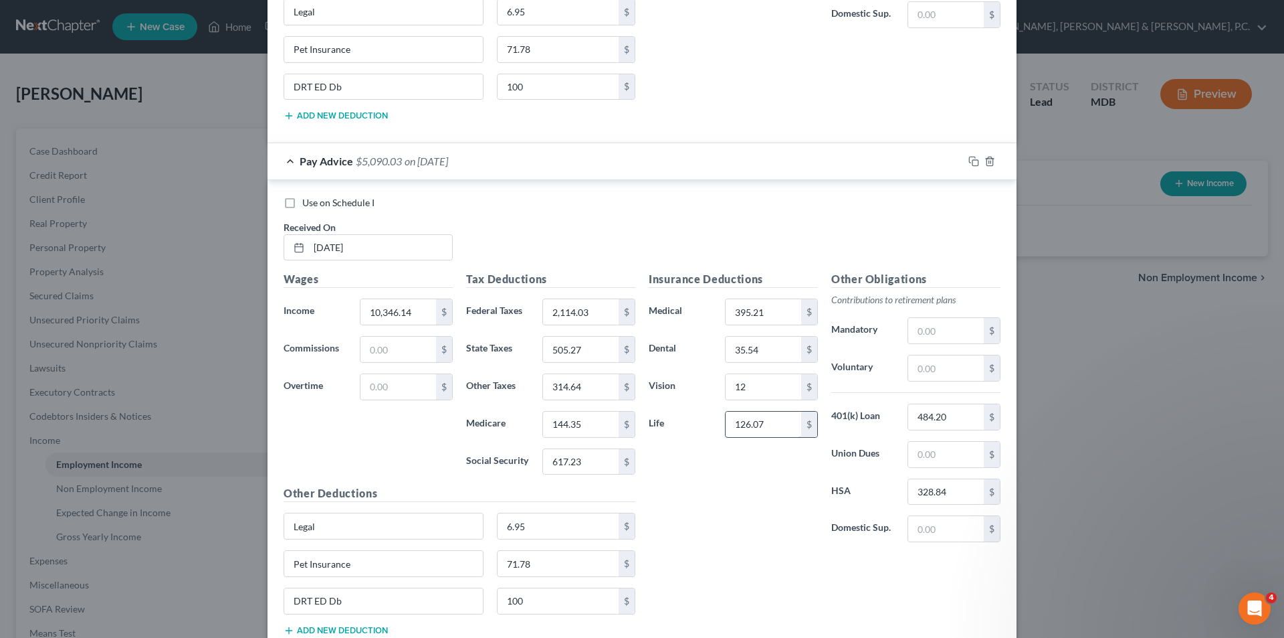
click at [772, 423] on input "126.07" at bounding box center [764, 423] width 76 height 25
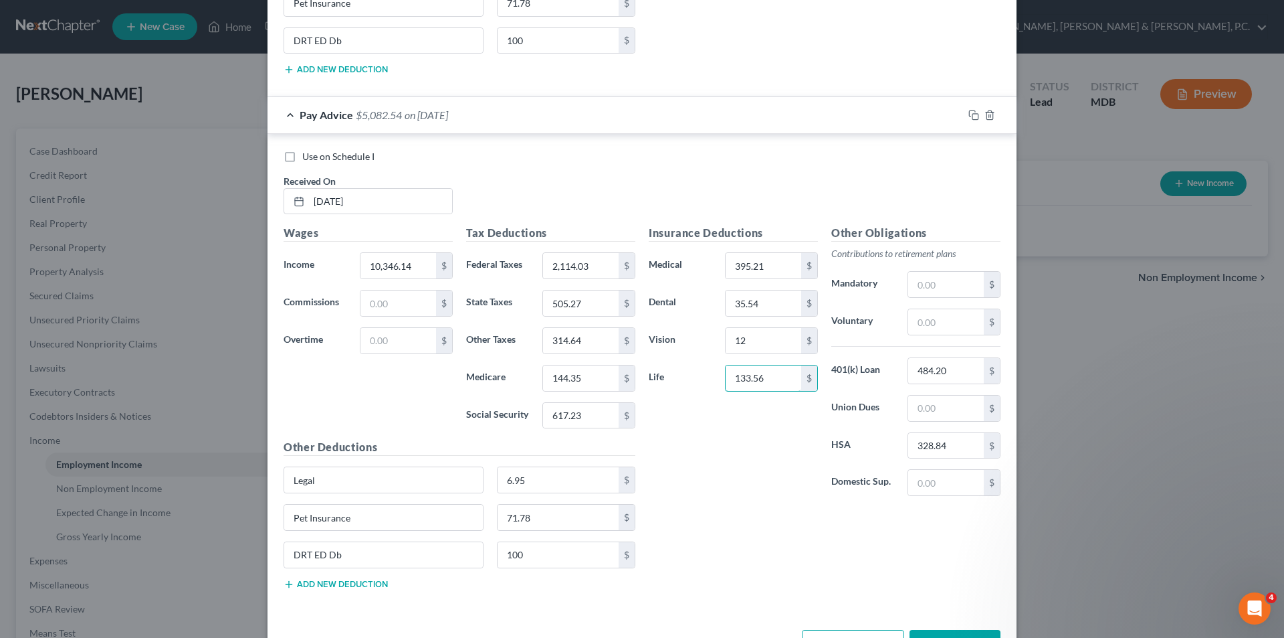
scroll to position [3512, 0]
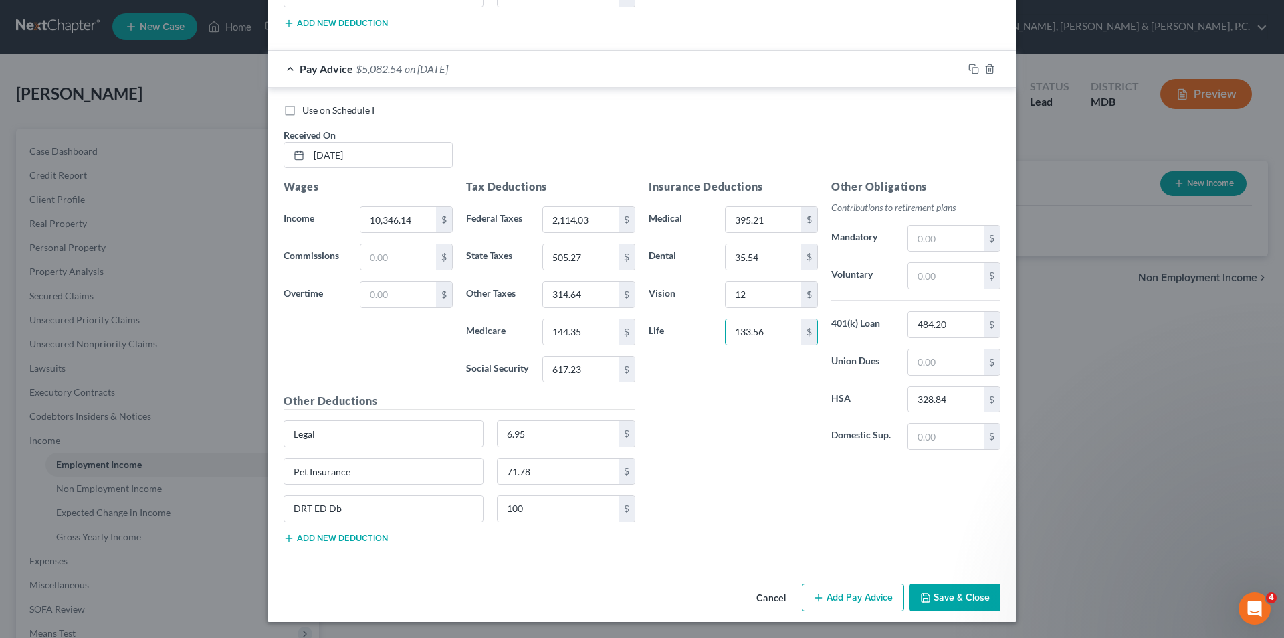
click at [837, 588] on button "Add Pay Advice" at bounding box center [853, 597] width 102 height 28
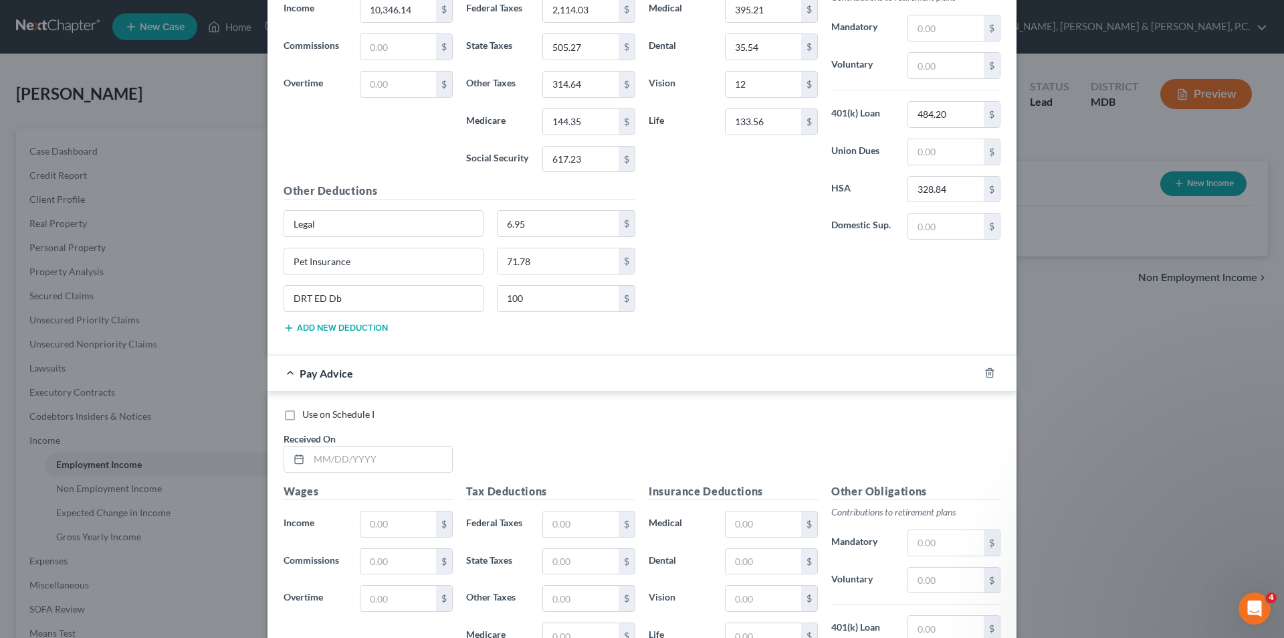
scroll to position [3727, 0]
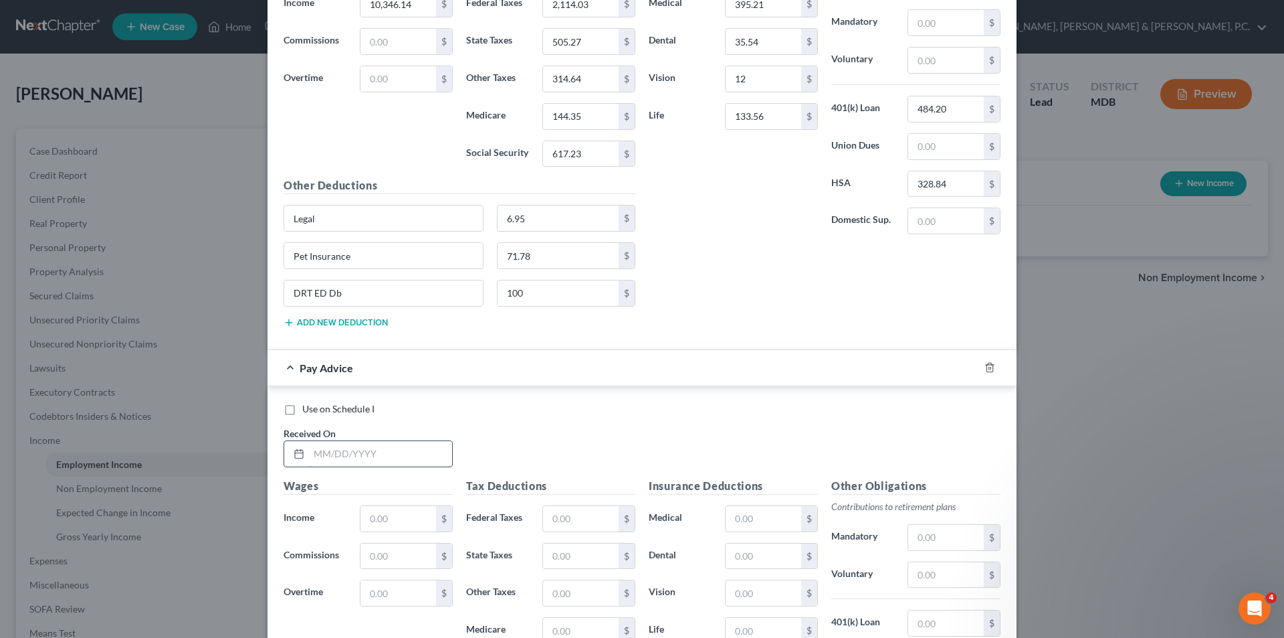
click at [411, 453] on input "text" at bounding box center [380, 453] width 143 height 25
click at [566, 621] on input "text" at bounding box center [581, 629] width 76 height 25
click at [770, 520] on input "text" at bounding box center [764, 518] width 76 height 25
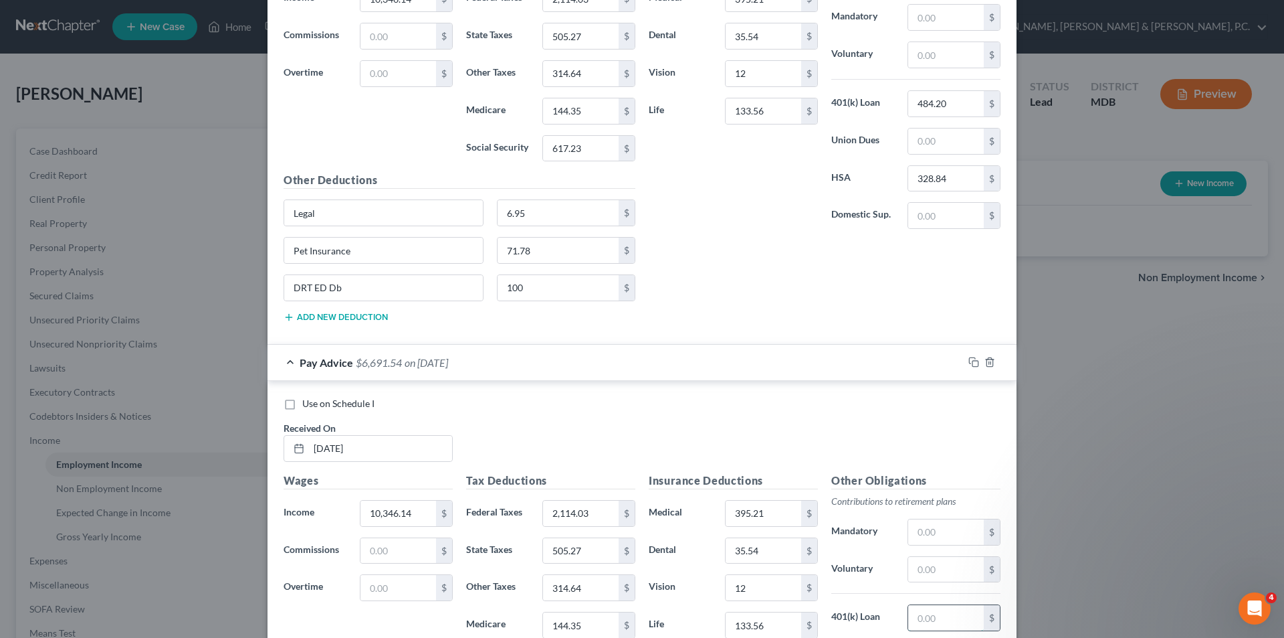
click at [925, 622] on input "text" at bounding box center [946, 617] width 76 height 25
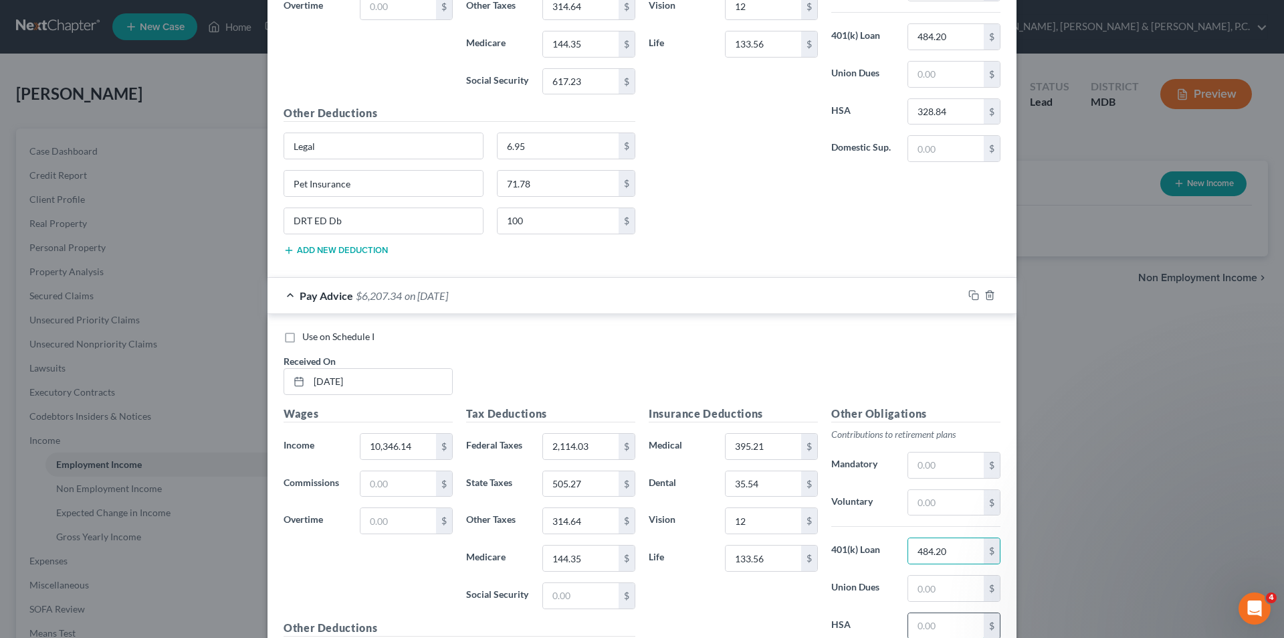
click at [939, 619] on input "text" at bounding box center [946, 625] width 76 height 25
click at [589, 591] on input "text" at bounding box center [581, 595] width 76 height 25
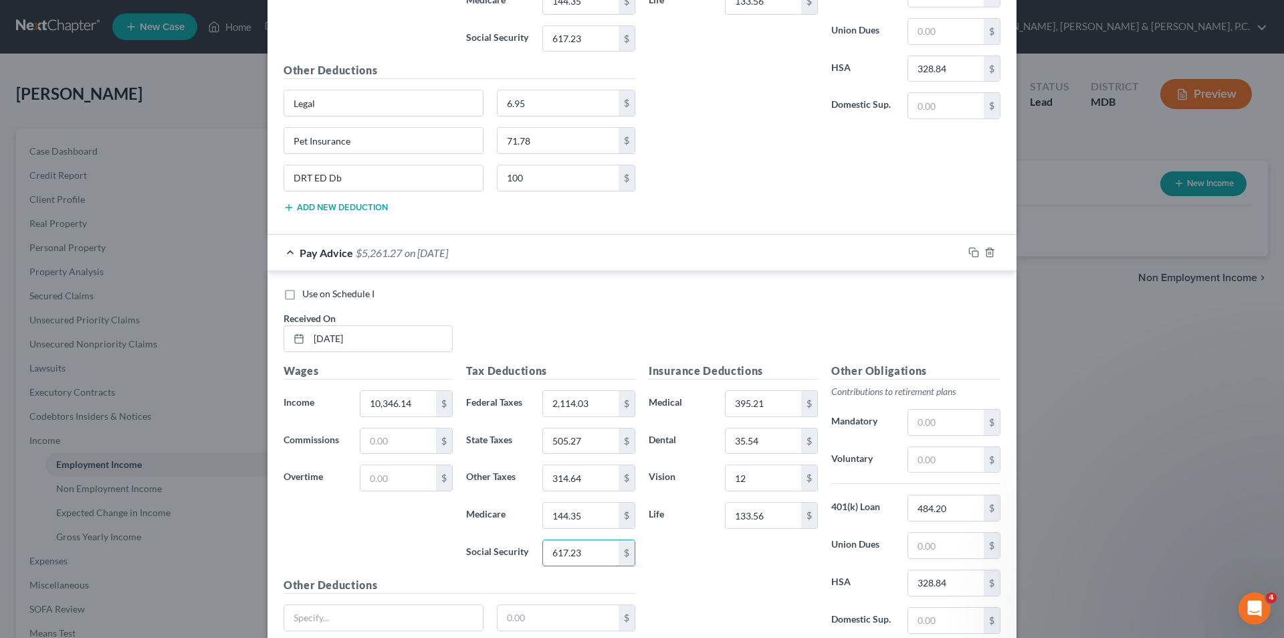
scroll to position [3867, 0]
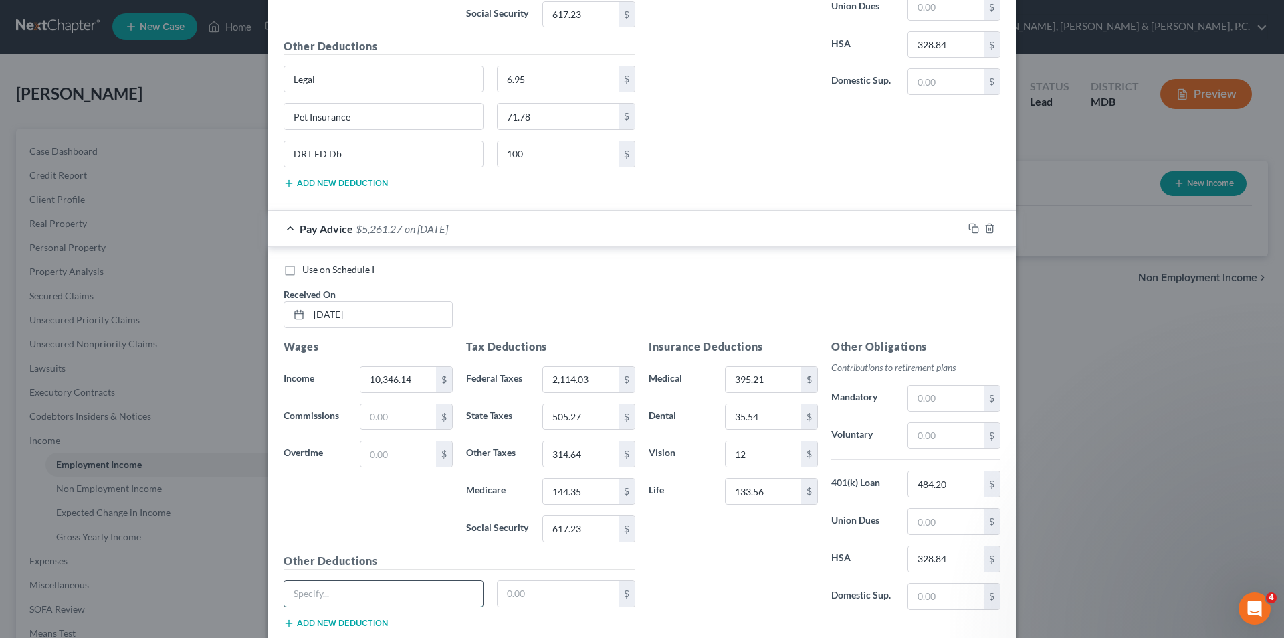
click at [422, 594] on input "text" at bounding box center [383, 593] width 199 height 25
click at [544, 583] on input "text" at bounding box center [559, 593] width 122 height 25
click at [375, 621] on button "Add new deduction" at bounding box center [336, 622] width 104 height 11
drag, startPoint x: 379, startPoint y: 625, endPoint x: 383, endPoint y: 617, distance: 9.3
click at [379, 625] on input "text" at bounding box center [383, 630] width 199 height 25
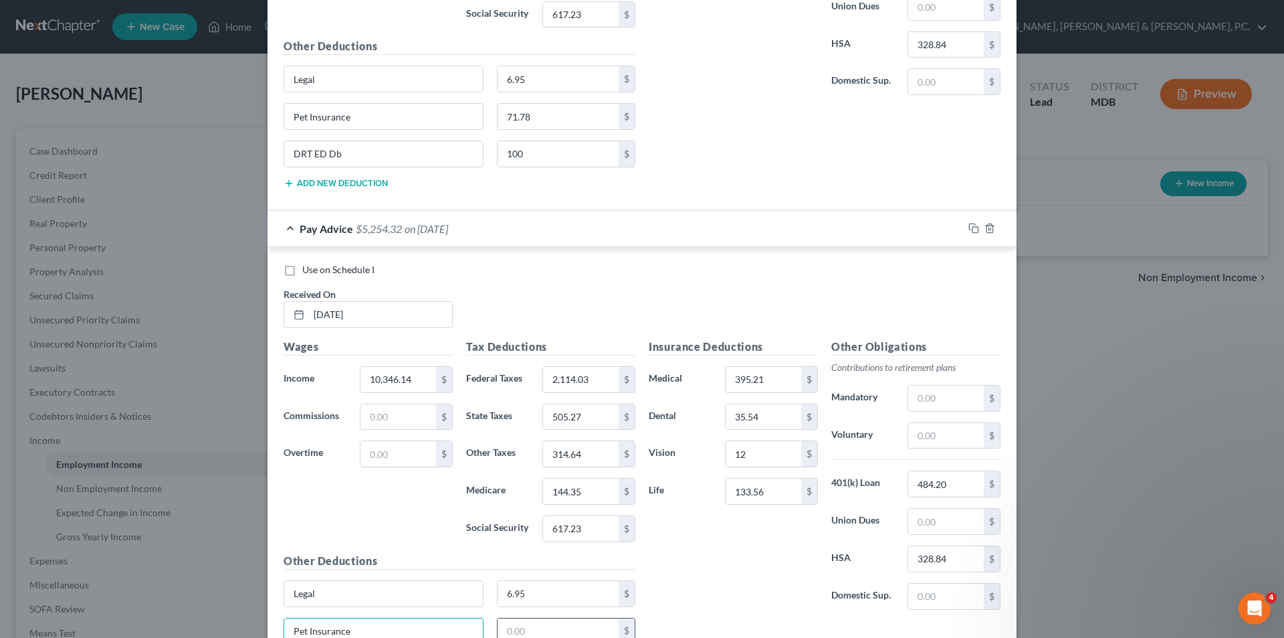
click at [509, 628] on input "text" at bounding box center [559, 630] width 122 height 25
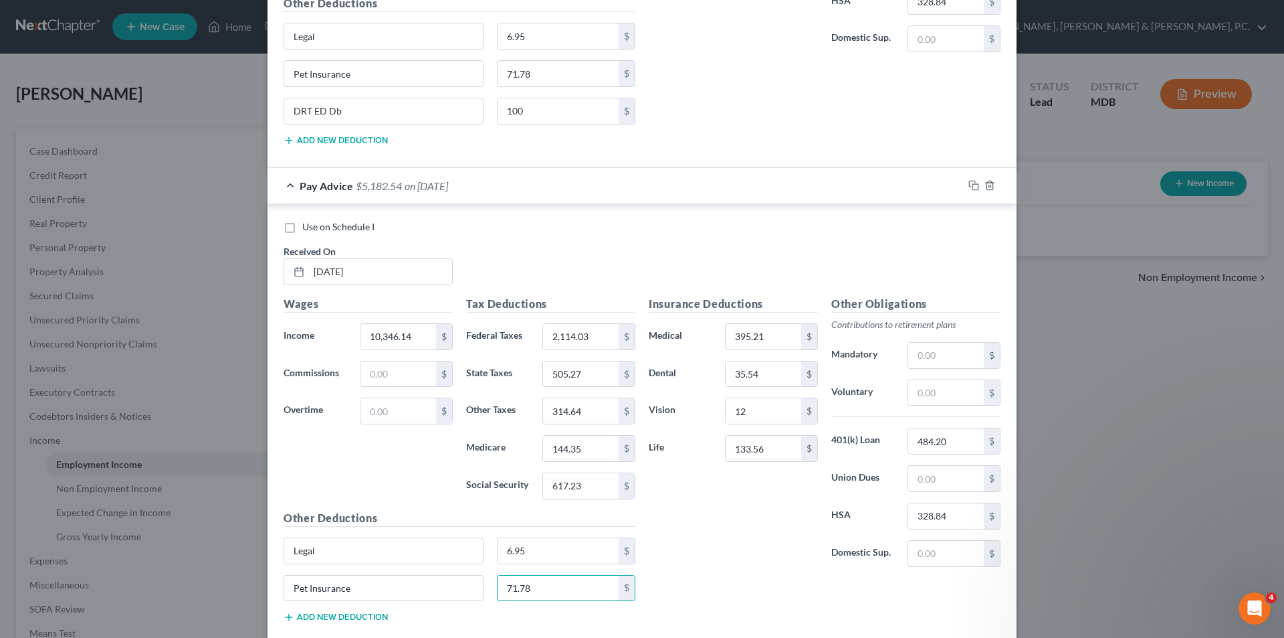
scroll to position [3934, 0]
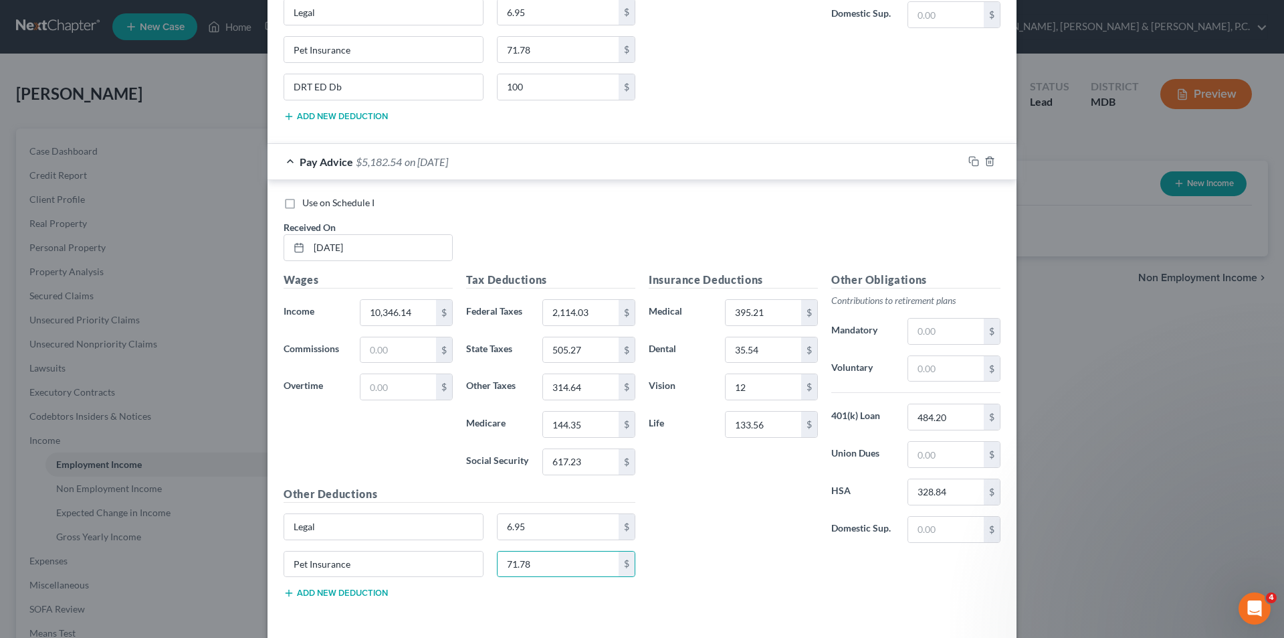
click at [369, 592] on button "Add new deduction" at bounding box center [336, 592] width 104 height 11
paste input "DRT ED Db"
click at [537, 605] on input "text" at bounding box center [559, 600] width 122 height 25
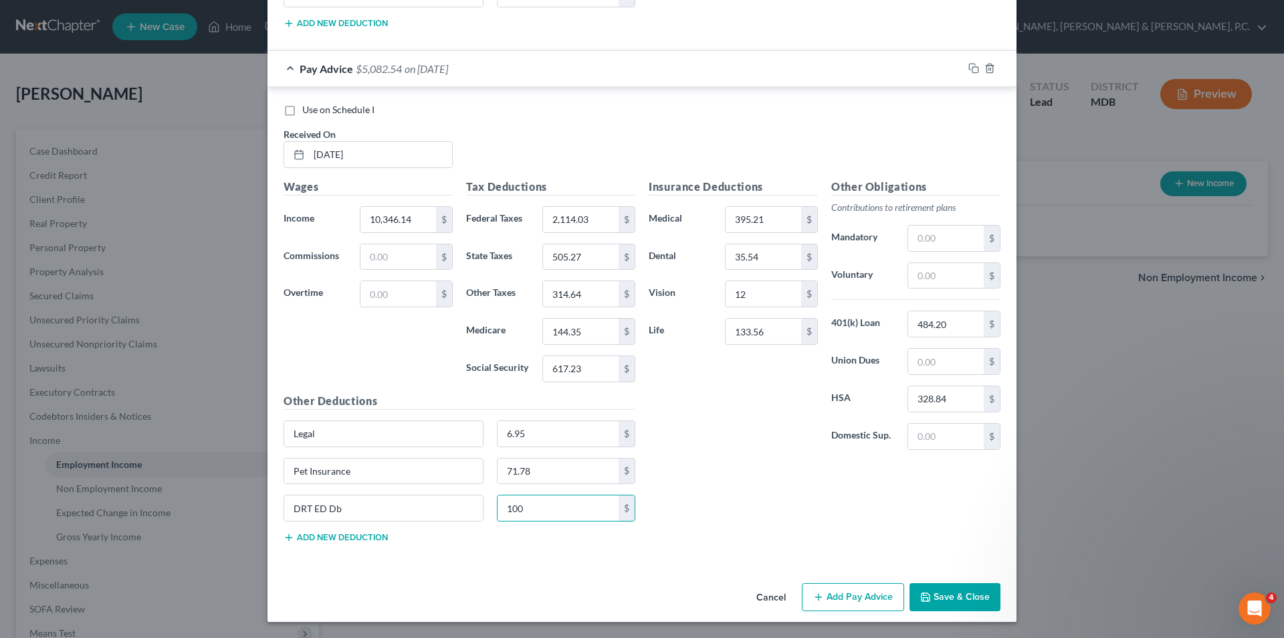
click at [823, 594] on button "Add Pay Advice" at bounding box center [853, 597] width 102 height 28
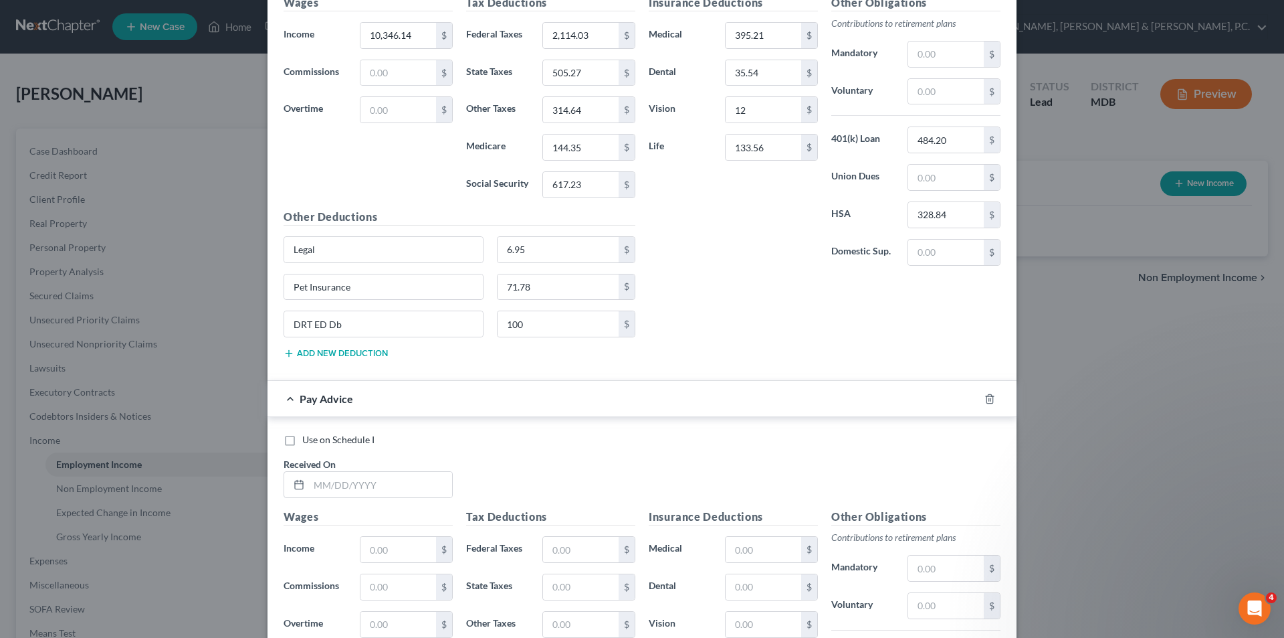
scroll to position [4238, 0]
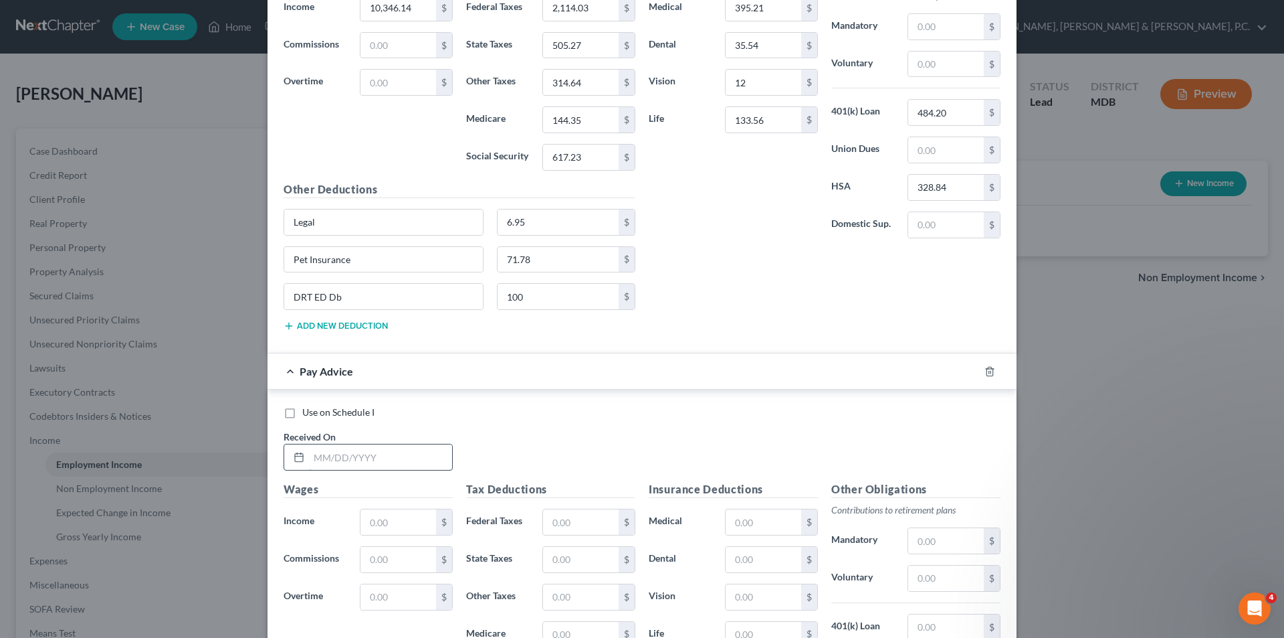
click at [429, 458] on input "text" at bounding box center [380, 456] width 143 height 25
click at [581, 515] on input "text" at bounding box center [581, 521] width 76 height 25
click at [575, 633] on input "text" at bounding box center [581, 633] width 76 height 25
click at [765, 512] on input "text" at bounding box center [764, 519] width 76 height 25
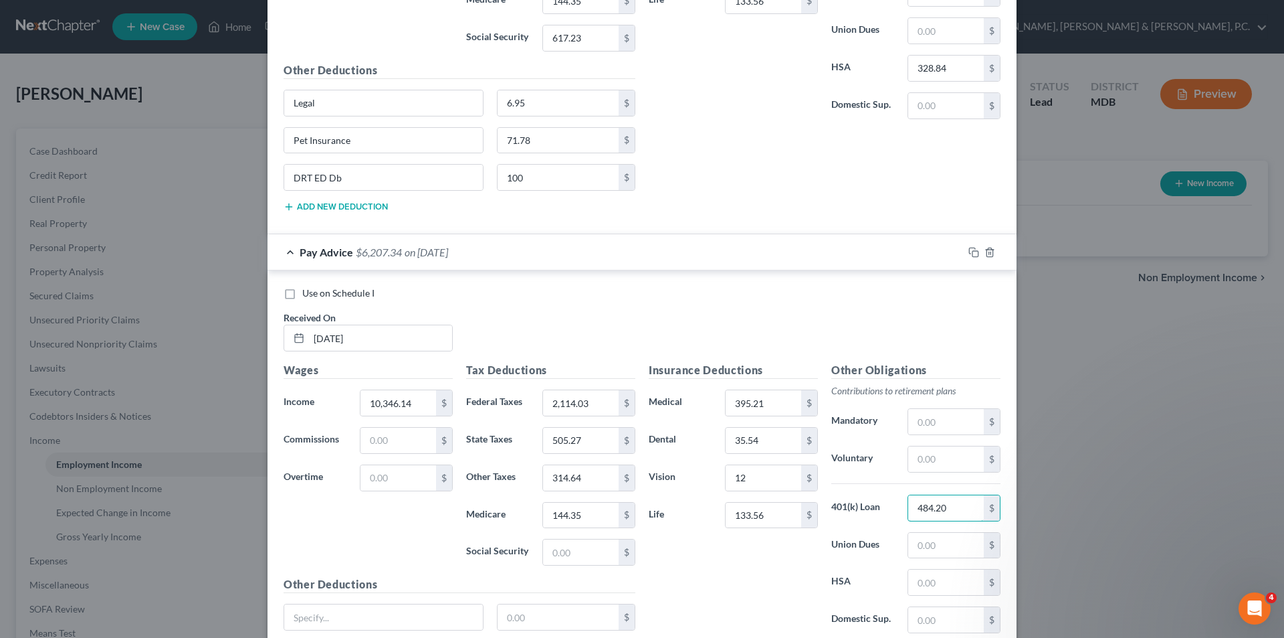
scroll to position [4380, 0]
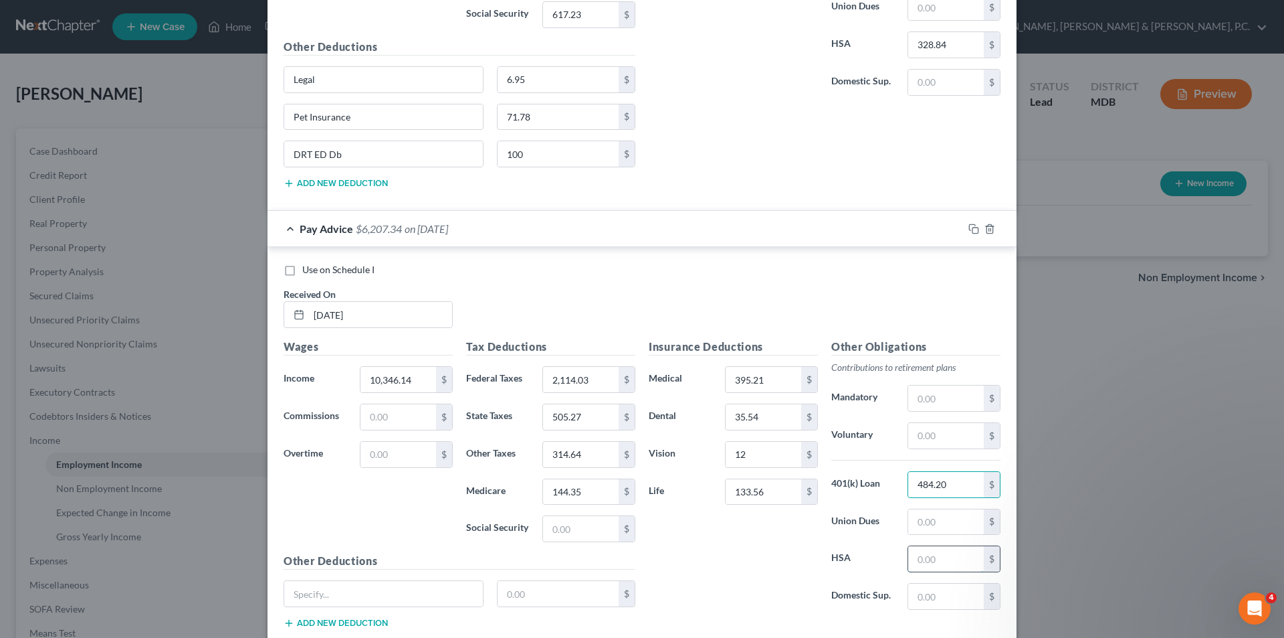
click at [920, 556] on input "text" at bounding box center [946, 558] width 76 height 25
click at [592, 528] on input "text" at bounding box center [581, 528] width 76 height 25
click at [420, 589] on input "text" at bounding box center [383, 593] width 199 height 25
click at [539, 595] on input "text" at bounding box center [559, 593] width 122 height 25
click at [375, 619] on button "Add new deduction" at bounding box center [336, 622] width 104 height 11
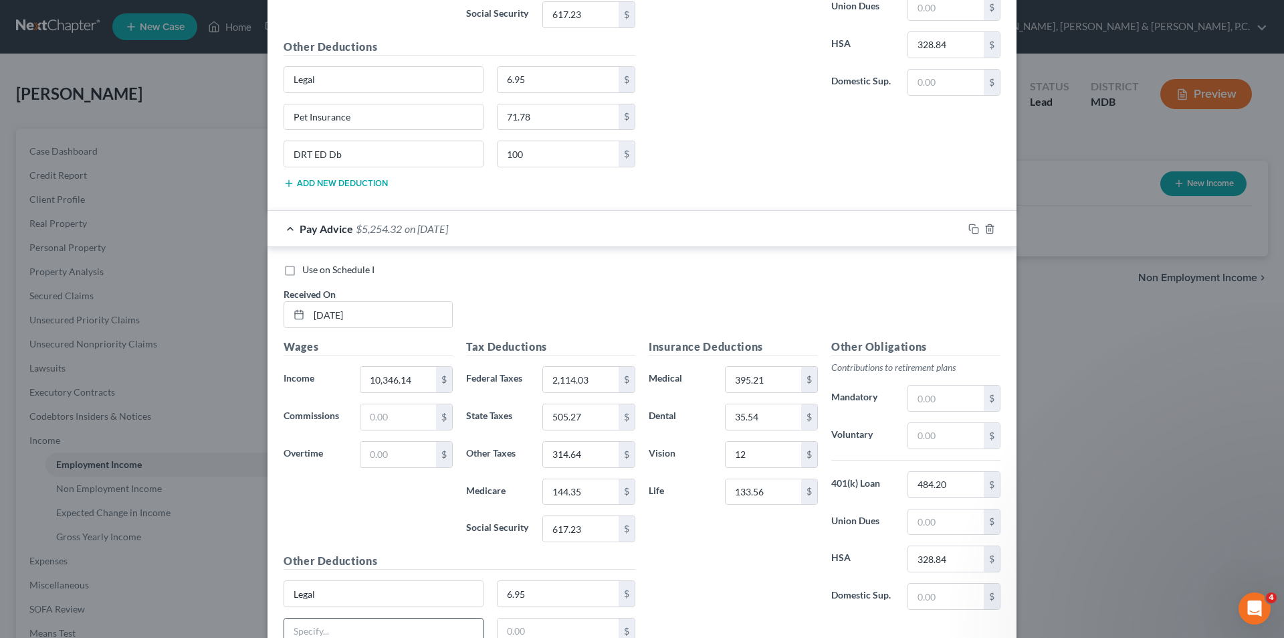
click at [374, 627] on input "text" at bounding box center [383, 630] width 199 height 25
click at [520, 627] on input "text" at bounding box center [559, 630] width 122 height 25
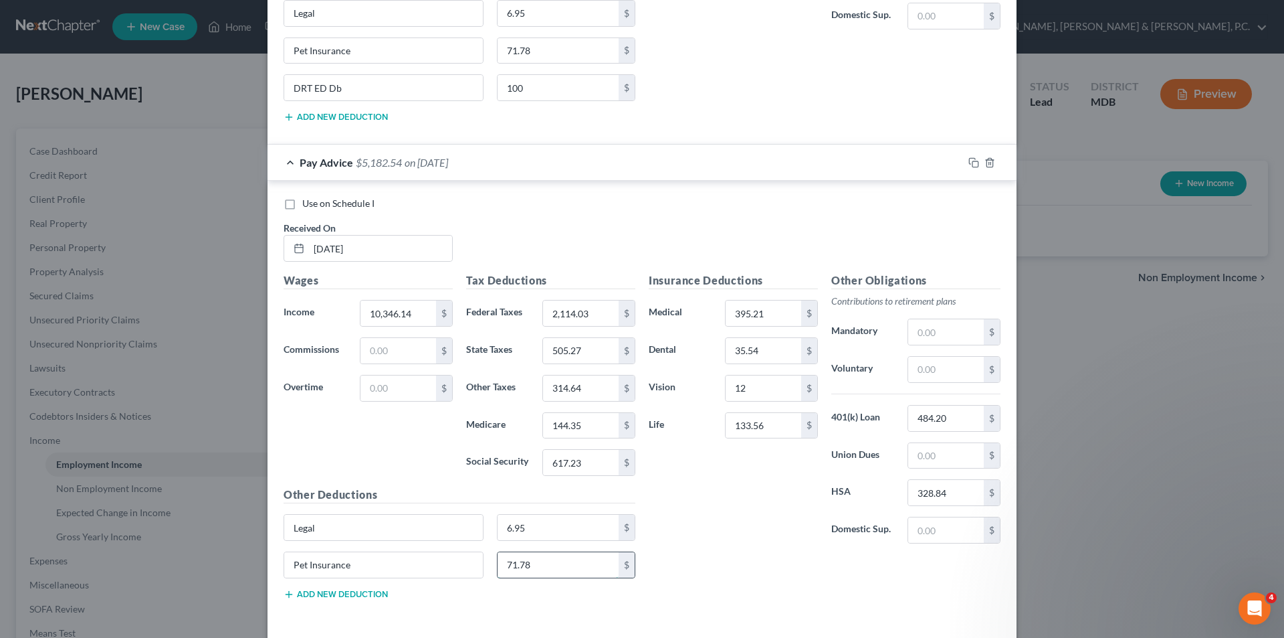
scroll to position [4447, 0]
click at [367, 588] on button "Add new deduction" at bounding box center [336, 593] width 104 height 11
click at [367, 601] on input "text" at bounding box center [383, 601] width 199 height 25
paste input "DRT ED Db"
click at [526, 605] on input "text" at bounding box center [559, 601] width 122 height 25
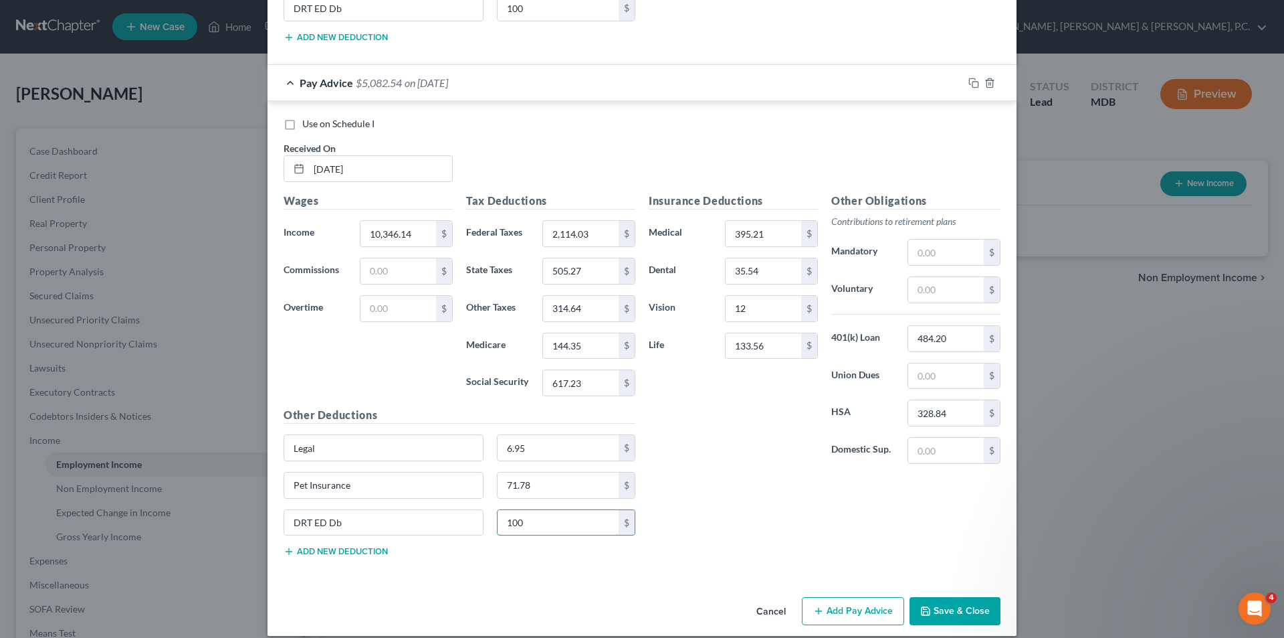
scroll to position [4540, 0]
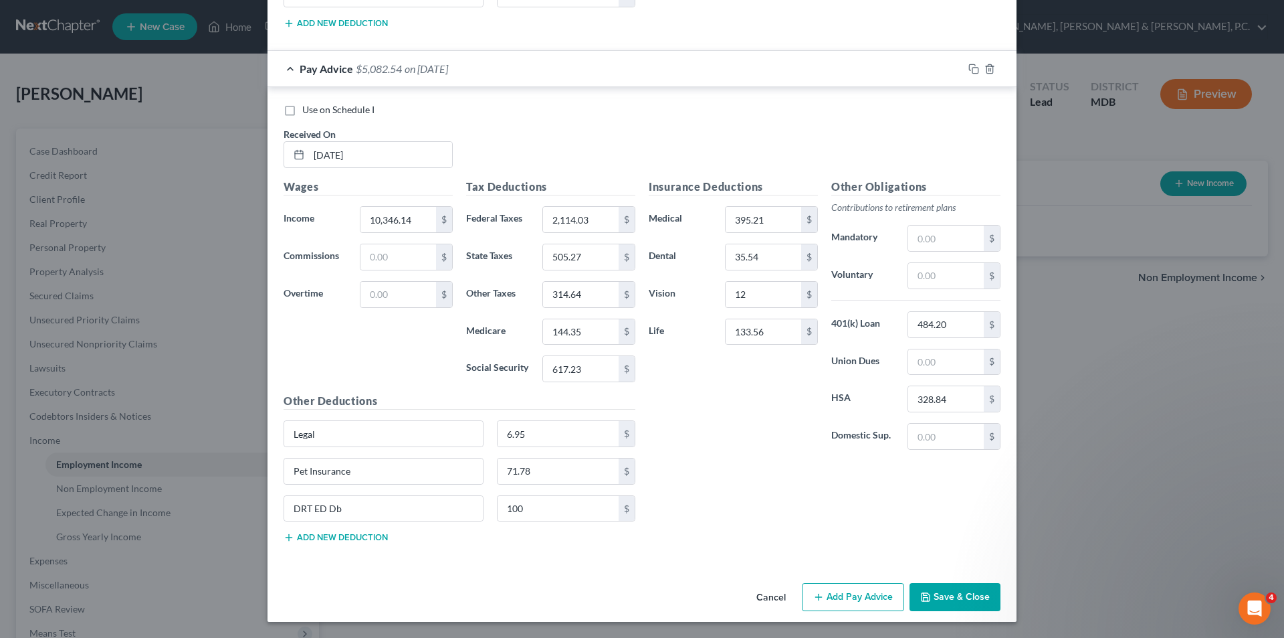
click at [819, 591] on icon "button" at bounding box center [818, 596] width 11 height 11
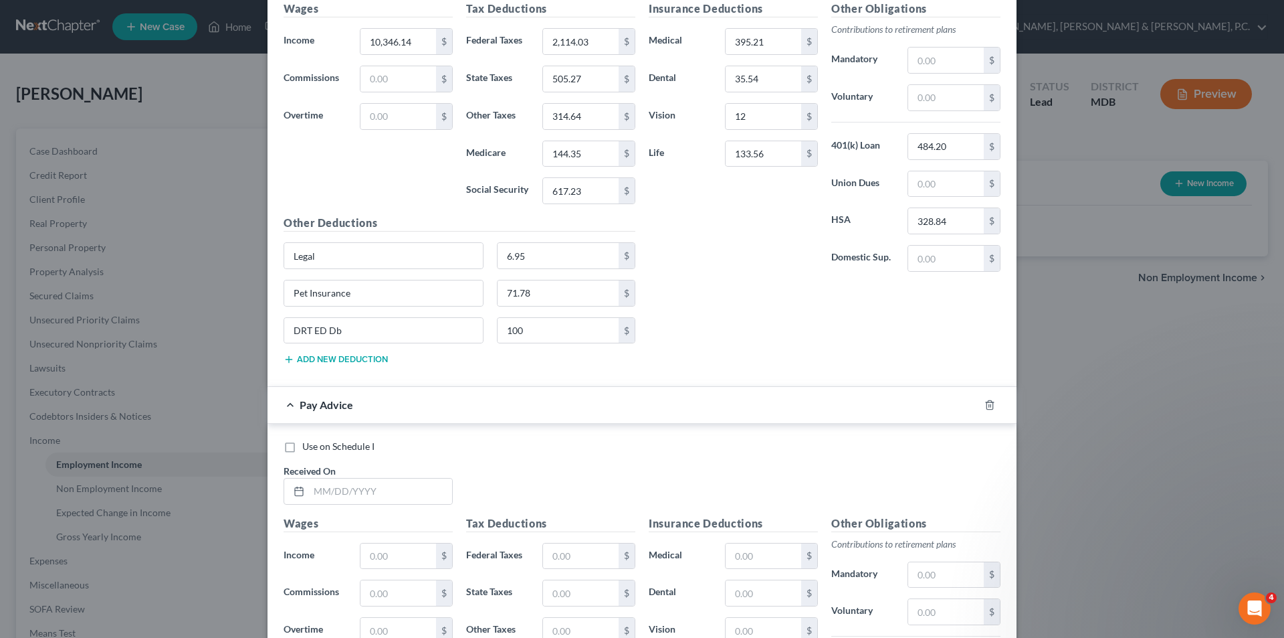
scroll to position [4754, 0]
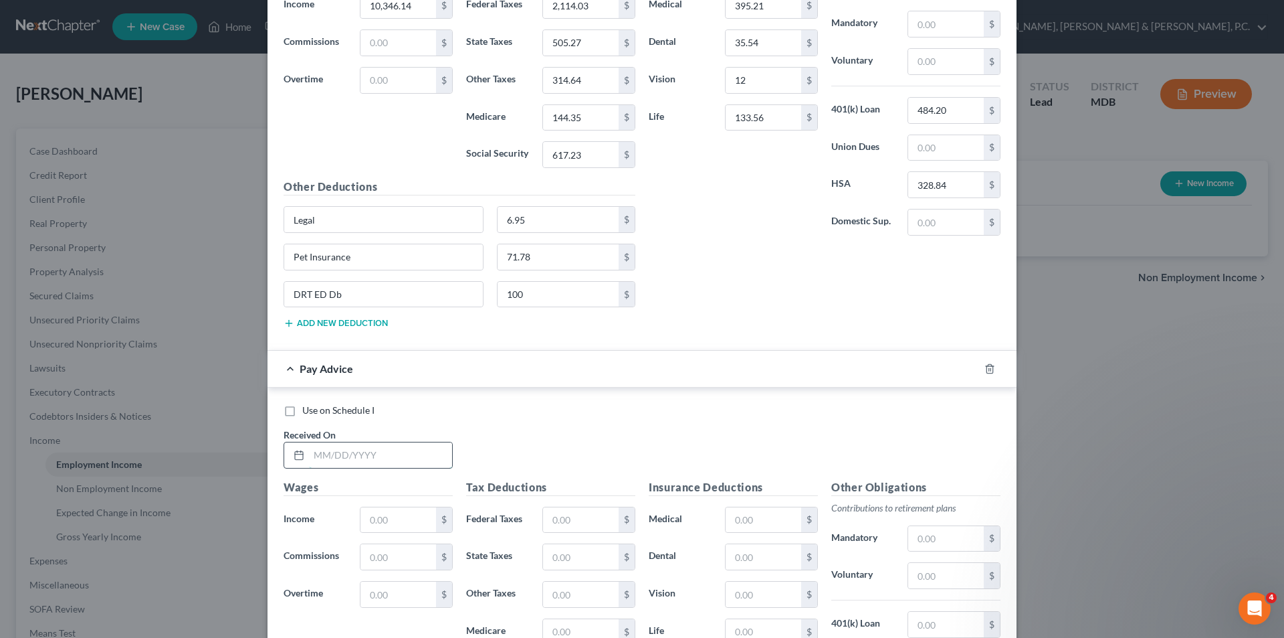
click at [412, 454] on input "text" at bounding box center [380, 454] width 143 height 25
click at [567, 622] on input "text" at bounding box center [581, 631] width 76 height 25
click at [761, 514] on input "text" at bounding box center [764, 519] width 76 height 25
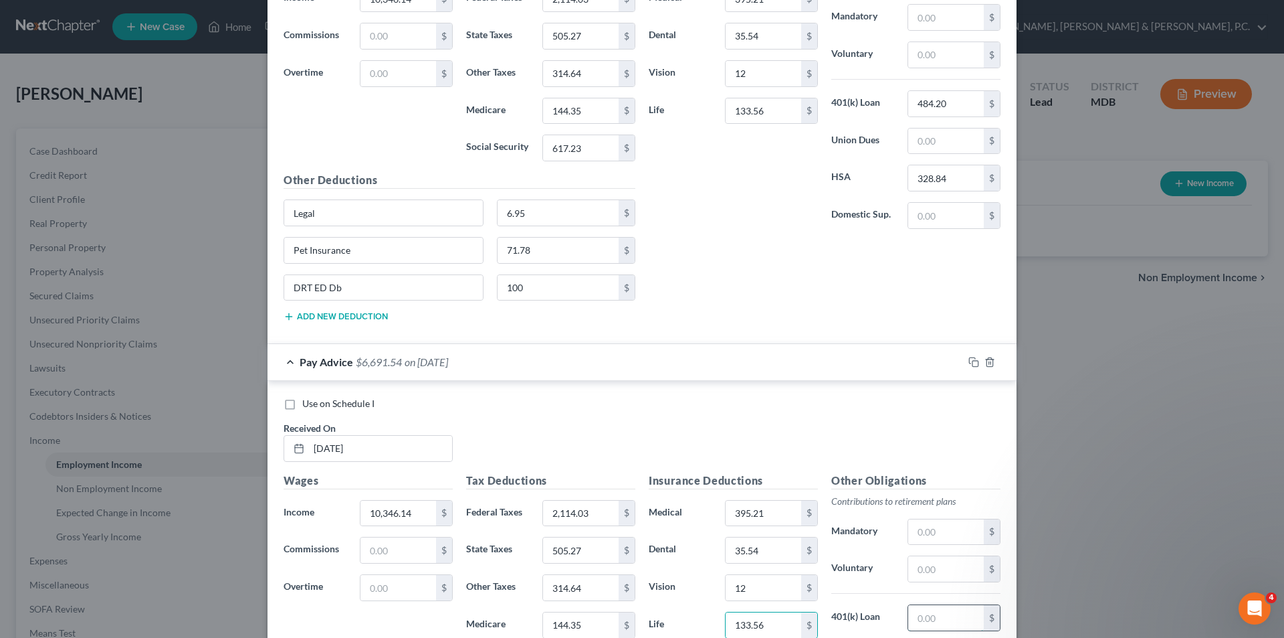
click at [931, 615] on input "text" at bounding box center [946, 617] width 76 height 25
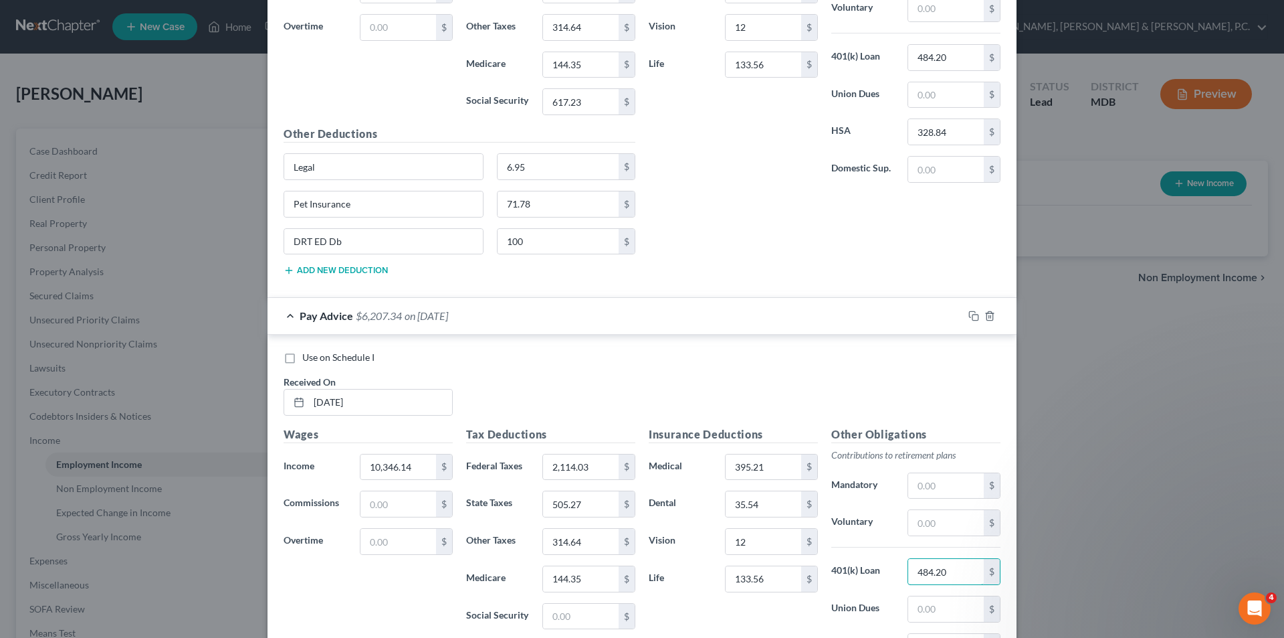
scroll to position [4828, 0]
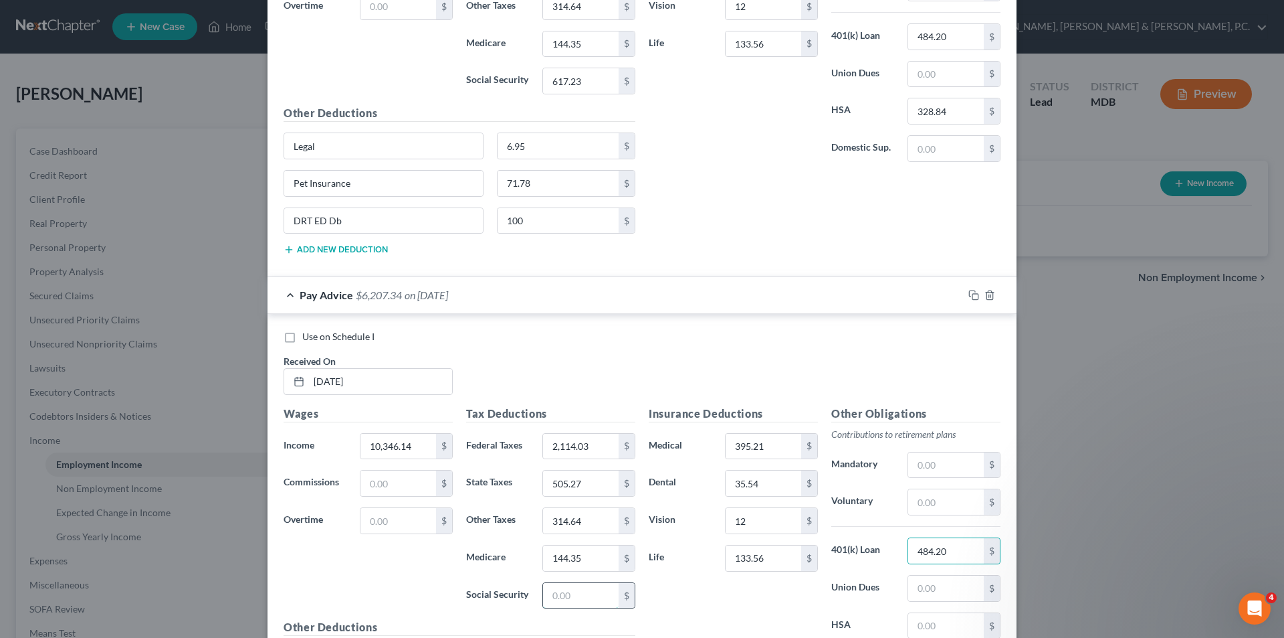
click at [569, 596] on input "text" at bounding box center [581, 595] width 76 height 25
click at [923, 621] on input "text" at bounding box center [946, 625] width 76 height 25
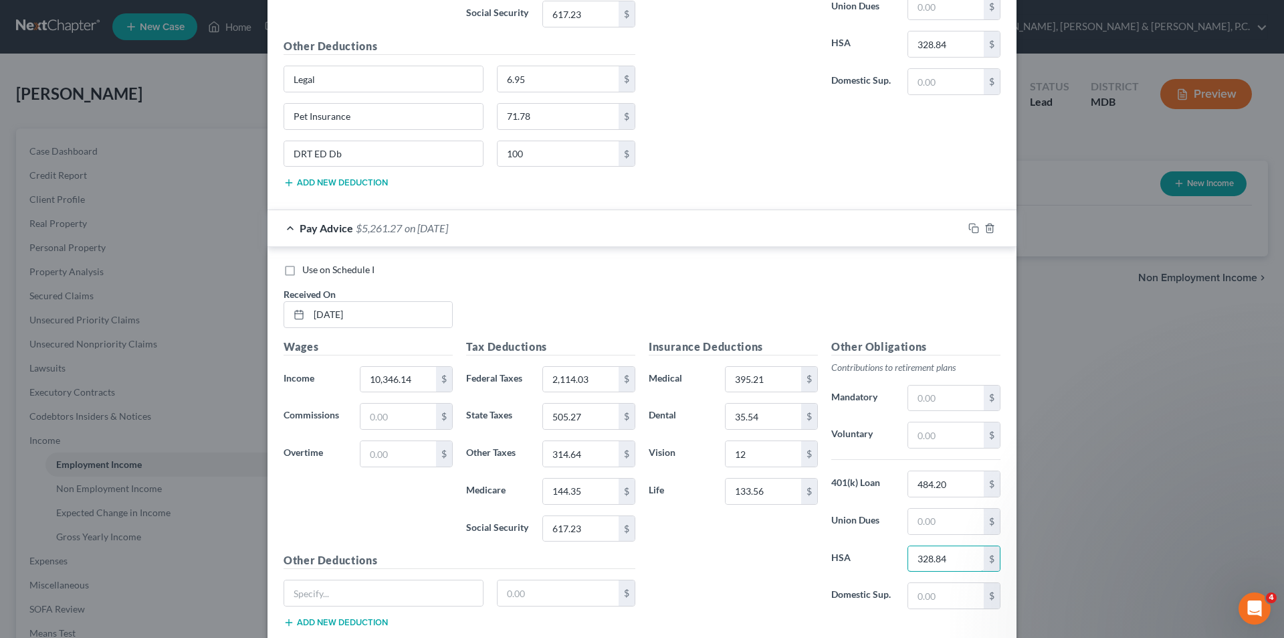
scroll to position [4962, 0]
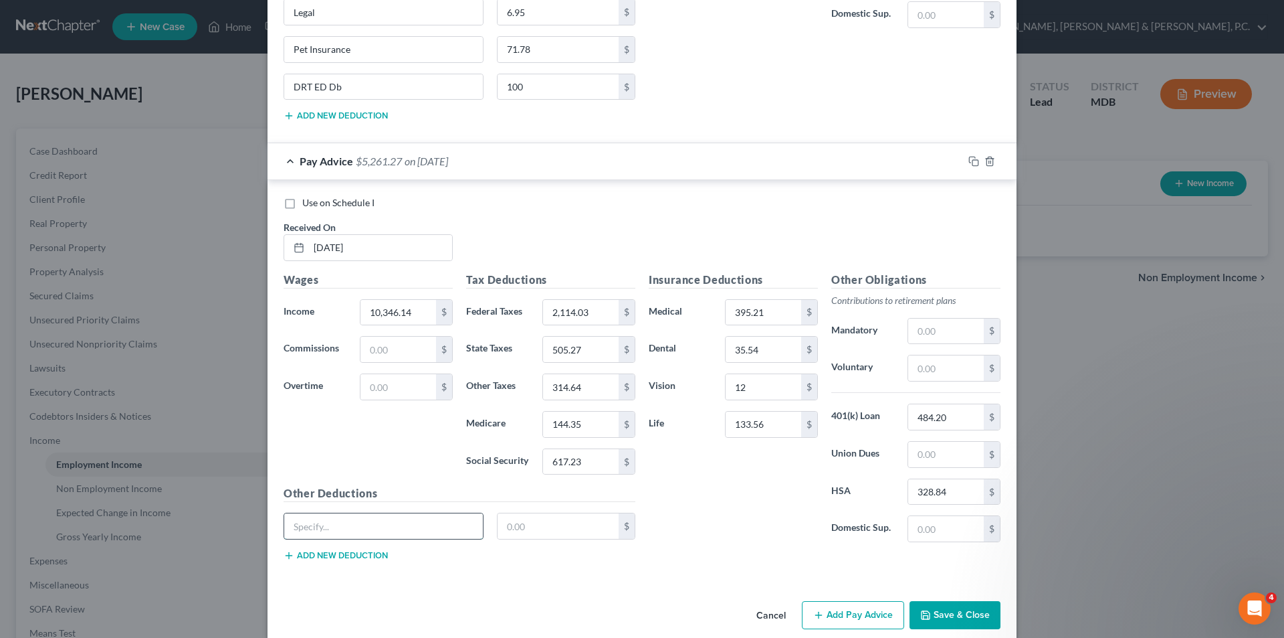
click at [435, 524] on input "text" at bounding box center [383, 525] width 199 height 25
click at [559, 530] on input "text" at bounding box center [559, 525] width 122 height 25
click at [370, 556] on button "Add new deduction" at bounding box center [336, 555] width 104 height 11
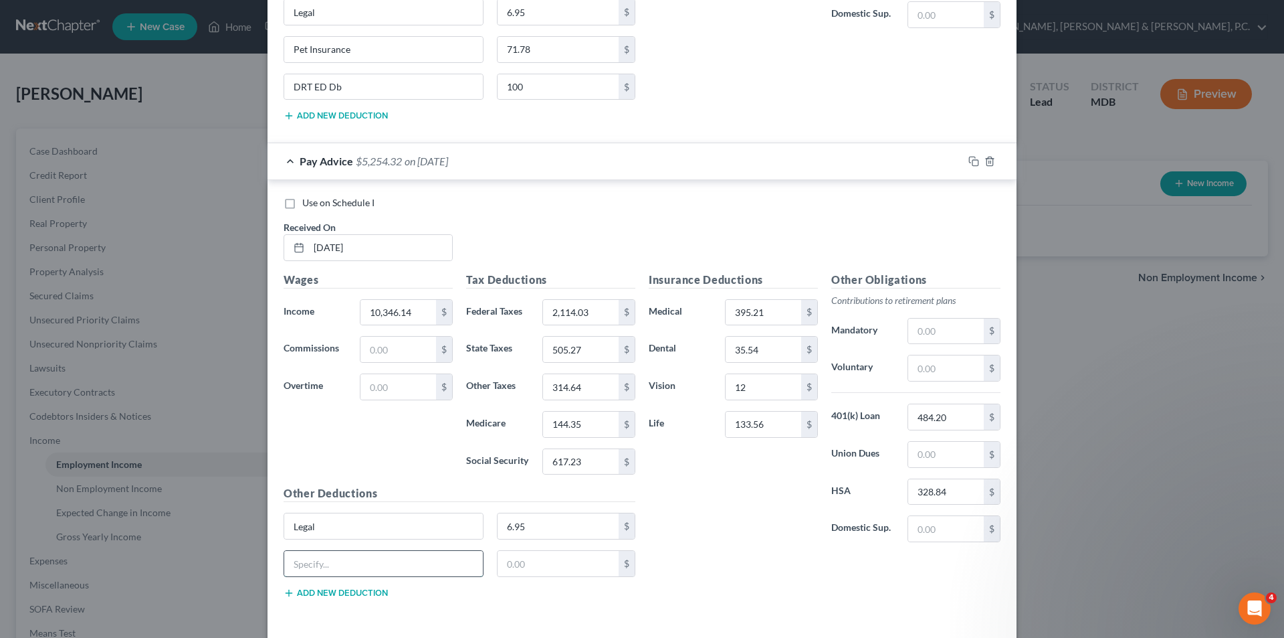
drag, startPoint x: 373, startPoint y: 564, endPoint x: 350, endPoint y: 565, distance: 22.8
click at [350, 565] on input "text" at bounding box center [383, 563] width 199 height 25
drag, startPoint x: 350, startPoint y: 565, endPoint x: 336, endPoint y: 559, distance: 14.4
click at [336, 563] on input "text" at bounding box center [383, 563] width 199 height 25
click at [528, 557] on input "text" at bounding box center [559, 563] width 122 height 25
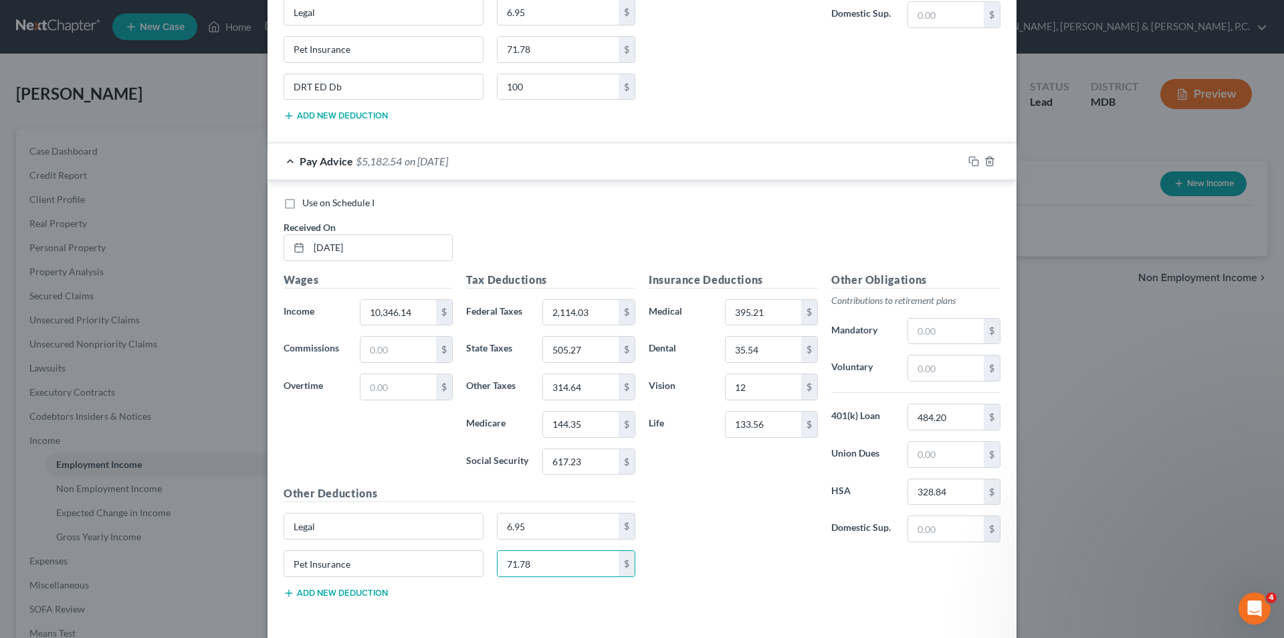
click at [369, 591] on button "Add new deduction" at bounding box center [336, 592] width 104 height 11
paste input "DRT ED Db"
click at [536, 595] on input "text" at bounding box center [559, 600] width 122 height 25
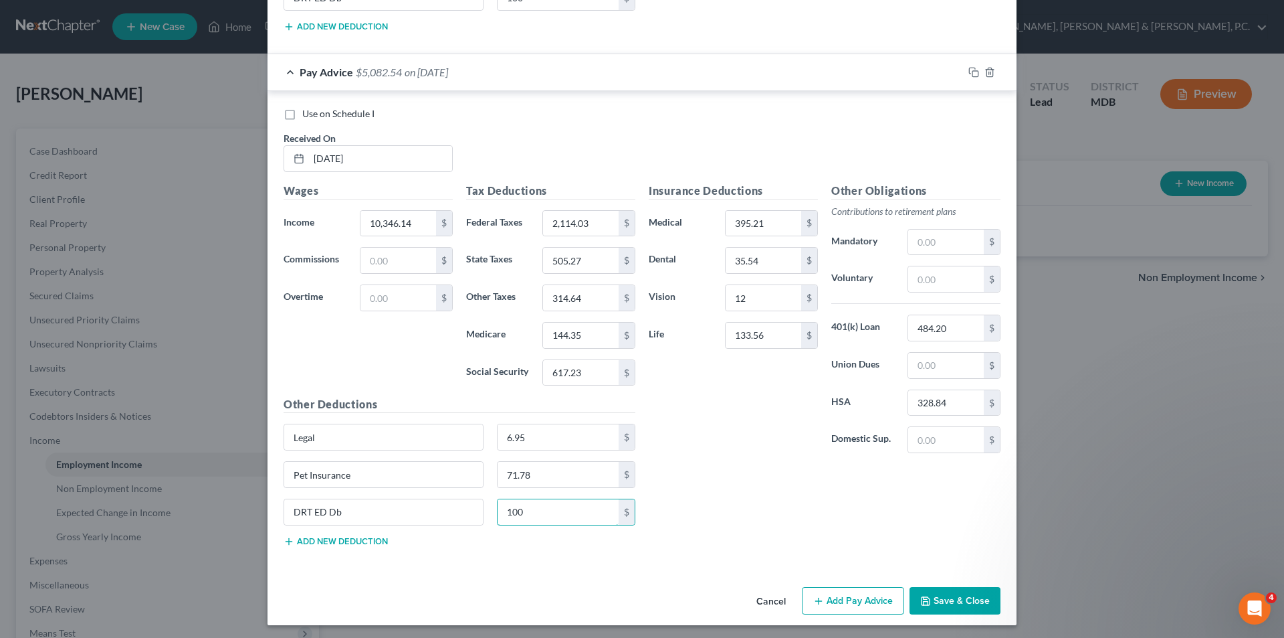
scroll to position [5054, 0]
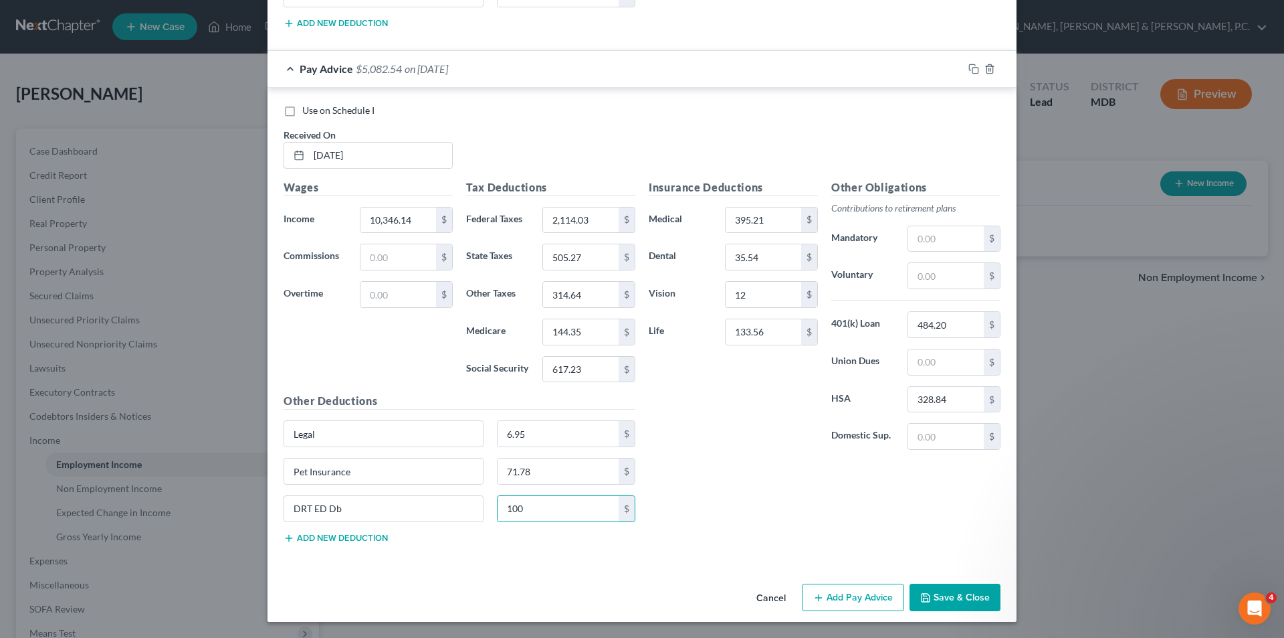
click at [854, 592] on button "Add Pay Advice" at bounding box center [853, 597] width 102 height 28
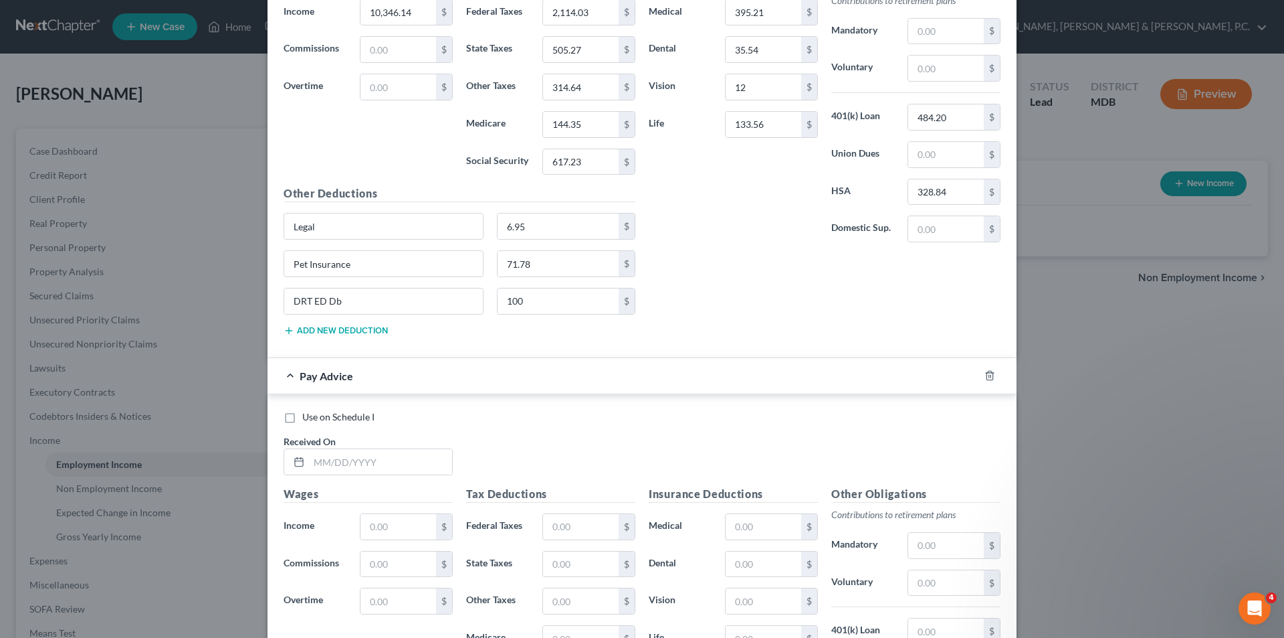
scroll to position [5268, 0]
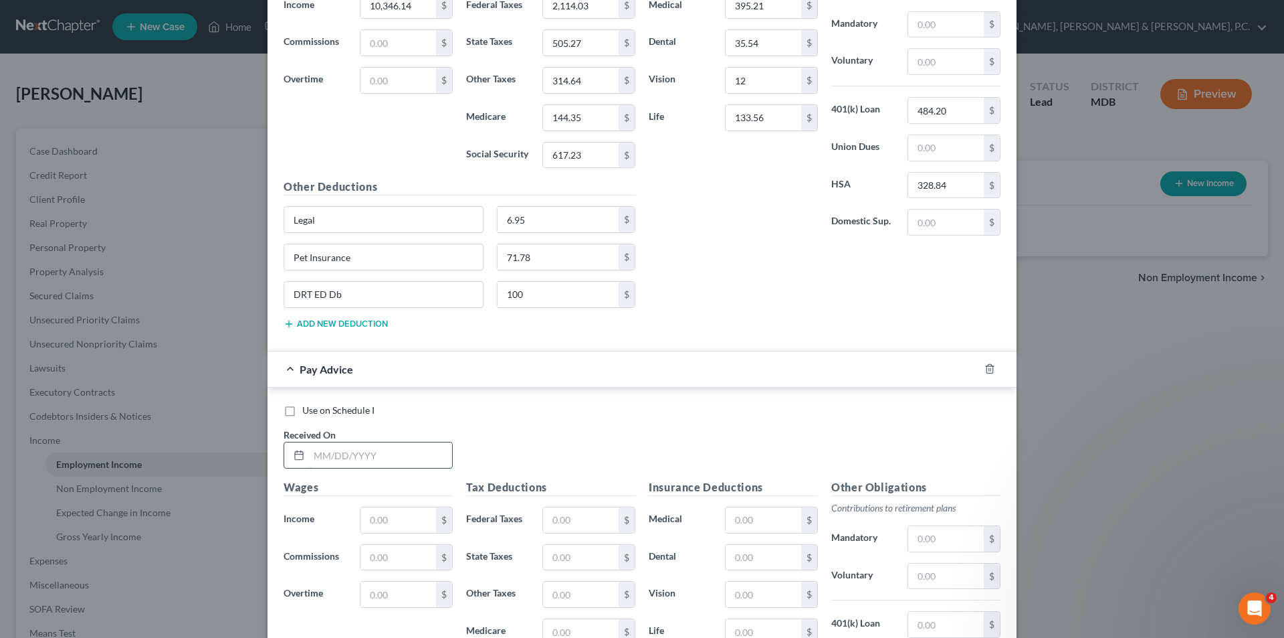
click at [411, 461] on input "text" at bounding box center [380, 454] width 143 height 25
click at [578, 630] on input "text" at bounding box center [581, 631] width 76 height 25
click at [754, 524] on input "text" at bounding box center [764, 519] width 76 height 25
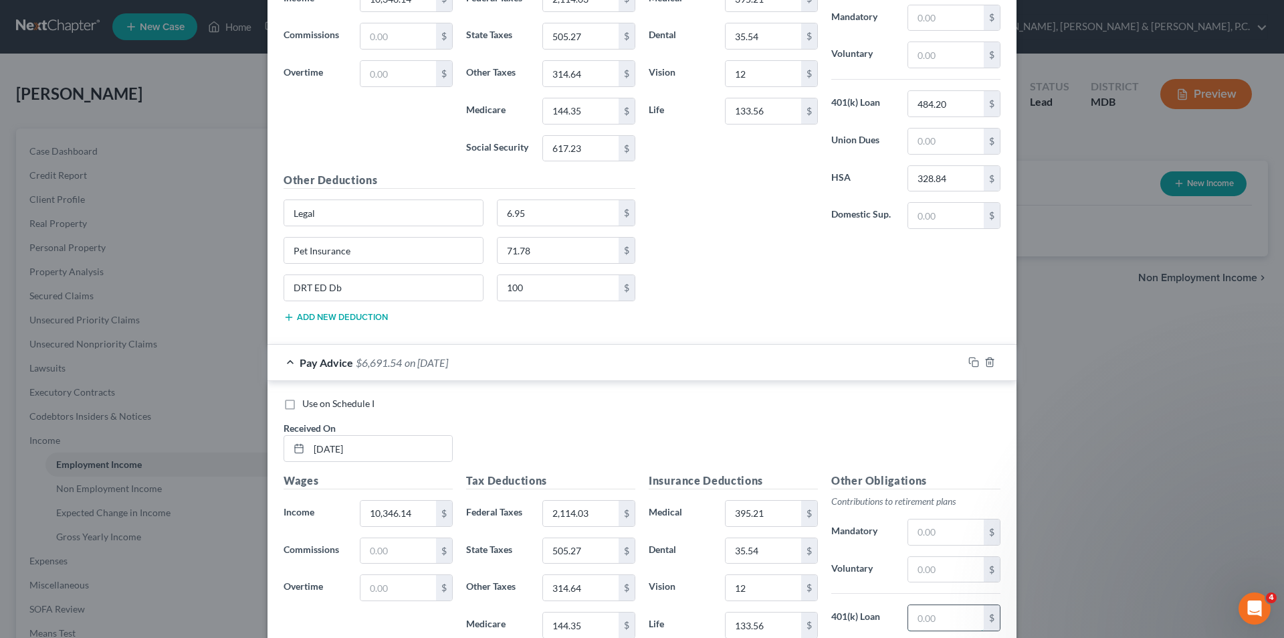
click at [945, 620] on input "text" at bounding box center [946, 617] width 76 height 25
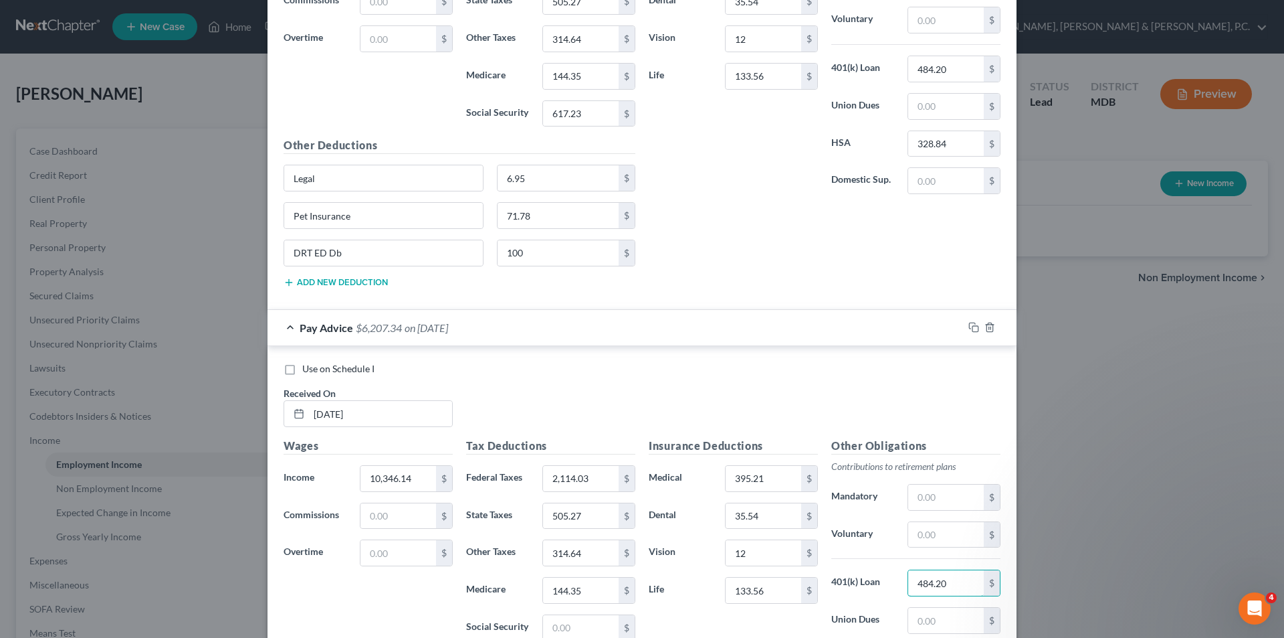
scroll to position [5342, 0]
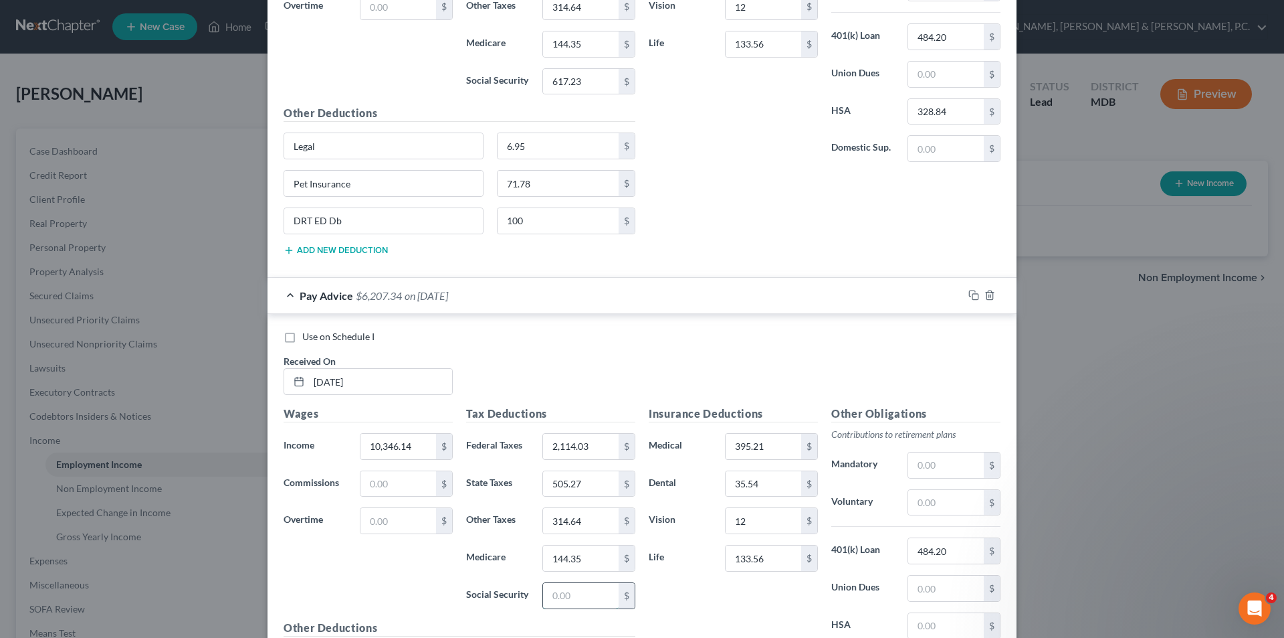
click at [591, 589] on input "text" at bounding box center [581, 595] width 76 height 25
click at [922, 623] on input "text" at bounding box center [946, 625] width 76 height 25
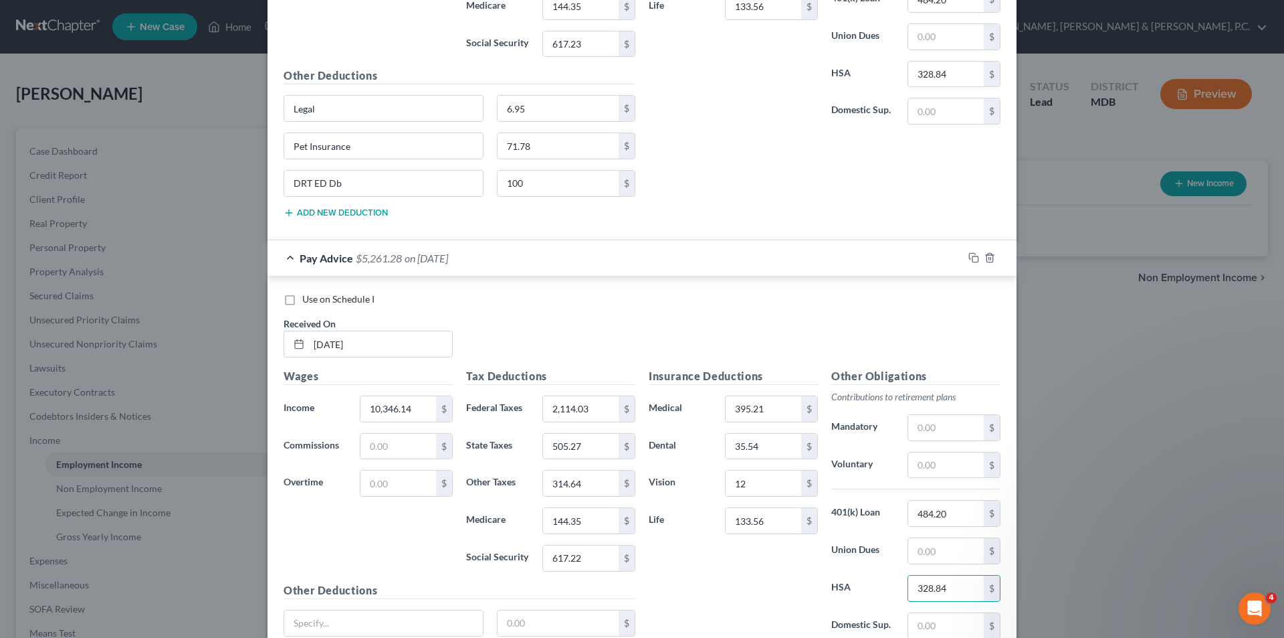
scroll to position [5409, 0]
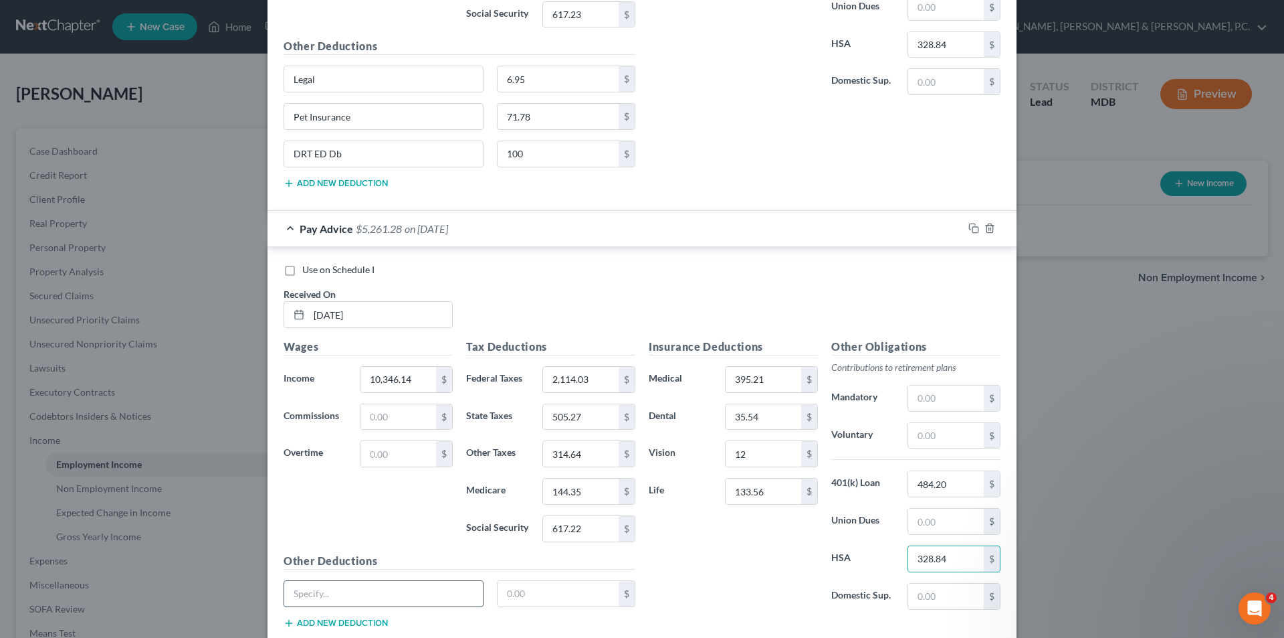
click at [431, 597] on input "text" at bounding box center [383, 593] width 199 height 25
drag, startPoint x: 431, startPoint y: 597, endPoint x: 408, endPoint y: 592, distance: 24.0
click at [408, 592] on input "text" at bounding box center [383, 593] width 199 height 25
click at [559, 582] on input "text" at bounding box center [559, 593] width 122 height 25
click at [300, 619] on button "Add new deduction" at bounding box center [336, 622] width 104 height 11
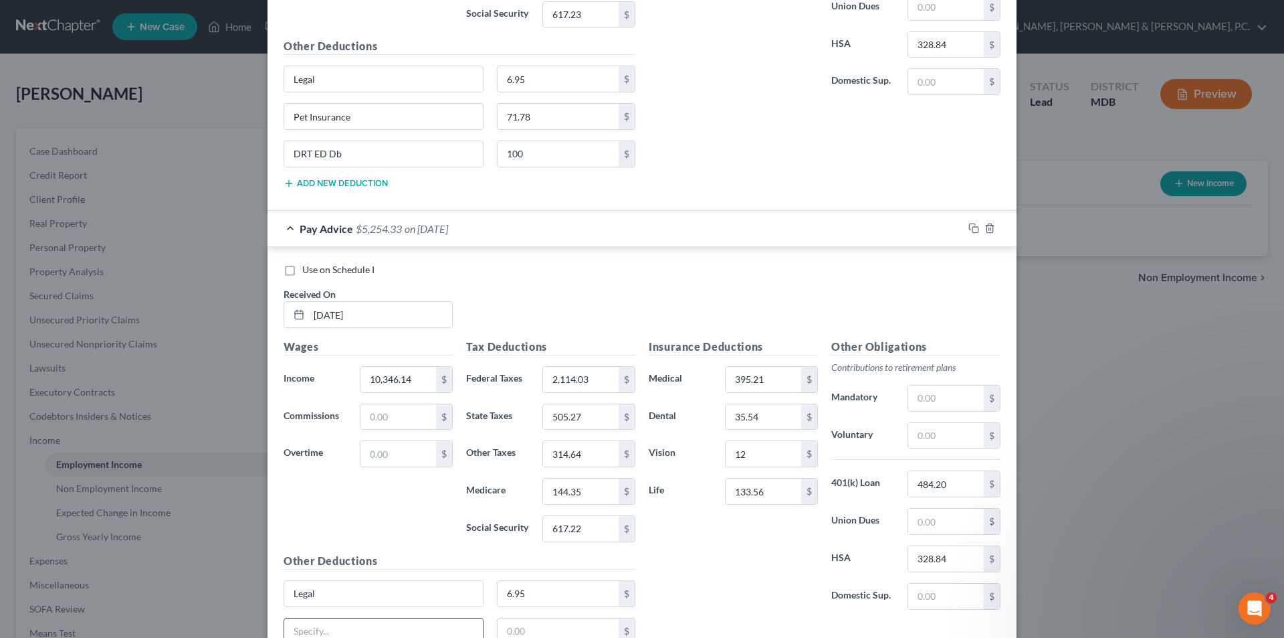
click at [306, 627] on input "text" at bounding box center [383, 630] width 199 height 25
click at [518, 625] on input "text" at bounding box center [559, 630] width 122 height 25
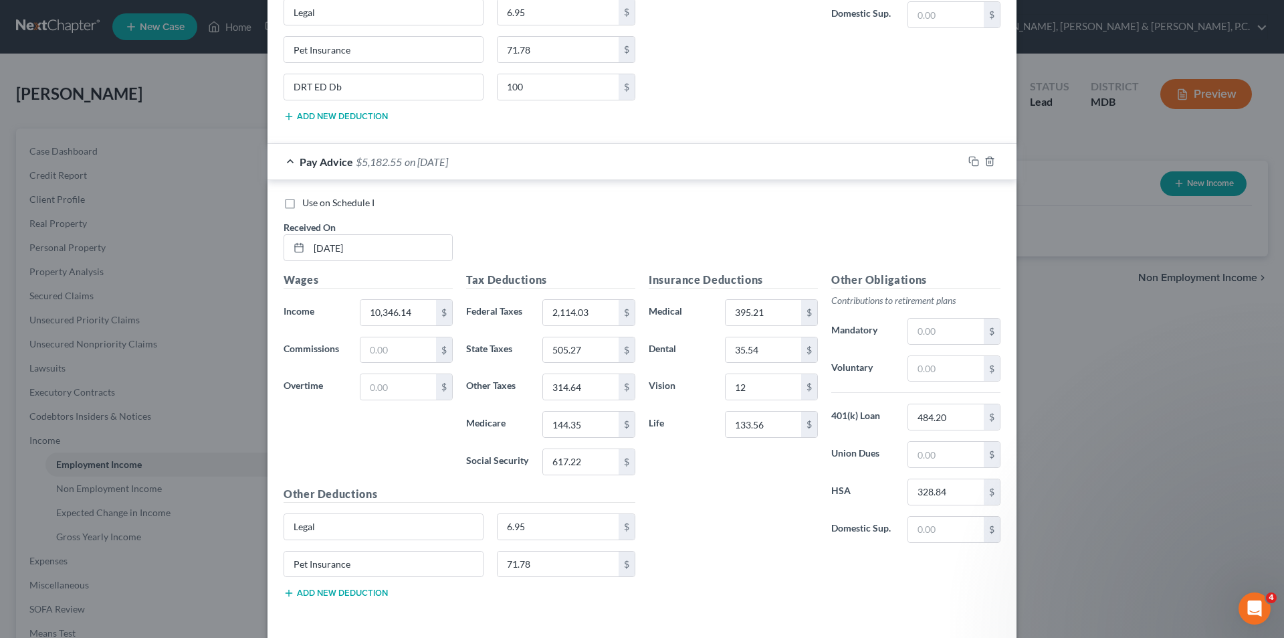
click at [349, 594] on button "Add new deduction" at bounding box center [336, 592] width 104 height 11
paste input "DRT ED Db"
click at [512, 602] on input "text" at bounding box center [559, 600] width 122 height 25
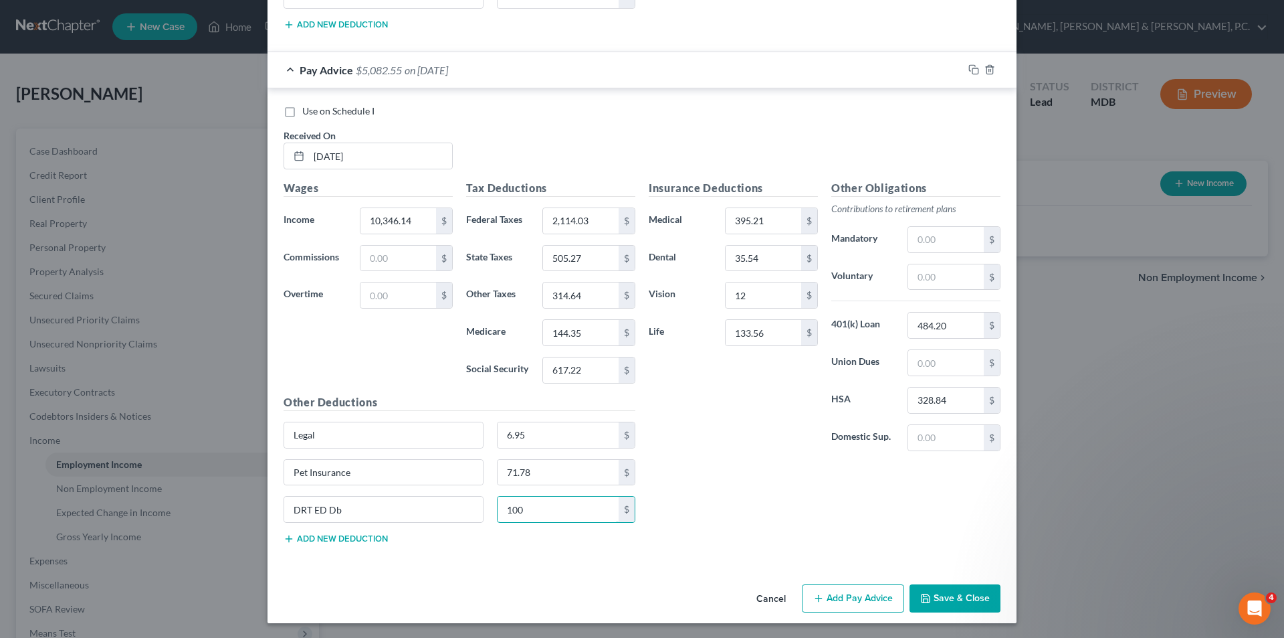
scroll to position [5569, 0]
click at [846, 591] on button "Add Pay Advice" at bounding box center [853, 597] width 102 height 28
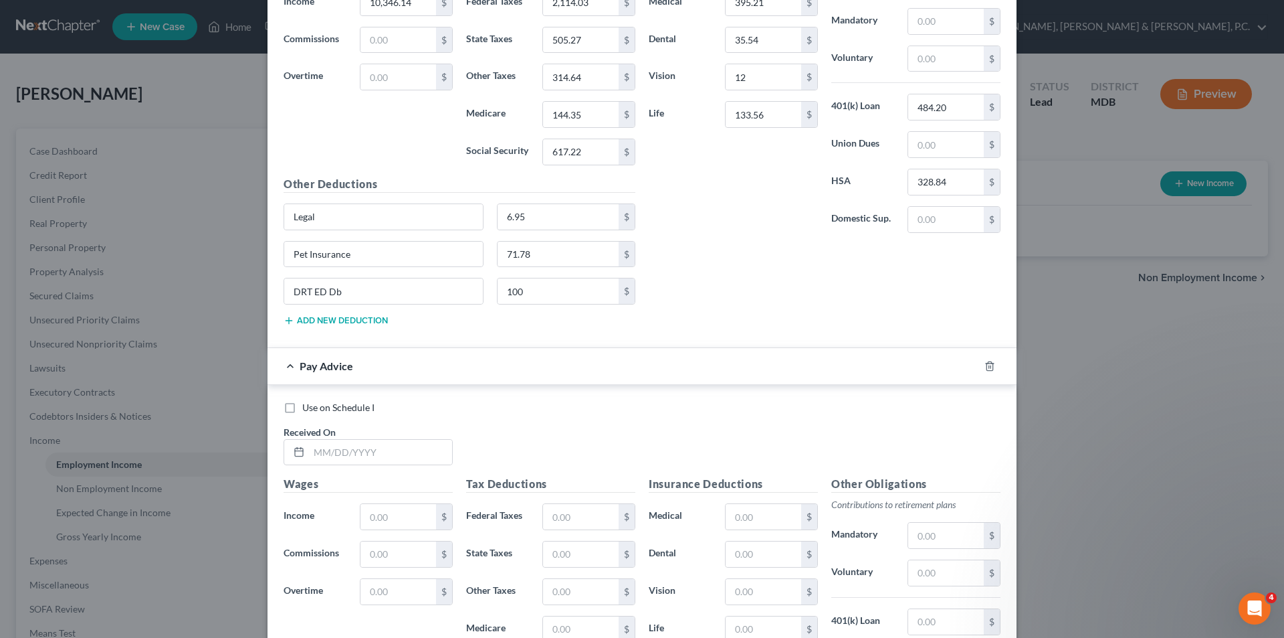
scroll to position [5778, 0]
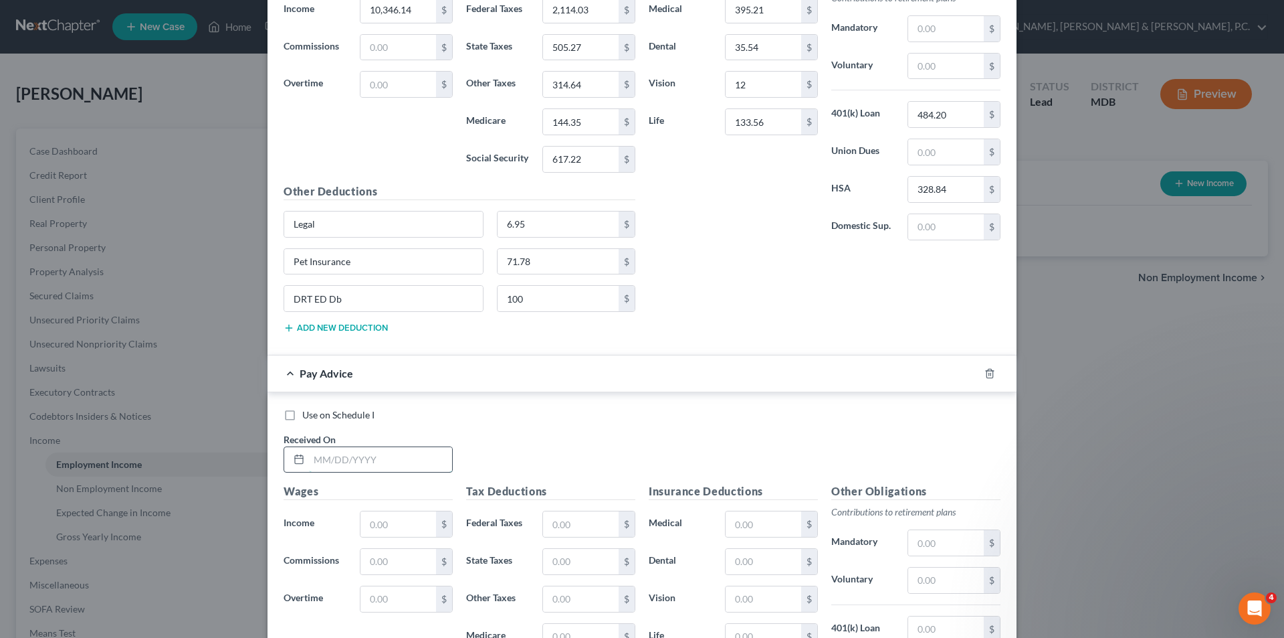
click at [330, 455] on input "text" at bounding box center [380, 459] width 143 height 25
click at [547, 632] on input "text" at bounding box center [581, 635] width 76 height 25
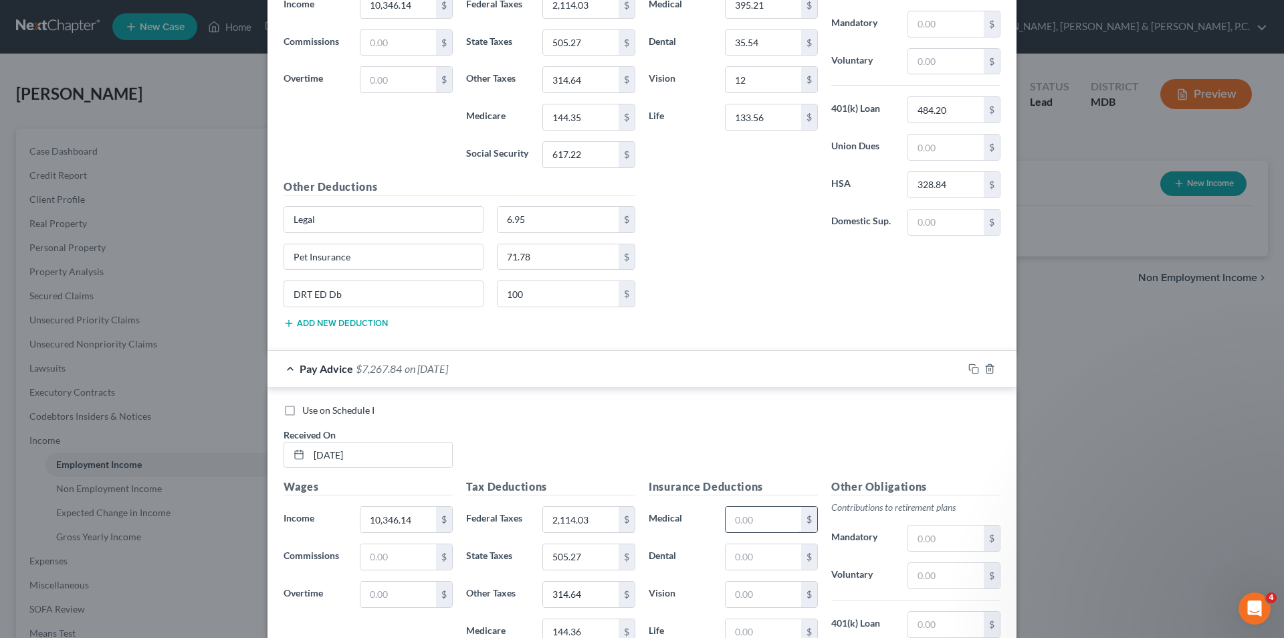
click at [747, 515] on input "text" at bounding box center [764, 518] width 76 height 25
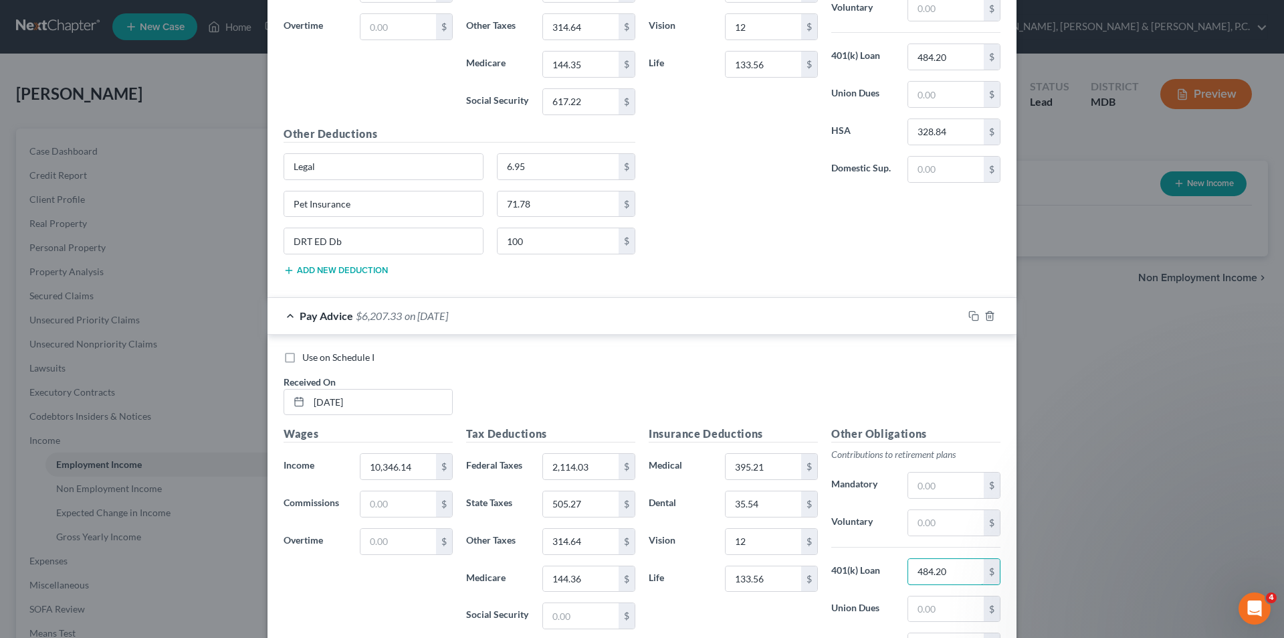
scroll to position [5855, 0]
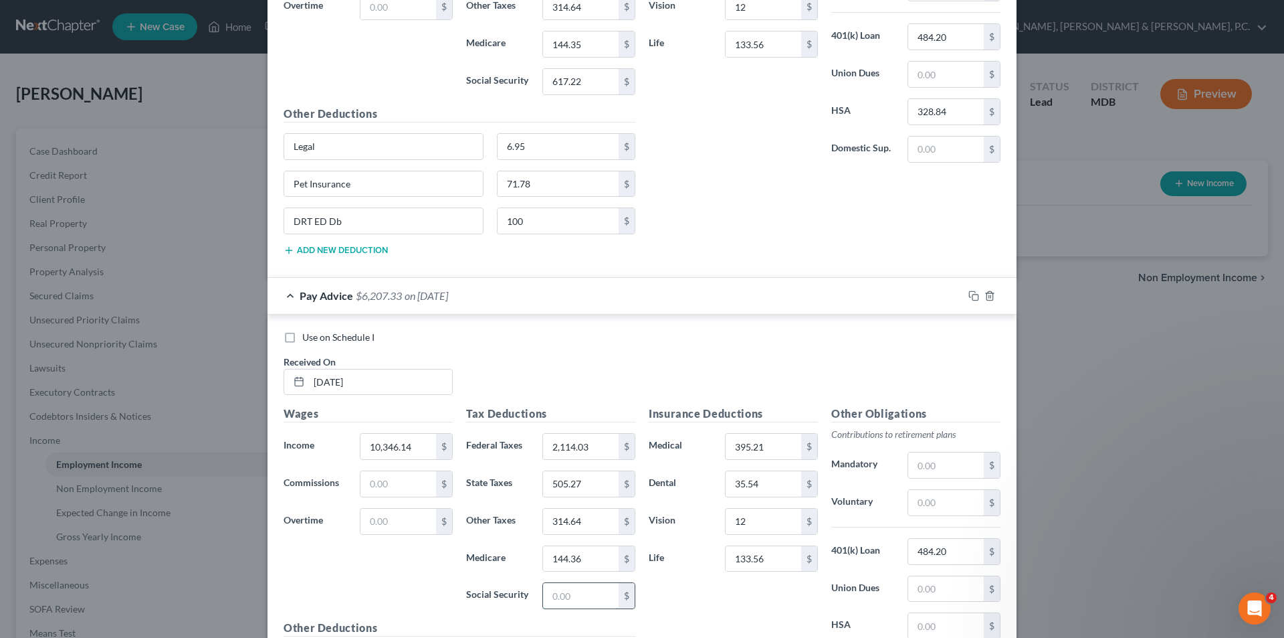
click at [600, 594] on input "text" at bounding box center [581, 595] width 76 height 25
click at [951, 622] on input "text" at bounding box center [946, 625] width 76 height 25
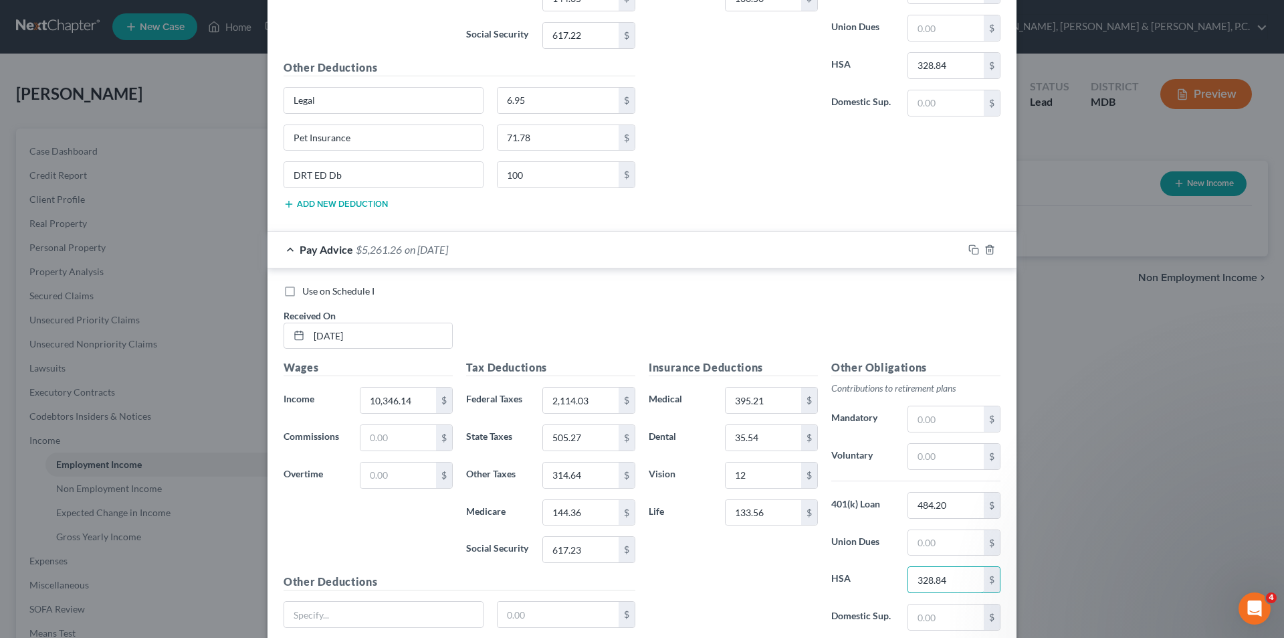
scroll to position [5922, 0]
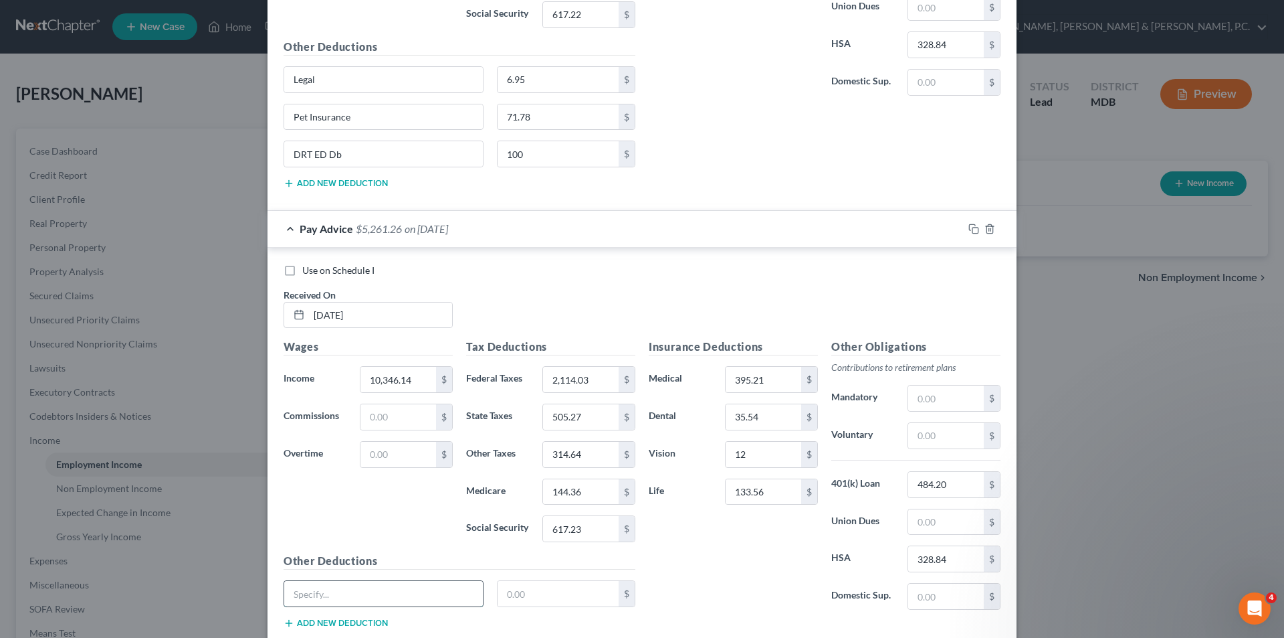
click at [336, 592] on input "text" at bounding box center [383, 593] width 199 height 25
click at [559, 595] on input "text" at bounding box center [559, 593] width 122 height 25
click at [355, 617] on button "Add new deduction" at bounding box center [336, 622] width 104 height 11
click at [354, 626] on input "text" at bounding box center [383, 630] width 199 height 25
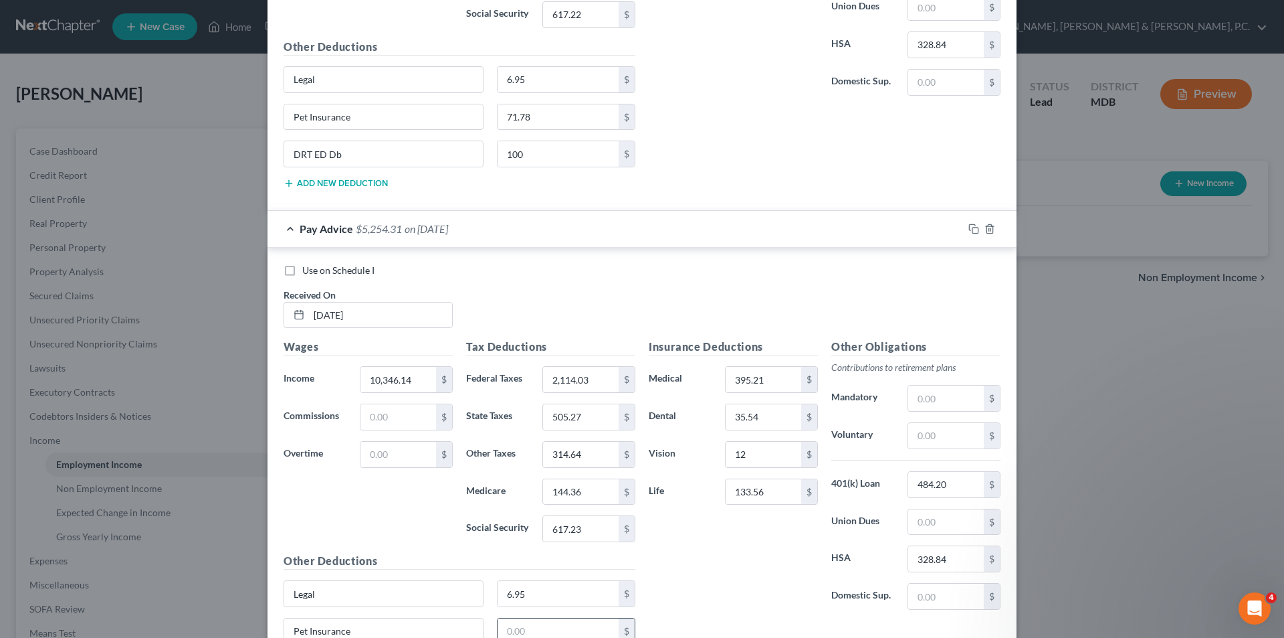
click at [532, 632] on input "text" at bounding box center [559, 630] width 122 height 25
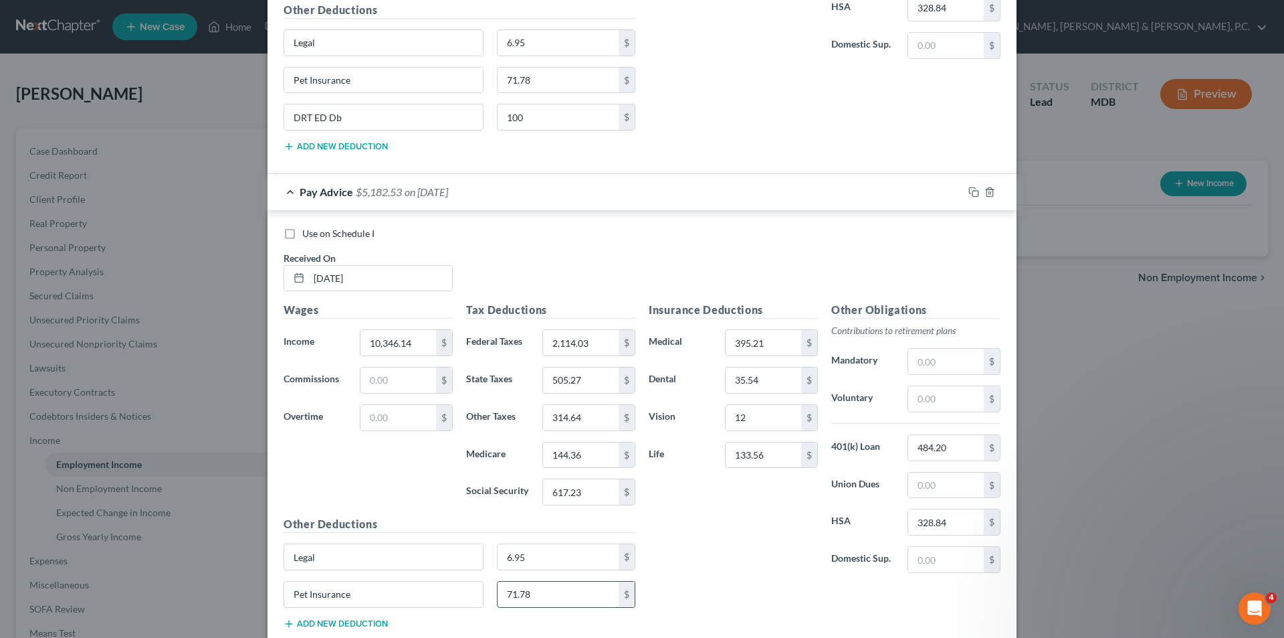
scroll to position [5989, 0]
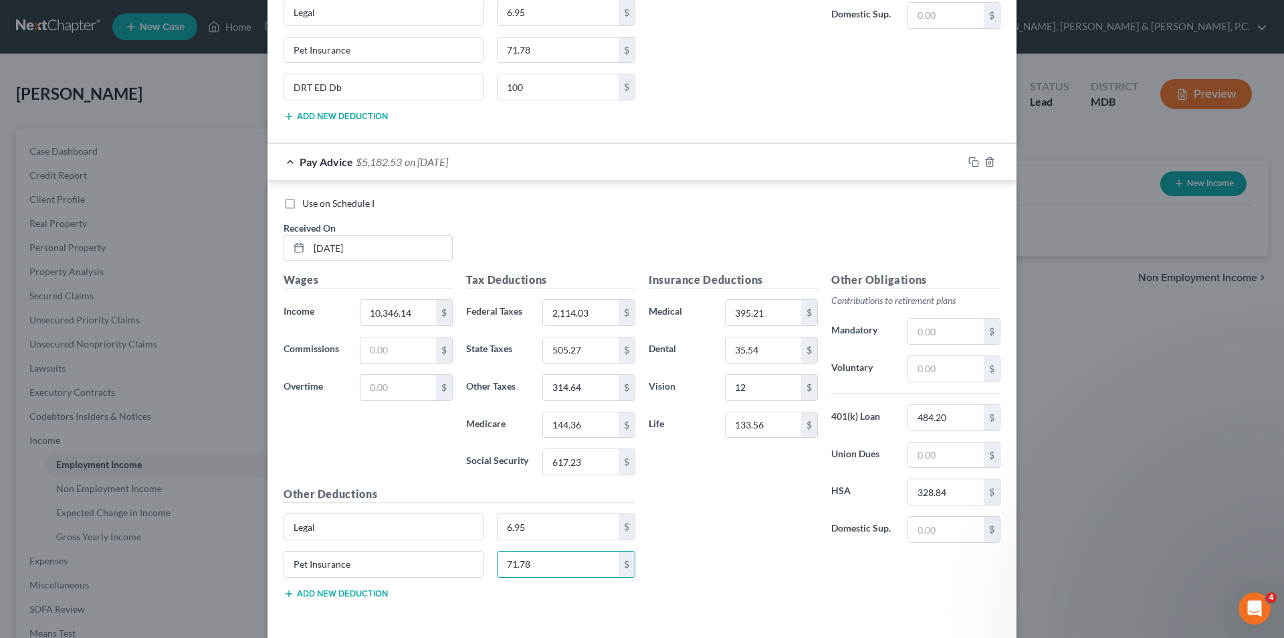
click at [362, 595] on button "Add new deduction" at bounding box center [336, 593] width 104 height 11
paste input "DRT ED Db"
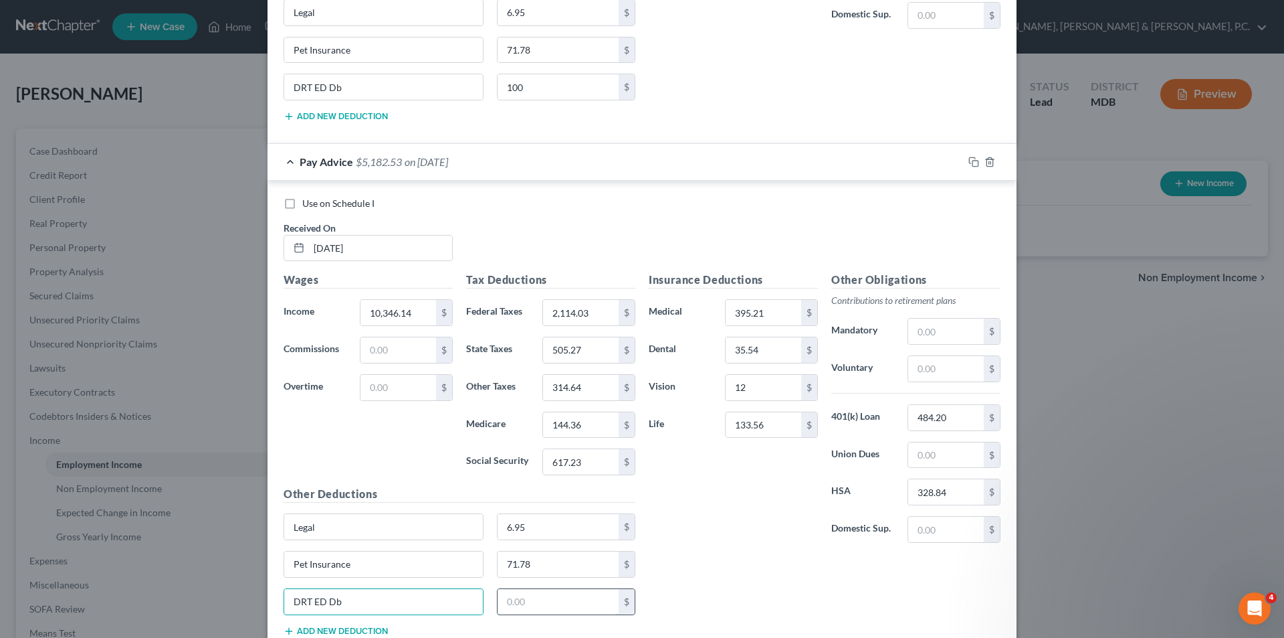
click at [537, 597] on input "text" at bounding box center [559, 601] width 122 height 25
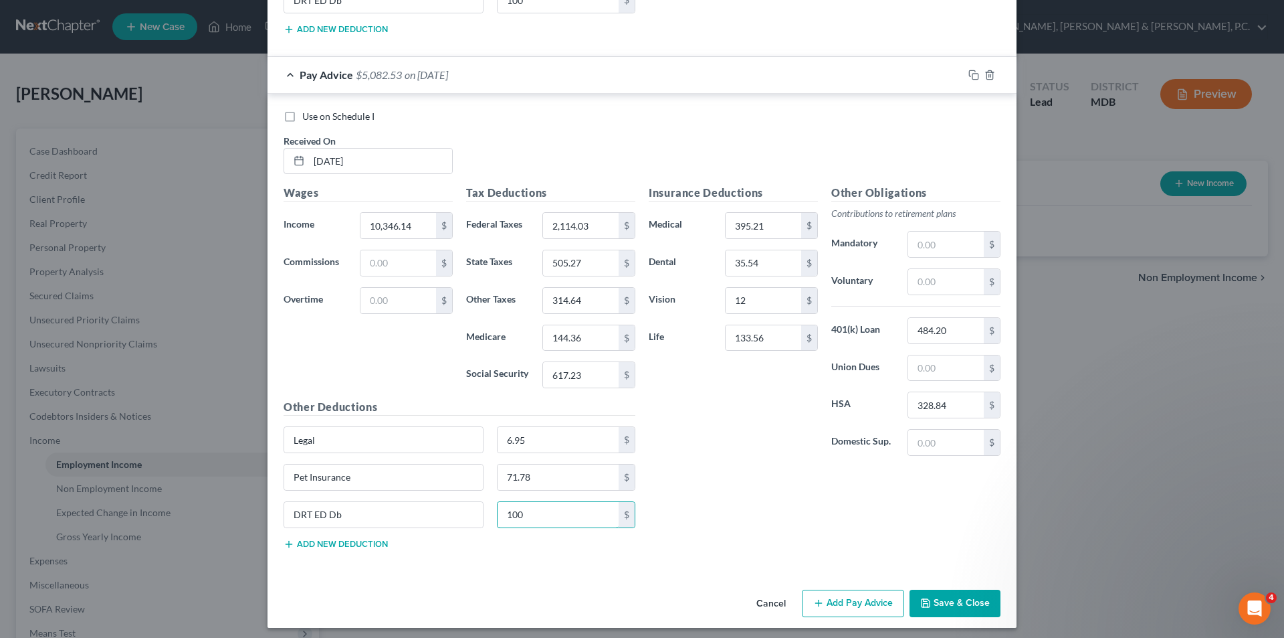
scroll to position [6082, 0]
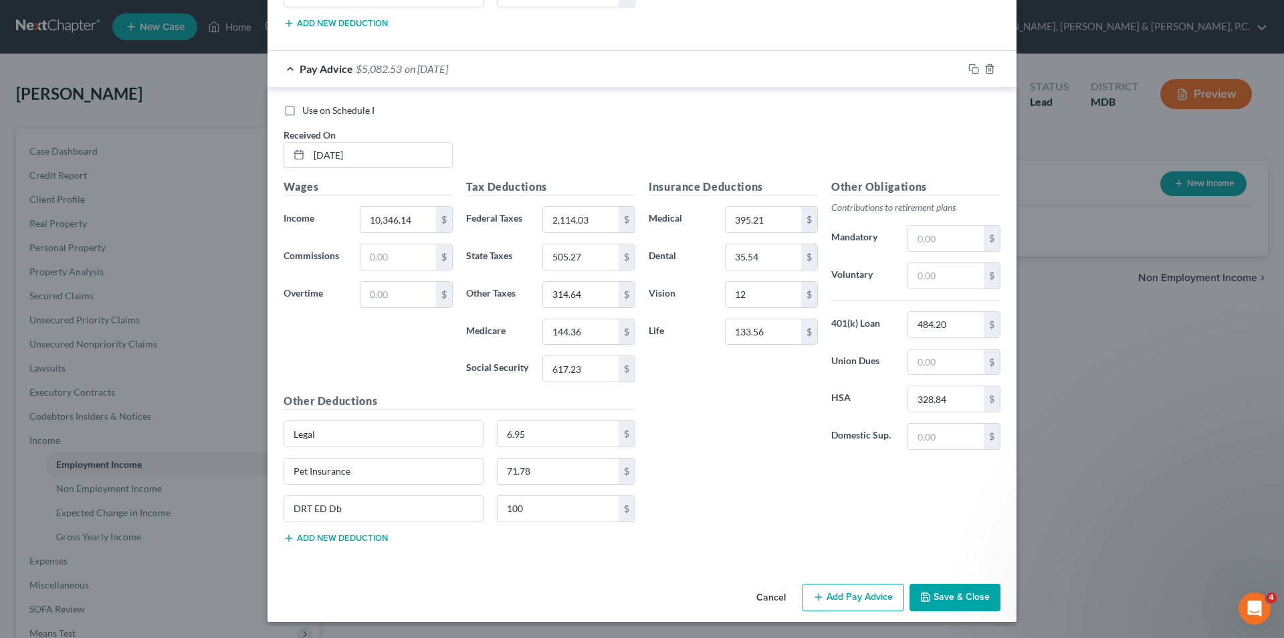
click at [831, 585] on button "Add Pay Advice" at bounding box center [853, 597] width 102 height 28
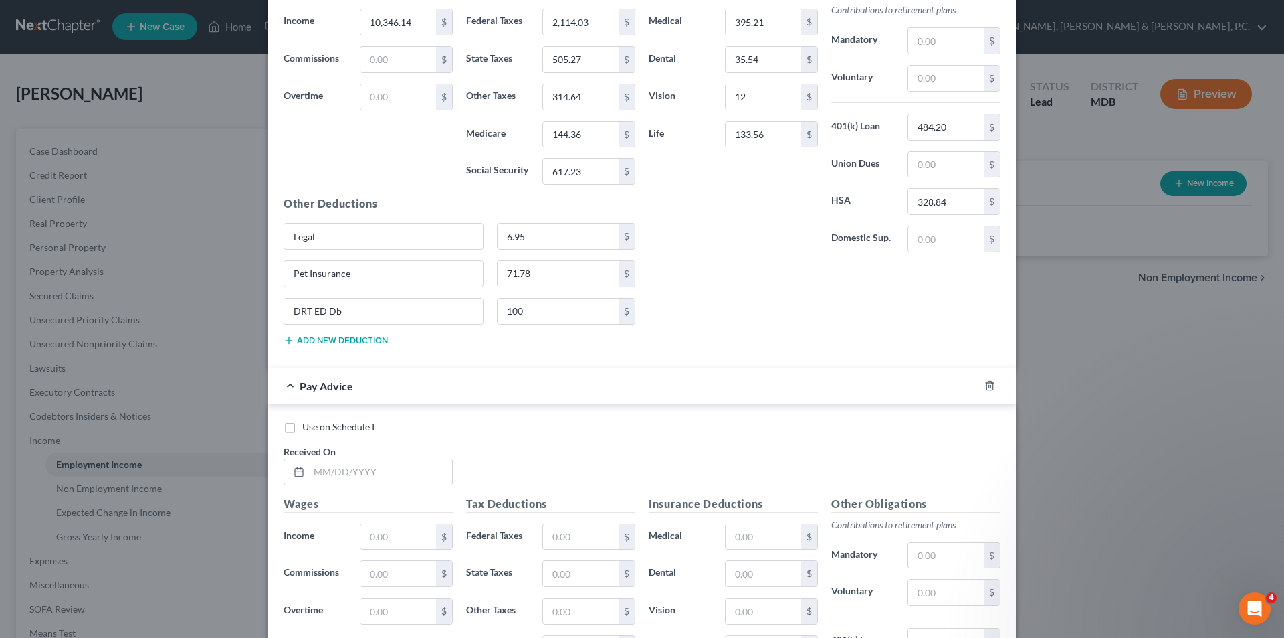
scroll to position [6295, 0]
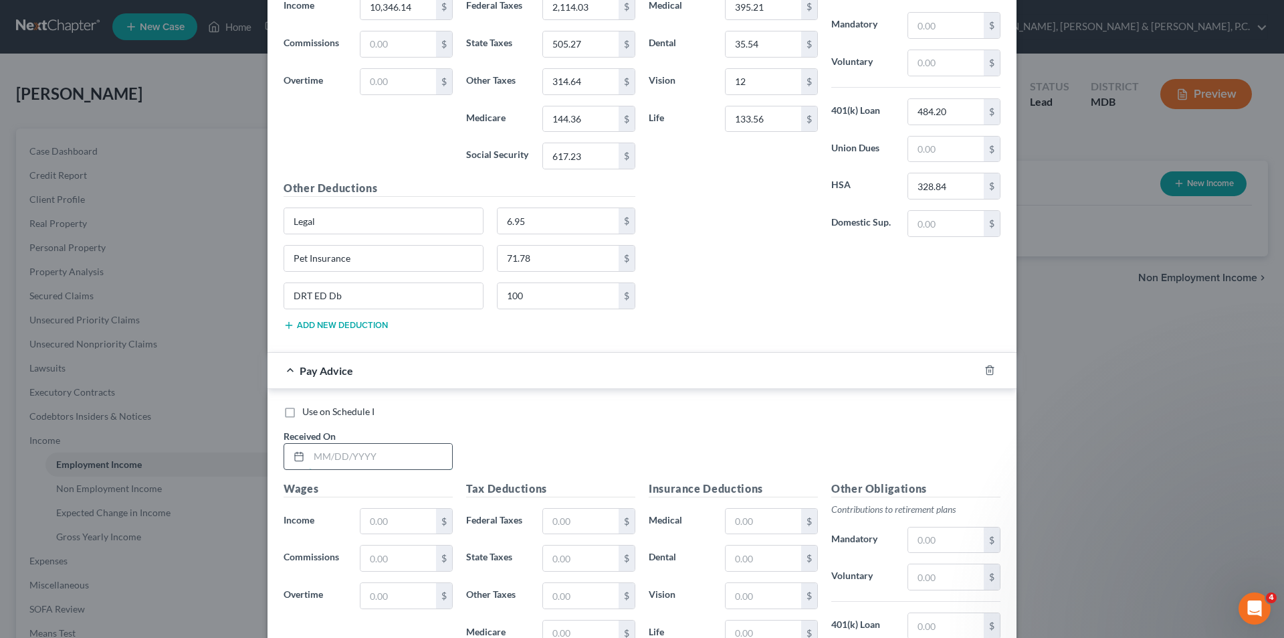
click at [414, 459] on input "text" at bounding box center [380, 456] width 143 height 25
click at [561, 626] on input "text" at bounding box center [581, 632] width 76 height 25
click at [769, 521] on input "text" at bounding box center [764, 519] width 76 height 25
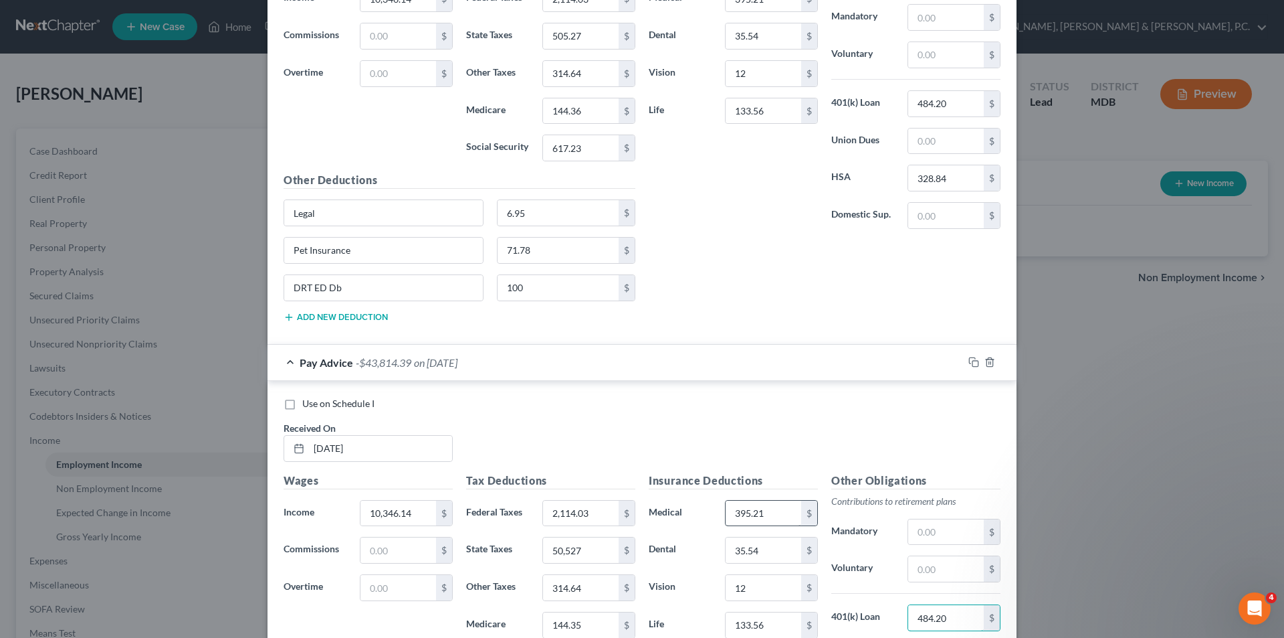
scroll to position [6370, 0]
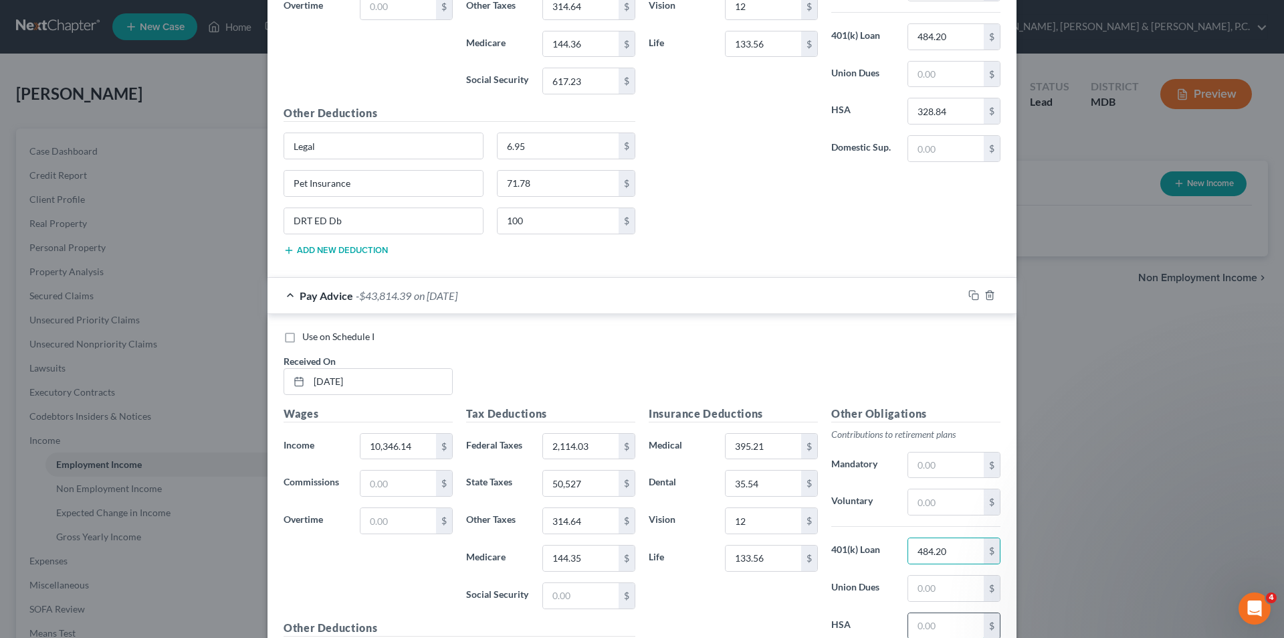
click at [929, 621] on input "text" at bounding box center [946, 625] width 76 height 25
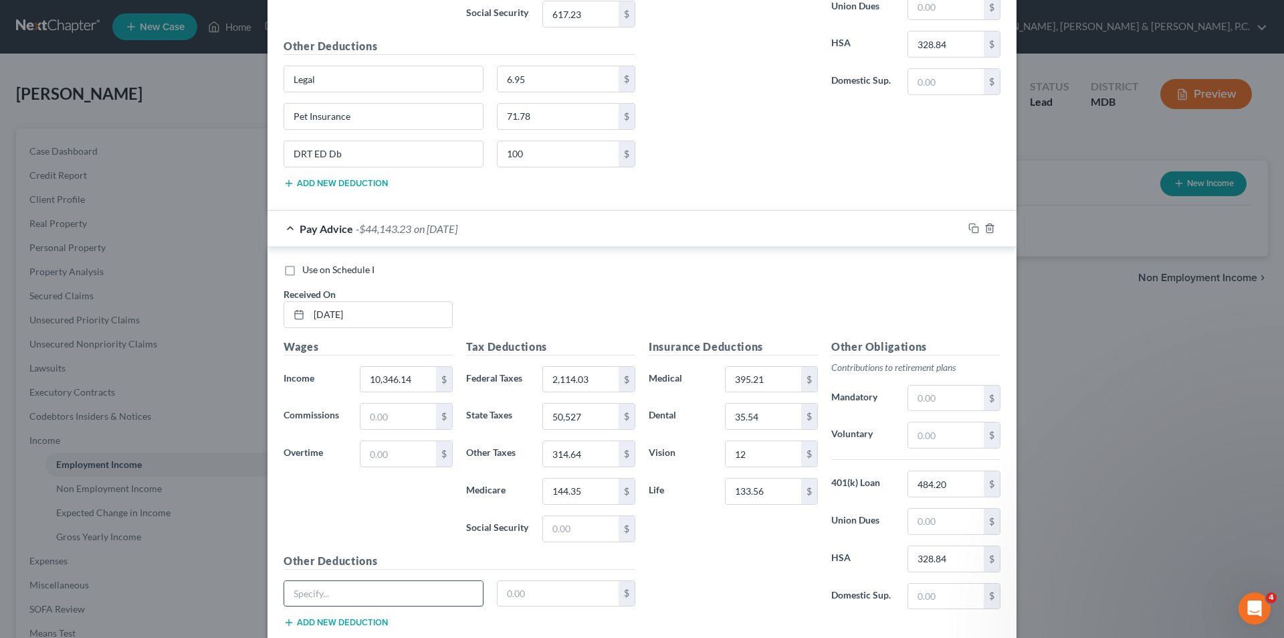
click at [419, 585] on input "text" at bounding box center [383, 593] width 199 height 25
click at [551, 592] on input "text" at bounding box center [559, 593] width 122 height 25
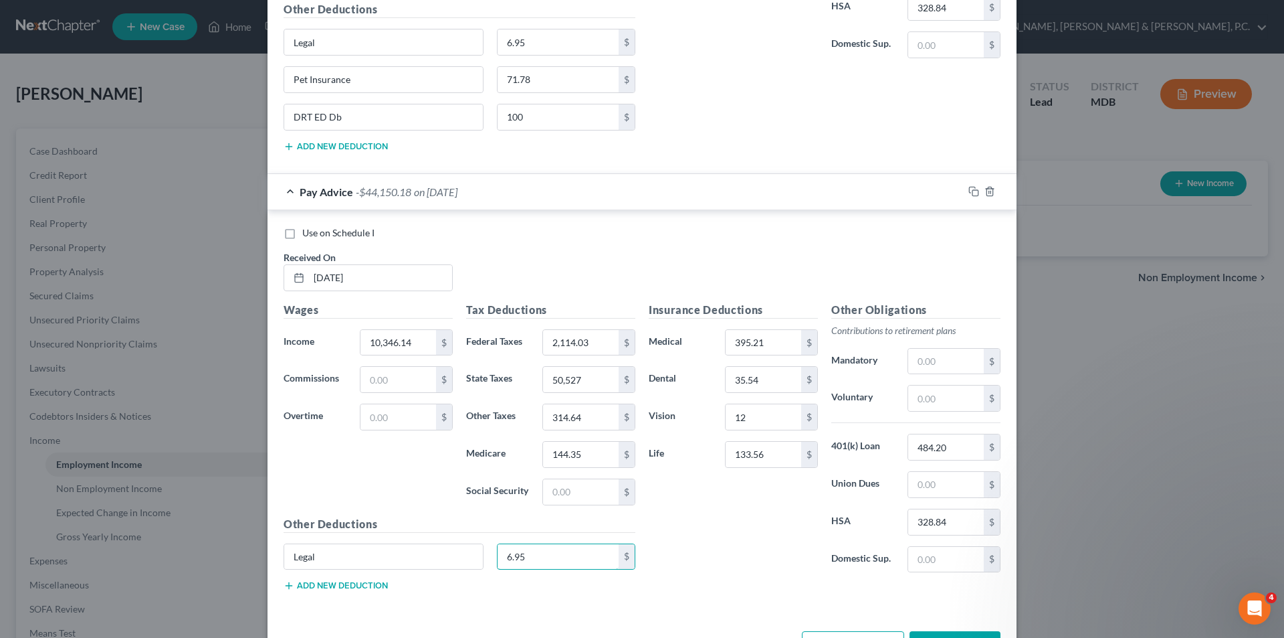
scroll to position [6504, 0]
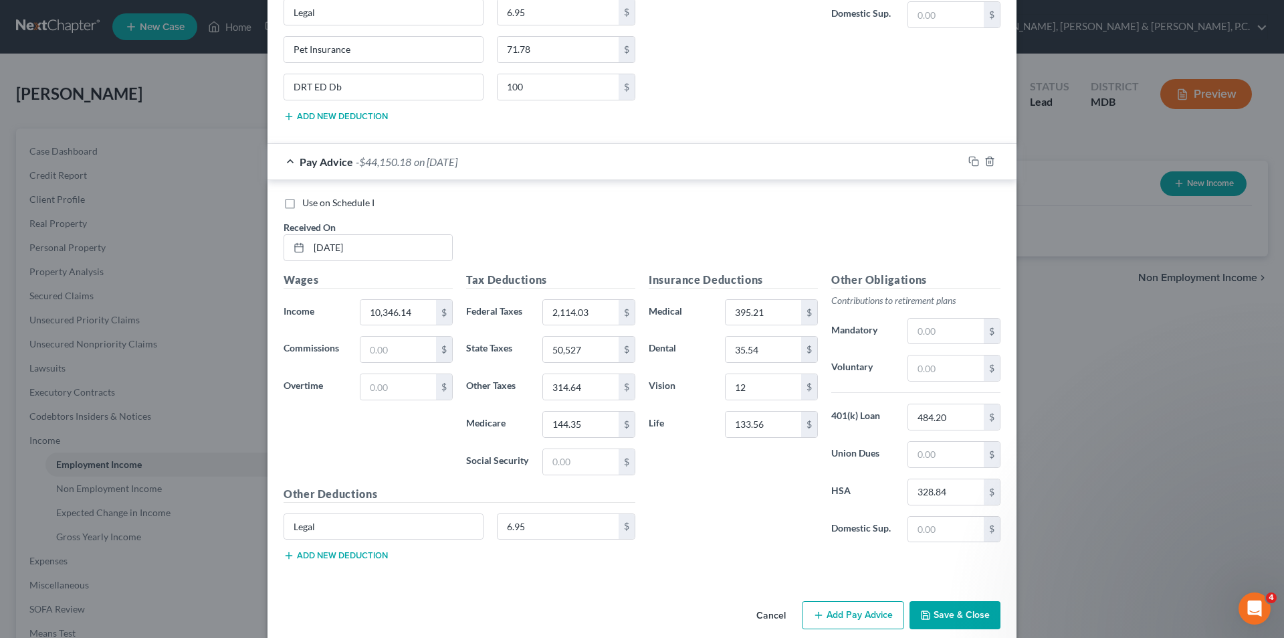
click at [365, 560] on button "Add new deduction" at bounding box center [336, 555] width 104 height 11
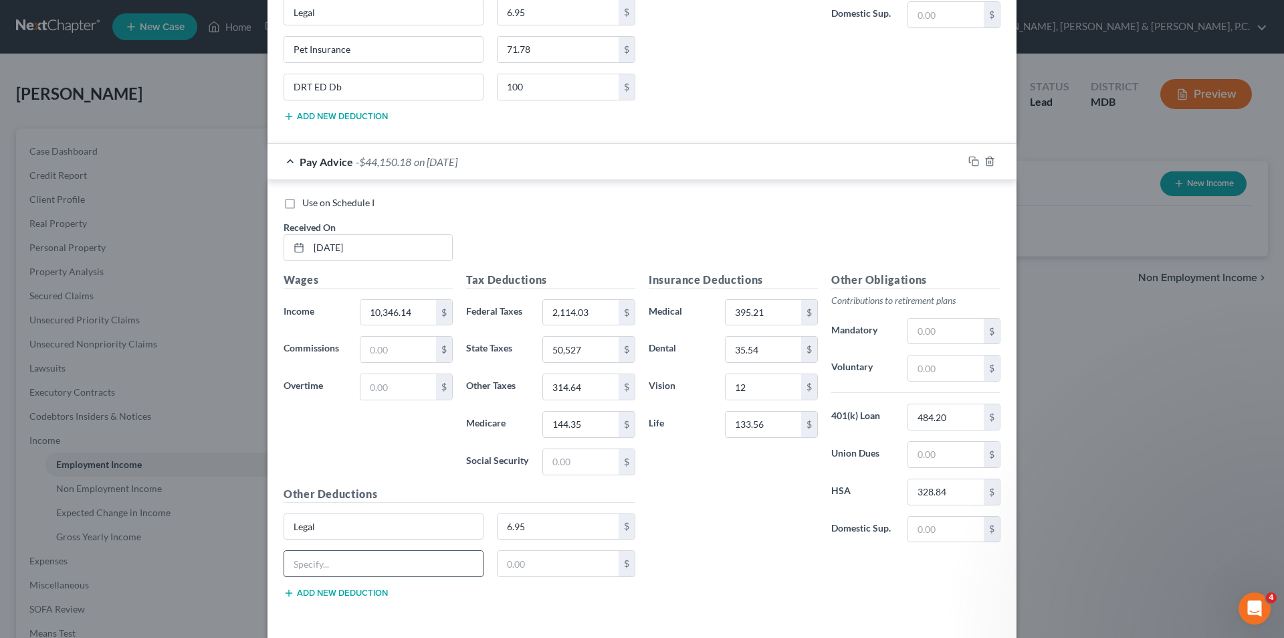
click at [361, 565] on input "text" at bounding box center [383, 563] width 199 height 25
click at [549, 557] on input "text" at bounding box center [559, 563] width 122 height 25
click at [382, 591] on button "Add new deduction" at bounding box center [336, 592] width 104 height 11
click at [375, 598] on input "text" at bounding box center [383, 600] width 199 height 25
paste input "DRT ED Db"
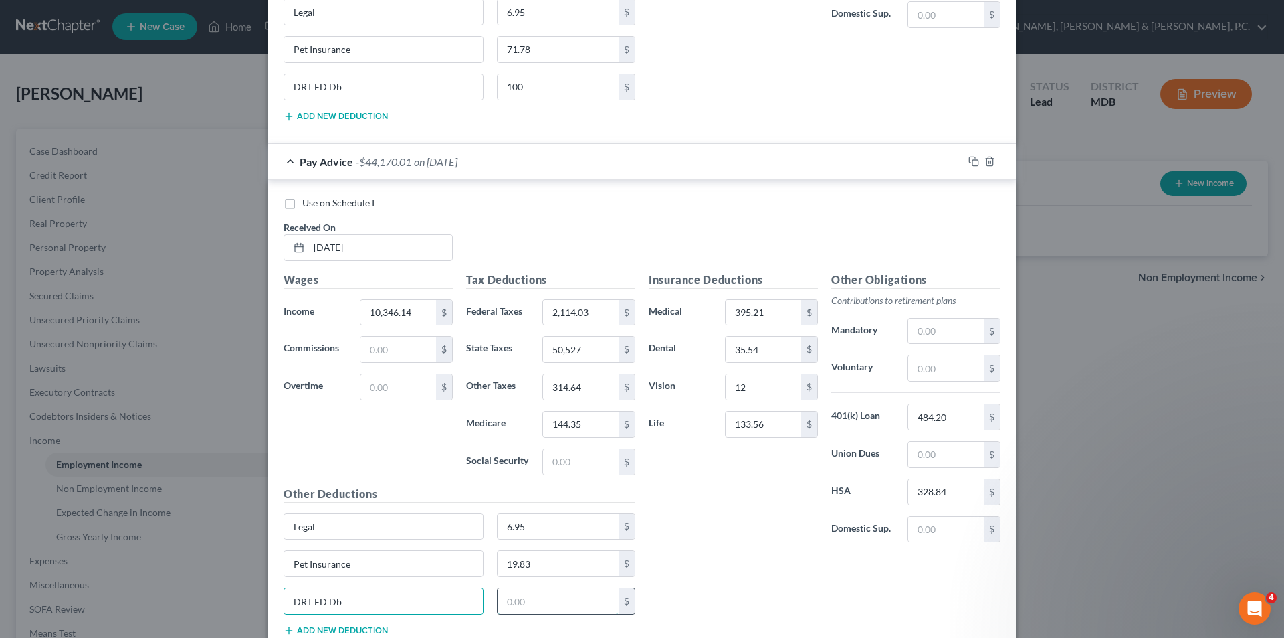
click at [550, 597] on input "text" at bounding box center [559, 600] width 122 height 25
click at [575, 353] on input "50,527" at bounding box center [581, 348] width 76 height 25
click at [599, 462] on input "text" at bounding box center [581, 461] width 76 height 25
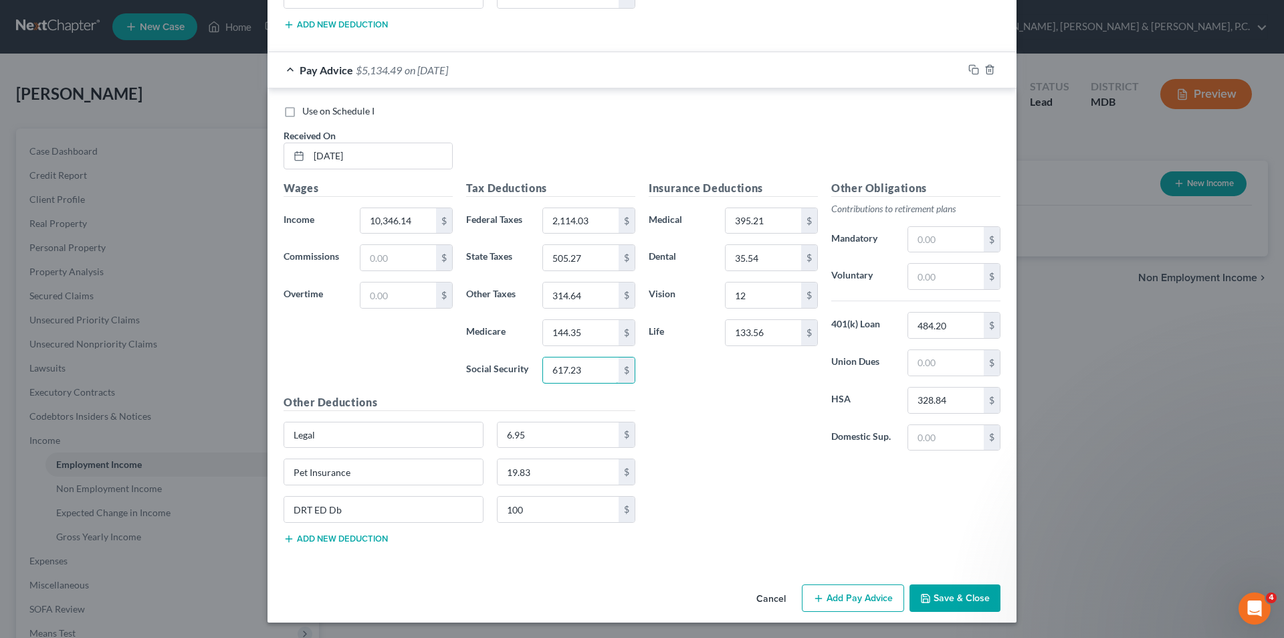
scroll to position [6596, 0]
click at [849, 591] on button "Add Pay Advice" at bounding box center [853, 597] width 102 height 28
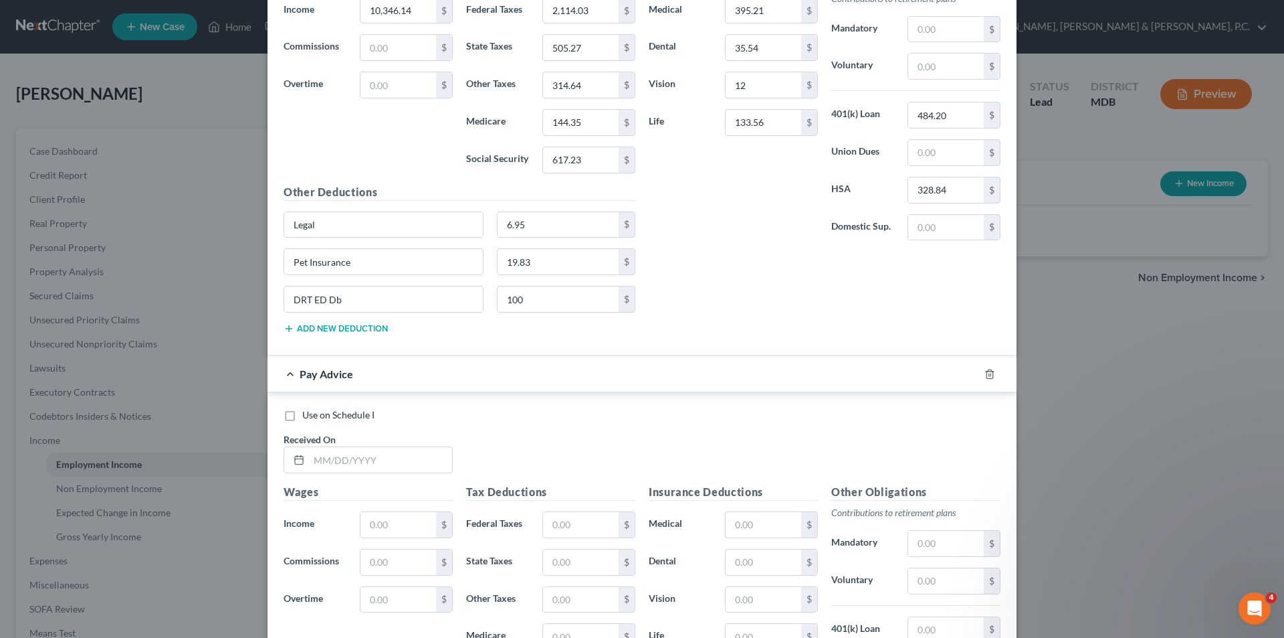
scroll to position [6813, 0]
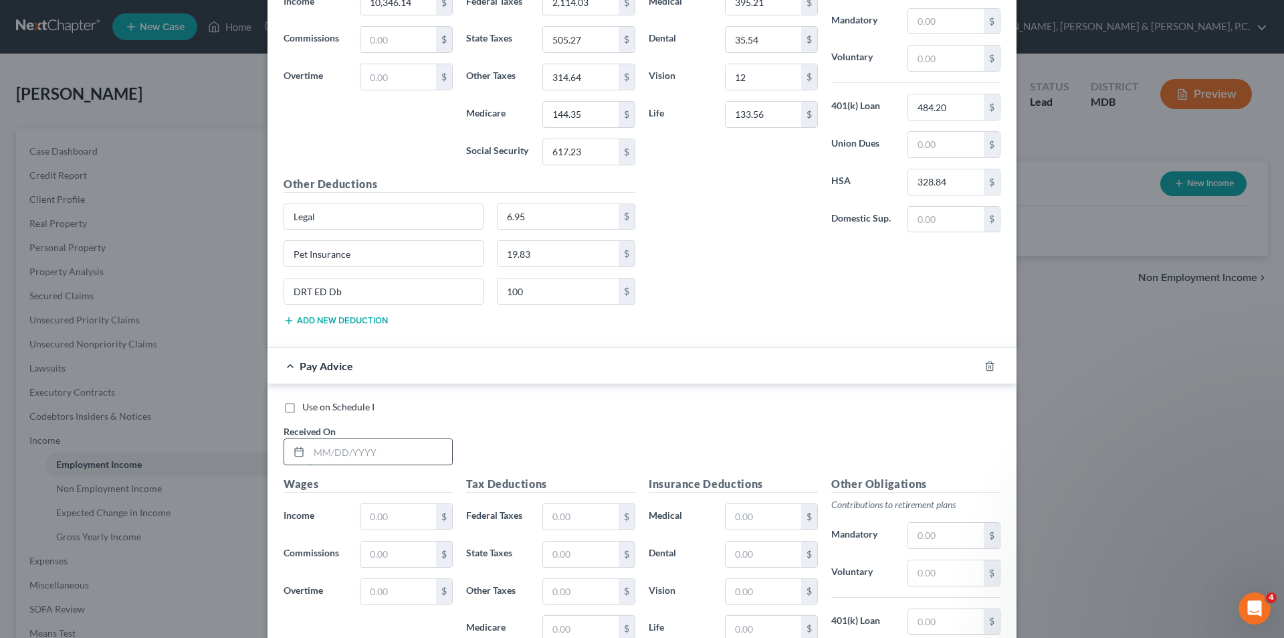
click at [405, 455] on input "text" at bounding box center [380, 451] width 143 height 25
click at [574, 621] on input "text" at bounding box center [581, 627] width 76 height 25
click at [761, 512] on input "text" at bounding box center [764, 516] width 76 height 25
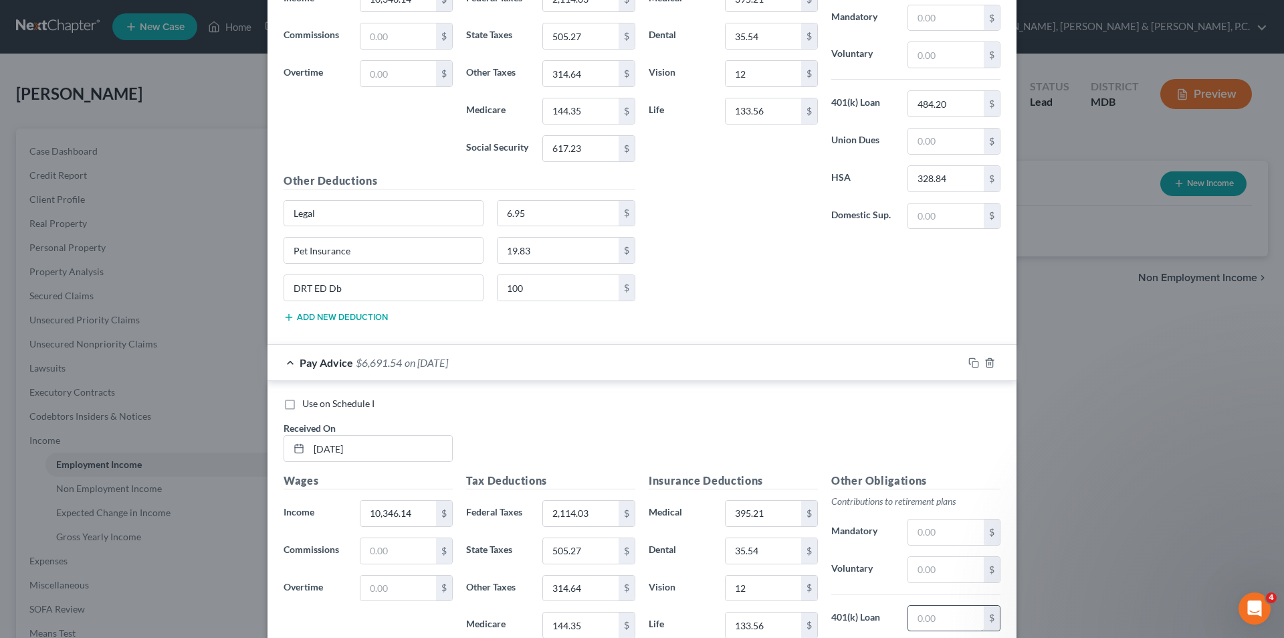
click at [925, 617] on input "text" at bounding box center [946, 617] width 76 height 25
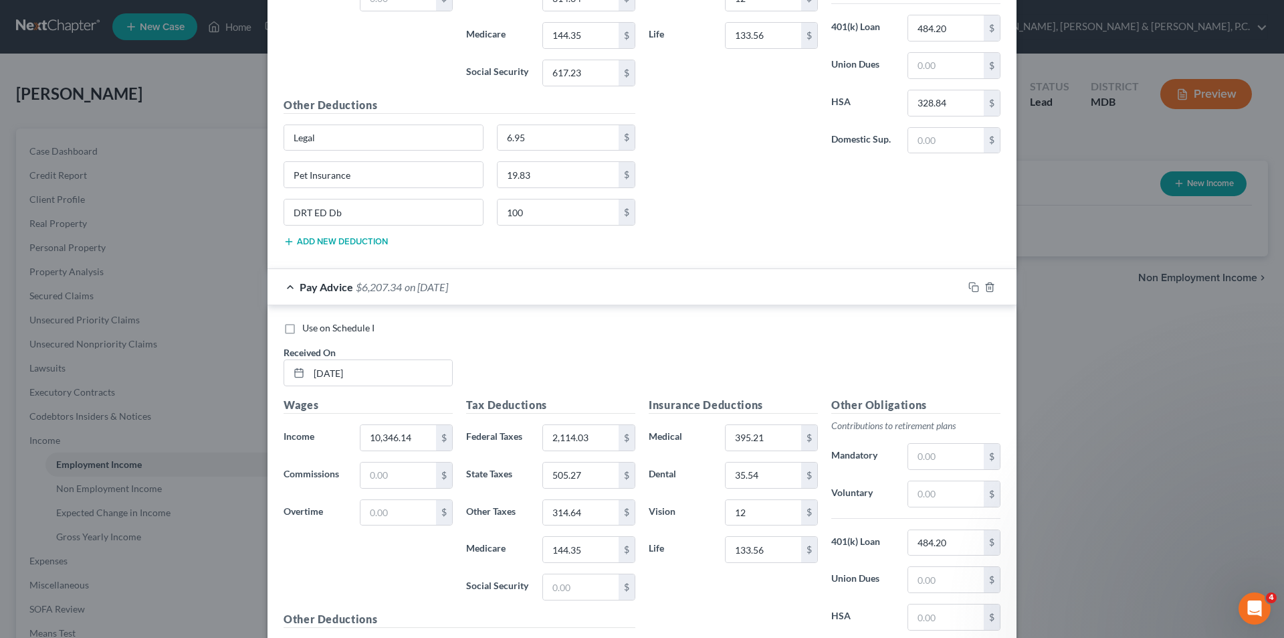
scroll to position [6917, 0]
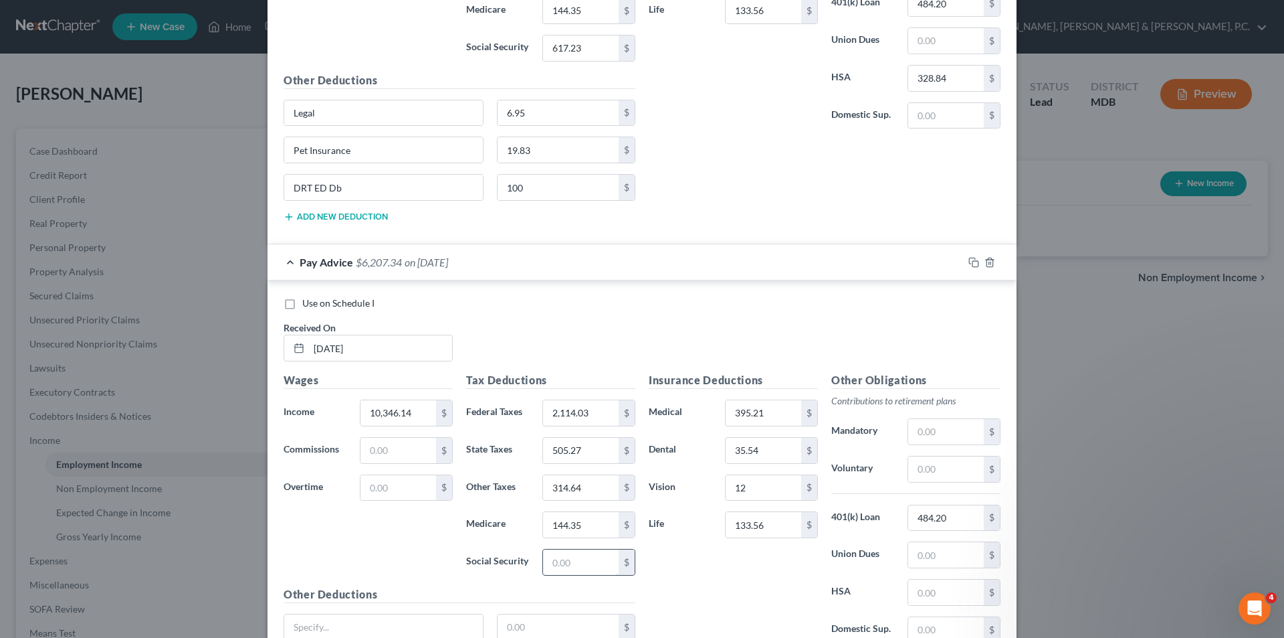
click at [597, 558] on input "text" at bounding box center [581, 561] width 76 height 25
click at [913, 591] on input "text" at bounding box center [946, 591] width 76 height 25
drag, startPoint x: 957, startPoint y: 591, endPoint x: 904, endPoint y: 594, distance: 53.6
click at [908, 595] on input "0,328.84" at bounding box center [946, 591] width 76 height 25
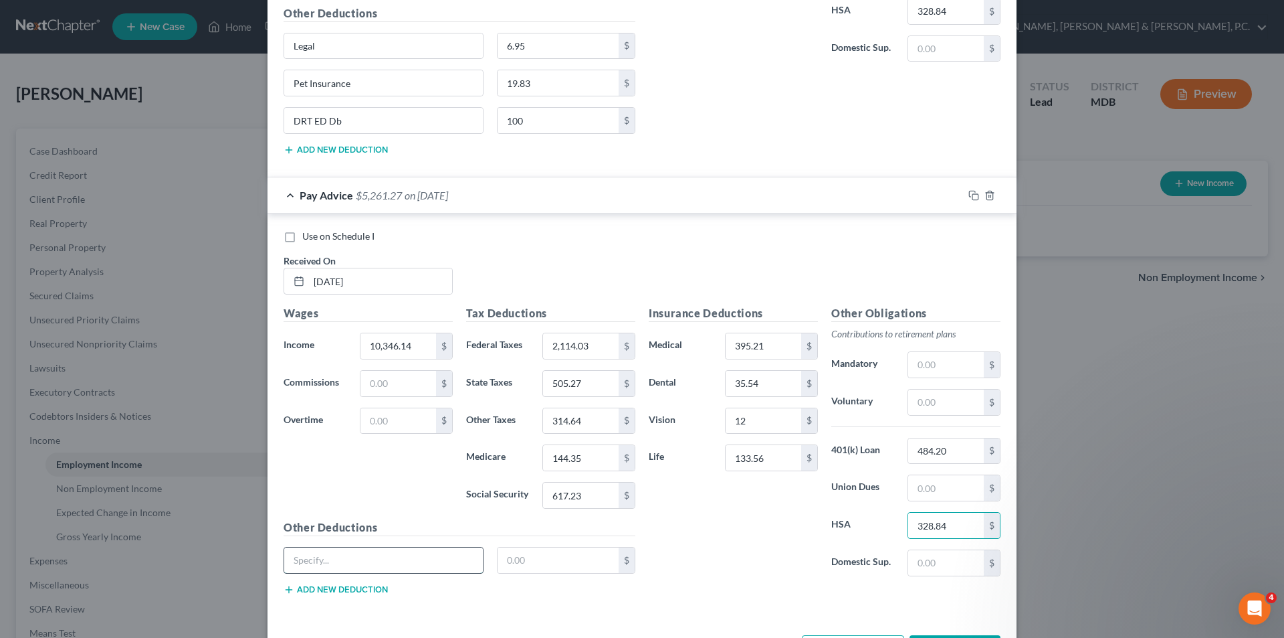
drag, startPoint x: 405, startPoint y: 557, endPoint x: 403, endPoint y: 547, distance: 9.6
click at [405, 557] on input "text" at bounding box center [383, 559] width 199 height 25
click at [539, 555] on input "text" at bounding box center [559, 559] width 122 height 25
click at [318, 585] on button "Add new deduction" at bounding box center [336, 589] width 104 height 11
click at [317, 591] on input "text" at bounding box center [383, 597] width 199 height 25
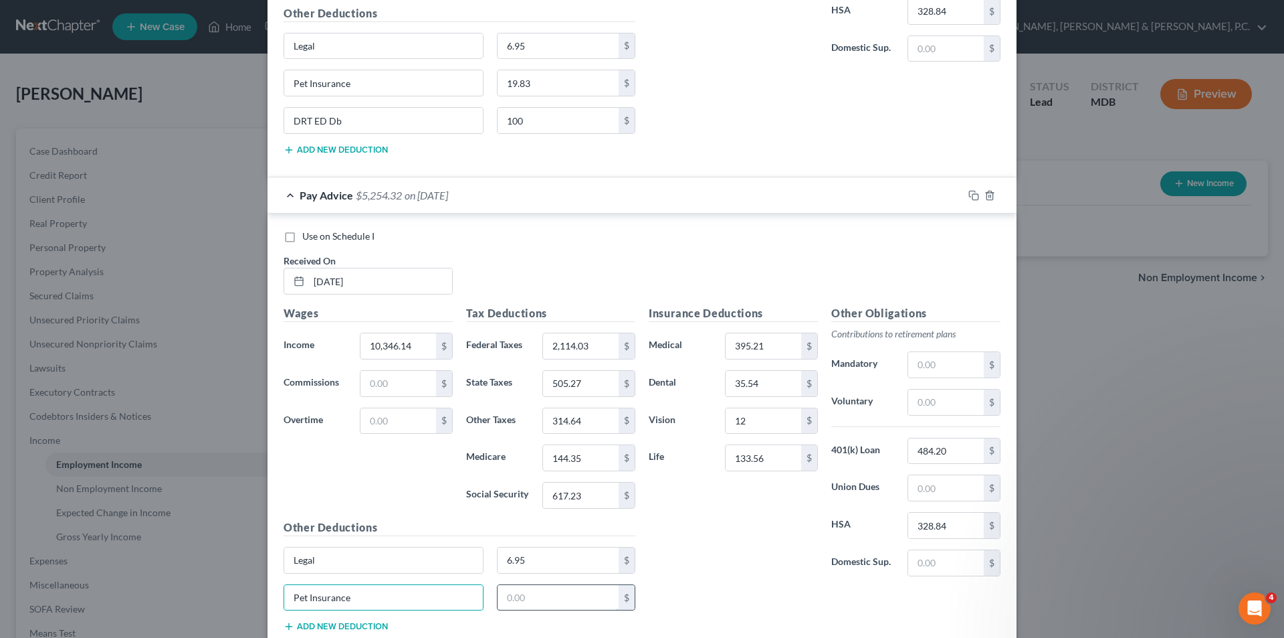
click at [528, 598] on input "text" at bounding box center [559, 597] width 122 height 25
click at [368, 630] on button "Add new deduction" at bounding box center [336, 626] width 104 height 11
click at [370, 626] on input "text" at bounding box center [383, 633] width 199 height 25
paste input "DRT ED Db"
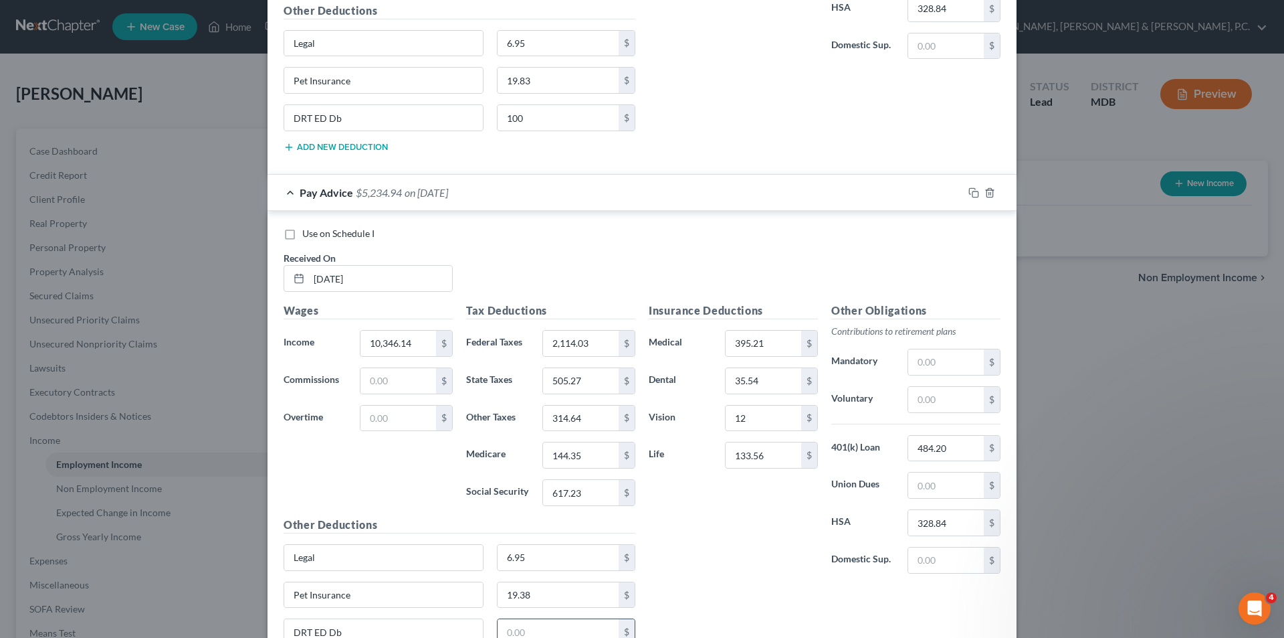
click at [526, 621] on input "text" at bounding box center [559, 631] width 122 height 25
click at [543, 593] on input "19.38" at bounding box center [559, 594] width 122 height 25
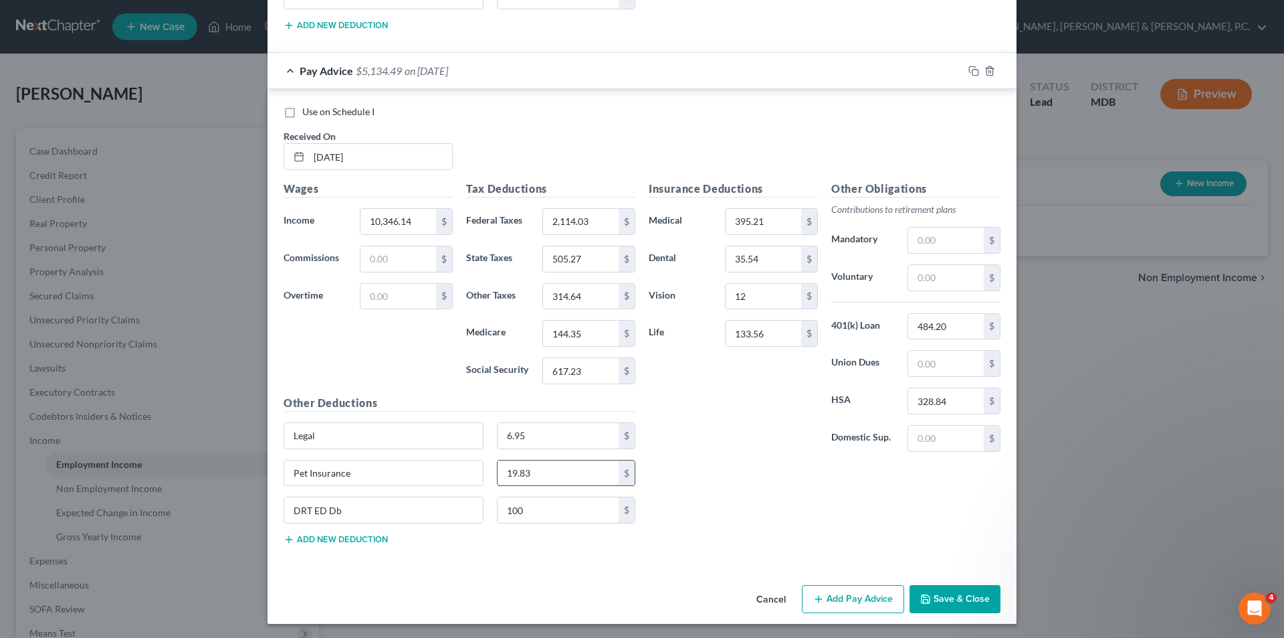
scroll to position [7110, 0]
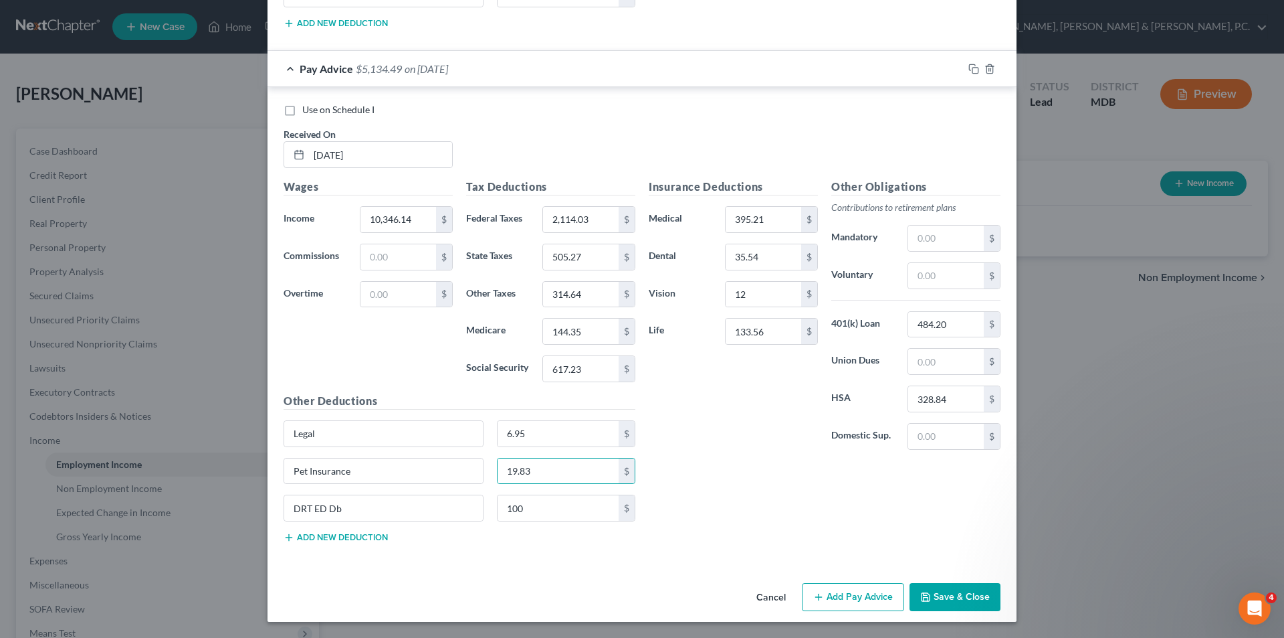
click at [961, 594] on button "Save & Close" at bounding box center [955, 597] width 91 height 28
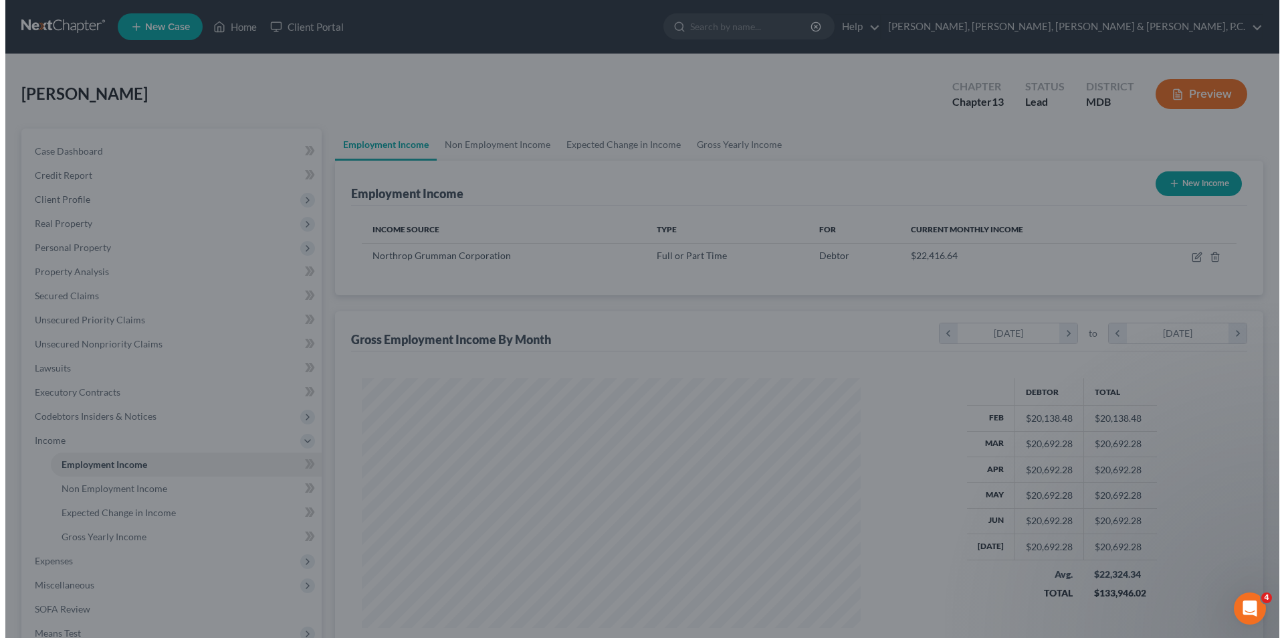
scroll to position [668720, 668444]
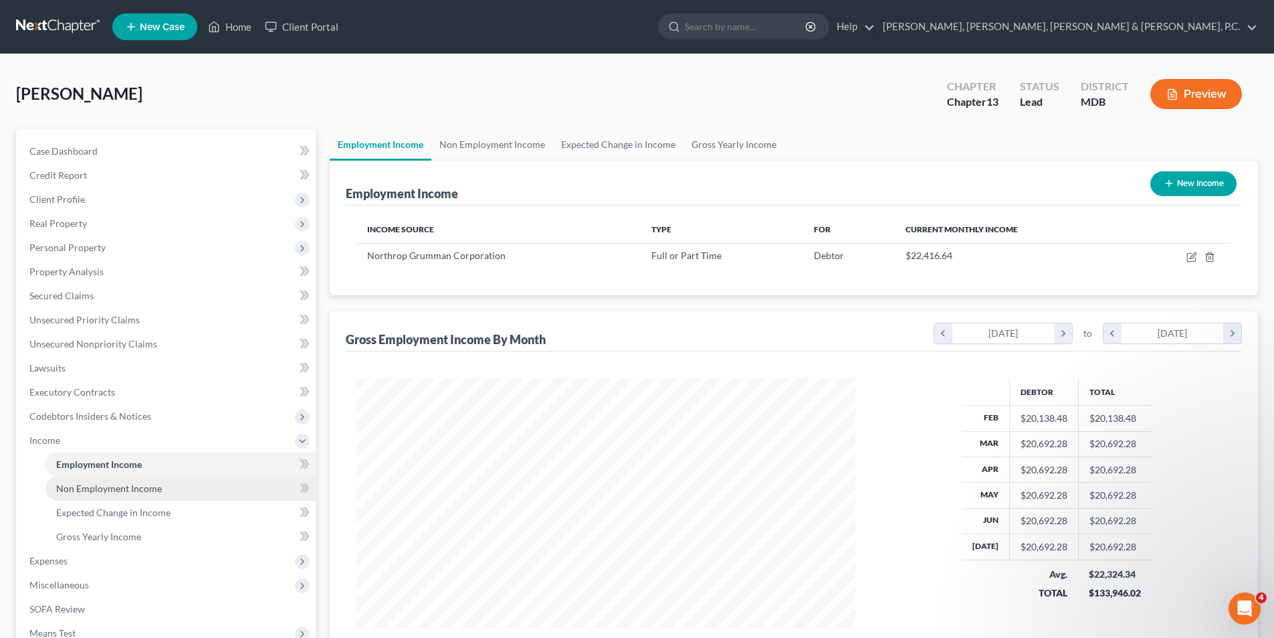
click at [122, 491] on span "Non Employment Income" at bounding box center [109, 487] width 106 height 11
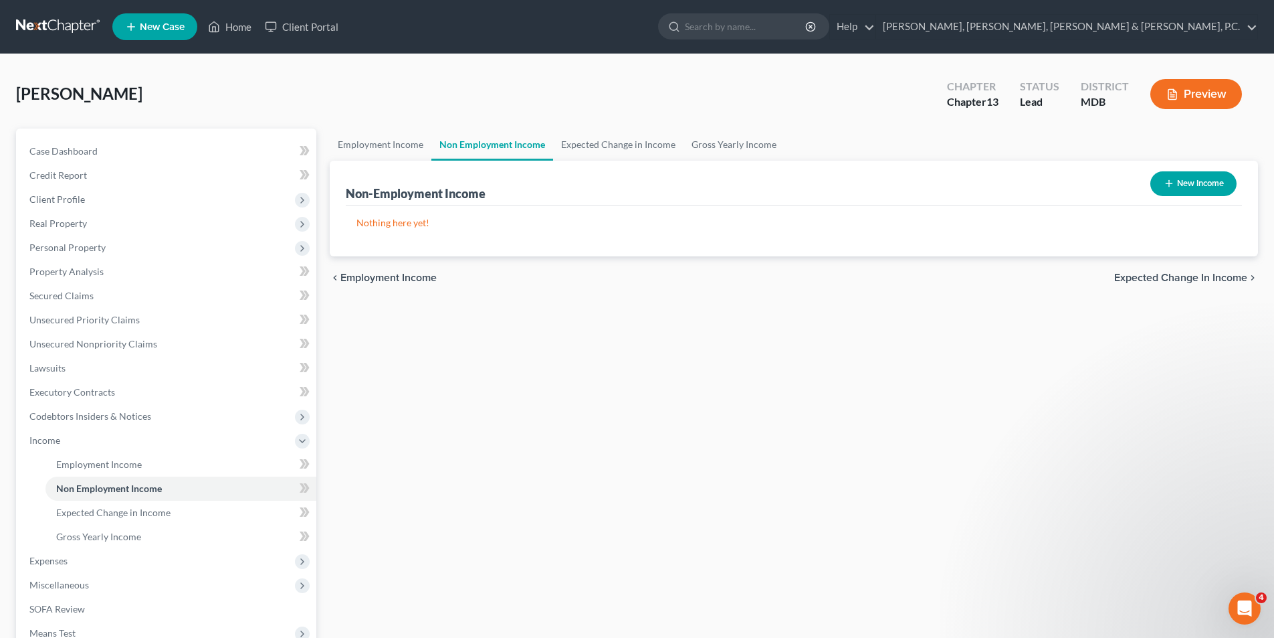
click at [1199, 184] on button "New Income" at bounding box center [1194, 183] width 86 height 25
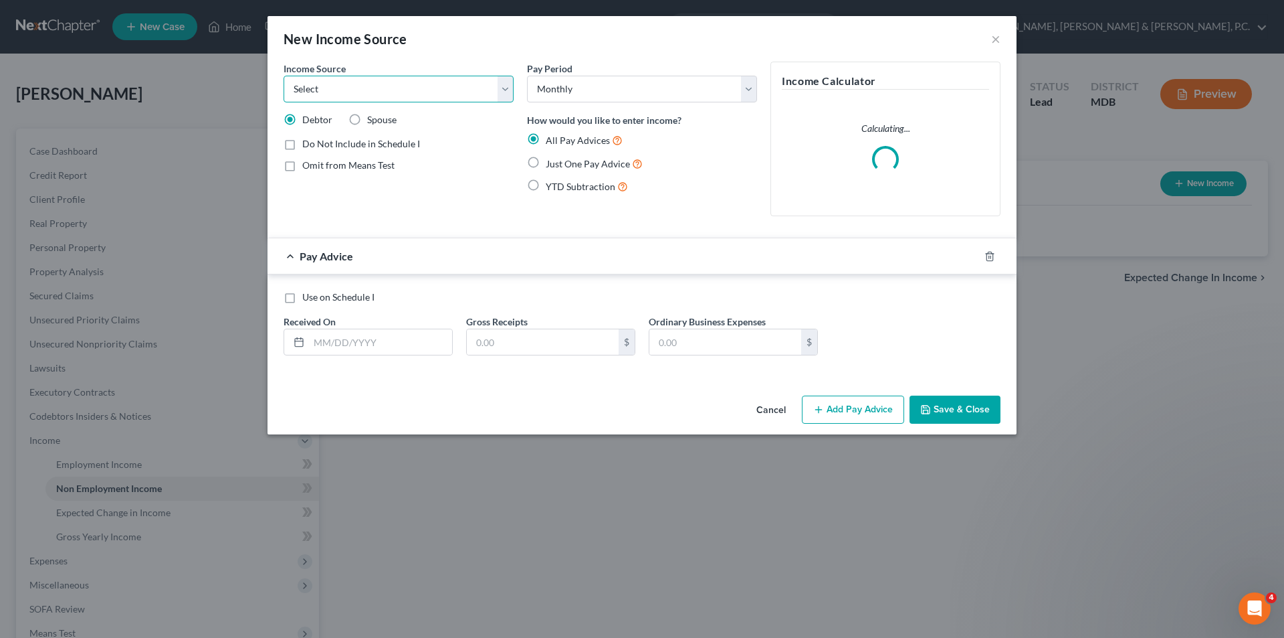
click at [472, 94] on select "Select Unemployment Disability (from employer) Pension Retirement Social Securi…" at bounding box center [399, 89] width 230 height 27
click at [284, 76] on select "Select Unemployment Disability (from employer) Pension Retirement Social Securi…" at bounding box center [399, 89] width 230 height 27
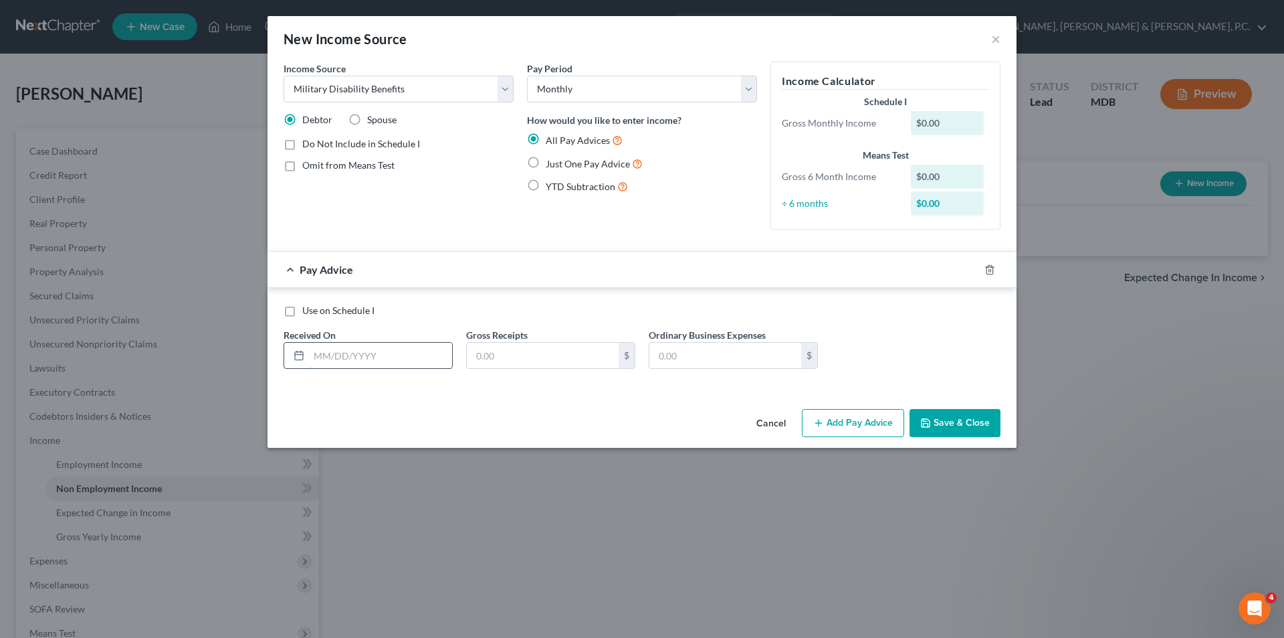
click at [387, 347] on input "text" at bounding box center [380, 355] width 143 height 25
click at [820, 428] on button "Add Pay Advice" at bounding box center [853, 423] width 102 height 28
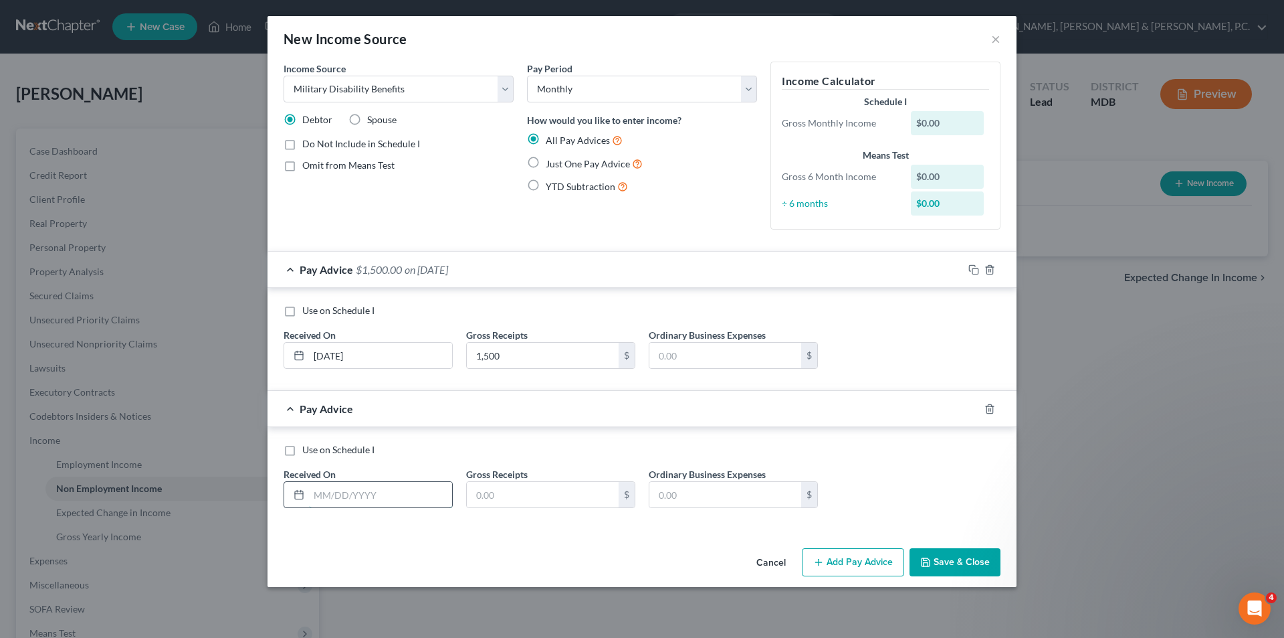
click at [387, 494] on input "text" at bounding box center [380, 494] width 143 height 25
click at [846, 560] on button "Add Pay Advice" at bounding box center [853, 562] width 102 height 28
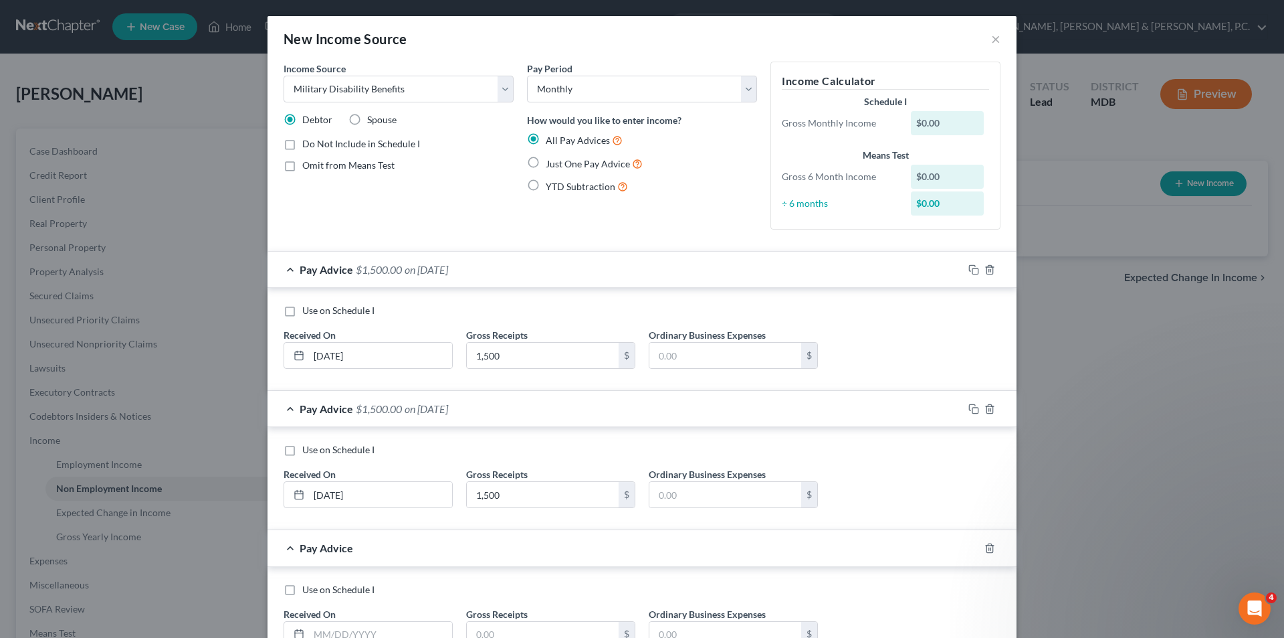
scroll to position [67, 0]
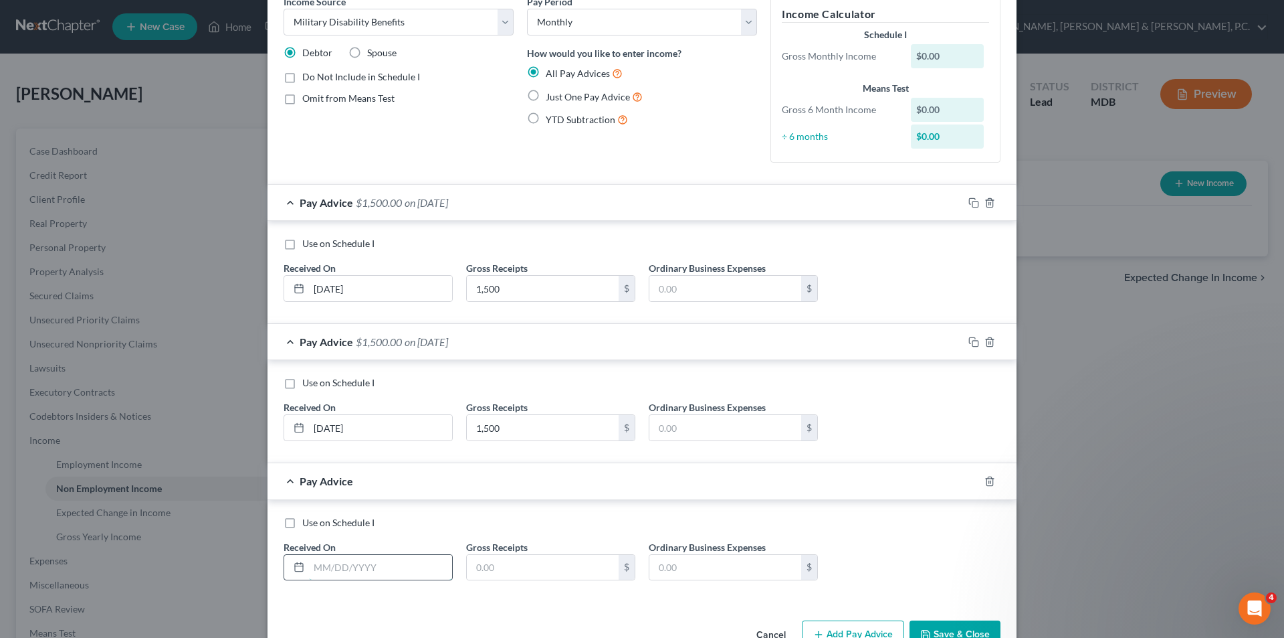
click at [405, 562] on input "text" at bounding box center [380, 567] width 143 height 25
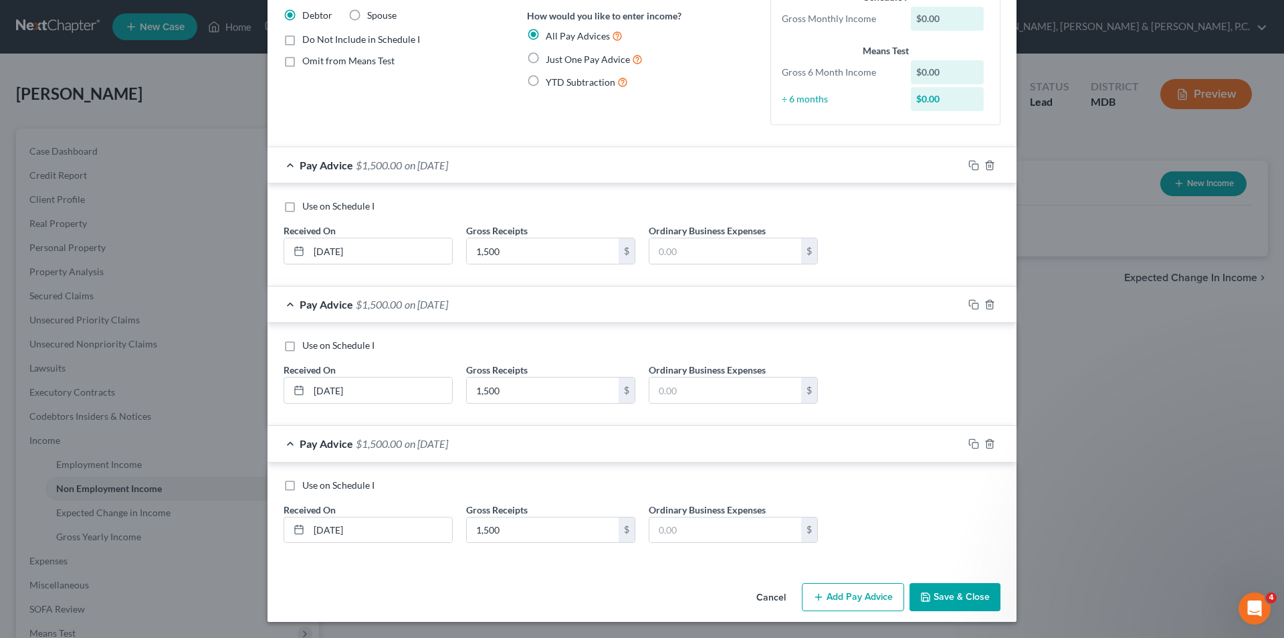
click at [852, 594] on button "Add Pay Advice" at bounding box center [853, 597] width 102 height 28
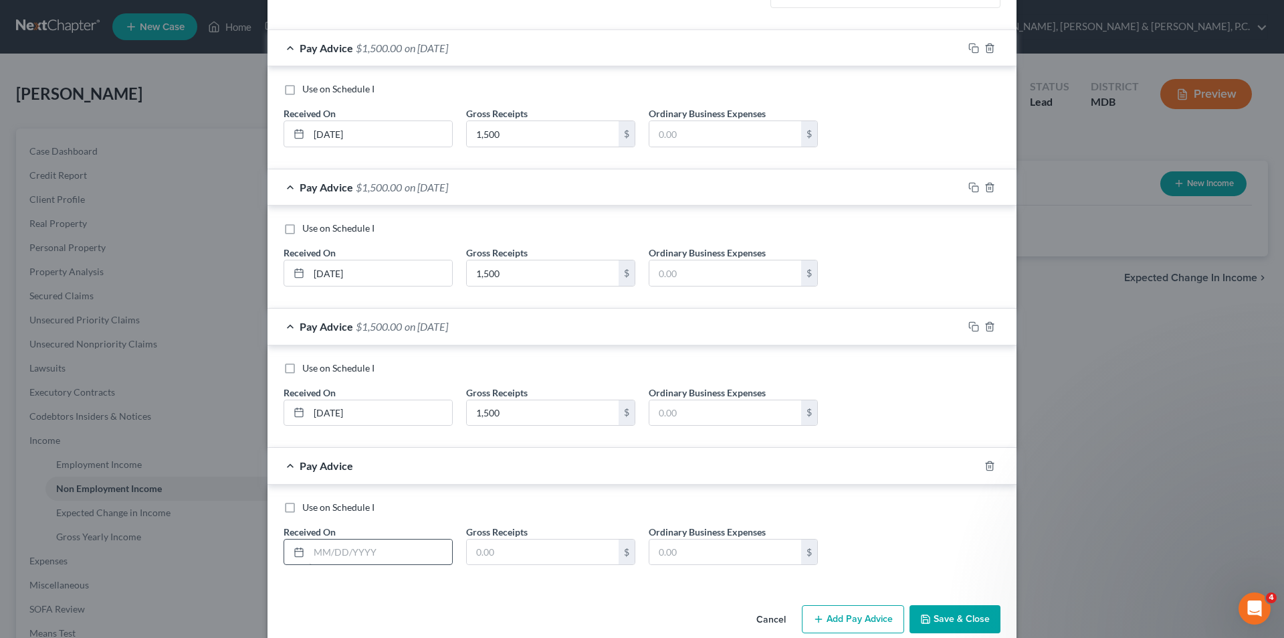
scroll to position [244, 0]
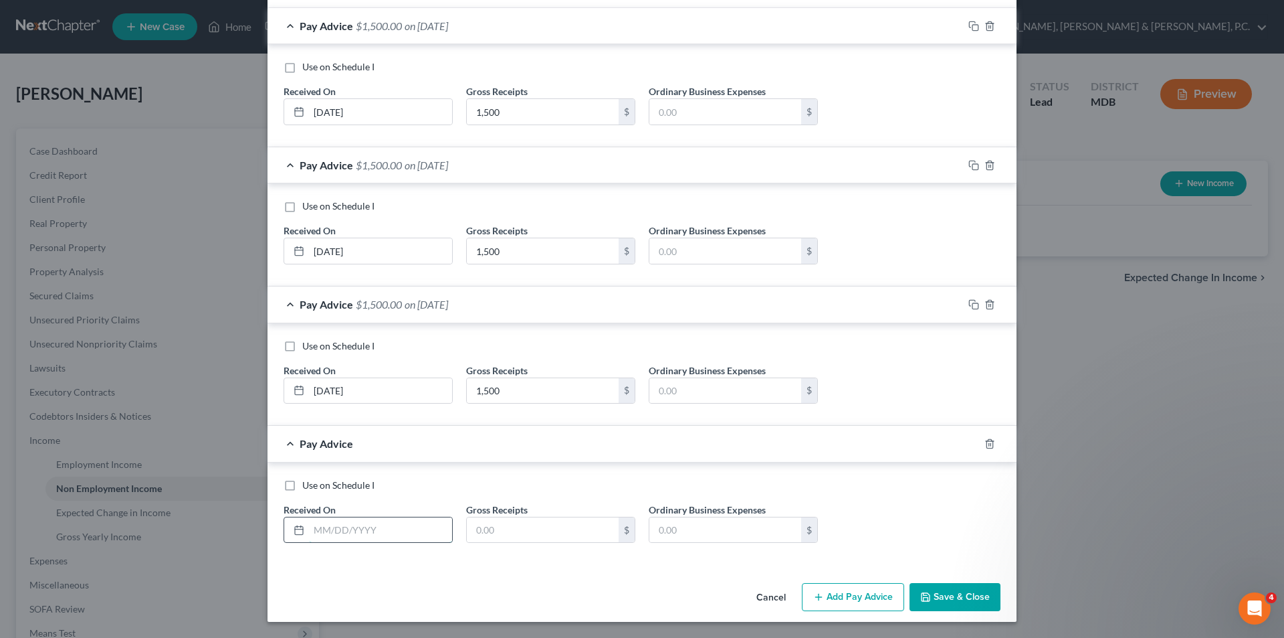
click at [367, 521] on input "text" at bounding box center [380, 529] width 143 height 25
click at [858, 592] on button "Add Pay Advice" at bounding box center [853, 597] width 102 height 28
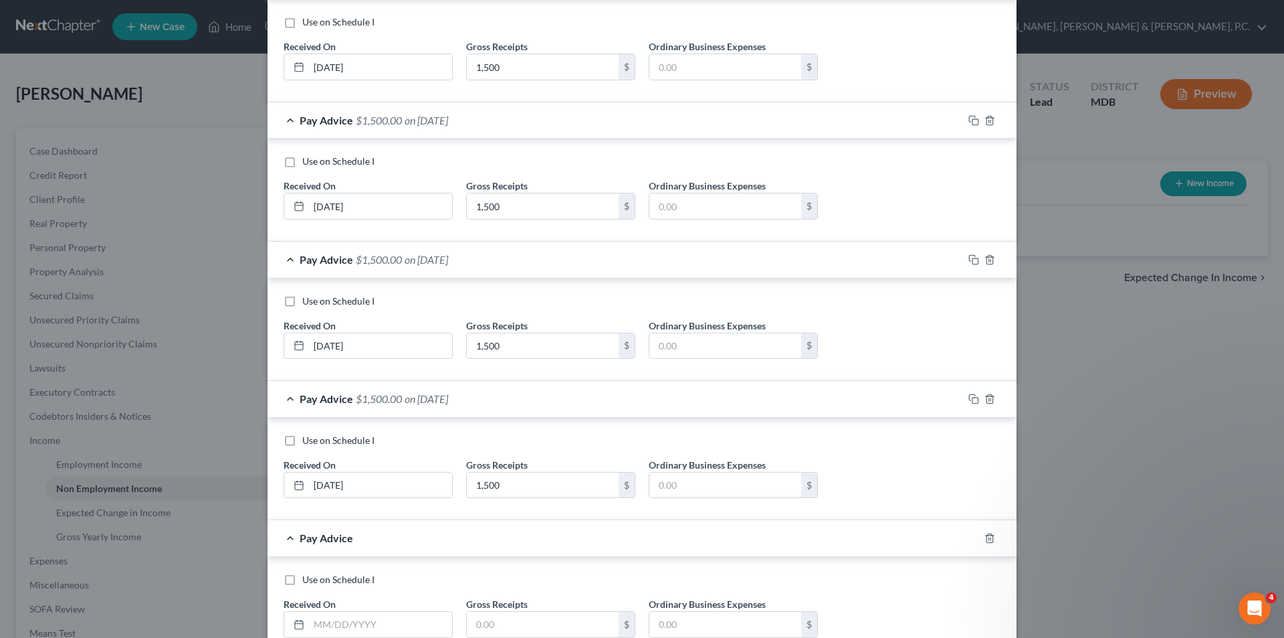
scroll to position [310, 0]
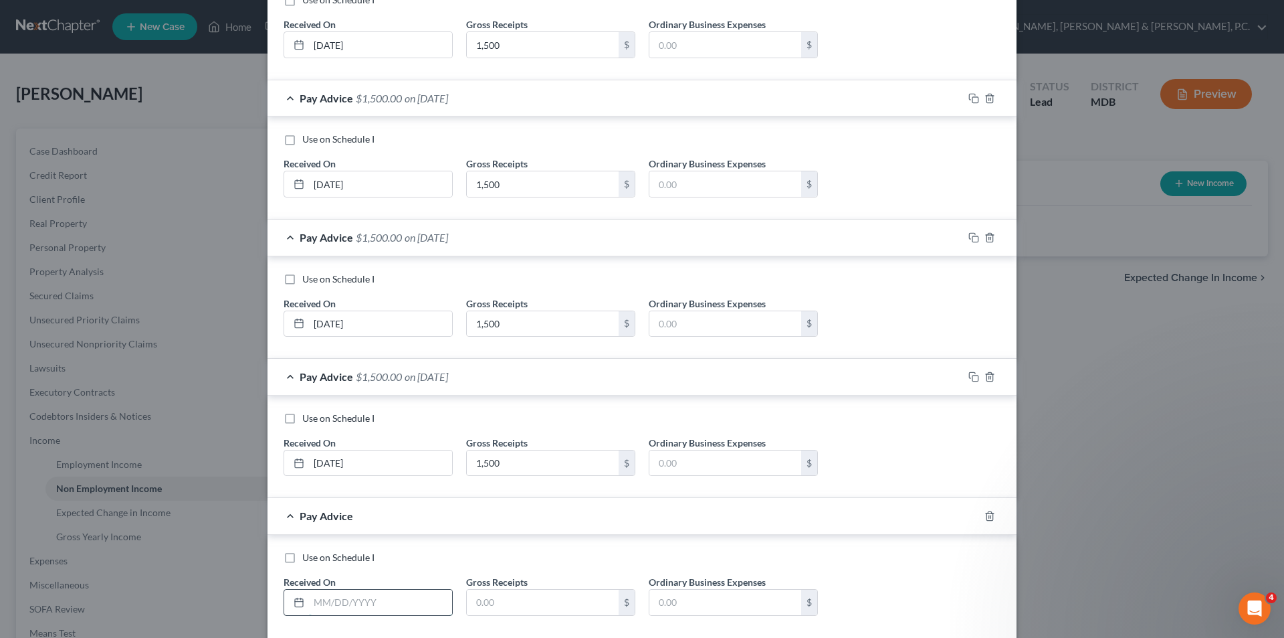
click at [393, 605] on input "text" at bounding box center [380, 601] width 143 height 25
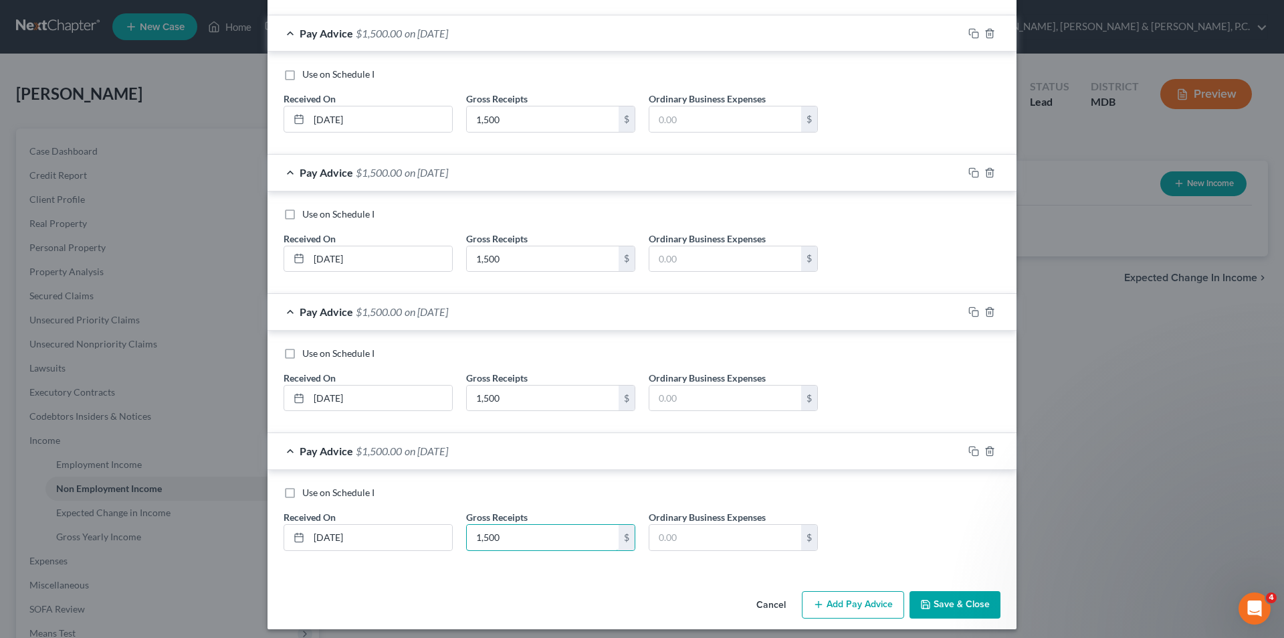
scroll to position [383, 0]
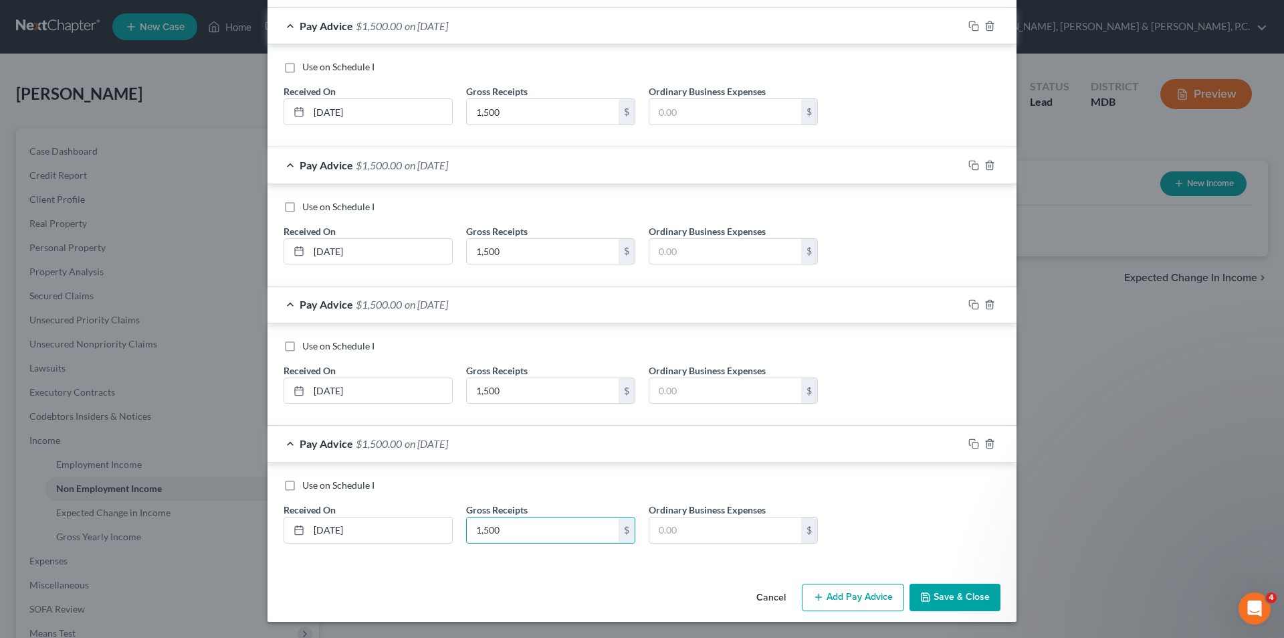
click at [819, 605] on button "Add Pay Advice" at bounding box center [853, 597] width 102 height 28
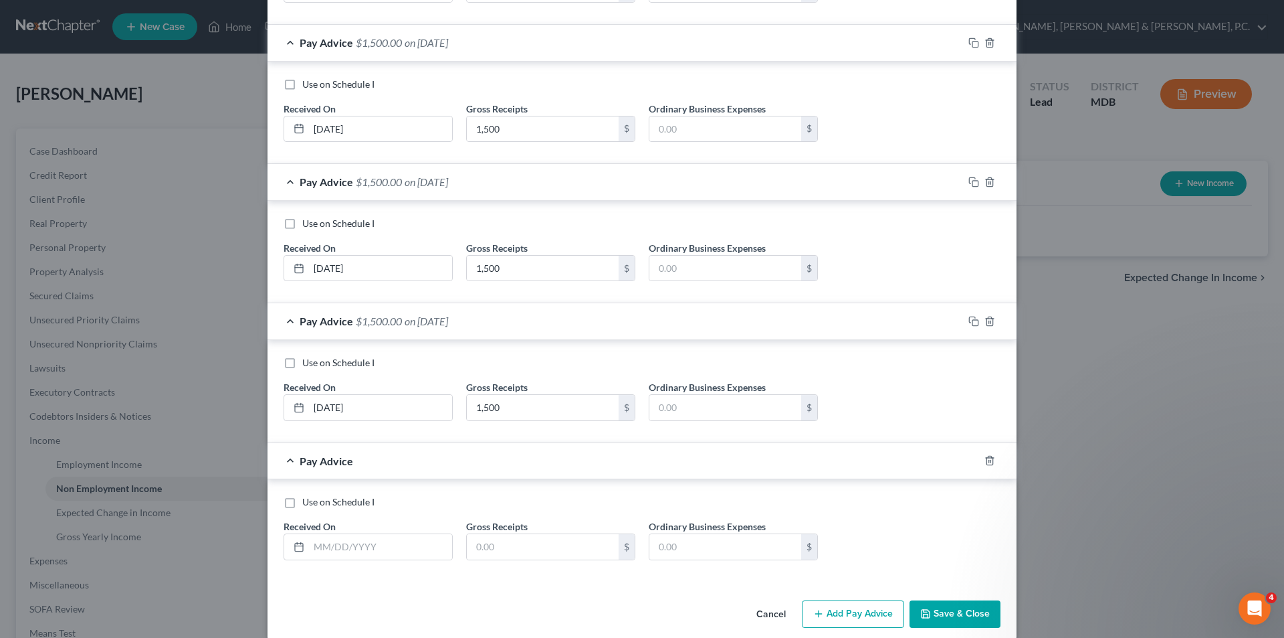
scroll to position [516, 0]
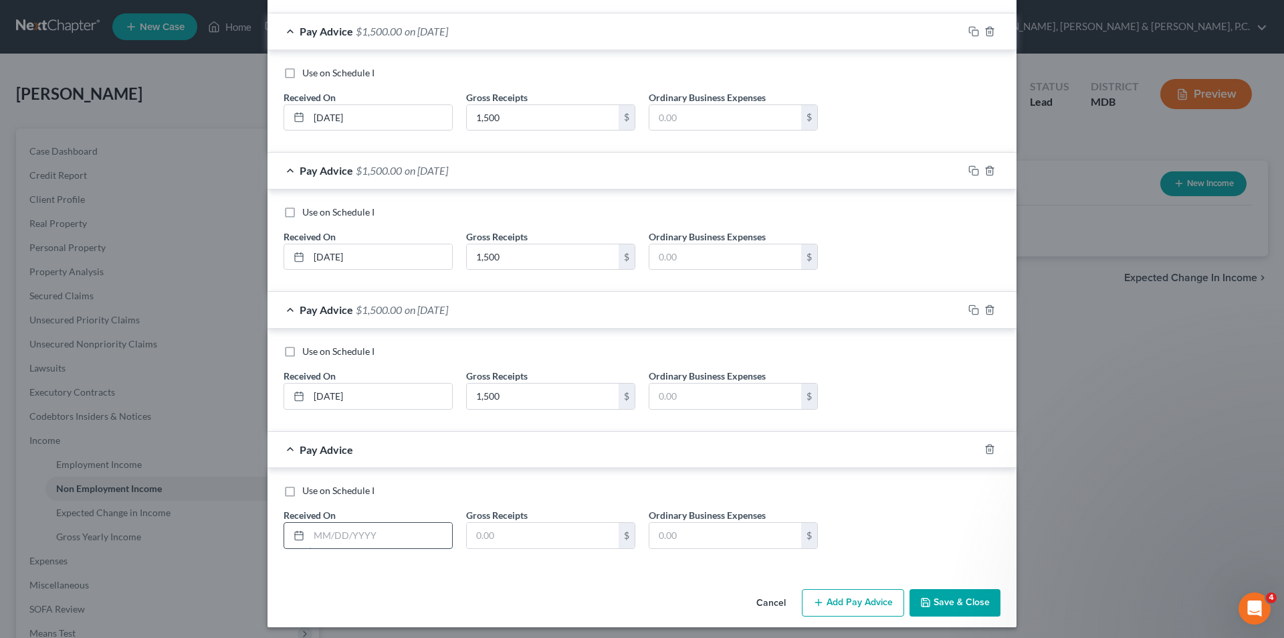
click at [412, 540] on input "text" at bounding box center [380, 534] width 143 height 25
click at [885, 603] on button "Add Pay Advice" at bounding box center [853, 603] width 102 height 28
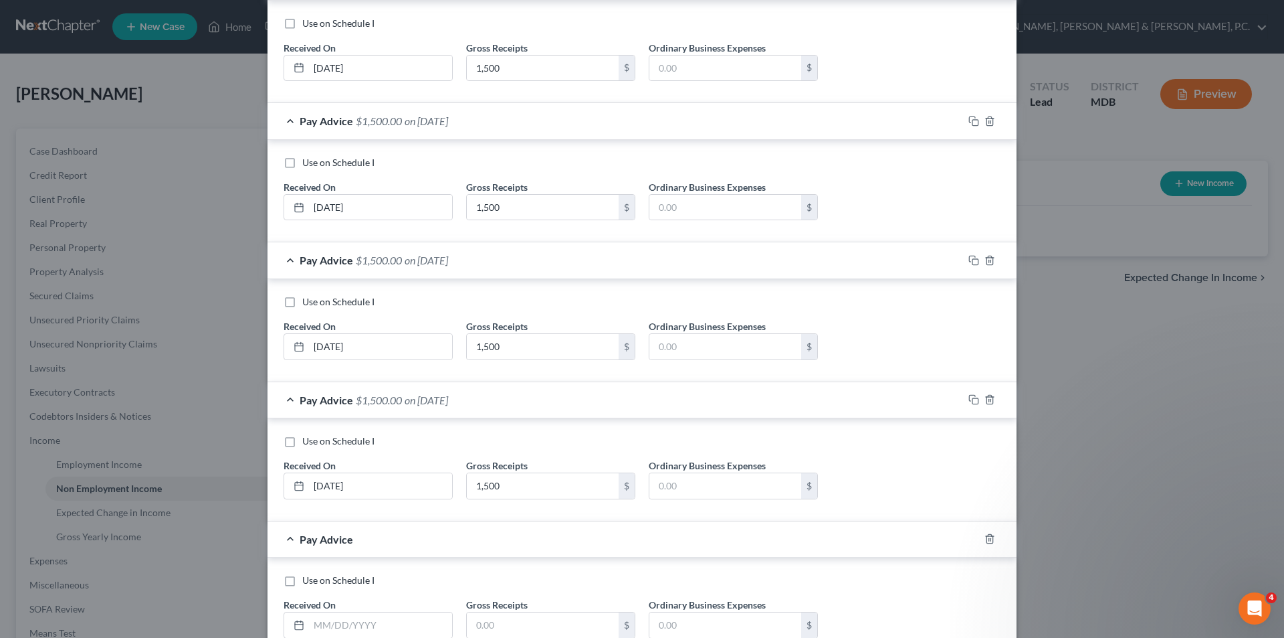
scroll to position [650, 0]
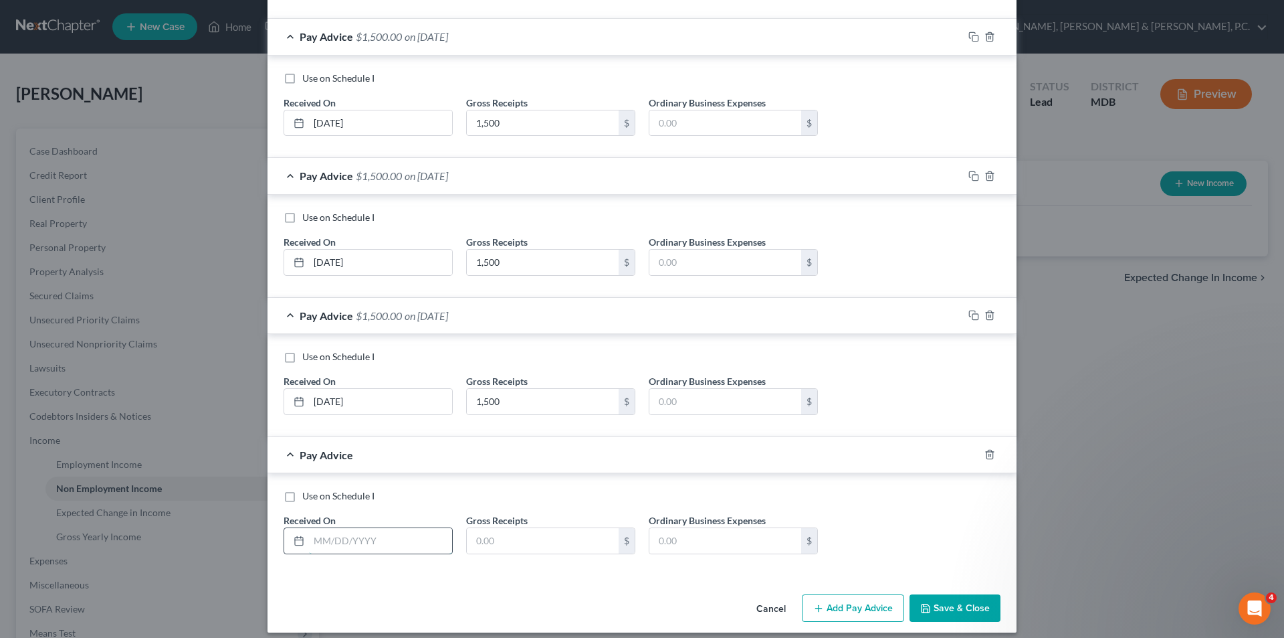
click at [373, 549] on input "text" at bounding box center [380, 540] width 143 height 25
click at [951, 599] on button "Save & Close" at bounding box center [955, 608] width 91 height 28
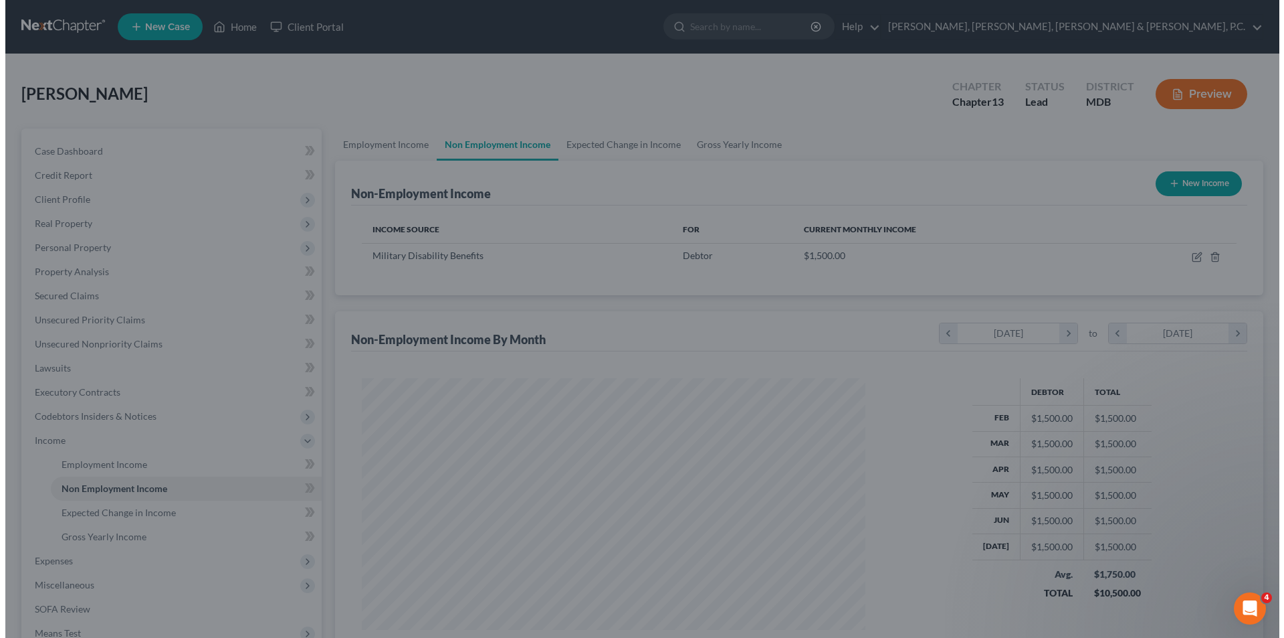
scroll to position [668720, 668444]
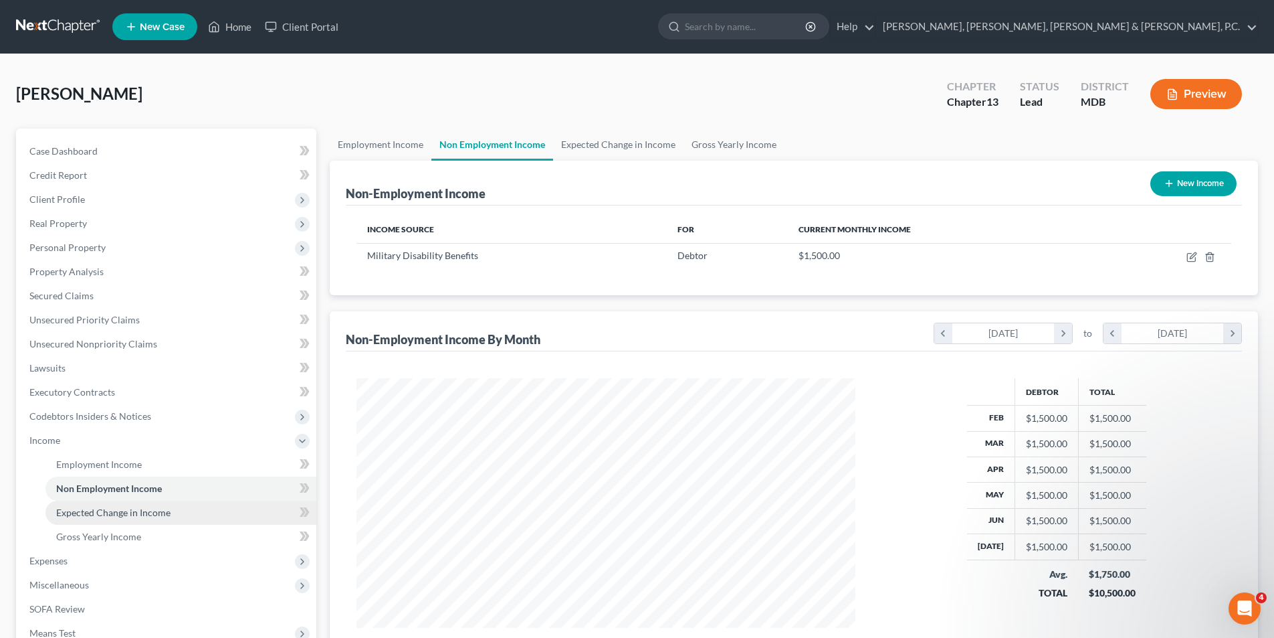
click at [152, 506] on span "Expected Change in Income" at bounding box center [113, 511] width 114 height 11
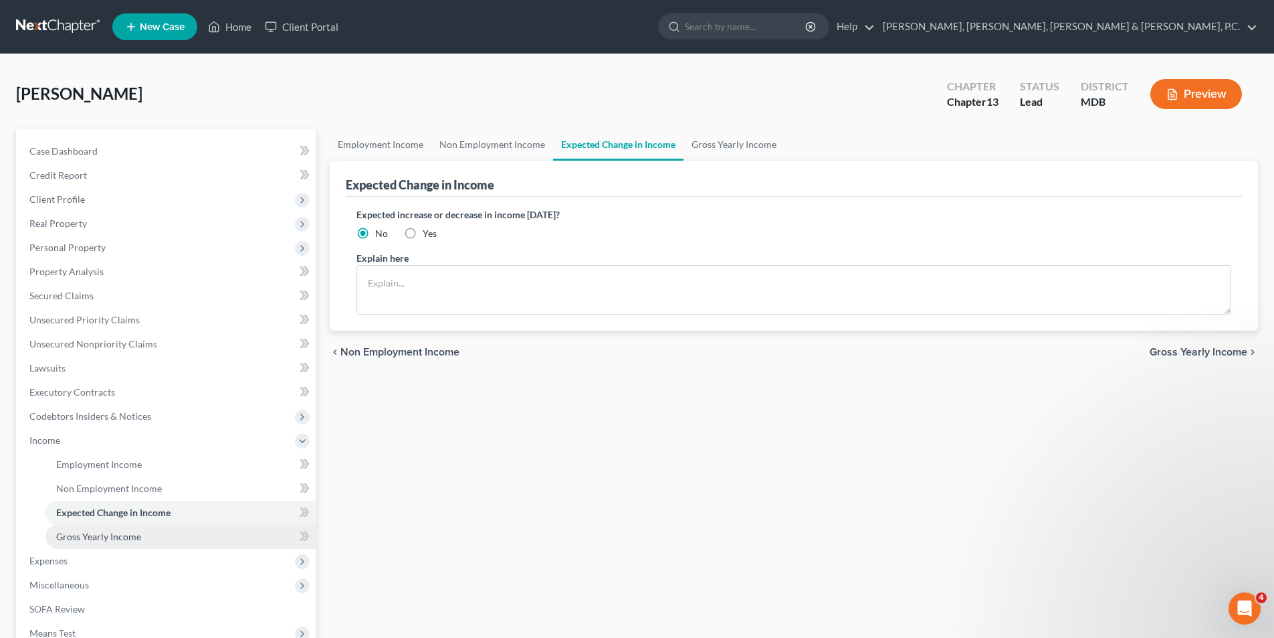
click at [127, 537] on span "Gross Yearly Income" at bounding box center [98, 535] width 85 height 11
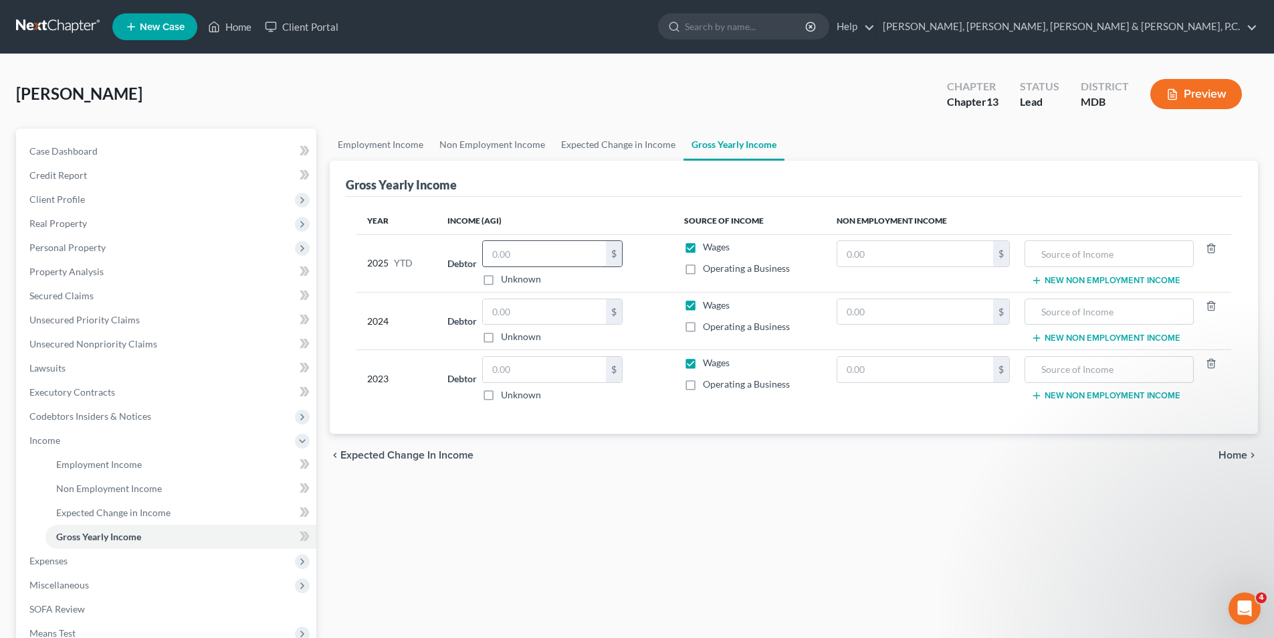
click at [525, 256] on input "text" at bounding box center [544, 253] width 123 height 25
click at [882, 244] on input "text" at bounding box center [916, 253] width 156 height 25
click at [929, 309] on input "text" at bounding box center [916, 311] width 156 height 25
click at [905, 369] on input "text" at bounding box center [916, 369] width 156 height 25
click at [549, 316] on input "text" at bounding box center [544, 311] width 123 height 25
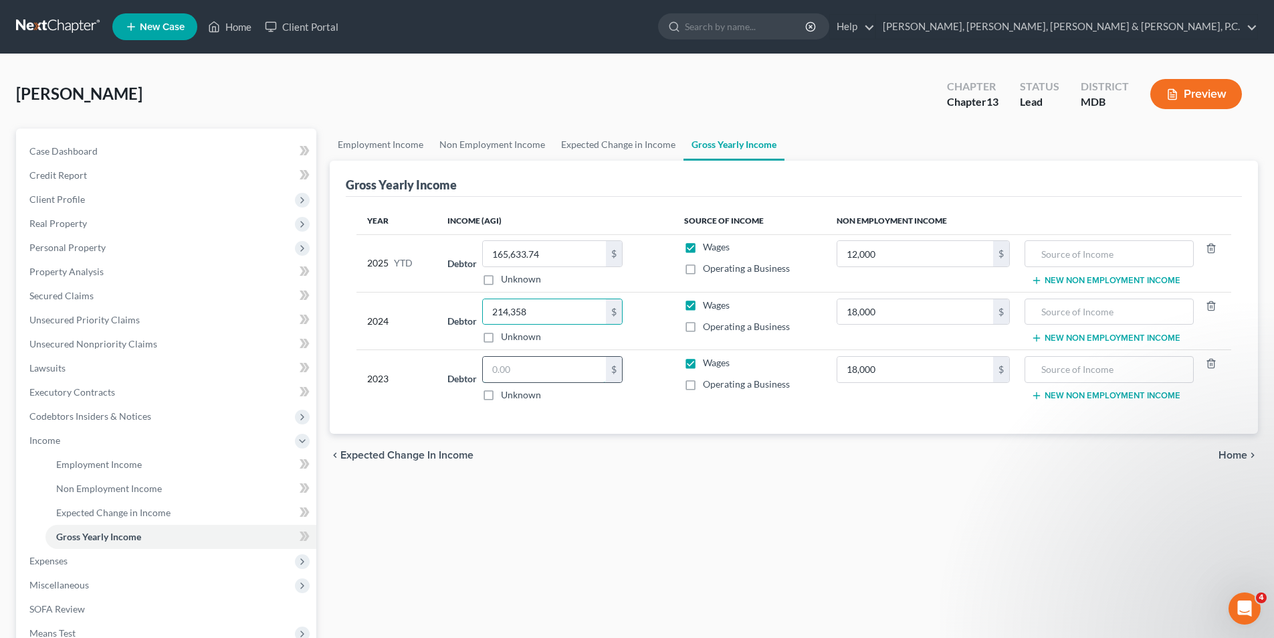
click at [569, 371] on input "text" at bounding box center [544, 369] width 123 height 25
click at [50, 562] on span "Expenses" at bounding box center [48, 560] width 38 height 11
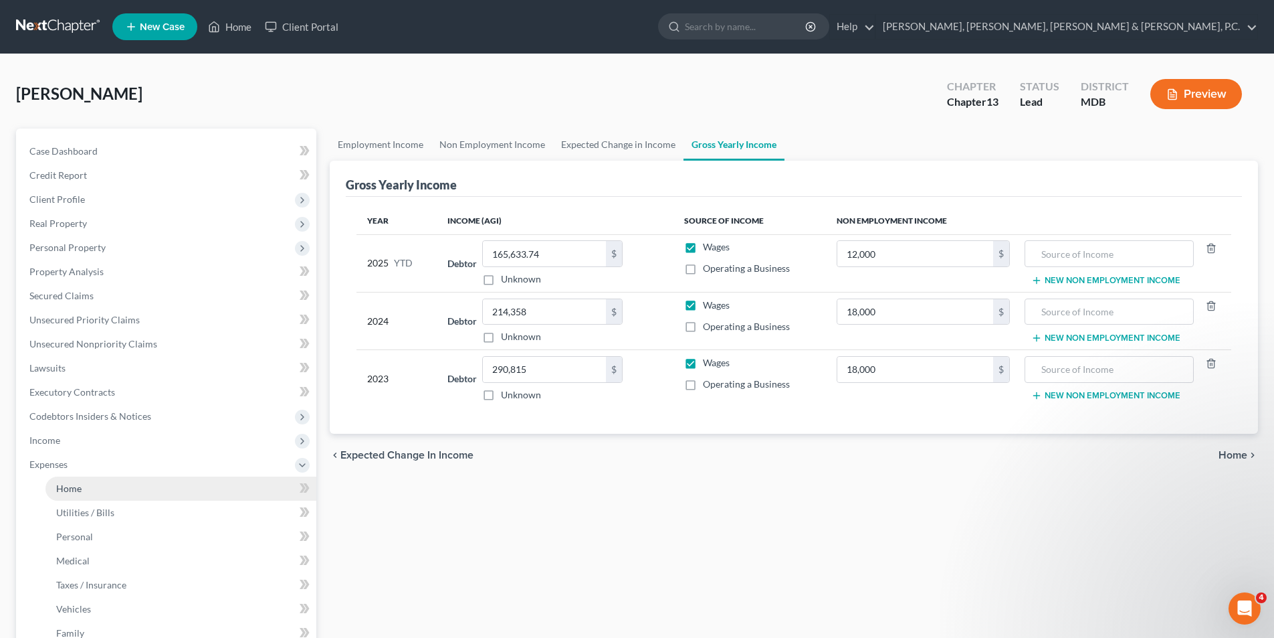
click at [75, 487] on span "Home" at bounding box center [68, 487] width 25 height 11
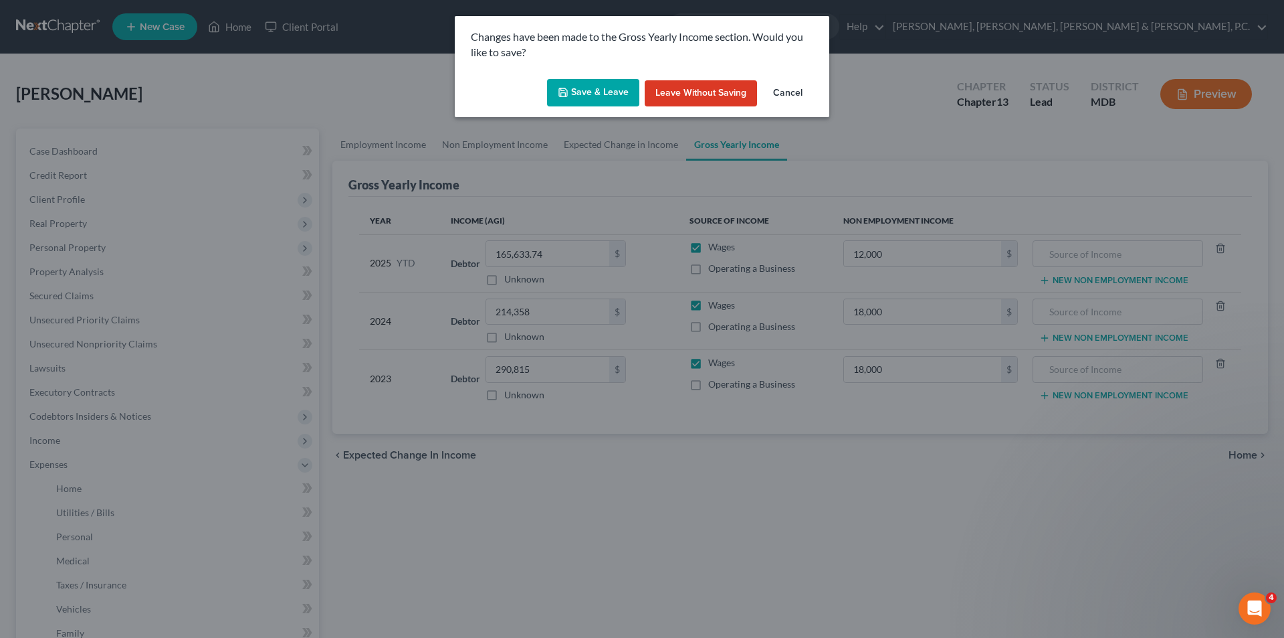
click at [597, 94] on button "Save & Leave" at bounding box center [593, 93] width 92 height 28
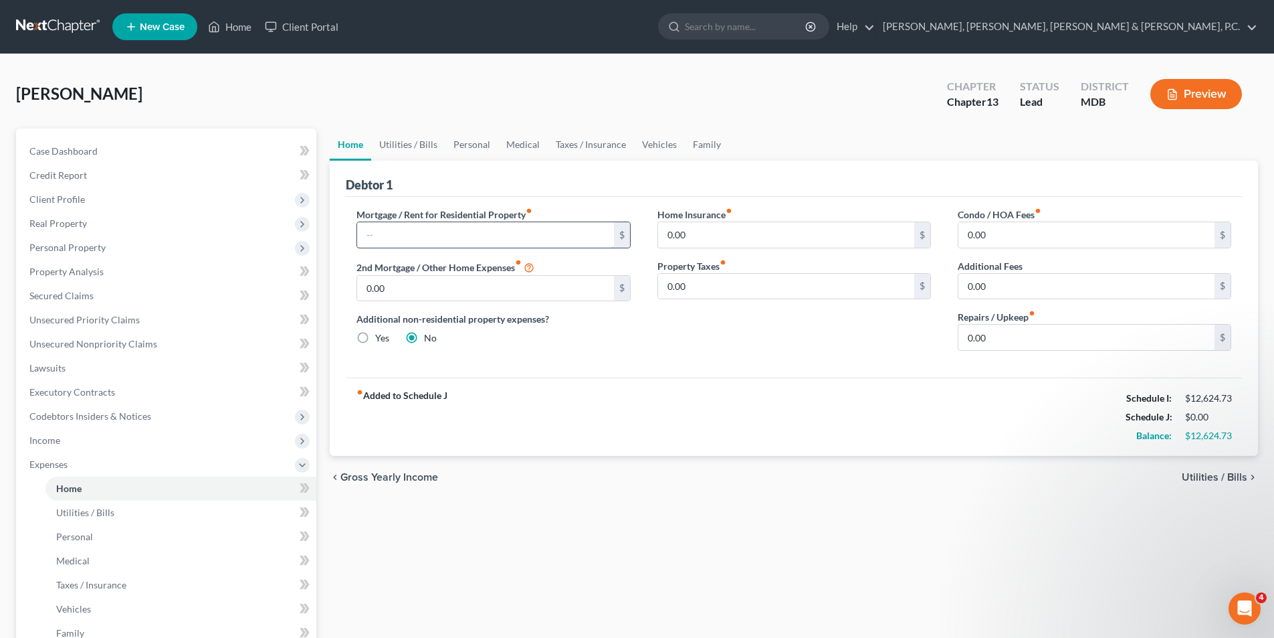
click at [510, 239] on input "text" at bounding box center [485, 234] width 256 height 25
click at [1024, 229] on input "0.00" at bounding box center [1087, 234] width 256 height 25
click at [90, 511] on span "Utilities / Bills" at bounding box center [85, 511] width 58 height 11
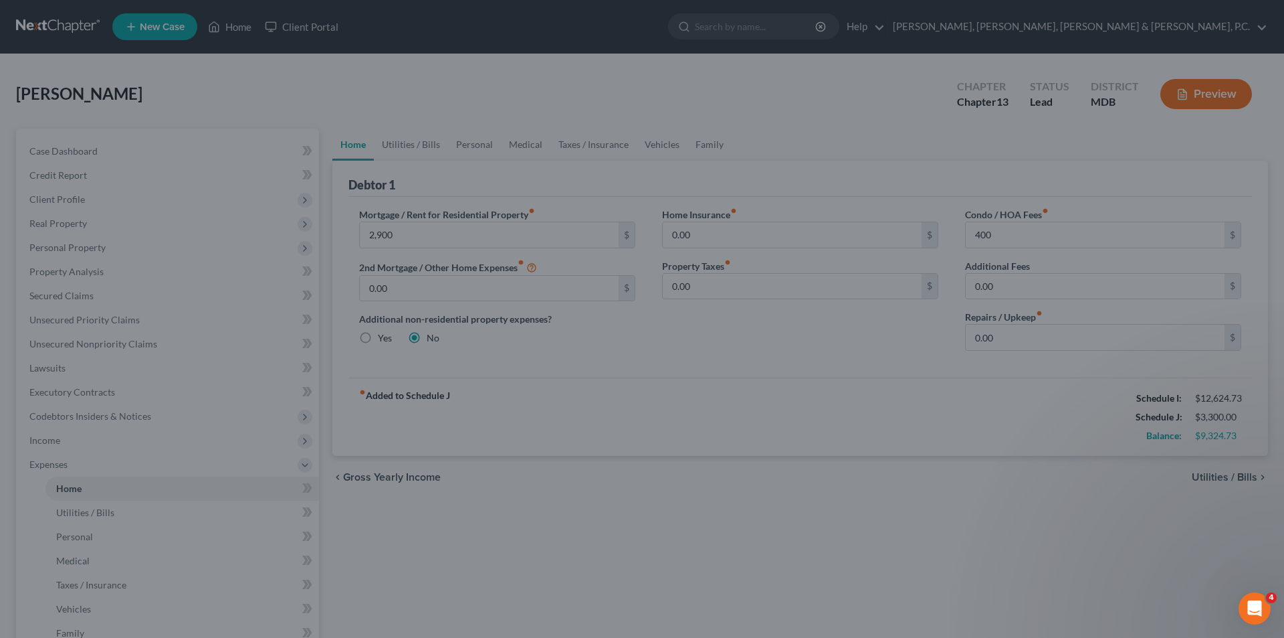
click at [90, 510] on div at bounding box center [642, 319] width 1284 height 638
click at [578, 490] on div at bounding box center [642, 319] width 1284 height 638
click at [567, 380] on div at bounding box center [642, 319] width 1284 height 638
click at [81, 509] on div at bounding box center [642, 319] width 1284 height 638
click at [235, 26] on div at bounding box center [642, 319] width 1284 height 638
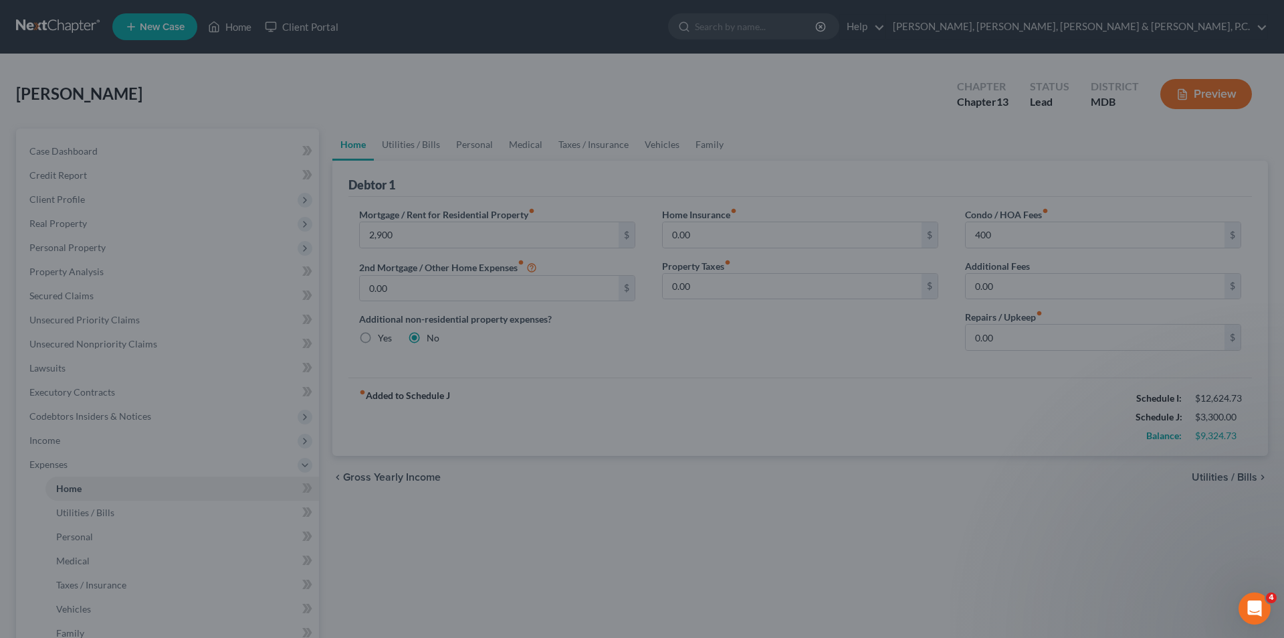
click at [348, 84] on div at bounding box center [642, 319] width 1284 height 638
click at [84, 510] on div at bounding box center [642, 319] width 1284 height 638
click at [66, 490] on div at bounding box center [642, 319] width 1284 height 638
click at [244, 26] on div at bounding box center [642, 319] width 1284 height 638
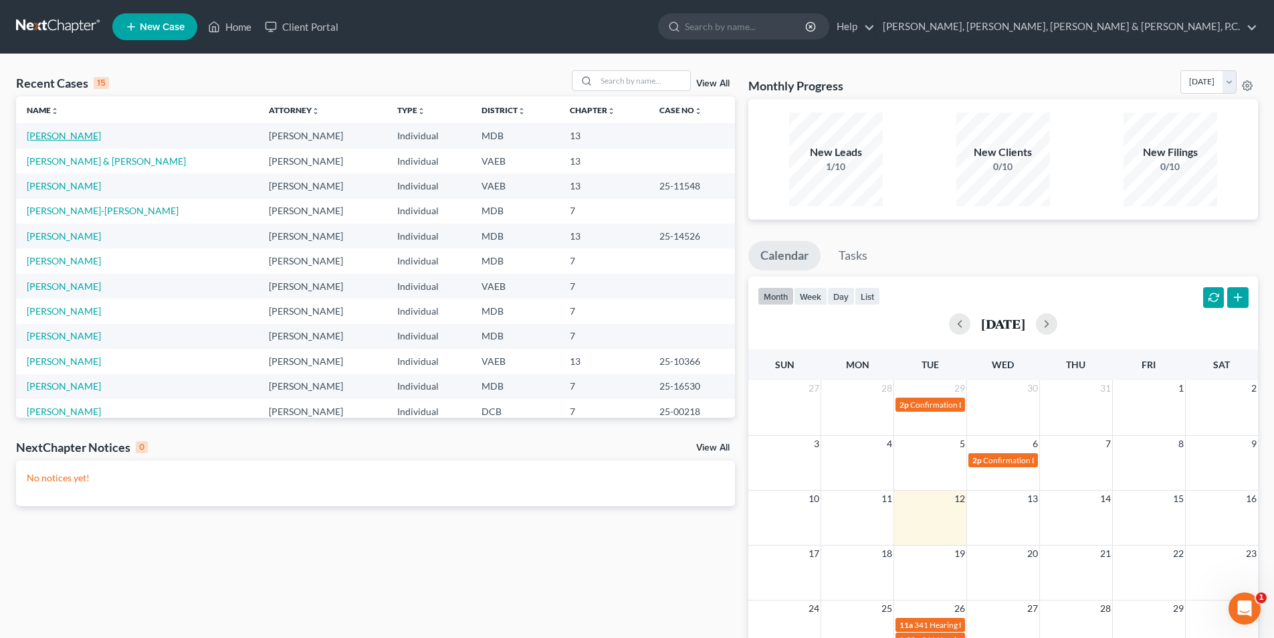
click at [85, 134] on link "[PERSON_NAME]" at bounding box center [64, 135] width 74 height 11
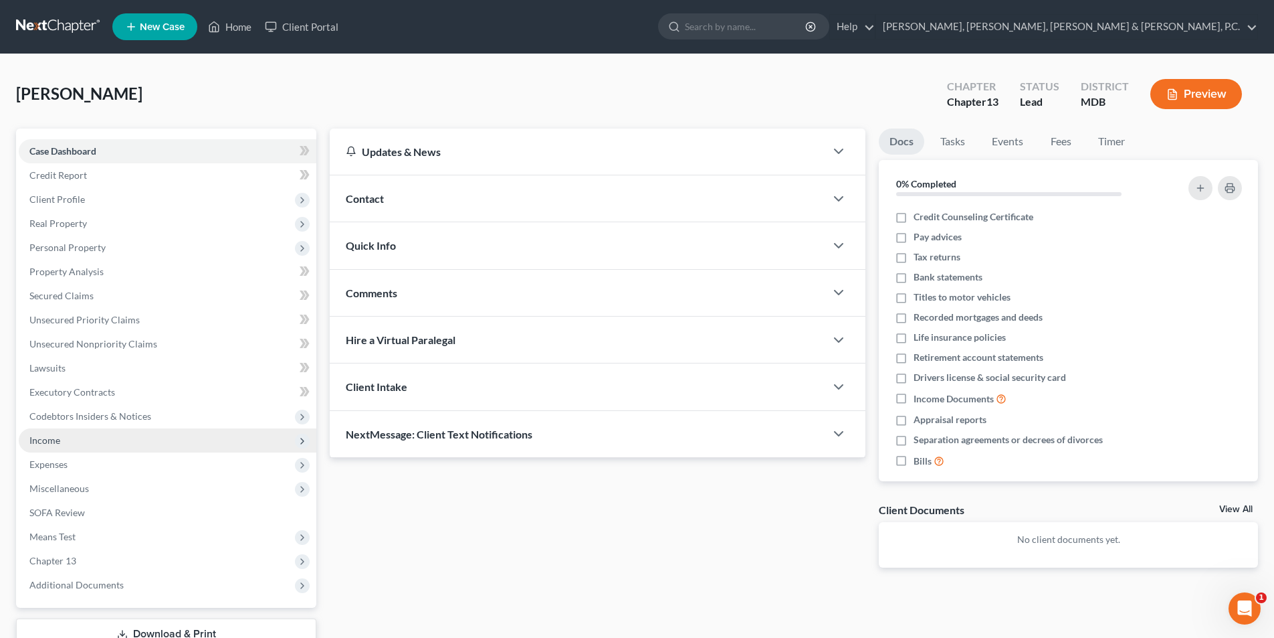
click at [56, 436] on span "Income" at bounding box center [44, 439] width 31 height 11
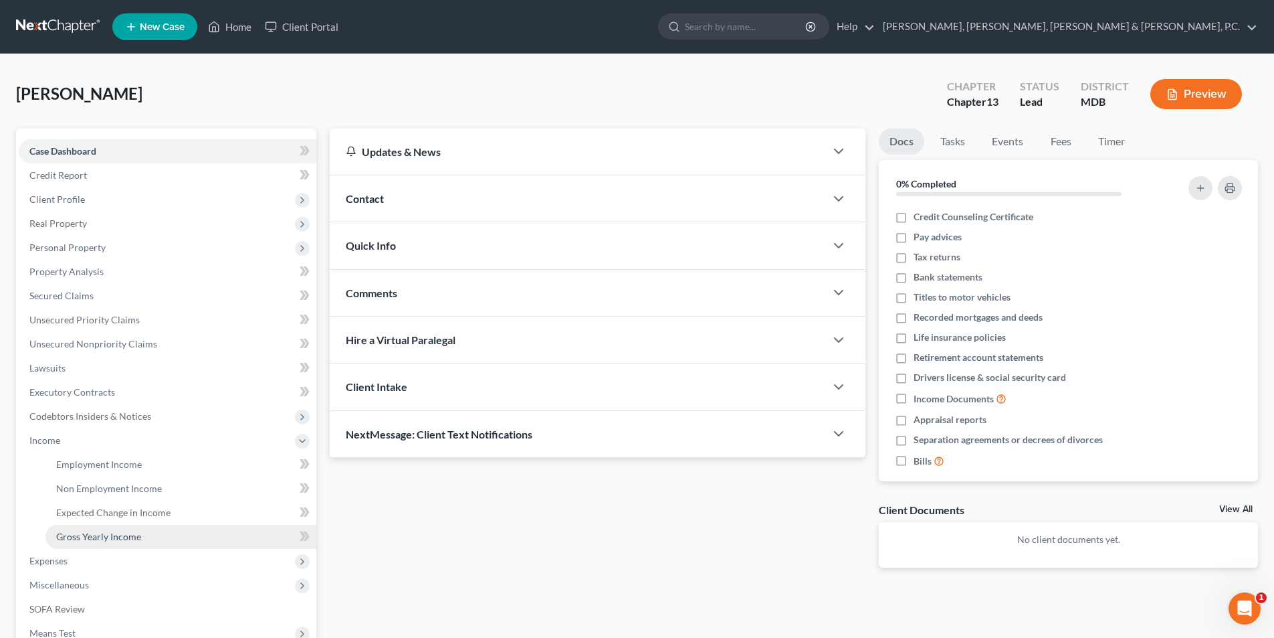
click at [85, 532] on span "Gross Yearly Income" at bounding box center [98, 535] width 85 height 11
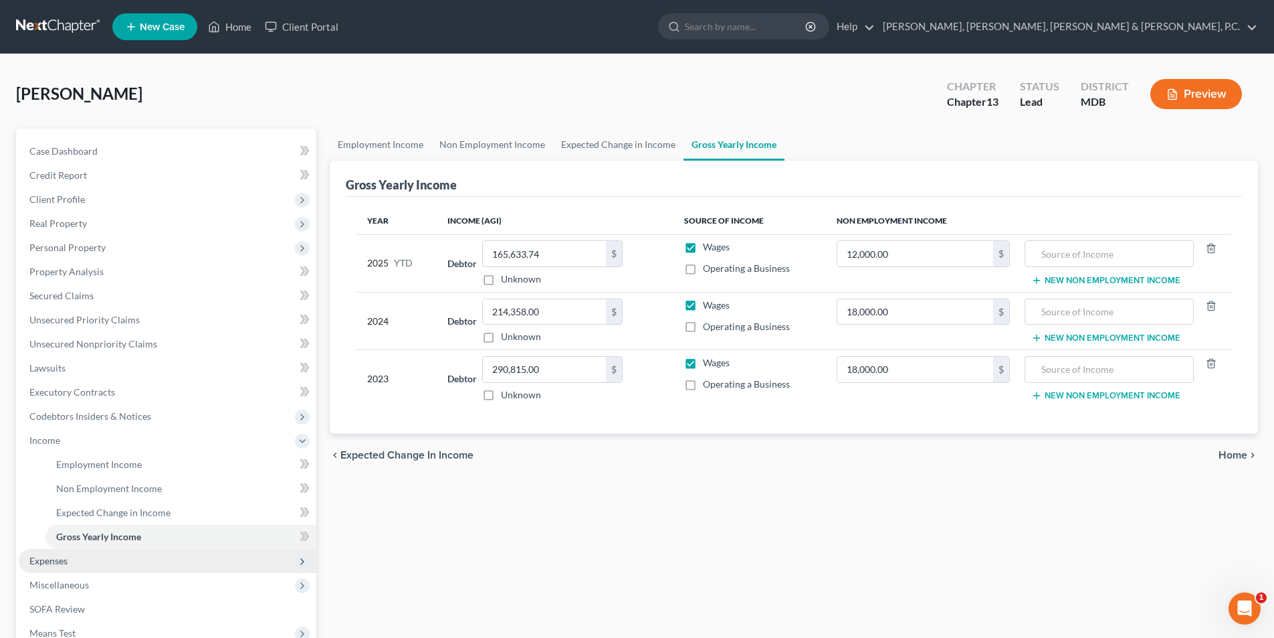
click at [61, 559] on span "Expenses" at bounding box center [48, 560] width 38 height 11
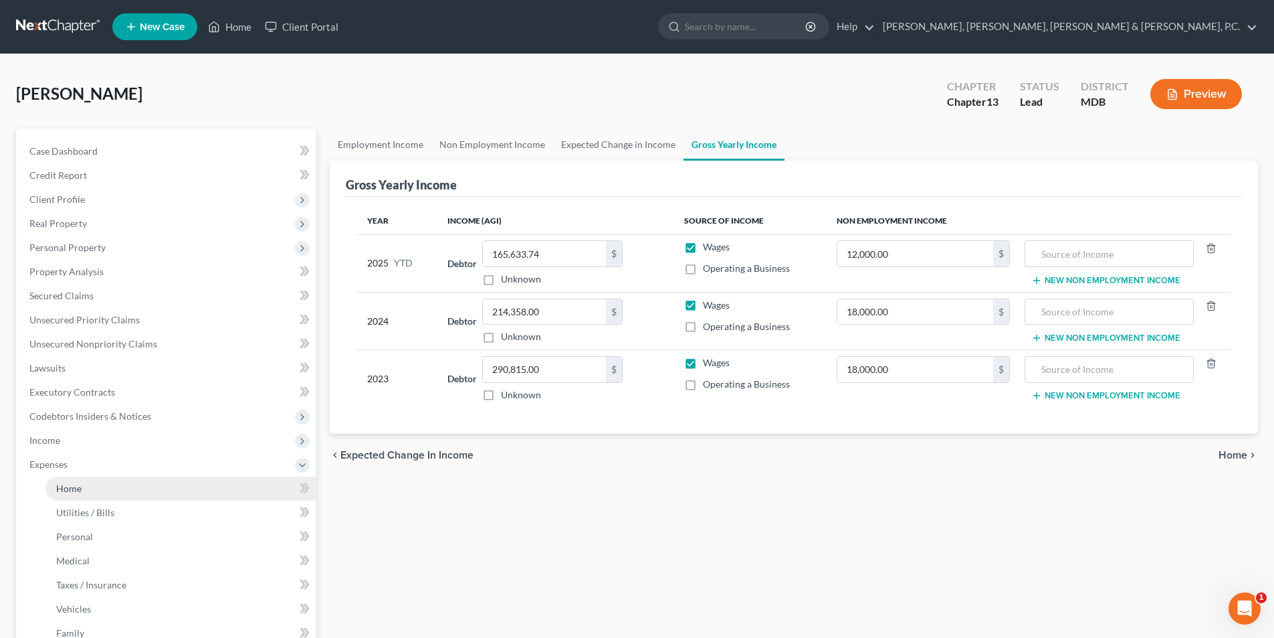
click at [70, 485] on span "Home" at bounding box center [68, 487] width 25 height 11
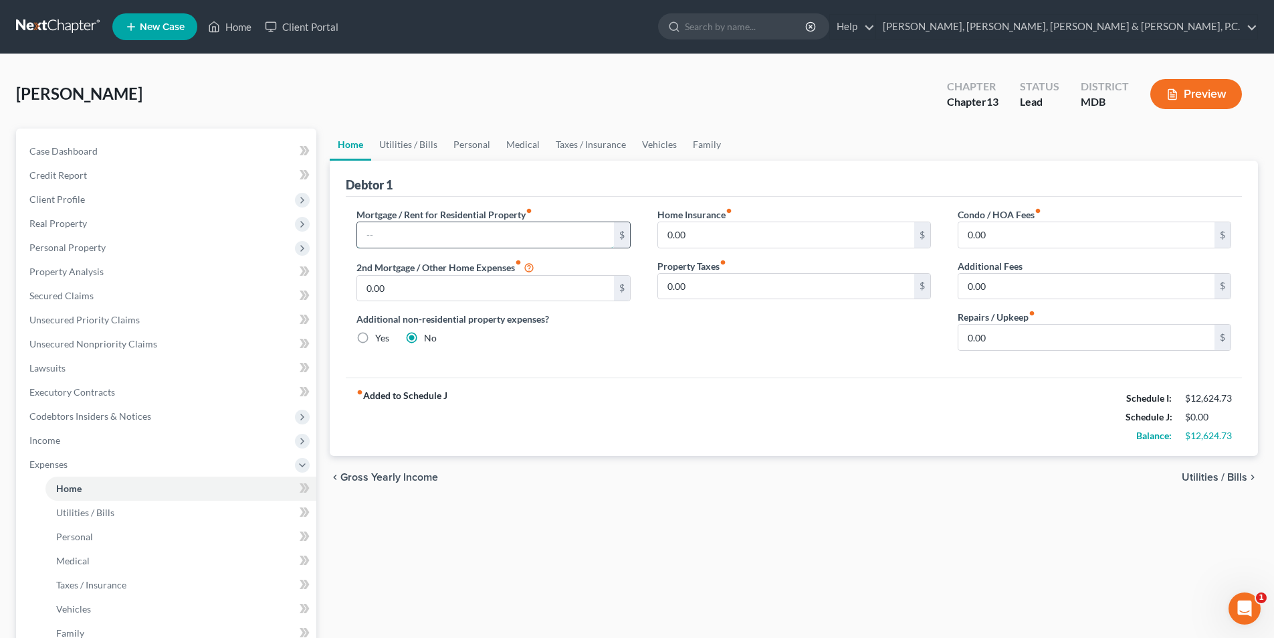
click at [435, 226] on input "text" at bounding box center [485, 234] width 256 height 25
type input "2,900"
click at [996, 233] on input "0.00" at bounding box center [1087, 234] width 256 height 25
type input "400"
click at [105, 516] on span "Utilities / Bills" at bounding box center [85, 511] width 58 height 11
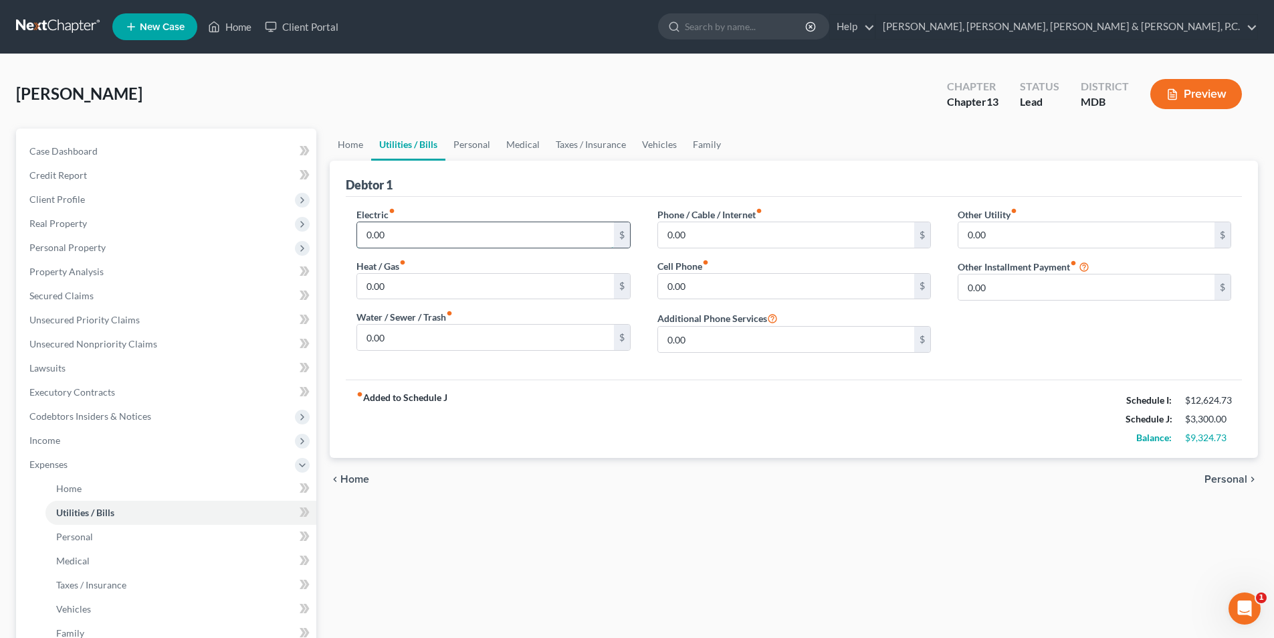
click at [406, 236] on input "0.00" at bounding box center [485, 234] width 256 height 25
type input "600"
click at [393, 341] on input "0.00" at bounding box center [485, 336] width 256 height 25
type input "75"
click at [695, 288] on input "0.00" at bounding box center [786, 286] width 256 height 25
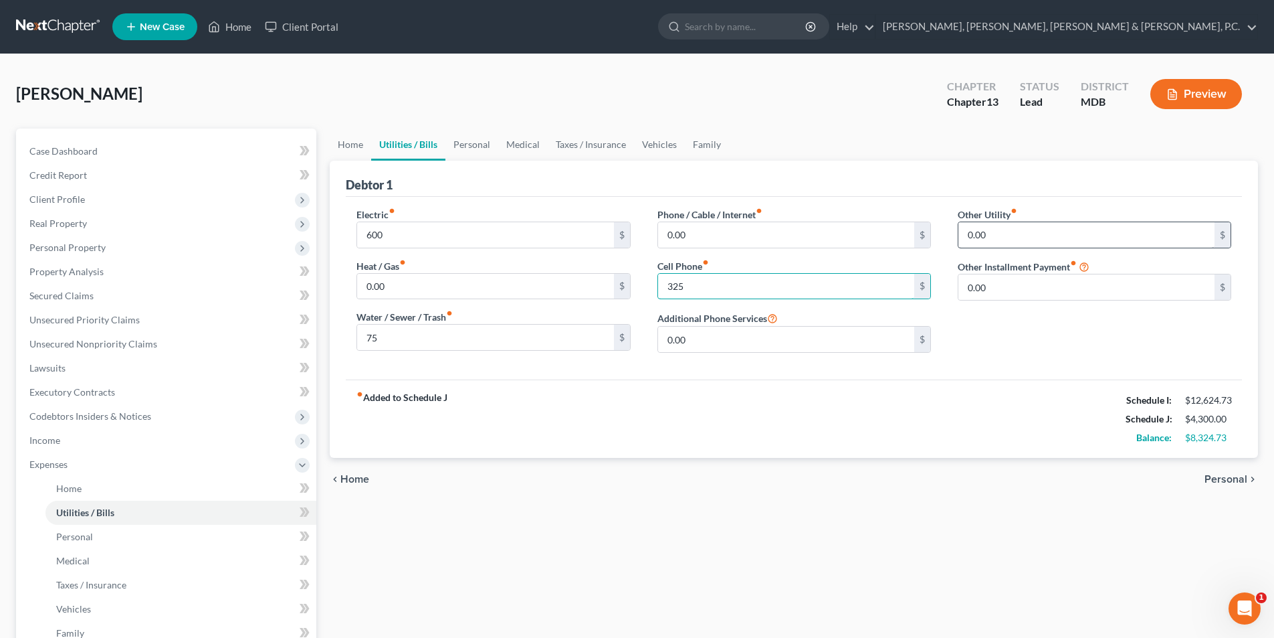
type input "325"
click at [1000, 231] on input "0.00" at bounding box center [1087, 234] width 256 height 25
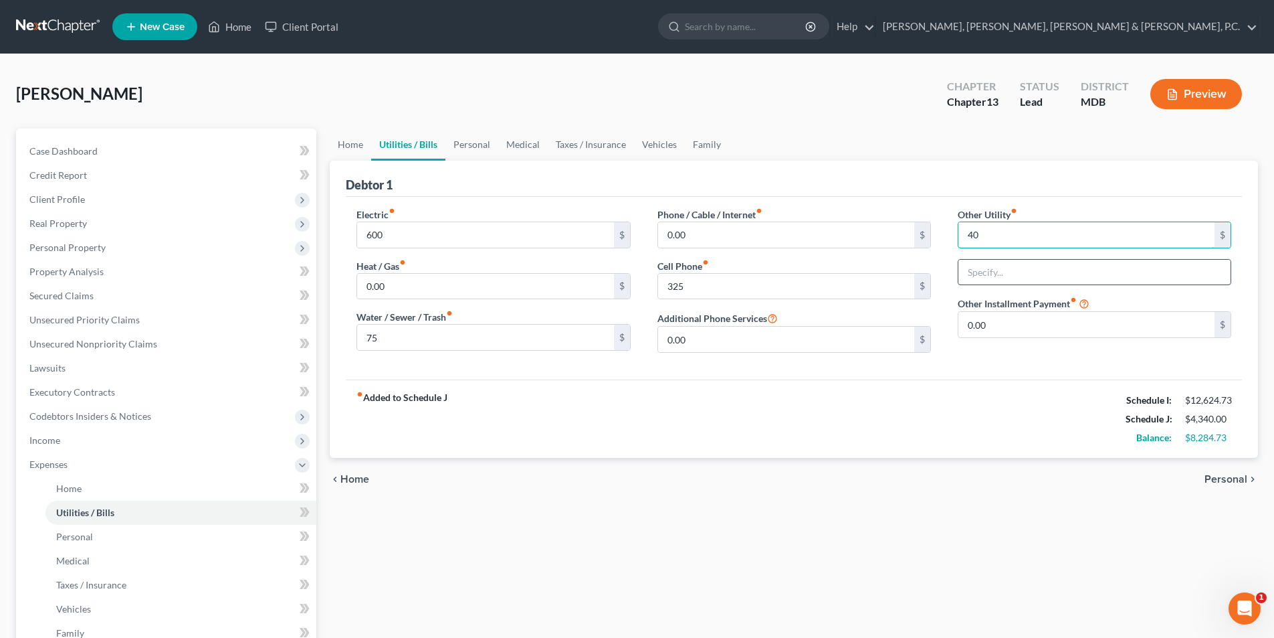
type input "40"
click at [1007, 270] on input "text" at bounding box center [1095, 272] width 272 height 25
type input "Security"
click at [764, 235] on input "0.00" at bounding box center [786, 234] width 256 height 25
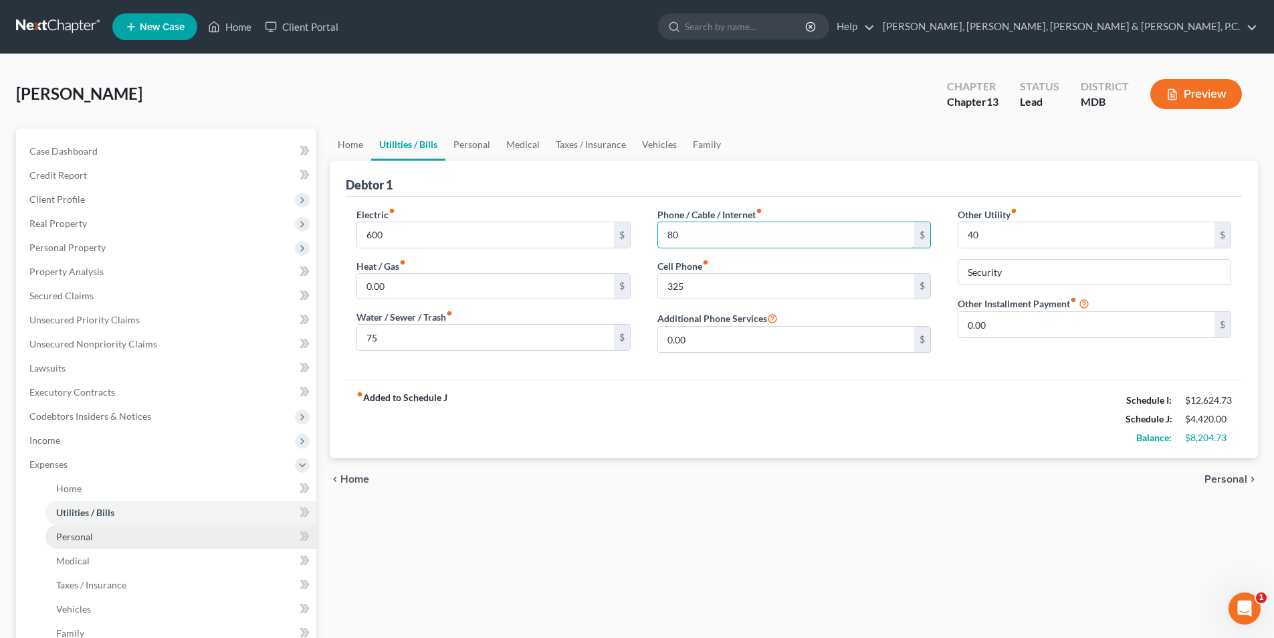
type input "80"
click at [70, 536] on span "Personal" at bounding box center [74, 535] width 37 height 11
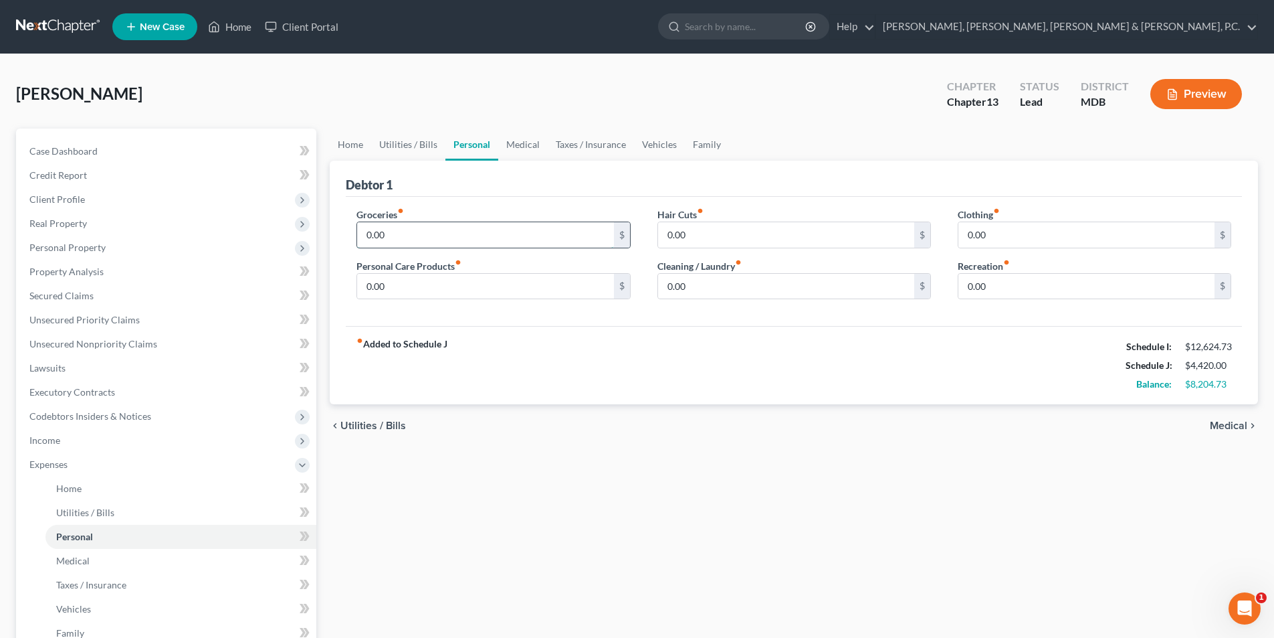
click at [431, 230] on input "0.00" at bounding box center [485, 234] width 256 height 25
type input "1,000"
click at [1052, 228] on input "0.00" at bounding box center [1087, 234] width 256 height 25
type input "100"
click at [773, 290] on input "0.00" at bounding box center [786, 286] width 256 height 25
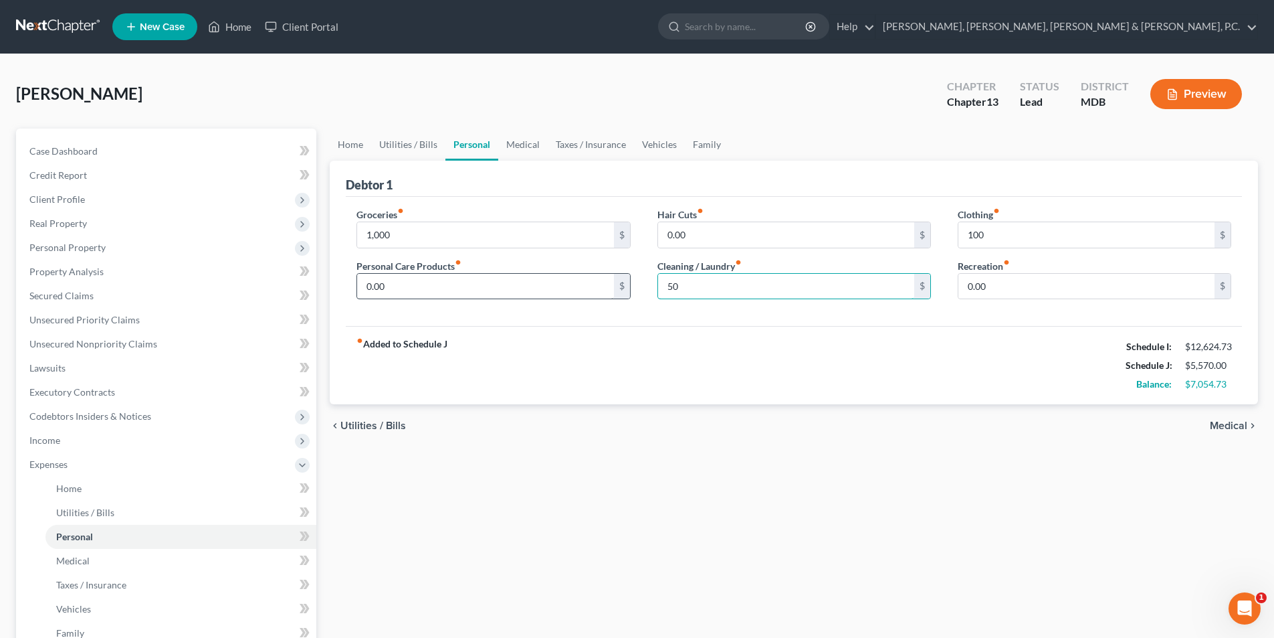
type input "50"
click at [506, 281] on input "0.00" at bounding box center [485, 286] width 256 height 25
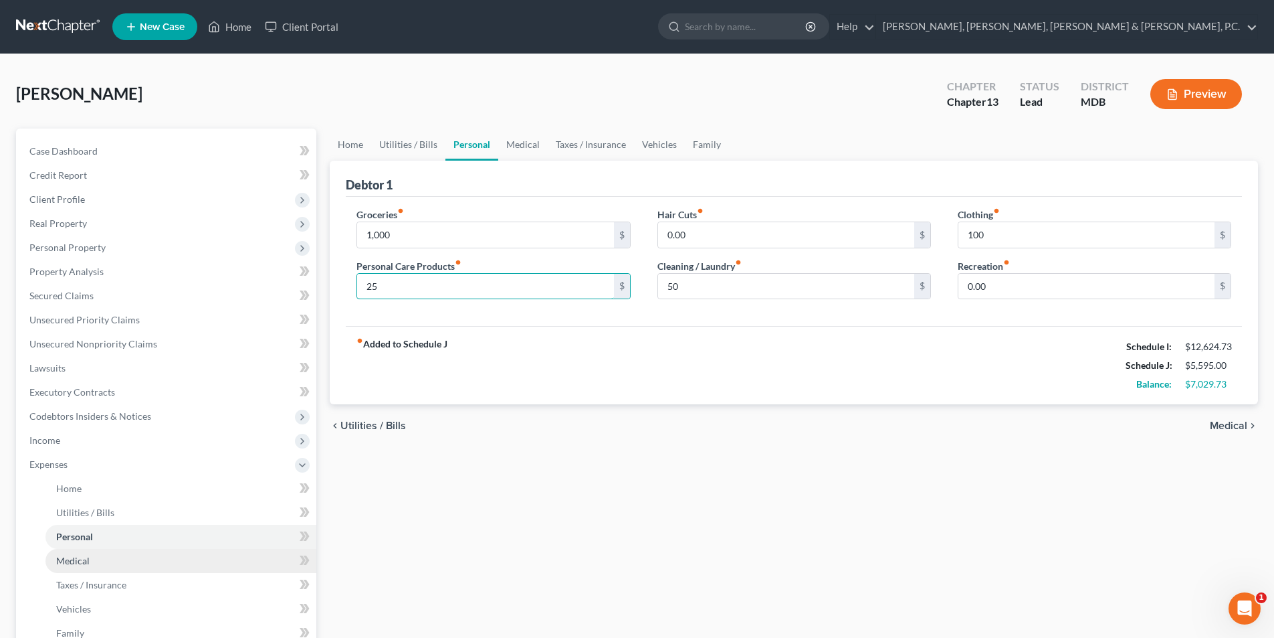
type input "25"
click at [87, 561] on span "Medical" at bounding box center [72, 560] width 33 height 11
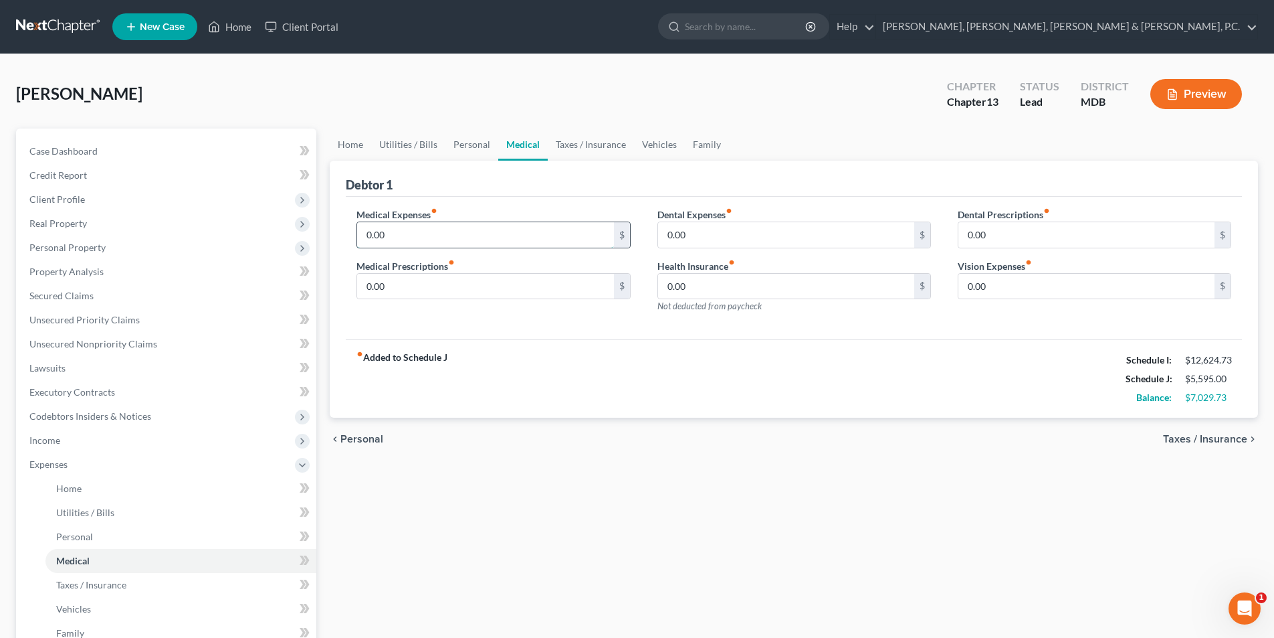
click at [459, 237] on input "0.00" at bounding box center [485, 234] width 256 height 25
type input "350"
click at [76, 611] on span "Vehicles" at bounding box center [73, 608] width 35 height 11
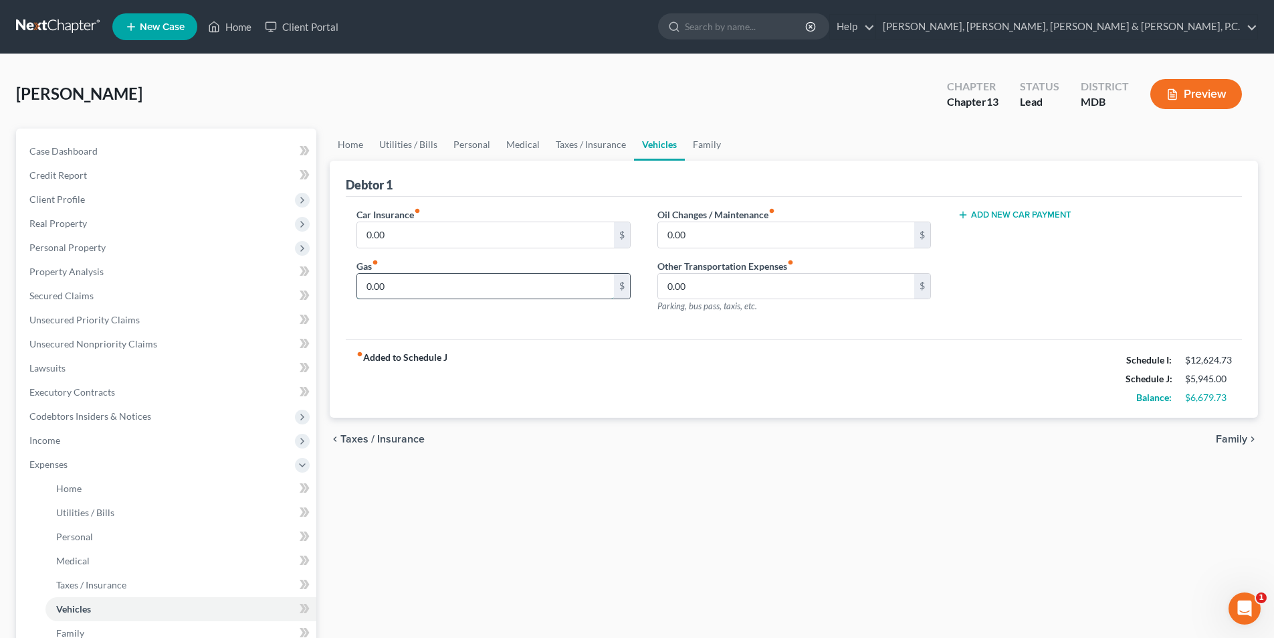
click at [393, 284] on input "0.00" at bounding box center [485, 286] width 256 height 25
type input "200"
click at [82, 537] on span "Personal" at bounding box center [74, 535] width 37 height 11
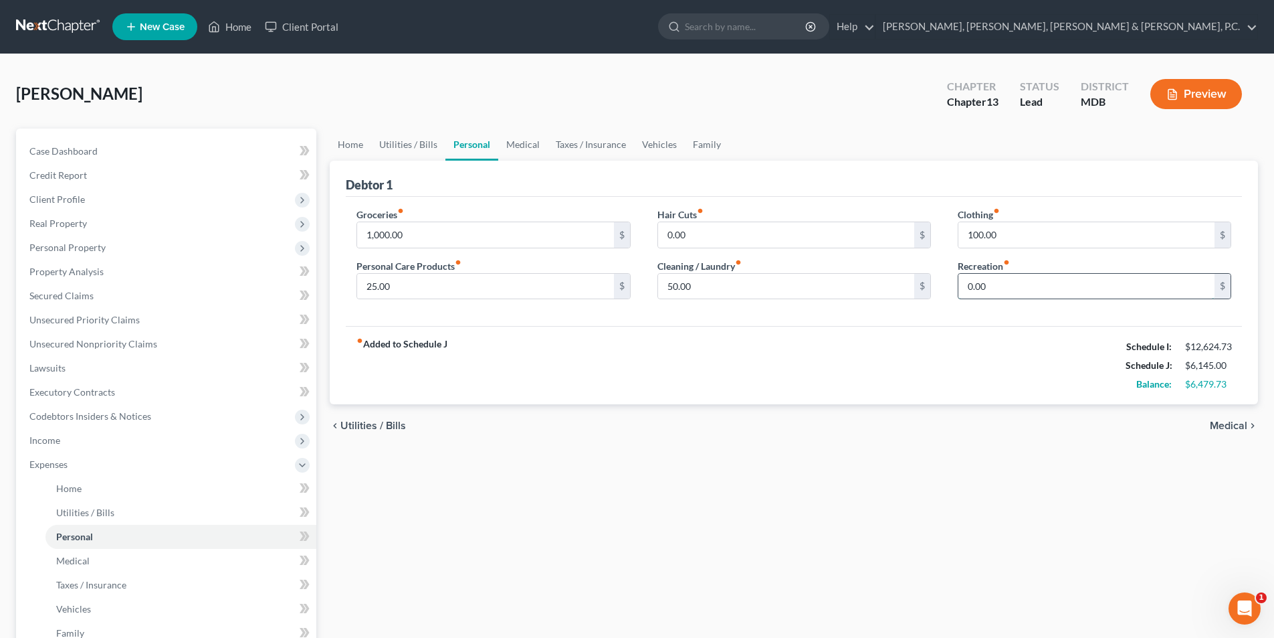
click at [1007, 283] on input "0.00" at bounding box center [1087, 286] width 256 height 25
type input "240"
drag, startPoint x: 87, startPoint y: 603, endPoint x: 114, endPoint y: 579, distance: 36.0
click at [87, 604] on span "Vehicles" at bounding box center [73, 608] width 35 height 11
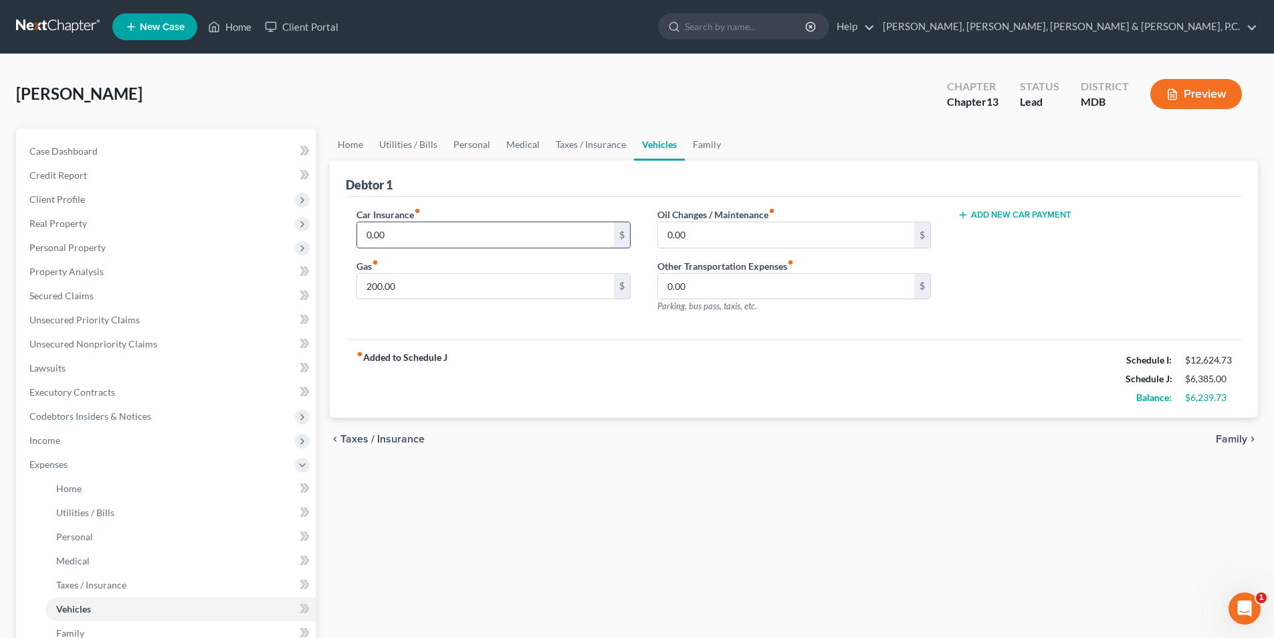
click at [423, 238] on input "0.00" at bounding box center [485, 234] width 256 height 25
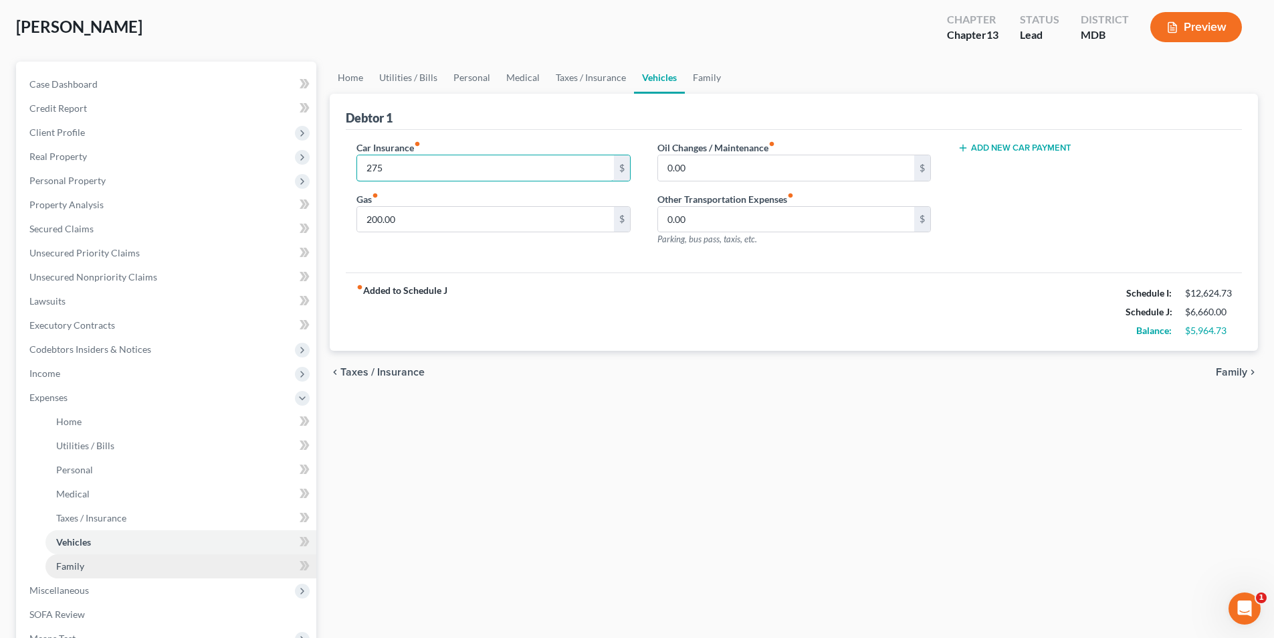
type input "275"
click at [82, 561] on span "Family" at bounding box center [70, 565] width 28 height 11
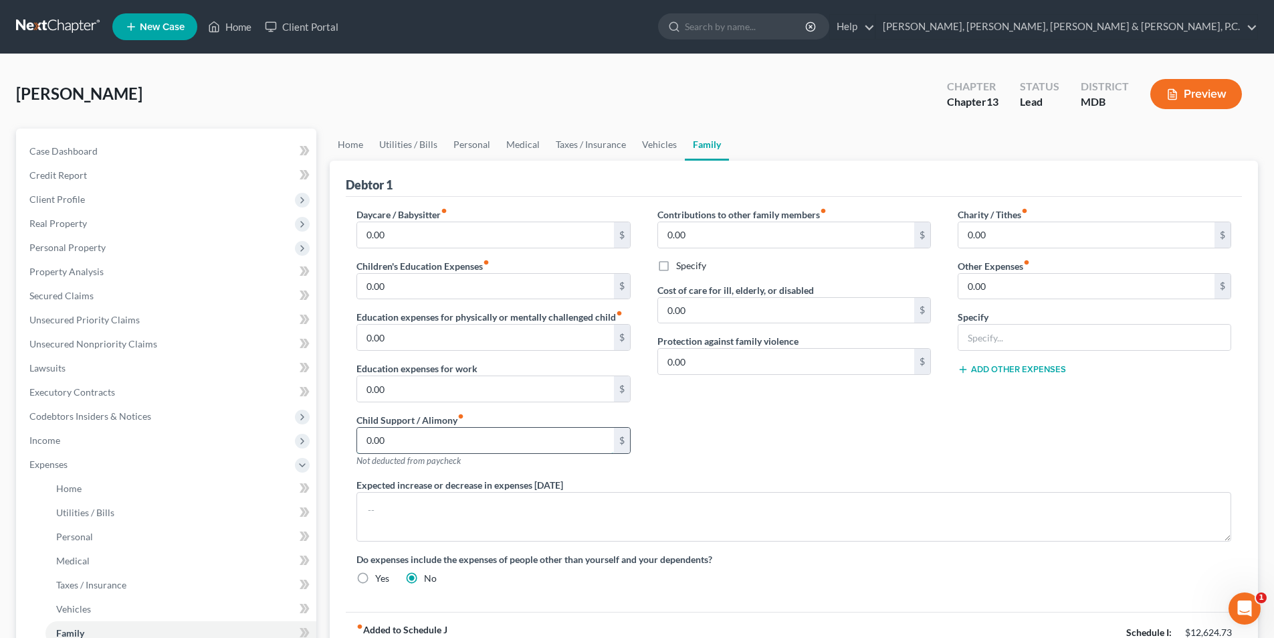
click at [431, 437] on input "0.00" at bounding box center [485, 439] width 256 height 25
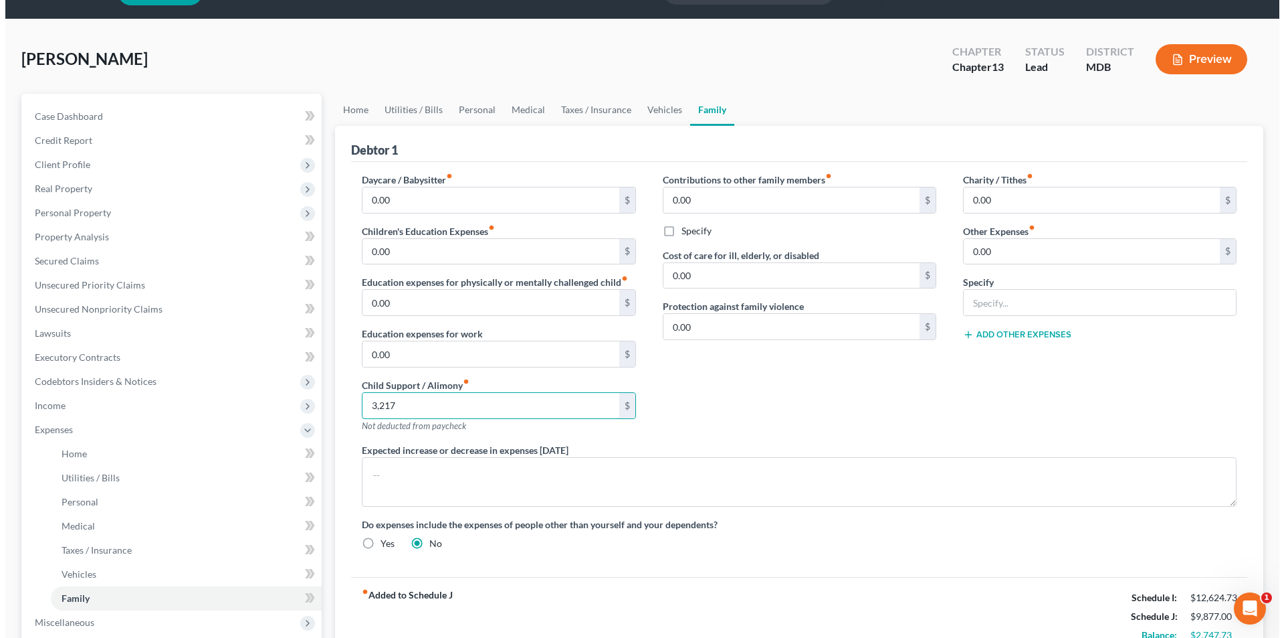
scroll to position [67, 0]
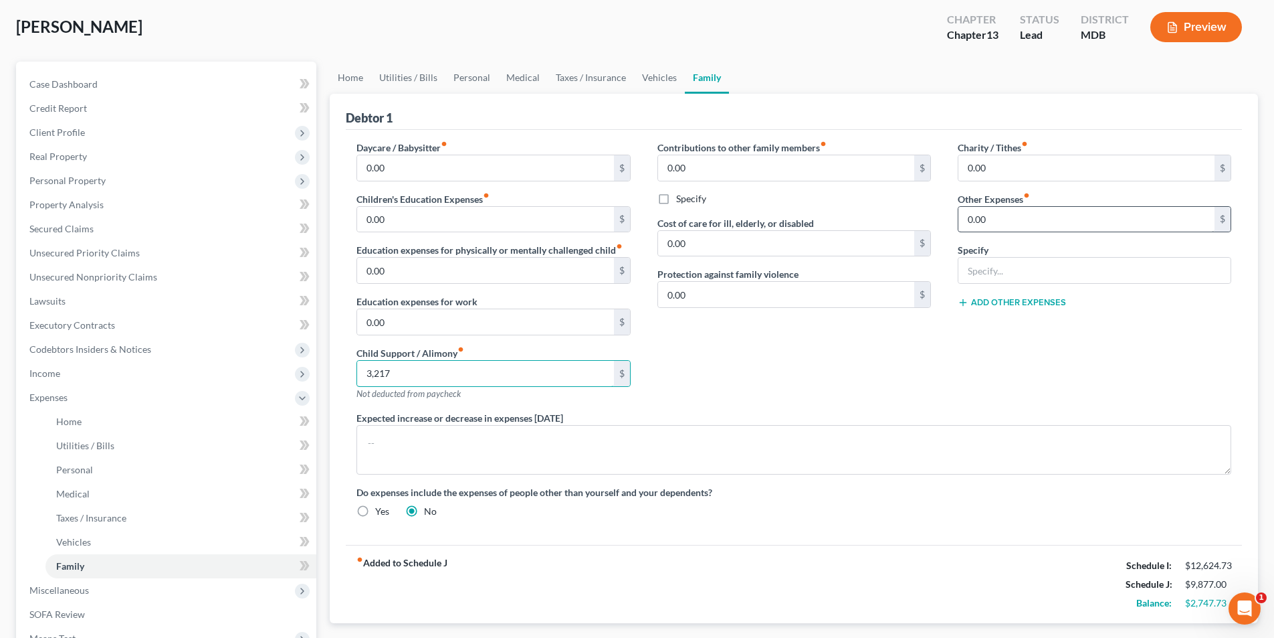
type input "3,217"
click at [996, 216] on input "0.00" at bounding box center [1087, 219] width 256 height 25
type input "180"
click at [1004, 272] on input "text" at bounding box center [1095, 270] width 272 height 25
type input "Storage Unit"
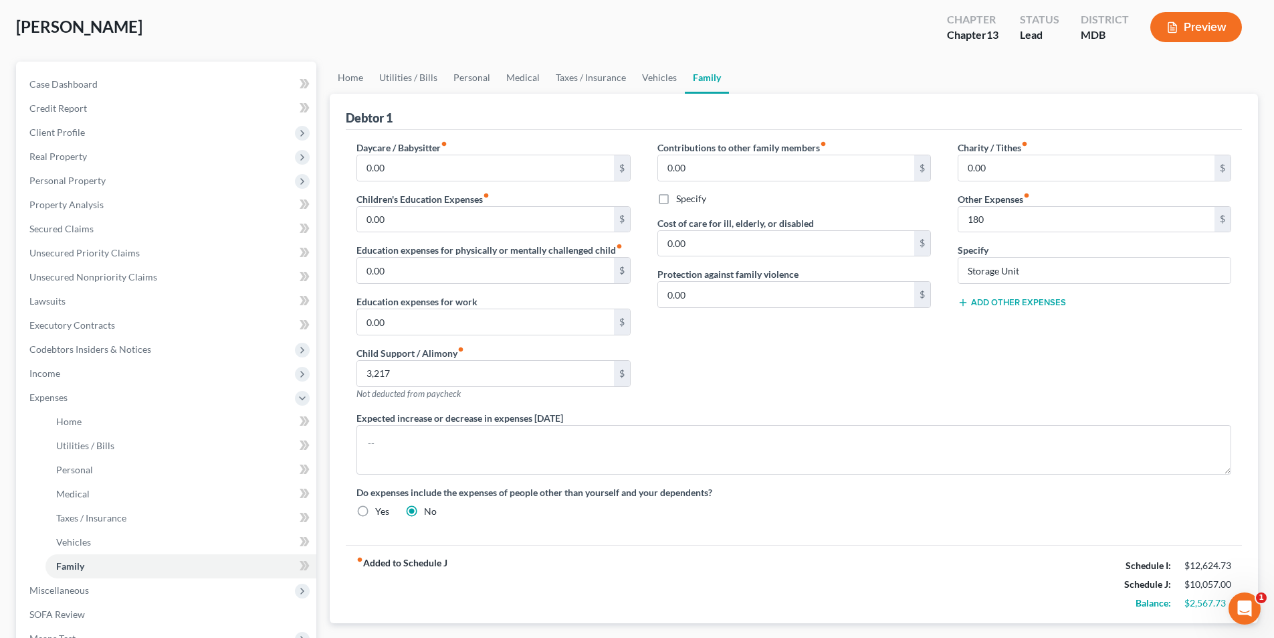
click at [1026, 303] on button "Add Other Expenses" at bounding box center [1012, 302] width 108 height 11
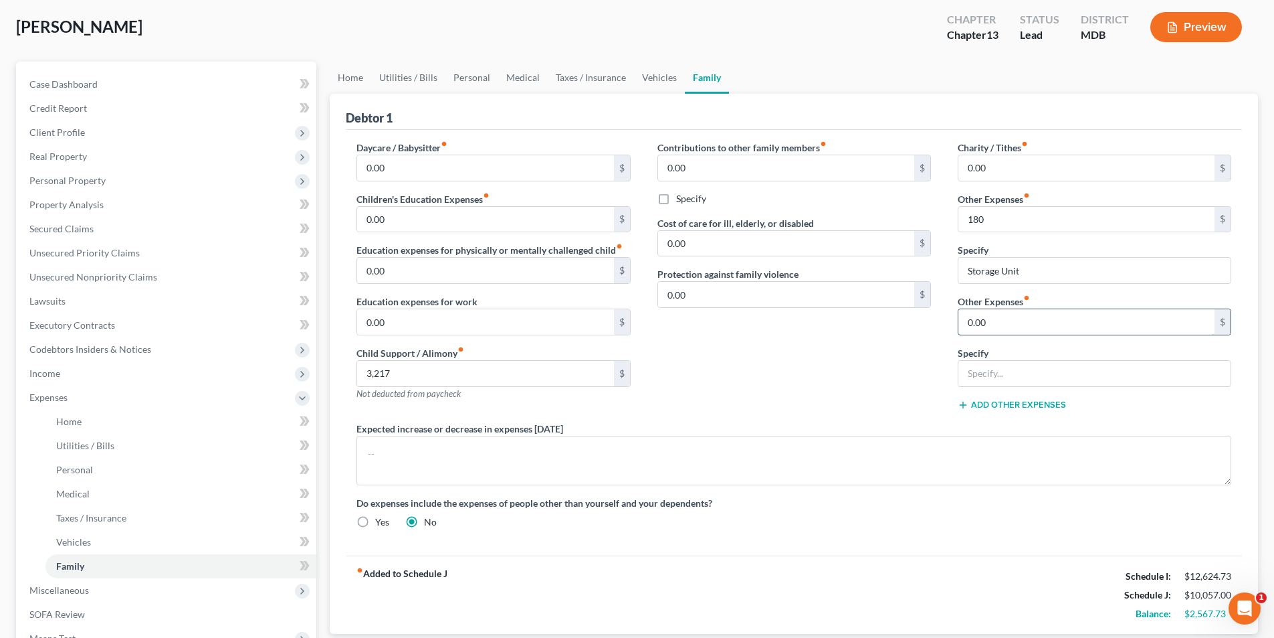
click at [1004, 324] on input "0.00" at bounding box center [1087, 321] width 256 height 25
type input "65"
click at [1108, 376] on input "text" at bounding box center [1095, 373] width 272 height 25
type input "Exercise Subscription"
click at [91, 587] on span "Miscellaneous" at bounding box center [168, 590] width 298 height 24
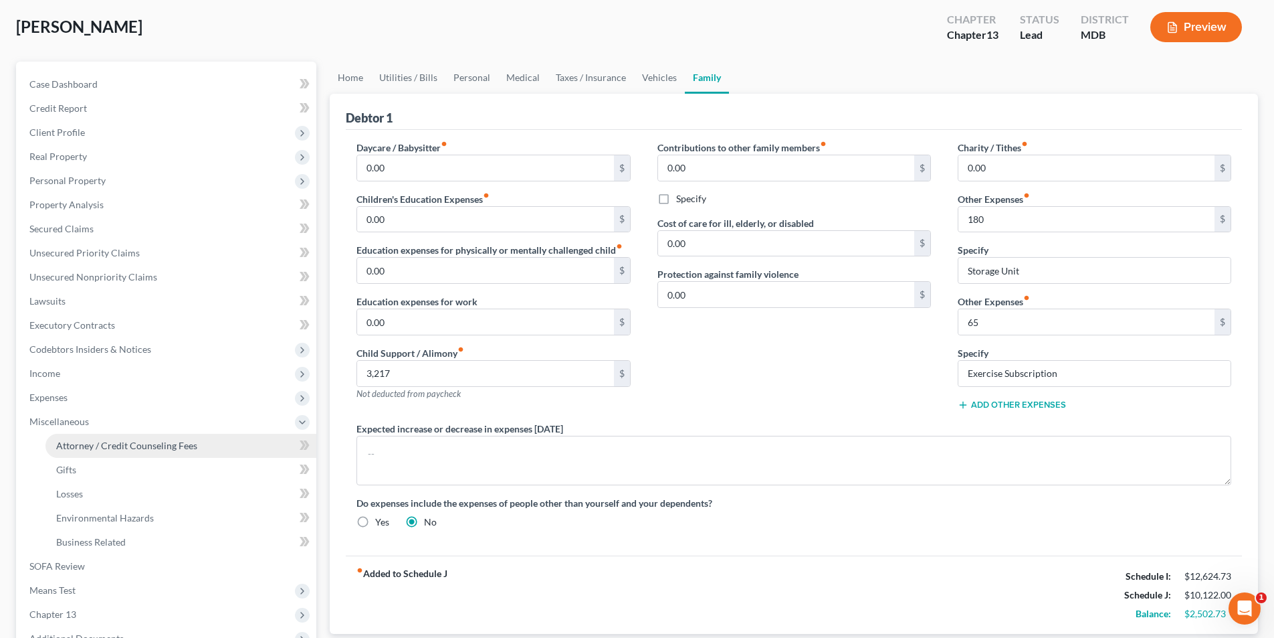
click at [110, 446] on span "Attorney / Credit Counseling Fees" at bounding box center [126, 445] width 141 height 11
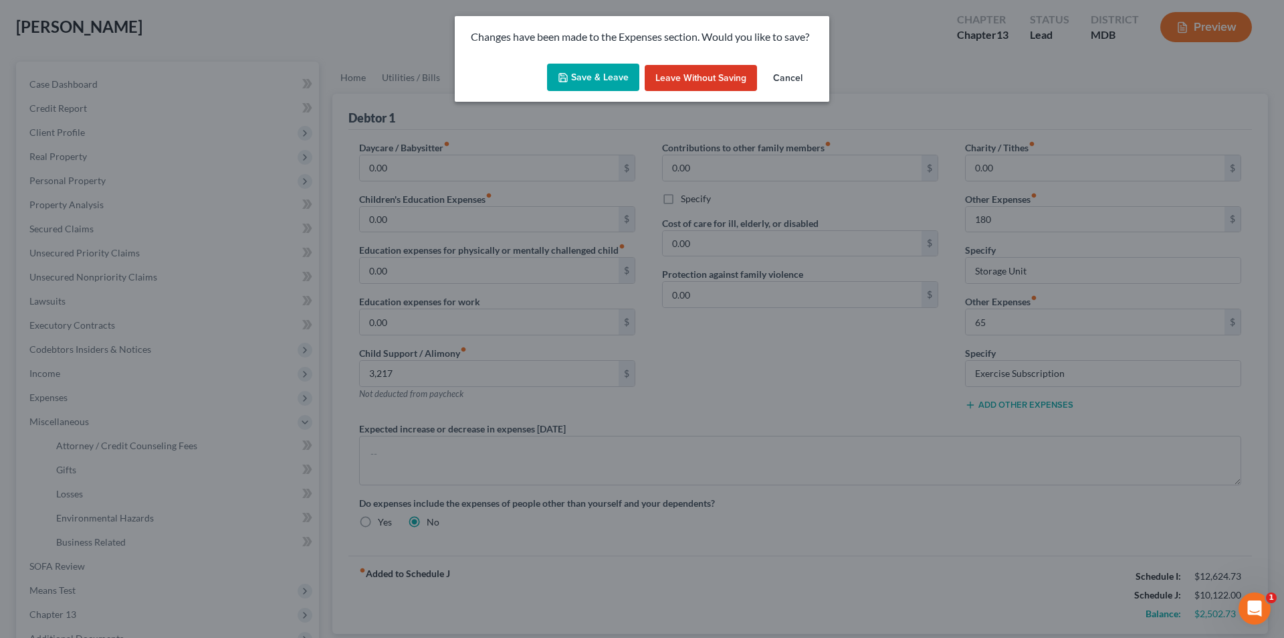
click at [621, 80] on button "Save & Leave" at bounding box center [593, 78] width 92 height 28
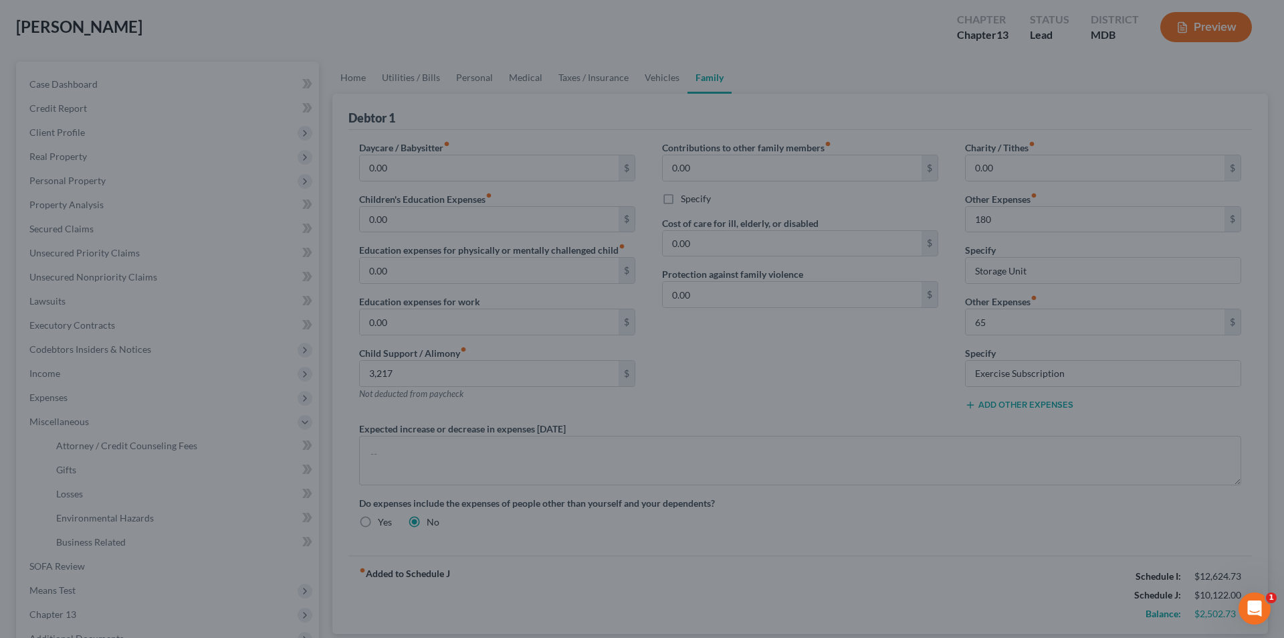
type input "3,217.00"
type input "180.00"
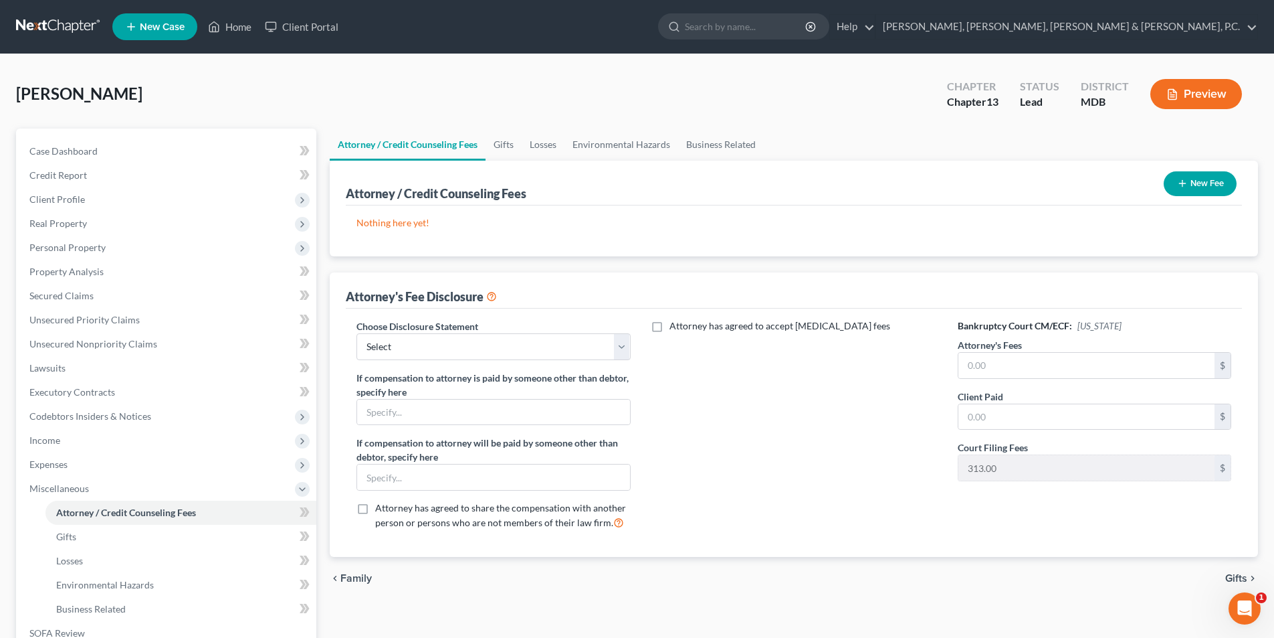
click at [1212, 177] on button "New Fee" at bounding box center [1200, 183] width 73 height 25
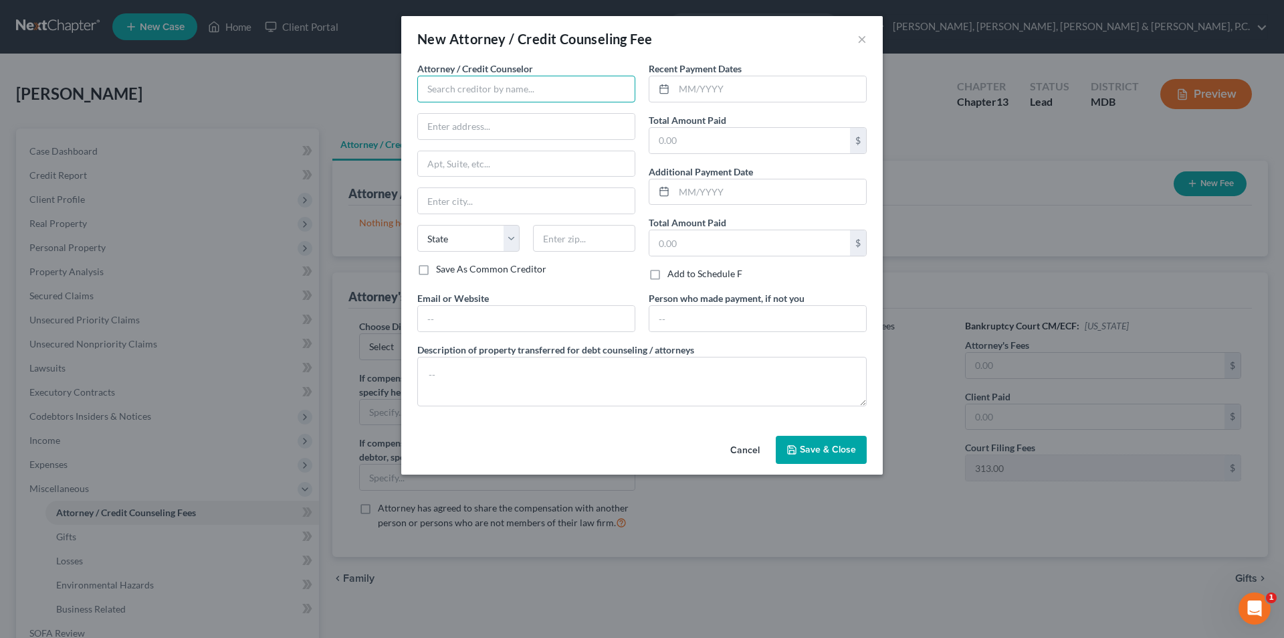
click at [603, 88] on input "text" at bounding box center [526, 89] width 218 height 27
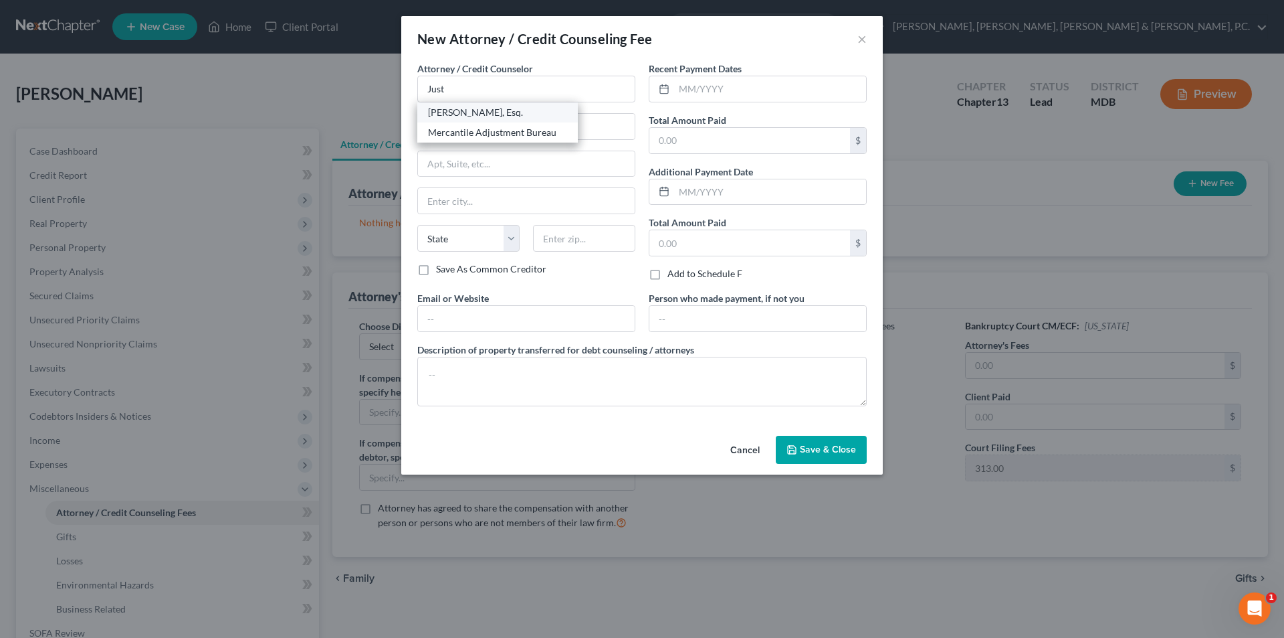
click at [516, 112] on div "Justin M. Reiner, Esq." at bounding box center [497, 112] width 139 height 13
type input "Justin M. Reiner, Esq."
type input "1401 Rockville Pike"
type input "Suite 650"
type input "Rockville"
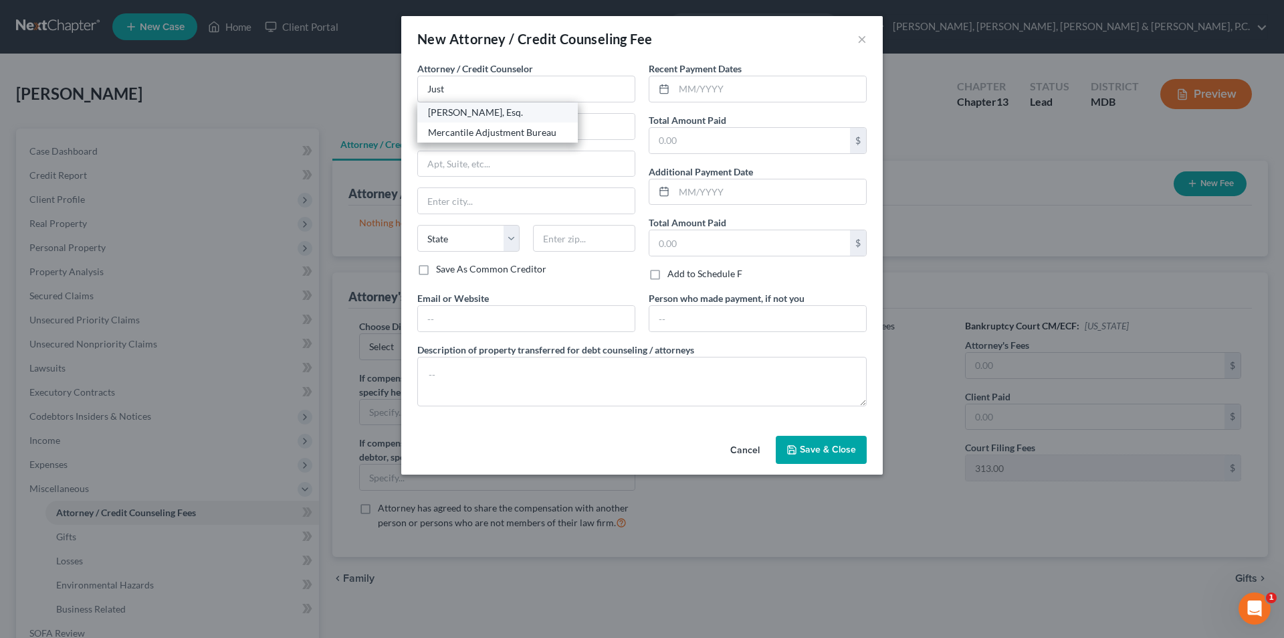
select select "21"
type input "20852"
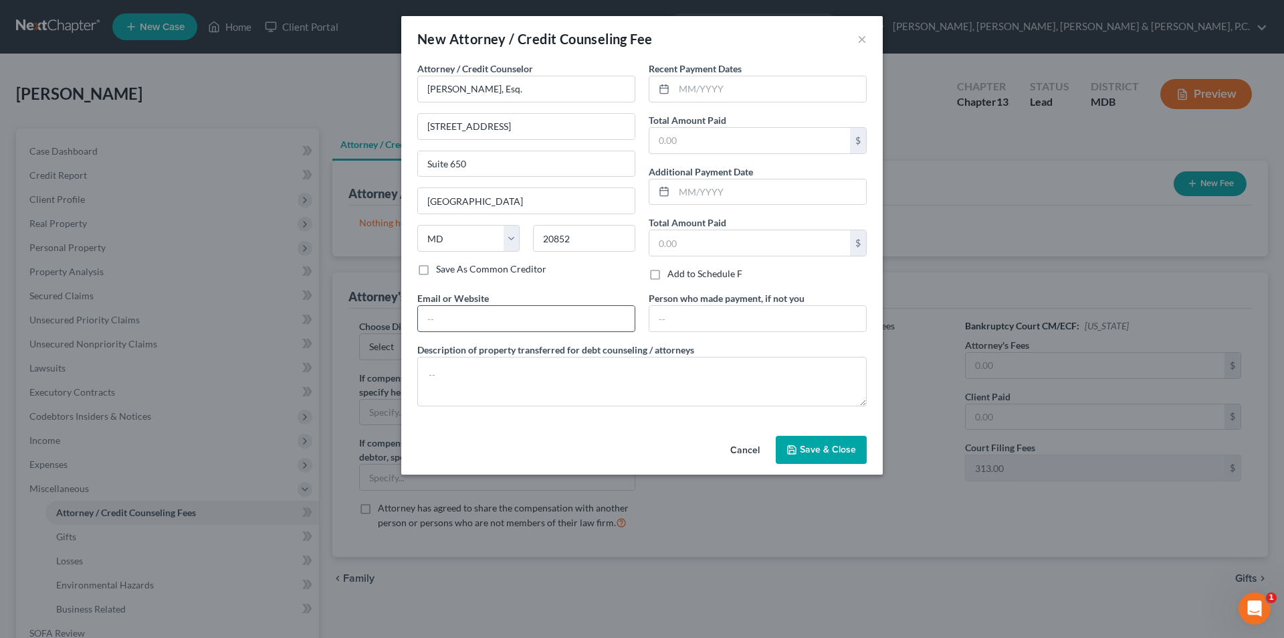
click at [499, 313] on input "text" at bounding box center [526, 318] width 217 height 25
type input "jmr@awbflaw.com"
click at [808, 446] on span "Save & Close" at bounding box center [828, 449] width 56 height 11
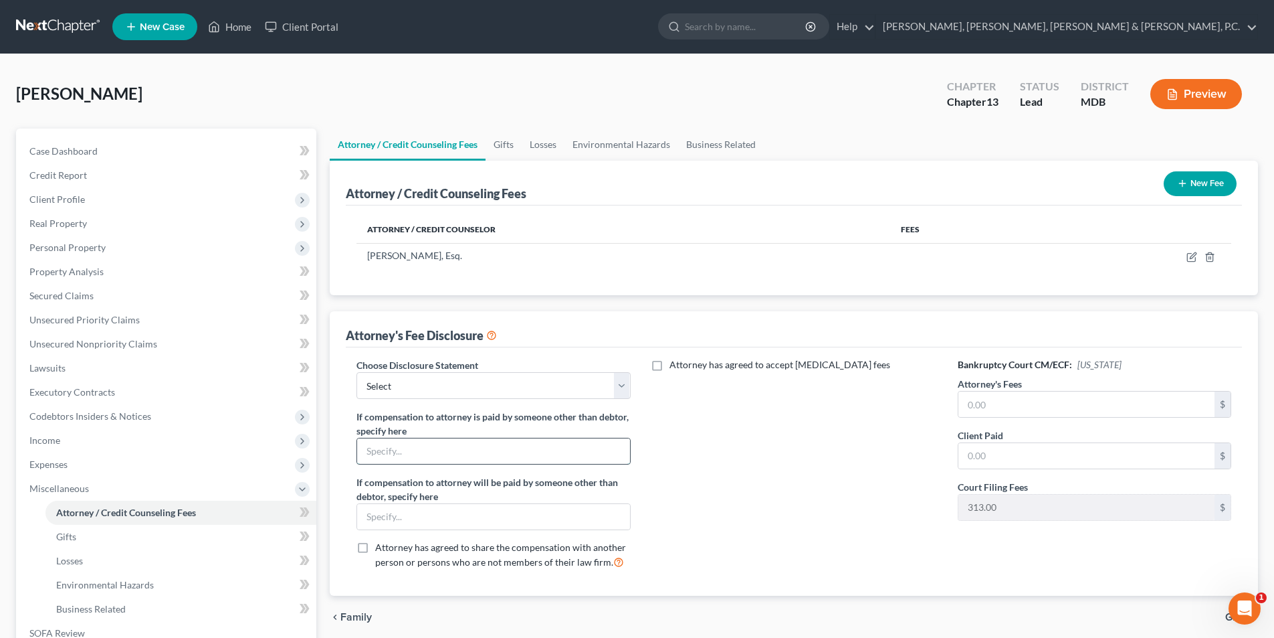
click at [553, 456] on input "text" at bounding box center [493, 450] width 272 height 25
drag, startPoint x: 553, startPoint y: 456, endPoint x: 498, endPoint y: 453, distance: 54.9
click at [498, 453] on input "text" at bounding box center [493, 450] width 272 height 25
type input "Debtor’s fees will be paid by legal plan"
click at [479, 512] on input "text" at bounding box center [493, 516] width 272 height 25
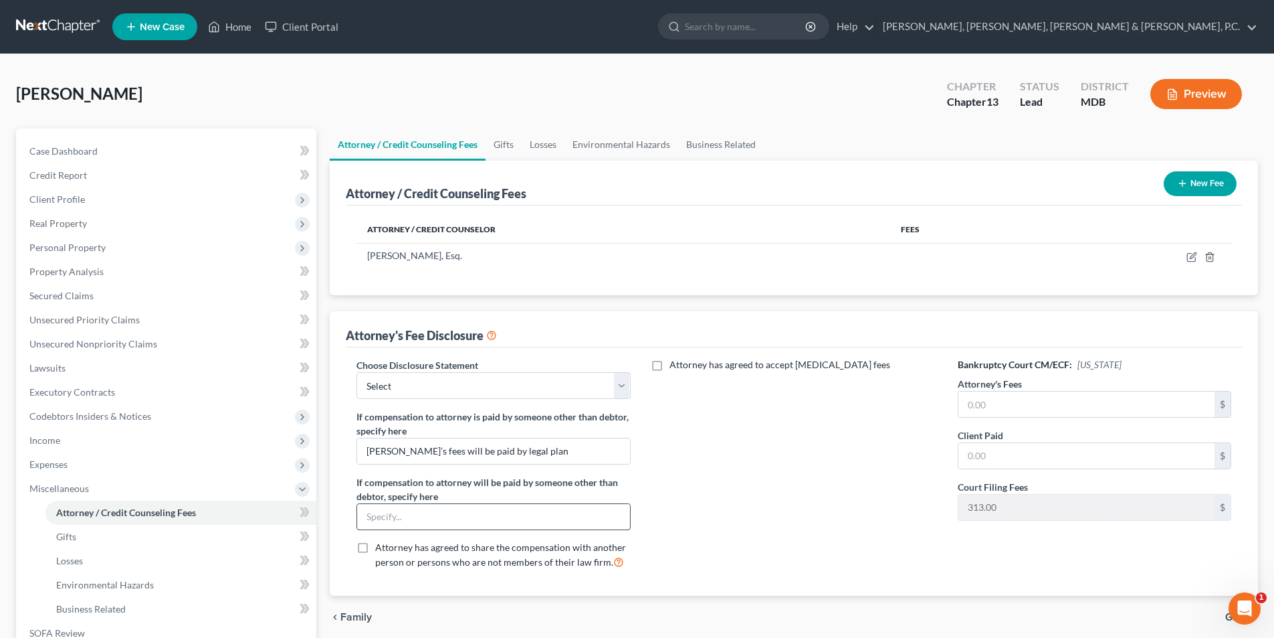
click at [506, 515] on input "text" at bounding box center [493, 516] width 272 height 25
type input "Debtor's fees will be paid by legal plan"
click at [236, 27] on link "Home" at bounding box center [229, 27] width 57 height 24
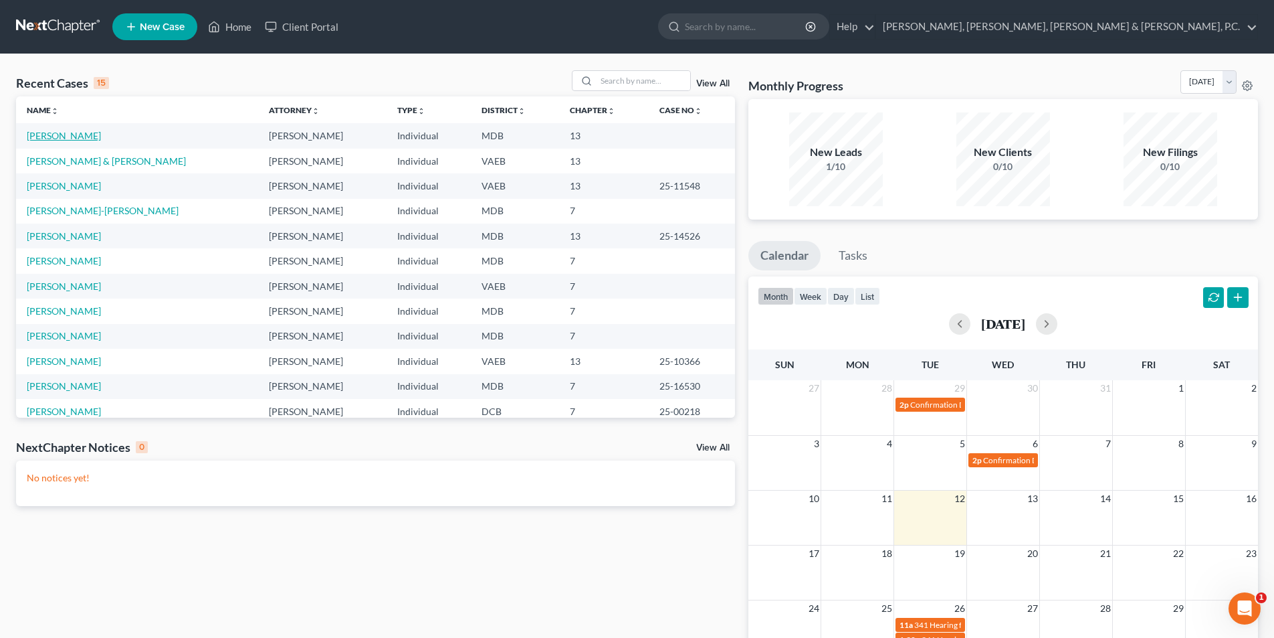
click at [72, 134] on link "[PERSON_NAME]" at bounding box center [64, 135] width 74 height 11
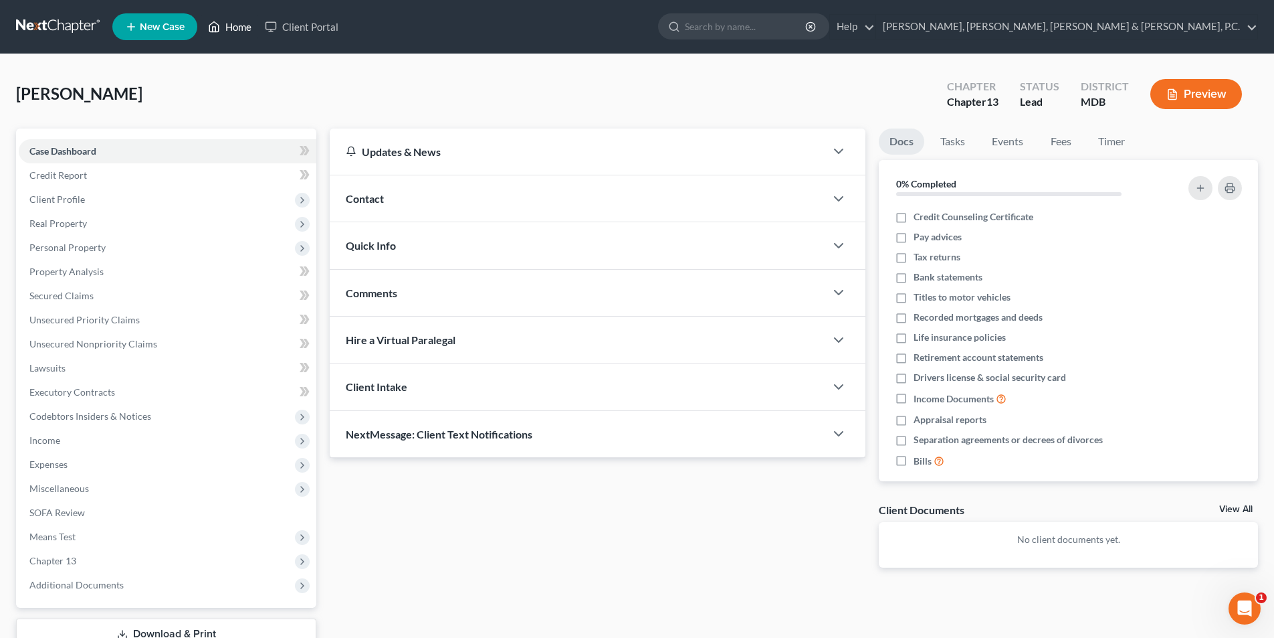
click at [223, 21] on link "Home" at bounding box center [229, 27] width 57 height 24
